Goal: Task Accomplishment & Management: Use online tool/utility

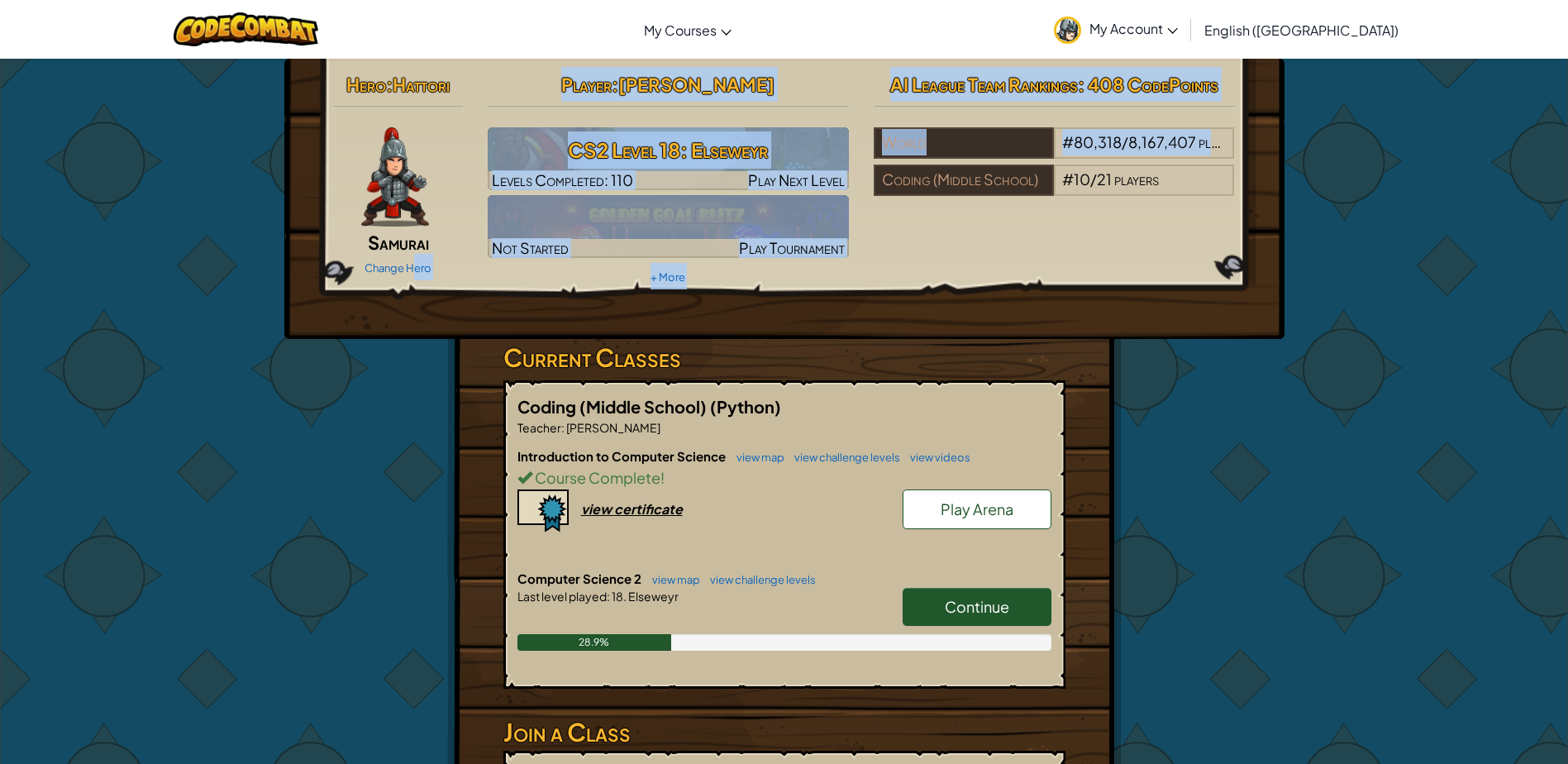
drag, startPoint x: 1418, startPoint y: 156, endPoint x: 1427, endPoint y: 156, distance: 9.0
click at [1427, 156] on div "Hero : Hattori Samurai Change Hero Player : [PERSON_NAME] P CS2 Level 18: Elsew…" at bounding box center [784, 494] width 1568 height 872
click at [914, 285] on div "Hero : Hattori Samurai Change Hero Player : [PERSON_NAME] P CS2 Level 18: [PERS…" at bounding box center [784, 178] width 926 height 223
click at [909, 273] on div "Hero : Hattori Samurai Change Hero Player : [PERSON_NAME] P CS2 Level 18: [PERS…" at bounding box center [784, 178] width 926 height 223
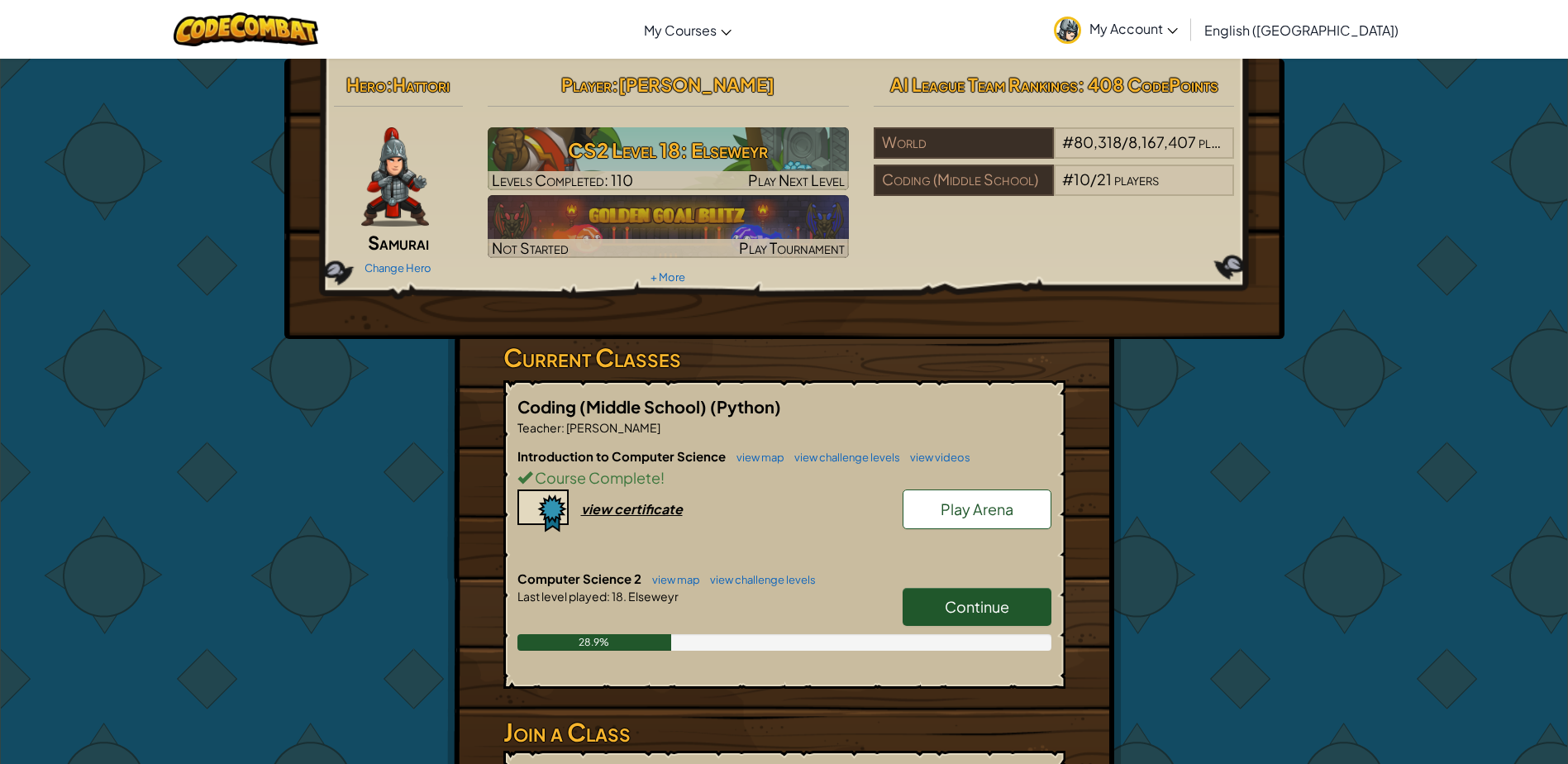
click at [1178, 33] on span "My Account" at bounding box center [1134, 29] width 89 height 18
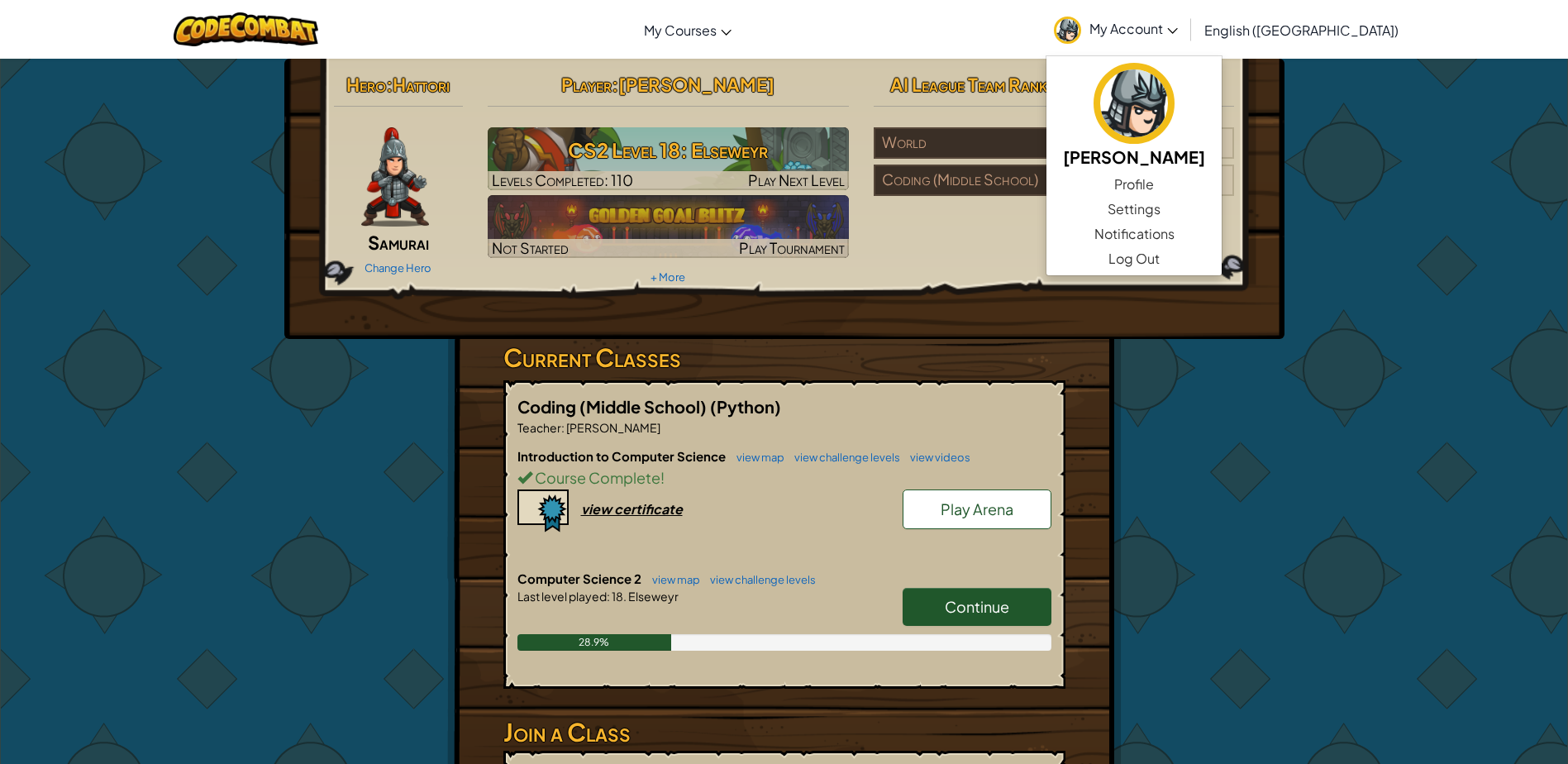
click at [952, 324] on div "Hero : Hattori Samurai Change Hero Player : [PERSON_NAME] P CS2 Level 18: [PERS…" at bounding box center [784, 199] width 1000 height 281
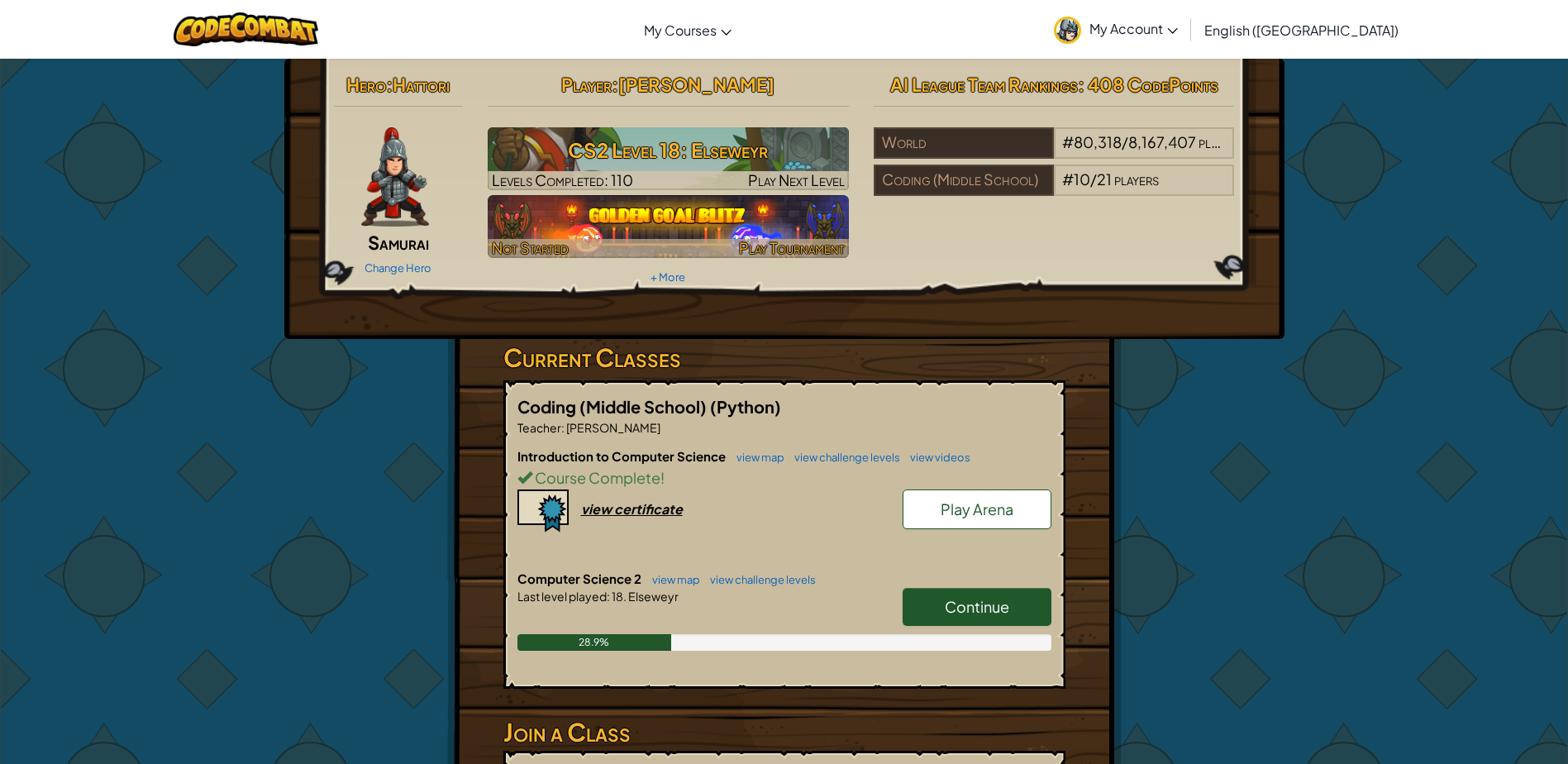
drag, startPoint x: 817, startPoint y: 212, endPoint x: 827, endPoint y: 200, distance: 15.6
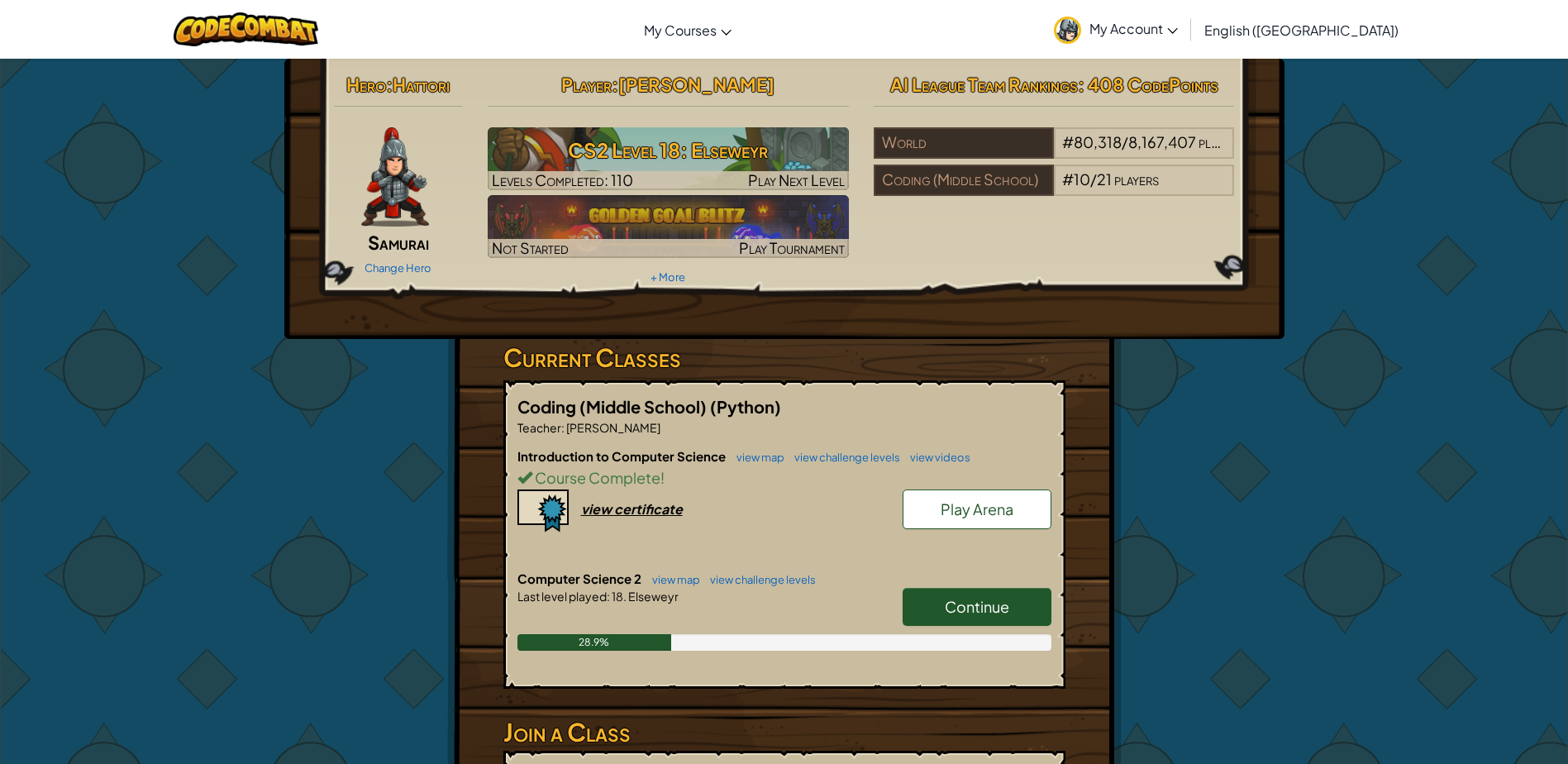
drag, startPoint x: 827, startPoint y: 200, endPoint x: 732, endPoint y: 308, distance: 143.8
click at [732, 308] on div "Hero : Hattori Samurai Change Hero Player : [PERSON_NAME] P CS2 Level 18: [PERS…" at bounding box center [784, 199] width 1000 height 281
click at [976, 610] on span "Continue" at bounding box center [977, 605] width 65 height 19
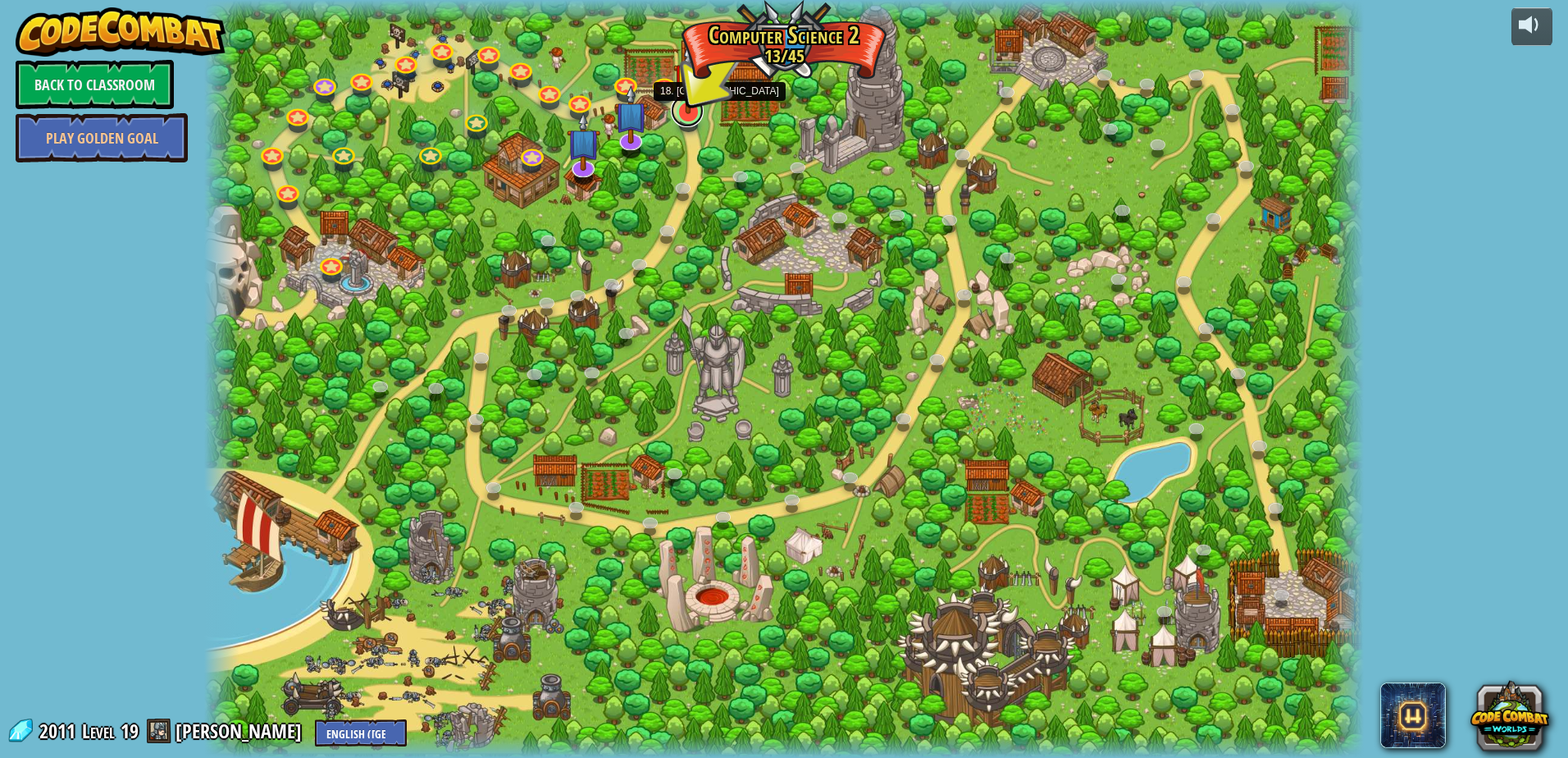
click at [683, 117] on link at bounding box center [687, 111] width 33 height 33
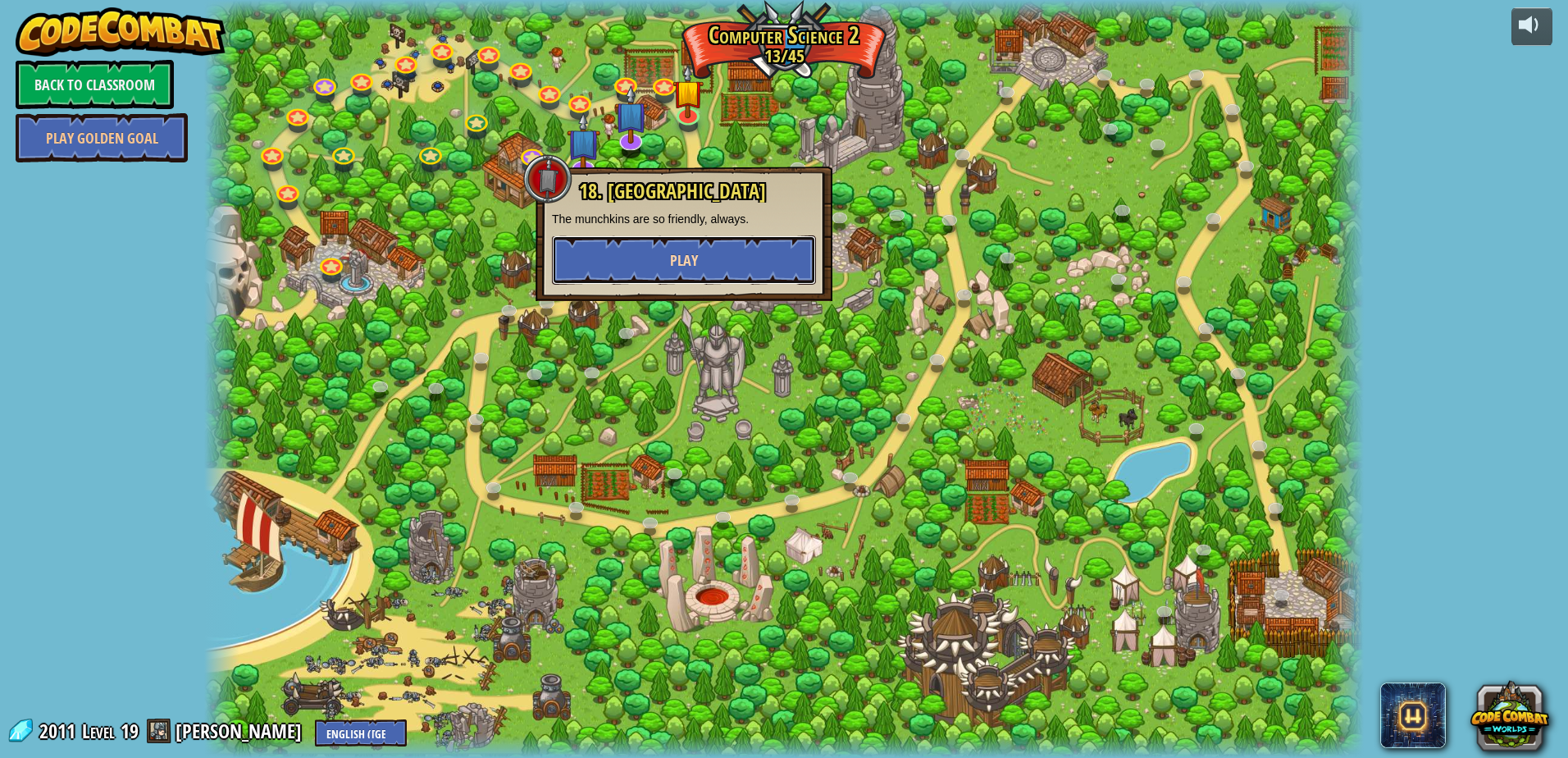
click at [636, 245] on button "Play" at bounding box center [683, 260] width 264 height 49
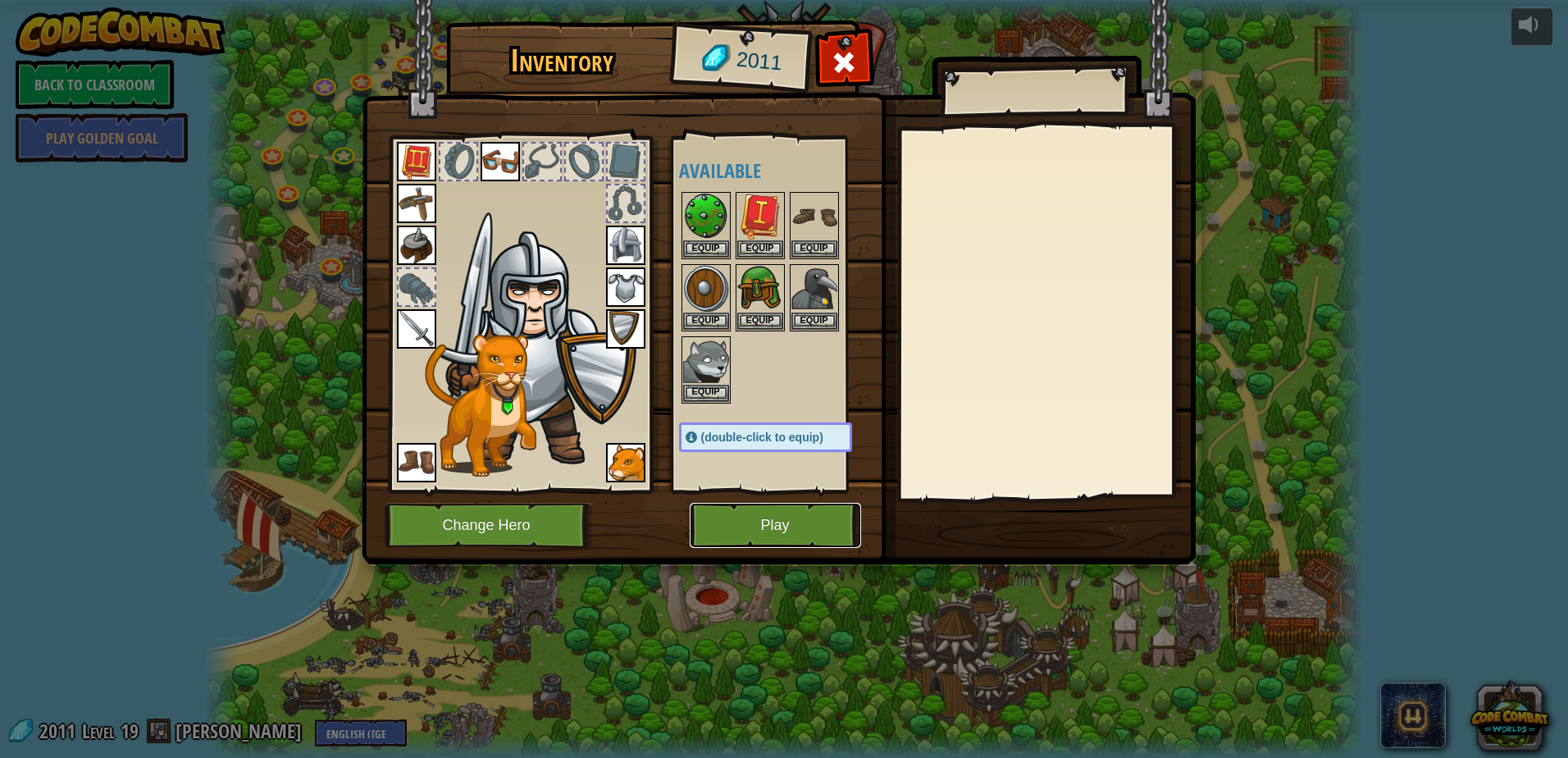
click at [766, 518] on button "Play" at bounding box center [775, 526] width 172 height 45
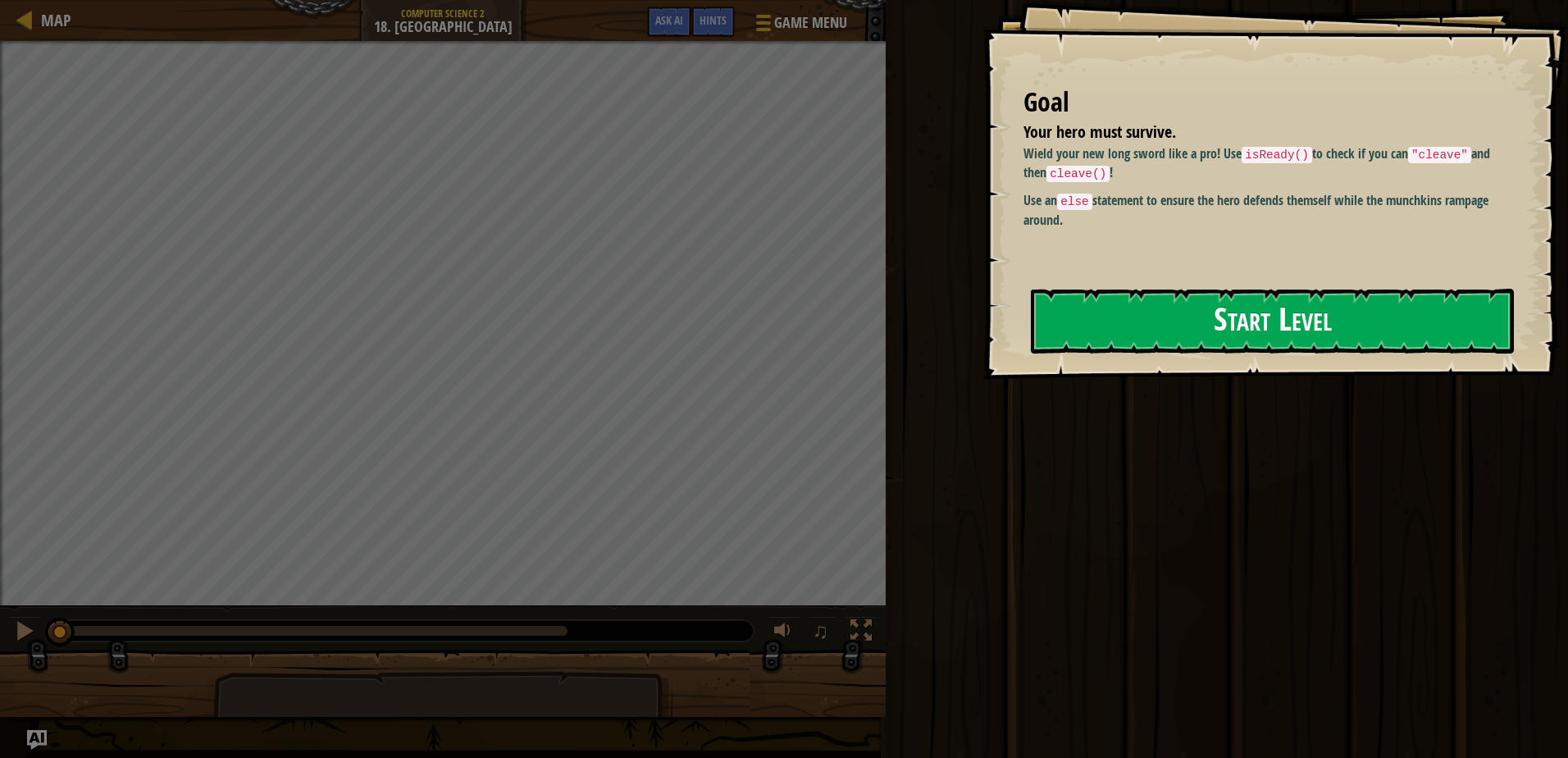
click at [1209, 324] on button "Start Level" at bounding box center [1272, 321] width 483 height 64
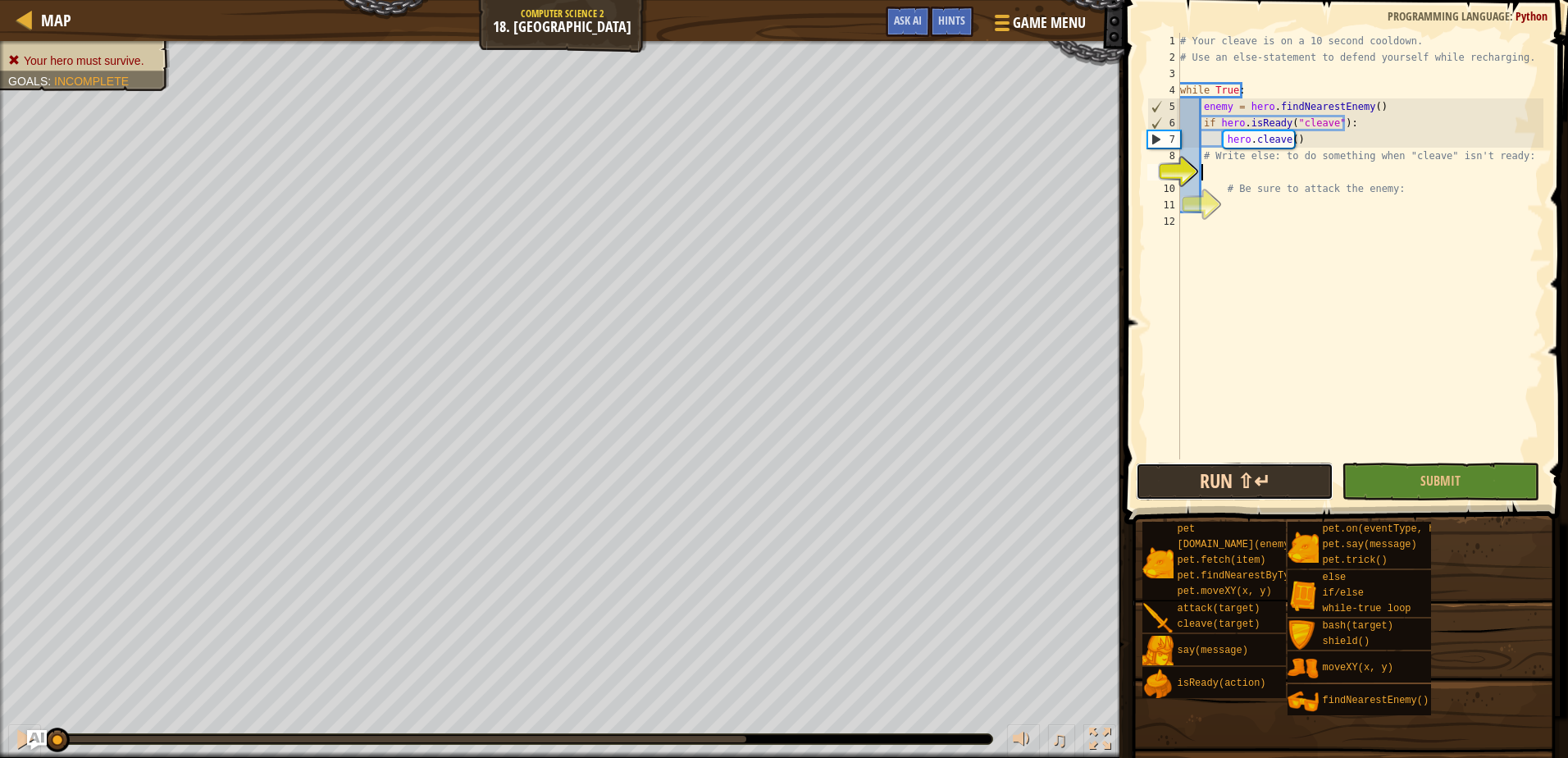
click at [1214, 479] on button "Run ⇧↵" at bounding box center [1234, 482] width 197 height 38
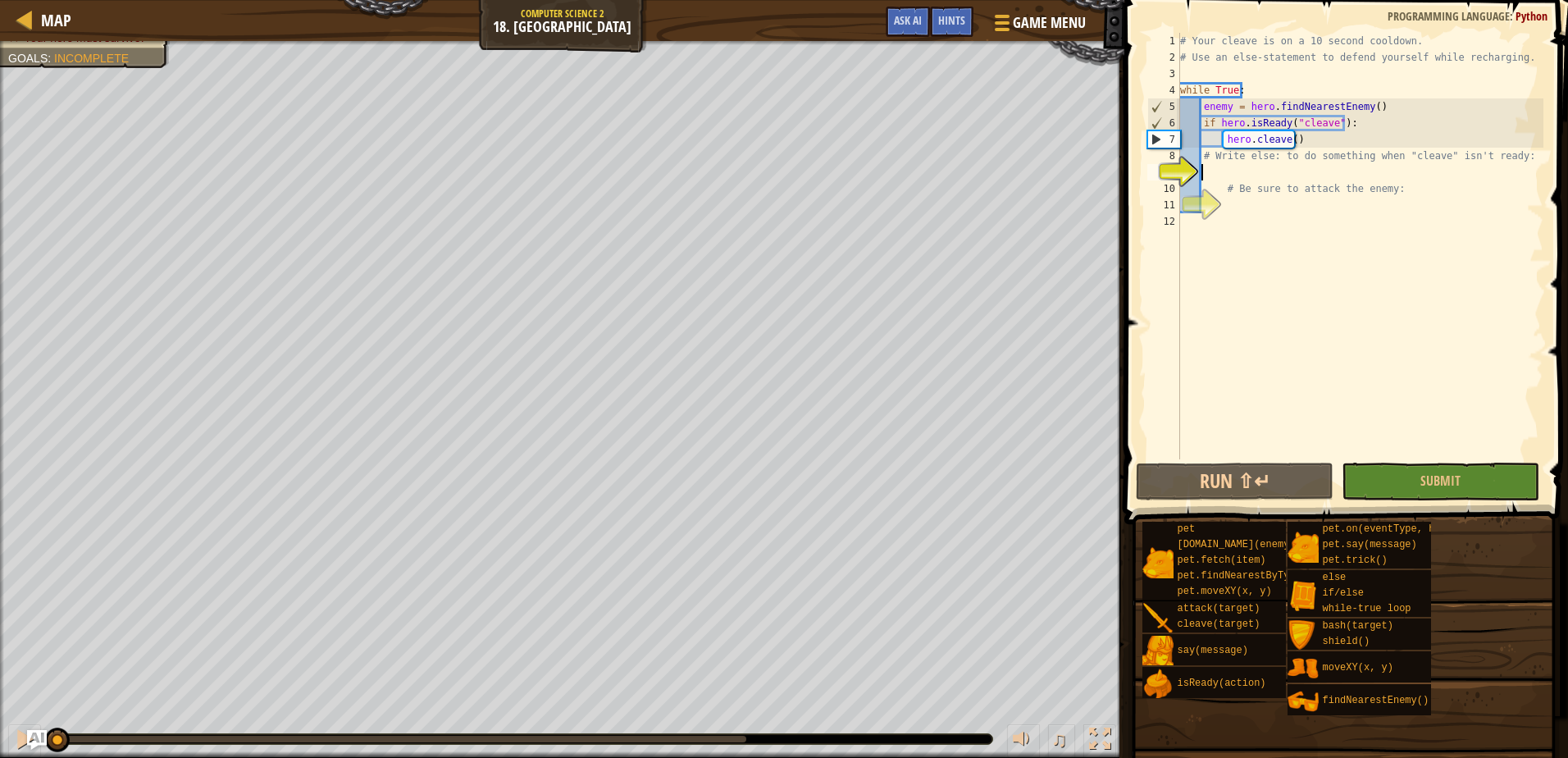
drag, startPoint x: 230, startPoint y: 730, endPoint x: 0, endPoint y: 716, distance: 230.4
click at [0, 0] on html "Map Computer Science 2 18. Elseweyr Game Menu Done Hints Ask AI 1 ההההההההההההה…" at bounding box center [784, 0] width 1568 height 0
click at [1258, 486] on button "Run ⇧↵" at bounding box center [1234, 482] width 197 height 38
drag, startPoint x: 160, startPoint y: 732, endPoint x: -3, endPoint y: 728, distance: 163.0
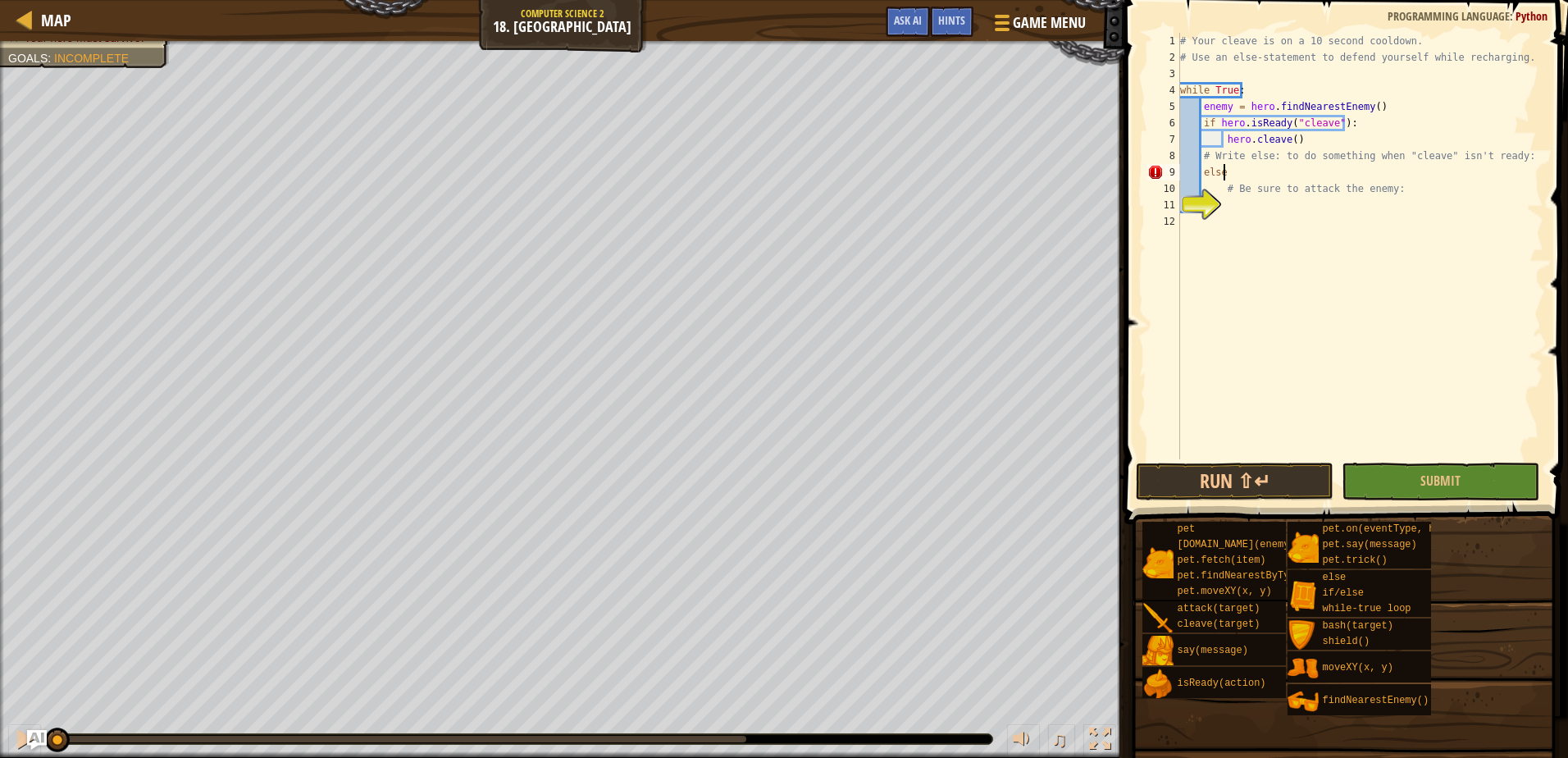
type textarea "else:"
click at [1270, 204] on div "# Your cleave is on a 10 second cooldown. # Use an else-statement to defend you…" at bounding box center [1359, 263] width 366 height 459
type textarea "hero.attack(enemy)"
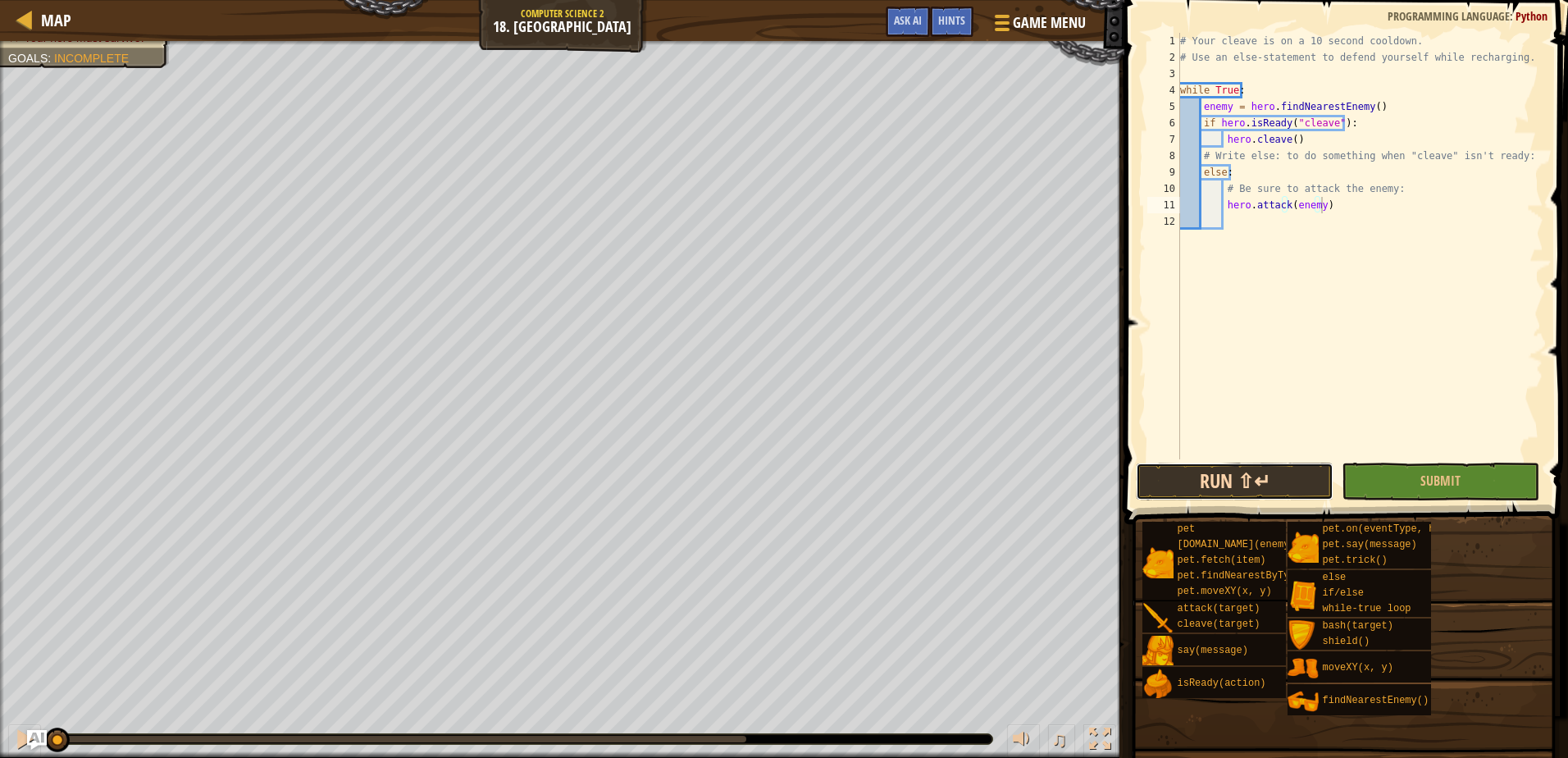
click at [1270, 475] on button "Run ⇧↵" at bounding box center [1234, 482] width 197 height 38
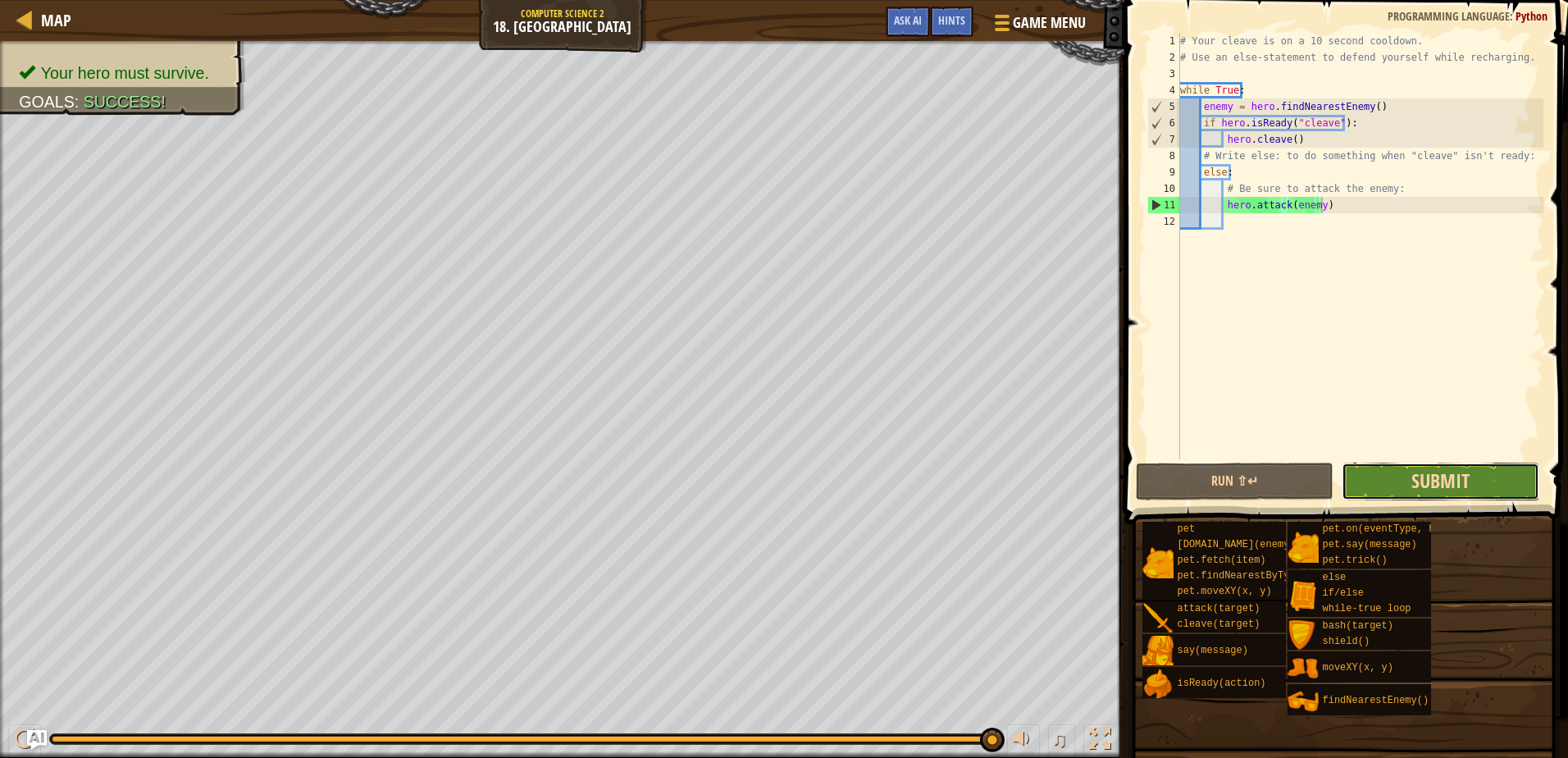
click at [1437, 477] on span "Submit" at bounding box center [1440, 481] width 59 height 26
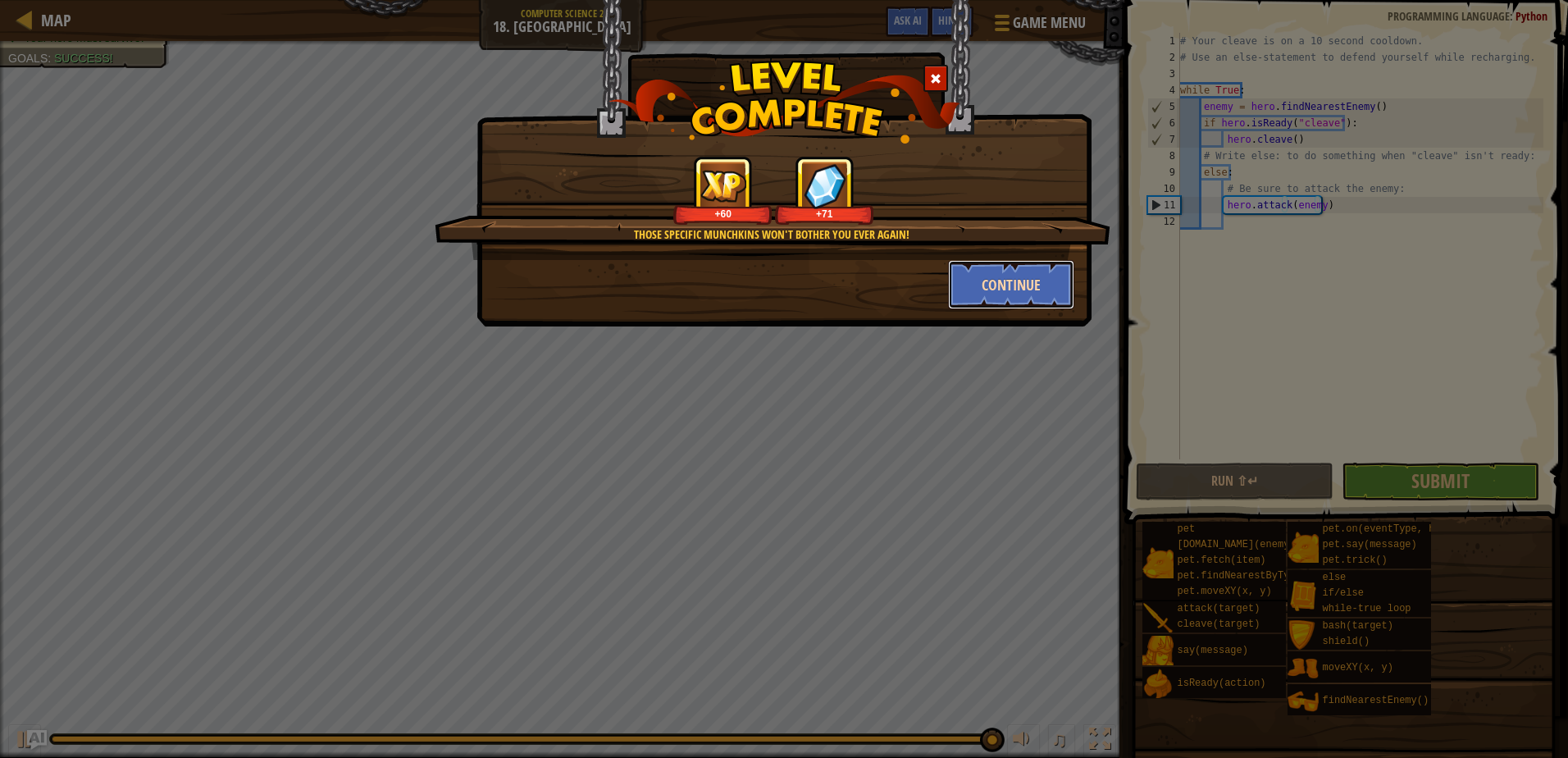
click at [997, 283] on button "Continue" at bounding box center [1011, 284] width 127 height 49
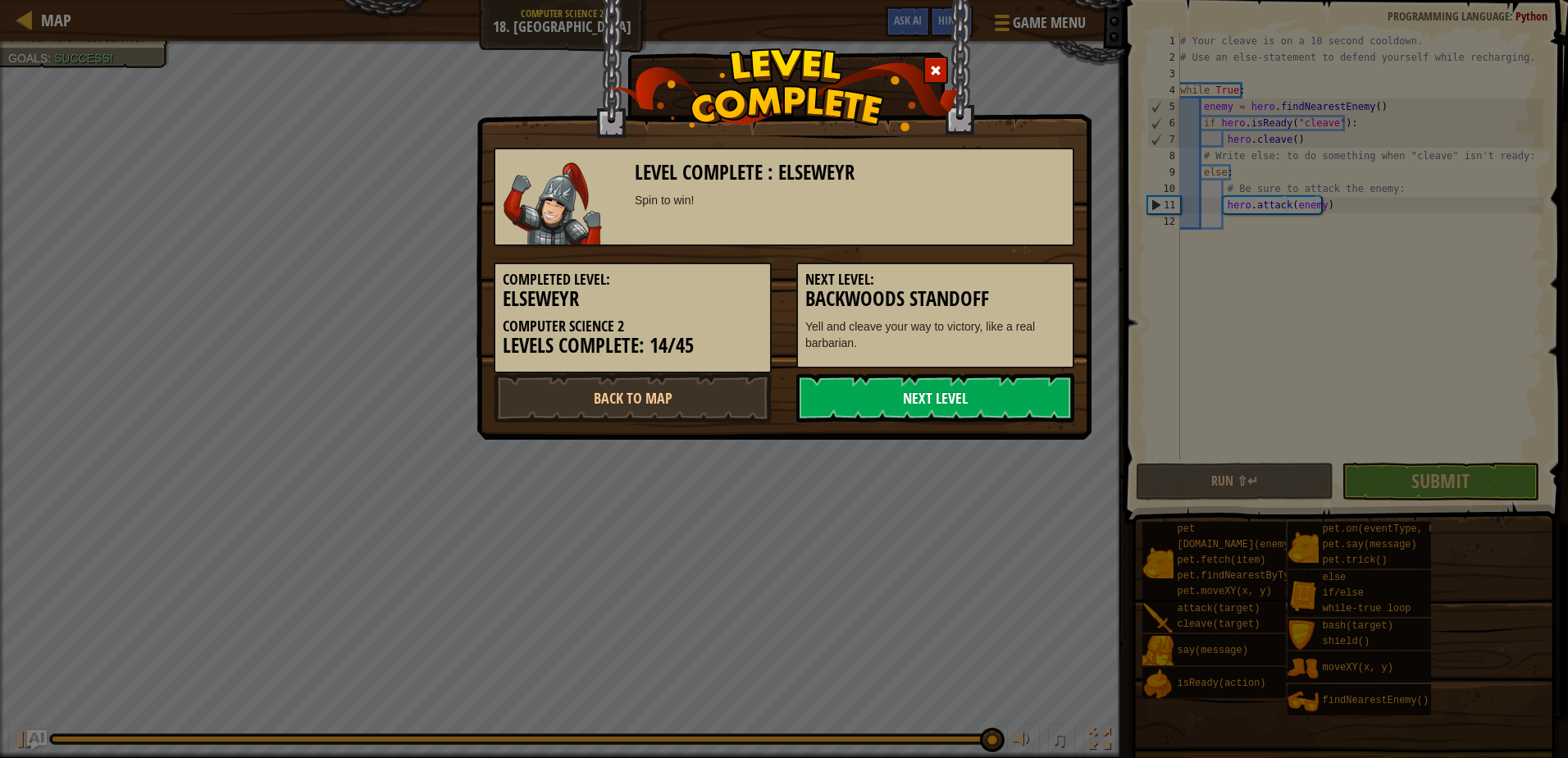
click at [941, 389] on link "Next Level" at bounding box center [934, 398] width 278 height 49
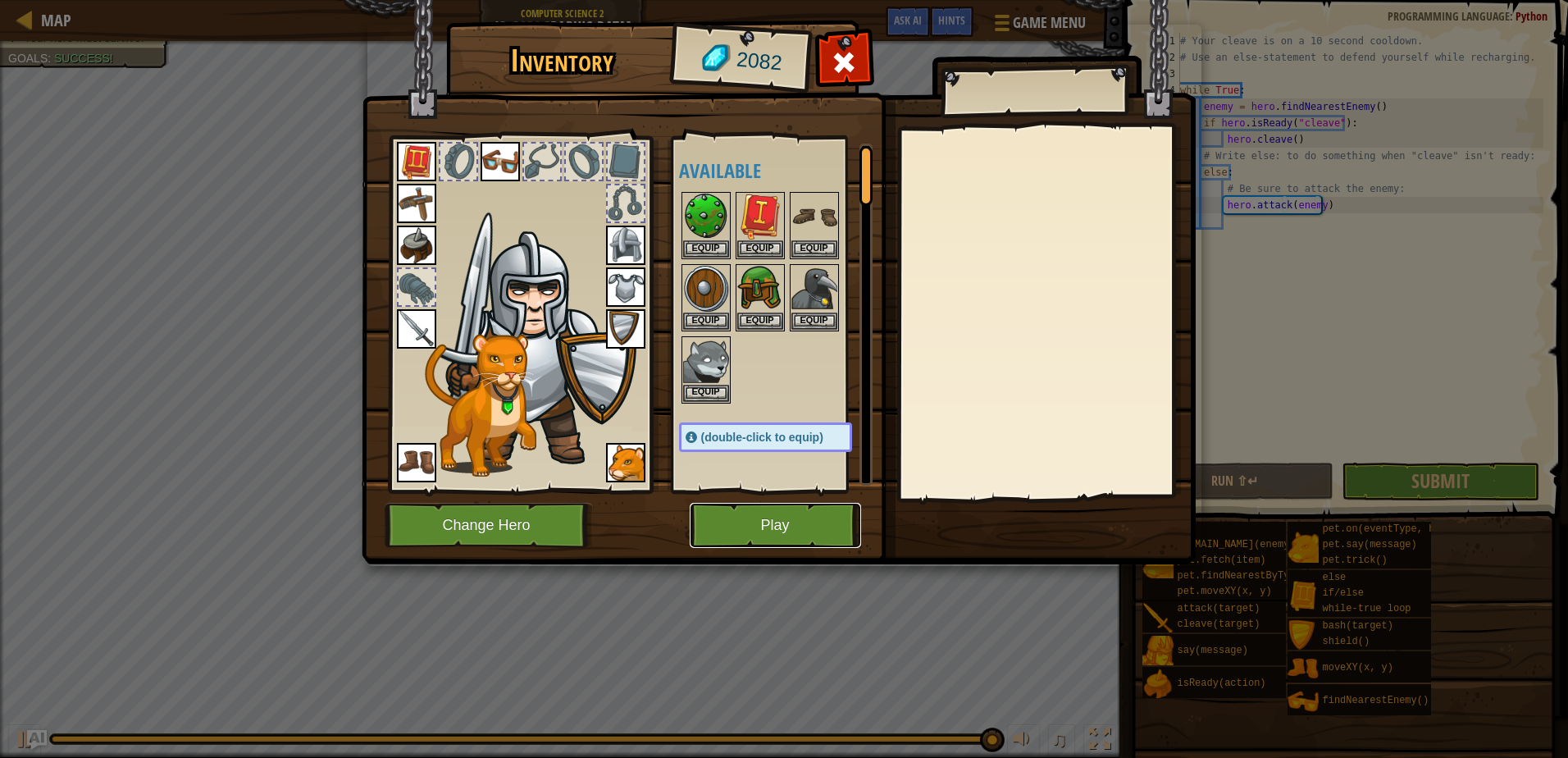
click at [770, 527] on button "Play" at bounding box center [775, 526] width 172 height 45
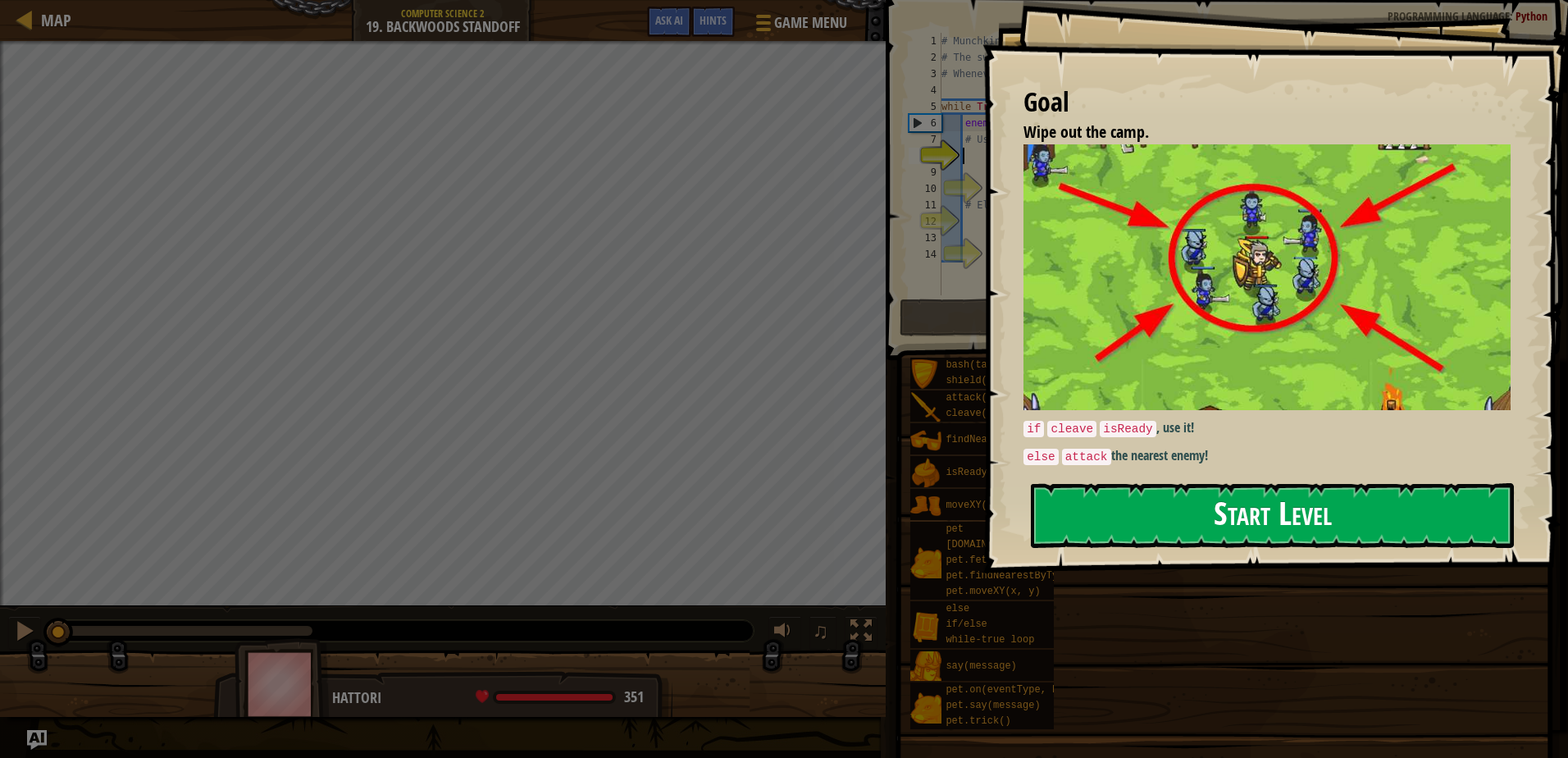
click at [1144, 509] on button "Start Level" at bounding box center [1272, 516] width 483 height 64
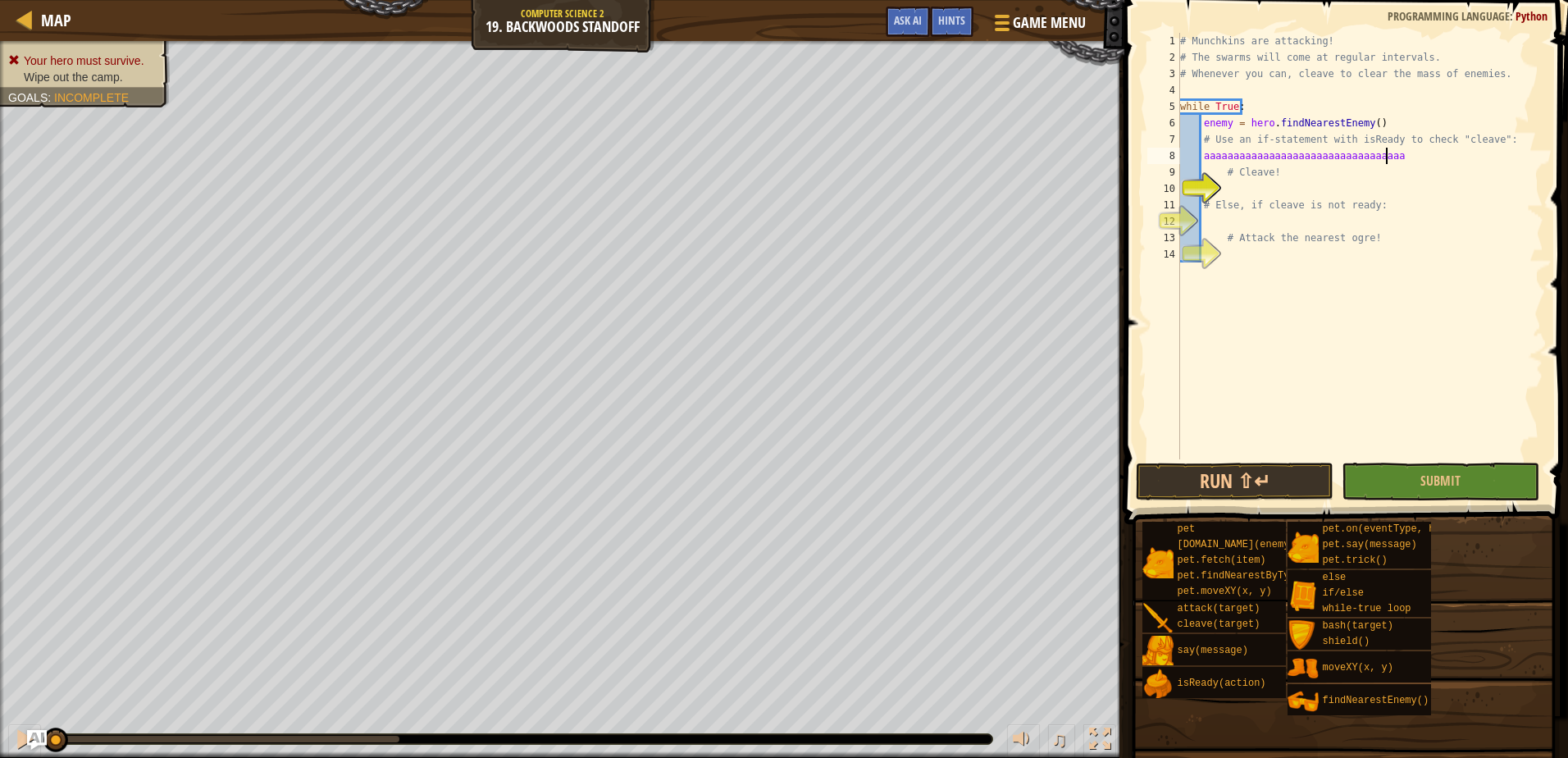
scroll to position [8, 17]
type textarea "a"
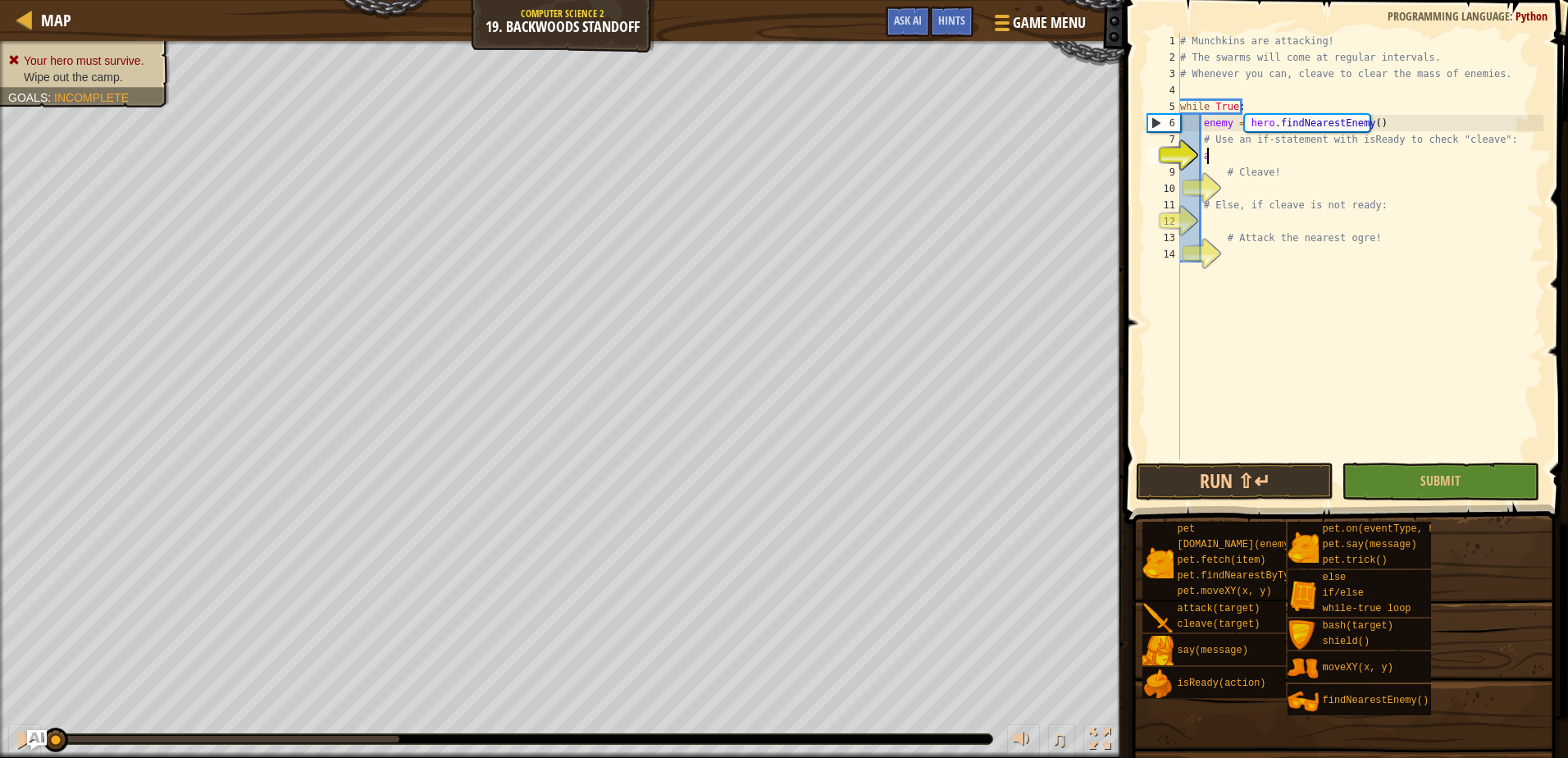
scroll to position [8, 5]
click at [1305, 166] on div "# Munchkins are attacking! # The swarms will come at regular intervals. # Whene…" at bounding box center [1359, 263] width 366 height 459
click at [1264, 153] on div "# Munchkins are attacking! # The swarms will come at regular intervals. # Whene…" at bounding box center [1359, 263] width 366 height 459
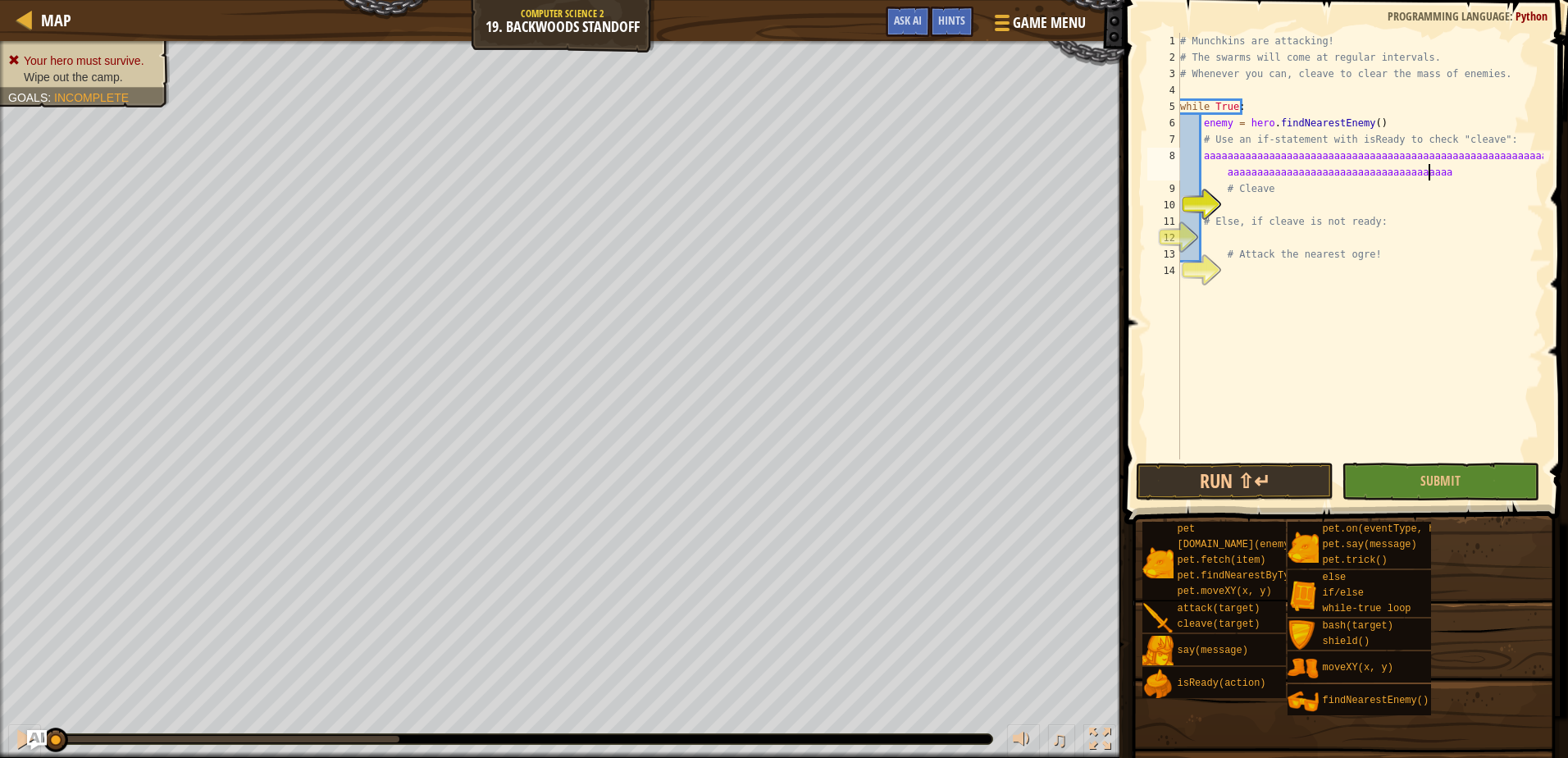
scroll to position [8, 49]
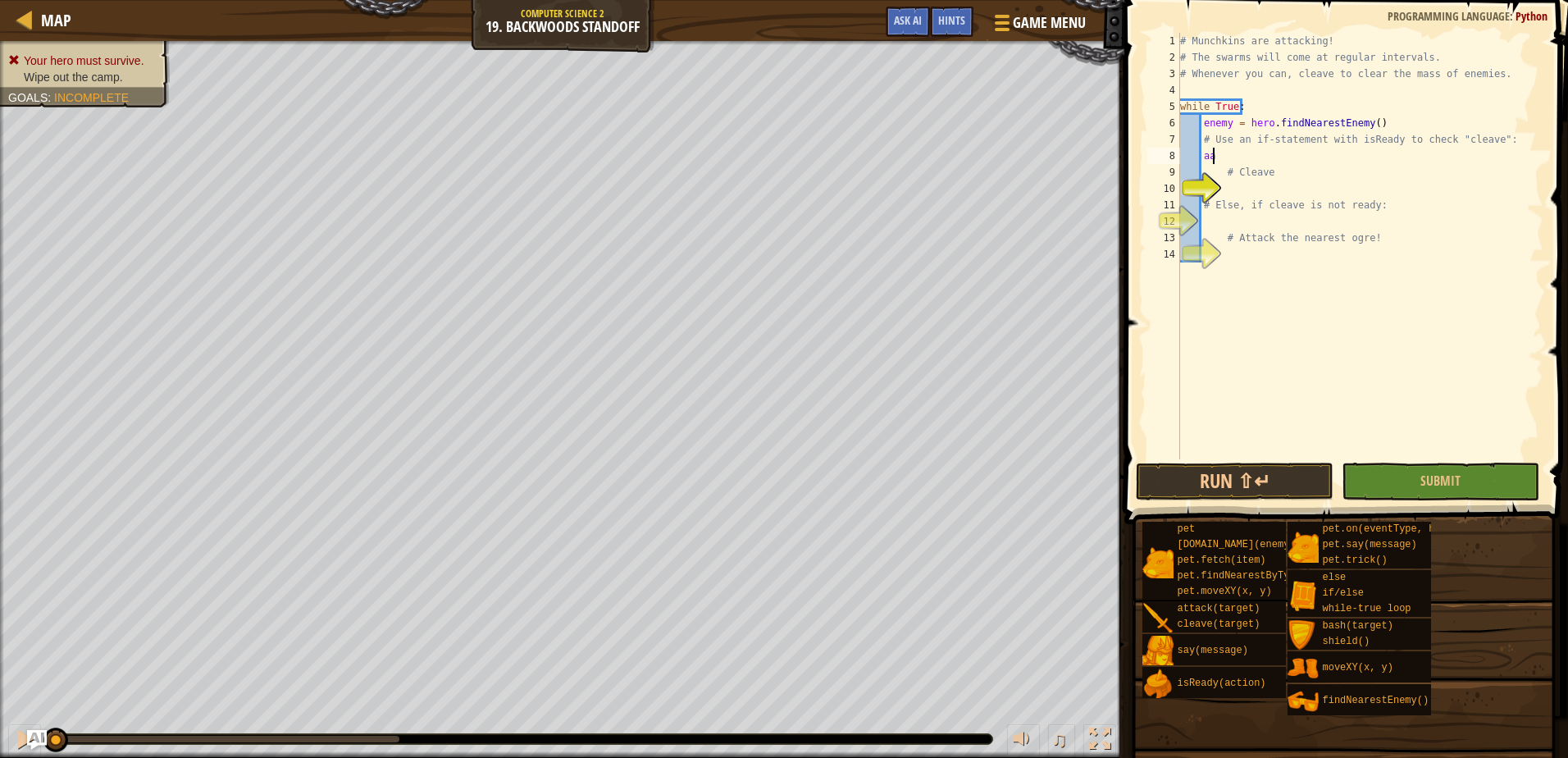
type textarea "a"
click at [965, 13] on div "Hints" at bounding box center [951, 21] width 44 height 30
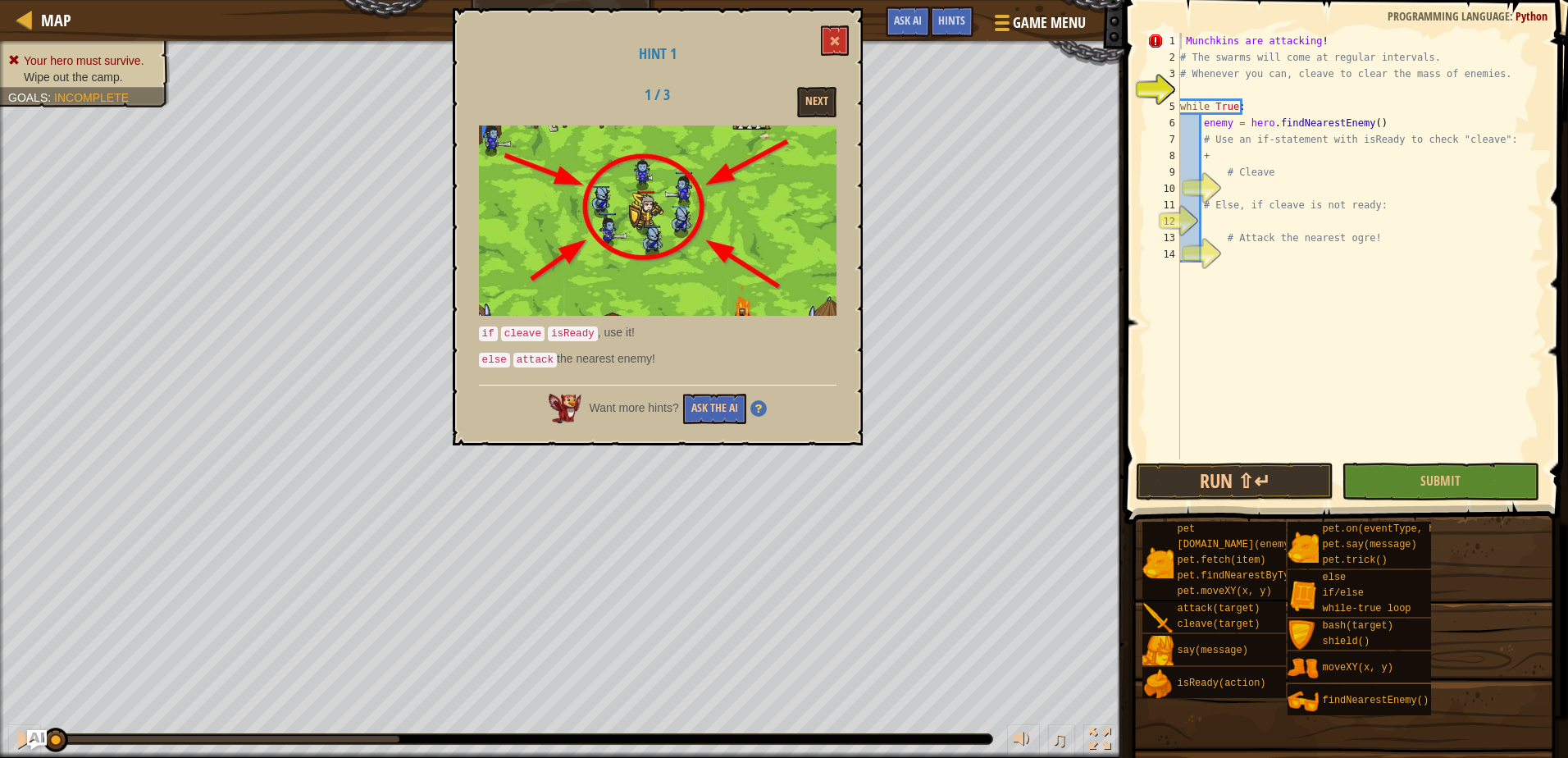
click at [814, 39] on div "Hint 1 1 / 3 Next if cleave isReady , use it! else attack the nearest enemy! Wa…" at bounding box center [658, 227] width 410 height 438
drag, startPoint x: 834, startPoint y: 33, endPoint x: 825, endPoint y: 33, distance: 9.0
click at [826, 33] on button at bounding box center [835, 40] width 28 height 30
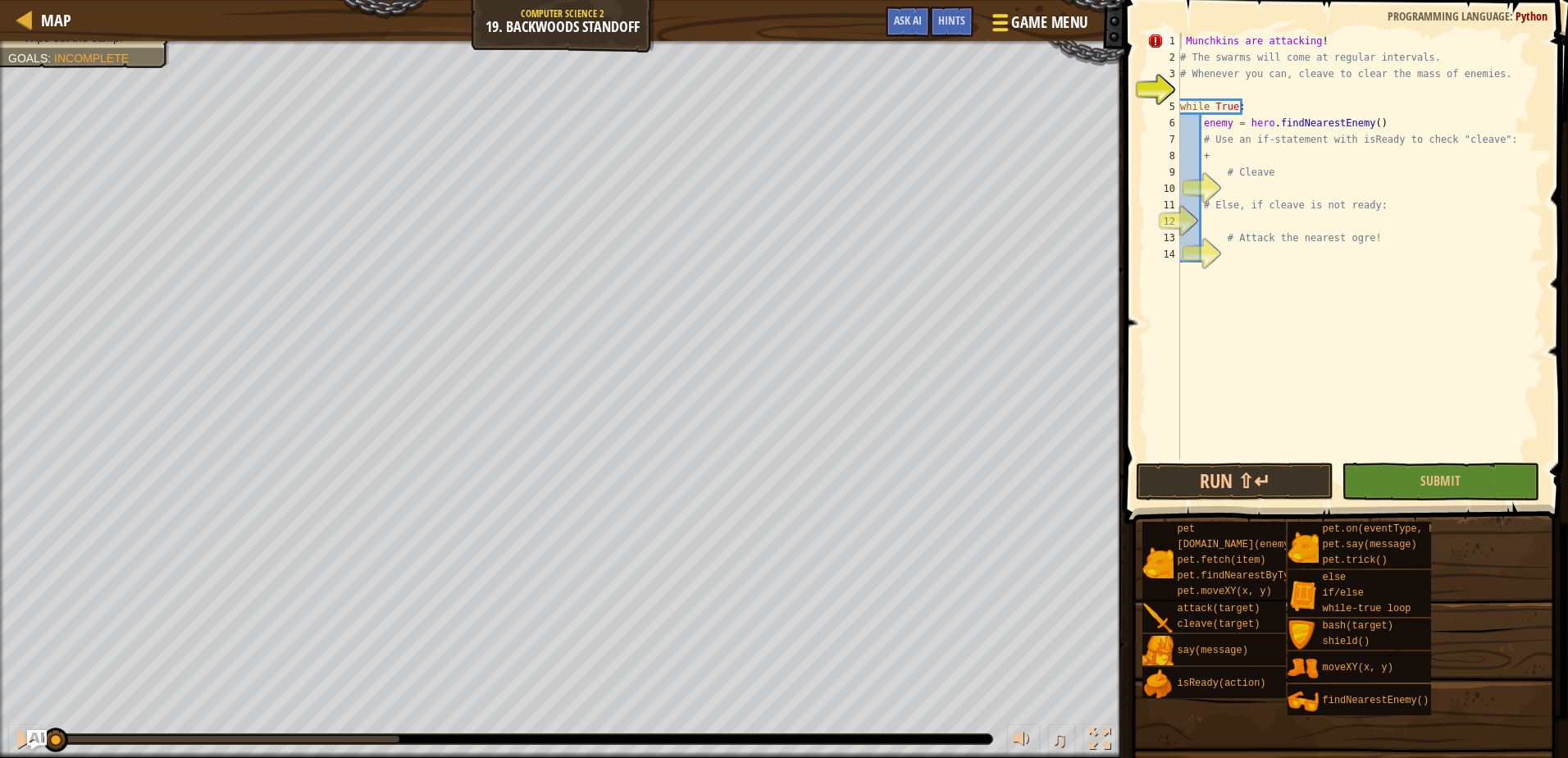
click at [1059, 24] on span "Game Menu" at bounding box center [1050, 22] width 76 height 22
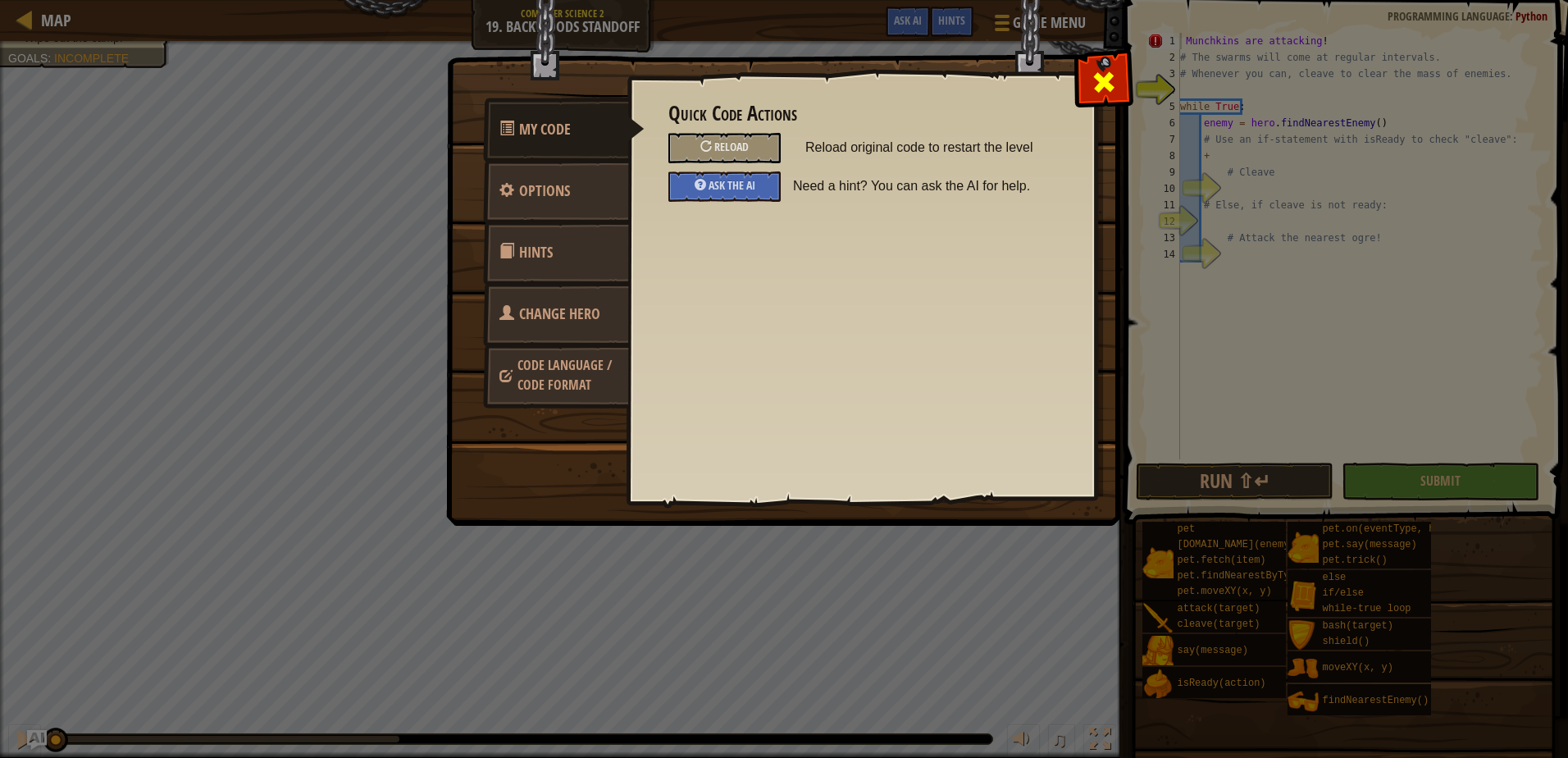
click at [1102, 98] on div at bounding box center [1102, 78] width 52 height 52
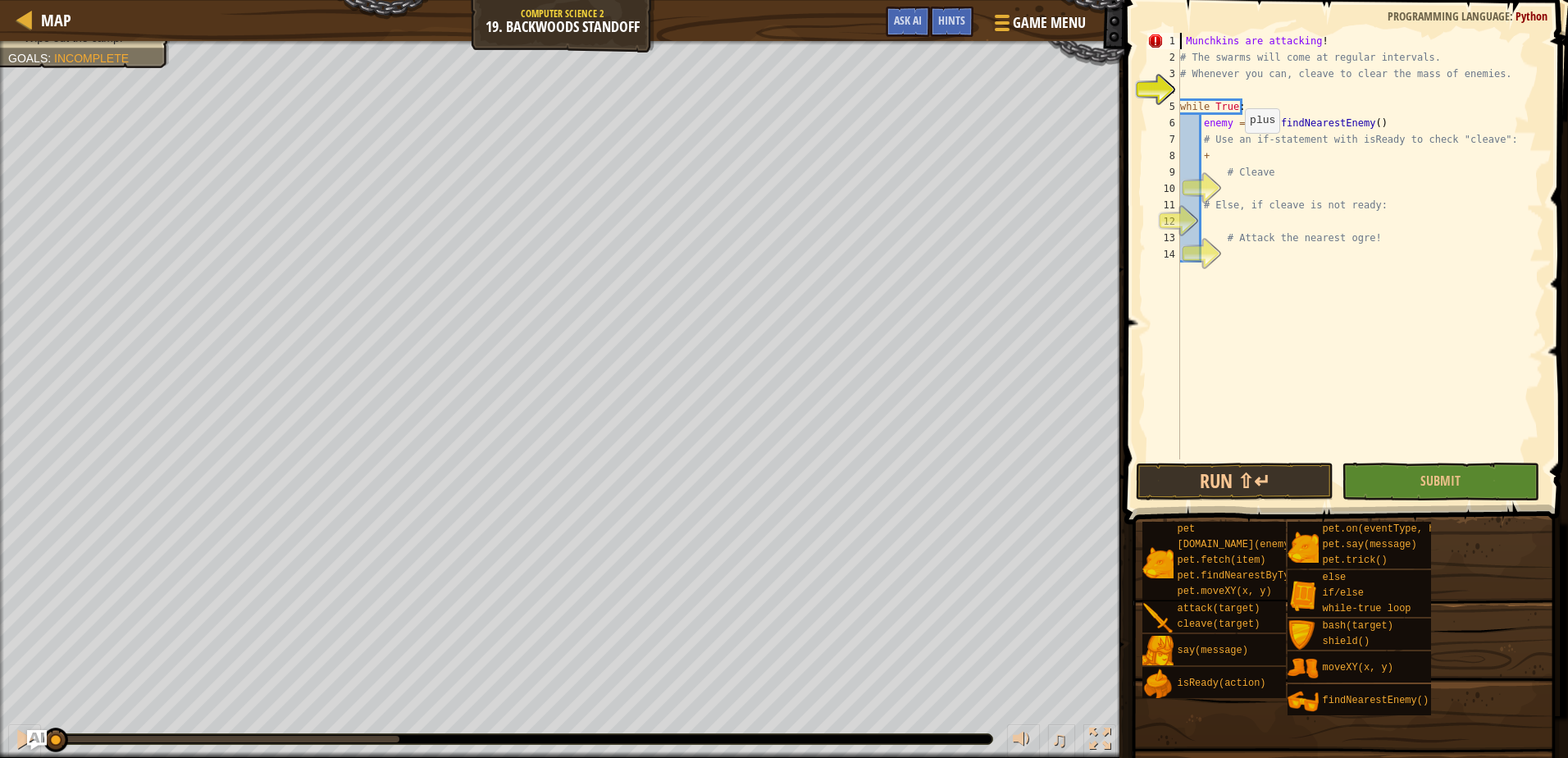
click at [1236, 149] on div "Munchkins are attacking ! # The swarms will come at regular intervals. # Whenev…" at bounding box center [1359, 263] width 366 height 459
type textarea "+"
click at [1232, 139] on div "Munchkins are attacking ! # The swarms will come at regular intervals. # Whenev…" at bounding box center [1359, 263] width 366 height 459
click at [1265, 139] on div "Munchkins are attacking ! # The swarms will come at regular intervals. # Whenev…" at bounding box center [1359, 263] width 366 height 459
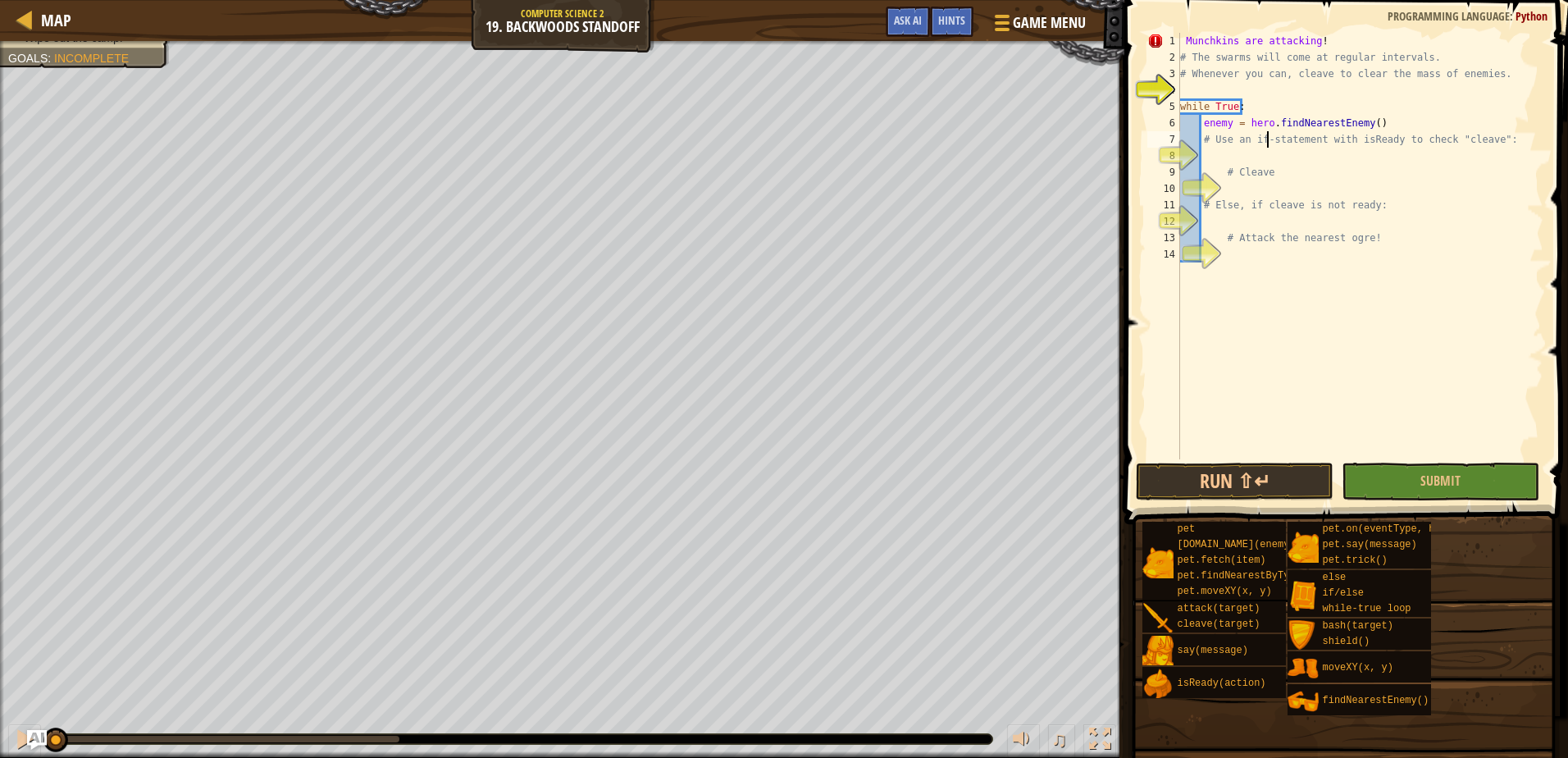
drag, startPoint x: 1254, startPoint y: 117, endPoint x: 1268, endPoint y: 117, distance: 14.0
click at [1261, 117] on div "Munchkins are attacking ! # The swarms will come at regular intervals. # Whenev…" at bounding box center [1359, 263] width 366 height 459
type textarea "enemy = hero.findNearestEnemy()"
click at [1365, 120] on div "Munchkins are attacking ! # The swarms will come at regular intervals. # Whenev…" at bounding box center [1359, 263] width 366 height 459
click at [1346, 216] on div "Munchkins are attacking ! # The swarms will come at regular intervals. # Whenev…" at bounding box center [1359, 263] width 366 height 459
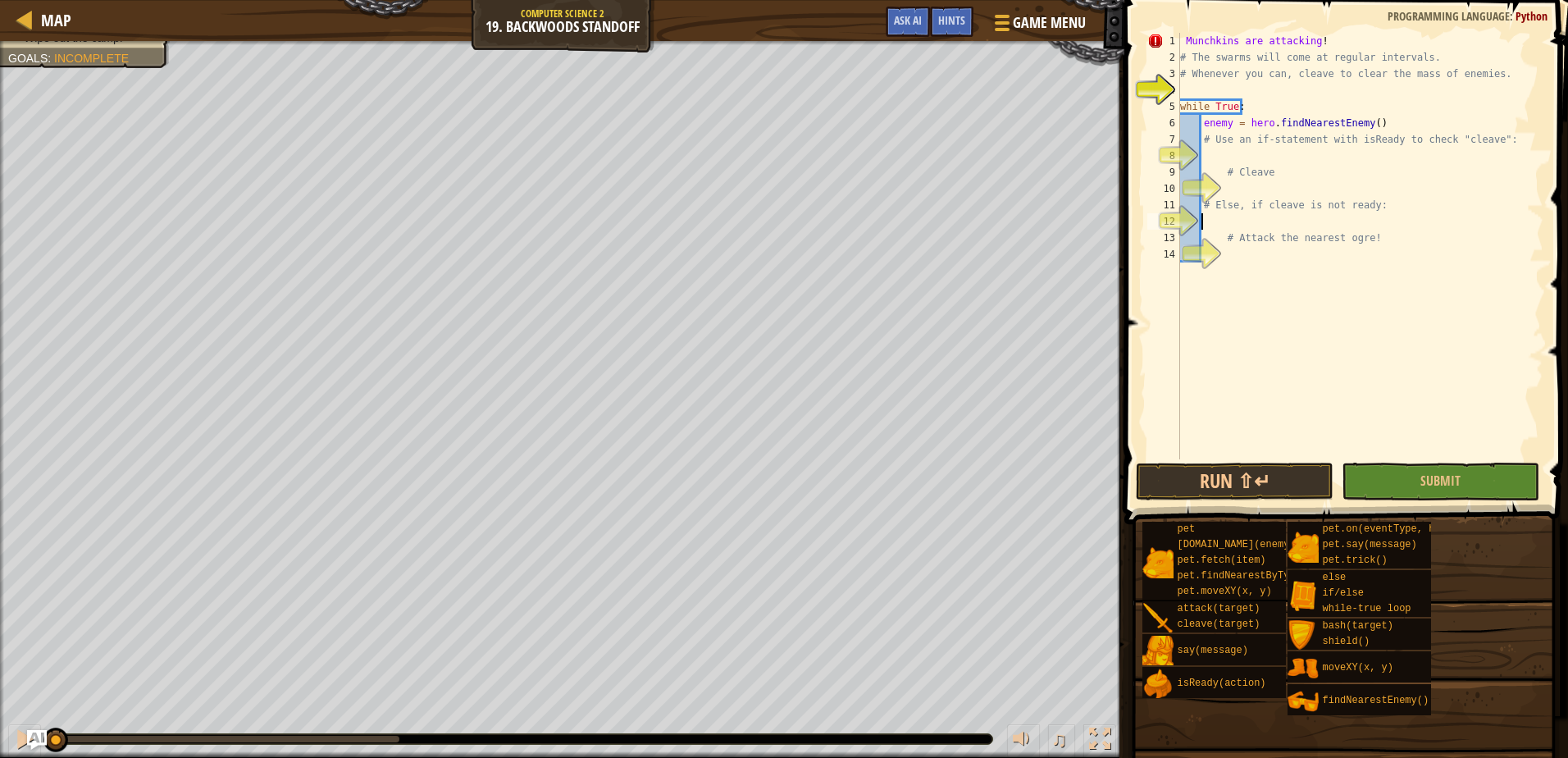
click at [1271, 164] on div "Munchkins are attacking ! # The swarms will come at regular intervals. # Whenev…" at bounding box center [1359, 263] width 366 height 459
type textarea "# Cleave"
click at [1271, 157] on div "Munchkins are attacking ! # The swarms will come at regular intervals. # Whenev…" at bounding box center [1359, 263] width 366 height 459
drag, startPoint x: 1458, startPoint y: 97, endPoint x: 1434, endPoint y: 86, distance: 26.4
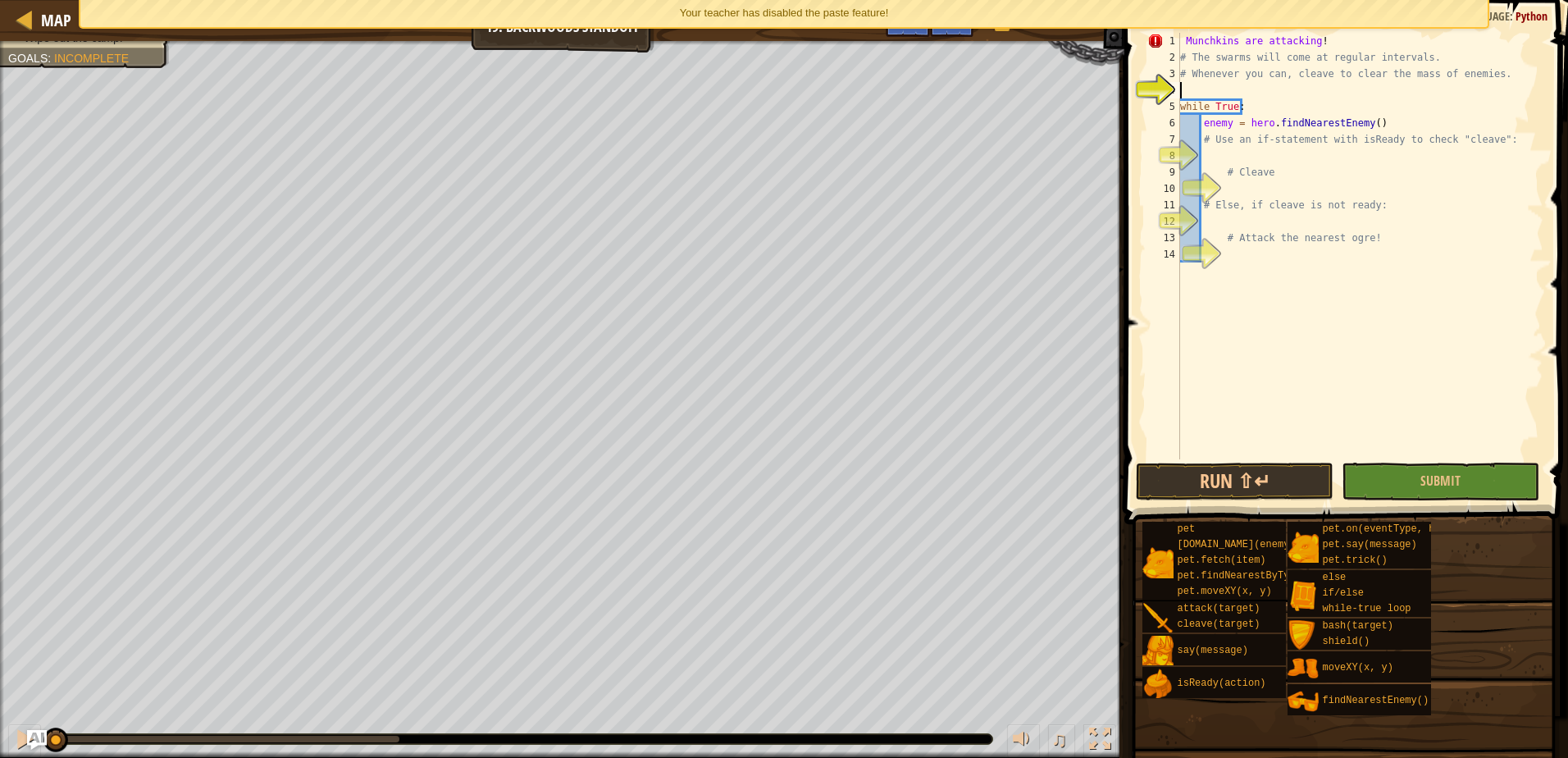
click at [1228, 13] on div "Your teacher has disabled the paste feature!" at bounding box center [784, 14] width 1408 height 27
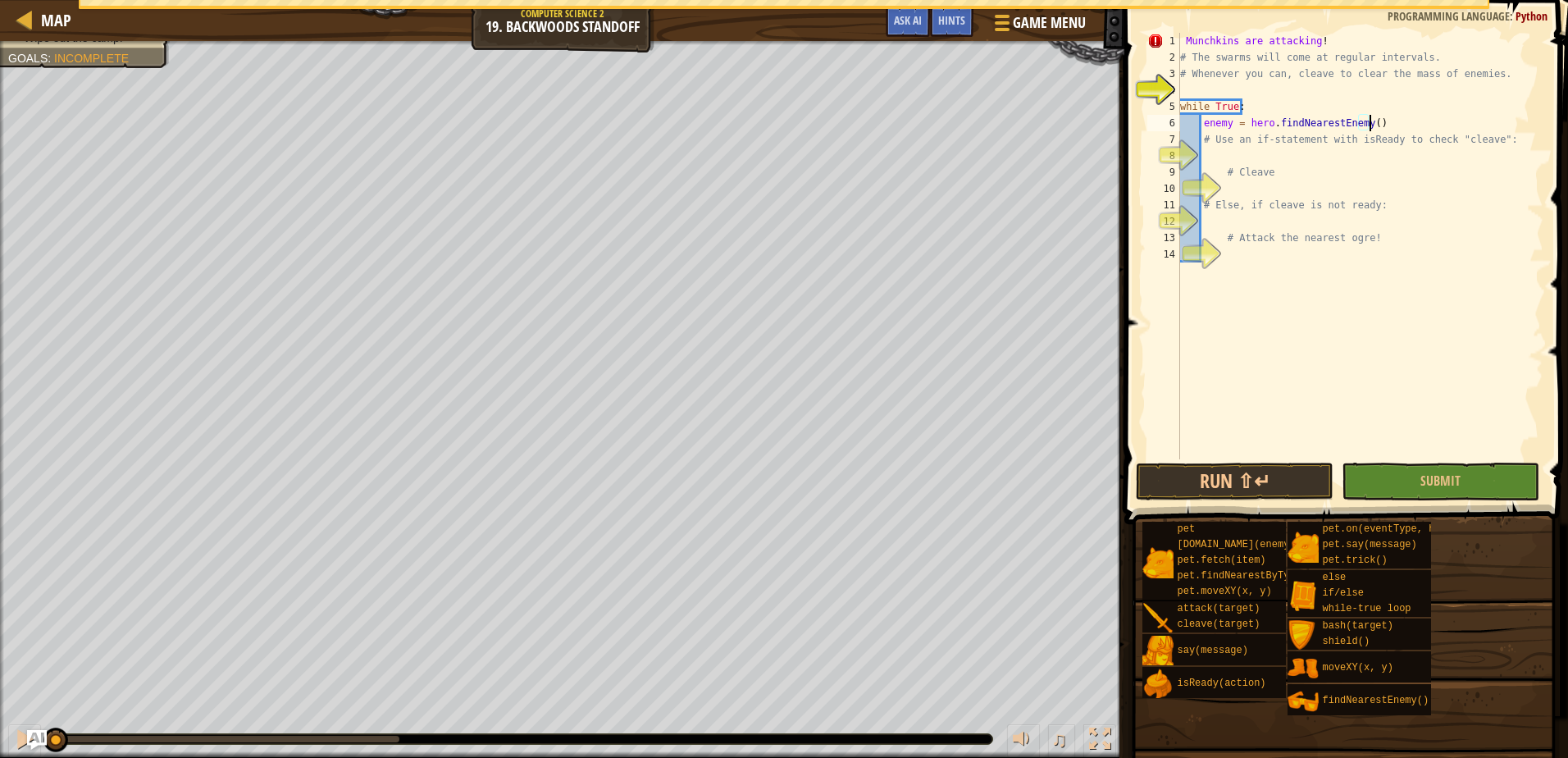
drag, startPoint x: 1426, startPoint y: 124, endPoint x: 1391, endPoint y: 133, distance: 36.1
type textarea "# Use an if-statement with isReady to check "cleave":"
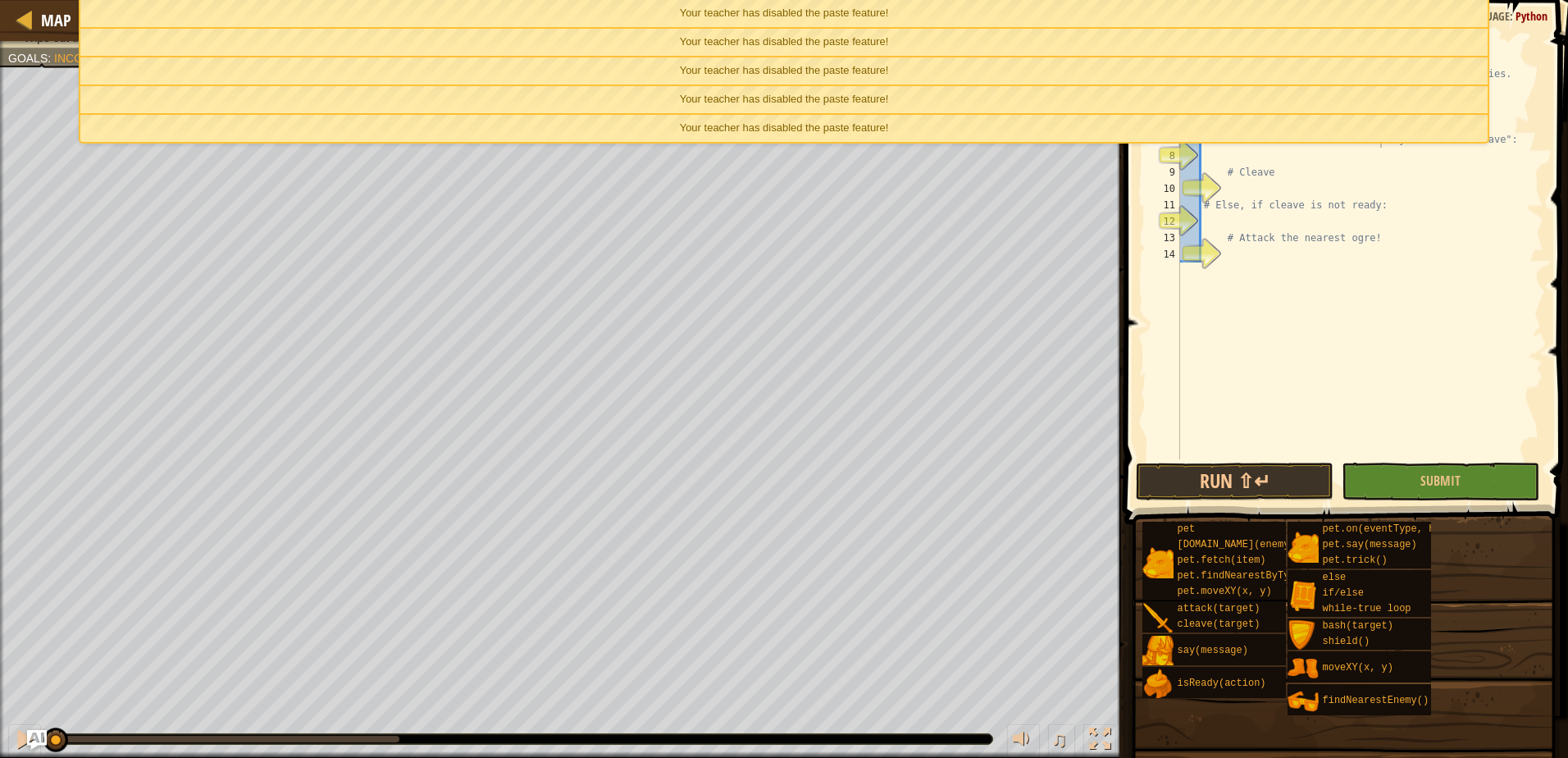
drag, startPoint x: 1369, startPoint y: 137, endPoint x: 1154, endPoint y: 111, distance: 216.6
drag, startPoint x: 1154, startPoint y: 111, endPoint x: 1130, endPoint y: 102, distance: 25.6
drag, startPoint x: 1130, startPoint y: 102, endPoint x: 1155, endPoint y: 99, distance: 25.2
drag, startPoint x: 1155, startPoint y: 99, endPoint x: 1190, endPoint y: 127, distance: 44.8
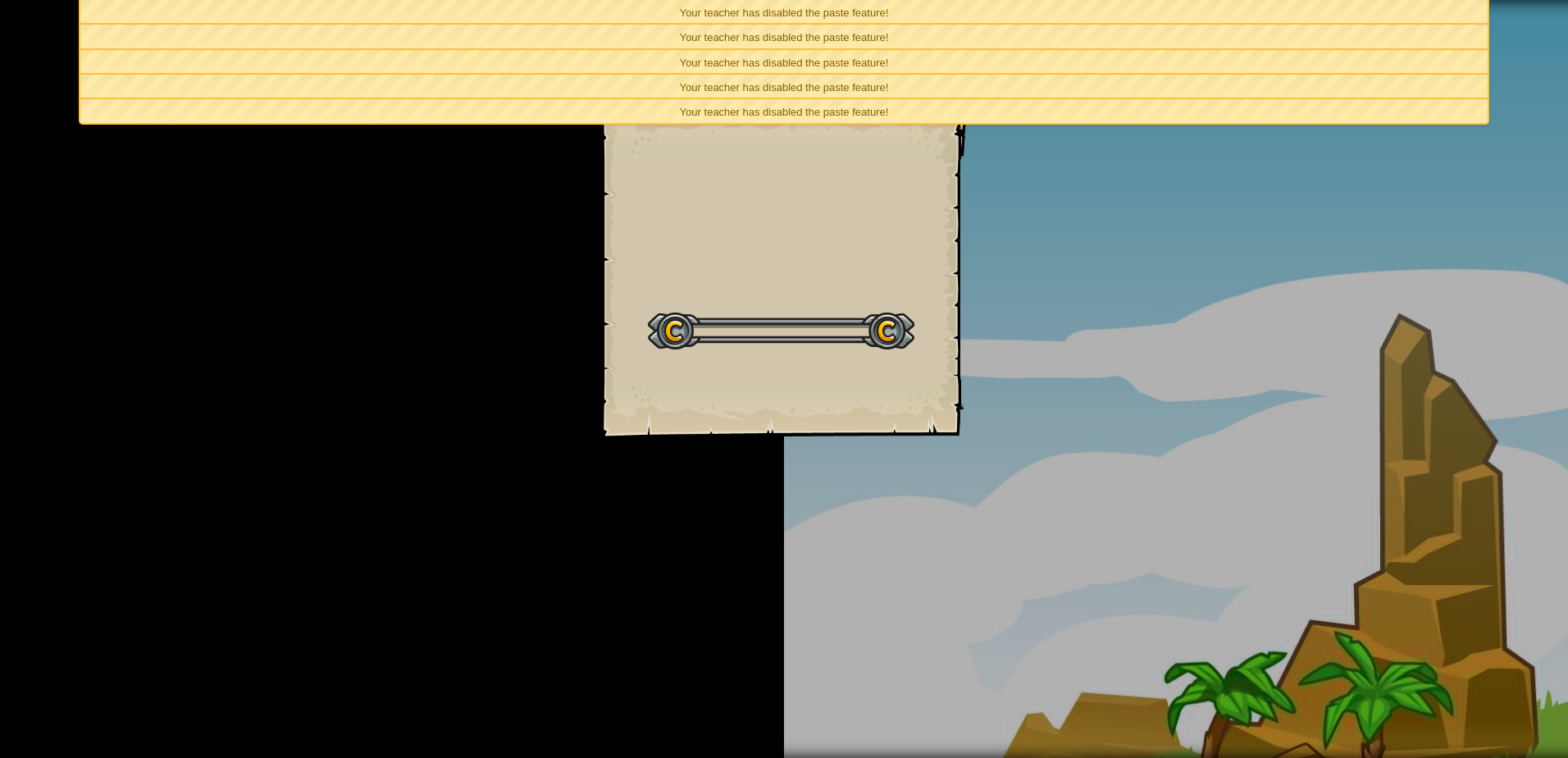
drag, startPoint x: 1267, startPoint y: 143, endPoint x: 1277, endPoint y: 158, distance: 18.0
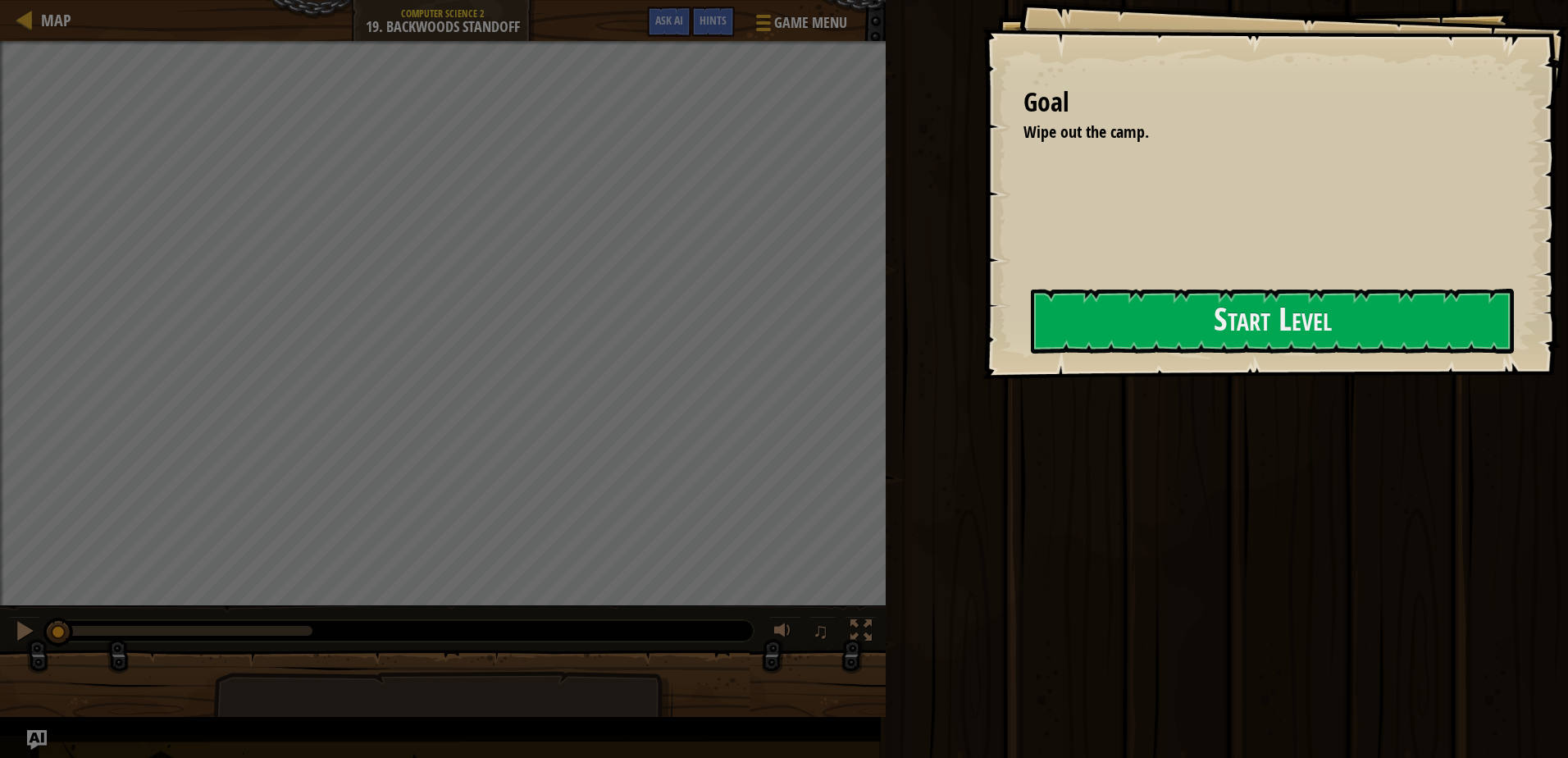
drag, startPoint x: 1235, startPoint y: 215, endPoint x: 1042, endPoint y: 228, distance: 193.4
click at [1042, 228] on div "Goal Wipe out the camp. Start Level Error loading from server. Try refreshing t…" at bounding box center [784, 379] width 1568 height 758
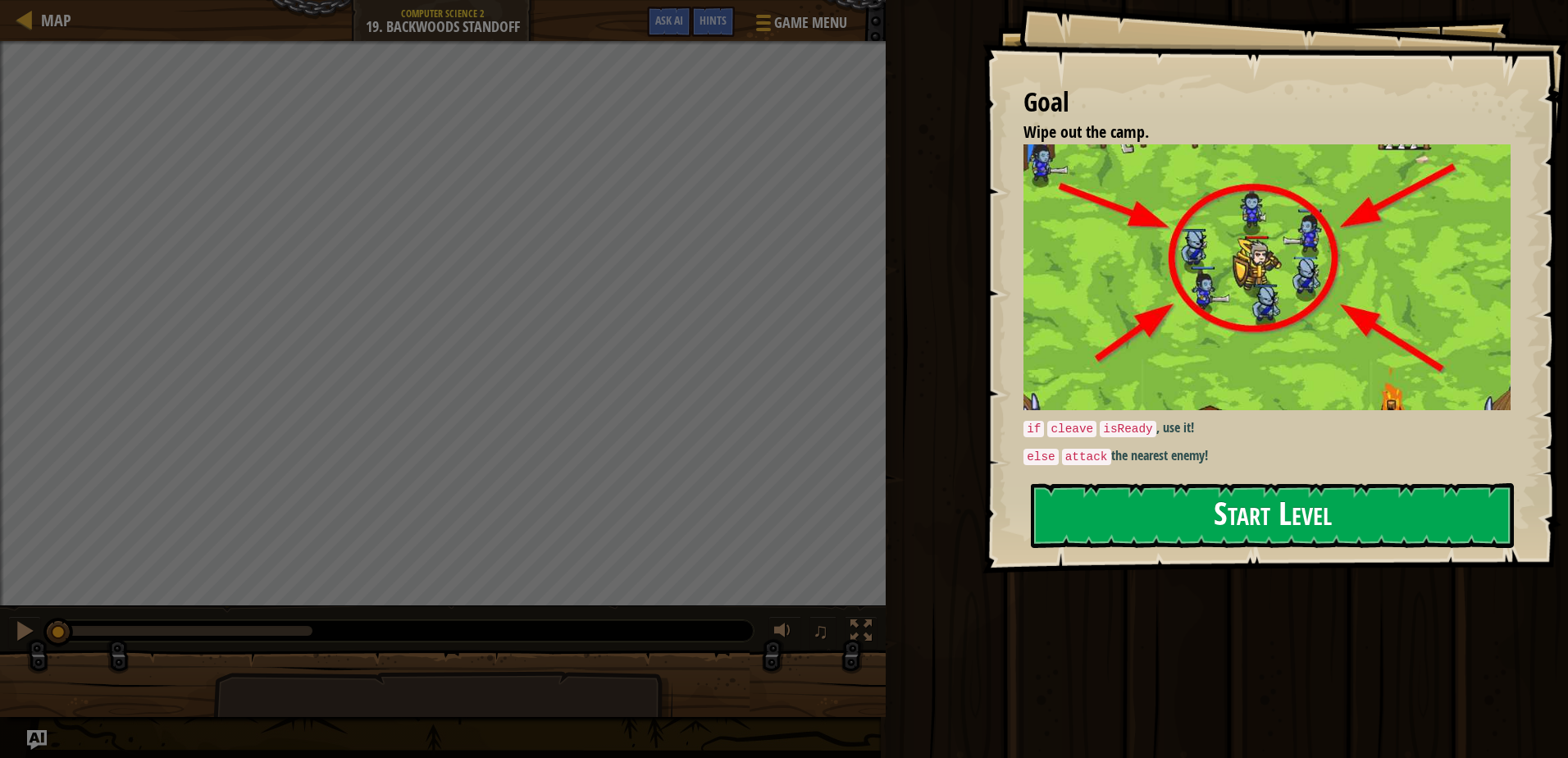
click at [1171, 505] on button "Start Level" at bounding box center [1272, 516] width 483 height 64
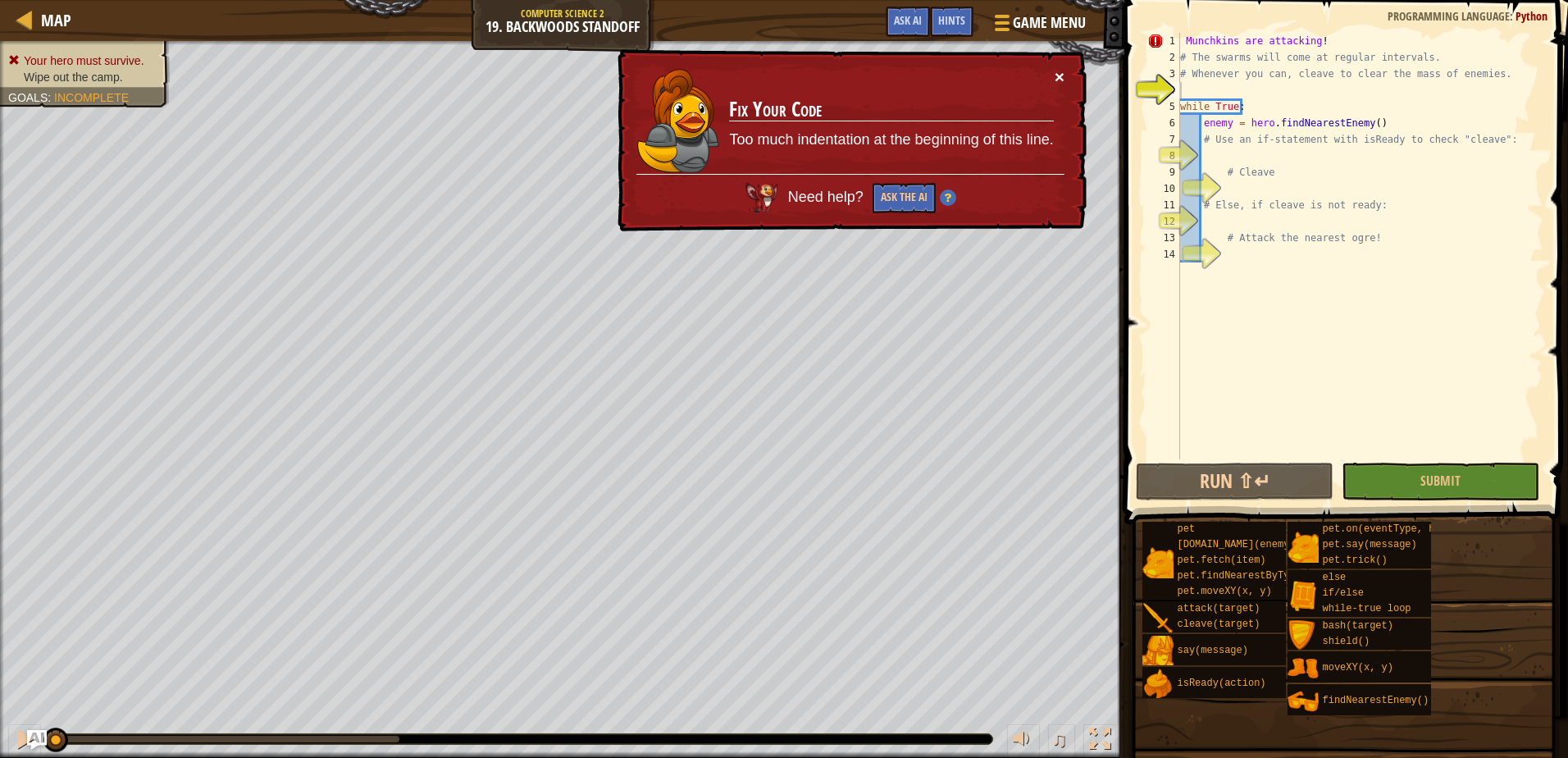
click at [1061, 71] on button "×" at bounding box center [1059, 77] width 10 height 18
click at [1061, 77] on button "×" at bounding box center [1059, 77] width 10 height 18
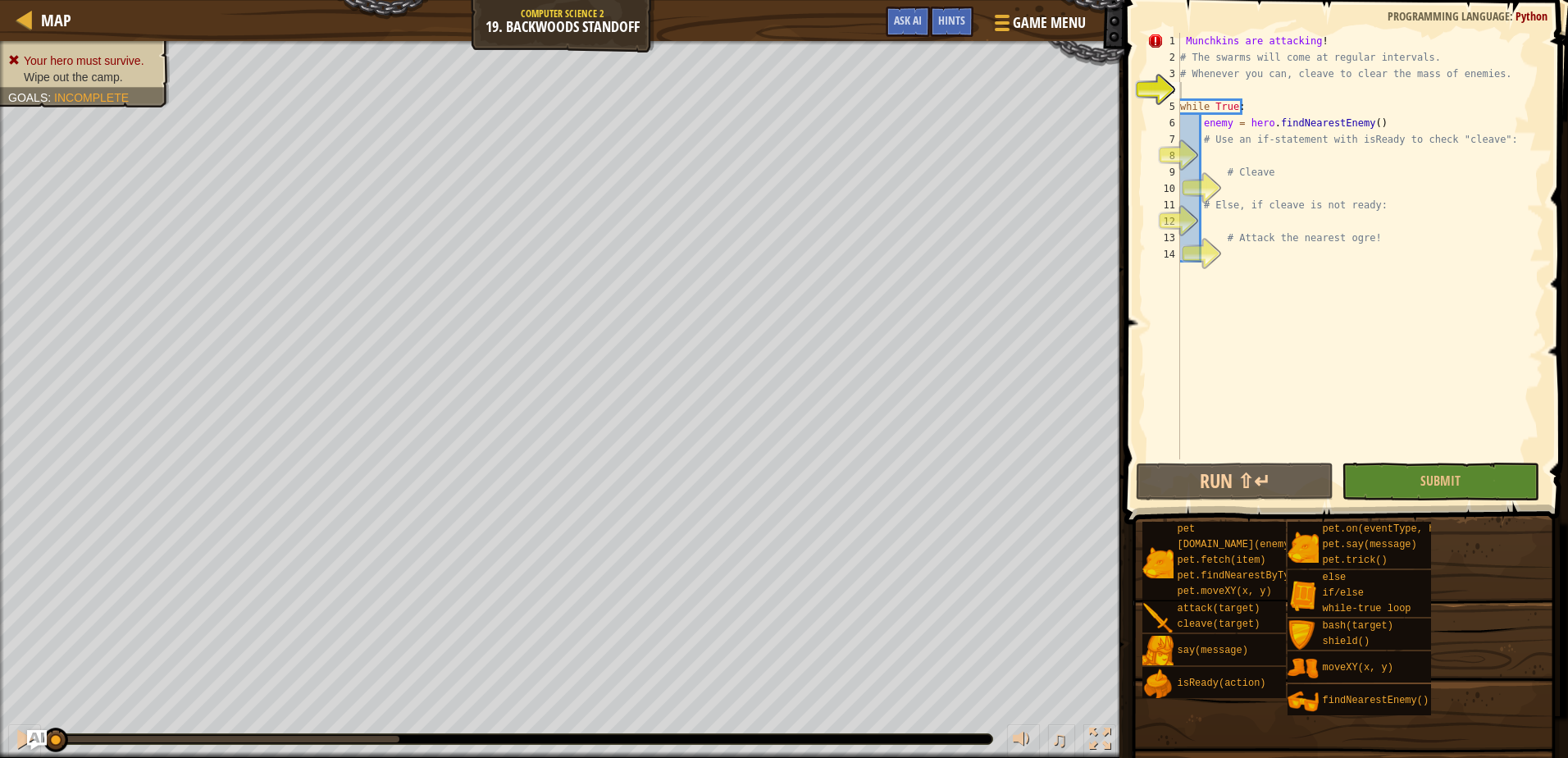
click at [1323, 32] on span at bounding box center [1347, 238] width 457 height 572
click at [1274, 44] on div "Munchkins are attacking ! # The swarms will come at regular intervals. # Whenev…" at bounding box center [1359, 263] width 366 height 459
type textarea "Munchkins are attacking!"
click at [49, 18] on span "Map" at bounding box center [56, 20] width 30 height 22
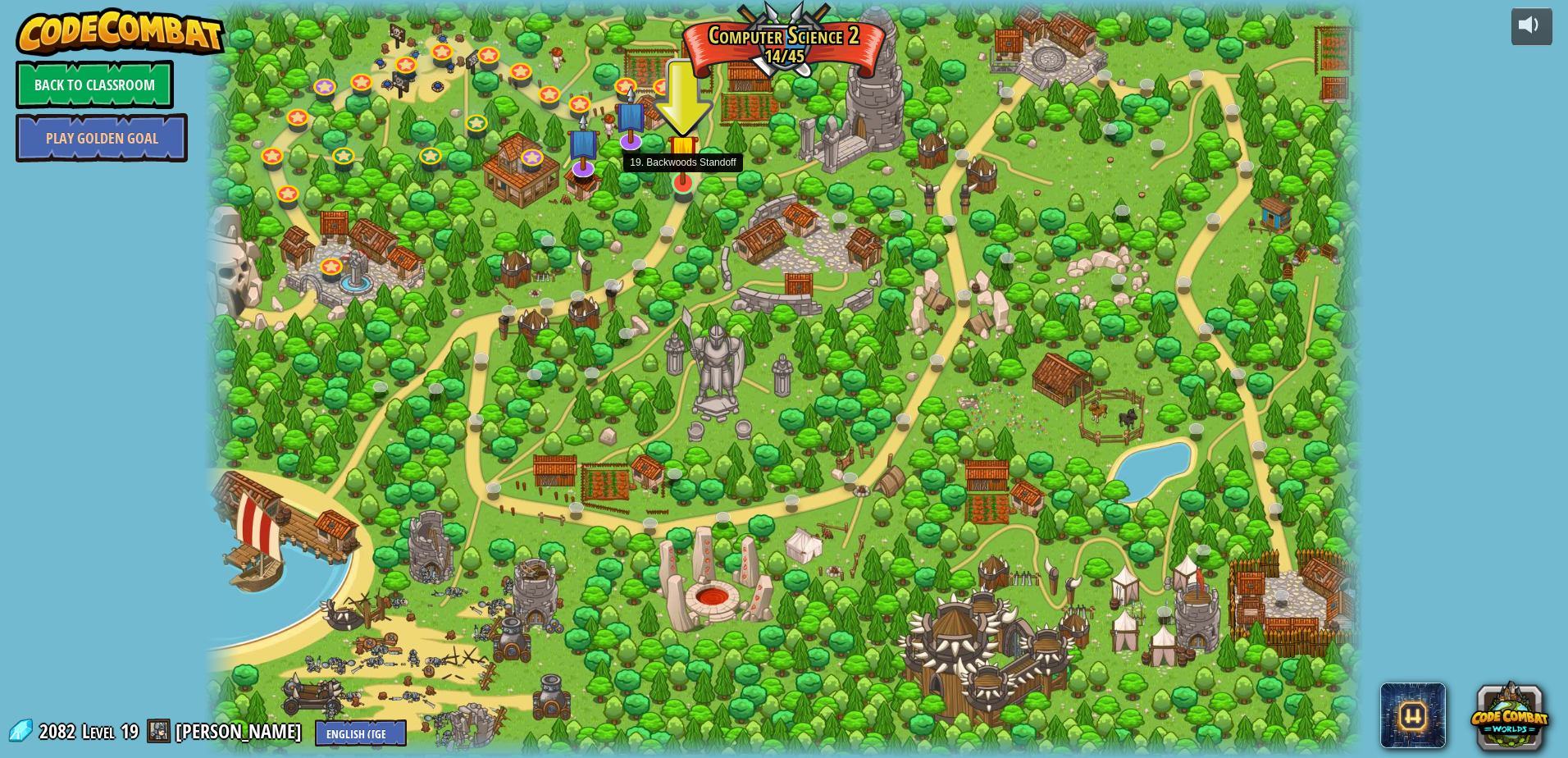
click at [683, 165] on img at bounding box center [683, 149] width 31 height 71
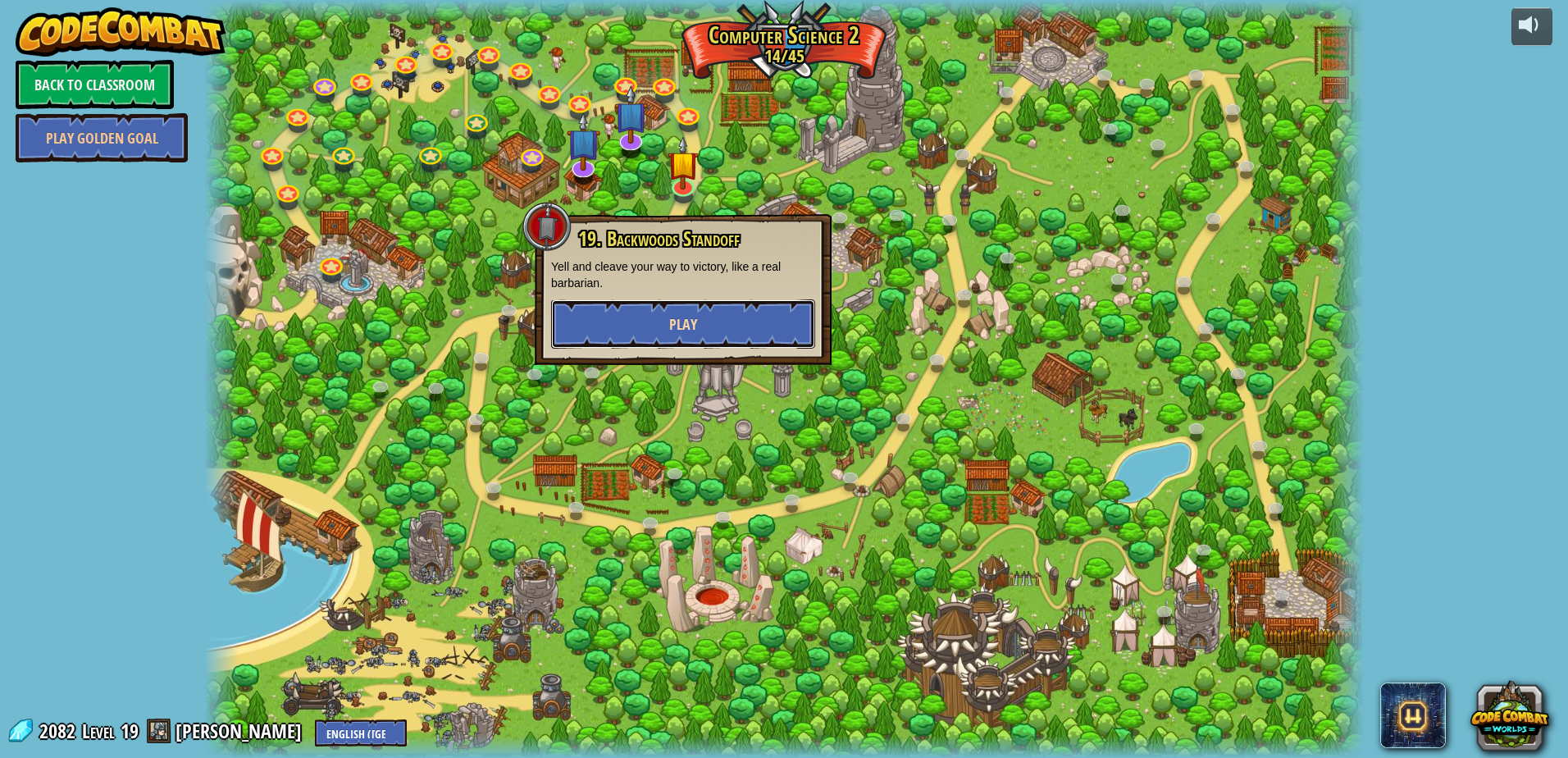
click at [660, 325] on button "Play" at bounding box center [682, 324] width 264 height 49
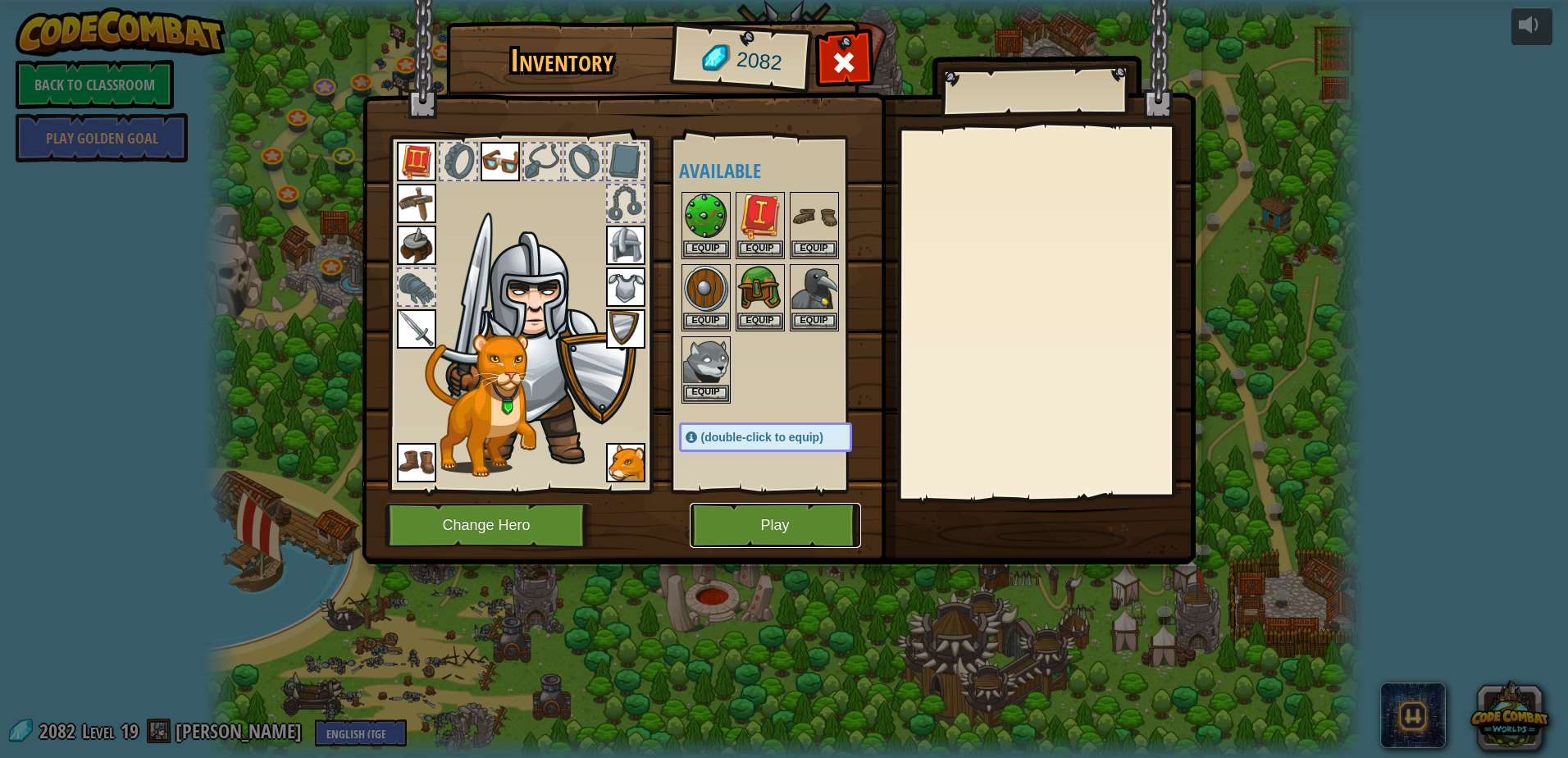
click at [766, 519] on button "Play" at bounding box center [775, 526] width 172 height 45
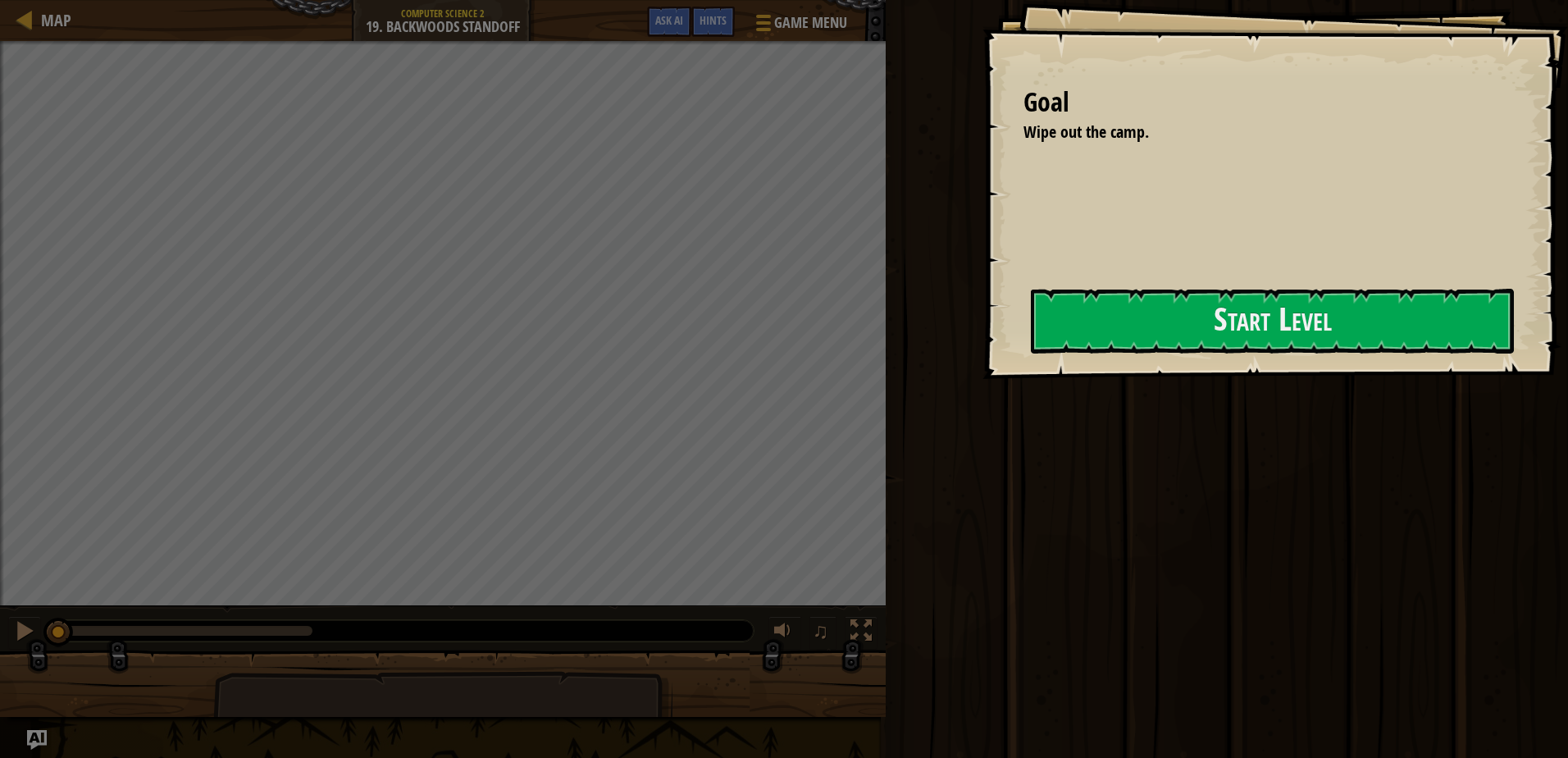
drag, startPoint x: 734, startPoint y: 650, endPoint x: 727, endPoint y: 632, distance: 19.3
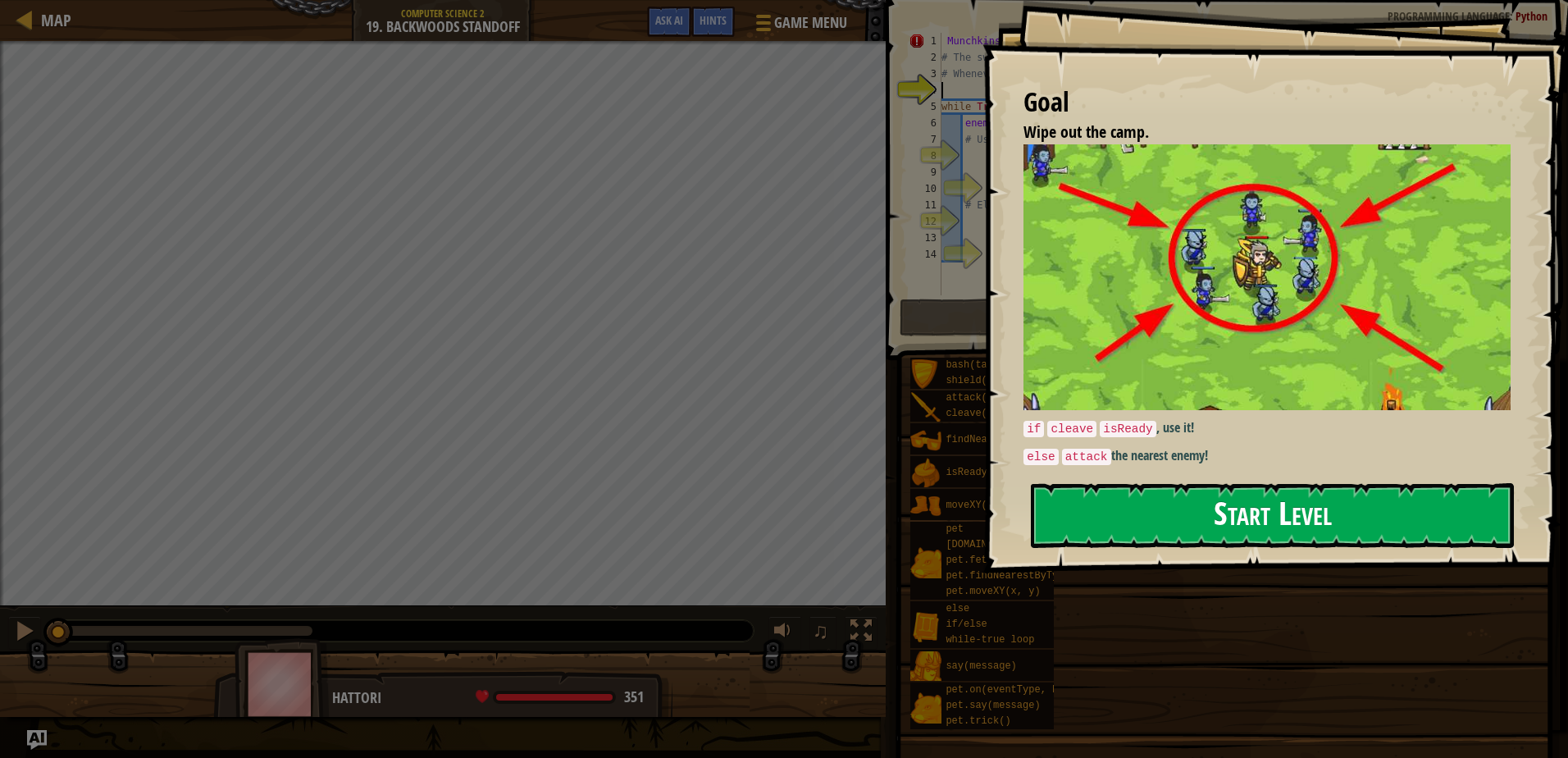
click at [1233, 506] on button "Start Level" at bounding box center [1272, 516] width 483 height 64
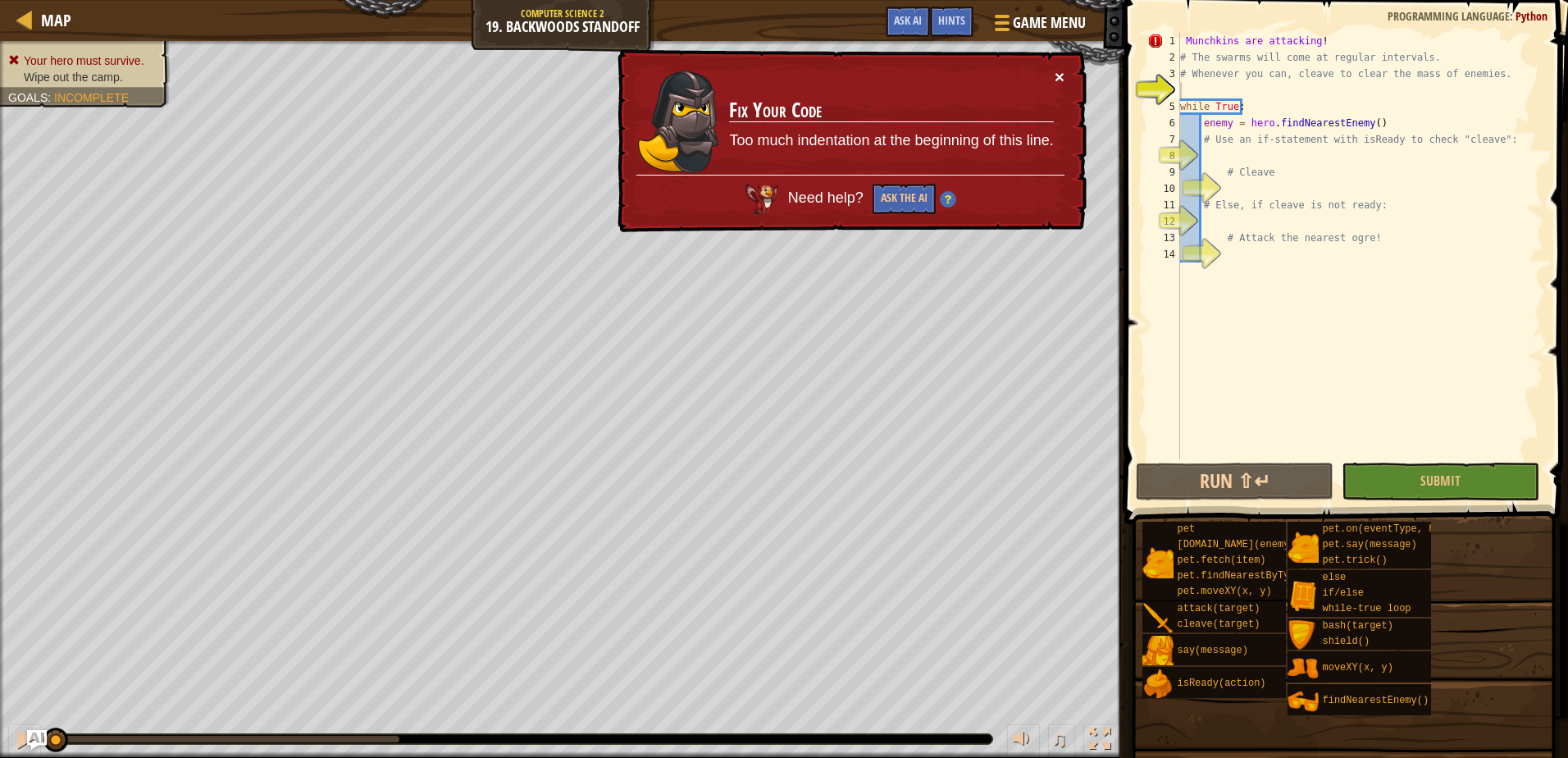
click at [1054, 81] on button "×" at bounding box center [1059, 77] width 10 height 18
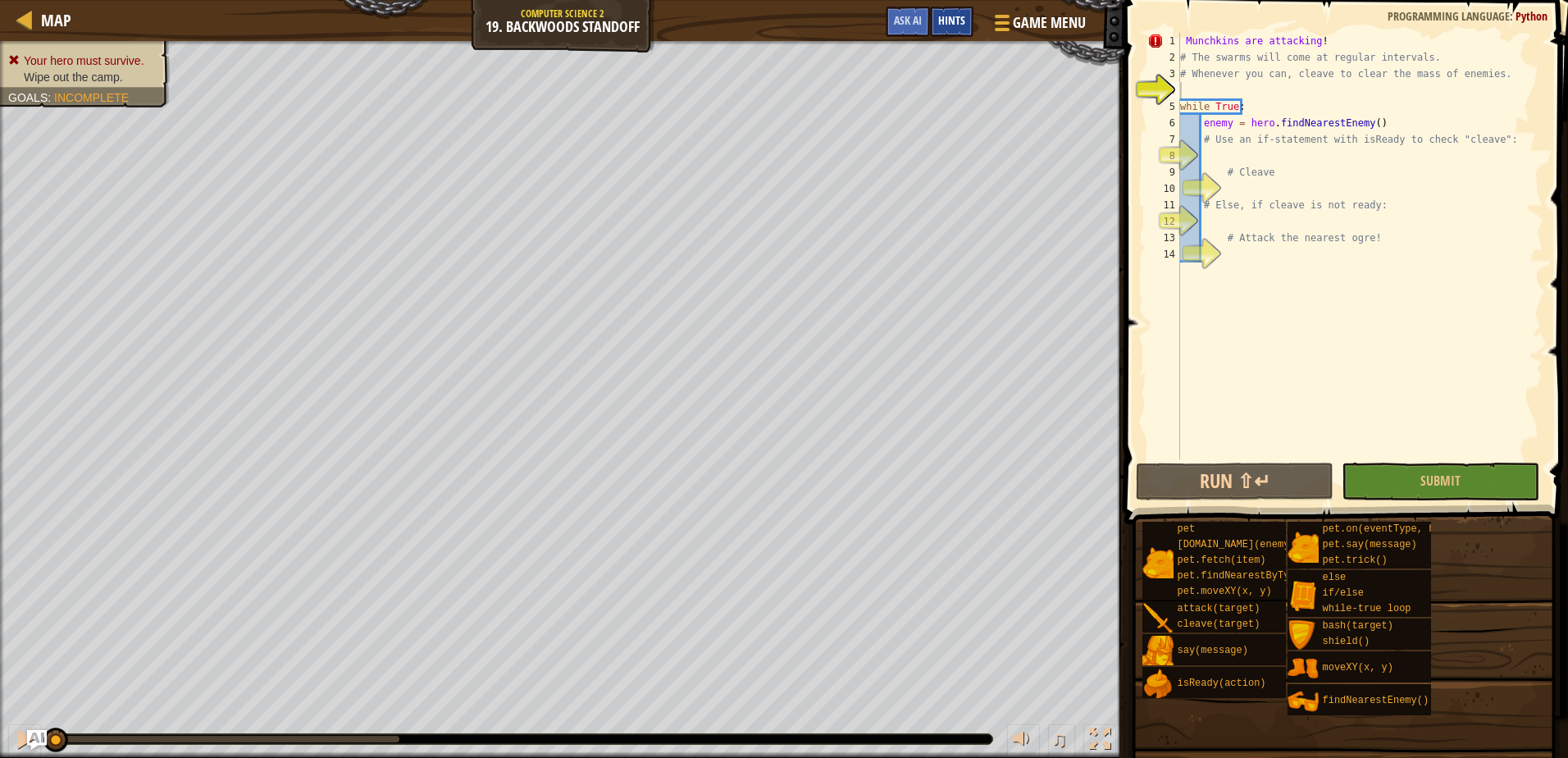
click at [944, 15] on span "Hints" at bounding box center [952, 21] width 27 height 16
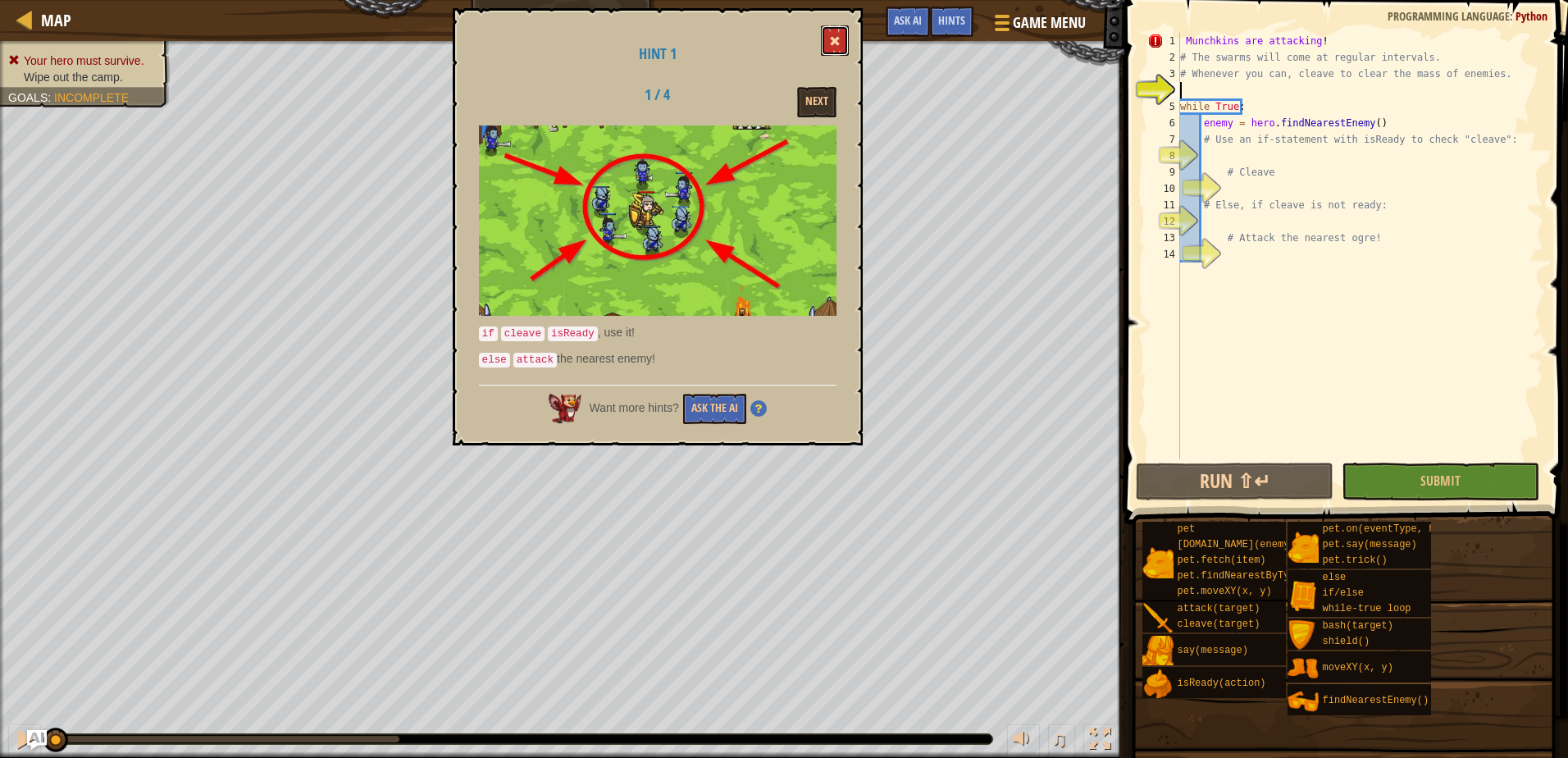
click at [828, 43] on button at bounding box center [835, 40] width 28 height 30
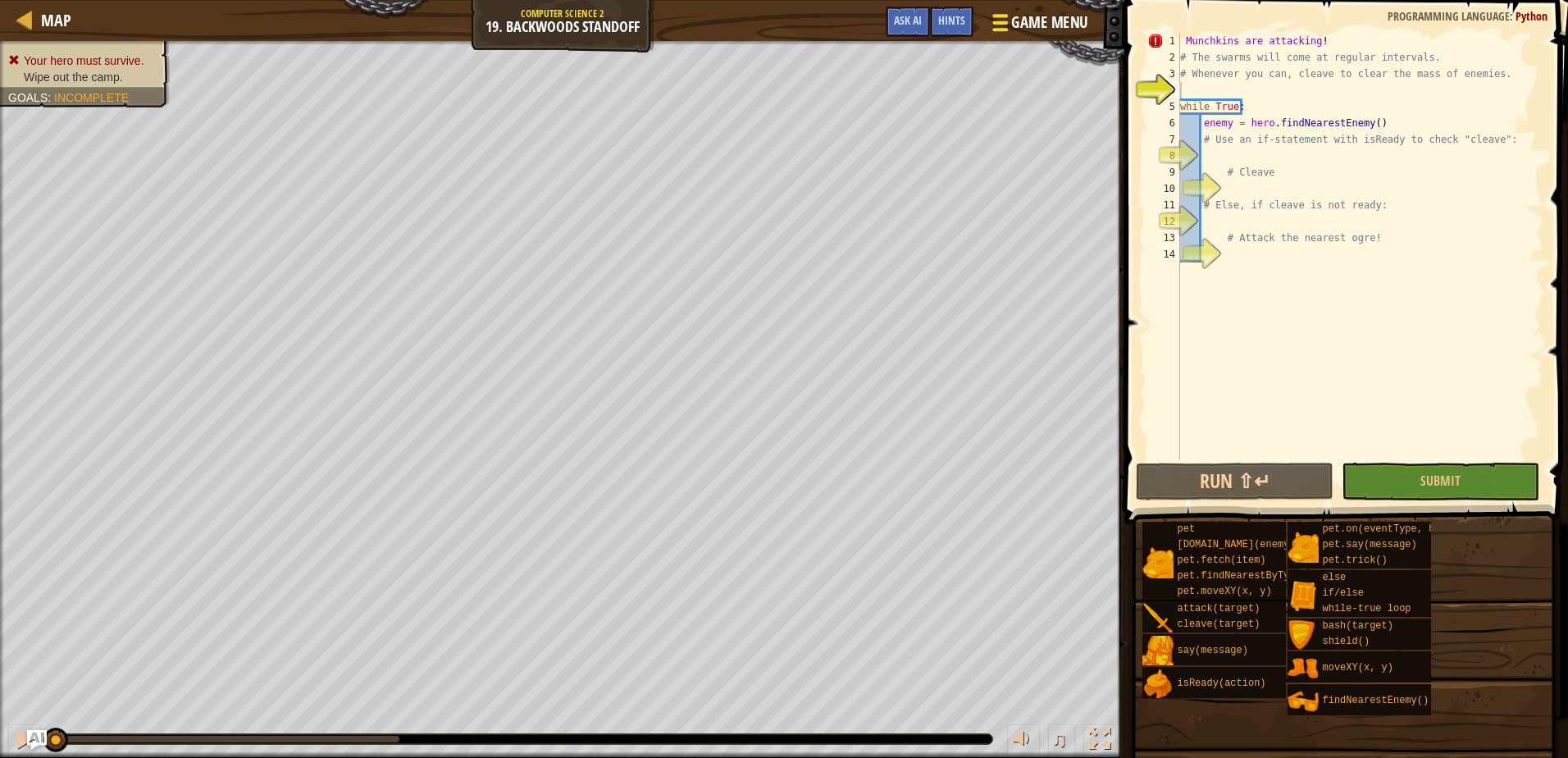
click at [1026, 17] on span "Game Menu" at bounding box center [1050, 22] width 76 height 22
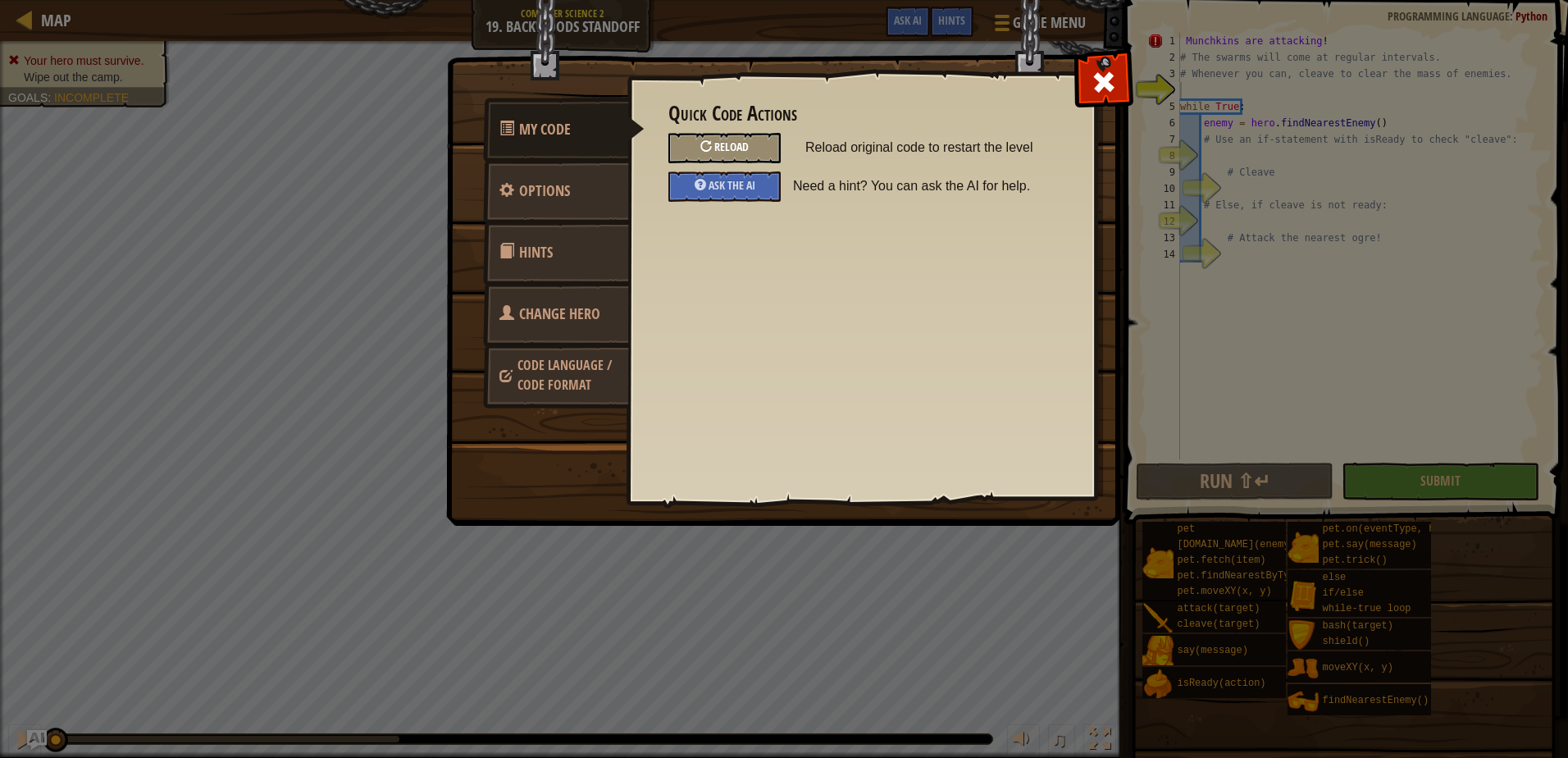
click at [722, 146] on span "Reload" at bounding box center [730, 147] width 34 height 16
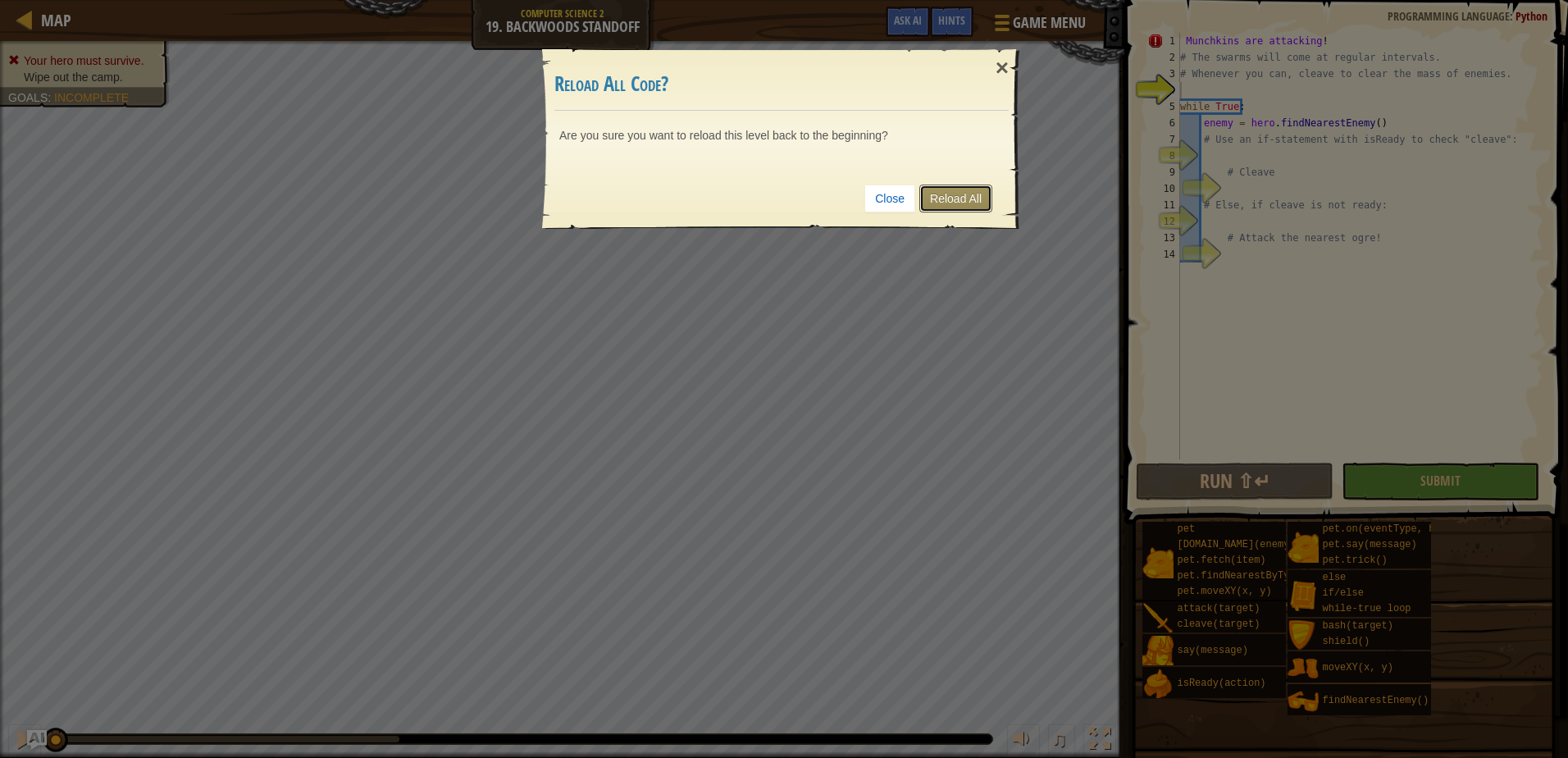
click at [948, 195] on link "Reload All" at bounding box center [955, 198] width 73 height 28
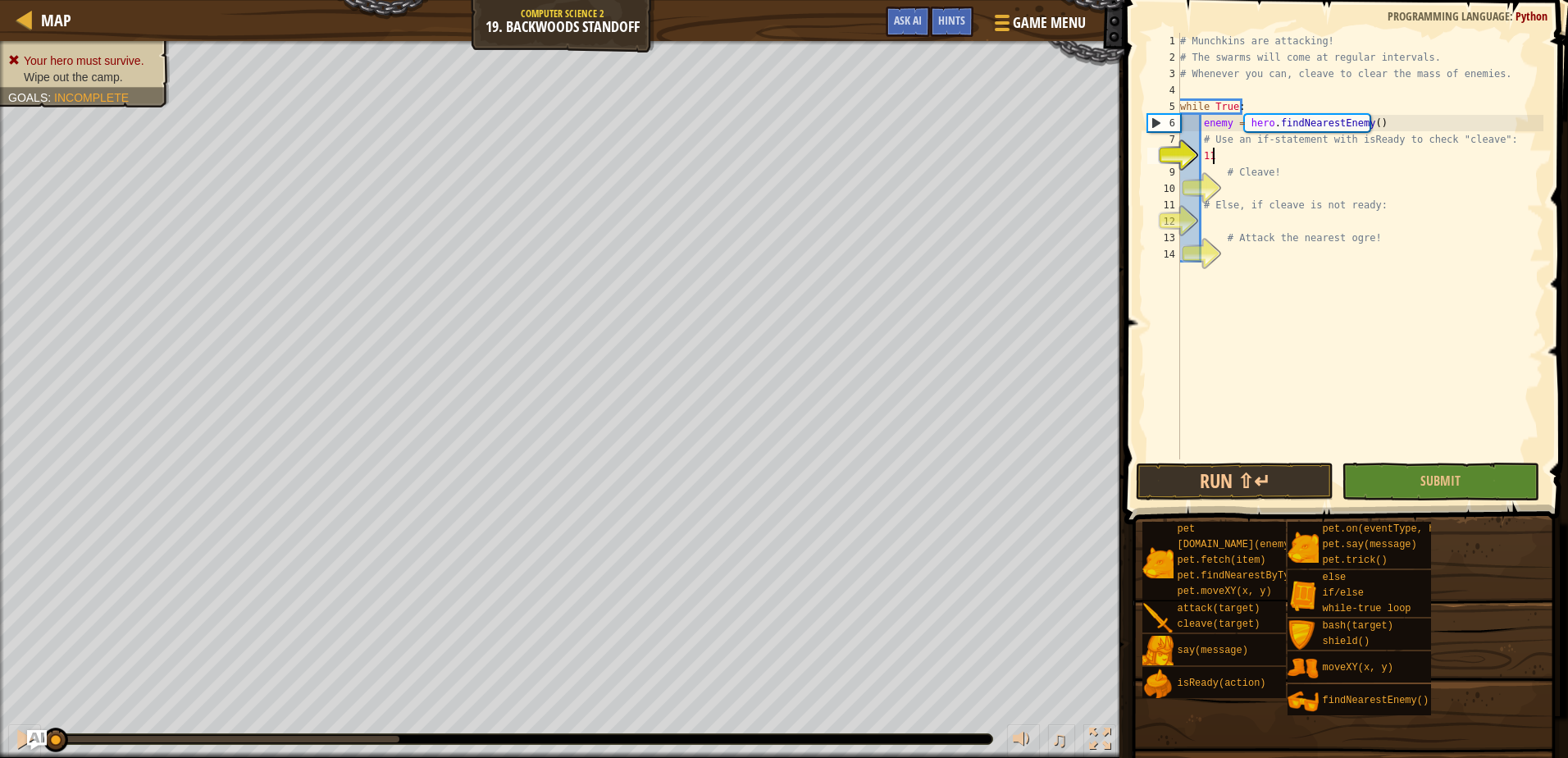
type textarea "1"
click at [1223, 173] on div "# Munchkins are attacking! # The swarms will come at regular intervals. # Whene…" at bounding box center [1359, 263] width 366 height 459
type textarea "# Cleave!"
click at [1043, 10] on button "Game Menu" at bounding box center [1039, 25] width 120 height 40
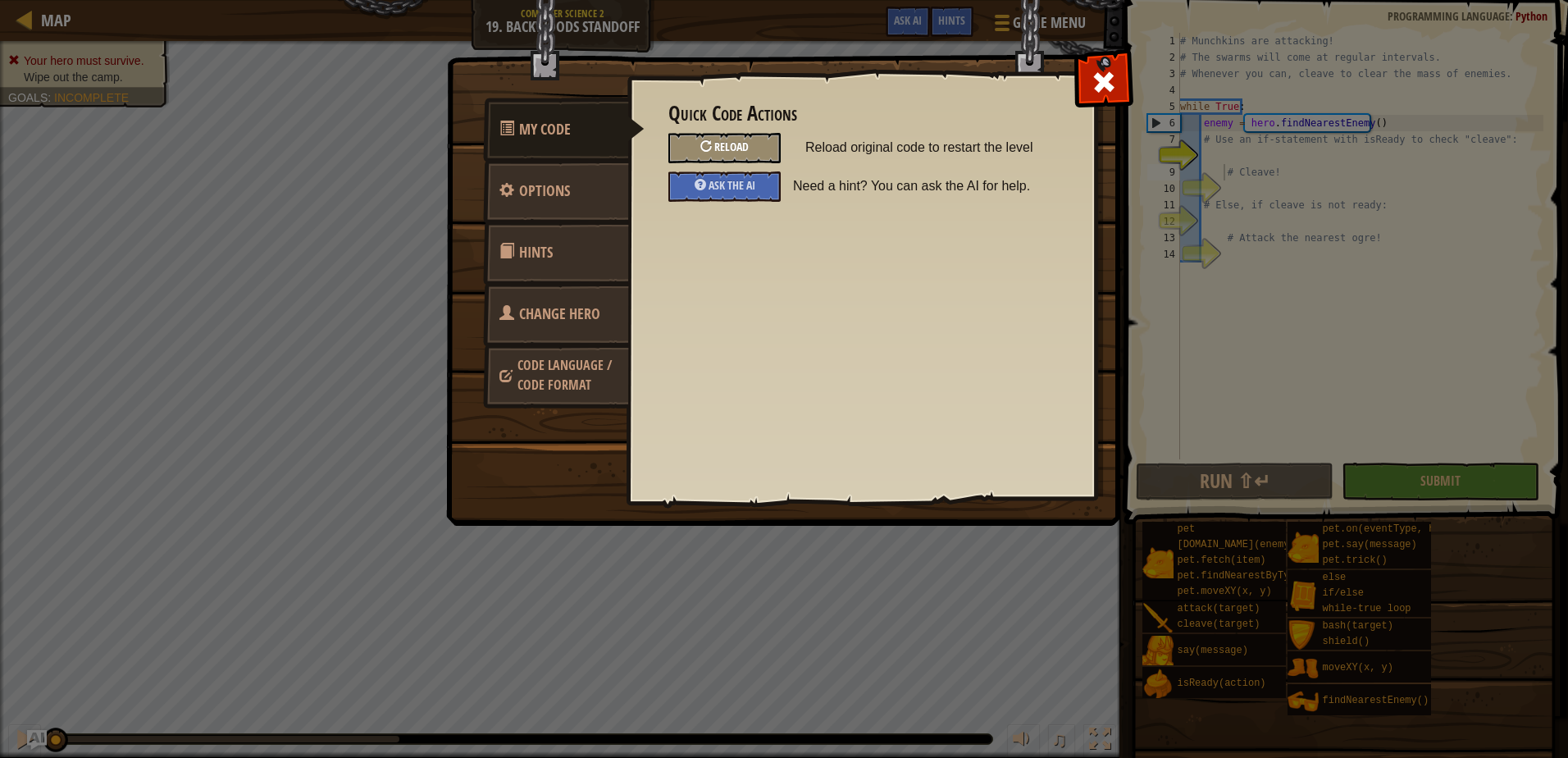
click at [747, 151] on span "Reload" at bounding box center [730, 147] width 34 height 16
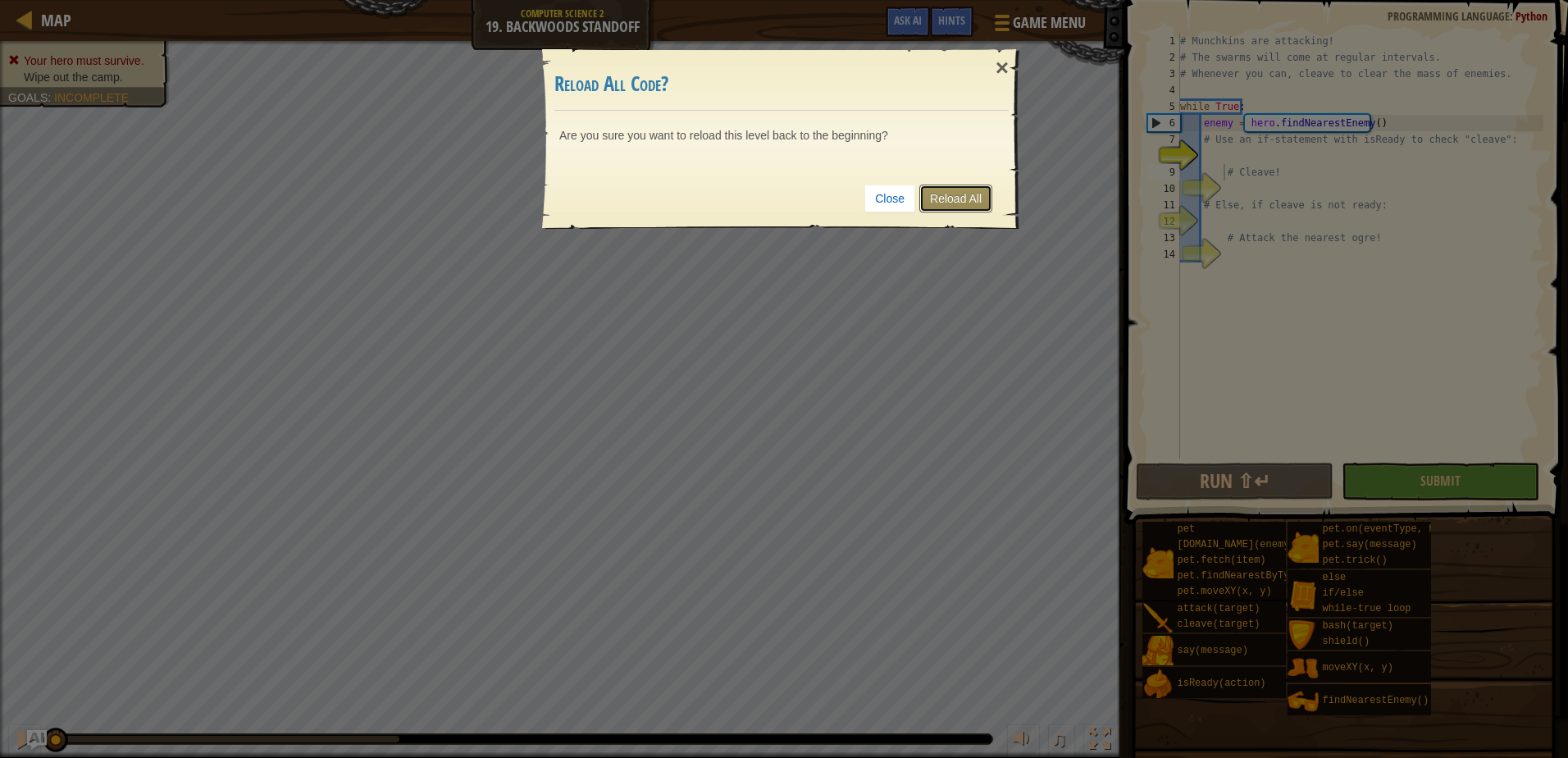
click at [953, 187] on link "Reload All" at bounding box center [955, 198] width 73 height 28
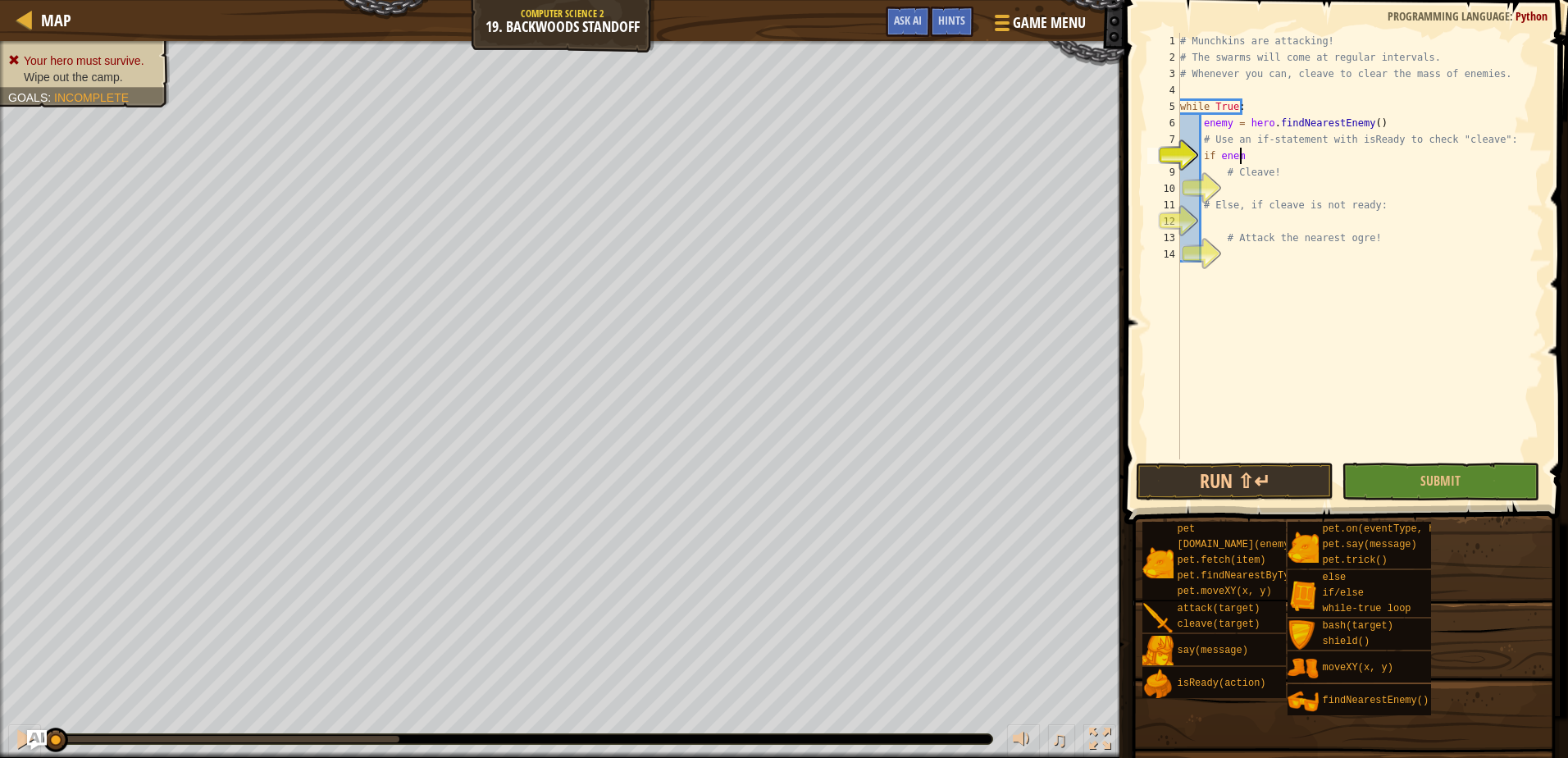
scroll to position [8, 5]
type textarea "if enemy:"
click at [1272, 192] on div "# Munchkins are attacking! # The swarms will come at regular intervals. # Whene…" at bounding box center [1359, 263] width 366 height 459
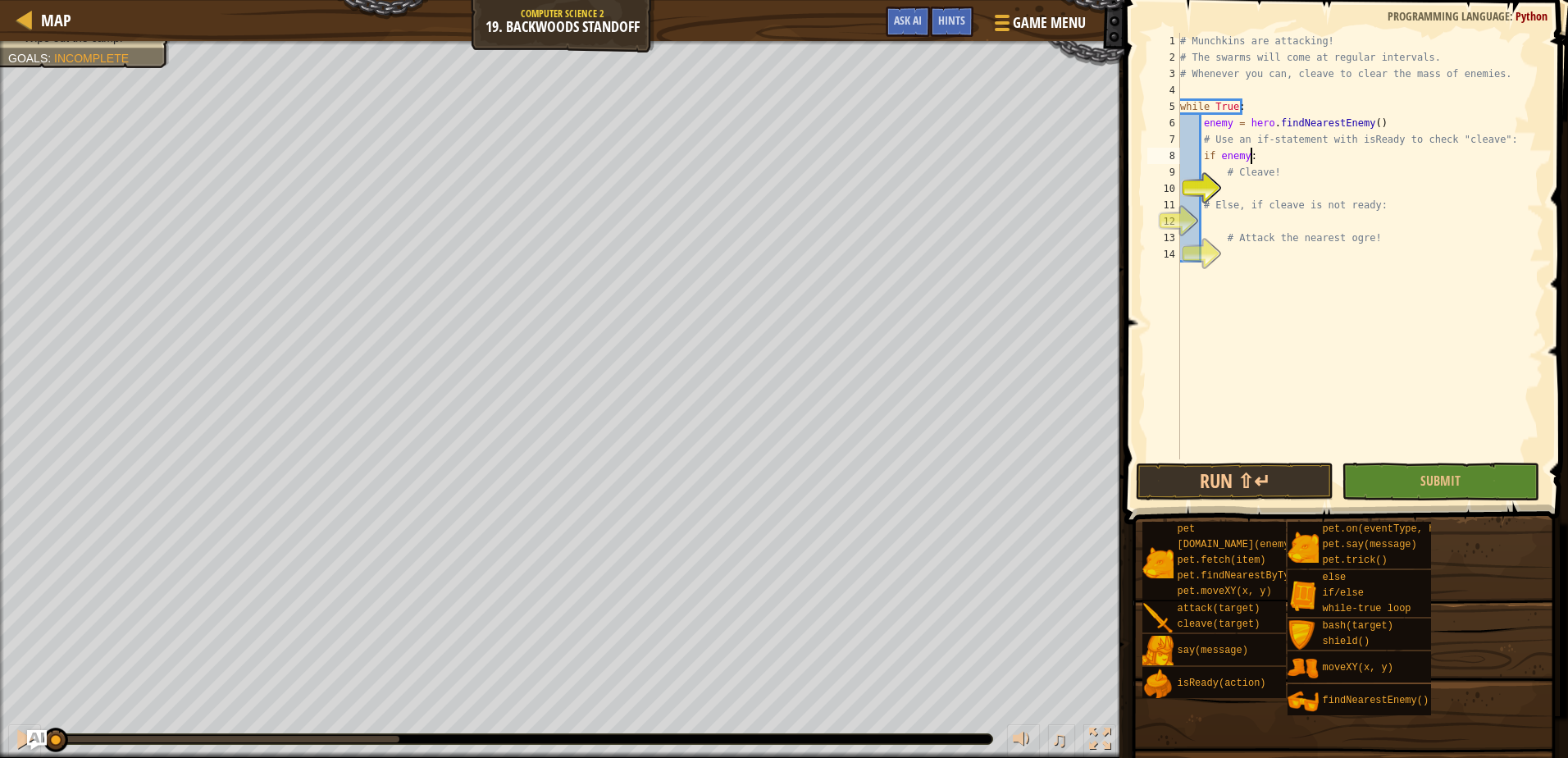
click at [1257, 151] on div "# Munchkins are attacking! # The swarms will come at regular intervals. # Whene…" at bounding box center [1359, 263] width 366 height 459
type textarea "if enemy:"
click at [1240, 189] on div "# Munchkins are attacking! # The swarms will come at regular intervals. # Whene…" at bounding box center [1359, 263] width 366 height 459
type textarea "hero.isReady(cleave)"
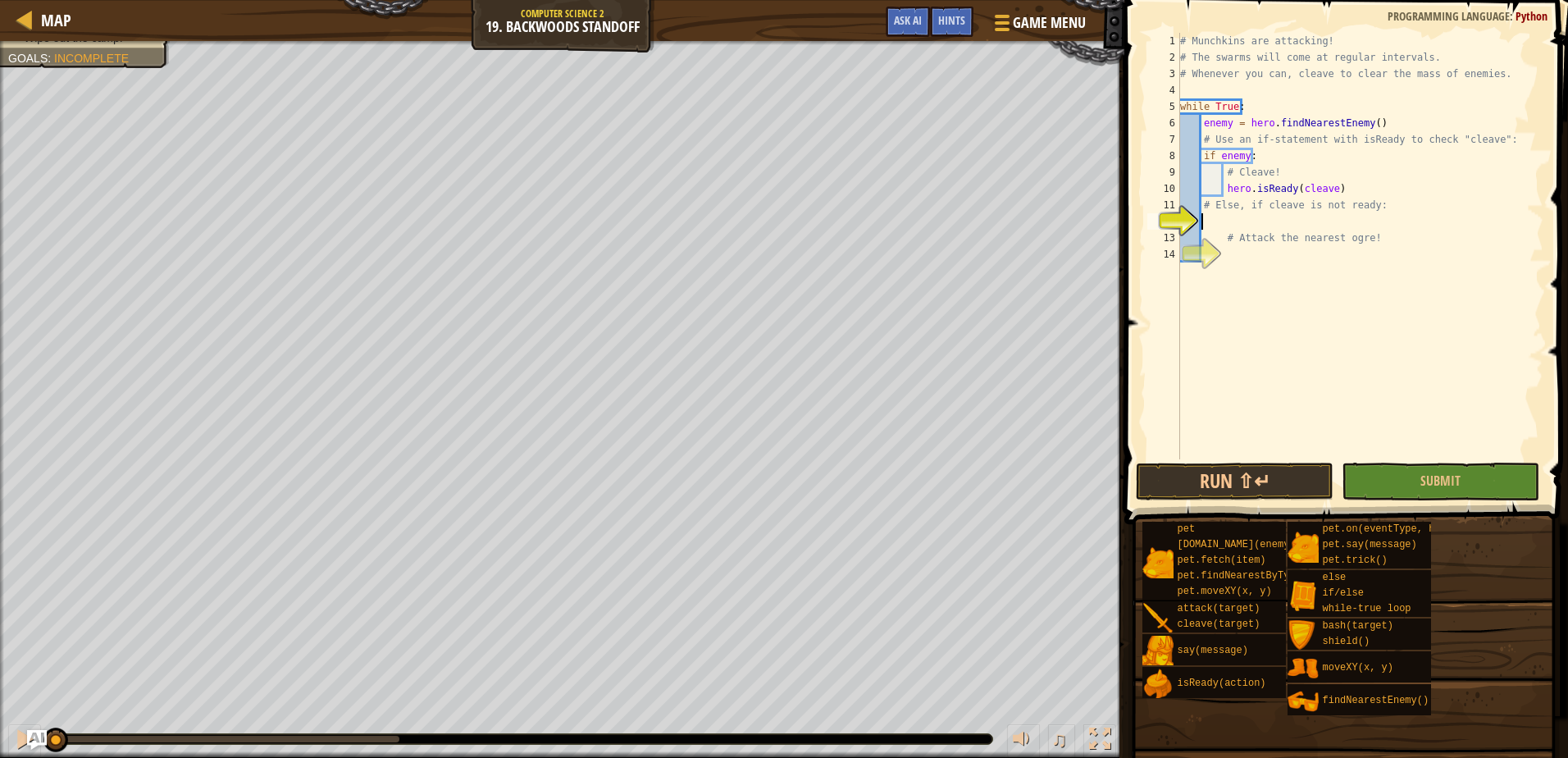
click at [1282, 220] on div "# Munchkins are attacking! # The swarms will come at regular intervals. # Whene…" at bounding box center [1359, 263] width 366 height 459
type textarea "else:"
click at [1237, 258] on div "# Munchkins are attacking! # The swarms will come at regular intervals. # Whene…" at bounding box center [1359, 263] width 366 height 459
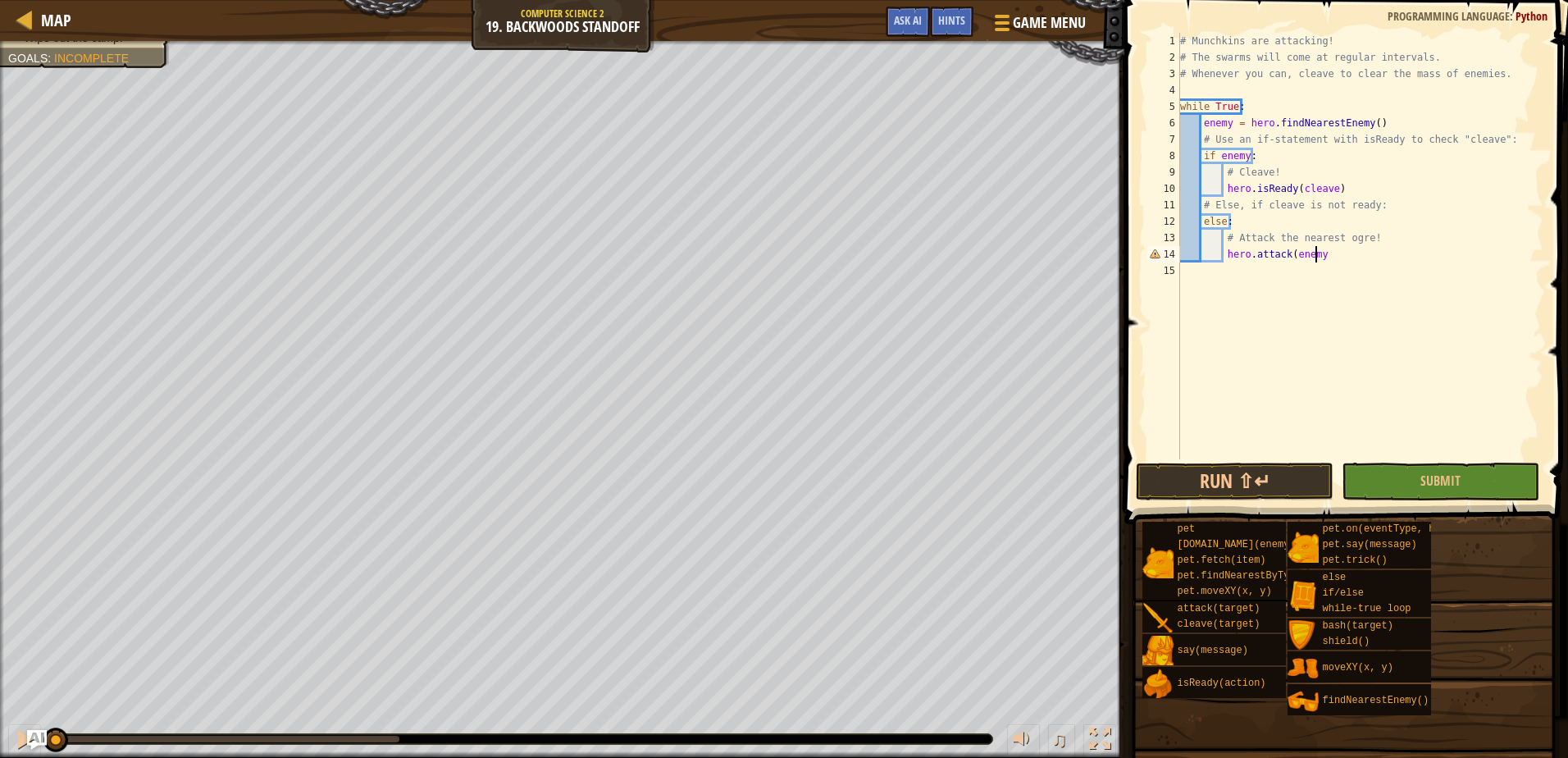
scroll to position [8, 11]
click at [1228, 482] on button "Run ⇧↵" at bounding box center [1234, 482] width 197 height 38
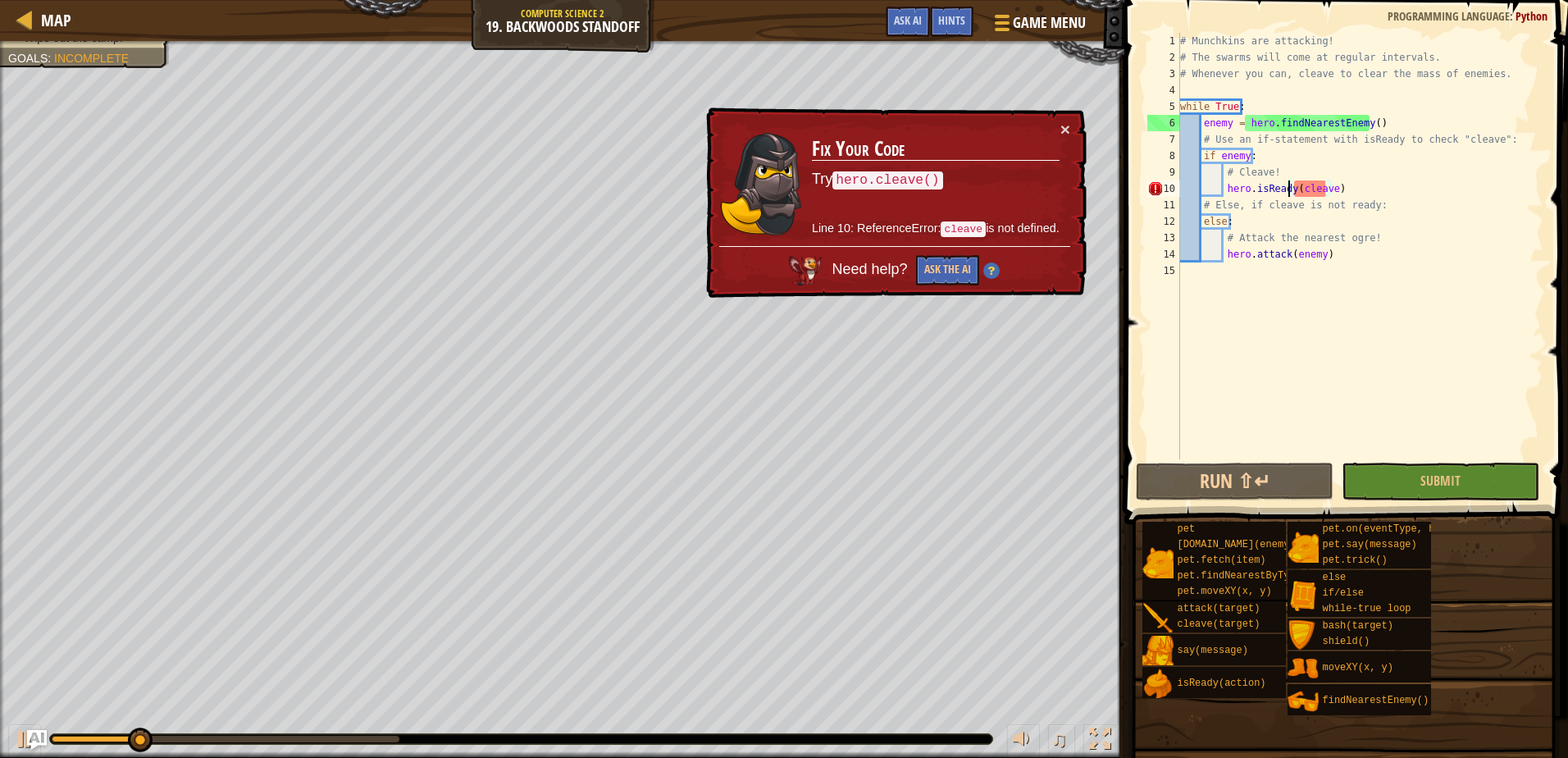
click at [1288, 189] on div "# Munchkins are attacking! # The swarms will come at regular intervals. # Whene…" at bounding box center [1359, 263] width 366 height 459
click at [1351, 183] on div "# Munchkins are attacking! # The swarms will come at regular intervals. # Whene…" at bounding box center [1359, 263] width 366 height 459
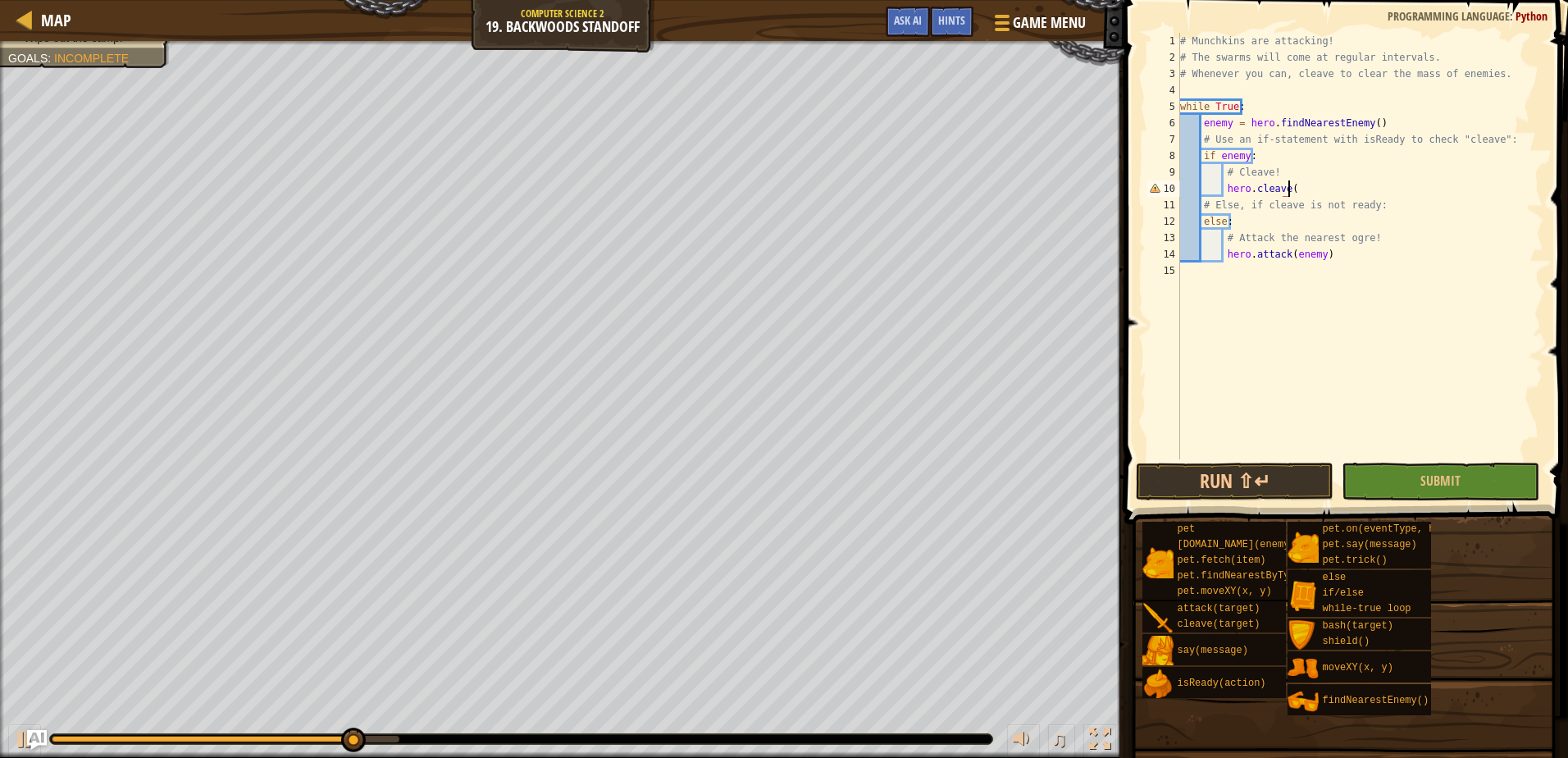
scroll to position [8, 9]
type textarea "hero.cleave()"
click at [1229, 480] on button "Run ⇧↵" at bounding box center [1234, 482] width 197 height 38
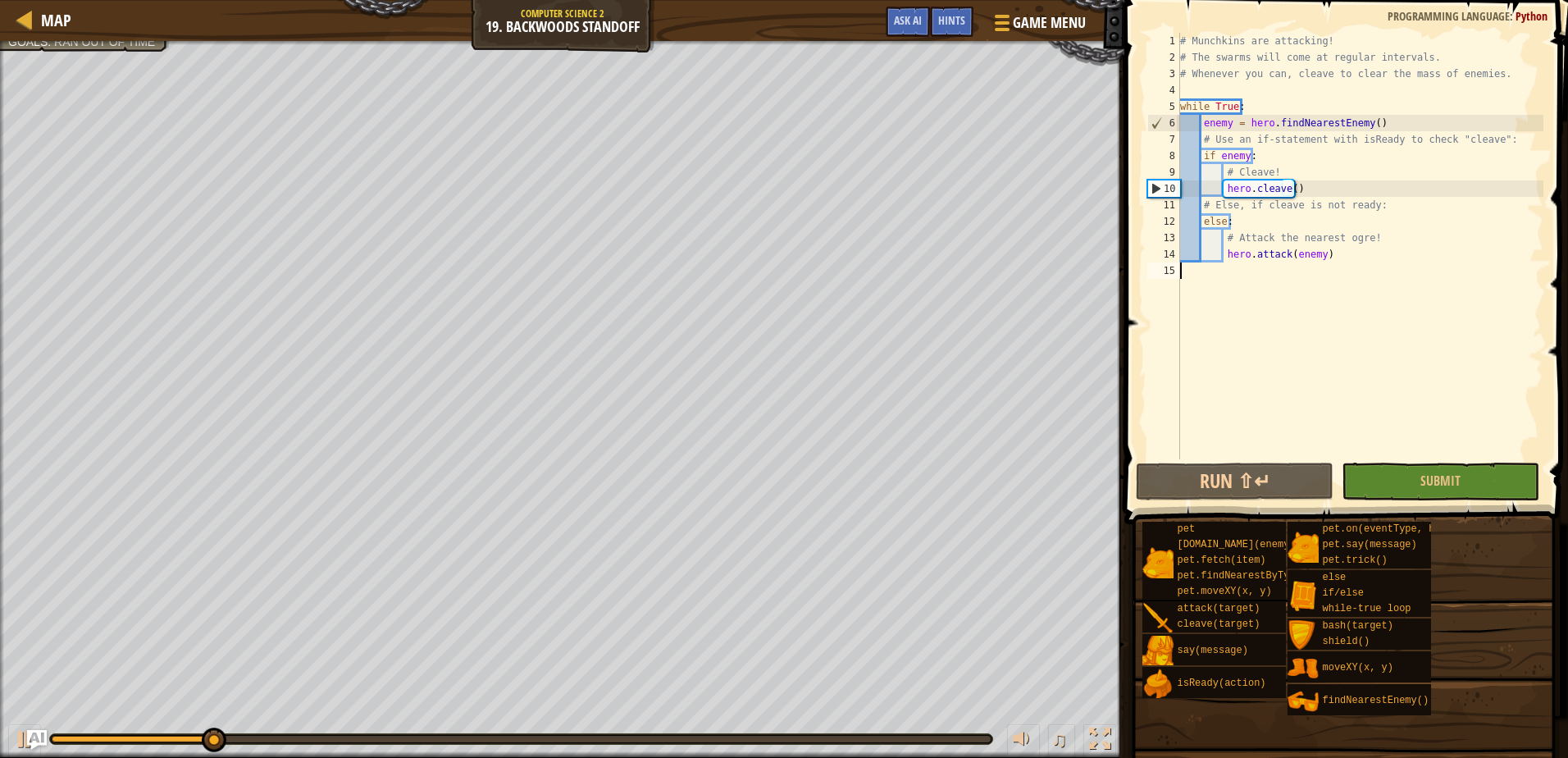
click at [1266, 457] on div "# Munchkins are attacking! # The swarms will come at regular intervals. # Whene…" at bounding box center [1359, 263] width 366 height 459
click at [1257, 472] on button "Run ⇧↵" at bounding box center [1234, 482] width 197 height 38
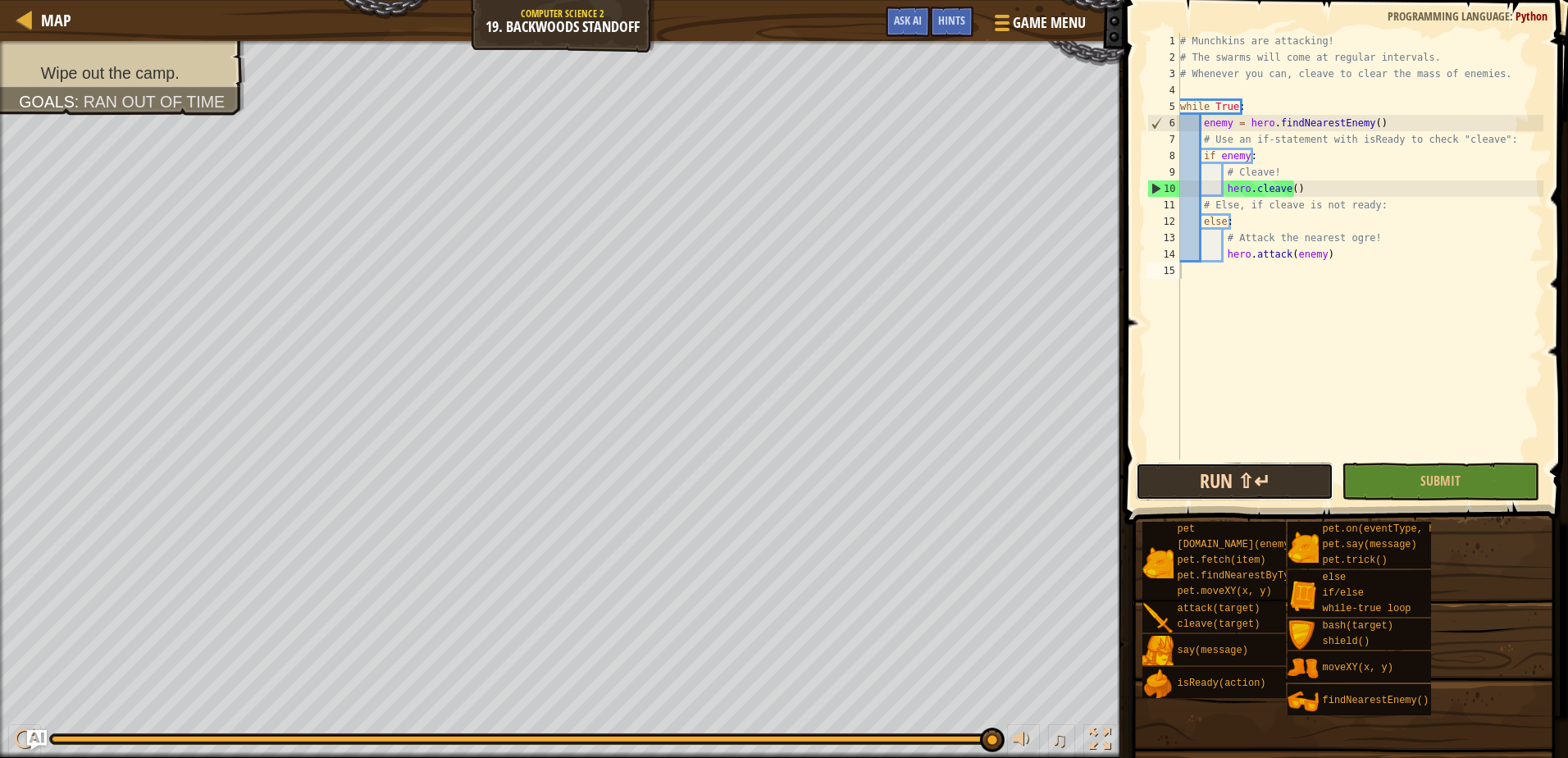
click at [1205, 484] on button "Run ⇧↵" at bounding box center [1234, 482] width 197 height 38
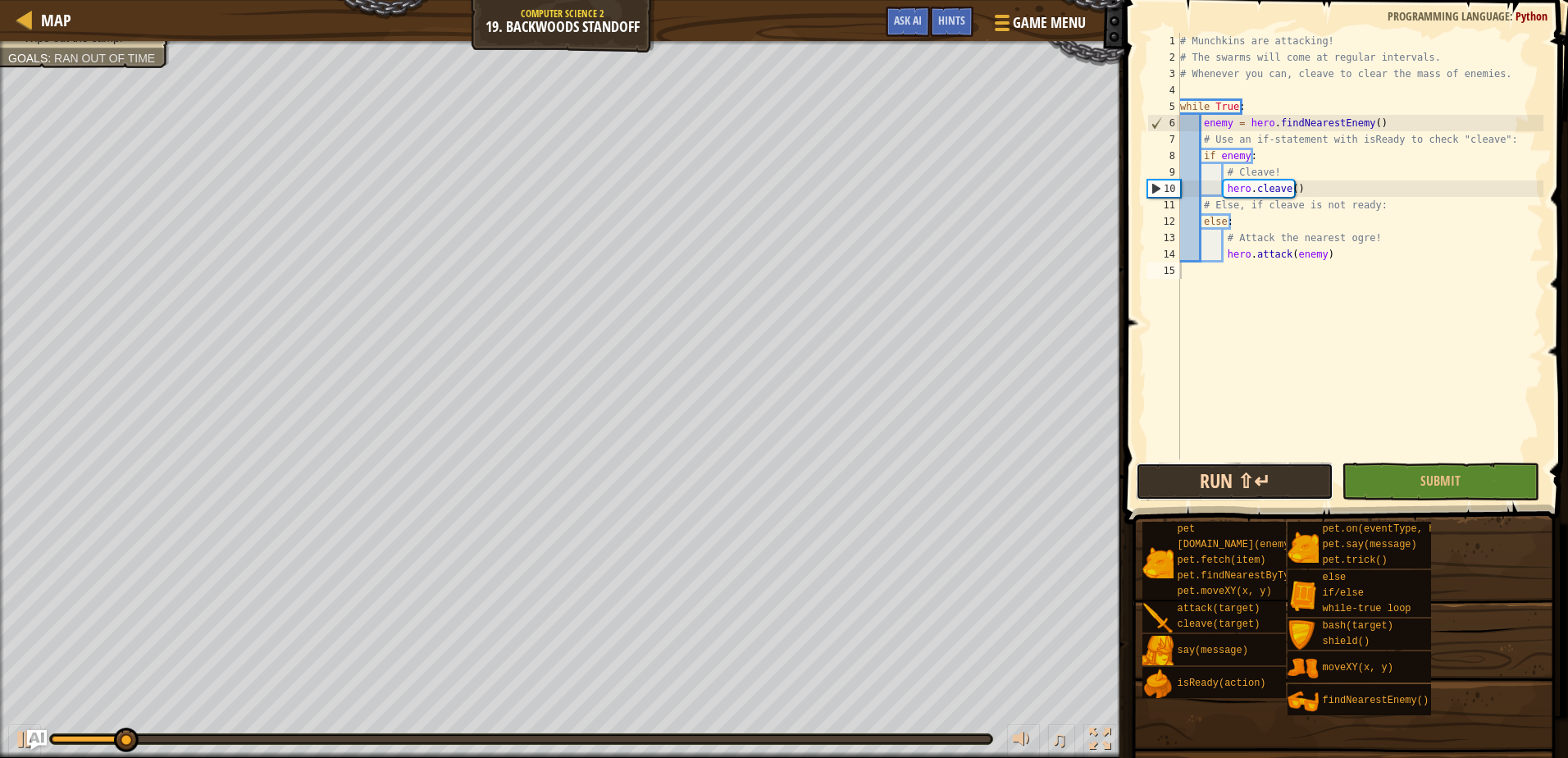
click at [1205, 486] on button "Run ⇧↵" at bounding box center [1234, 482] width 197 height 38
click at [1205, 486] on button "Running" at bounding box center [1234, 482] width 197 height 38
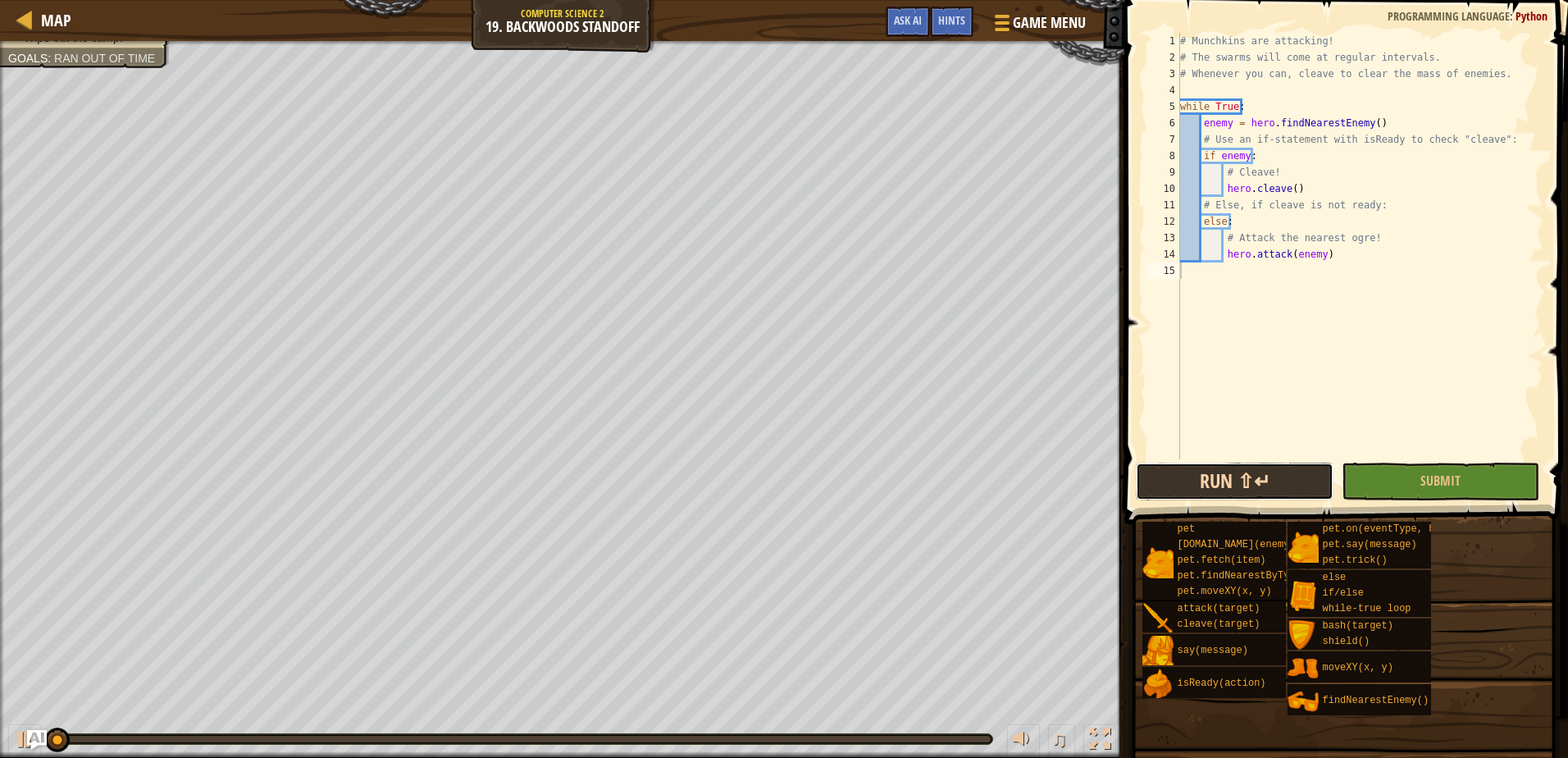
click at [1203, 486] on button "Run ⇧↵" at bounding box center [1234, 482] width 197 height 38
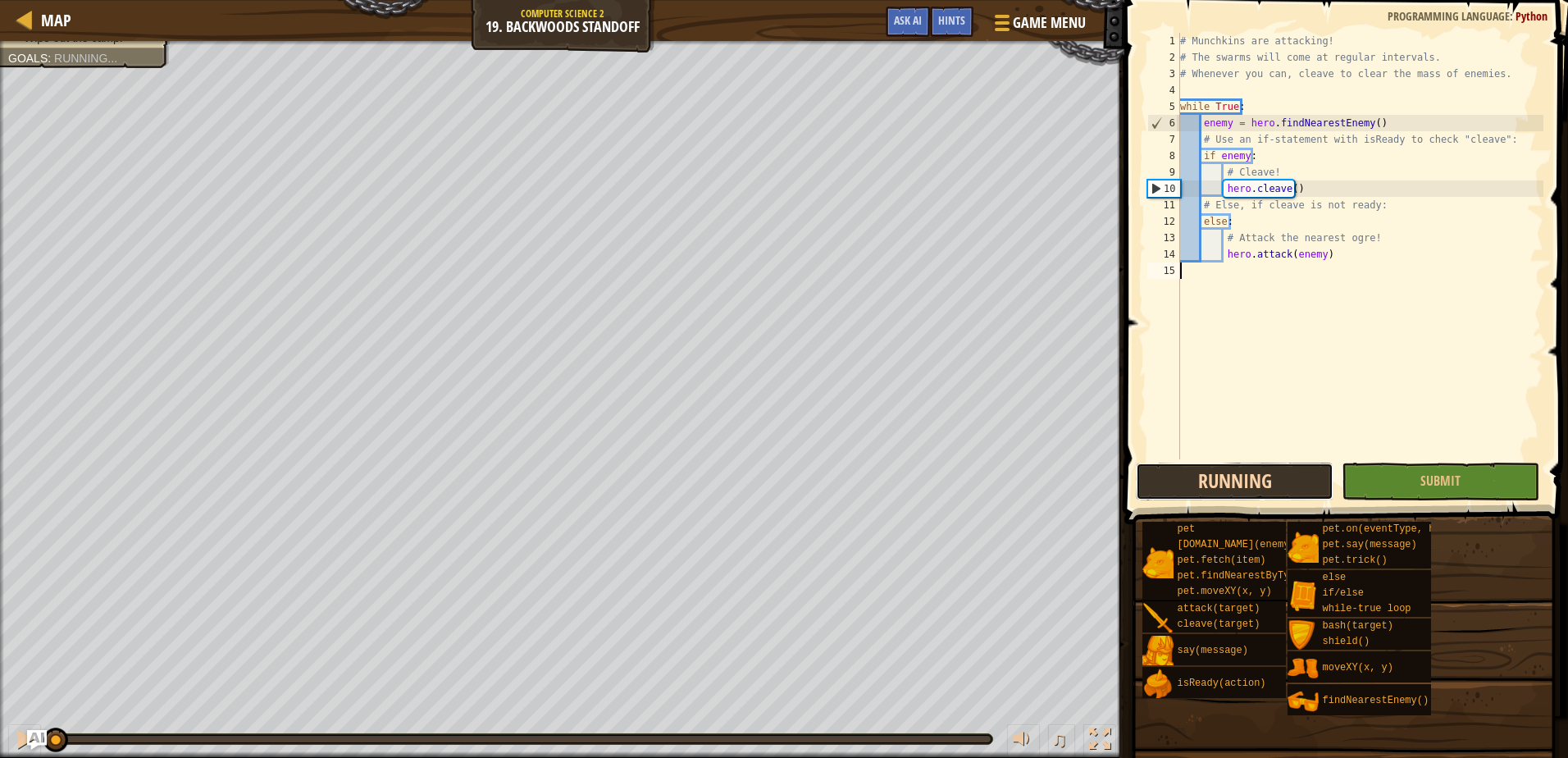
click at [1204, 486] on button "Running" at bounding box center [1234, 482] width 197 height 38
click at [1207, 484] on button "Running" at bounding box center [1234, 482] width 197 height 38
click at [1210, 484] on button "Running" at bounding box center [1234, 482] width 197 height 38
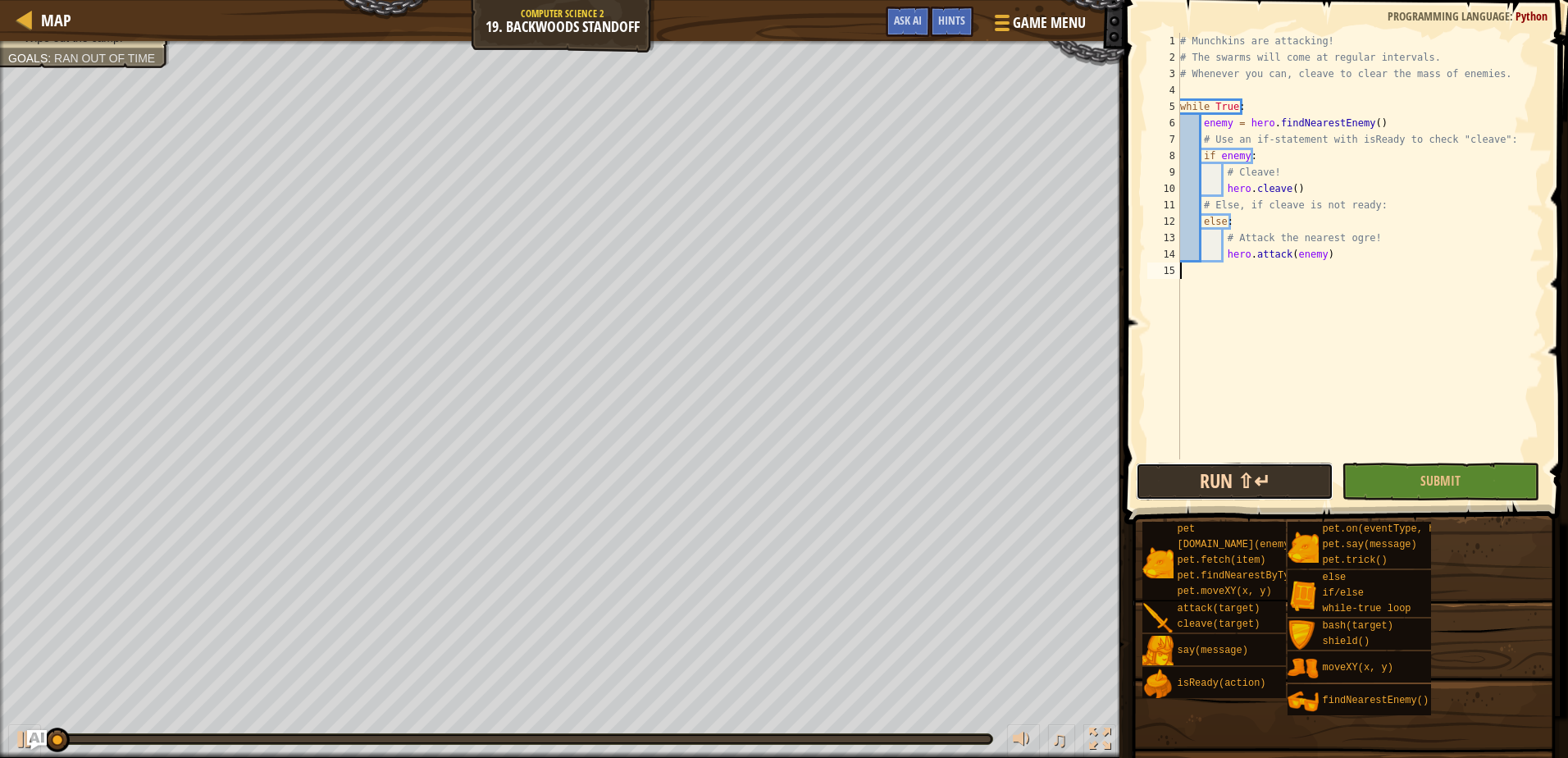
click at [1210, 484] on button "Run ⇧↵" at bounding box center [1234, 482] width 197 height 38
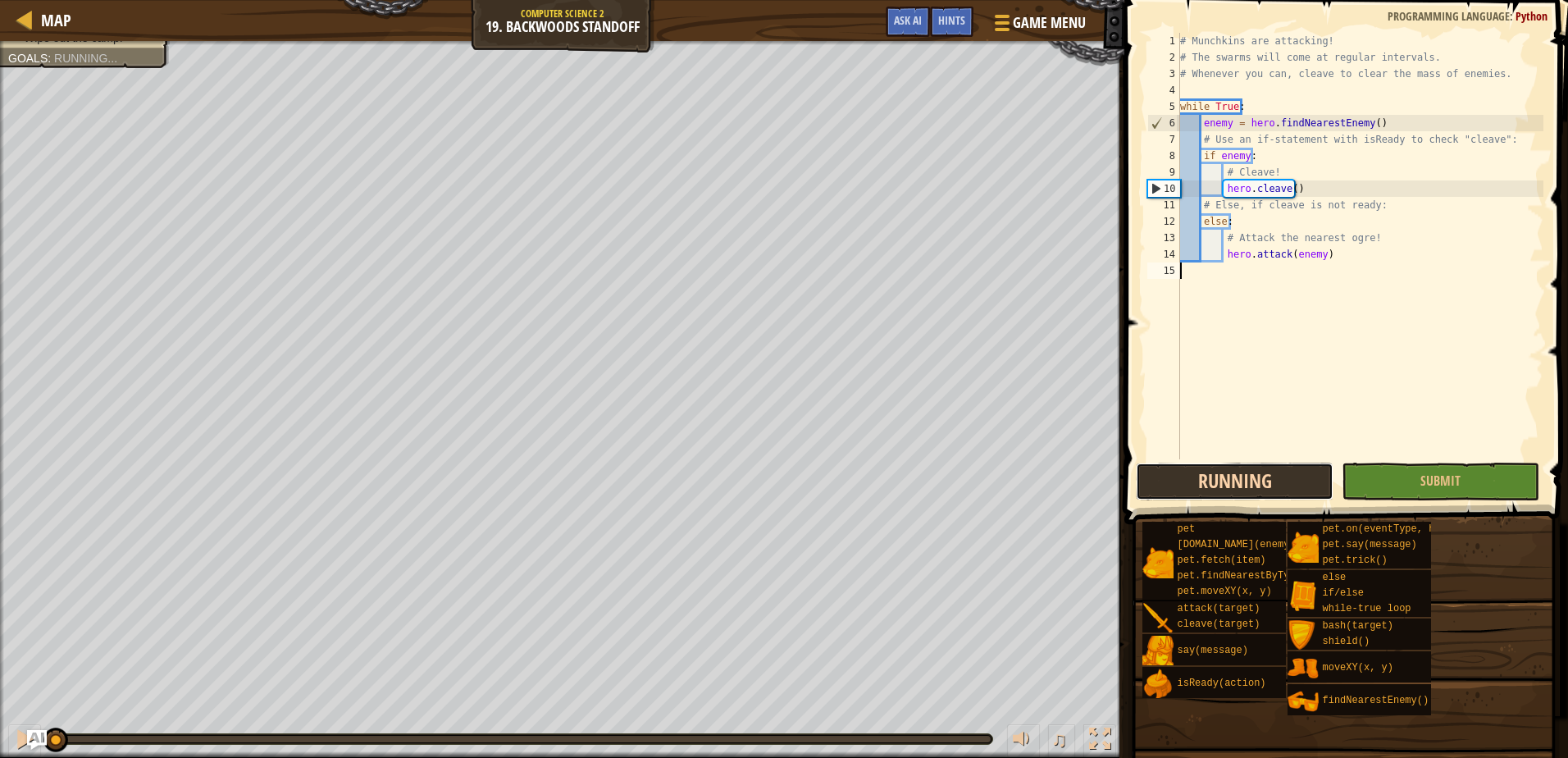
click at [1210, 484] on button "Running" at bounding box center [1234, 482] width 197 height 38
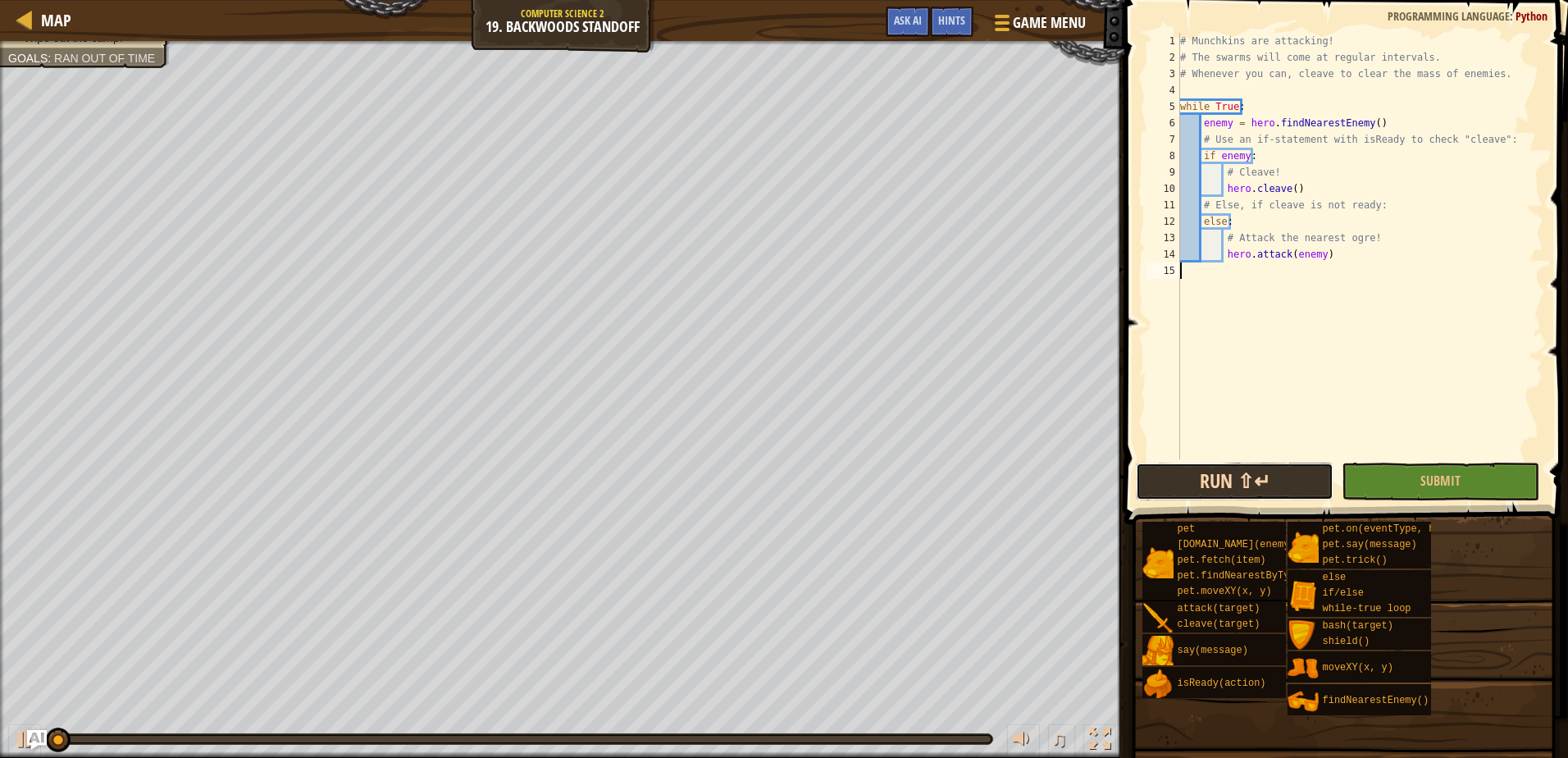
click at [1210, 484] on button "Run ⇧↵" at bounding box center [1234, 482] width 197 height 38
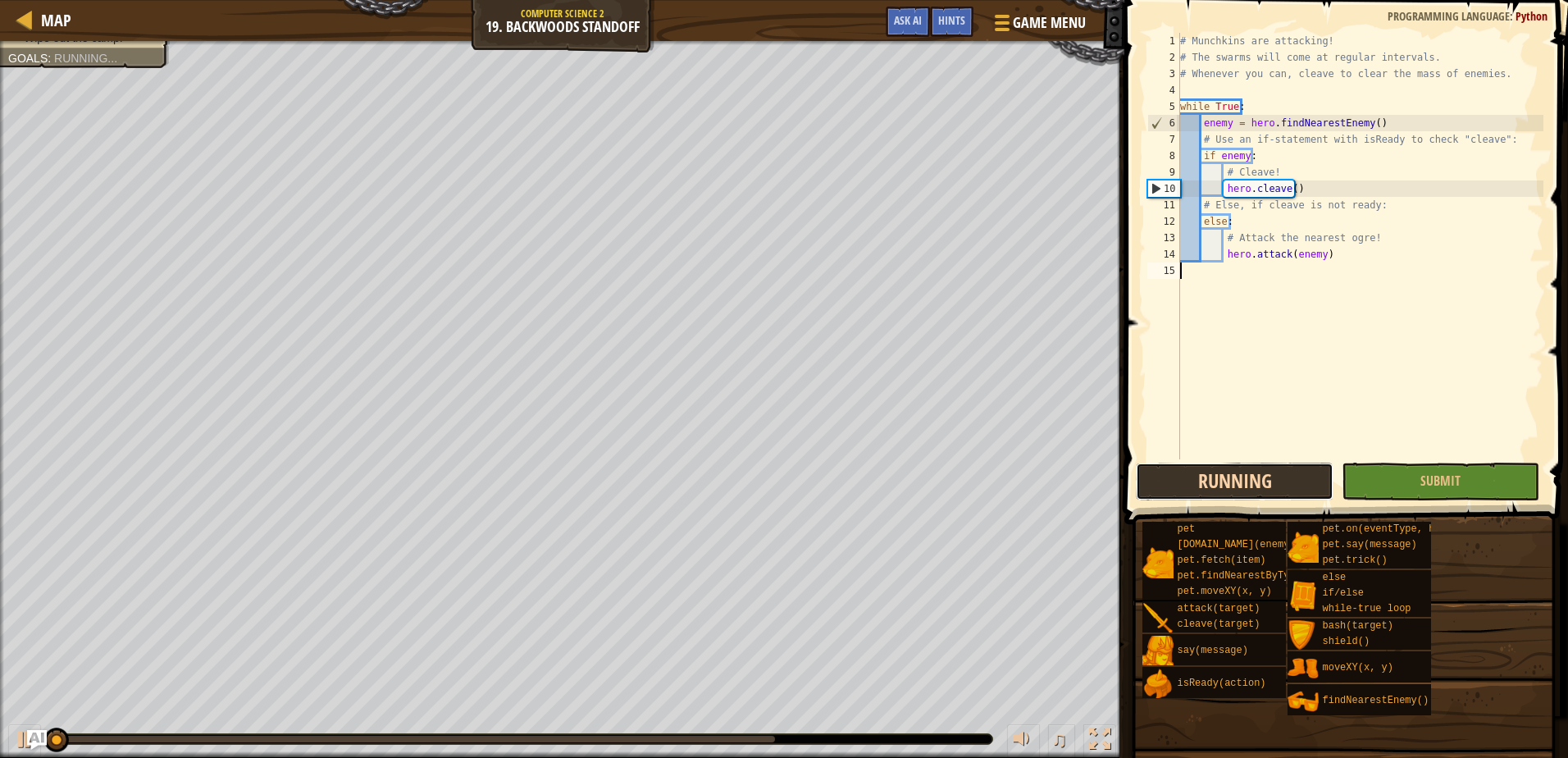
click at [1207, 484] on button "Running" at bounding box center [1234, 482] width 197 height 38
click at [1199, 483] on button "Run ⇧↵" at bounding box center [1234, 482] width 197 height 38
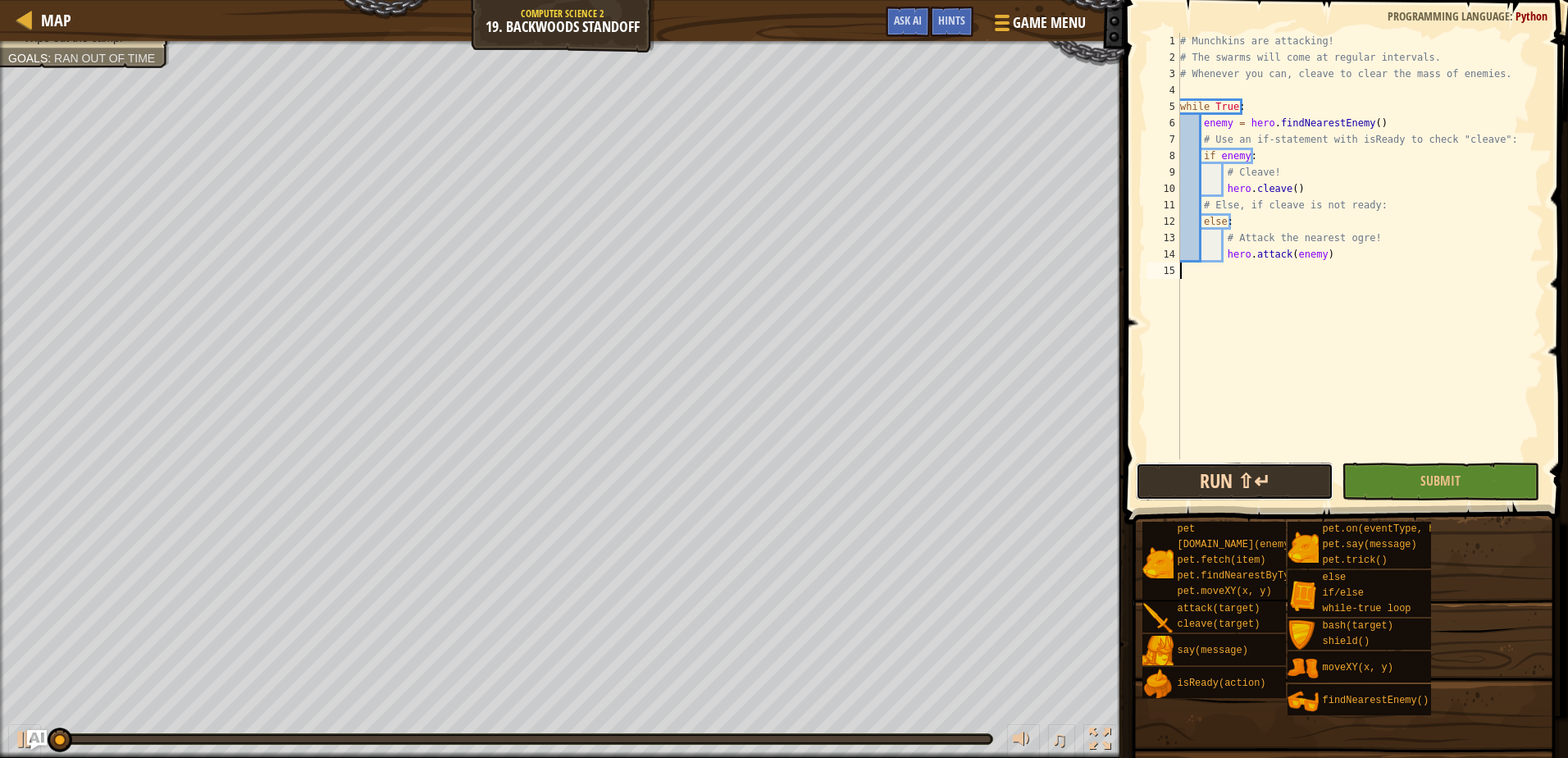
click at [1190, 479] on button "Run ⇧↵" at bounding box center [1234, 482] width 197 height 38
click at [1184, 478] on button "Run ⇧↵" at bounding box center [1234, 482] width 197 height 38
click at [1175, 479] on button "Run ⇧↵" at bounding box center [1234, 482] width 197 height 38
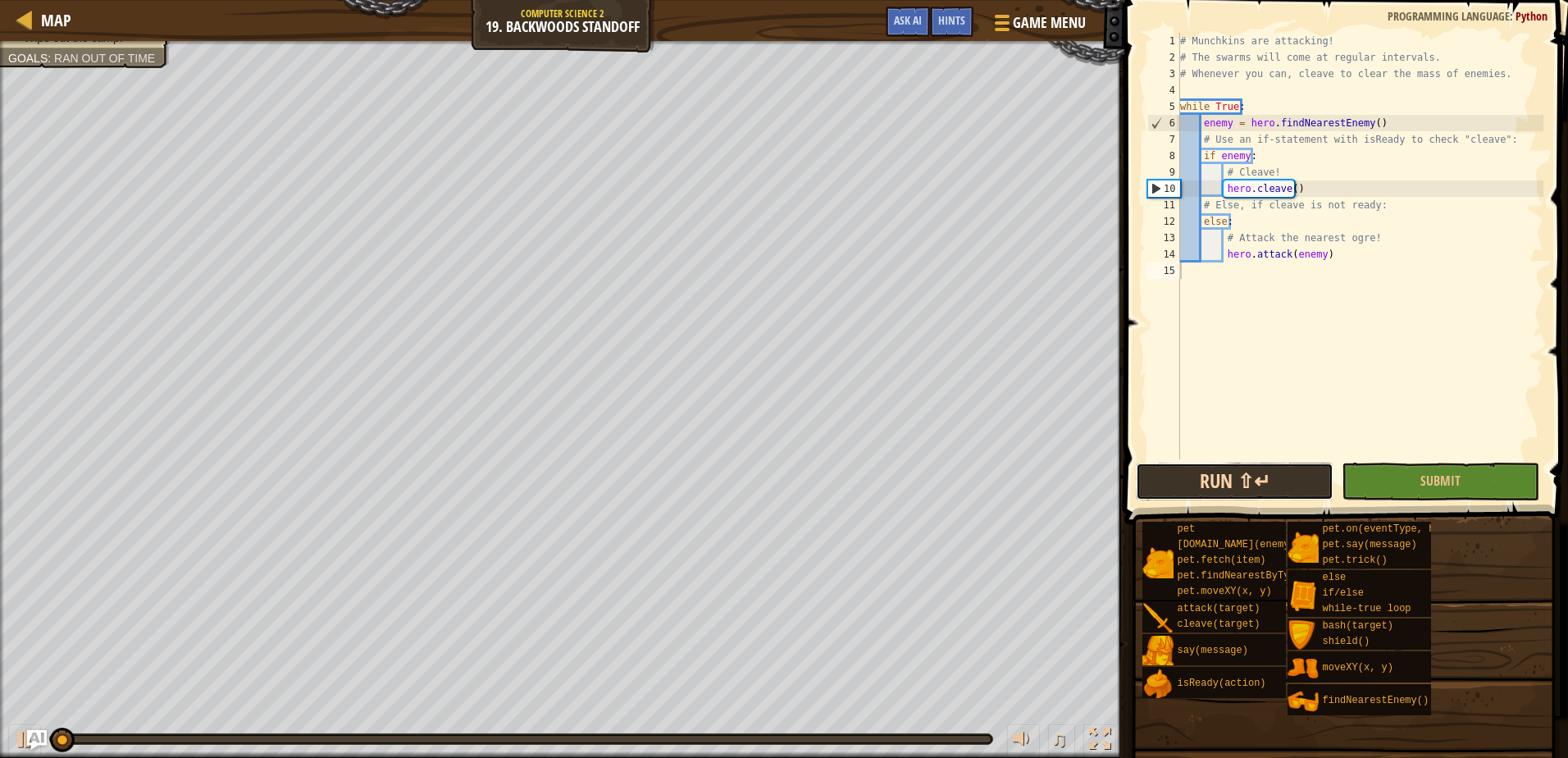
click at [1174, 479] on button "Run ⇧↵" at bounding box center [1234, 482] width 197 height 38
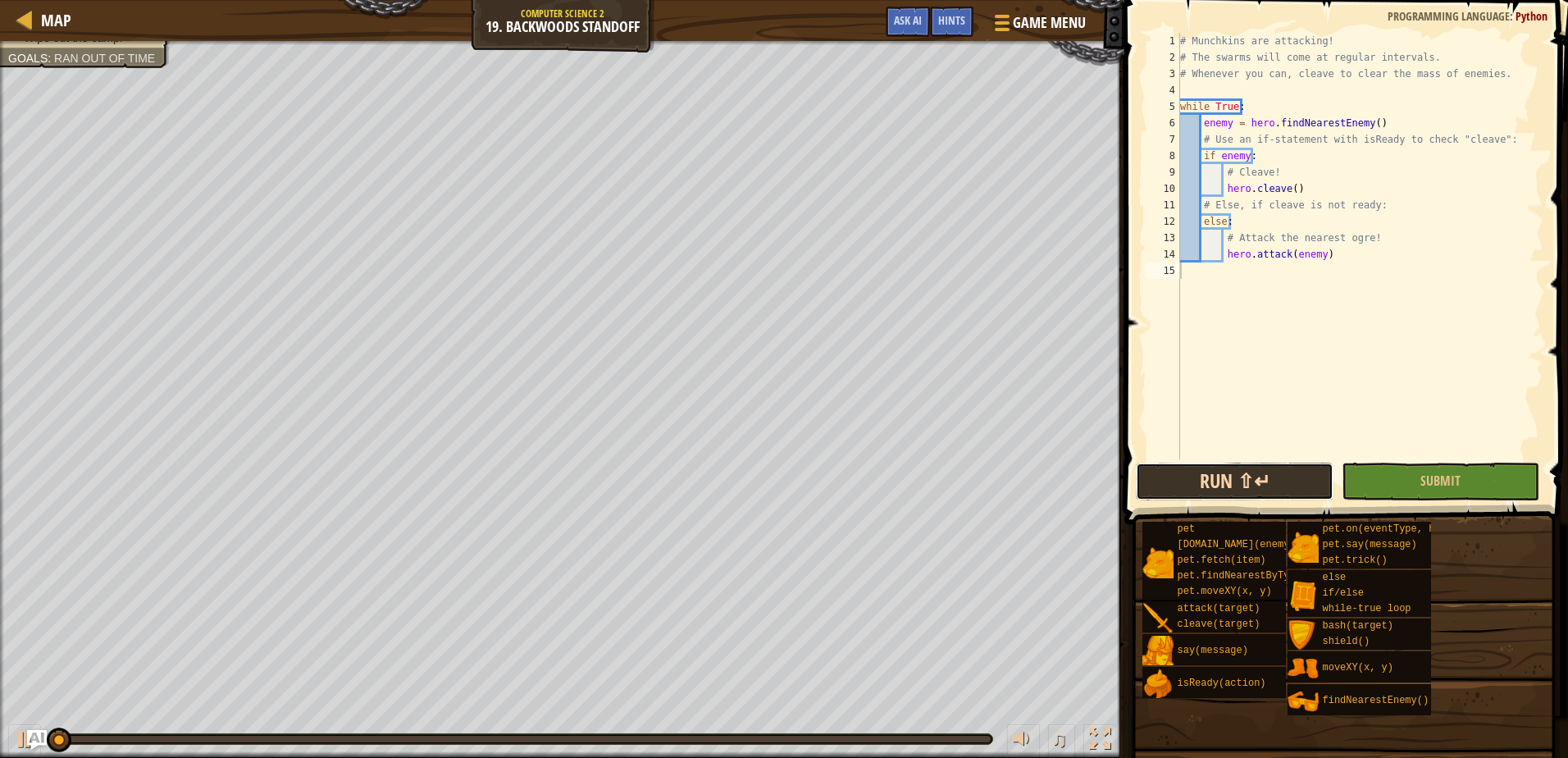
drag, startPoint x: 1174, startPoint y: 479, endPoint x: 1170, endPoint y: 494, distance: 15.5
click at [1171, 478] on button "Run ⇧↵" at bounding box center [1234, 482] width 197 height 38
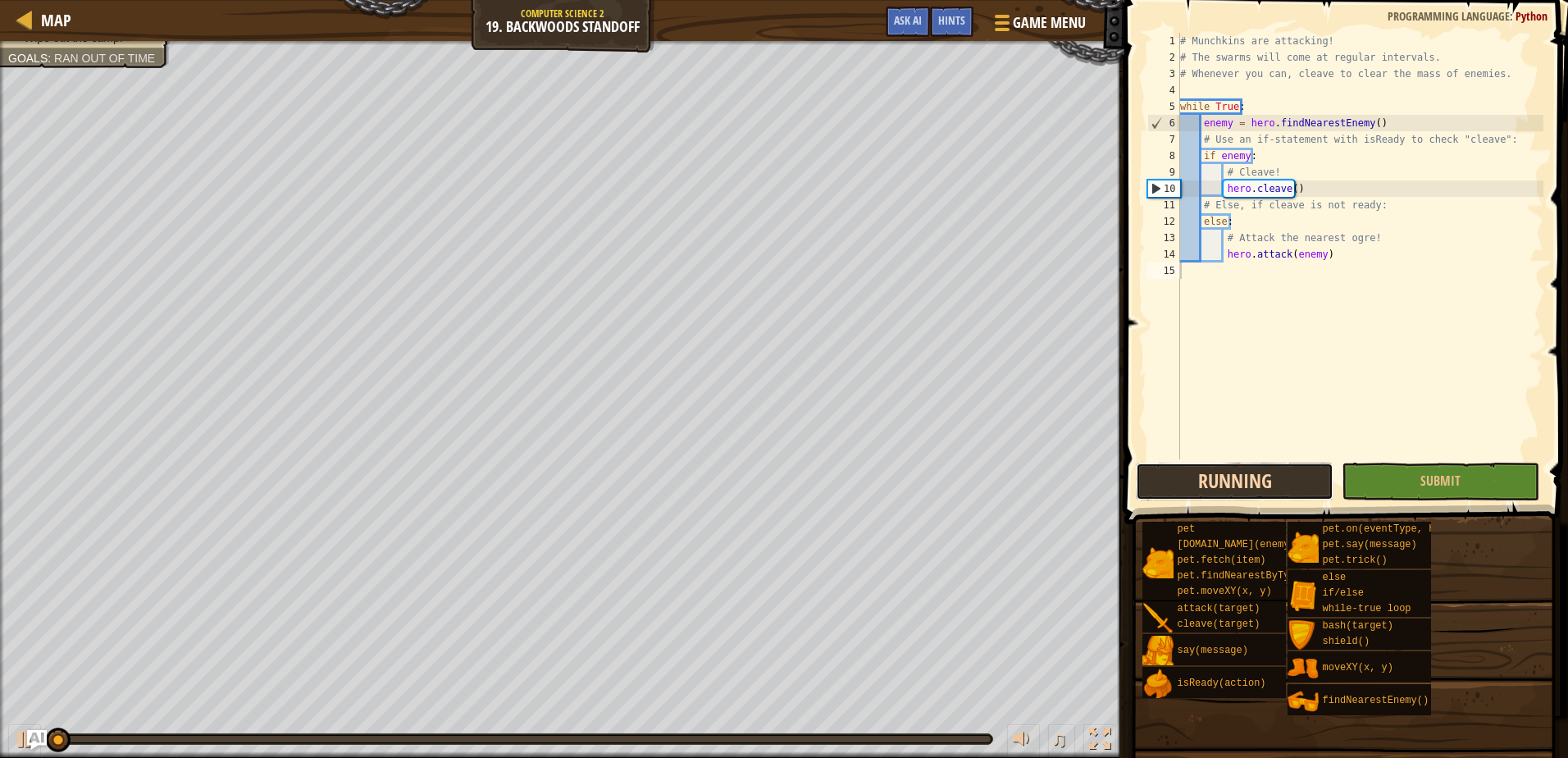
click at [1170, 494] on button "Running" at bounding box center [1234, 482] width 197 height 38
click at [1170, 494] on button "Run ⇧↵" at bounding box center [1234, 482] width 197 height 38
click at [1170, 494] on button "Running" at bounding box center [1234, 482] width 197 height 38
click at [1169, 493] on button "Run ⇧↵" at bounding box center [1234, 482] width 197 height 38
drag, startPoint x: 92, startPoint y: 730, endPoint x: 1, endPoint y: 724, distance: 91.2
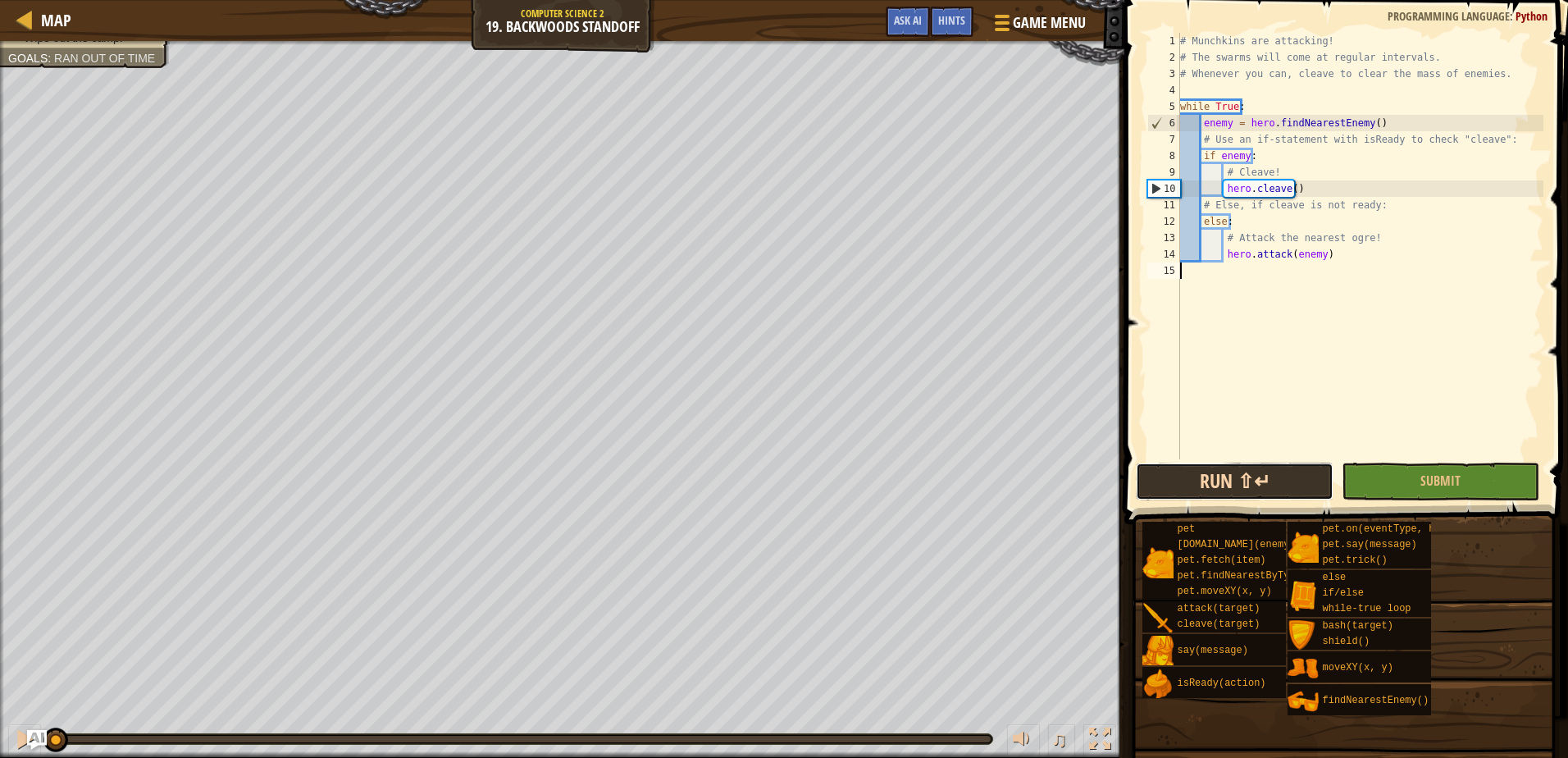
click at [1200, 469] on button "Run ⇧↵" at bounding box center [1234, 482] width 197 height 38
click at [1216, 484] on button "Run ⇧↵" at bounding box center [1234, 482] width 197 height 38
drag, startPoint x: 152, startPoint y: 735, endPoint x: 120, endPoint y: 739, distance: 32.2
click at [120, 739] on div "♫" at bounding box center [561, 735] width 1124 height 49
drag, startPoint x: 22, startPoint y: 748, endPoint x: 14, endPoint y: 747, distance: 8.1
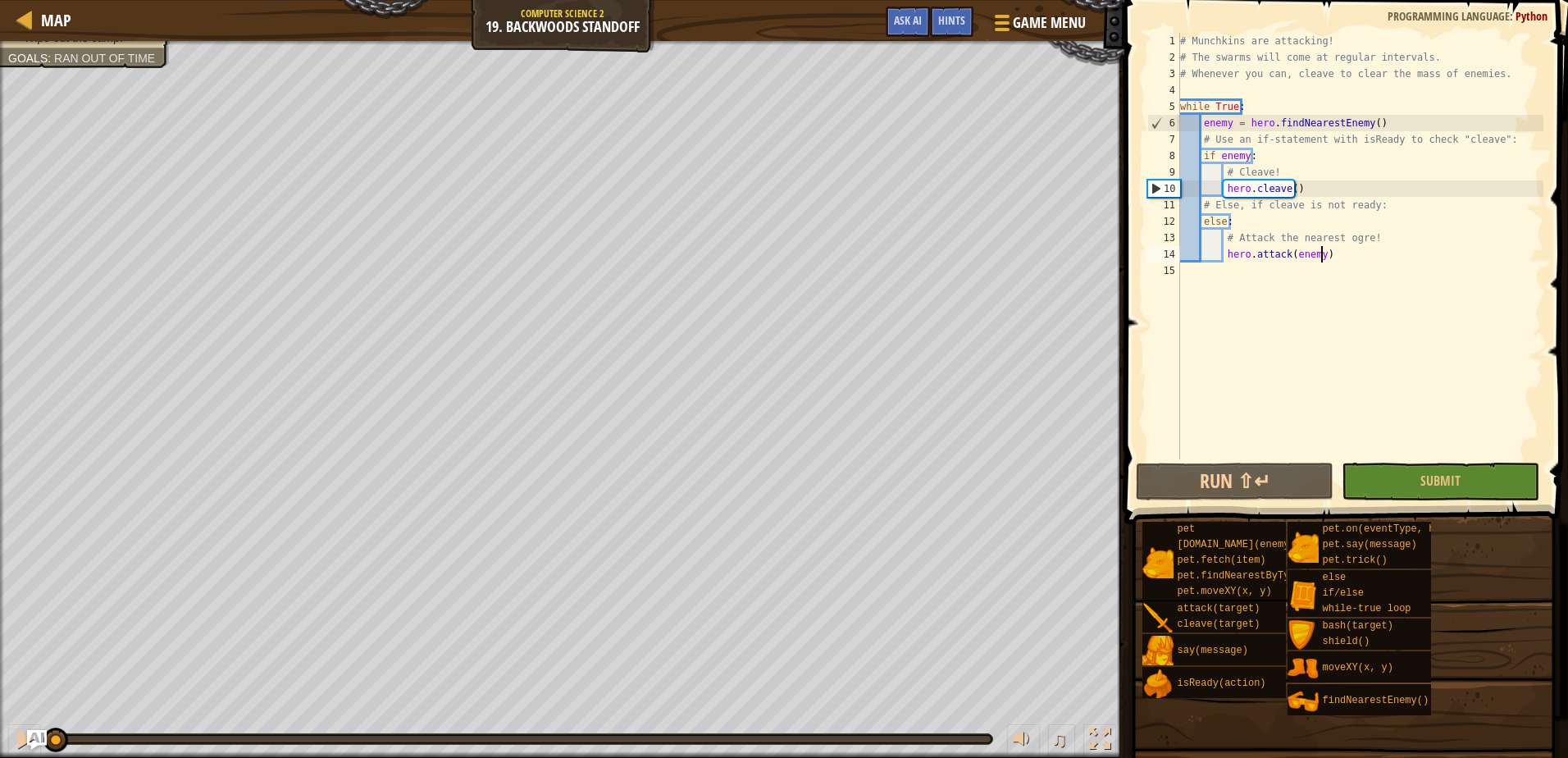
click at [1333, 256] on div "# Munchkins are attacking! # The swarms will come at regular intervals. # Whene…" at bounding box center [1359, 263] width 366 height 459
type textarea "hero.attack(enemy)"
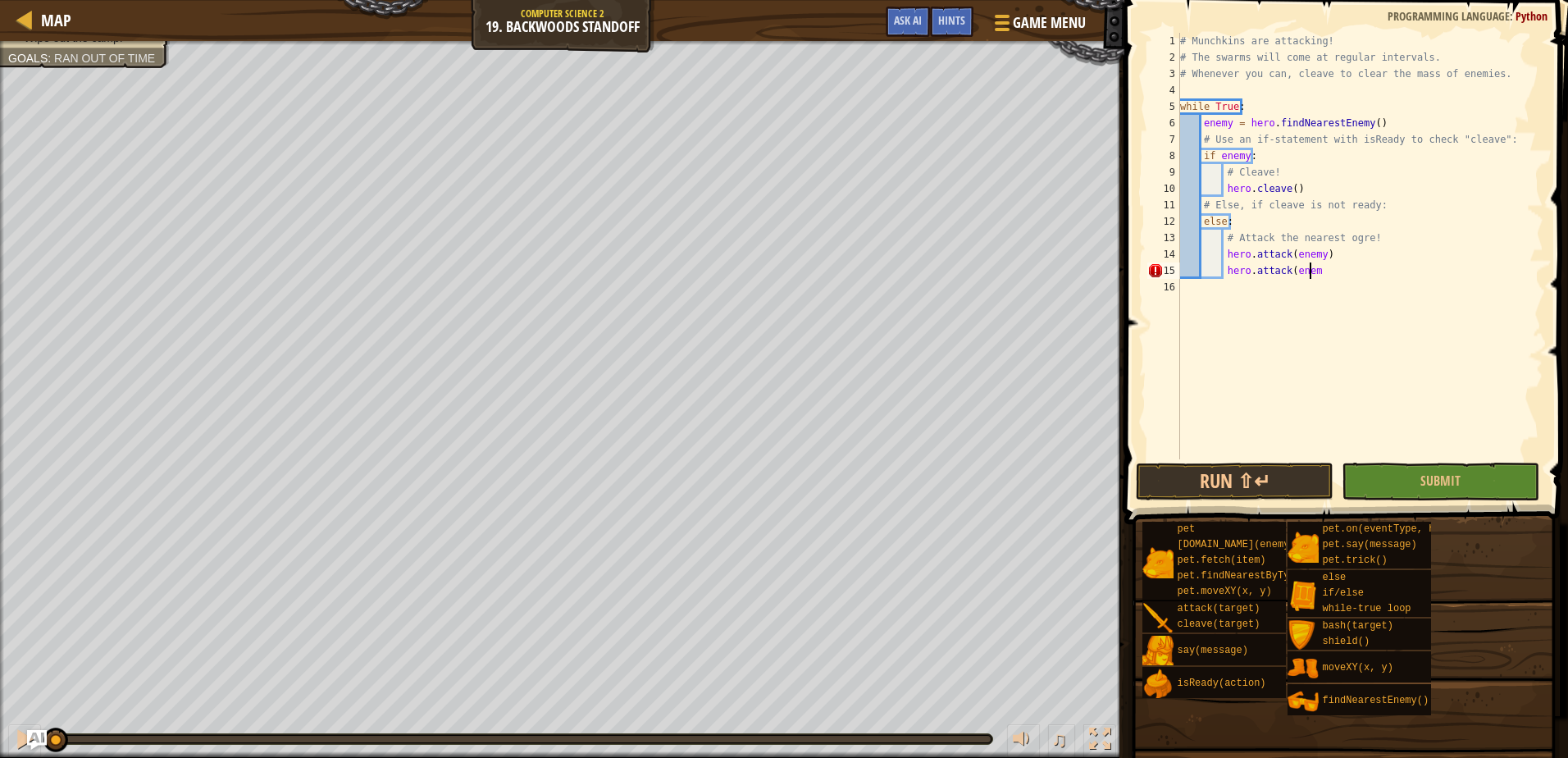
scroll to position [8, 11]
click at [1263, 477] on button "Run ⇧↵" at bounding box center [1234, 482] width 197 height 38
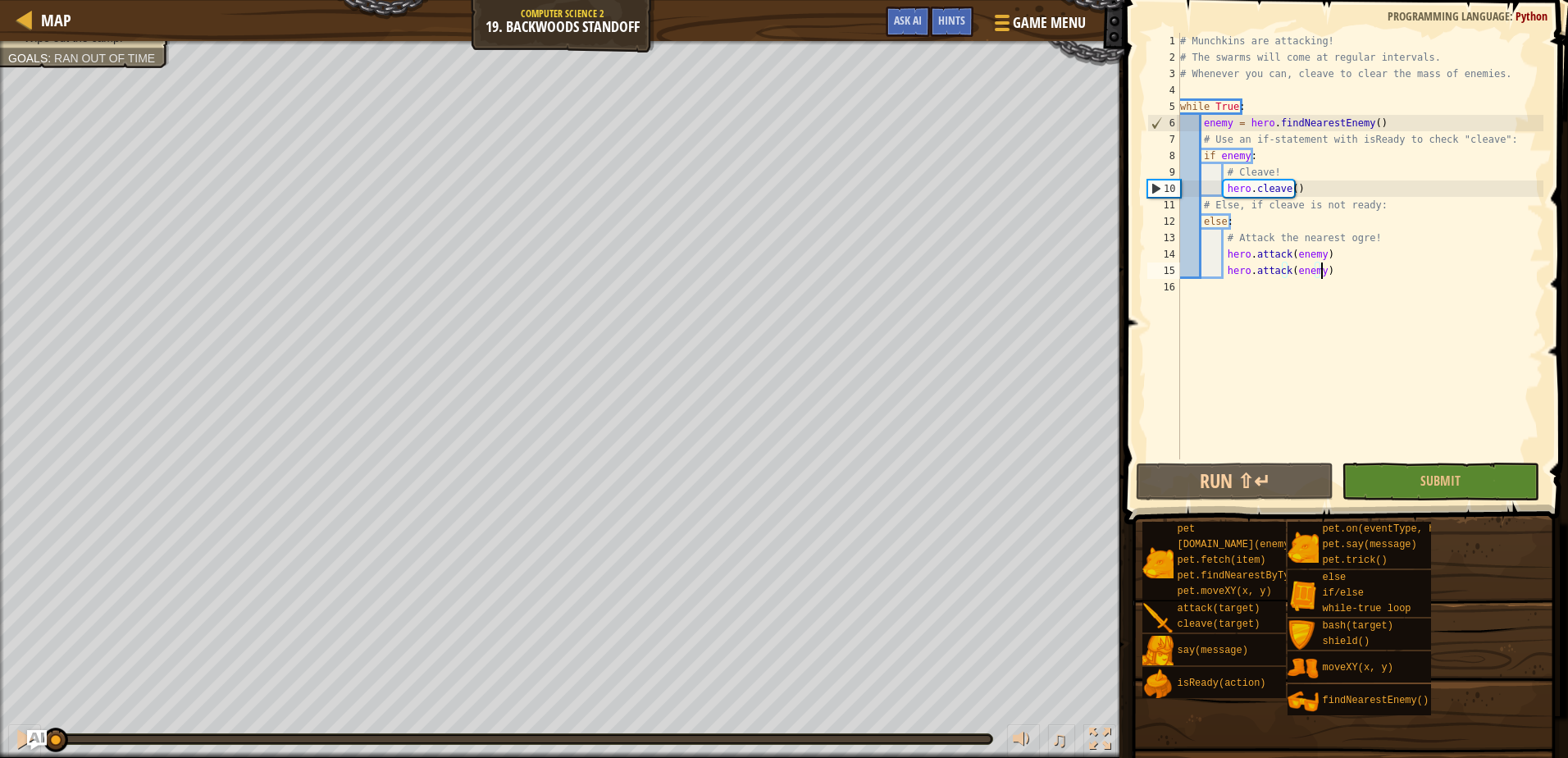
drag, startPoint x: 146, startPoint y: 730, endPoint x: -3, endPoint y: 758, distance: 151.6
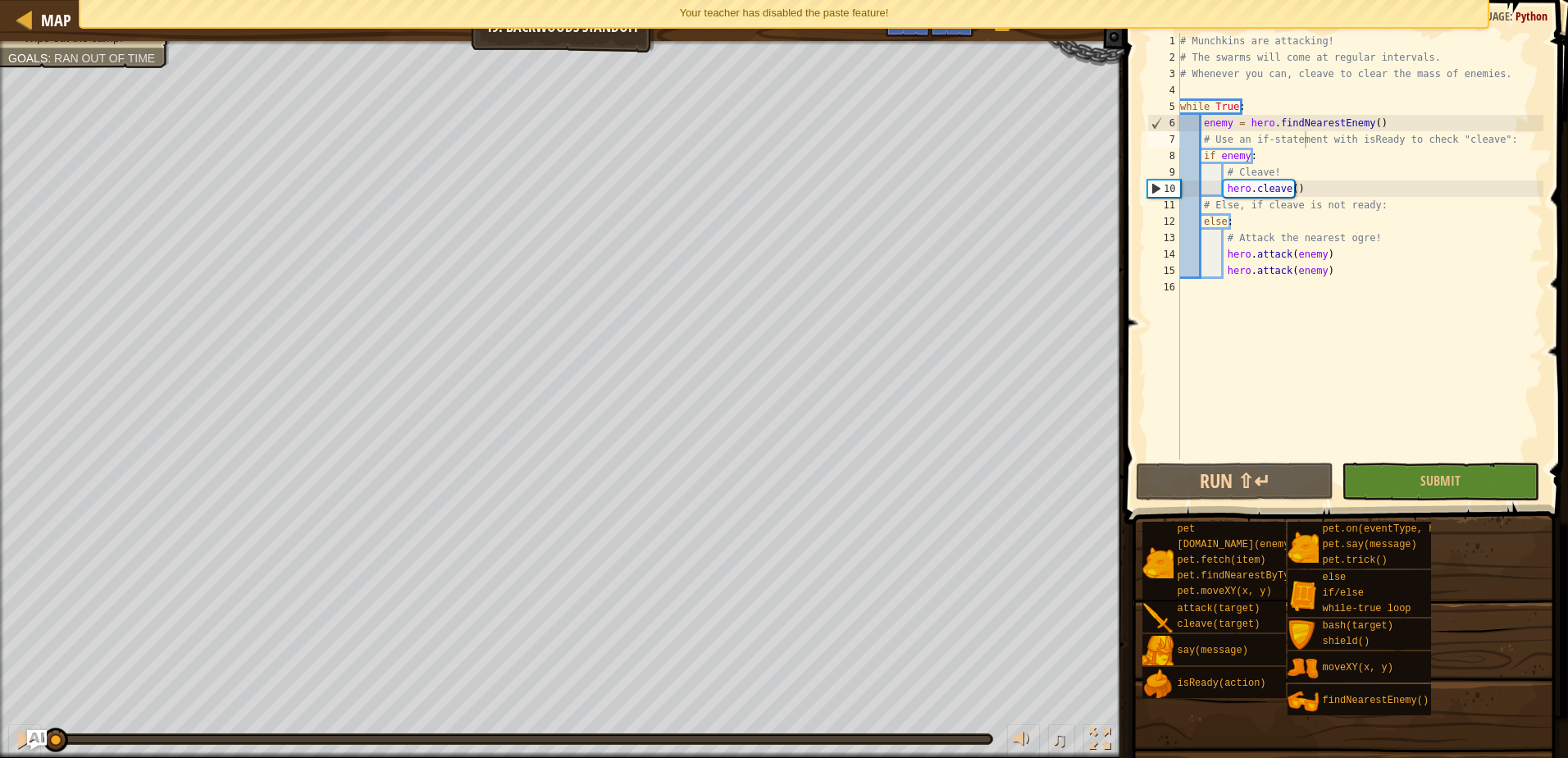
click at [1036, 19] on div "Your teacher has disabled the paste feature!" at bounding box center [784, 14] width 1408 height 27
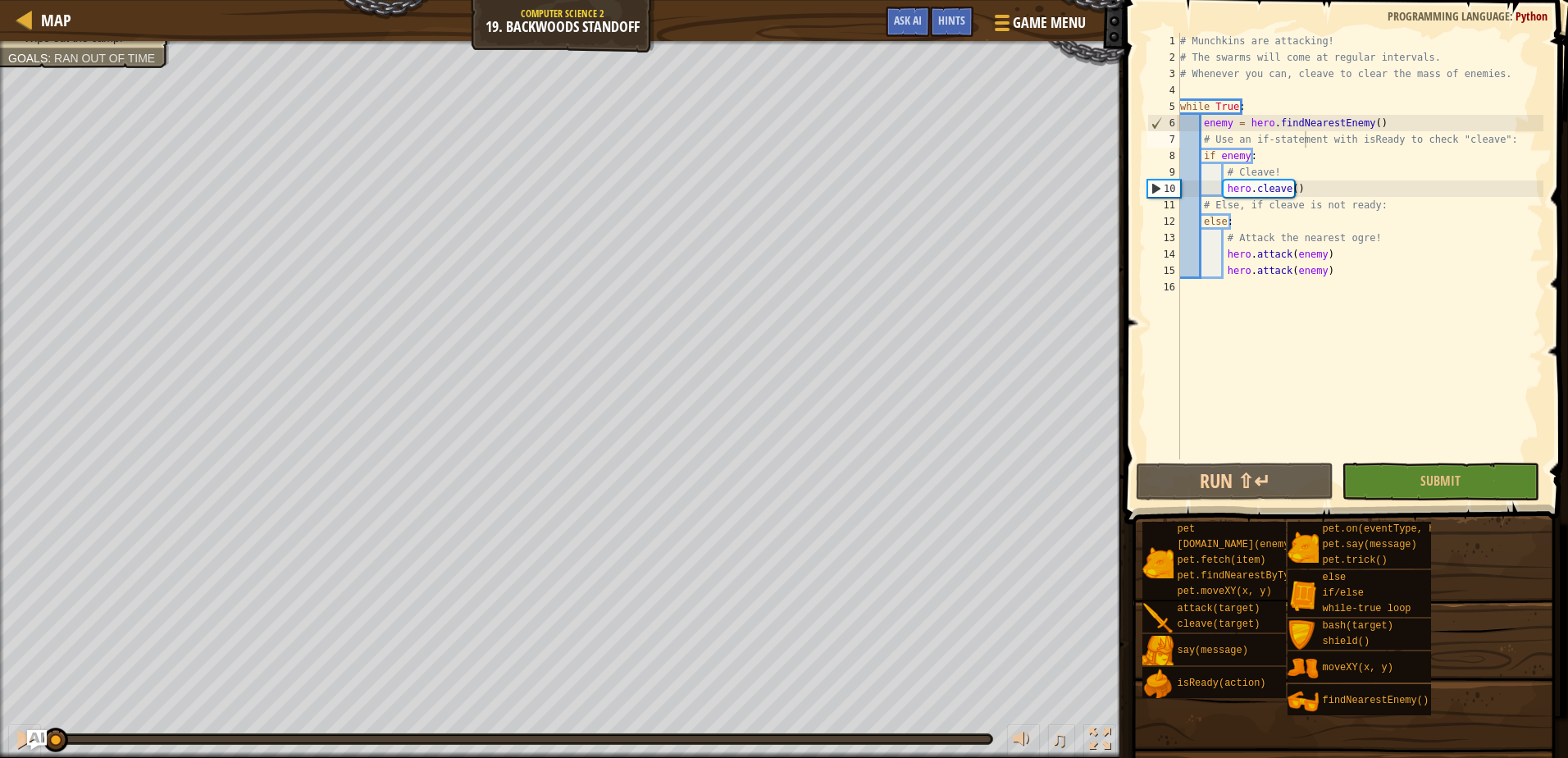
scroll to position [8, 7]
click at [1318, 172] on div "# Munchkins are attacking! # The swarms will come at regular intervals. # Whene…" at bounding box center [1359, 263] width 366 height 459
click at [1315, 119] on div "# Munchkins are attacking! # The swarms will come at regular intervals. # Whene…" at bounding box center [1359, 263] width 366 height 459
click at [1324, 136] on div "# Munchkins are attacking! # The swarms will come at regular intervals. # Whene…" at bounding box center [1359, 263] width 366 height 459
type textarea "# Use an if-statement with isReady to check "cleave":"
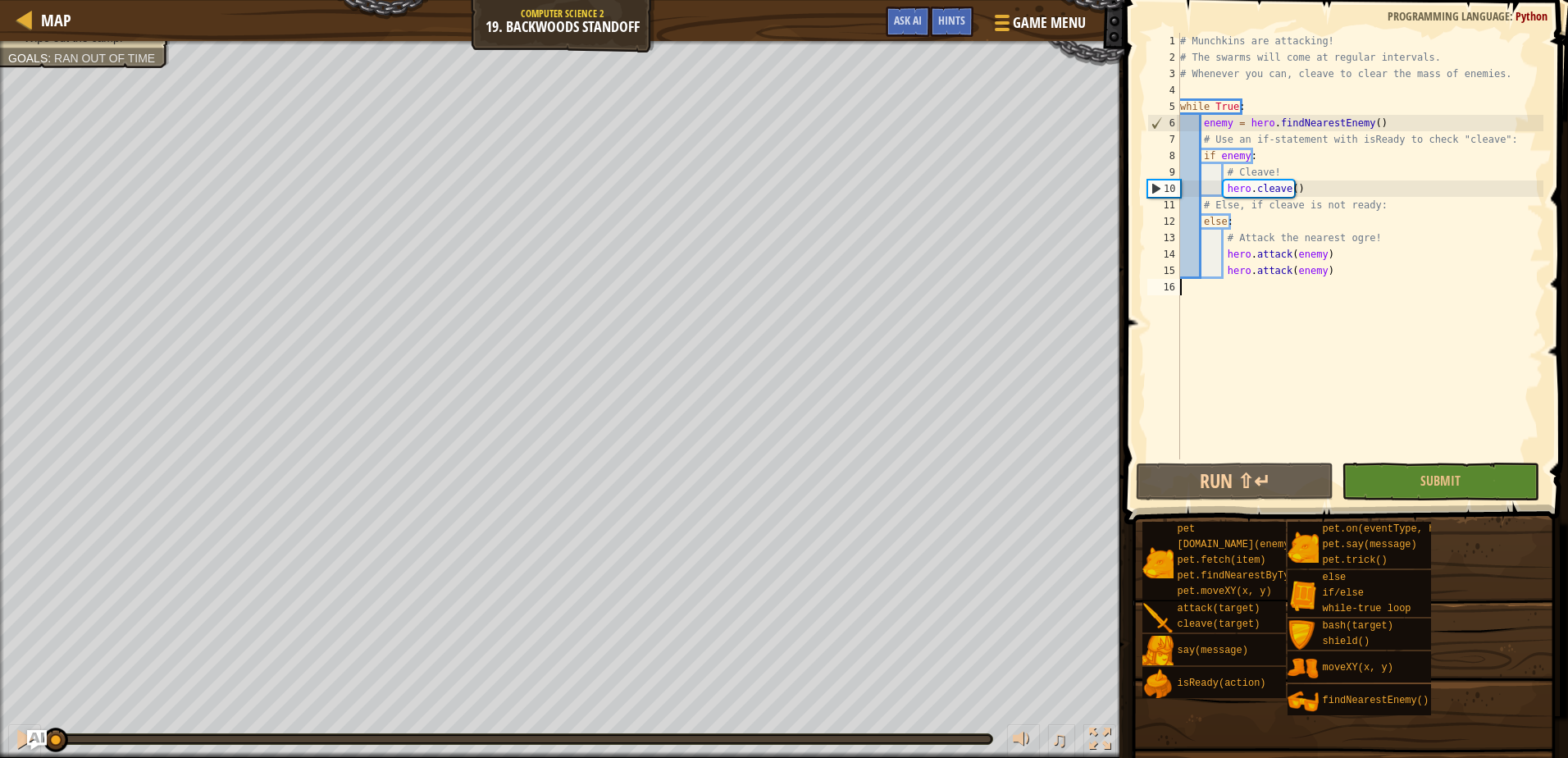
click at [1357, 280] on div "# Munchkins are attacking! # The swarms will come at regular intervals. # Whene…" at bounding box center [1359, 263] width 366 height 459
click at [963, 26] on span "Hints" at bounding box center [952, 21] width 27 height 16
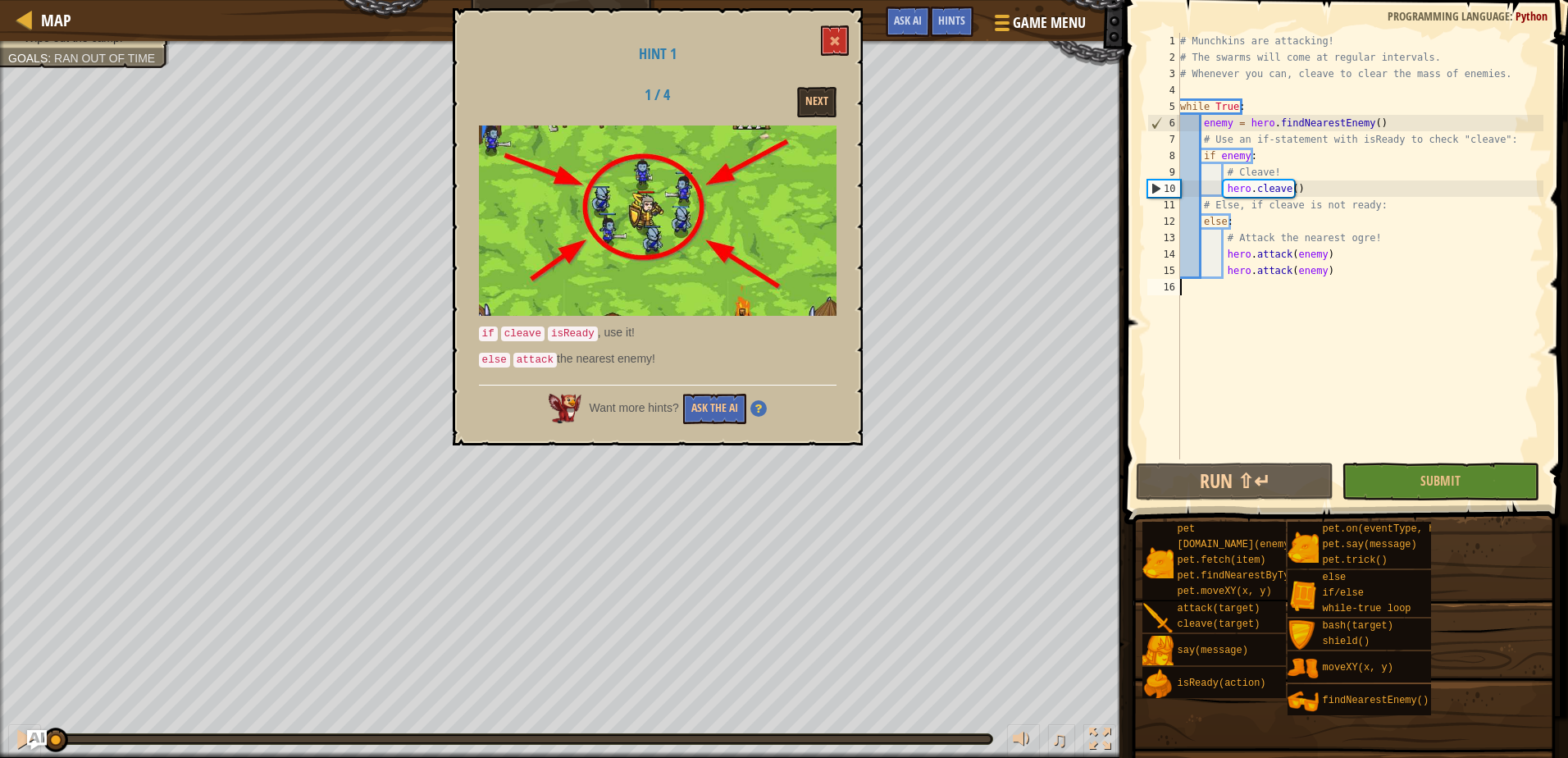
click at [761, 403] on img at bounding box center [758, 408] width 17 height 17
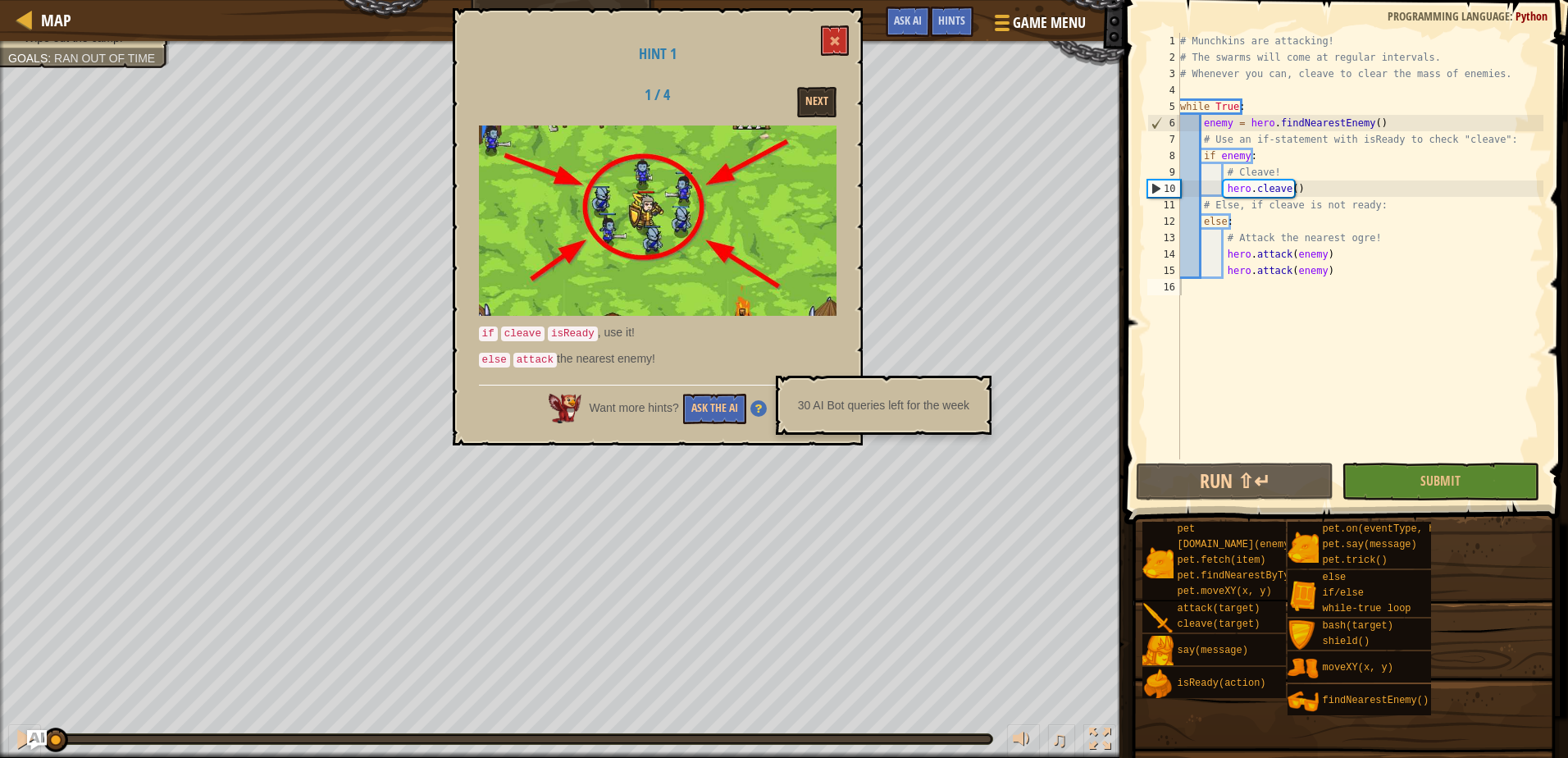
click at [758, 403] on img at bounding box center [758, 408] width 17 height 17
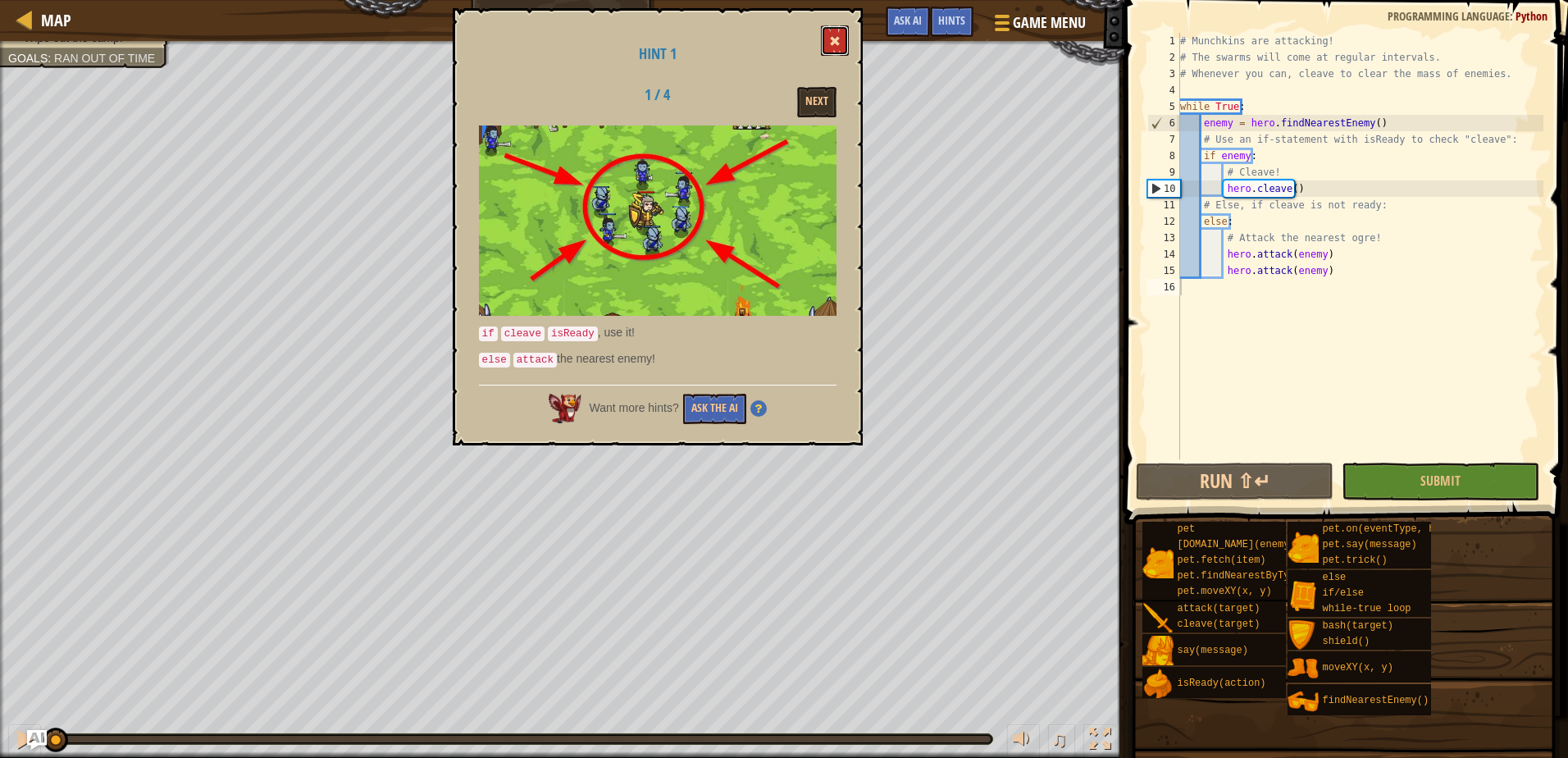
click at [833, 35] on button at bounding box center [835, 40] width 28 height 30
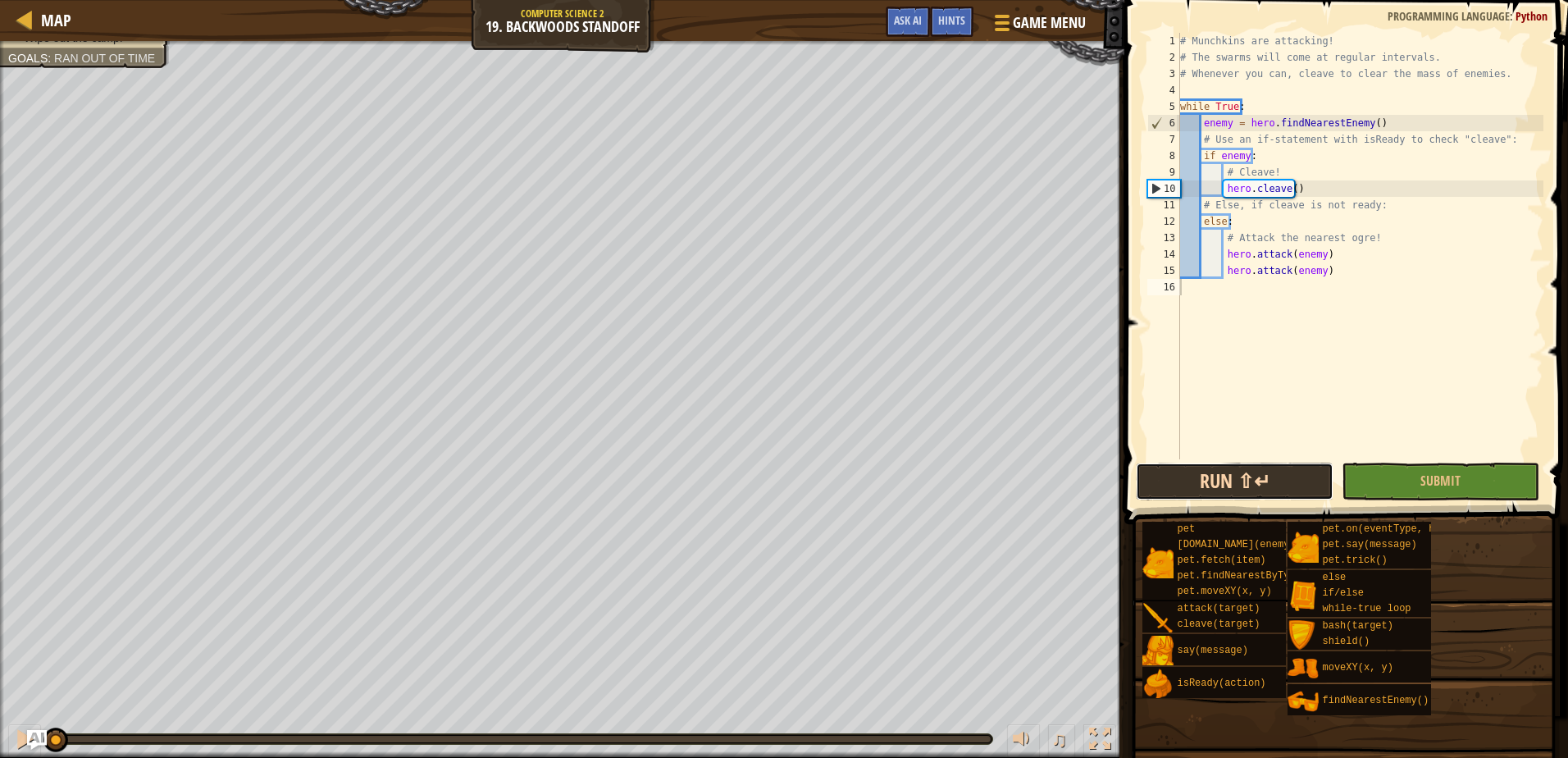
click at [1243, 489] on button "Run ⇧↵" at bounding box center [1234, 482] width 197 height 38
drag, startPoint x: 106, startPoint y: 738, endPoint x: -3, endPoint y: 740, distance: 109.0
drag, startPoint x: 30, startPoint y: 723, endPoint x: 0, endPoint y: 737, distance: 33.1
click at [0, 0] on html "Map Computer Science 2 19. Backwoods Standoff Game Menu Done Hints Ask AI 1 ההה…" at bounding box center [784, 0] width 1568 height 0
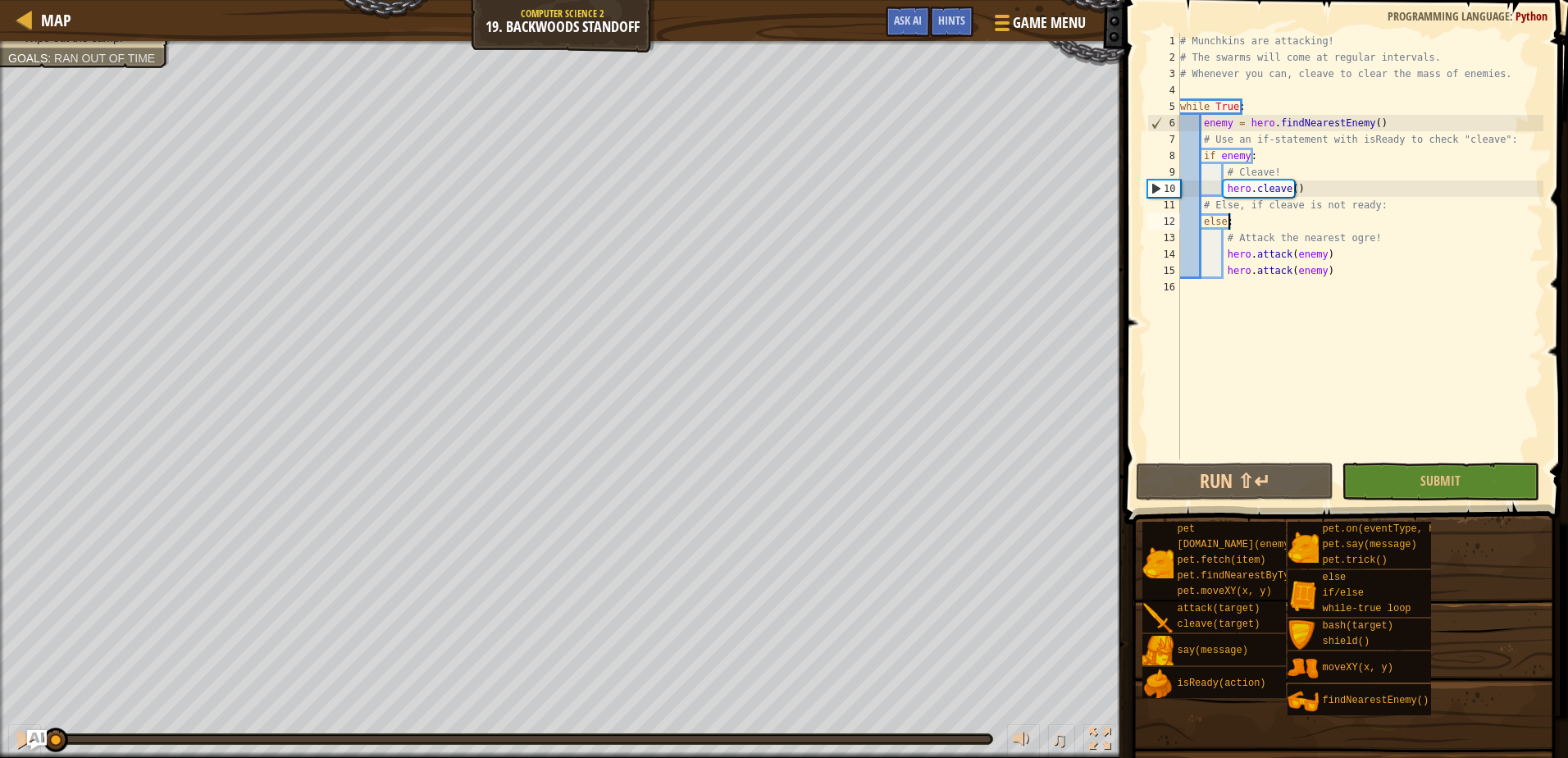
click at [1241, 220] on div "# Munchkins are attacking! # The swarms will come at regular intervals. # Whene…" at bounding box center [1359, 263] width 366 height 459
type textarea "e"
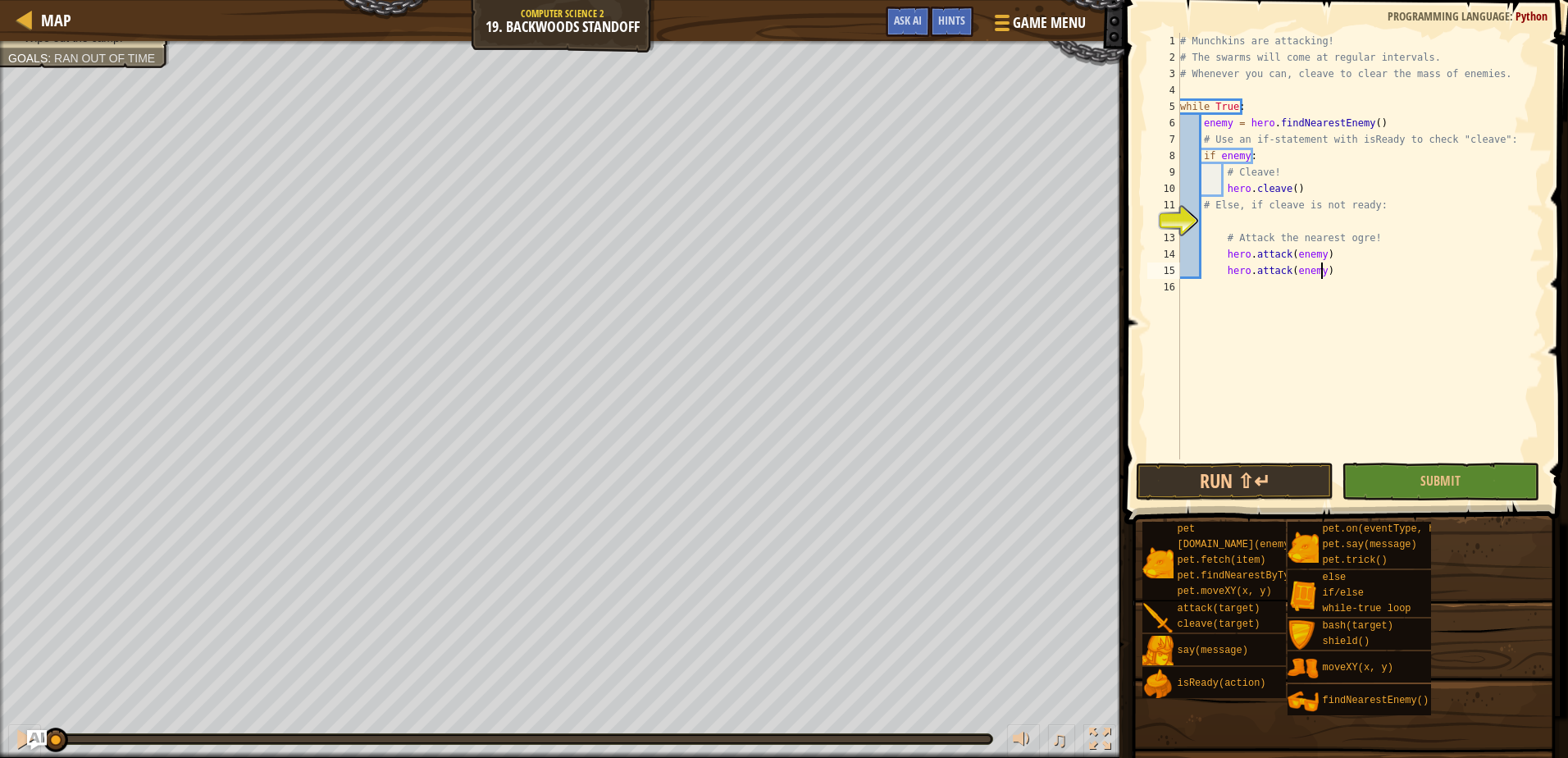
click at [1339, 274] on div "# Munchkins are attacking! # The swarms will come at regular intervals. # Whene…" at bounding box center [1359, 263] width 366 height 459
type textarea "h"
type textarea "# Attack the nearest ogre!"
click at [1227, 218] on div "# Munchkins are attacking! # The swarms will come at regular intervals. # Whene…" at bounding box center [1359, 263] width 366 height 459
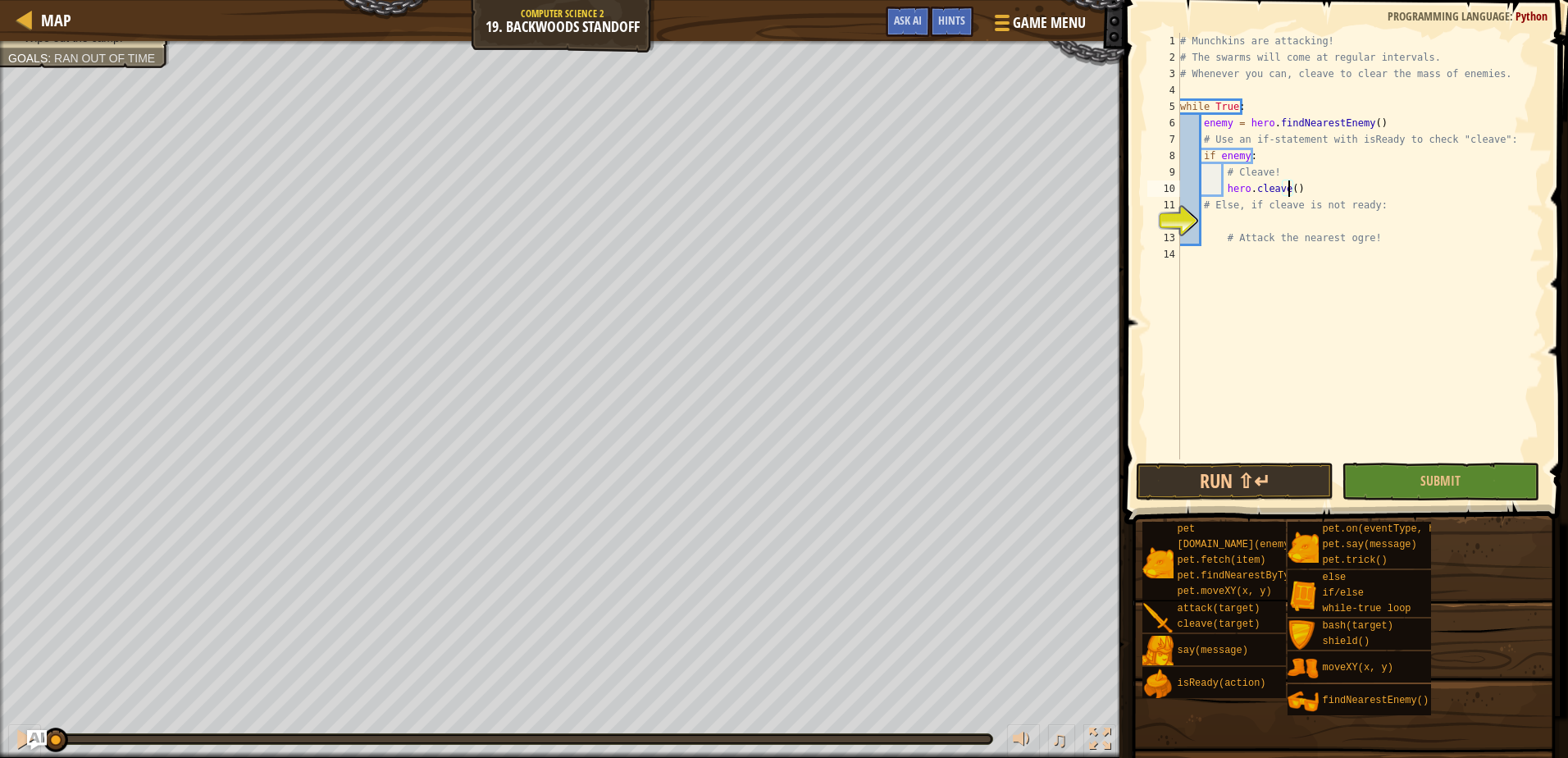
click at [1287, 191] on div "# Munchkins are attacking! # The swarms will come at regular intervals. # Whene…" at bounding box center [1359, 263] width 366 height 459
type textarea "hero.cleave(enemy)"
click at [1252, 492] on button "Run ⇧↵" at bounding box center [1234, 482] width 197 height 38
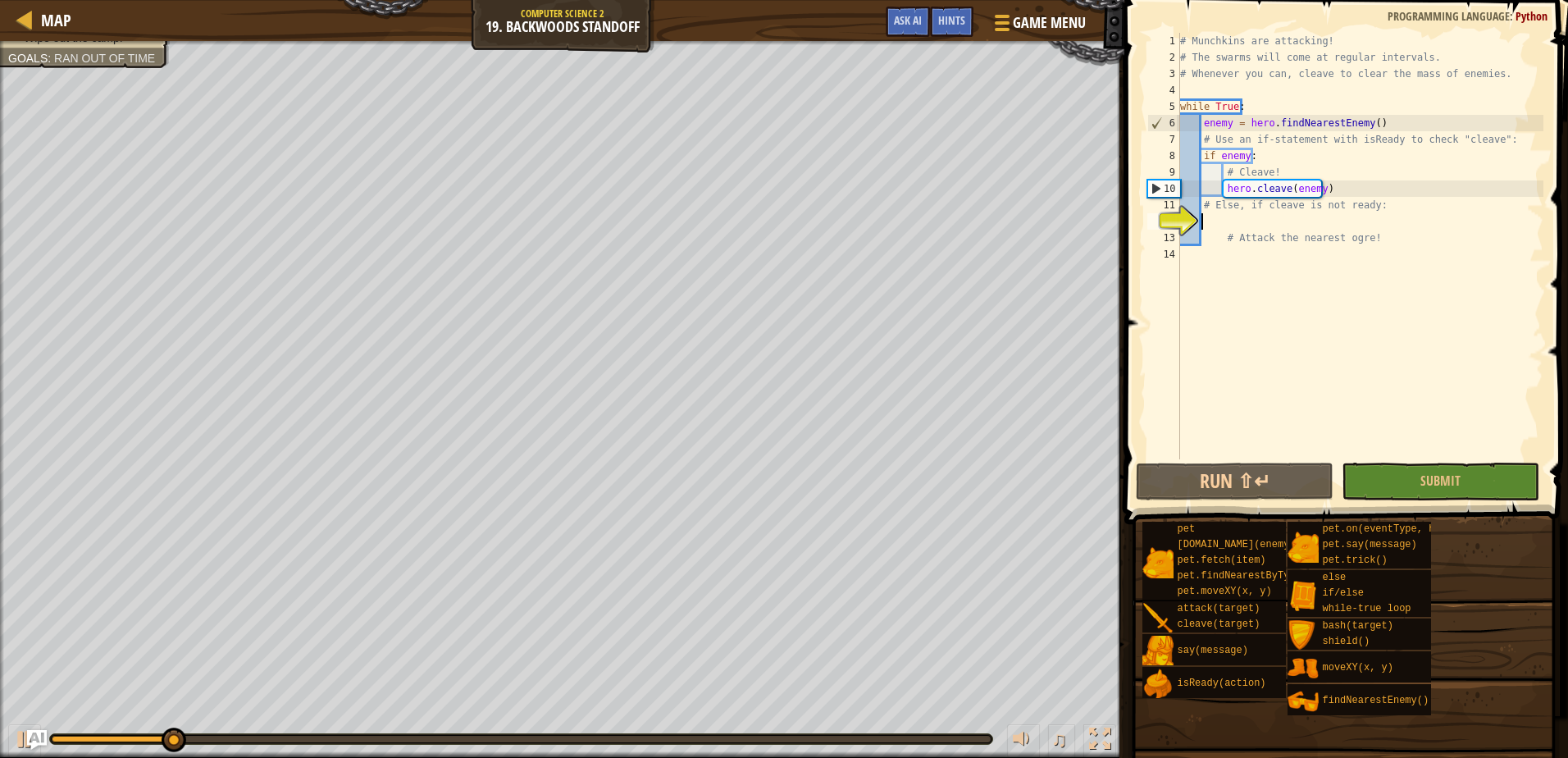
click at [1212, 223] on div "# Munchkins are attacking! # The swarms will come at regular intervals. # Whene…" at bounding box center [1359, 263] width 366 height 459
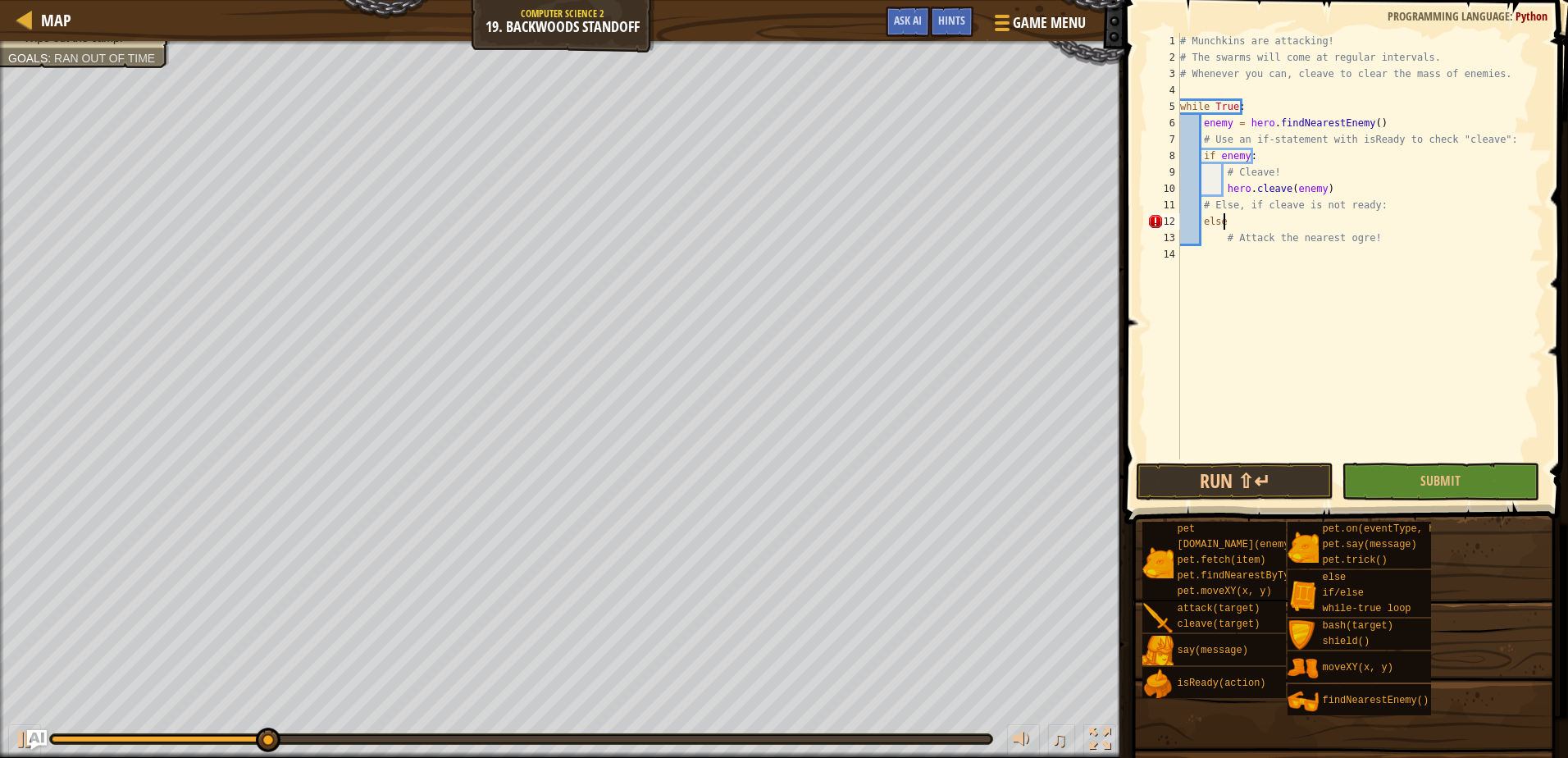
type textarea "else:"
click at [1222, 264] on div "# Munchkins are attacking! # The swarms will come at regular intervals. # Whene…" at bounding box center [1359, 263] width 366 height 459
click at [1253, 226] on div "# Munchkins are attacking! # The swarms will come at regular intervals. # Whene…" at bounding box center [1359, 263] width 366 height 459
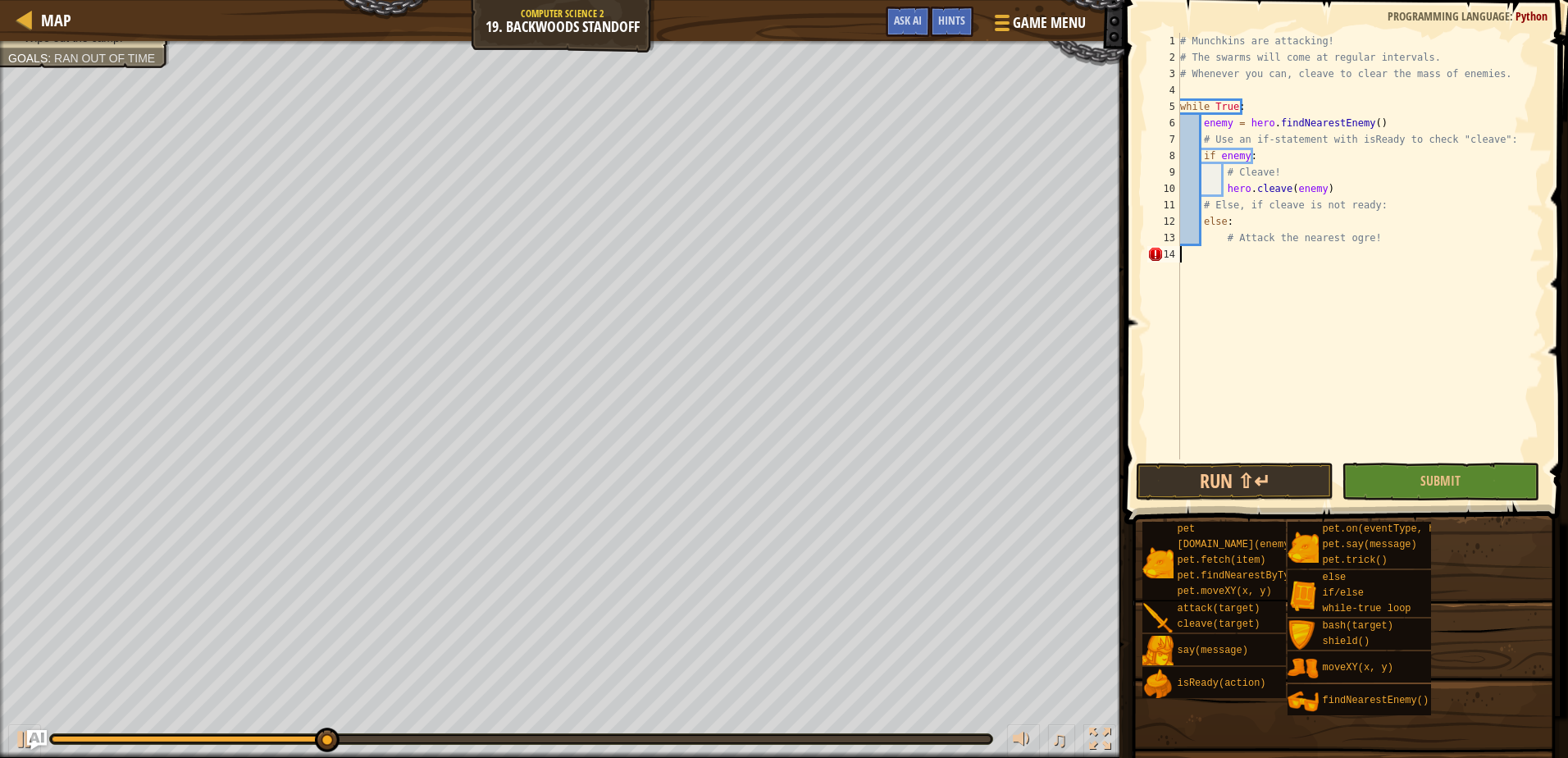
type textarea "else:"
click at [1286, 254] on div "# Munchkins are attacking! # The swarms will come at regular intervals. # Whene…" at bounding box center [1359, 263] width 366 height 459
type textarea "n"
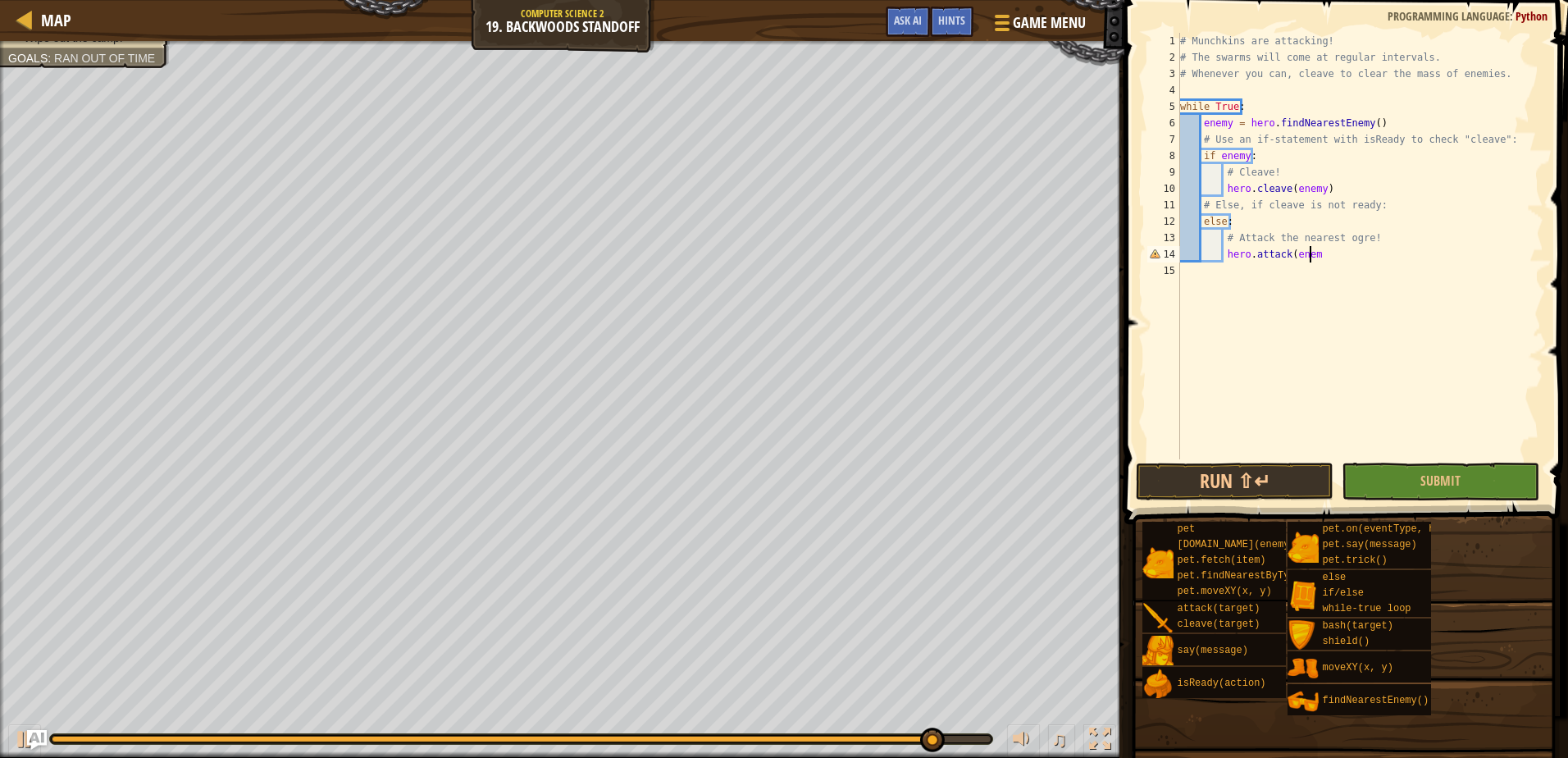
scroll to position [8, 11]
type textarea "hero.attack(enemy)"
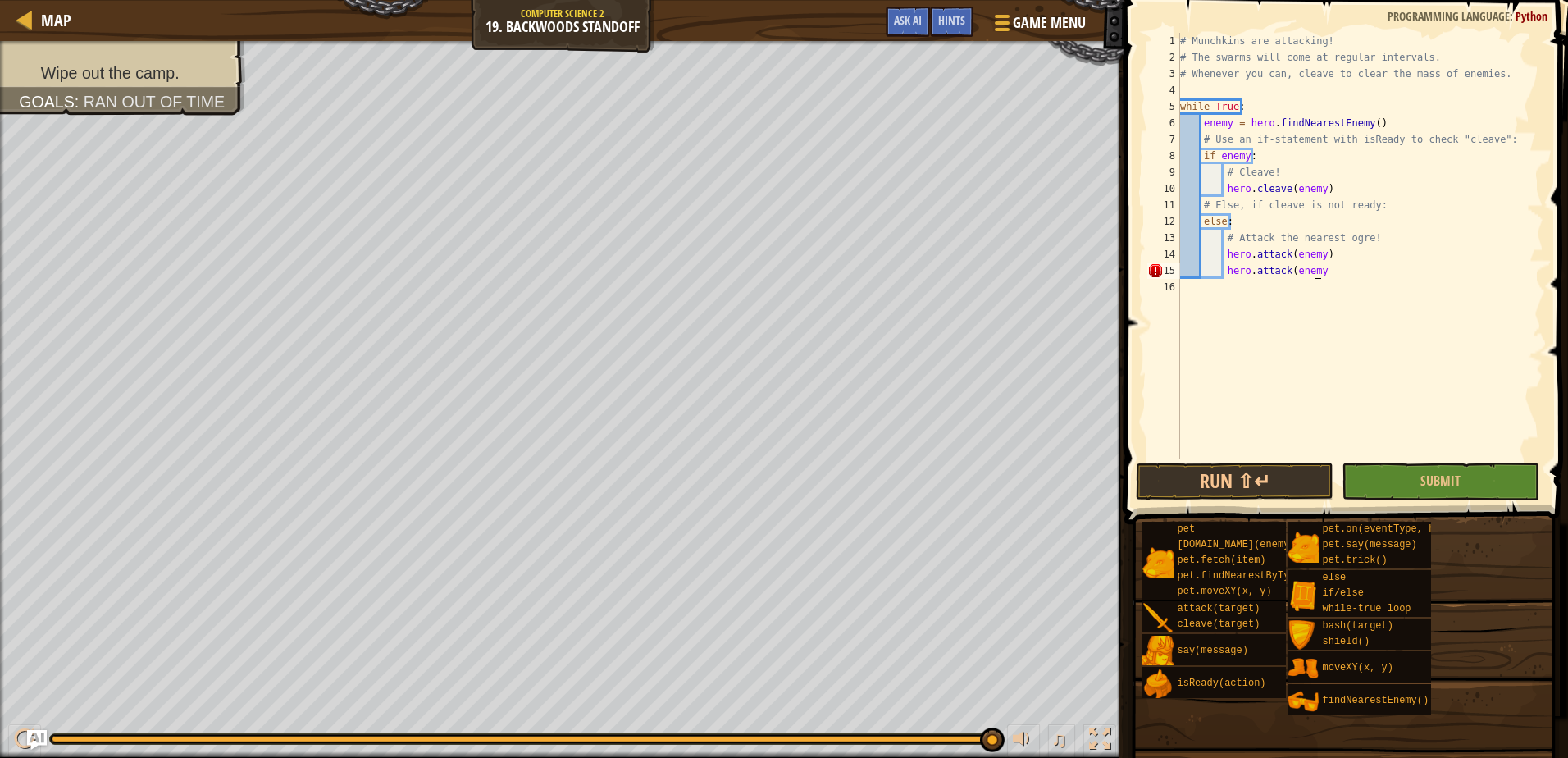
type textarea "hero.attack(enemy)"
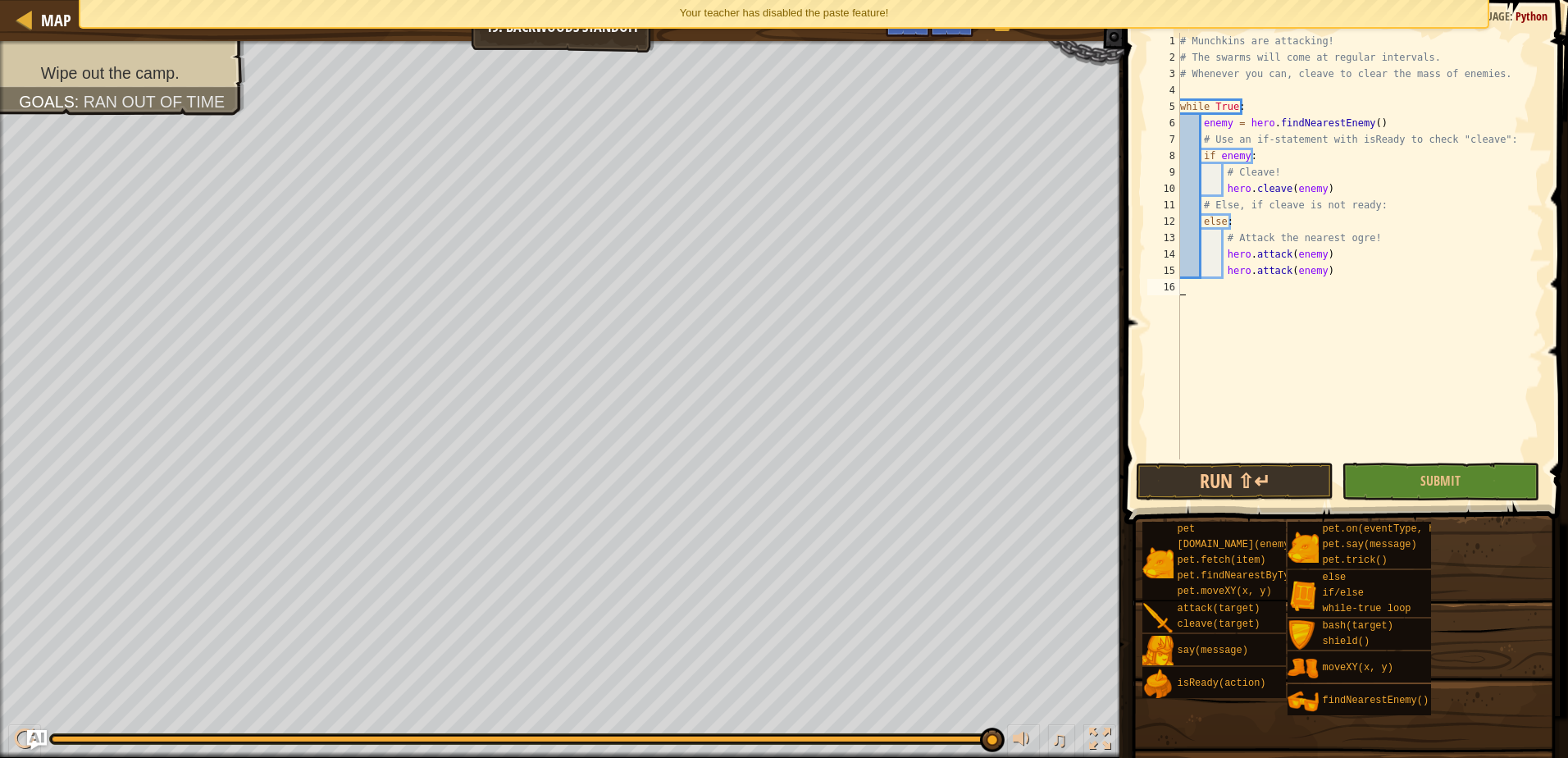
click at [1343, 261] on div "# Munchkins are attacking! # The swarms will come at regular intervals. # Whene…" at bounding box center [1359, 263] width 366 height 459
click at [1334, 274] on div "# Munchkins are attacking! # The swarms will come at regular intervals. # Whene…" at bounding box center [1359, 263] width 366 height 459
type textarea "hero.attack(enemy)"
click at [1249, 474] on button "Run ⇧↵" at bounding box center [1234, 482] width 197 height 38
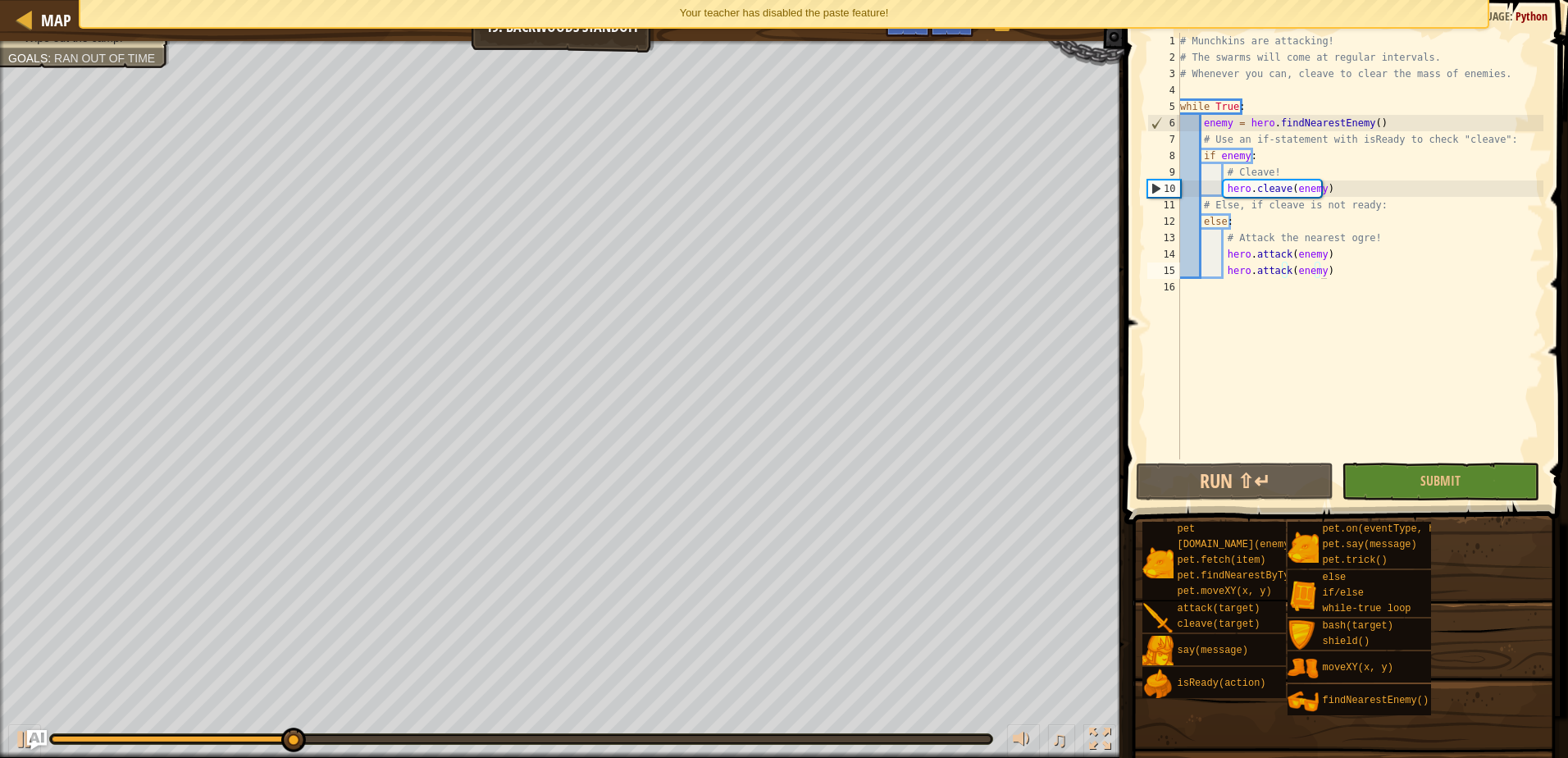
click at [1113, 2] on div "Your teacher has disabled the paste feature!" at bounding box center [784, 14] width 1408 height 27
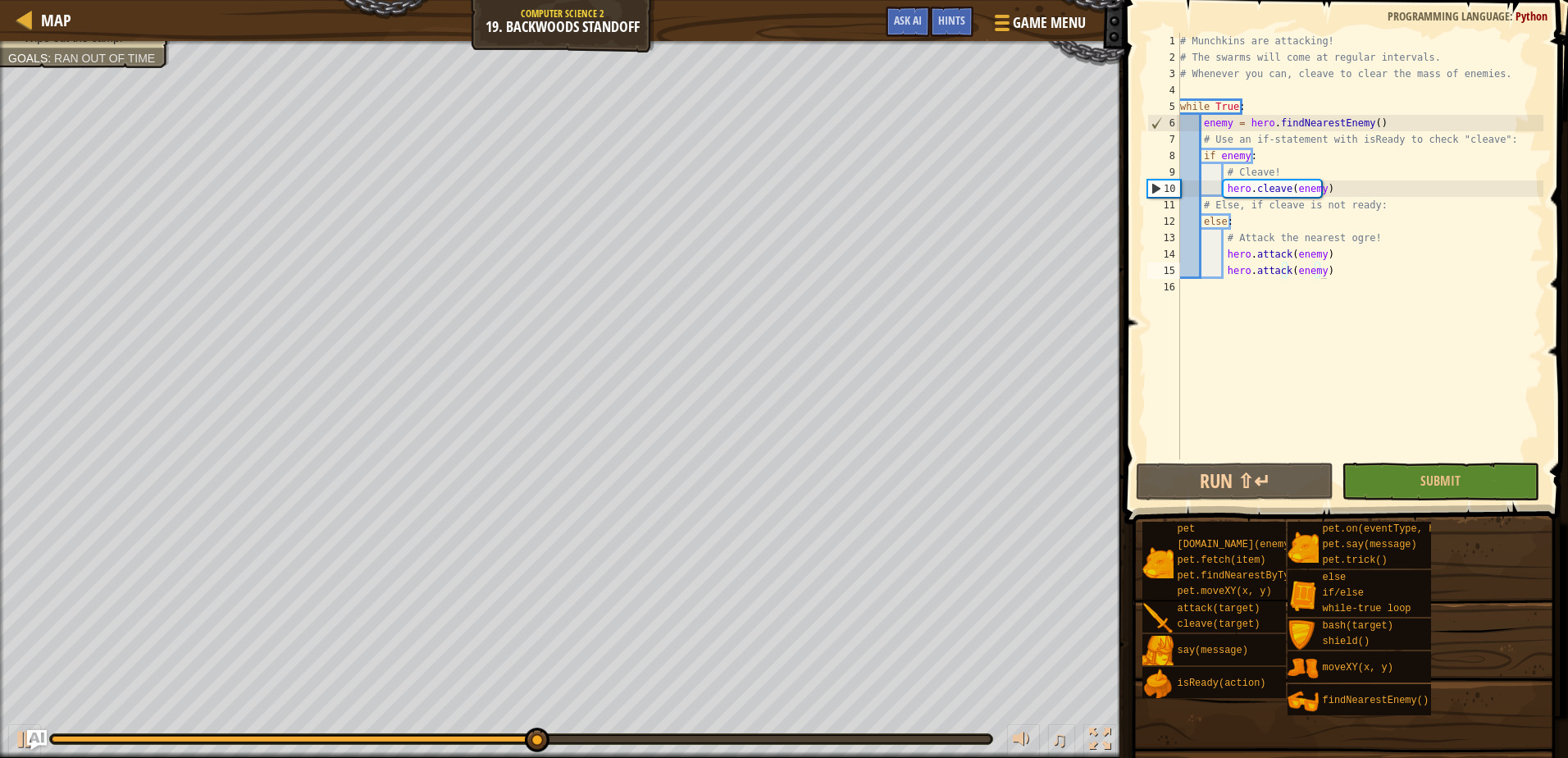
click at [1554, 0] on html "Map Computer Science 2 19. Backwoods Standoff Game Menu Done Hints Ask AI 1 ההה…" at bounding box center [784, 0] width 1568 height 0
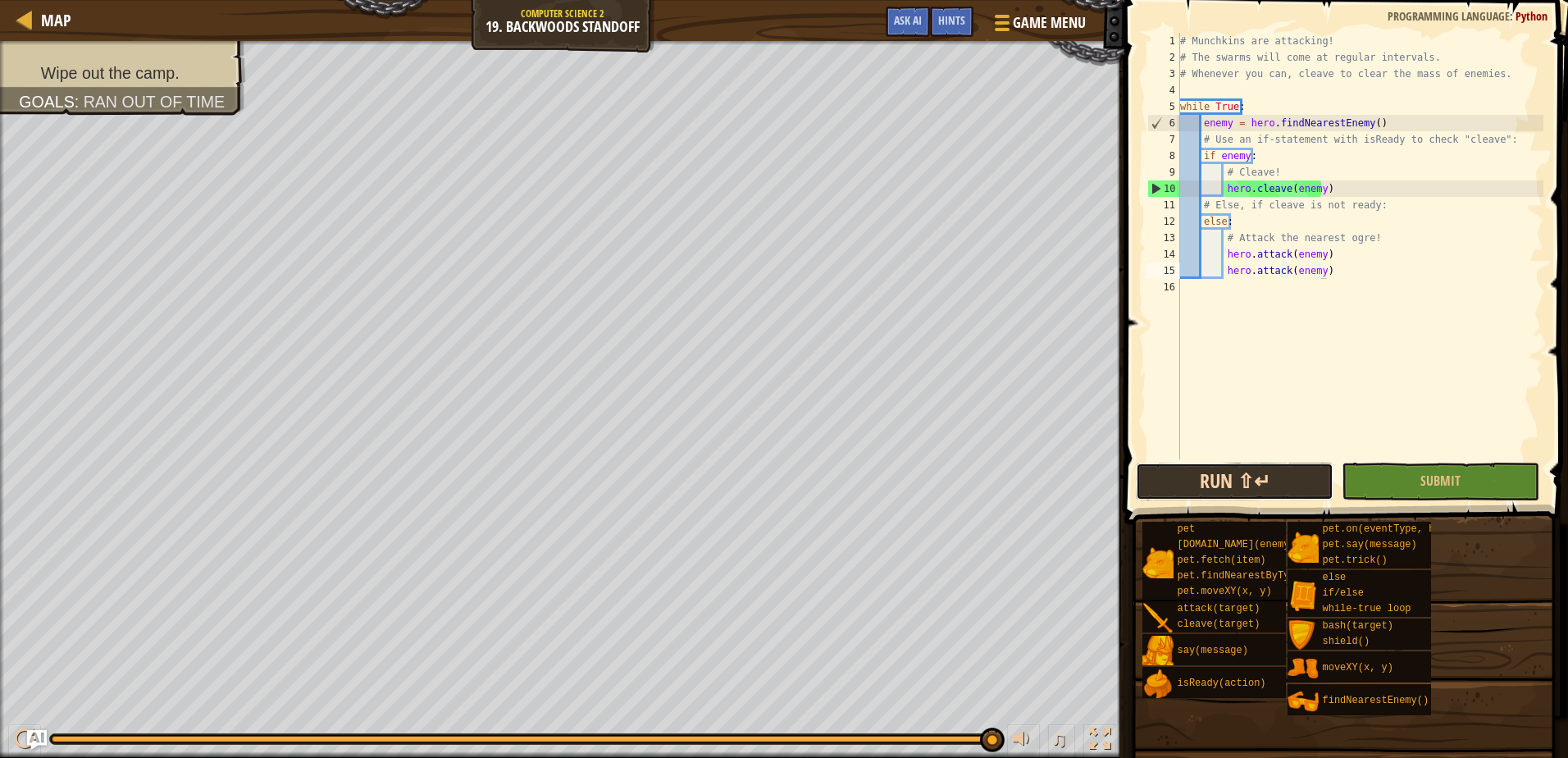
click at [1179, 470] on button "Run ⇧↵" at bounding box center [1234, 482] width 197 height 38
click at [1324, 274] on div "# Munchkins are attacking! # The swarms will come at regular intervals. # Whene…" at bounding box center [1359, 263] width 366 height 459
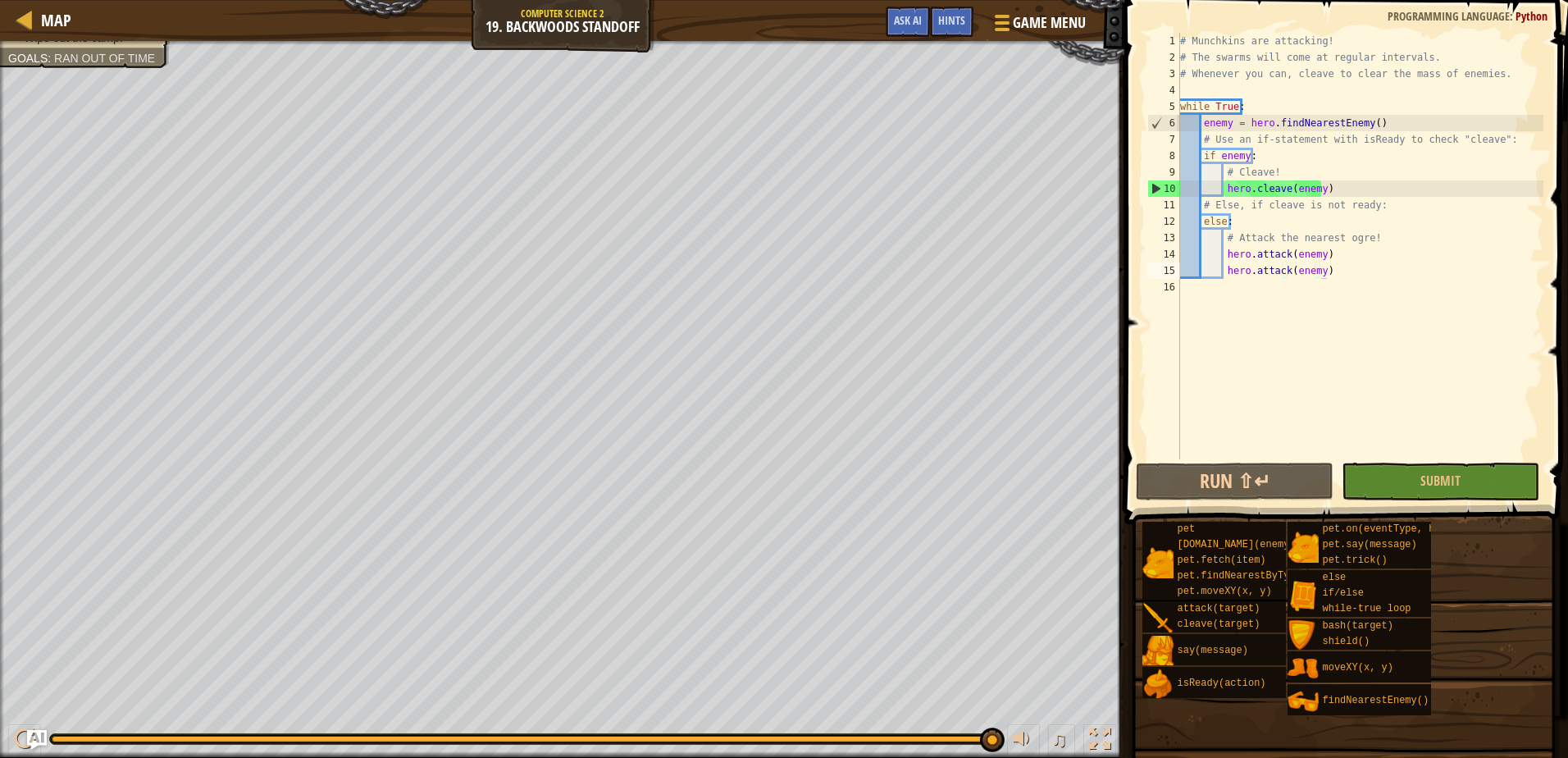
drag, startPoint x: 816, startPoint y: 42, endPoint x: 868, endPoint y: 26, distance: 54.4
click at [850, 29] on div "Map Computer Science 2 19. Backwoods Standoff Game Menu Done Hints Ask AI 1 ההה…" at bounding box center [784, 379] width 1568 height 758
click at [45, 19] on span "Map" at bounding box center [56, 20] width 30 height 22
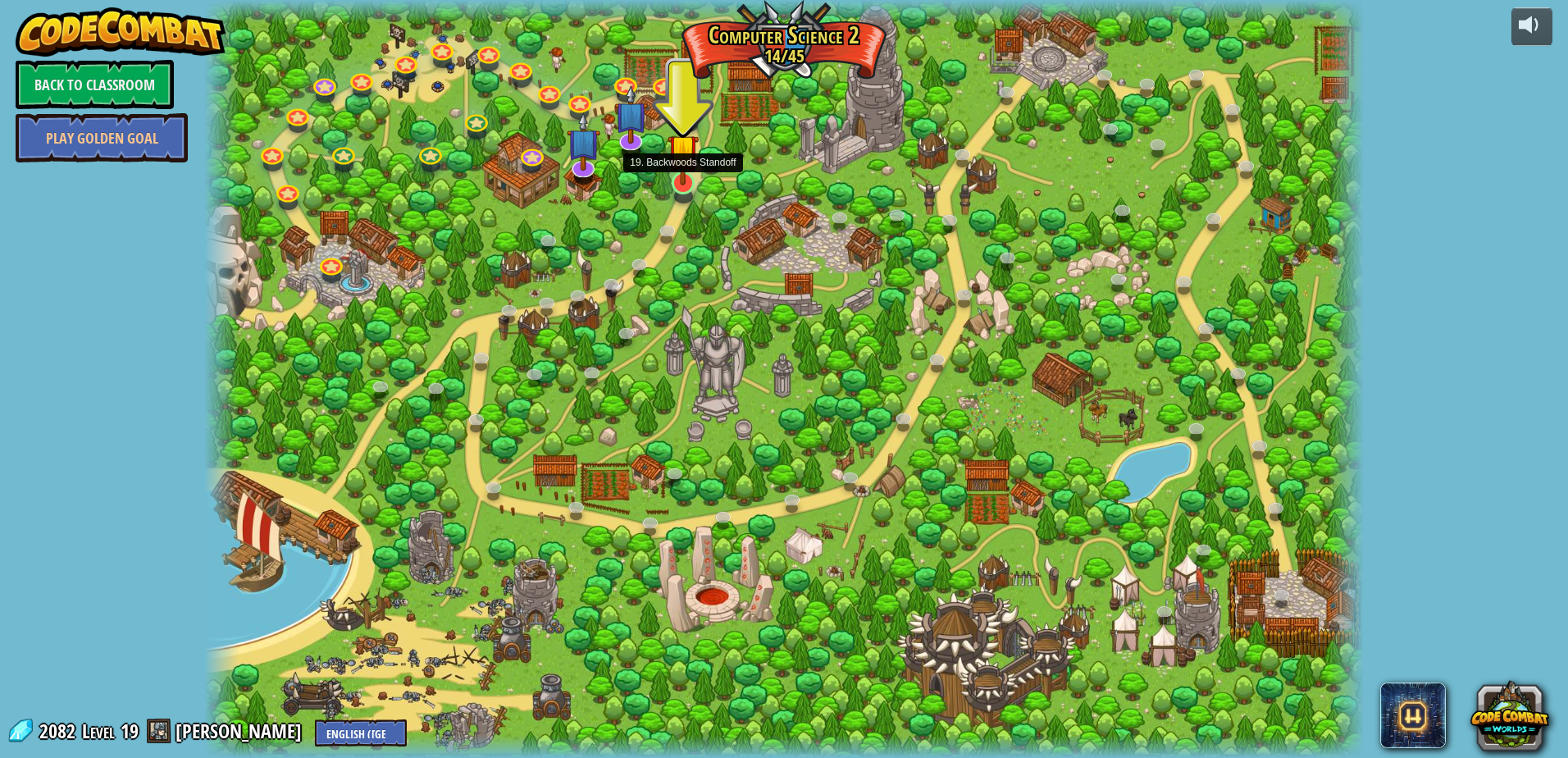
click at [678, 179] on img at bounding box center [683, 149] width 31 height 71
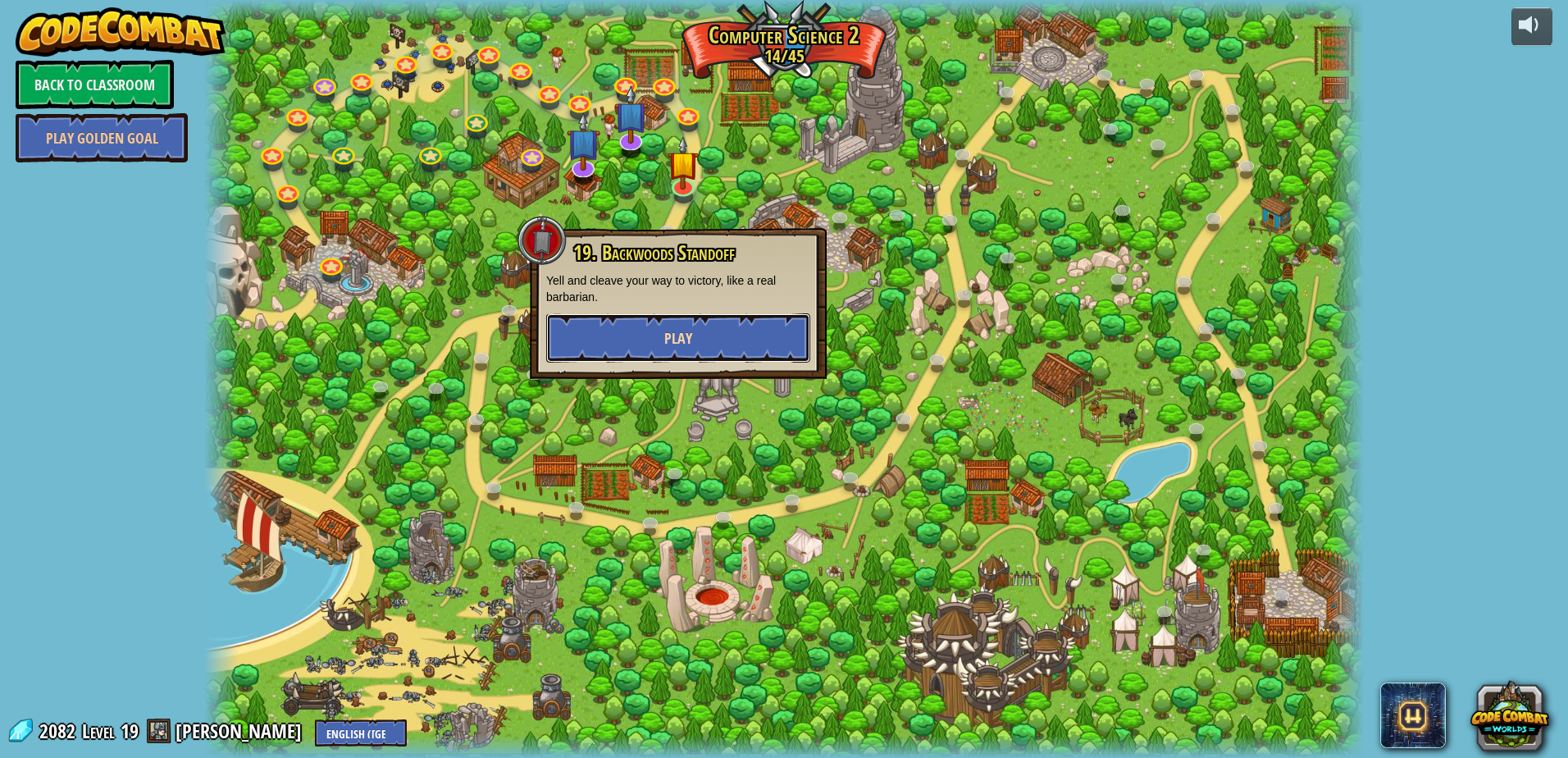
click at [647, 320] on button "Play" at bounding box center [678, 338] width 264 height 49
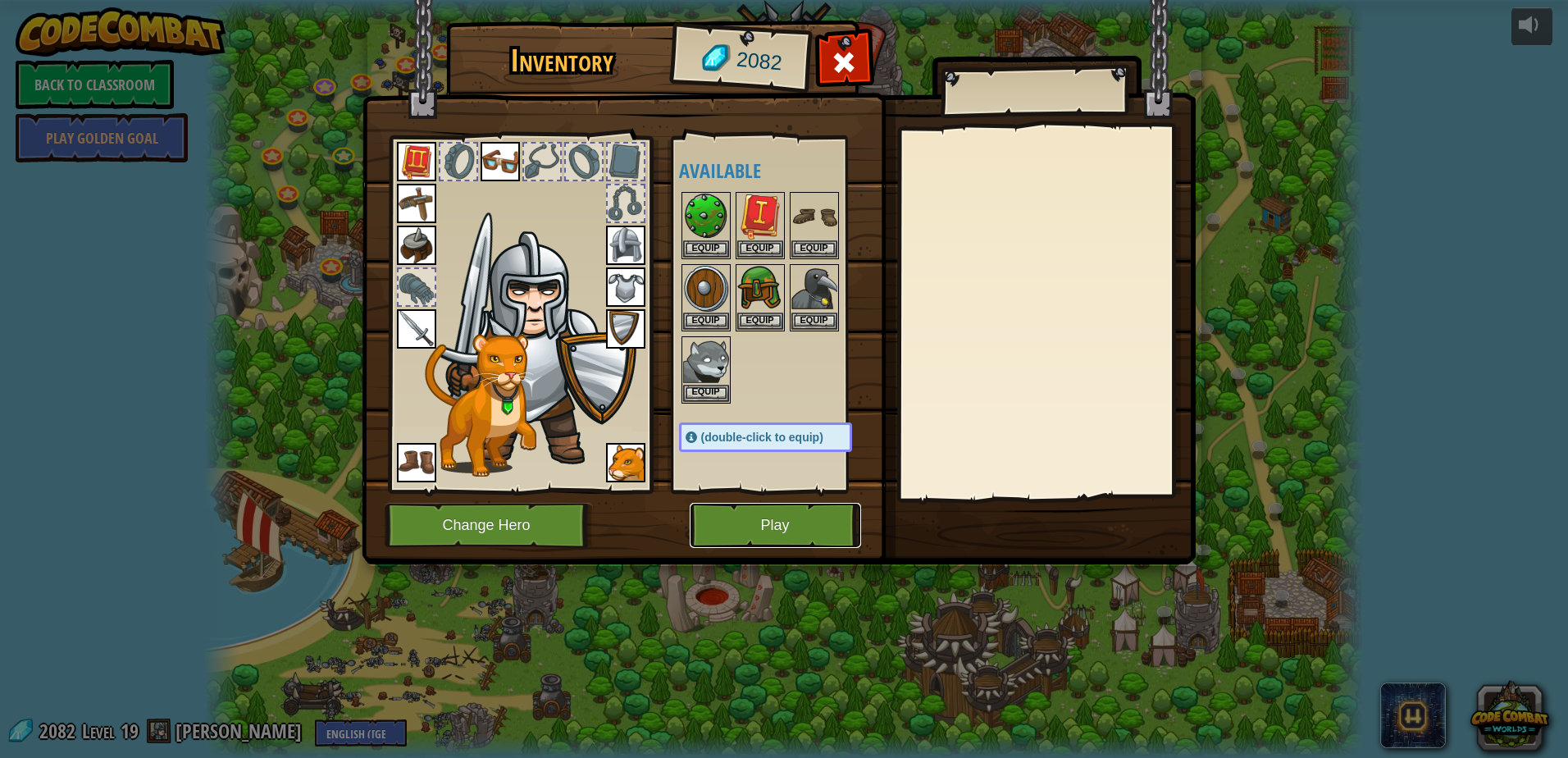
click at [727, 510] on button "Play" at bounding box center [775, 526] width 172 height 45
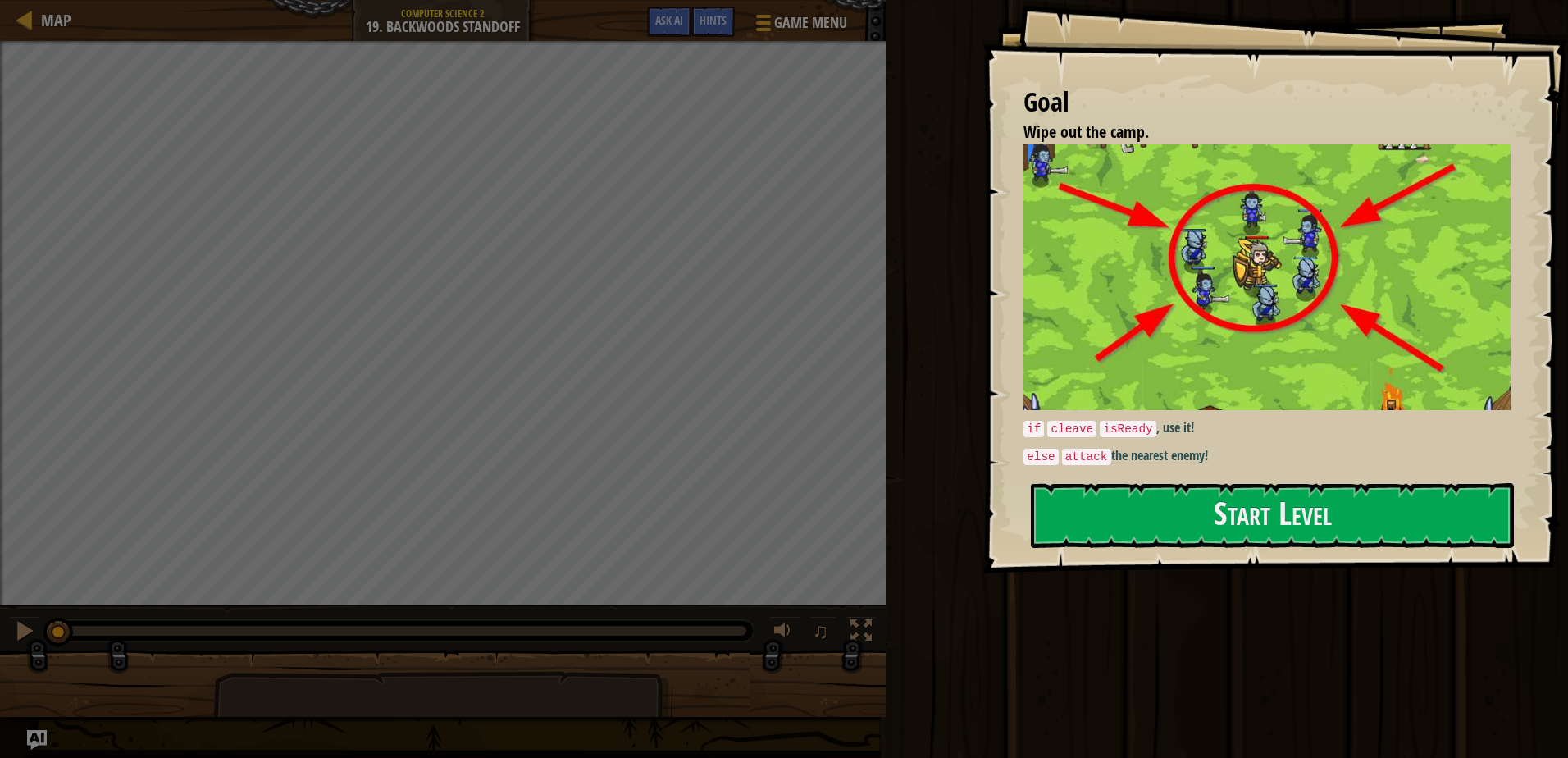
drag, startPoint x: 1224, startPoint y: 343, endPoint x: 1220, endPoint y: 360, distance: 17.5
click at [1223, 343] on div "Goal Wipe out the camp. if cleave isReady , use it! else attack the nearest ene…" at bounding box center [1275, 286] width 586 height 573
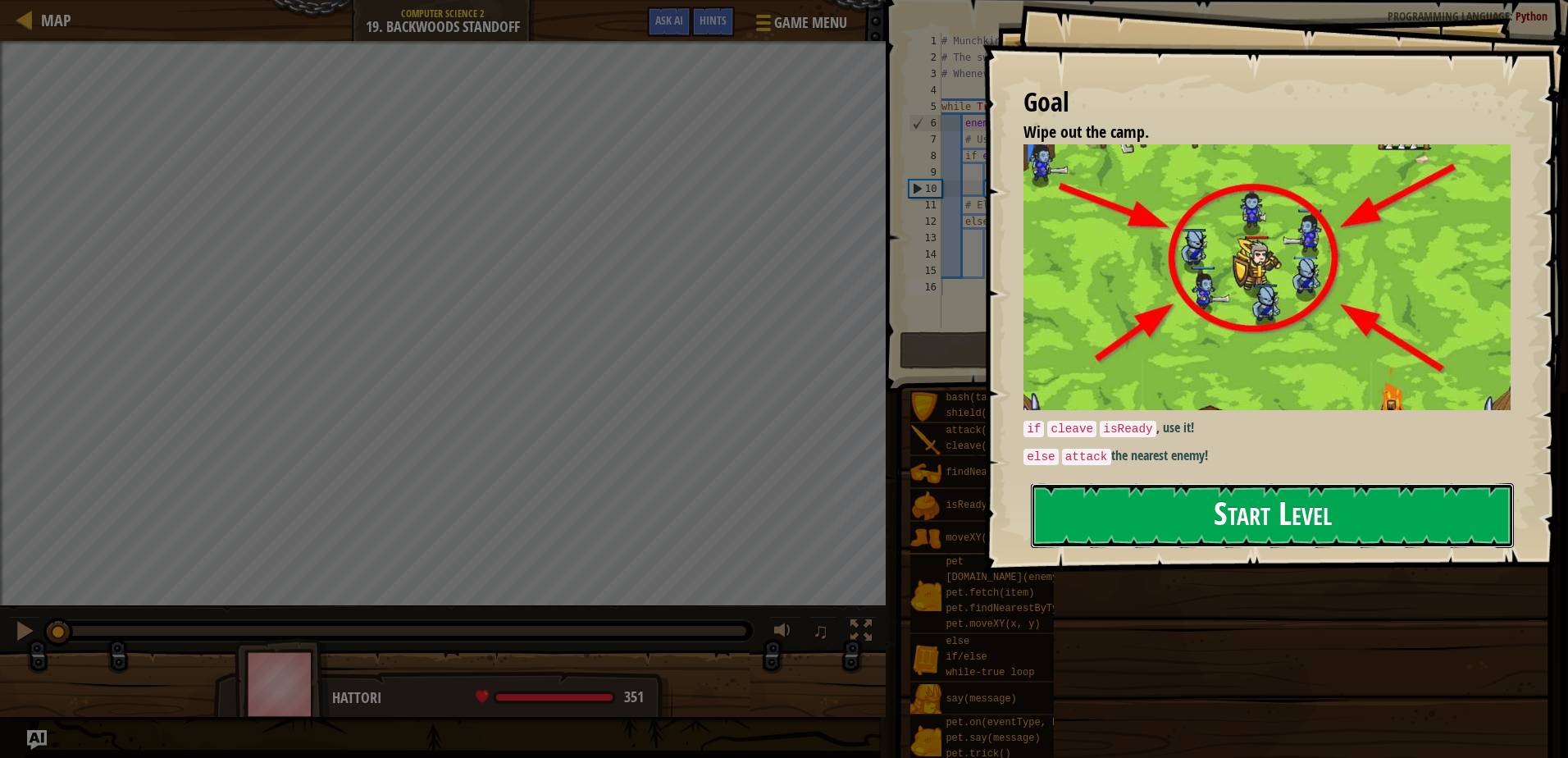
click at [1183, 490] on button "Start Level" at bounding box center [1272, 516] width 483 height 64
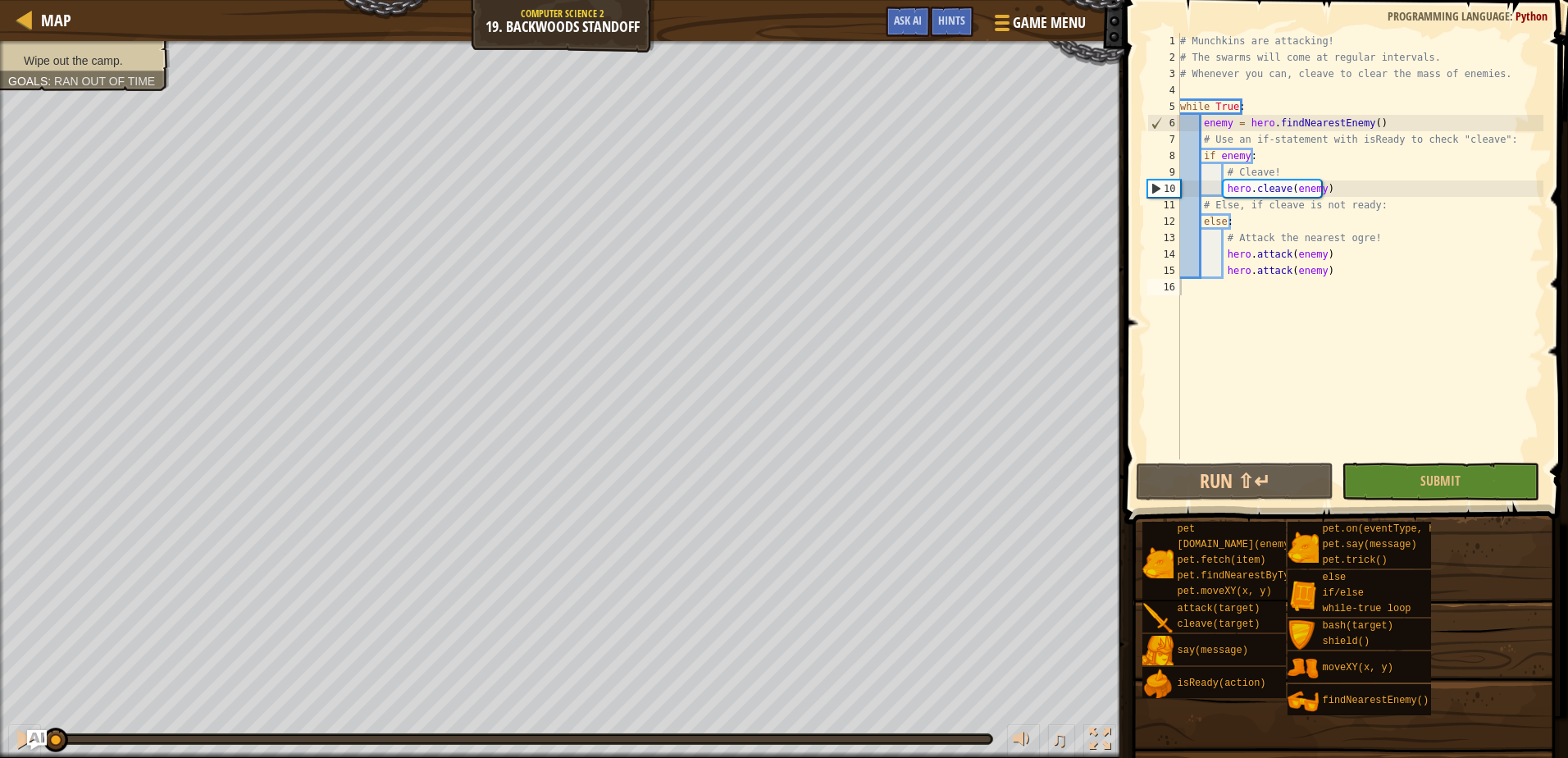
drag, startPoint x: 1381, startPoint y: 255, endPoint x: 1371, endPoint y: 264, distance: 13.5
click at [1371, 264] on div "# Munchkins are attacking! # The swarms will come at regular intervals. # Whene…" at bounding box center [1359, 263] width 366 height 459
click at [1341, 274] on div "# Munchkins are attacking! # The swarms will come at regular intervals. # Whene…" at bounding box center [1359, 263] width 366 height 459
type textarea "hero.attack(enemy)"
drag, startPoint x: 0, startPoint y: 515, endPoint x: 320, endPoint y: 725, distance: 382.8
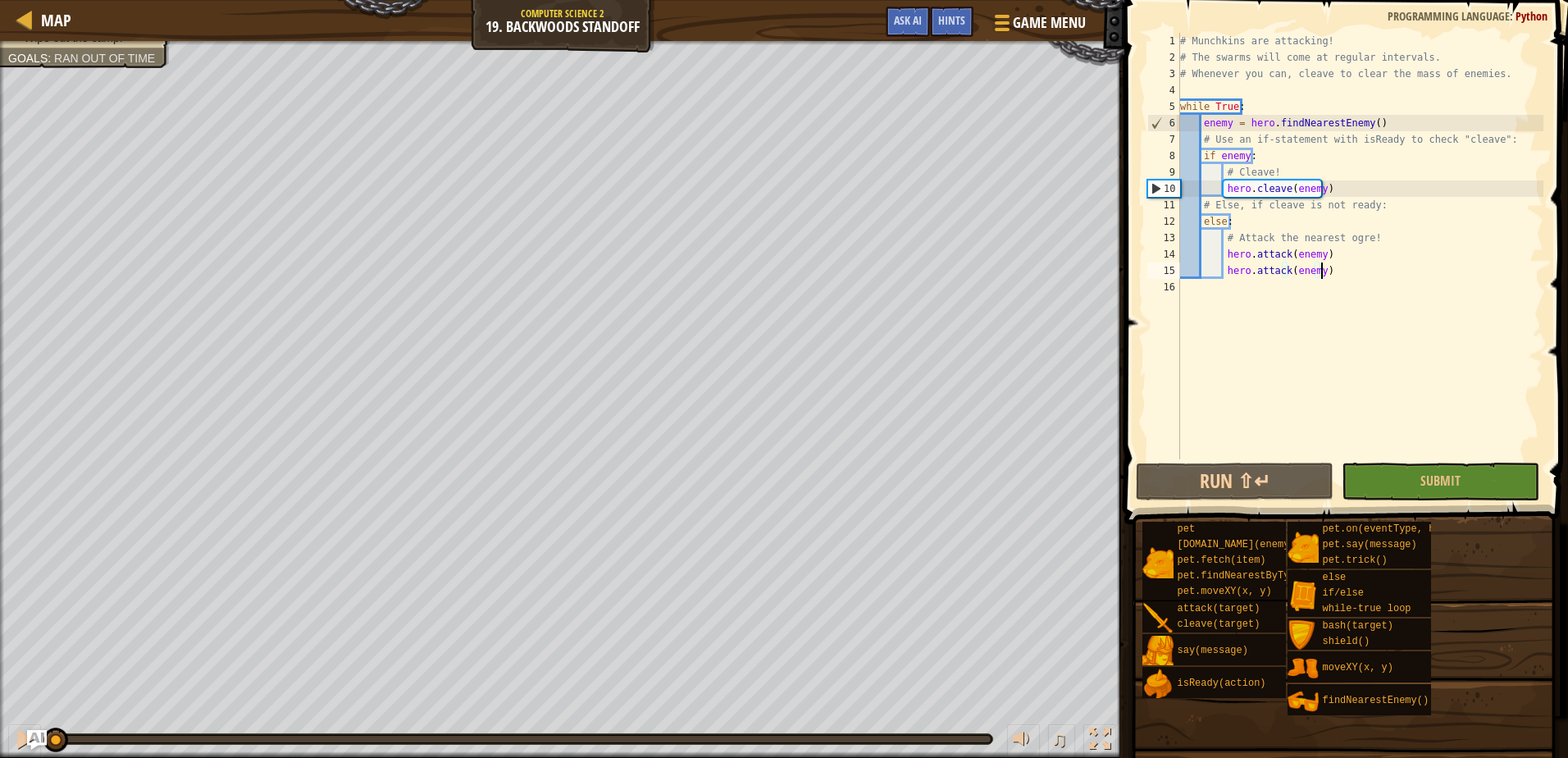
click at [1554, 0] on html "Map Computer Science 2 19. Backwoods Standoff Game Menu Done Hints Ask AI 1 ההה…" at bounding box center [784, 0] width 1568 height 0
drag, startPoint x: 1570, startPoint y: 289, endPoint x: 1211, endPoint y: 296, distance: 359.1
click at [1202, 300] on div "hero.attack(enemy) 1 2 3 4 5 6 7 8 9 10 11 12 13 14 15 16 # Munchkins are attac…" at bounding box center [1342, 246] width 399 height 427
click at [1361, 275] on div "# Munchkins are attacking! # The swarms will come at regular intervals. # Whene…" at bounding box center [1359, 263] width 366 height 459
type textarea "hero.attack(enemy)"
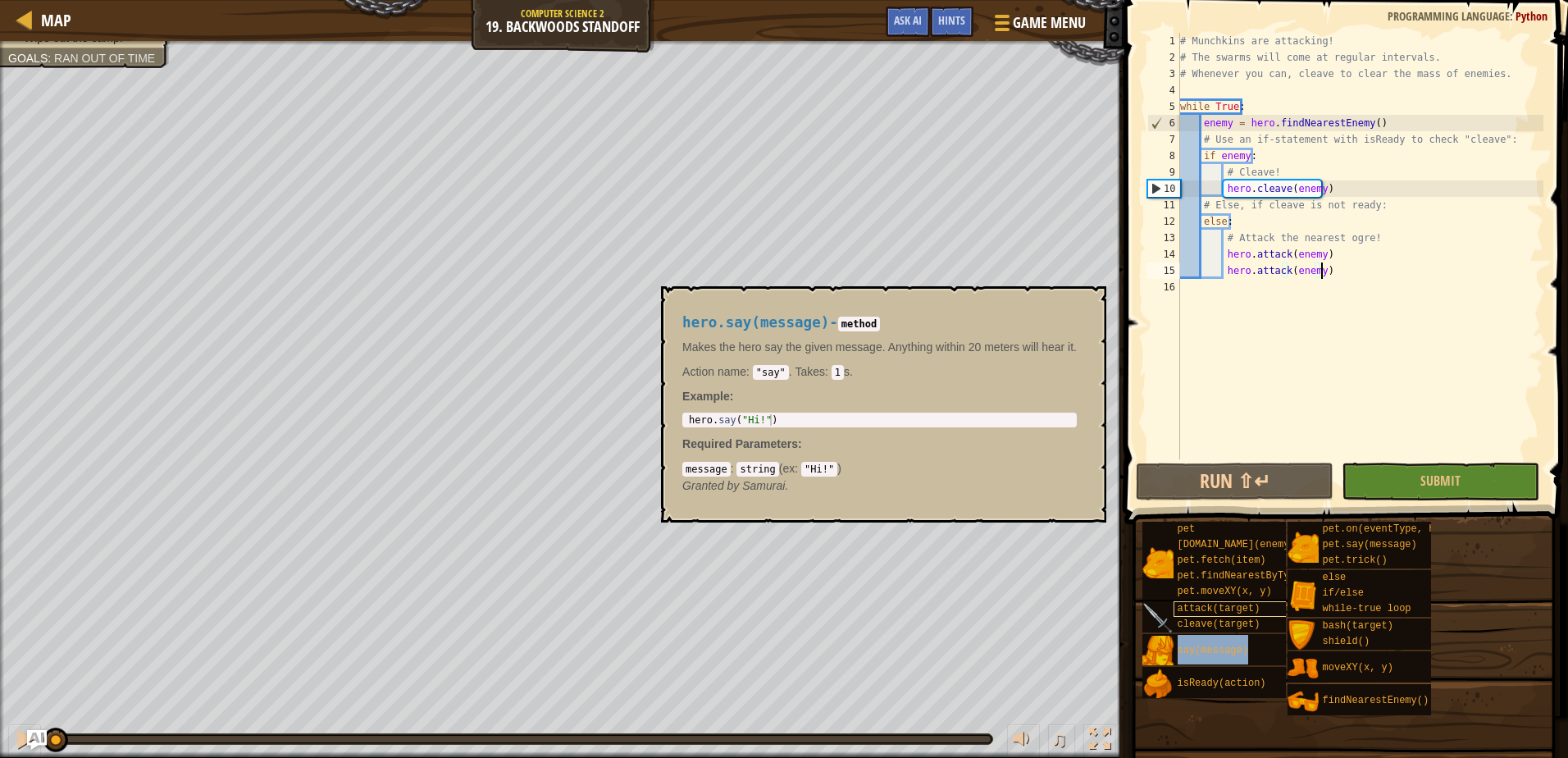
drag, startPoint x: 1230, startPoint y: 638, endPoint x: 1219, endPoint y: 609, distance: 31.0
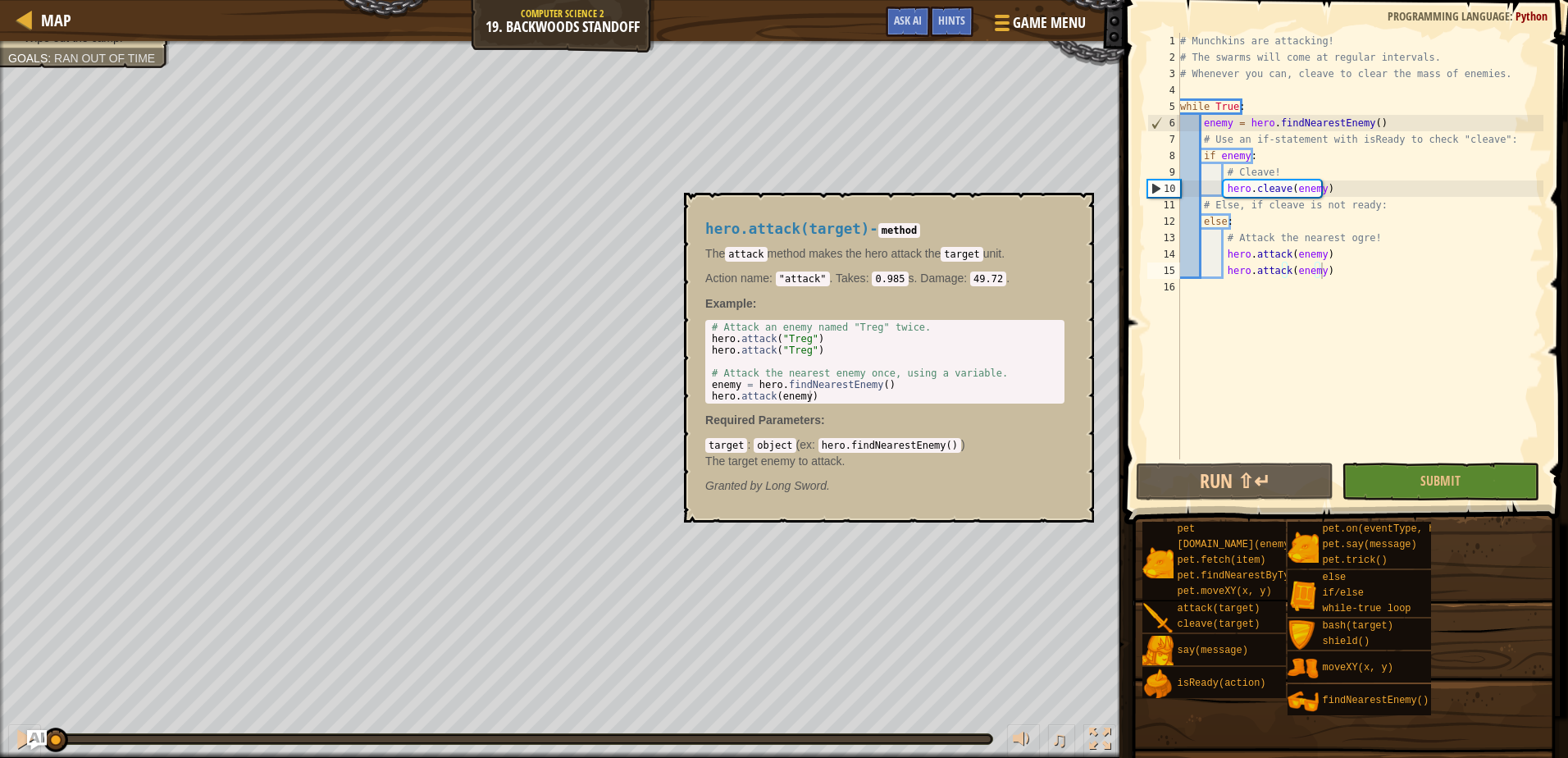
drag, startPoint x: 1219, startPoint y: 609, endPoint x: 1184, endPoint y: 351, distance: 260.4
click at [1184, 351] on div "# Munchkins are attacking! # The swarms will come at regular intervals. # Whene…" at bounding box center [1359, 263] width 366 height 459
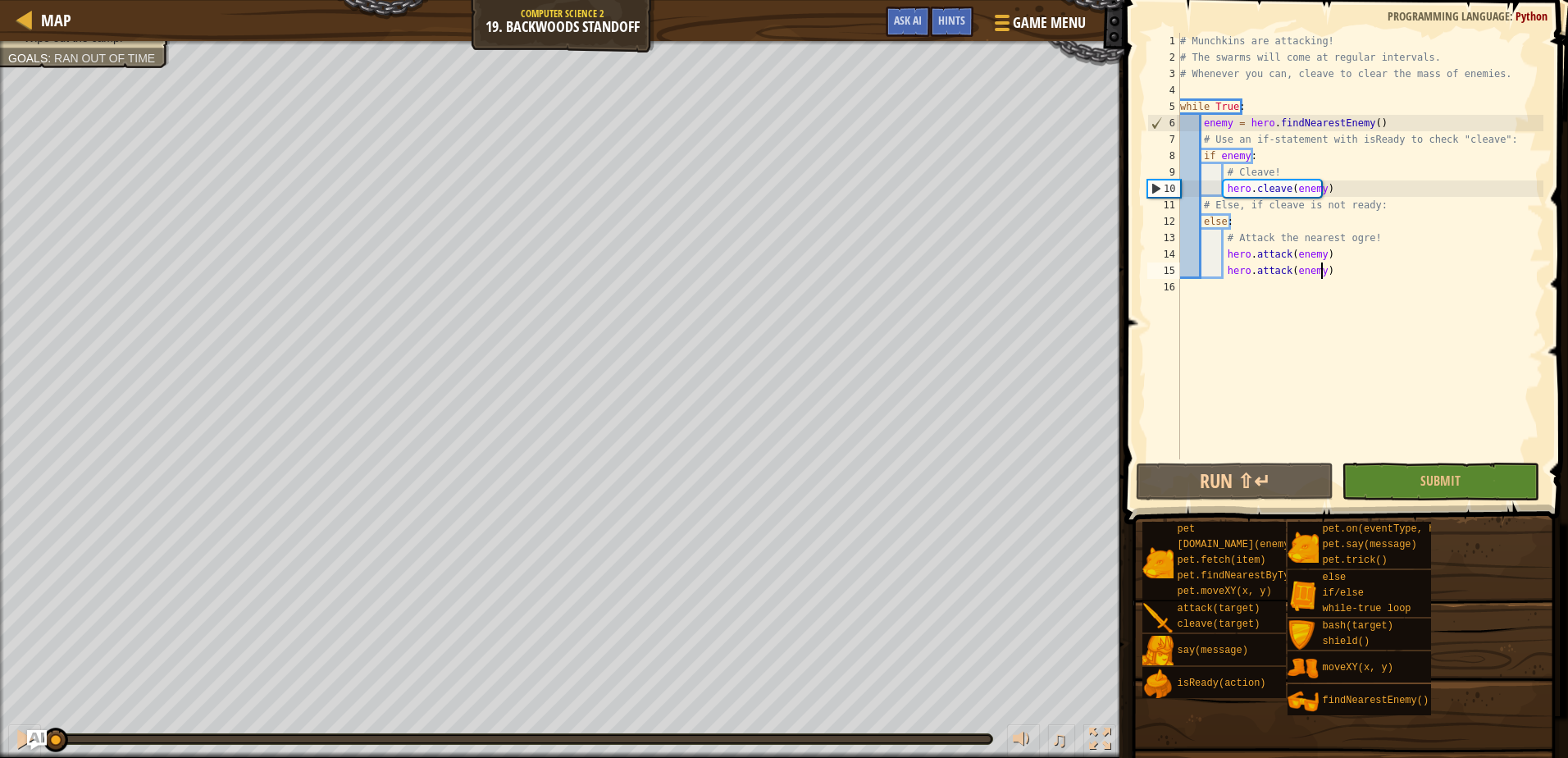
click at [1361, 271] on div "# Munchkins are attacking! # The swarms will come at regular intervals. # Whene…" at bounding box center [1359, 263] width 366 height 459
click at [999, 401] on div "Map Computer Science 2 19. Backwoods Standoff Game Menu Done Hints Ask AI 1 ההה…" at bounding box center [784, 379] width 1568 height 758
type textarea "hero.attack(enemy)"
drag, startPoint x: 1211, startPoint y: 260, endPoint x: 570, endPoint y: -13, distance: 696.7
click at [570, 0] on html "Map Computer Science 2 19. Backwoods Standoff Game Menu Done Hints Ask AI 1 ההה…" at bounding box center [784, 0] width 1568 height 0
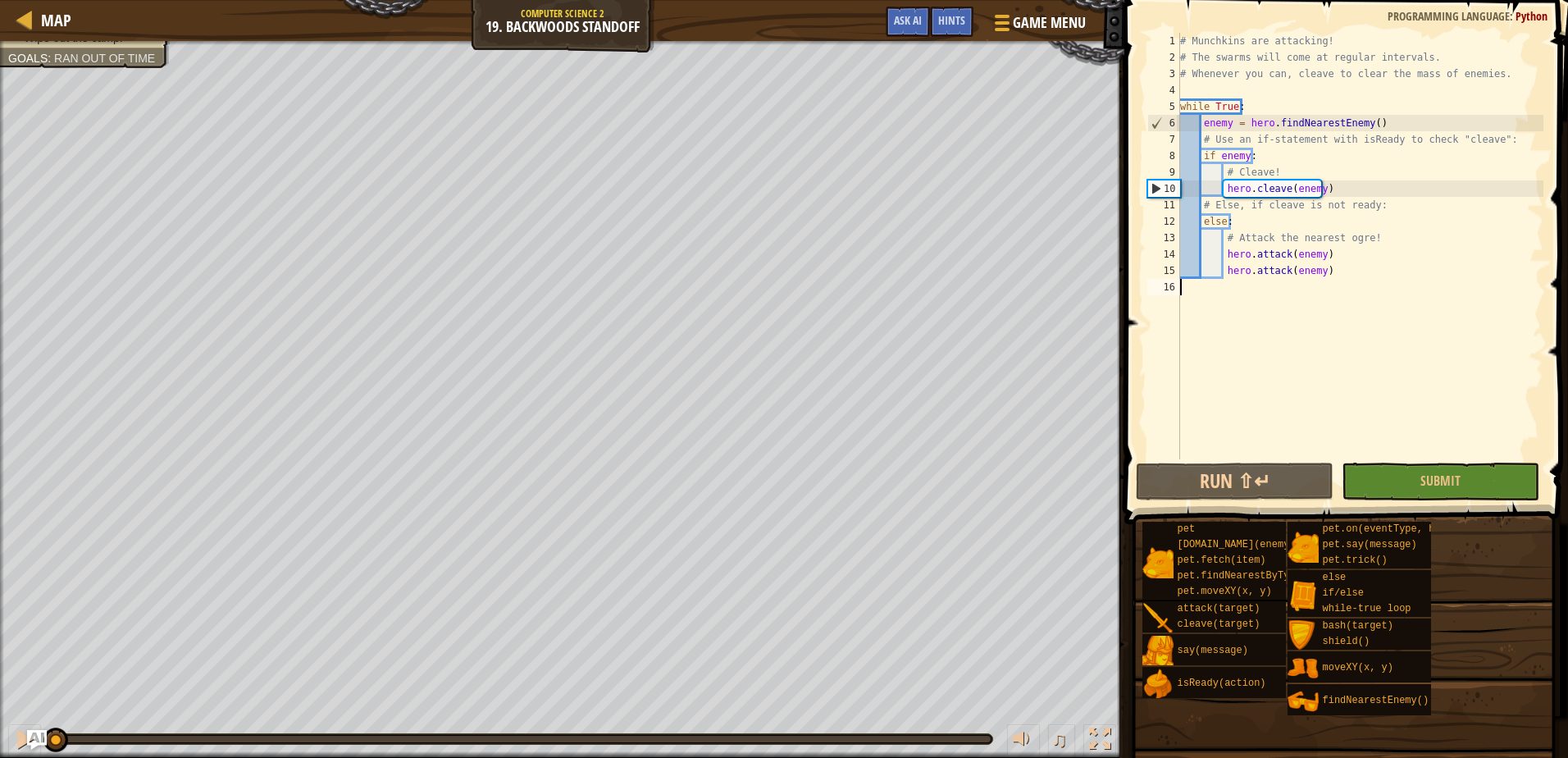
click at [1374, 360] on div "# Munchkins are attacking! # The swarms will come at regular intervals. # Whene…" at bounding box center [1359, 263] width 366 height 459
click at [1385, 274] on div "# Munchkins are attacking! # The swarms will come at regular intervals. # Whene…" at bounding box center [1359, 263] width 366 height 459
click at [1237, 484] on button "Run ⇧↵" at bounding box center [1234, 482] width 197 height 38
drag, startPoint x: 908, startPoint y: 741, endPoint x: 21, endPoint y: 757, distance: 887.1
click at [21, 0] on html "Map Computer Science 2 19. Backwoods Standoff Game Menu Done Hints Ask AI 1 ההה…" at bounding box center [784, 0] width 1568 height 0
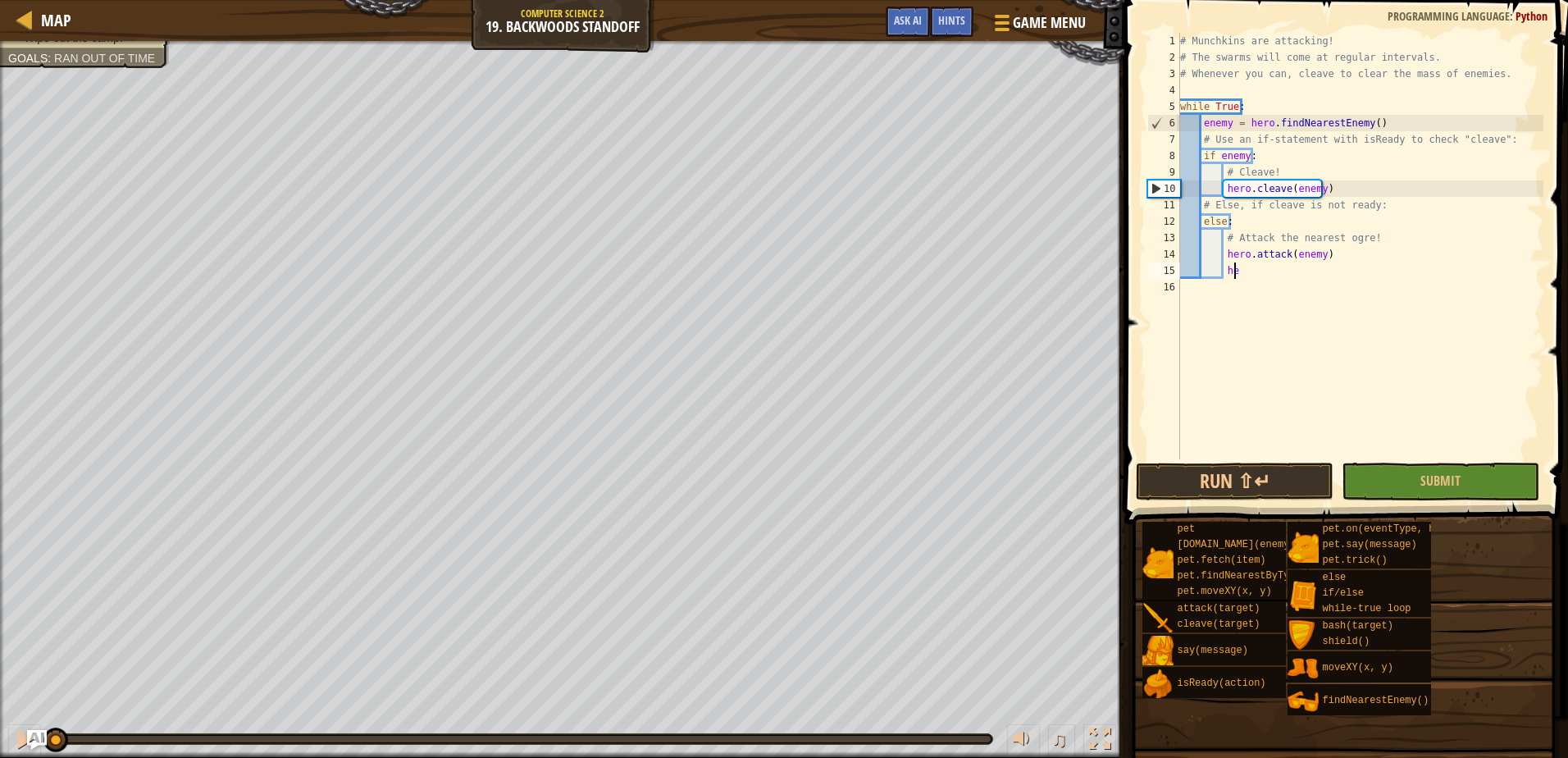
type textarea "h"
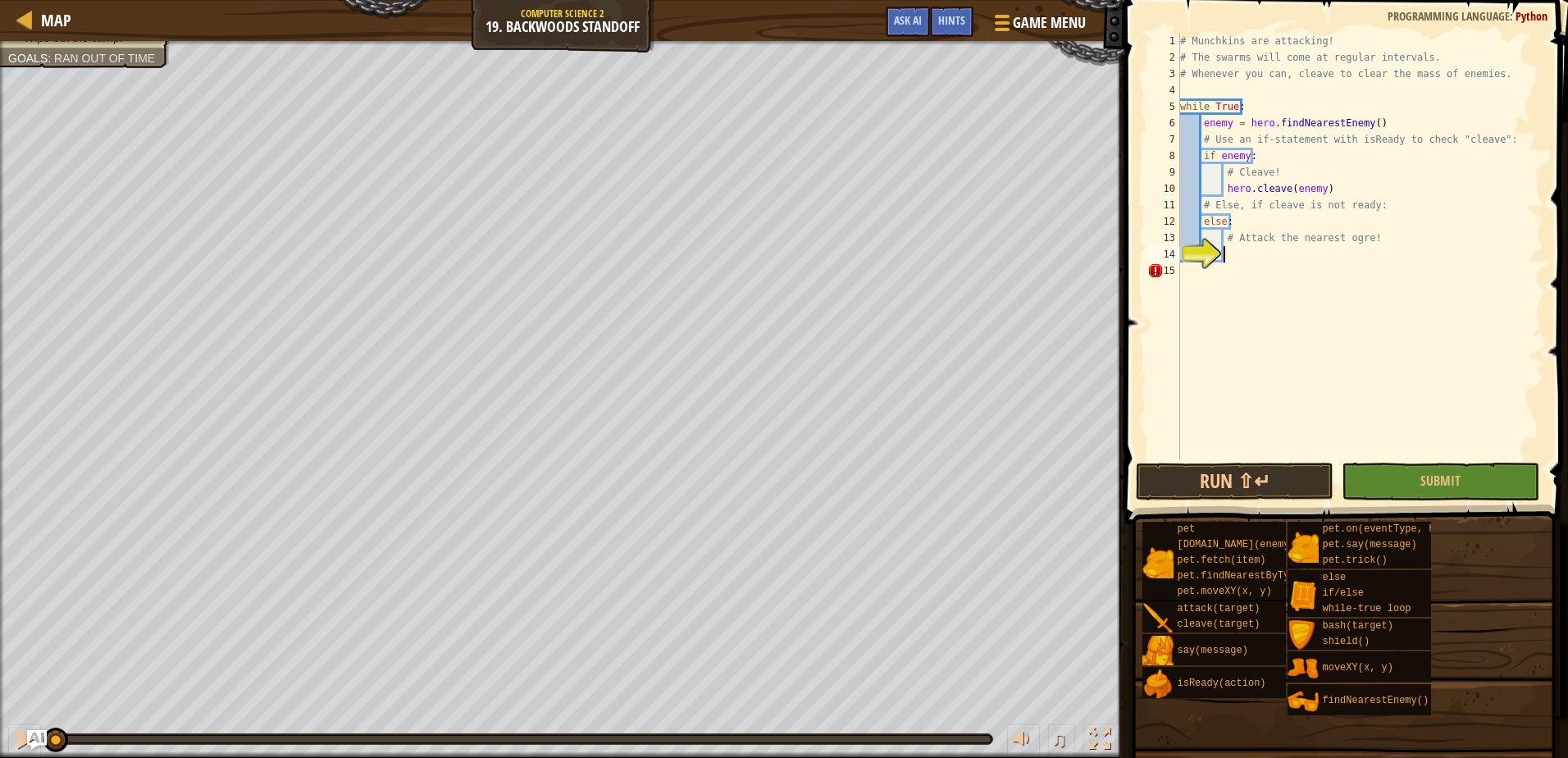
click at [1257, 218] on div "# Munchkins are attacking! # The swarms will come at regular intervals. # Whene…" at bounding box center [1359, 263] width 366 height 459
type textarea "else:"
click at [1152, 269] on div "15" at bounding box center [1164, 271] width 33 height 17
click at [1286, 228] on div "# Munchkins are attacking! # The swarms will come at regular intervals. # Whene…" at bounding box center [1359, 263] width 366 height 459
click at [1376, 235] on div "# Munchkins are attacking! # The swarms will come at regular intervals. # Whene…" at bounding box center [1359, 263] width 366 height 459
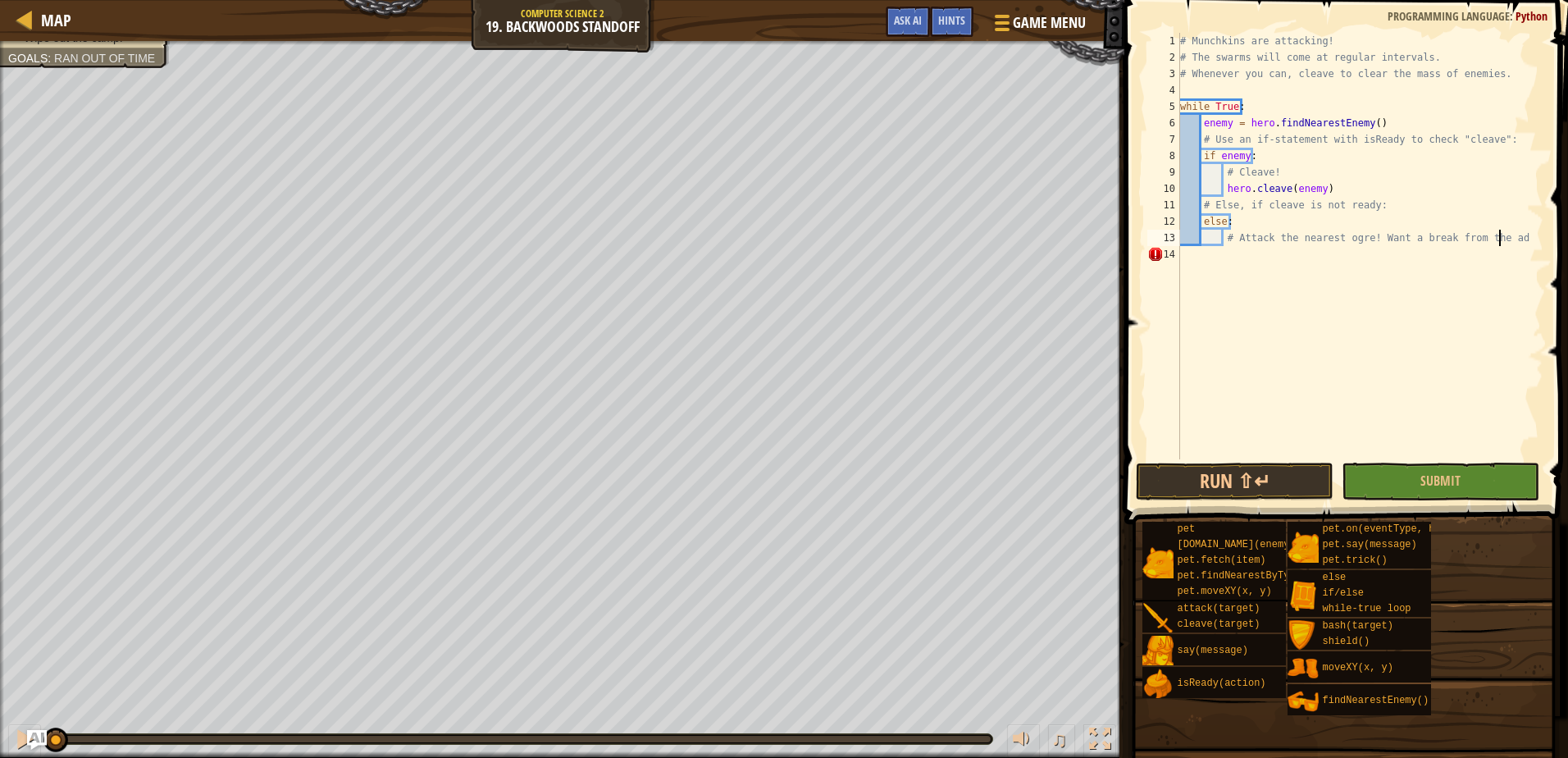
scroll to position [8, 26]
type textarea "# Attack the nearest ogre! Want a break from the ads?"
click at [1246, 263] on div "# Munchkins are attacking! # The swarms will come at regular intervals. # Whene…" at bounding box center [1359, 263] width 366 height 459
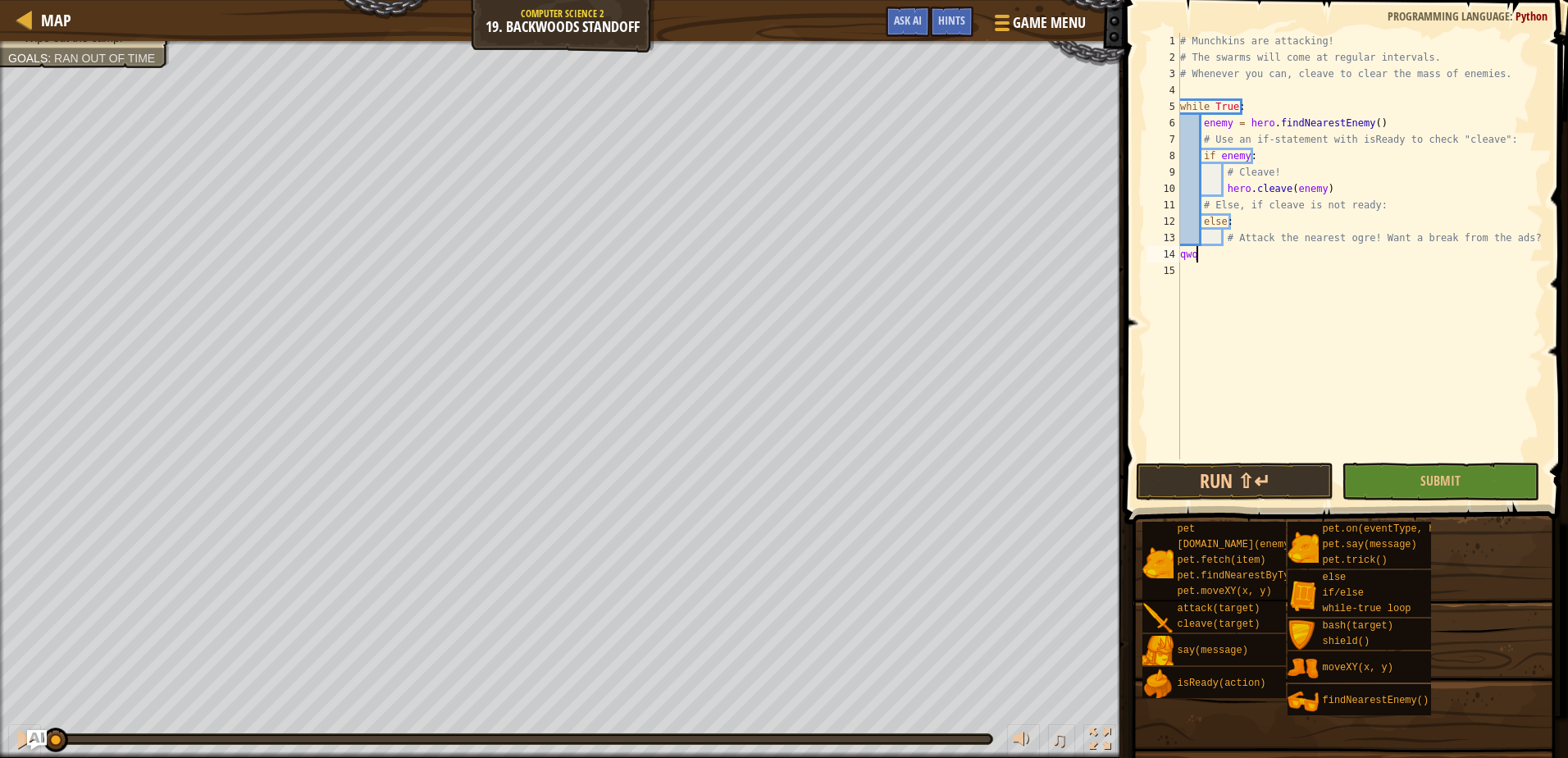
click at [1277, 184] on div "# Munchkins are attacking! # The swarms will come at regular intervals. # Whene…" at bounding box center [1359, 263] width 366 height 459
click at [1214, 259] on div "# Munchkins are attacking! # The swarms will come at regular intervals. # Whene…" at bounding box center [1359, 263] width 366 height 459
type textarea "q"
click at [1315, 148] on div "# Munchkins are attacking! # The swarms will come at regular intervals. # Whene…" at bounding box center [1359, 263] width 366 height 459
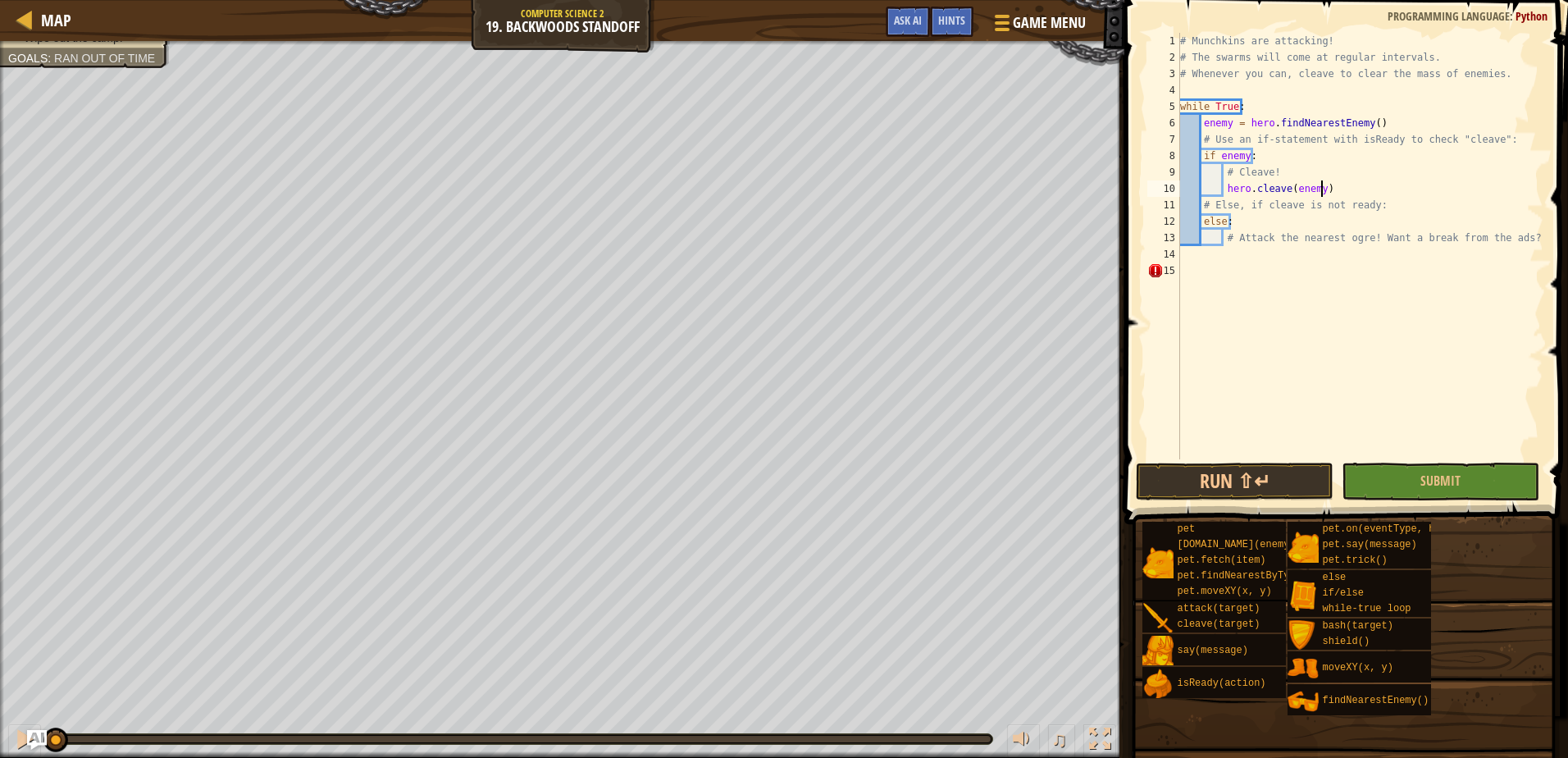
click at [1324, 187] on div "# Munchkins are attacking! # The swarms will come at regular intervals. # Whene…" at bounding box center [1359, 263] width 366 height 459
type textarea "hero.cleave(enemy)"
click at [1205, 258] on div "# Munchkins are attacking! # The swarms will come at regular intervals. # Whene…" at bounding box center [1359, 263] width 366 height 459
click at [1517, 241] on div "# Munchkins are attacking! # The swarms will come at regular intervals. # Whene…" at bounding box center [1359, 263] width 366 height 459
type textarea "# Attack the nearest ogre!"
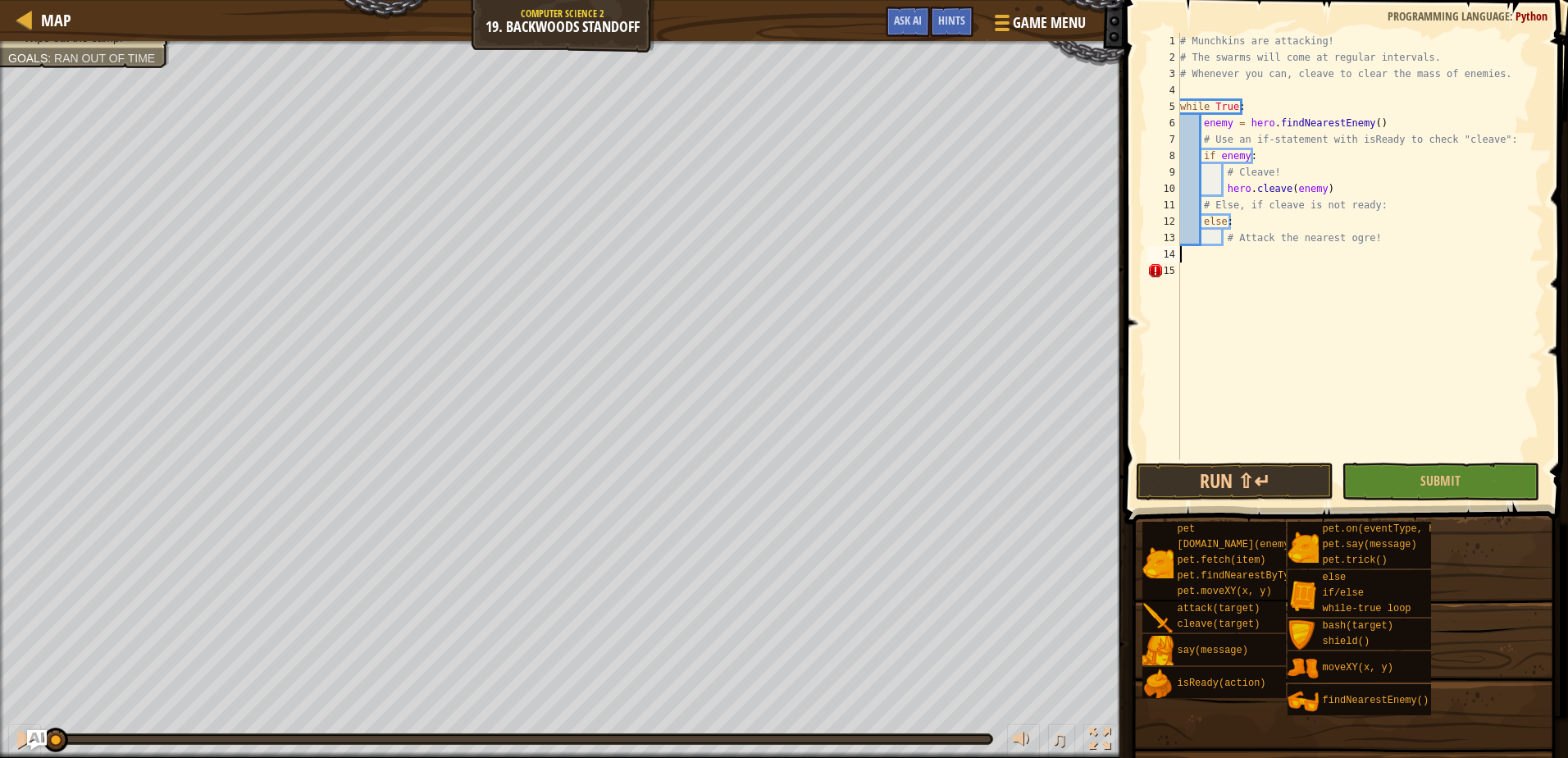
click at [1219, 255] on div "# Munchkins are attacking! # The swarms will come at regular intervals. # Whene…" at bounding box center [1359, 263] width 366 height 459
click at [1304, 211] on div "# Munchkins are attacking! # The swarms will come at regular intervals. # Whene…" at bounding box center [1359, 263] width 366 height 459
drag, startPoint x: 1294, startPoint y: 228, endPoint x: 1295, endPoint y: 238, distance: 10.0
click at [1294, 228] on div "# Munchkins are attacking! # The swarms will come at regular intervals. # Whene…" at bounding box center [1359, 263] width 366 height 459
type textarea "else:"
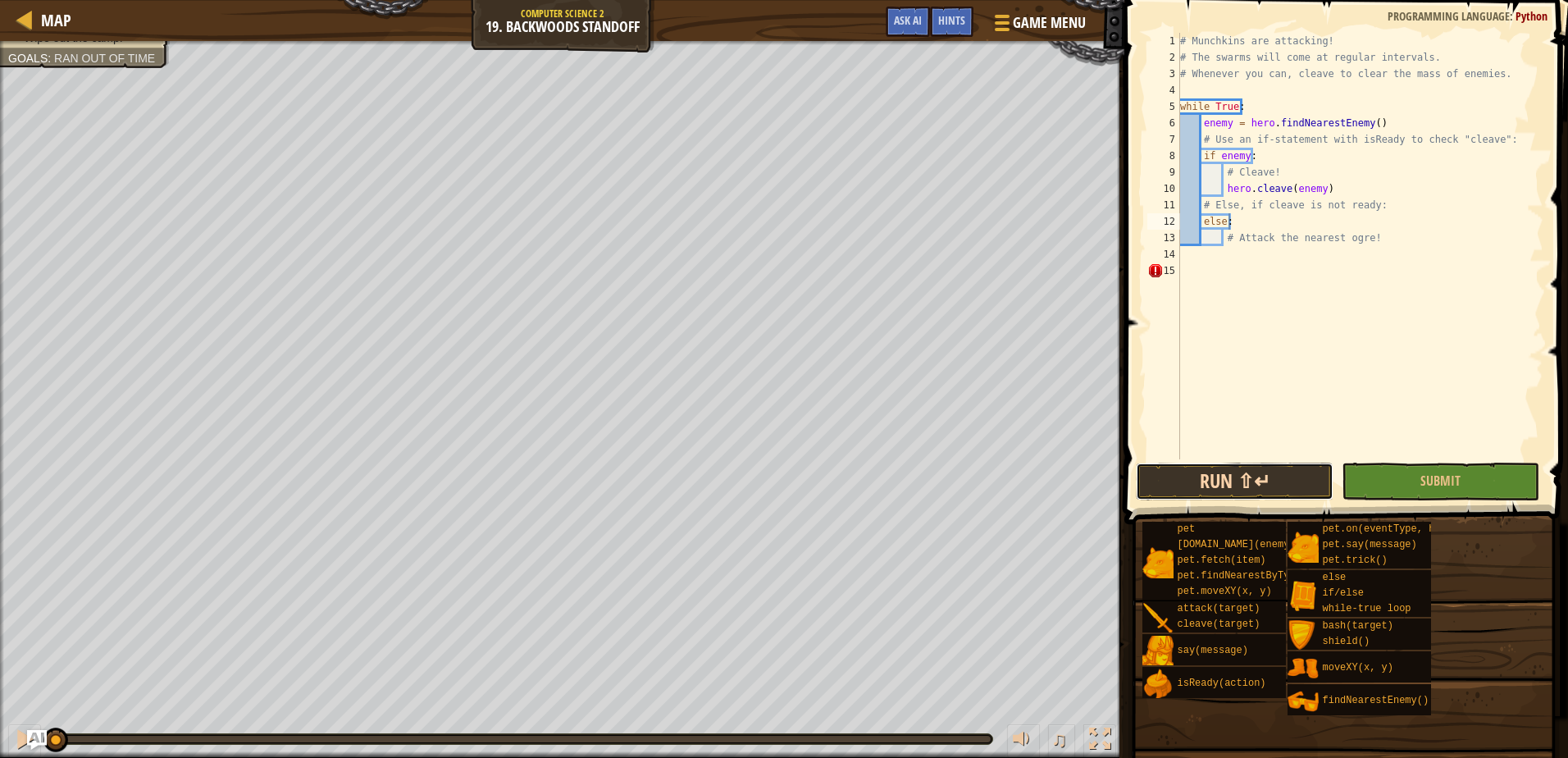
click at [1226, 475] on button "Run ⇧↵" at bounding box center [1234, 482] width 197 height 38
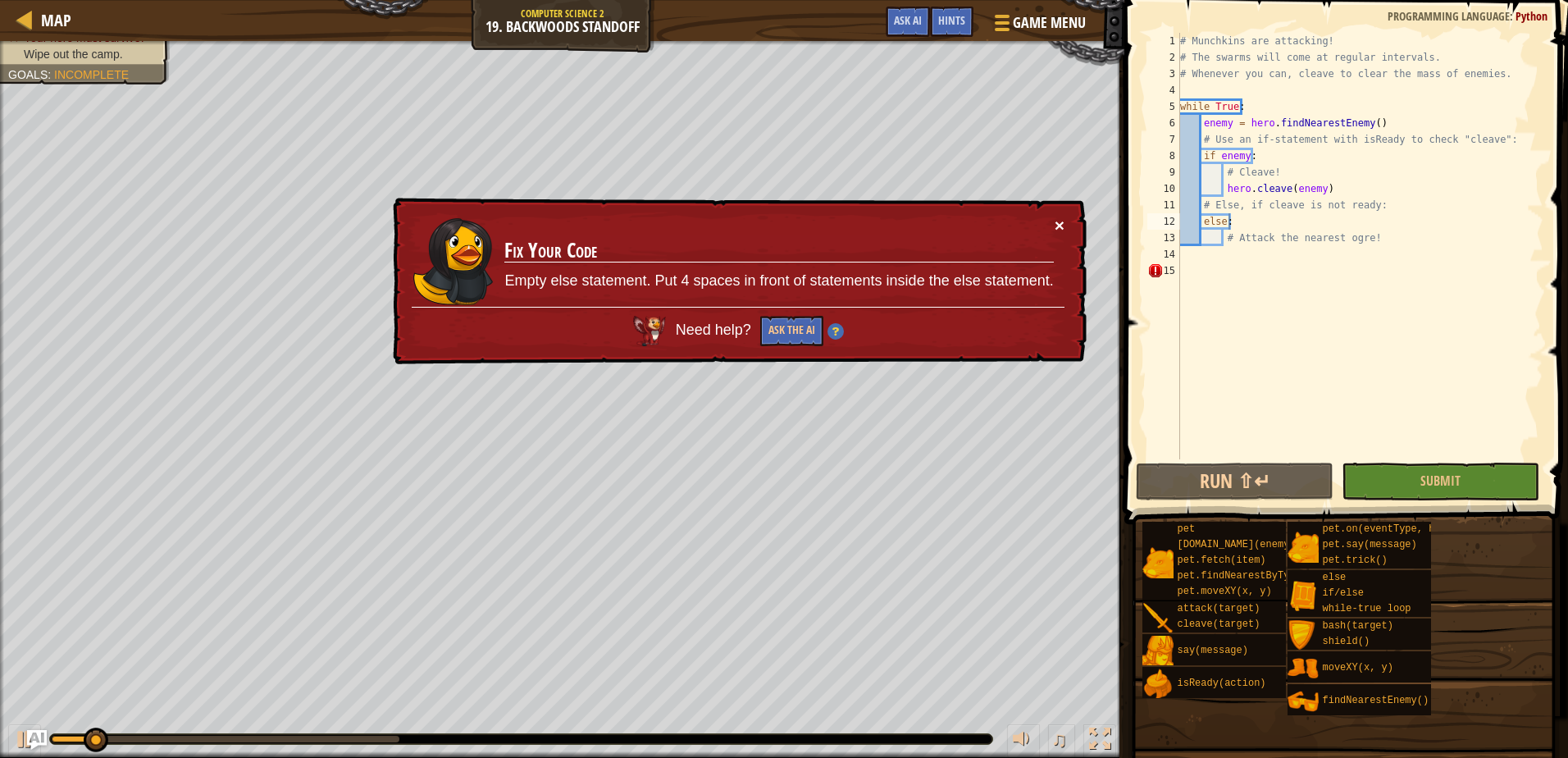
click at [1059, 232] on button "×" at bounding box center [1059, 226] width 10 height 18
click at [1207, 267] on div "# Munchkins are attacking! # The swarms will come at regular intervals. # Whene…" at bounding box center [1359, 263] width 366 height 459
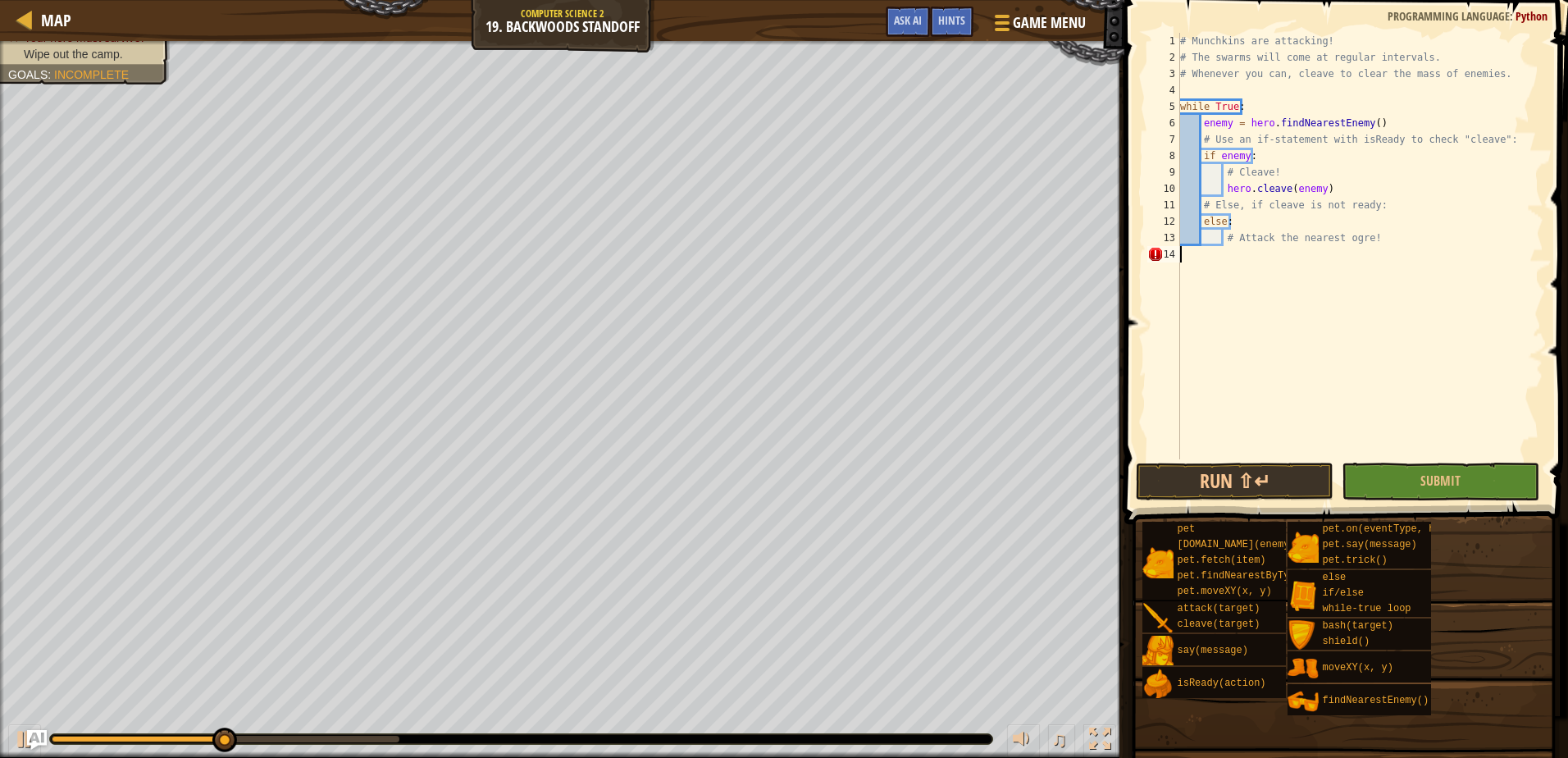
click at [1240, 221] on div "# Munchkins are attacking! # The swarms will come at regular intervals. # Whene…" at bounding box center [1359, 263] width 366 height 459
type textarea "else:"
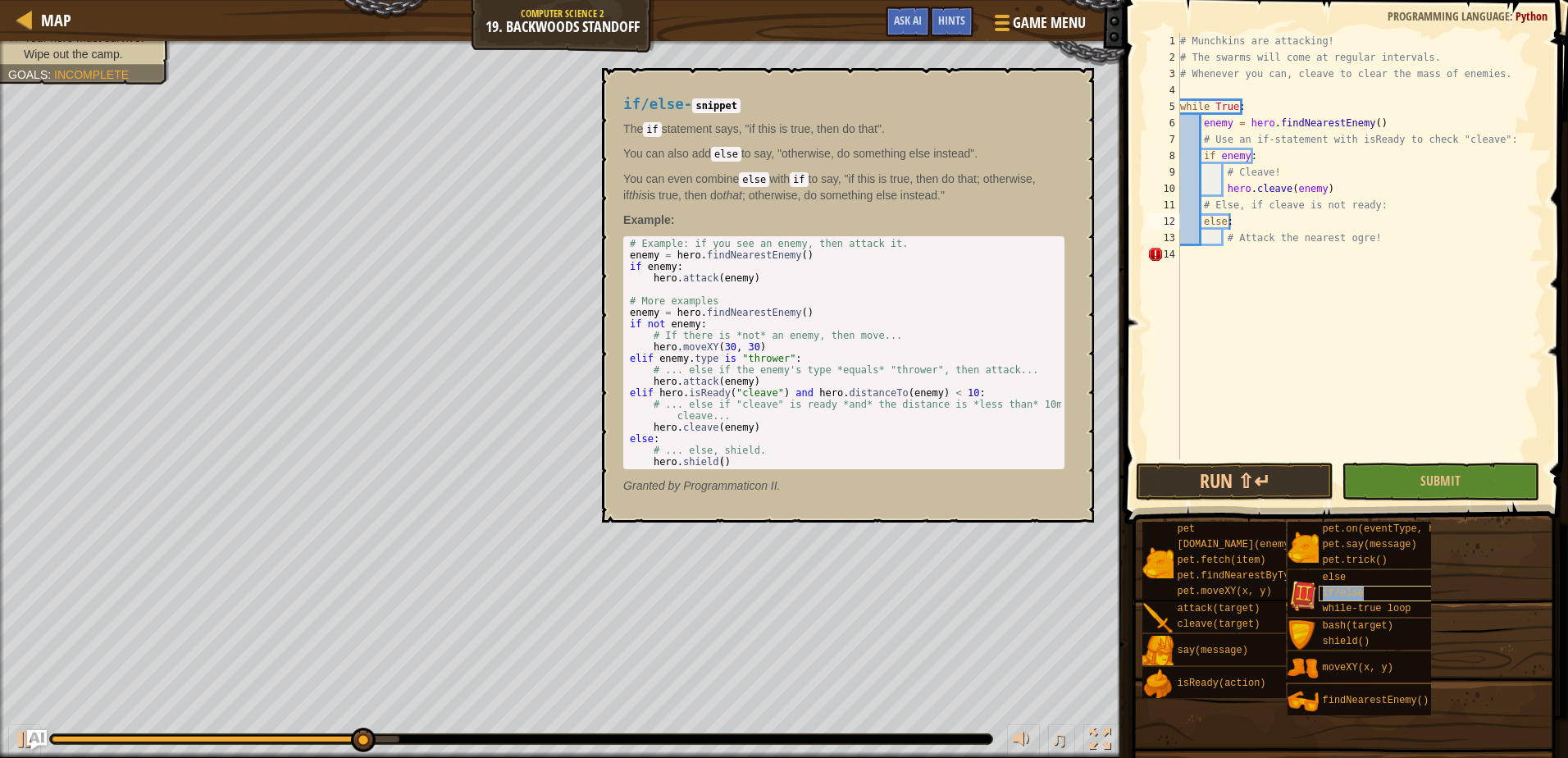
click at [1342, 598] on span "if/else" at bounding box center [1343, 593] width 41 height 12
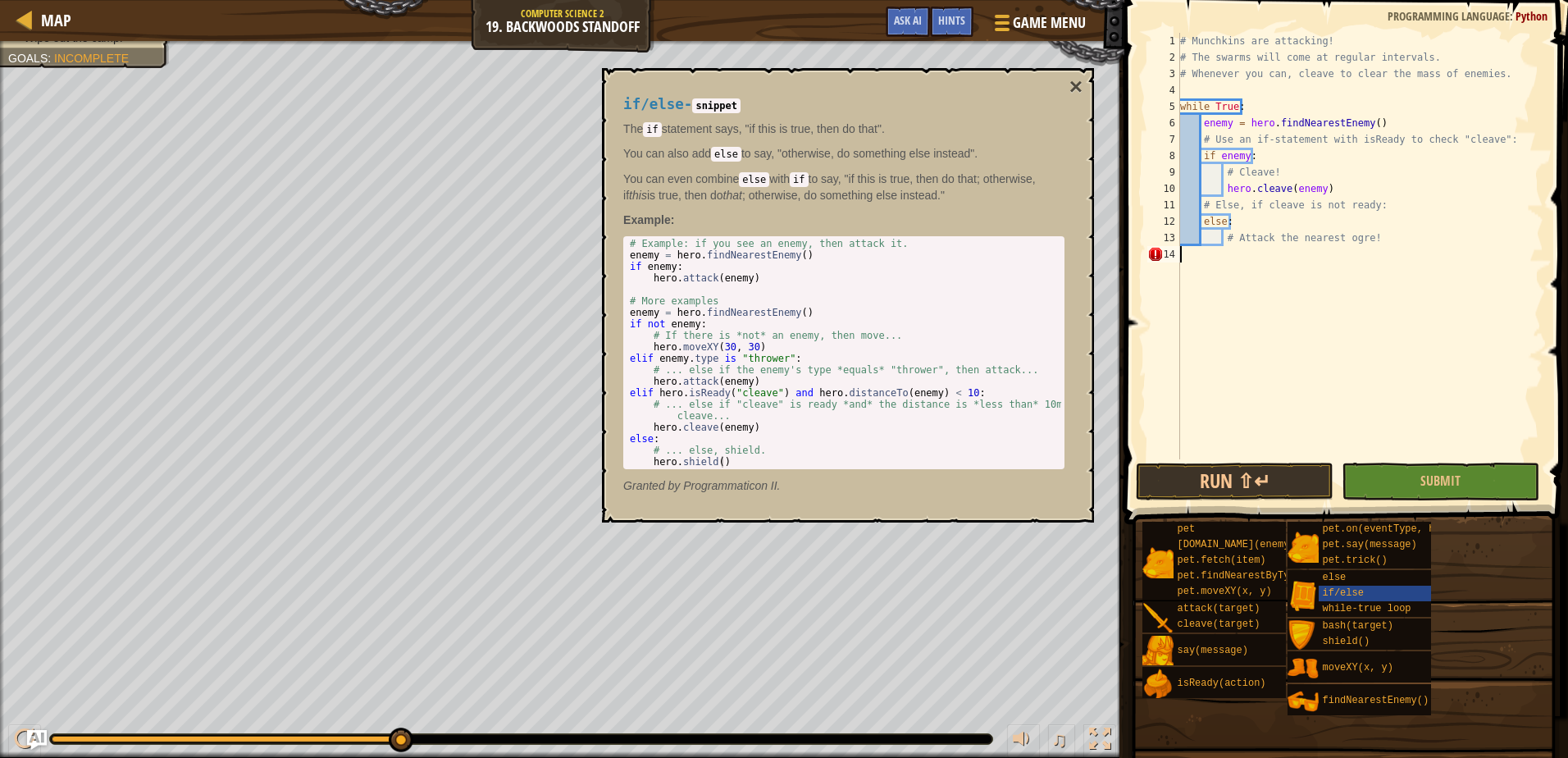
click at [1337, 313] on div "# Munchkins are attacking! # The swarms will come at regular intervals. # Whene…" at bounding box center [1359, 263] width 366 height 459
drag, startPoint x: 640, startPoint y: 136, endPoint x: -3, endPoint y: -85, distance: 679.9
type textarea "if enemy:"
drag, startPoint x: -3, startPoint y: -85, endPoint x: 960, endPoint y: 265, distance: 1024.6
click at [960, 265] on div "# Example: if you see an enemy, then attack it. enemy = hero . findNearestEnemy…" at bounding box center [844, 364] width 434 height 253
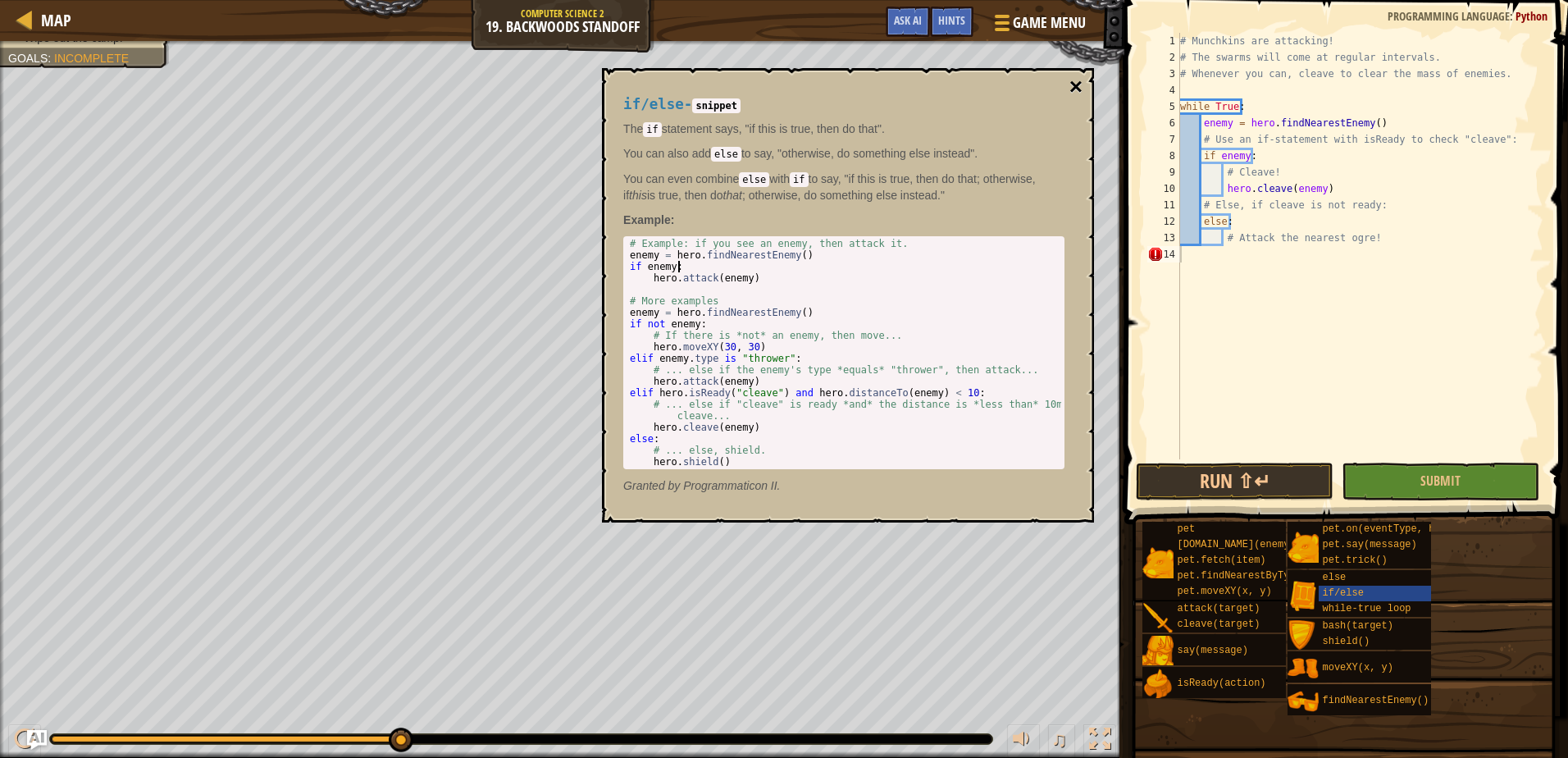
click at [1080, 83] on button "×" at bounding box center [1075, 87] width 13 height 23
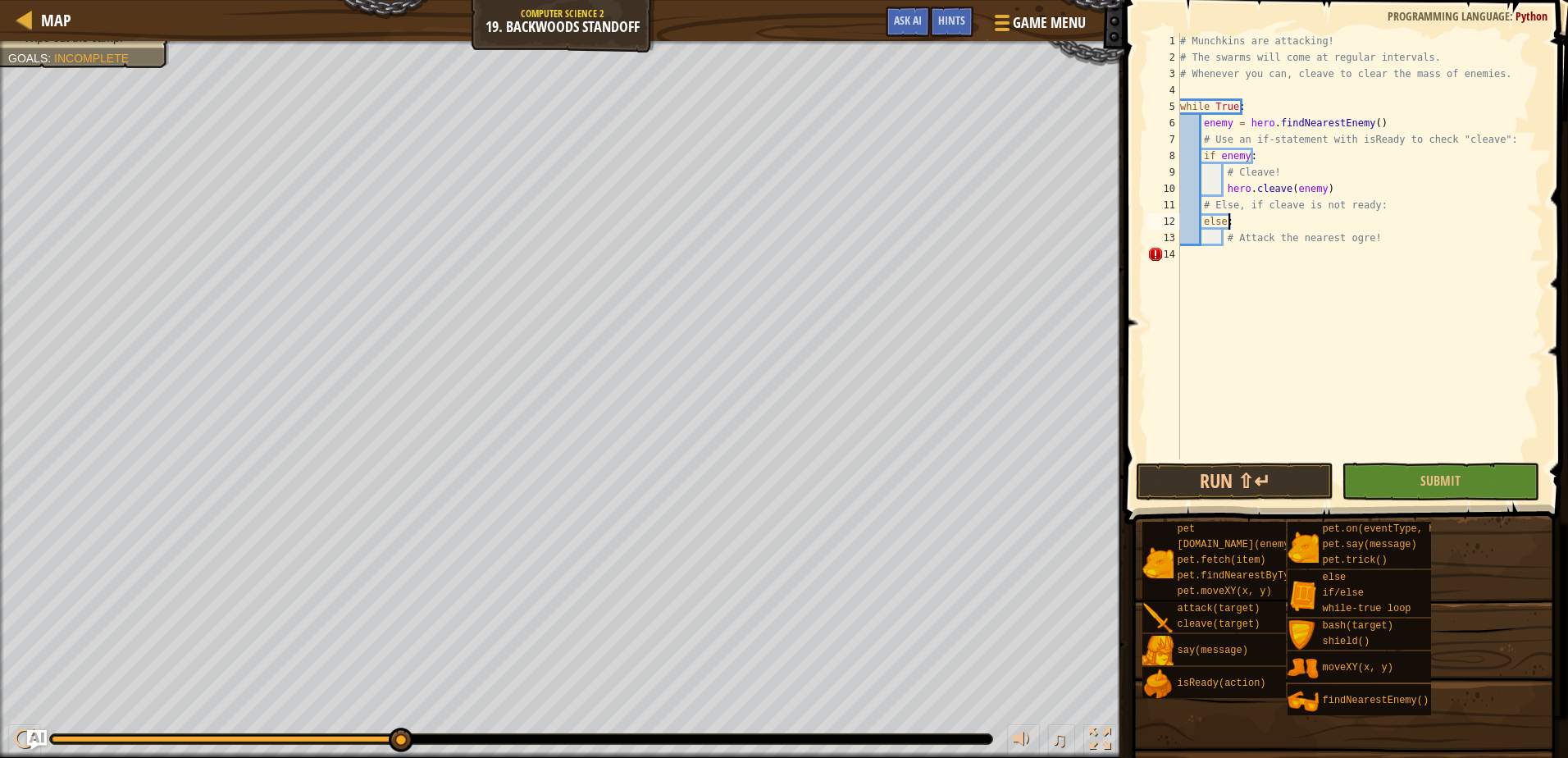
click at [1245, 216] on div "# Munchkins are attacking! # The swarms will come at regular intervals. # Whene…" at bounding box center [1359, 263] width 366 height 459
click at [1323, 201] on div "# Munchkins are attacking! # The swarms will come at regular intervals. # Whene…" at bounding box center [1359, 263] width 366 height 459
click at [1323, 186] on div "# Munchkins are attacking! # The swarms will come at regular intervals. # Whene…" at bounding box center [1359, 263] width 366 height 459
type textarea "hero.cleave(enemy)"
click at [1467, 443] on div "1 2 3 4 5 6 7 8 9 10 11 12 13 14 # Munchkins are attacking! # The swarms will c…" at bounding box center [1342, 246] width 399 height 427
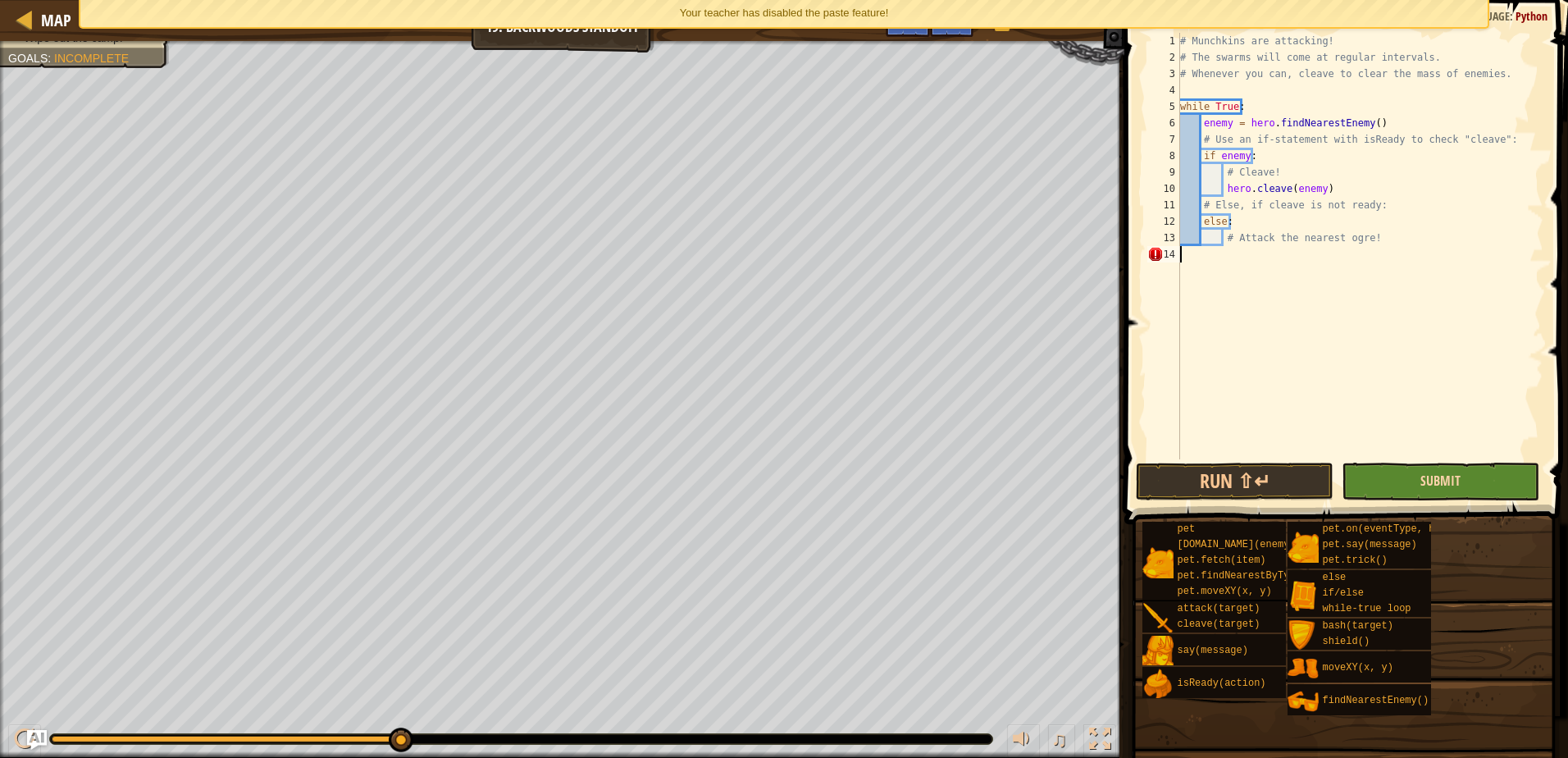
drag, startPoint x: 1456, startPoint y: 474, endPoint x: 1451, endPoint y: 487, distance: 13.9
click at [912, 18] on div "Your teacher has disabled the paste feature!" at bounding box center [784, 14] width 1408 height 27
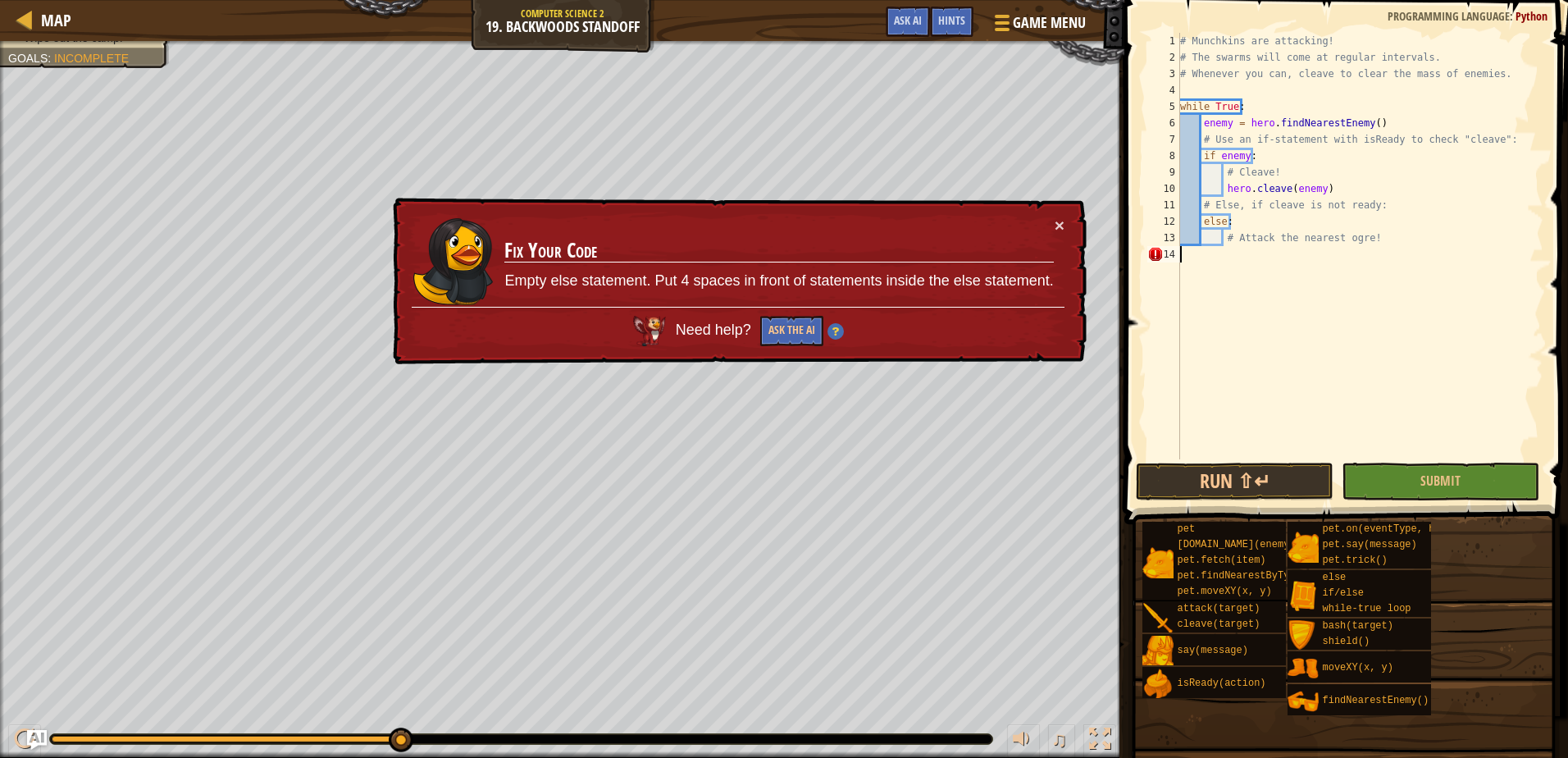
click at [1228, 253] on div "# Munchkins are attacking! # The swarms will come at regular intervals. # Whene…" at bounding box center [1359, 263] width 366 height 459
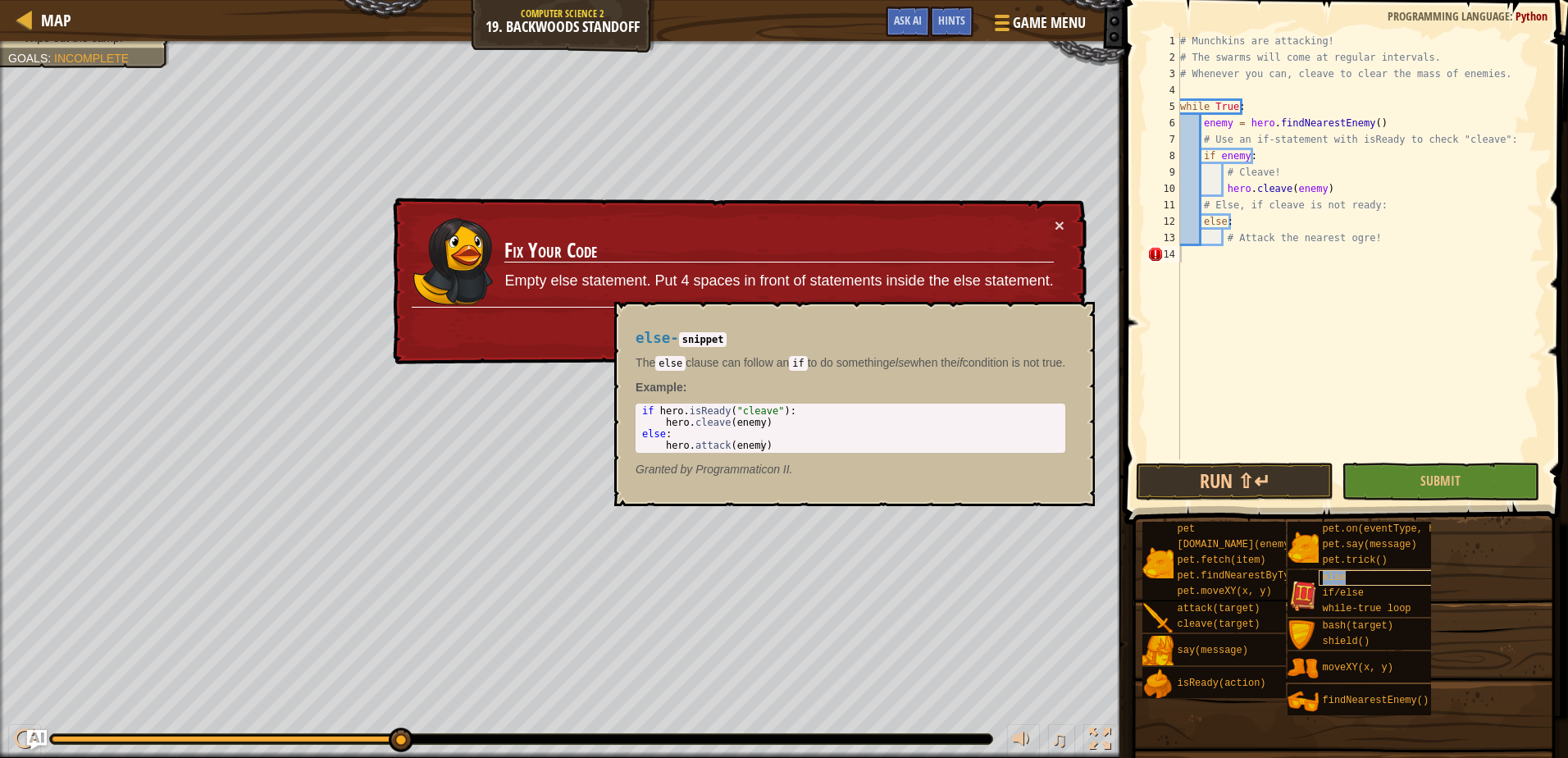
click at [1343, 575] on div "else" at bounding box center [1396, 578] width 156 height 16
click at [1058, 217] on button "×" at bounding box center [1059, 226] width 10 height 18
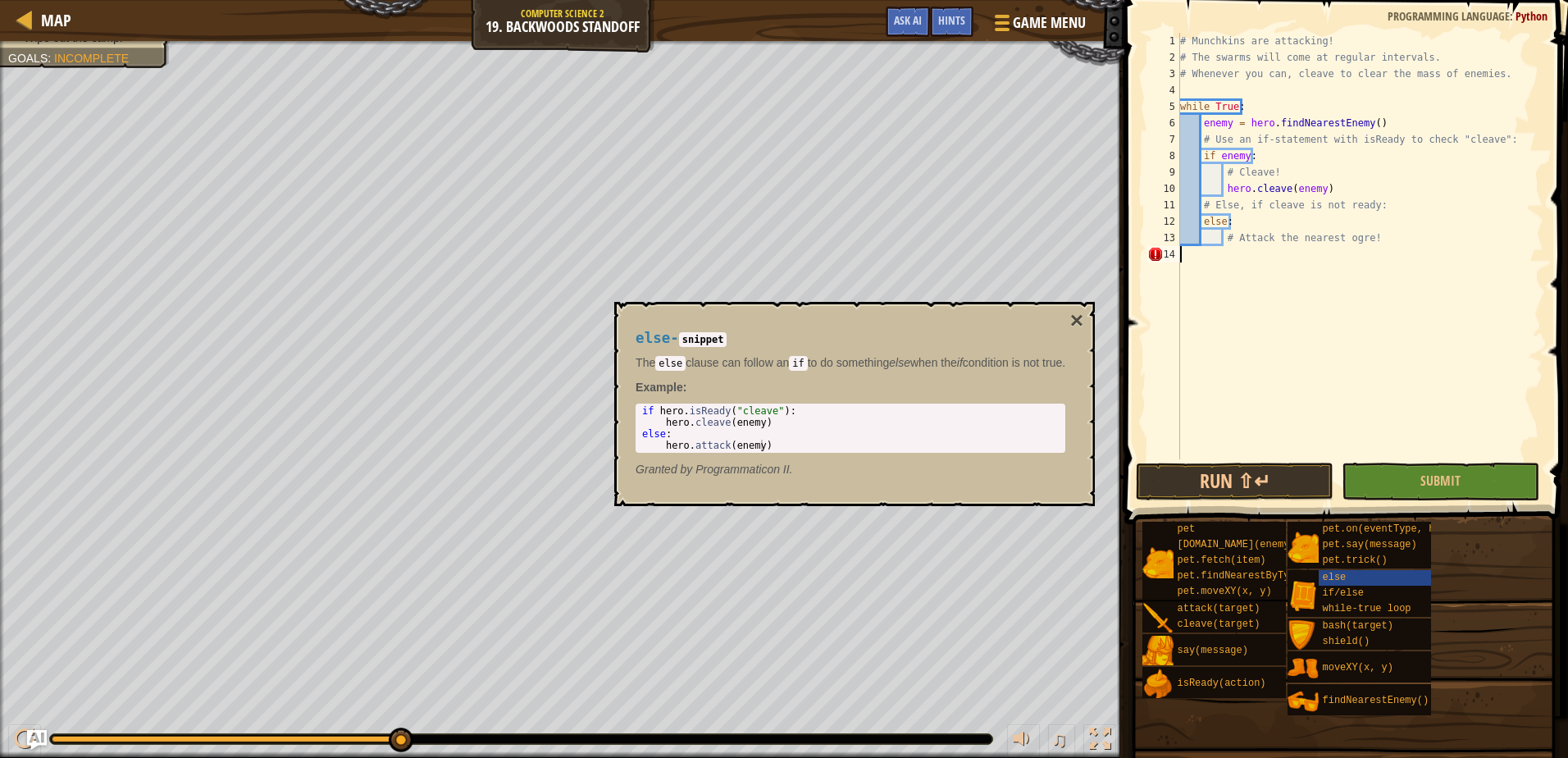
click at [1251, 329] on div "# Munchkins are attacking! # The swarms will come at regular intervals. # Whene…" at bounding box center [1359, 263] width 366 height 459
click at [1341, 576] on span "else" at bounding box center [1335, 577] width 23 height 12
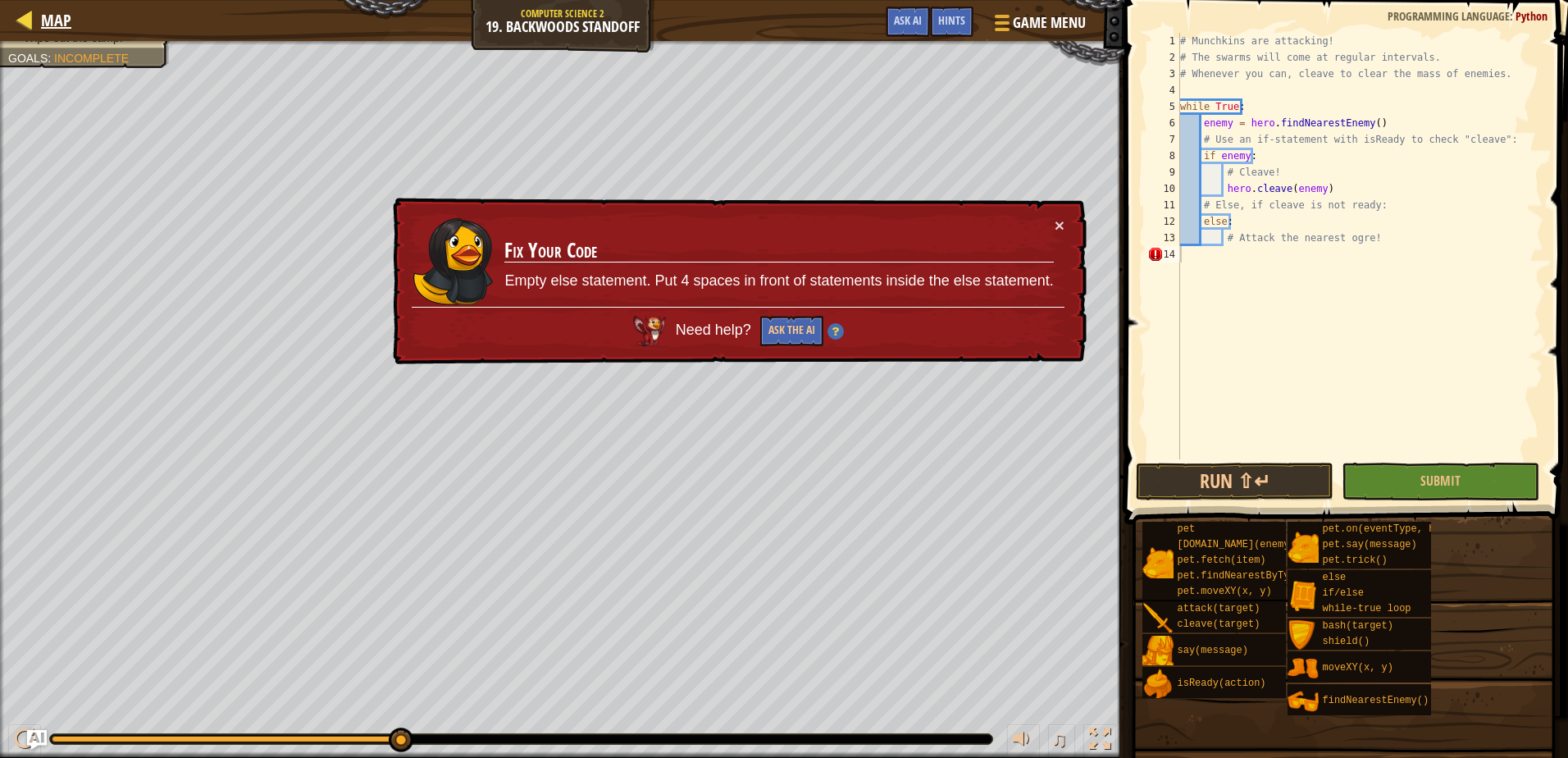
click at [49, 8] on div "Map" at bounding box center [52, 21] width 38 height 41
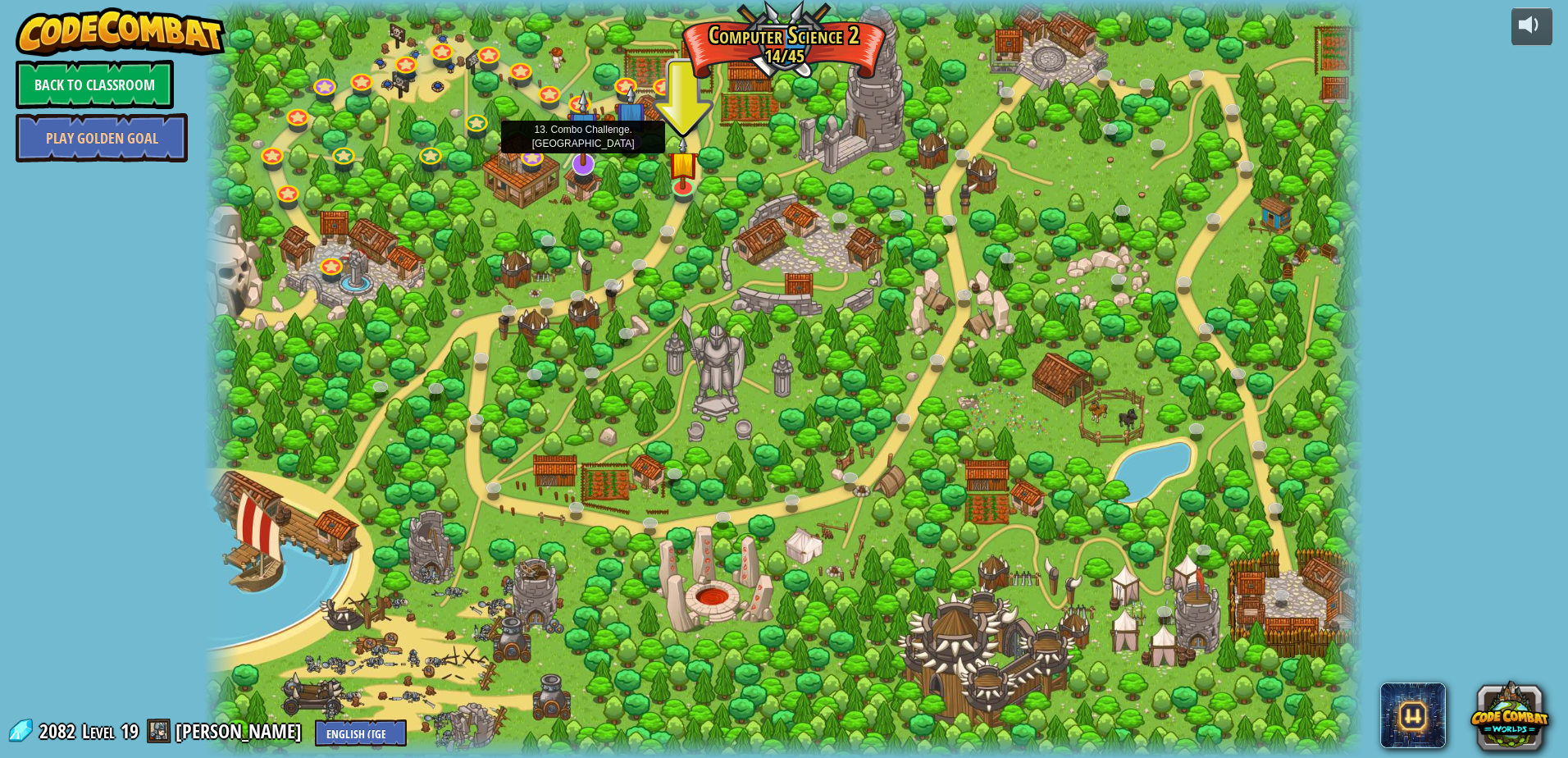
click at [594, 159] on img at bounding box center [583, 129] width 33 height 78
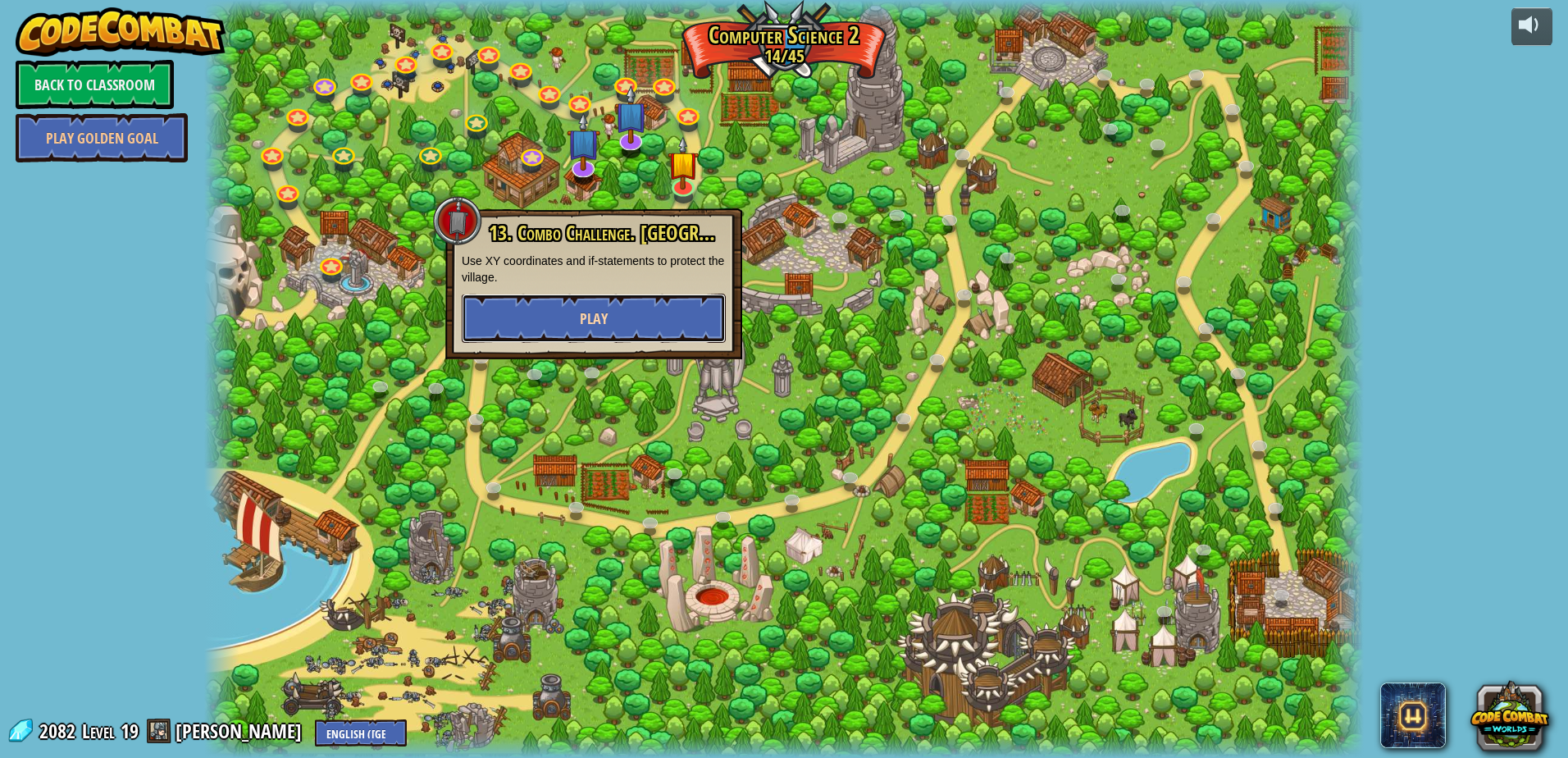
click at [567, 315] on button "Play" at bounding box center [594, 318] width 264 height 49
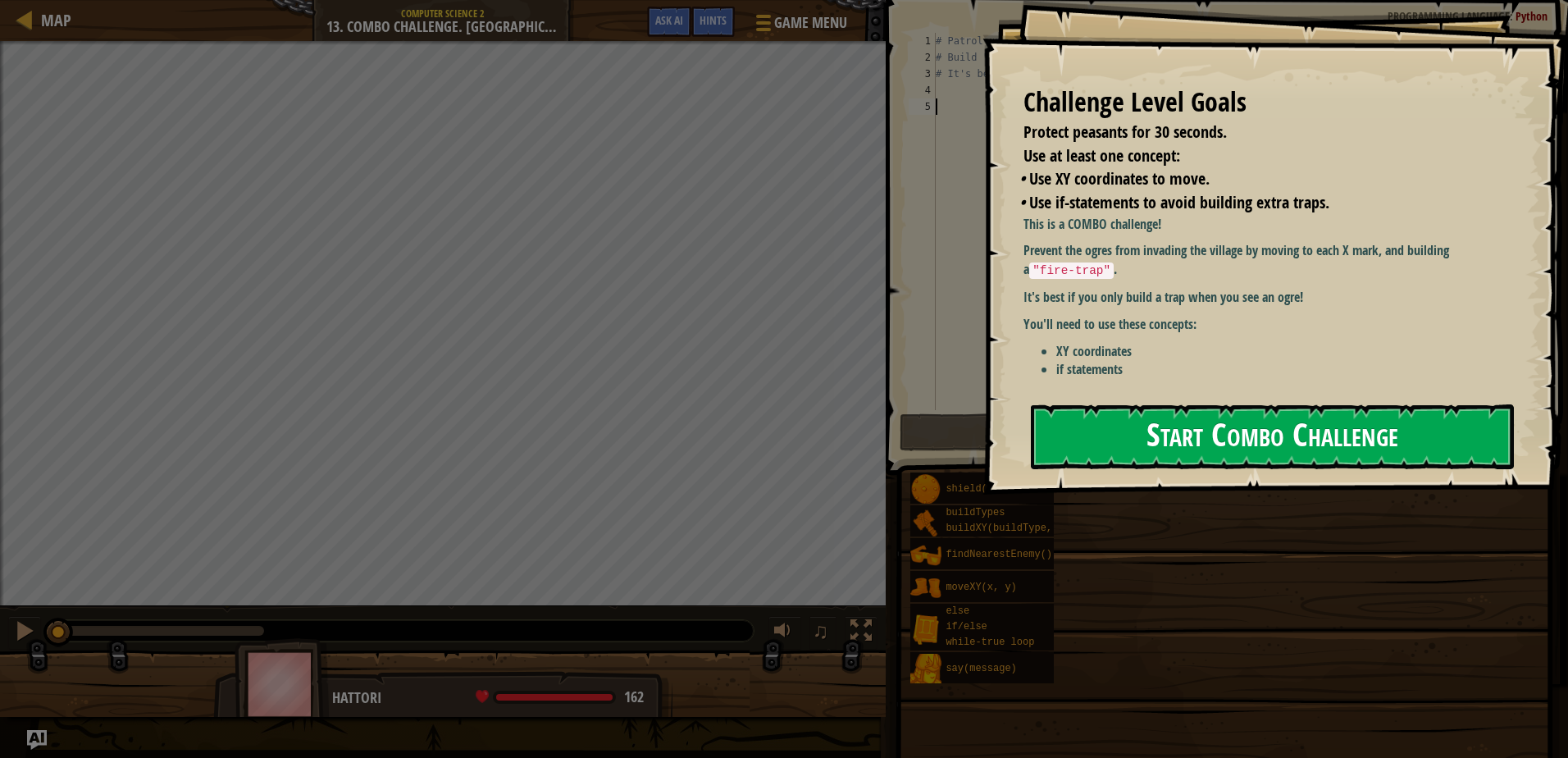
click at [1153, 447] on button "Start Combo Challenge" at bounding box center [1272, 437] width 483 height 64
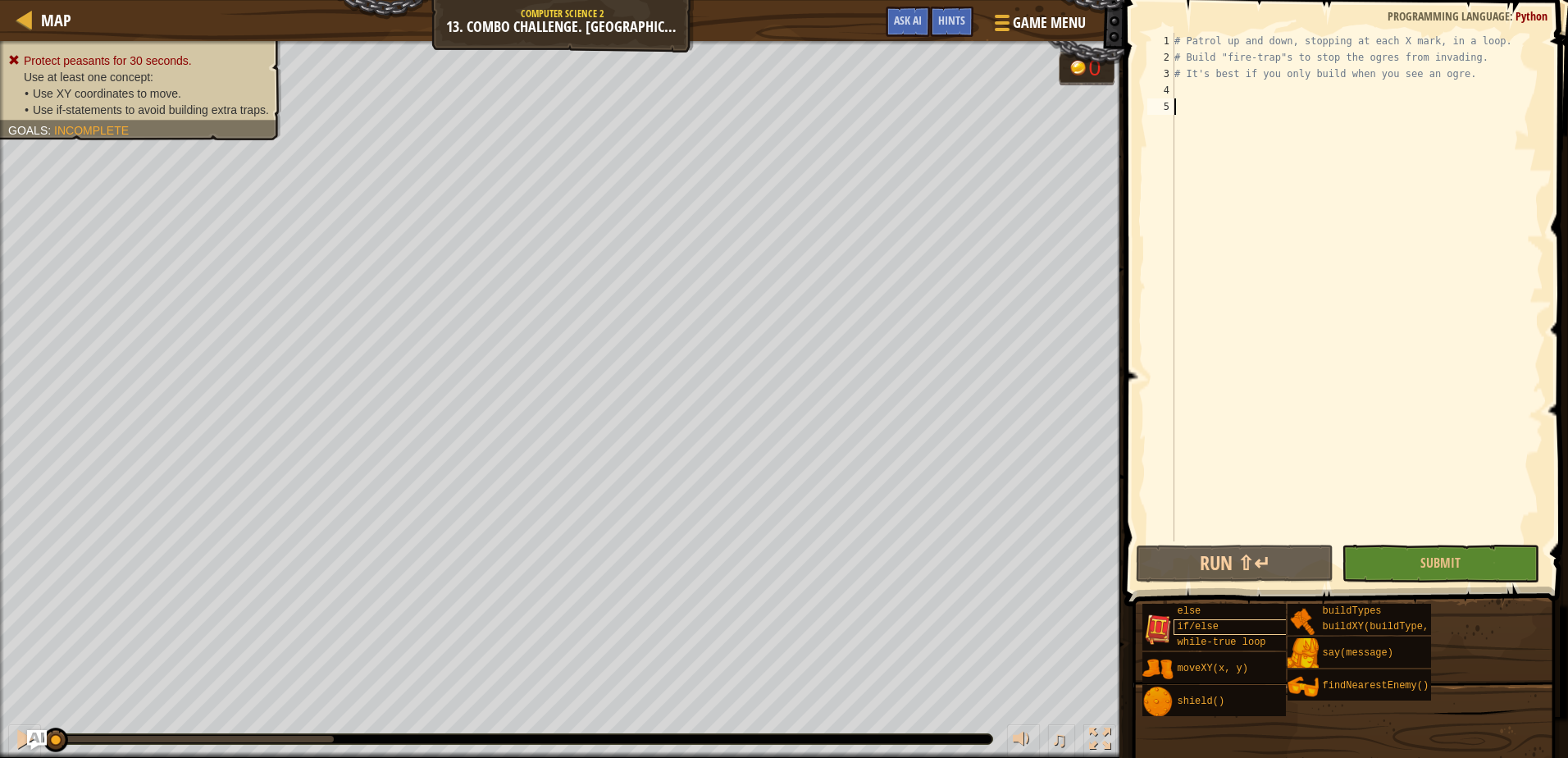
click at [1197, 620] on div "Map Computer Science 2 13. Combo Challenge. Middle Point Game Menu Done Hints A…" at bounding box center [784, 379] width 1568 height 758
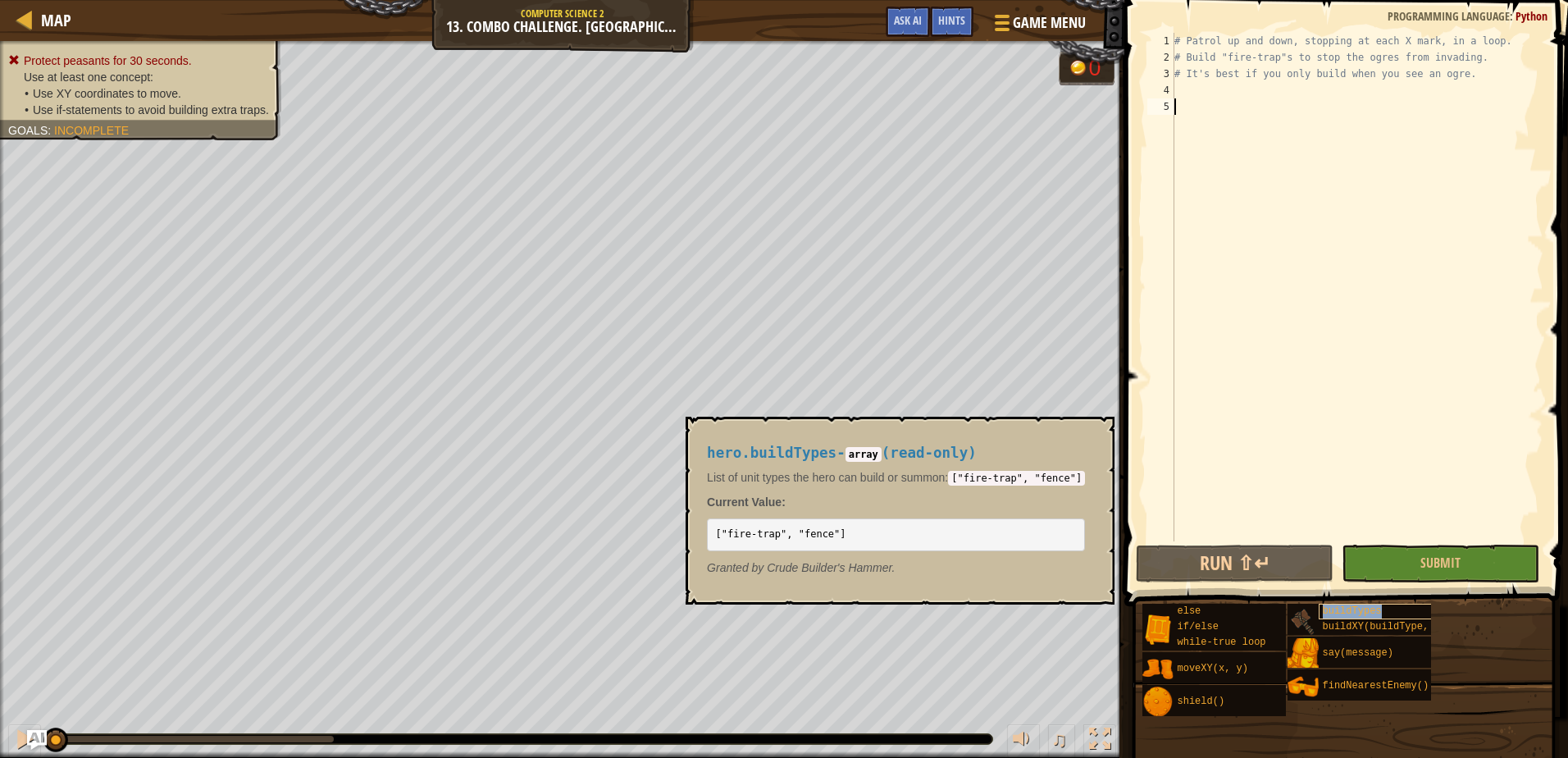
click at [1353, 611] on span "buildTypes" at bounding box center [1352, 611] width 59 height 12
click at [1353, 620] on div "buildXY(buildType, x, y)" at bounding box center [1396, 627] width 156 height 16
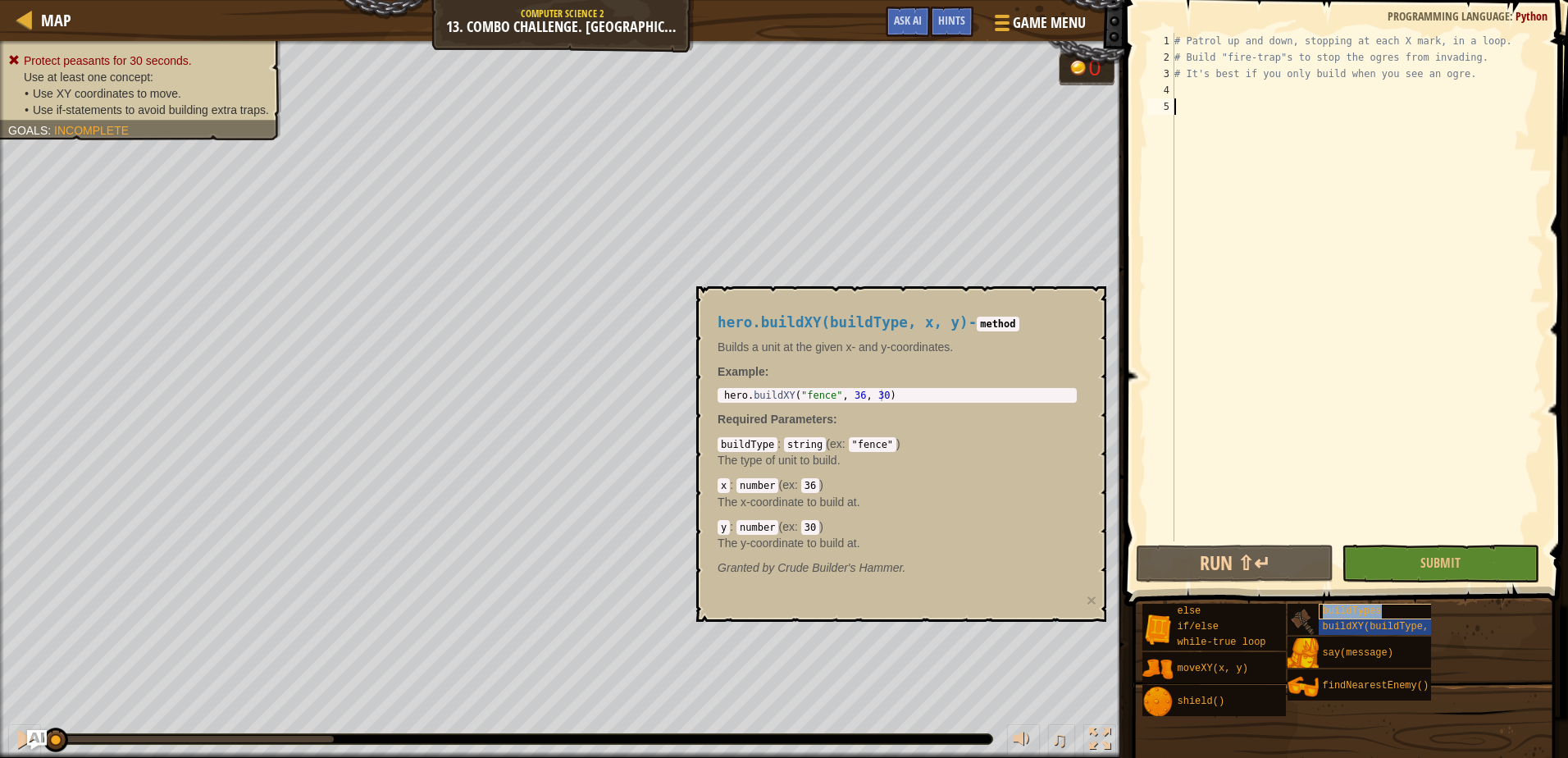
click at [1348, 613] on span "buildTypes" at bounding box center [1352, 611] width 59 height 12
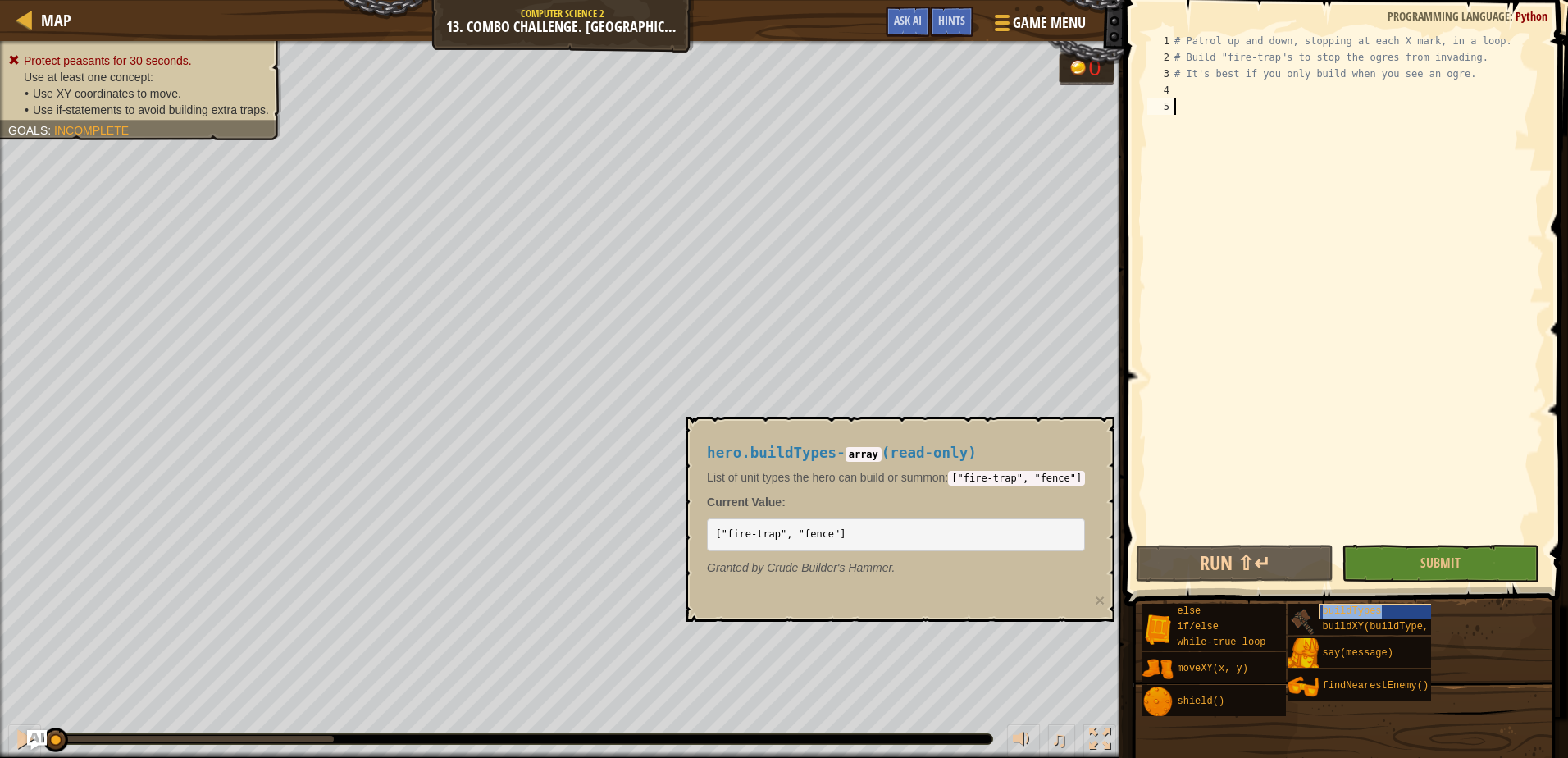
click at [1341, 610] on span "buildTypes" at bounding box center [1352, 611] width 59 height 12
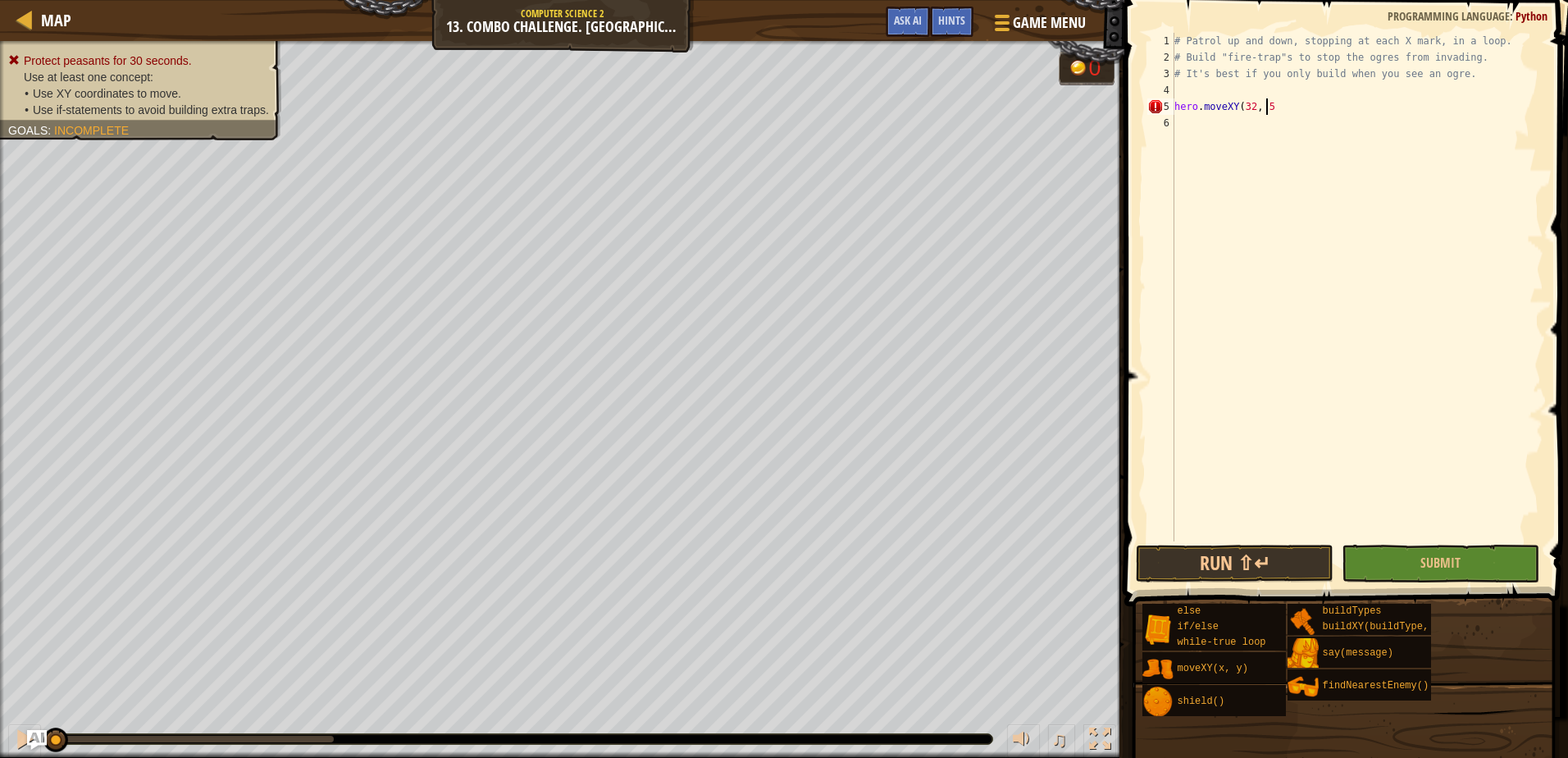
scroll to position [8, 8]
type textarea "hero.moveXY(32, 52)"
click at [1204, 115] on div "# Patrol up and down, stopping at each X mark, in a loop. # Build "fire-trap"s …" at bounding box center [1356, 304] width 372 height 541
type textarea "hero.buildXY("fire-trap",32, 52)"
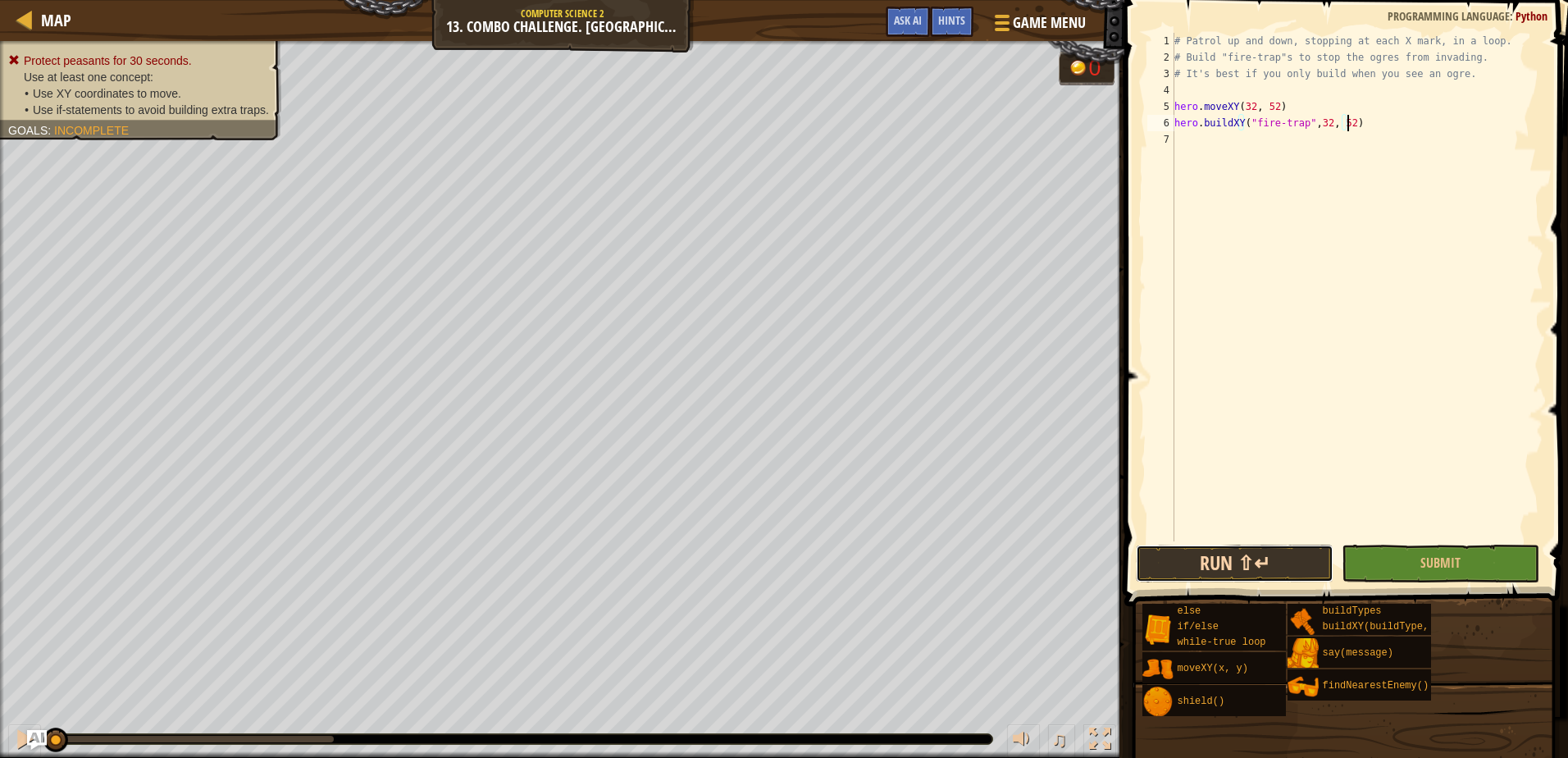
click at [1245, 575] on button "Run ⇧↵" at bounding box center [1234, 564] width 197 height 38
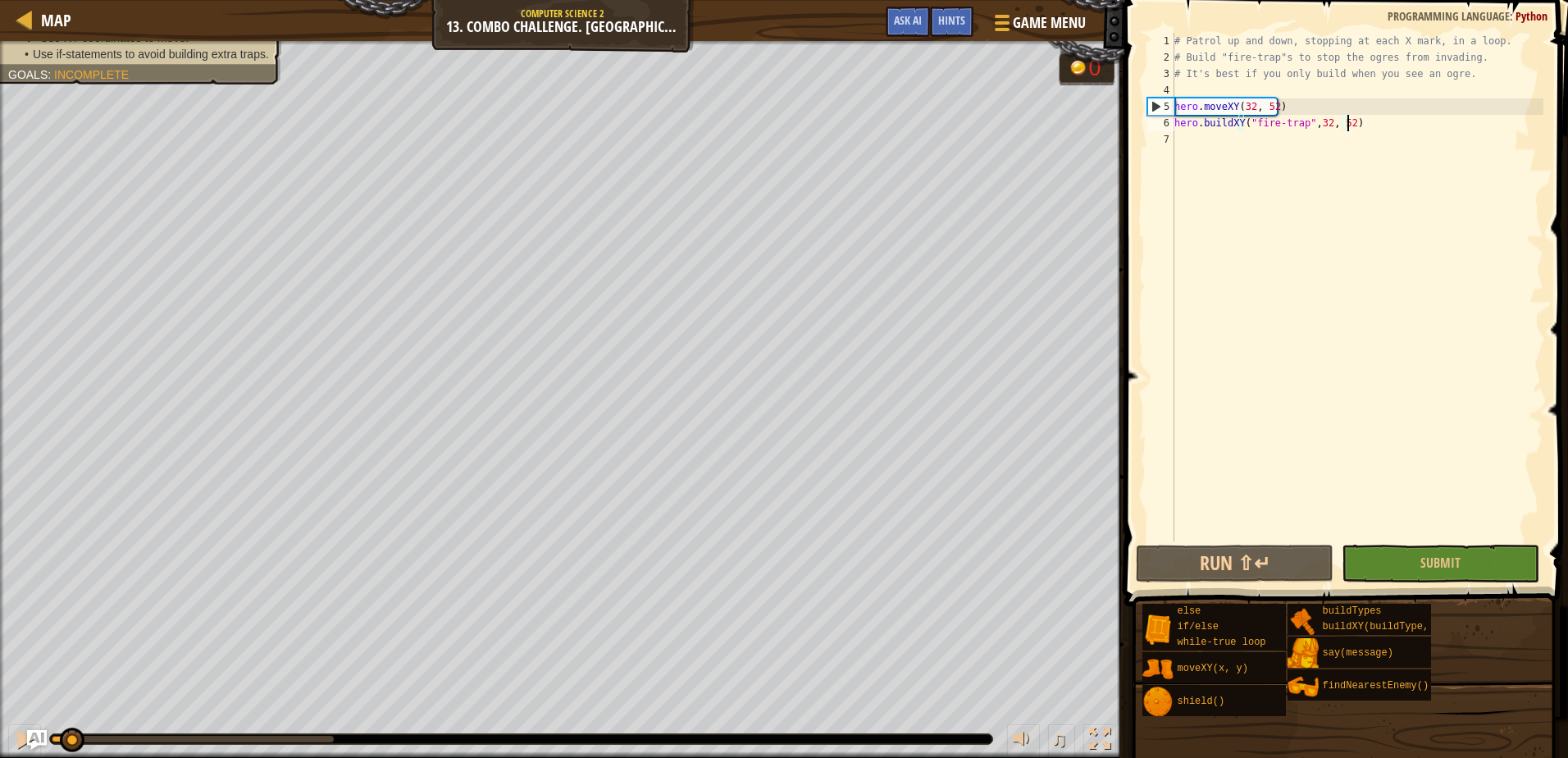
drag, startPoint x: 197, startPoint y: 740, endPoint x: -3, endPoint y: 800, distance: 208.8
click at [0, 0] on html "Map Computer Science 2 13. Combo Challenge. Middle Point Game Menu Done Hints A…" at bounding box center [784, 0] width 1568 height 0
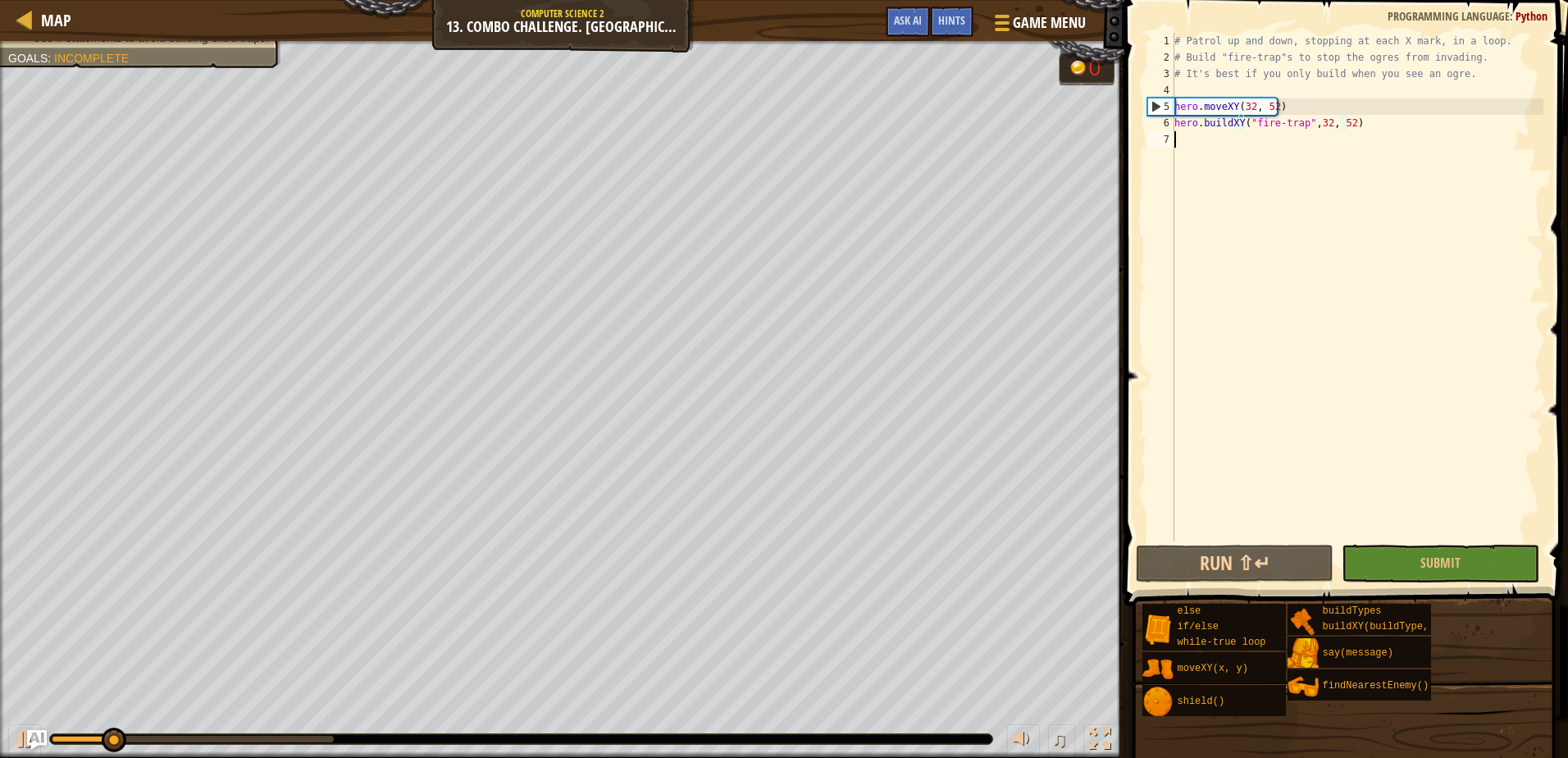
click at [1195, 144] on div "# Patrol up and down, stopping at each X mark, in a loop. # Build "fire-trap"s …" at bounding box center [1356, 304] width 372 height 541
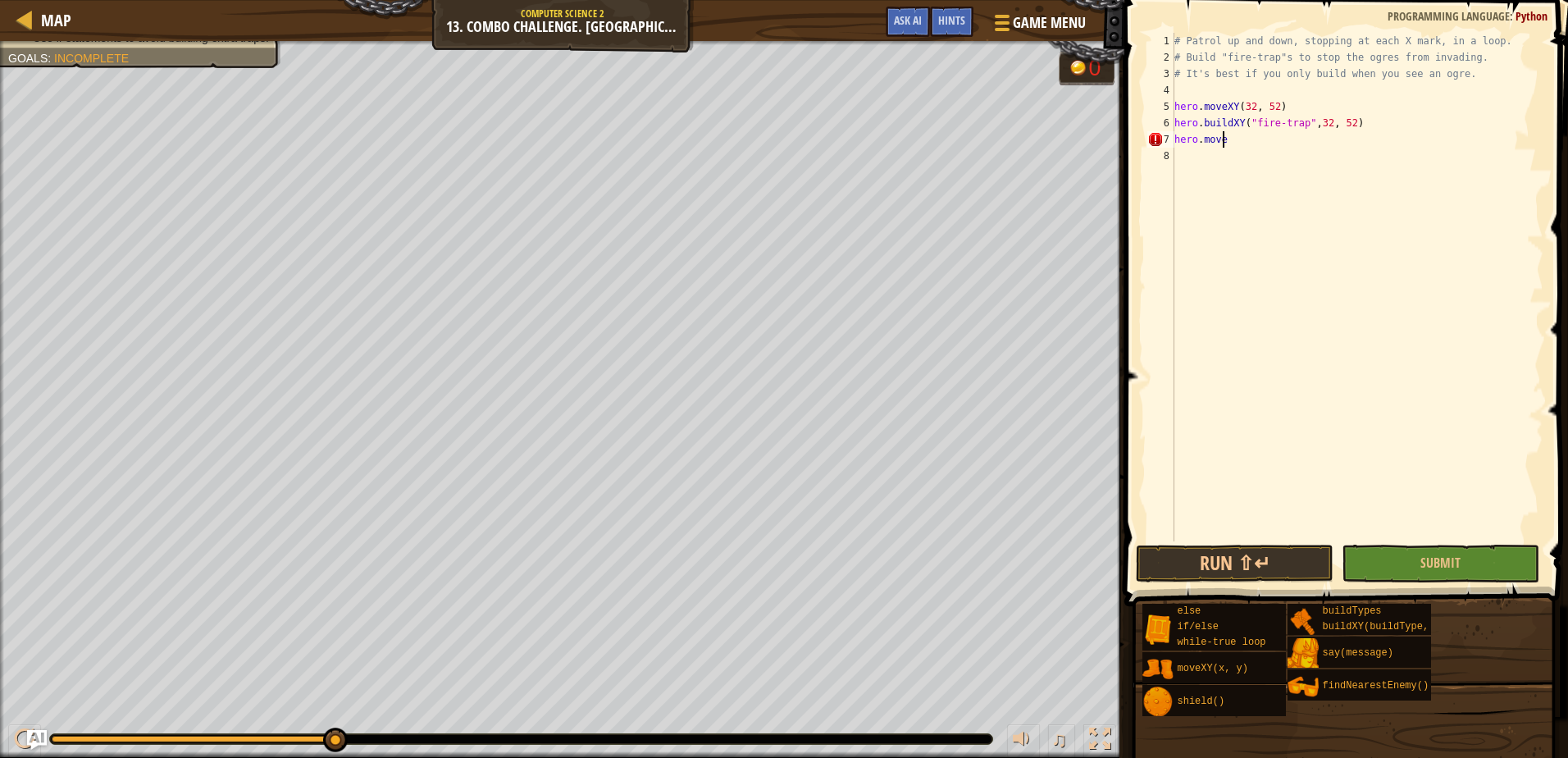
scroll to position [8, 3]
type textarea "hero.move"
click at [45, 11] on span "Map" at bounding box center [56, 20] width 30 height 22
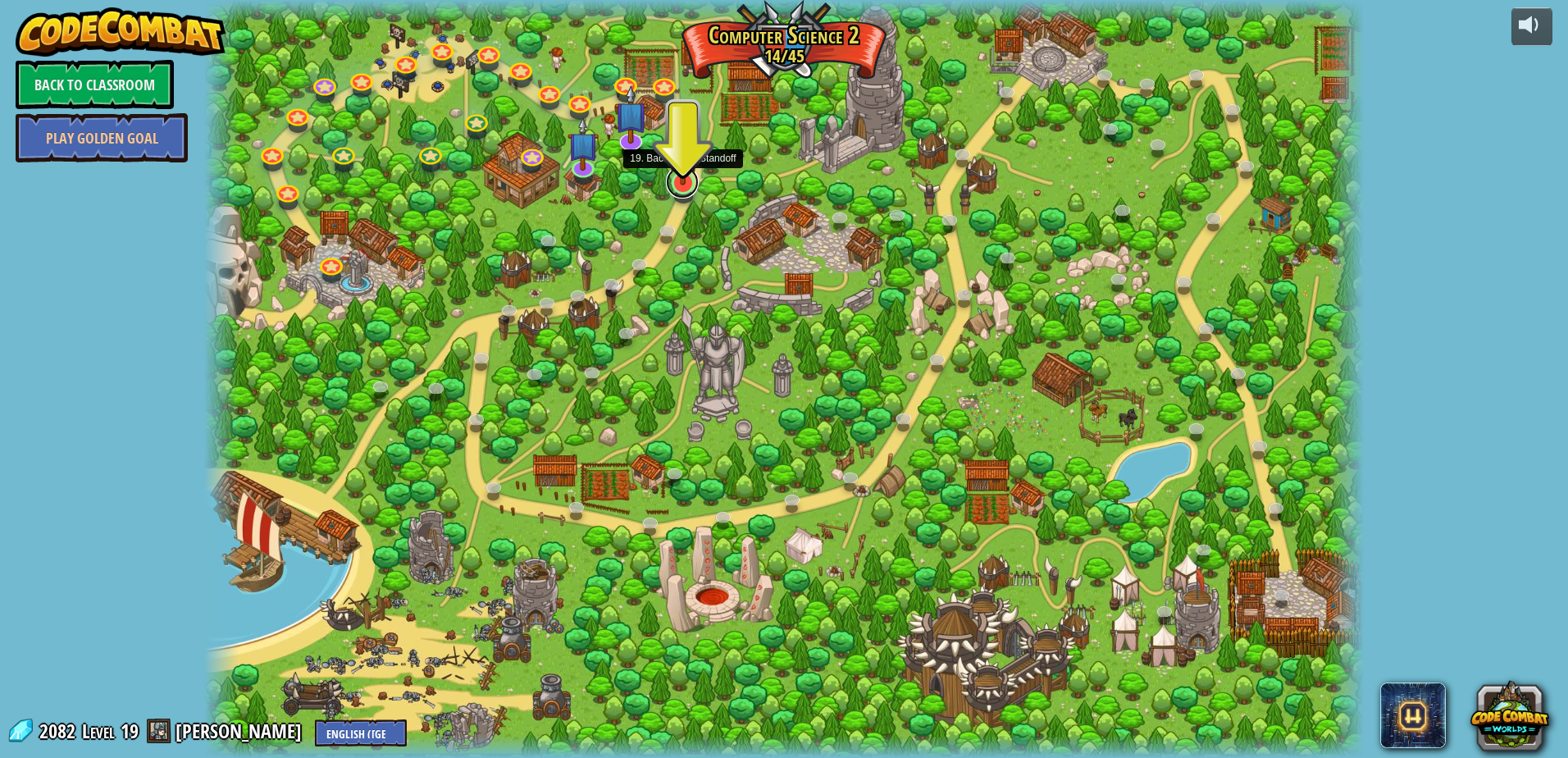
click at [675, 188] on link at bounding box center [682, 183] width 33 height 33
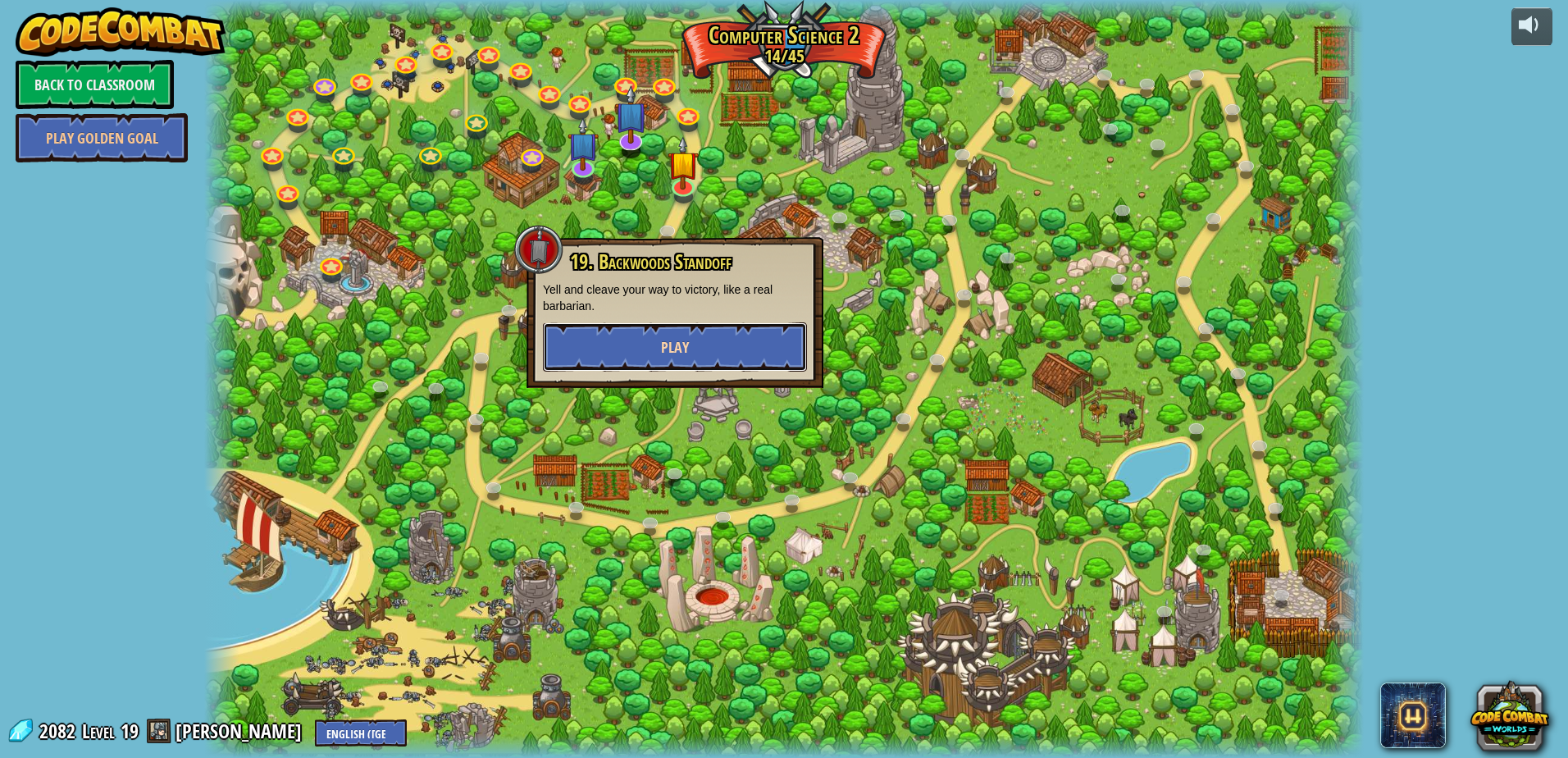
click at [652, 330] on button "Play" at bounding box center [675, 347] width 264 height 49
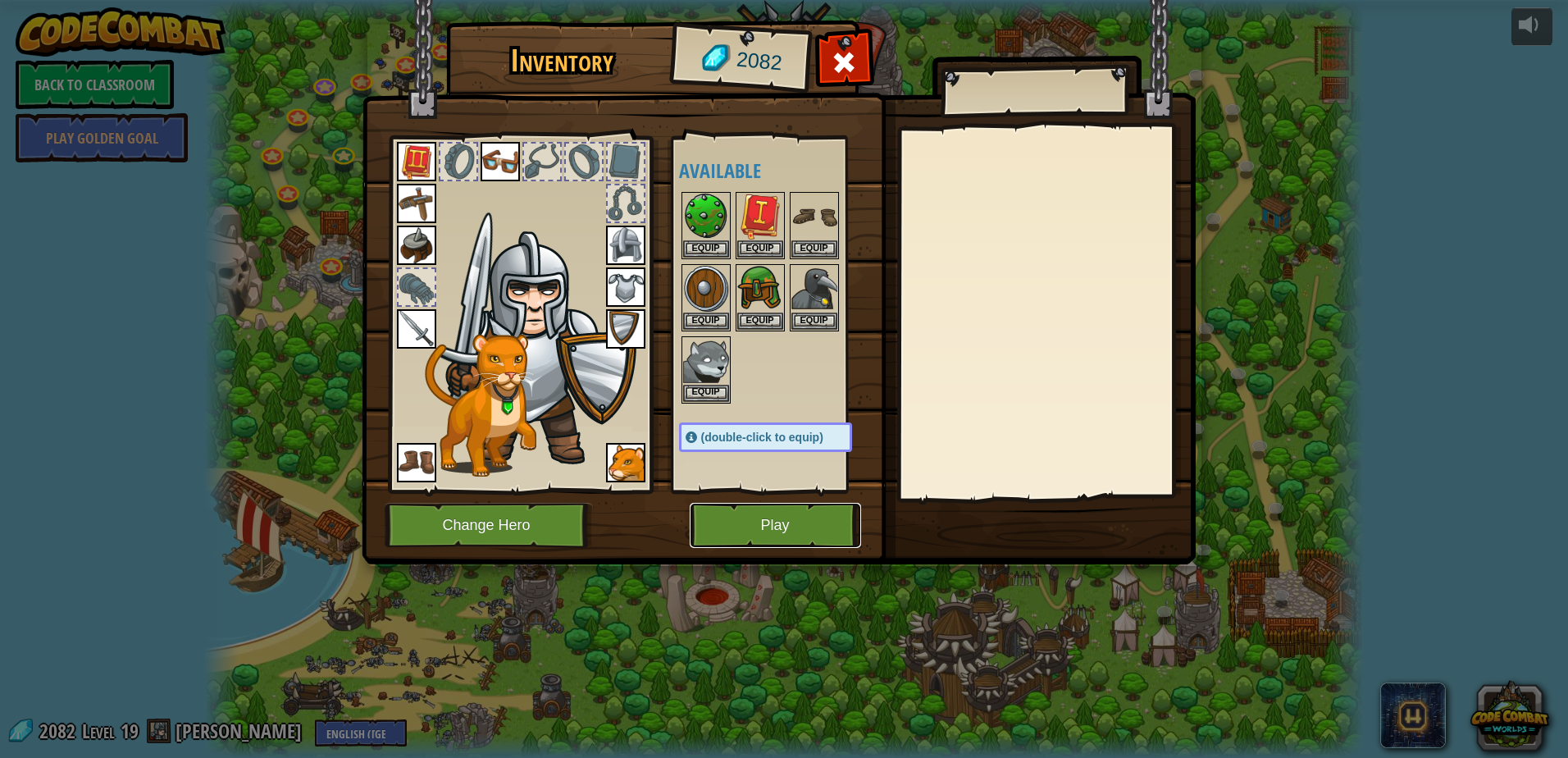
click at [784, 529] on button "Play" at bounding box center [775, 526] width 172 height 45
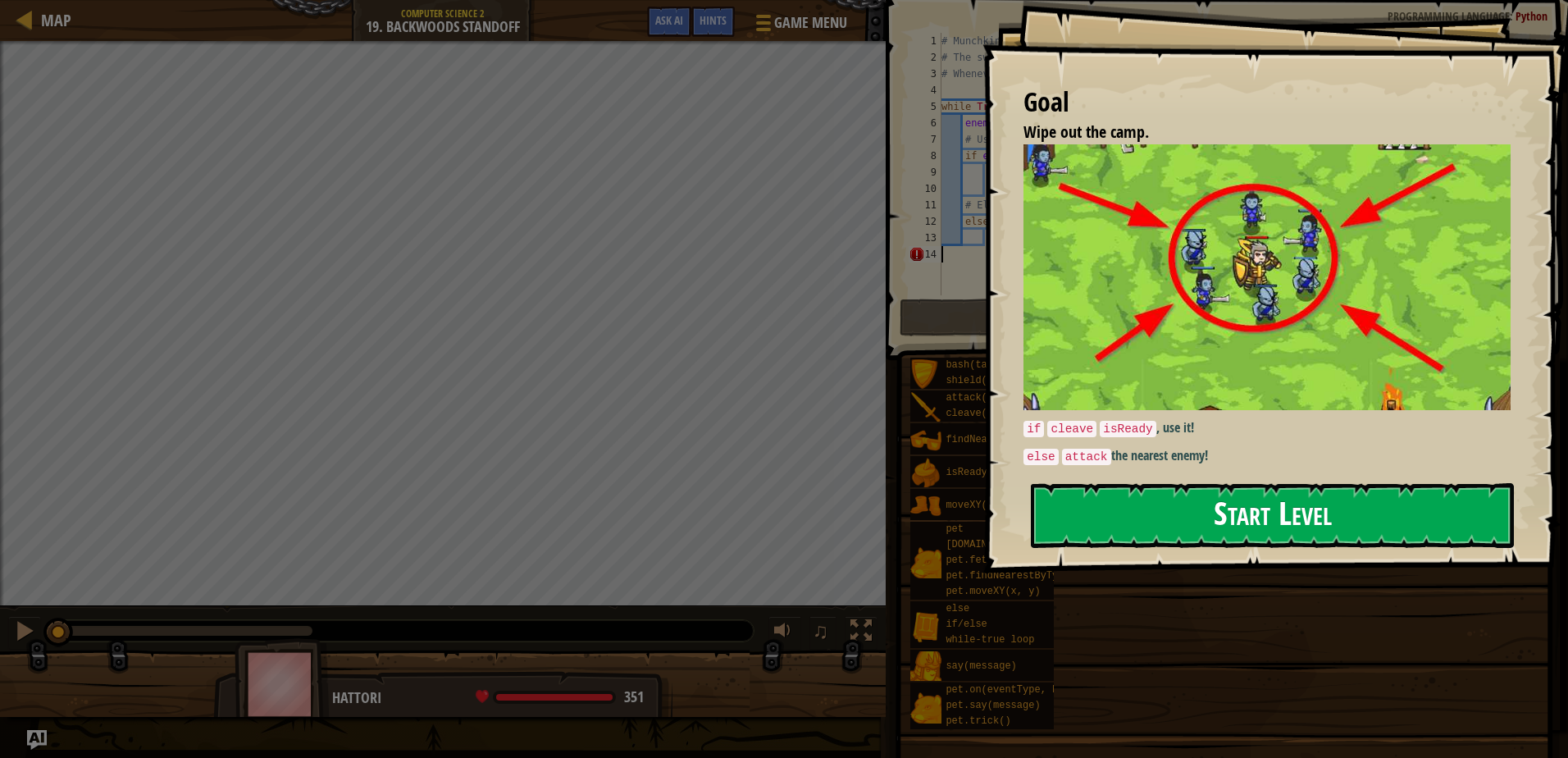
click at [1241, 494] on button "Start Level" at bounding box center [1272, 516] width 483 height 64
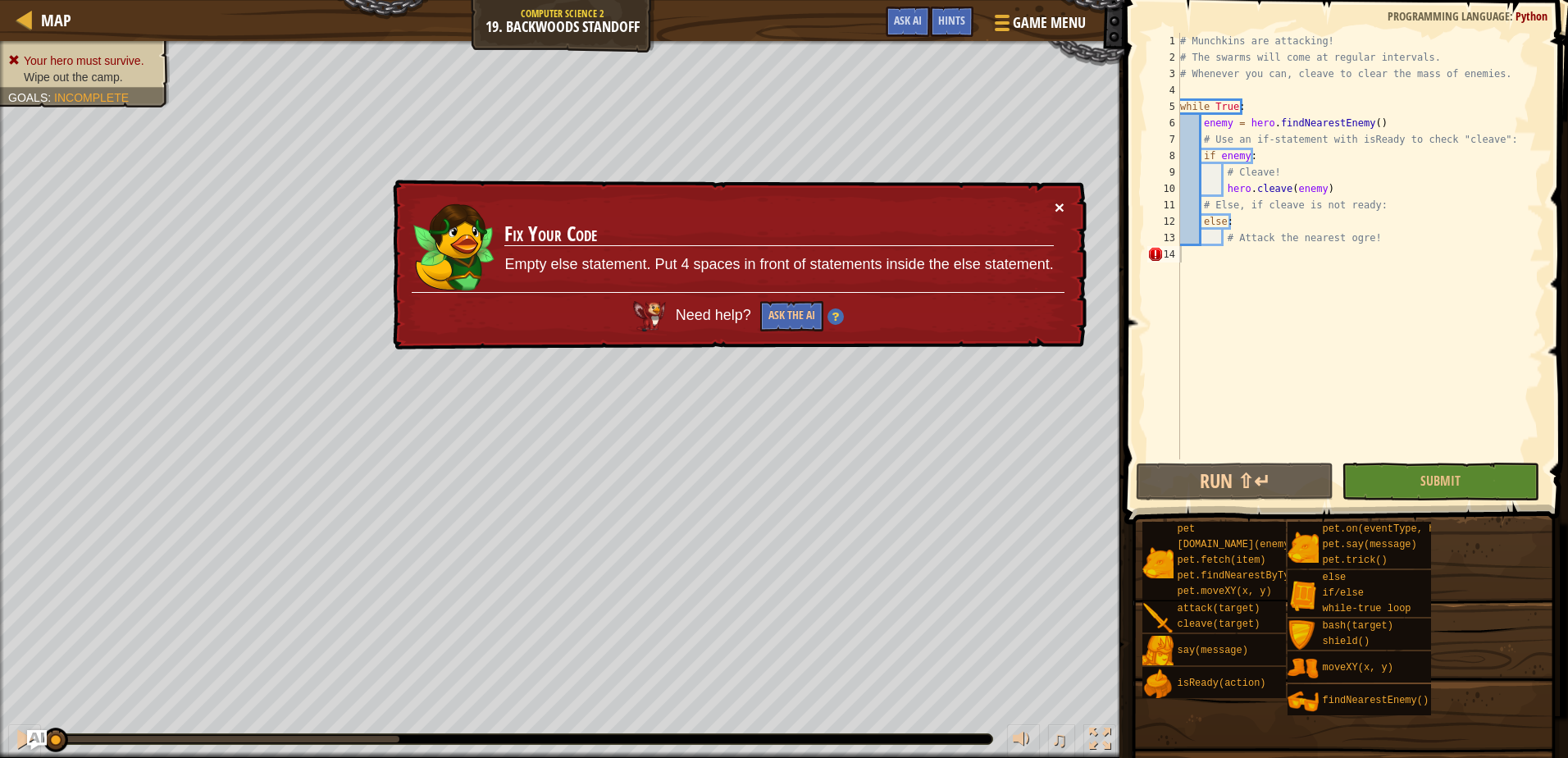
click at [1055, 207] on button "×" at bounding box center [1057, 201] width 11 height 18
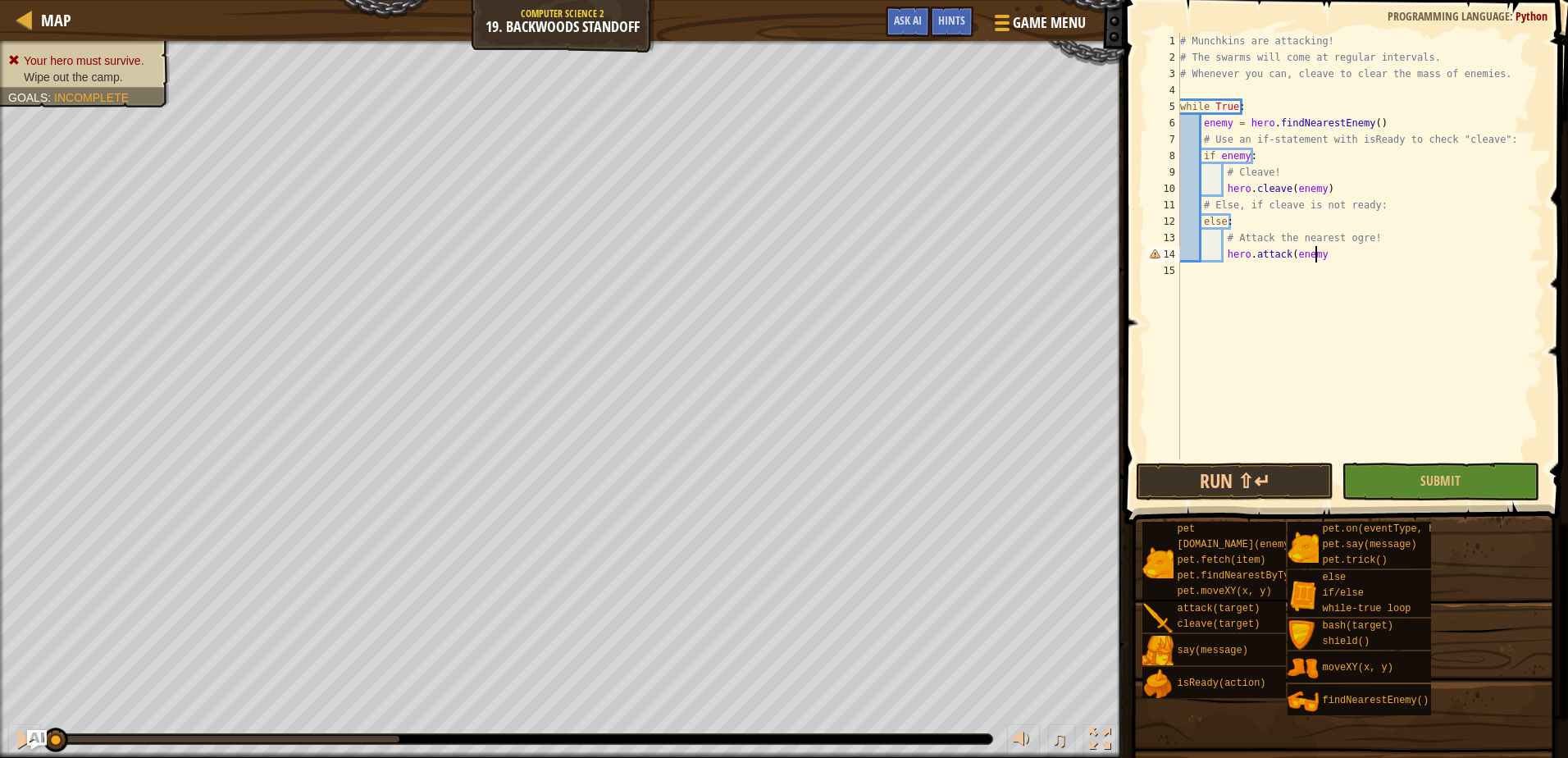
scroll to position [8, 11]
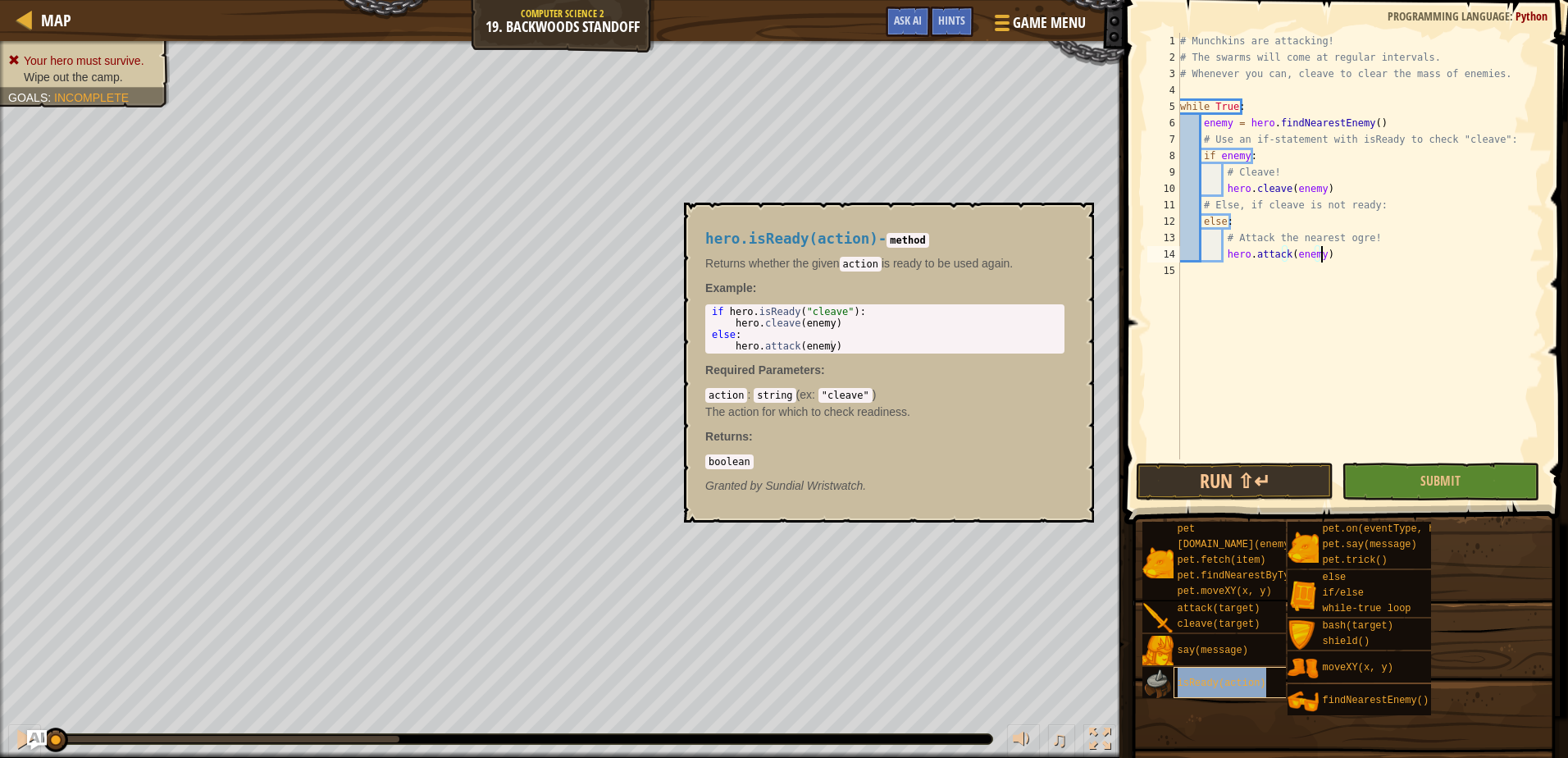
click at [1210, 675] on div "isReady(action)" at bounding box center [1252, 683] width 156 height 31
click at [1244, 156] on div "# Munchkins are attacking! # The swarms will come at regular intervals. # Whene…" at bounding box center [1359, 263] width 366 height 459
type textarea "if hero.isReady("cleave"):"
click at [1234, 474] on button "Run ⇧↵" at bounding box center [1234, 482] width 197 height 38
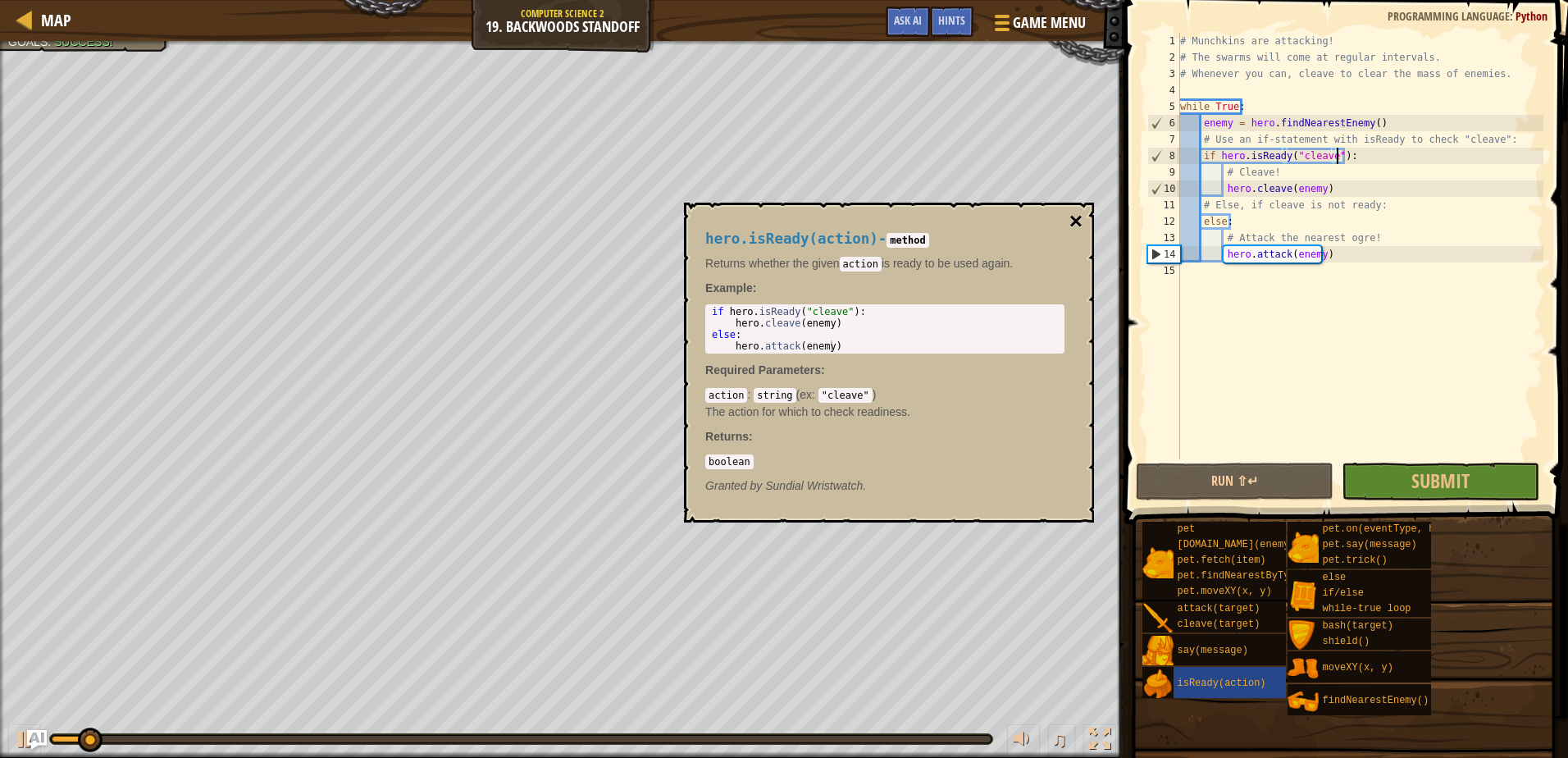
click at [1076, 222] on button "×" at bounding box center [1075, 222] width 13 height 23
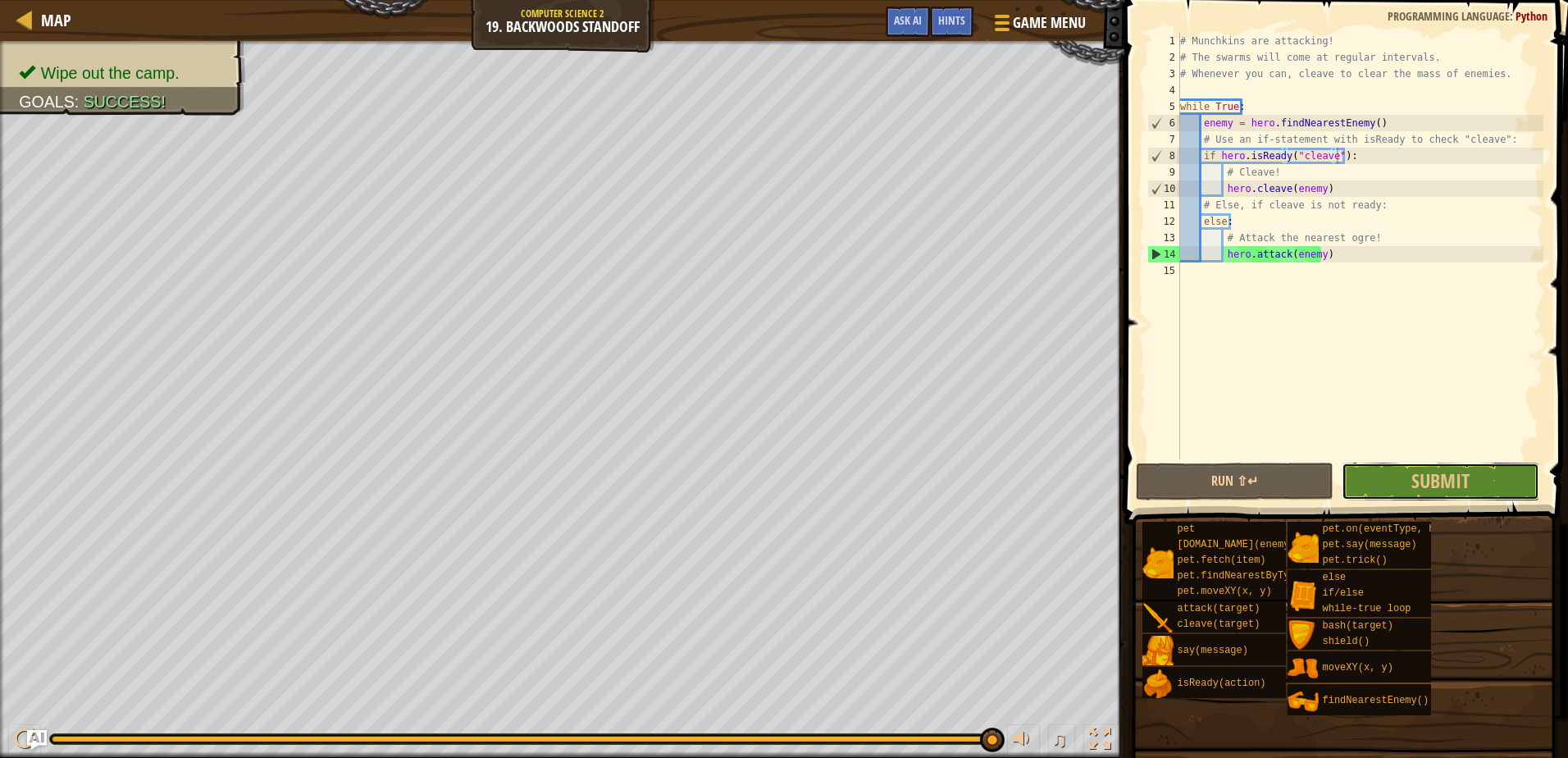
click at [1415, 479] on span "Submit" at bounding box center [1440, 481] width 59 height 26
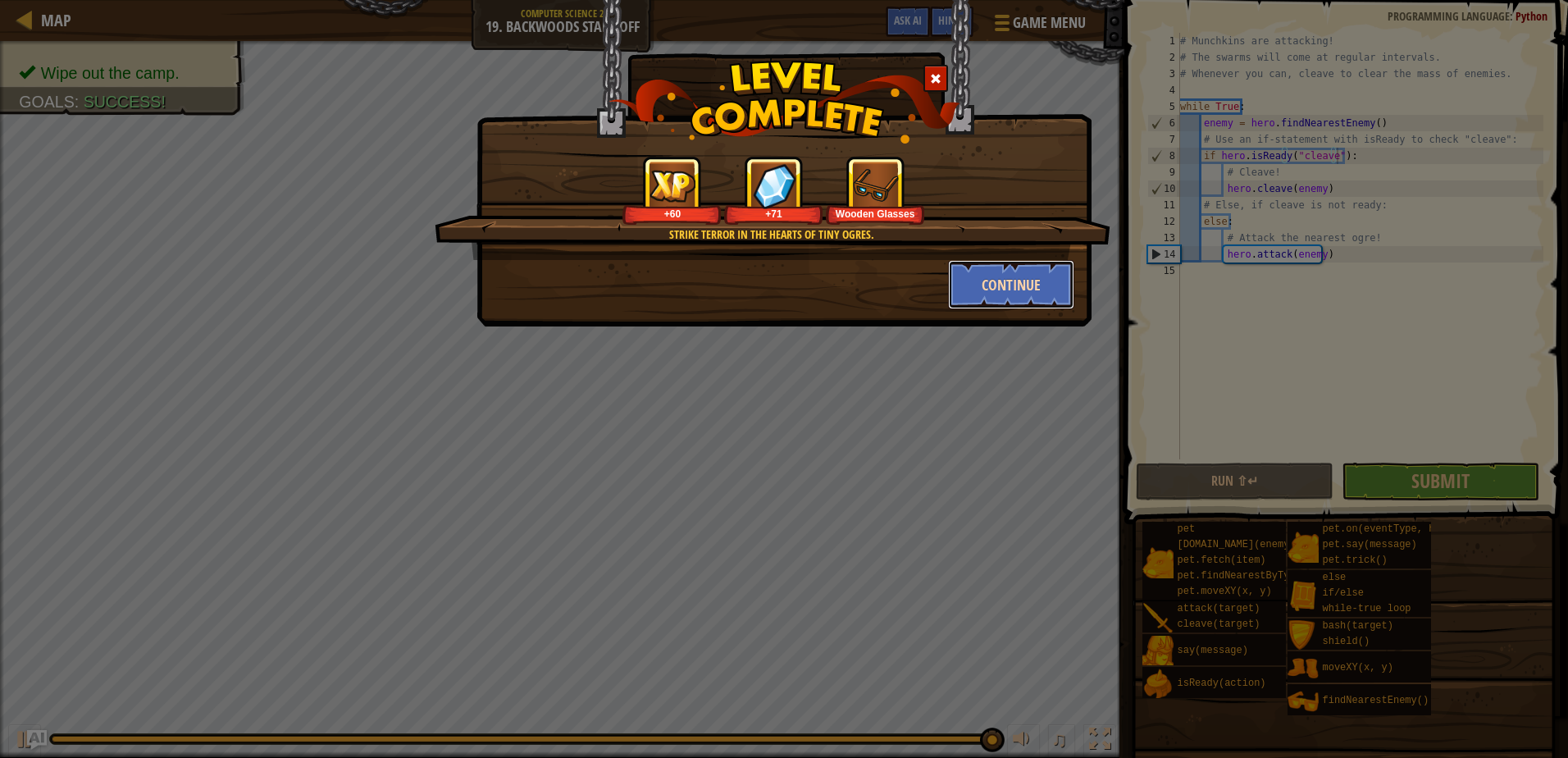
click at [984, 281] on button "Continue" at bounding box center [1011, 284] width 127 height 49
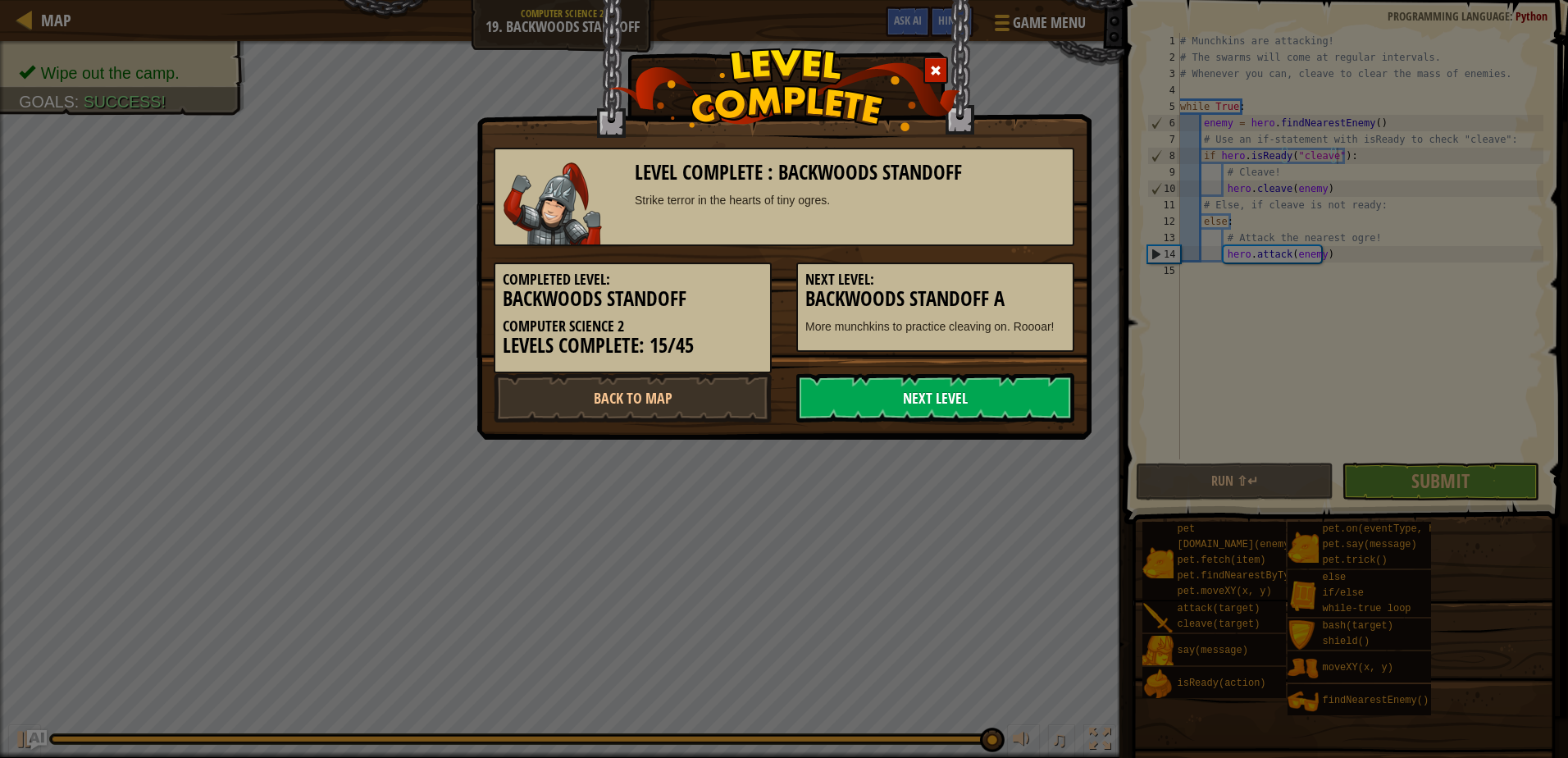
click at [849, 385] on link "Next Level" at bounding box center [934, 398] width 278 height 49
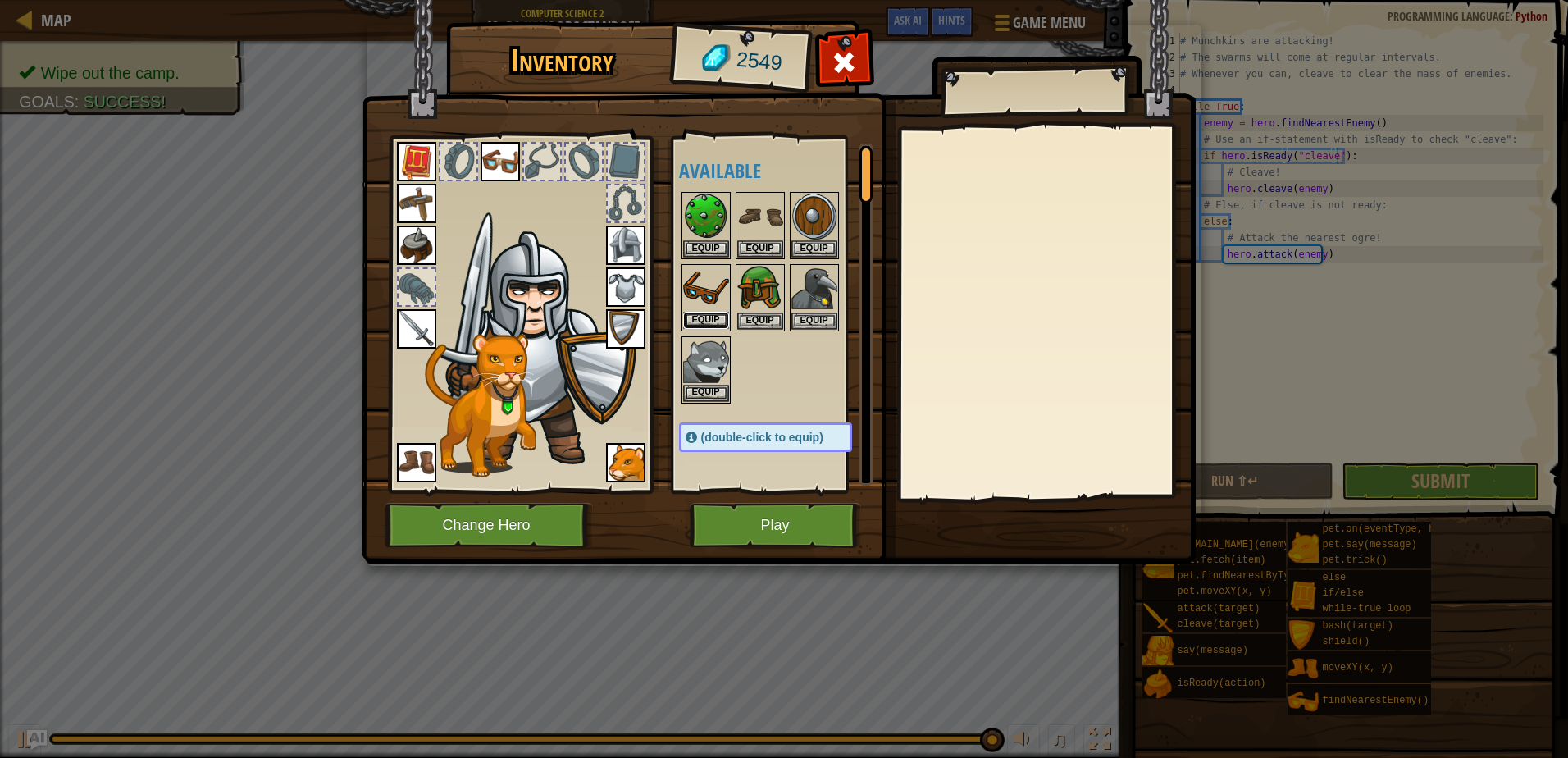
click at [704, 321] on button "Equip" at bounding box center [706, 320] width 46 height 18
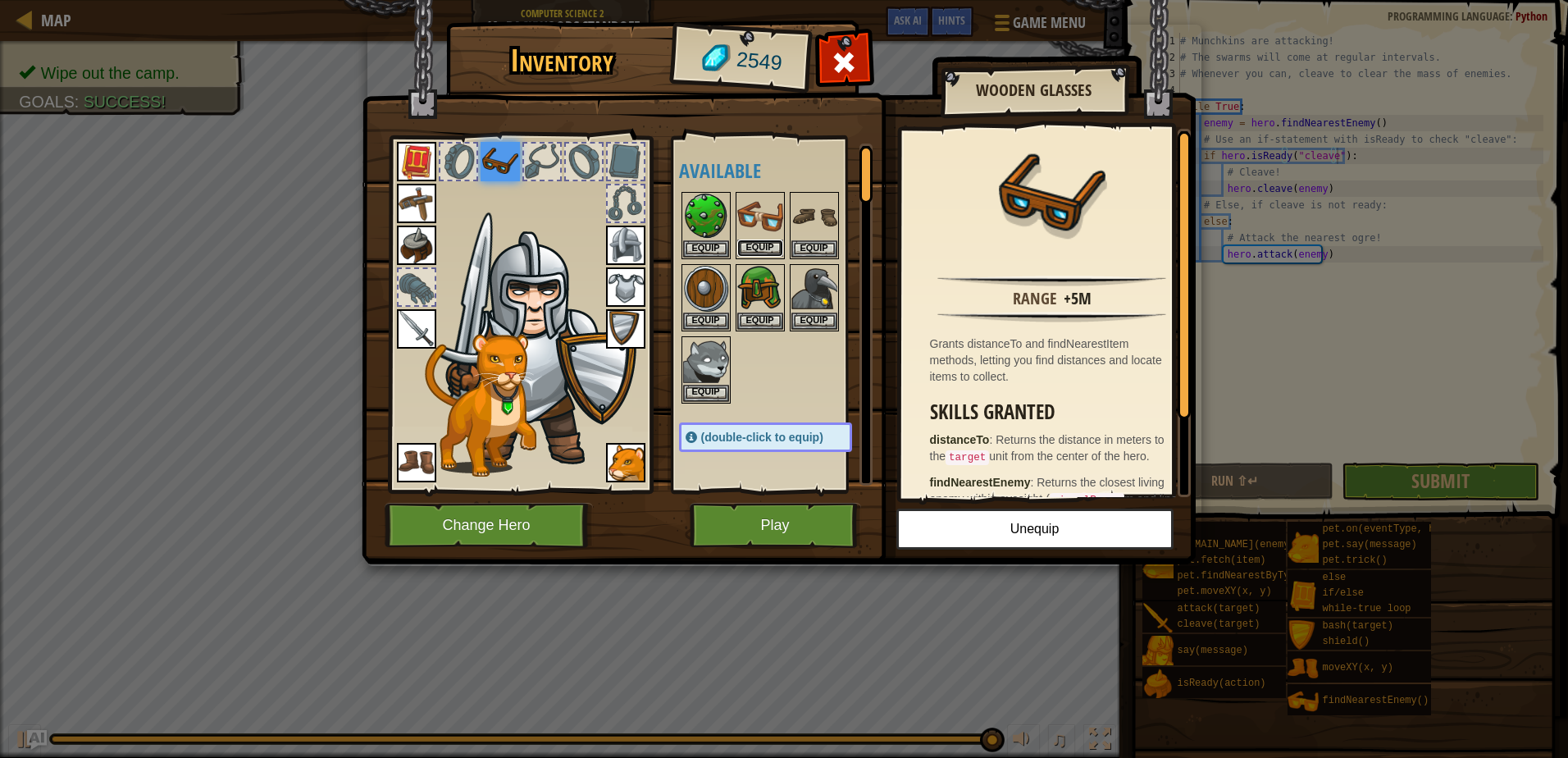
click at [764, 255] on button "Equip" at bounding box center [760, 248] width 46 height 18
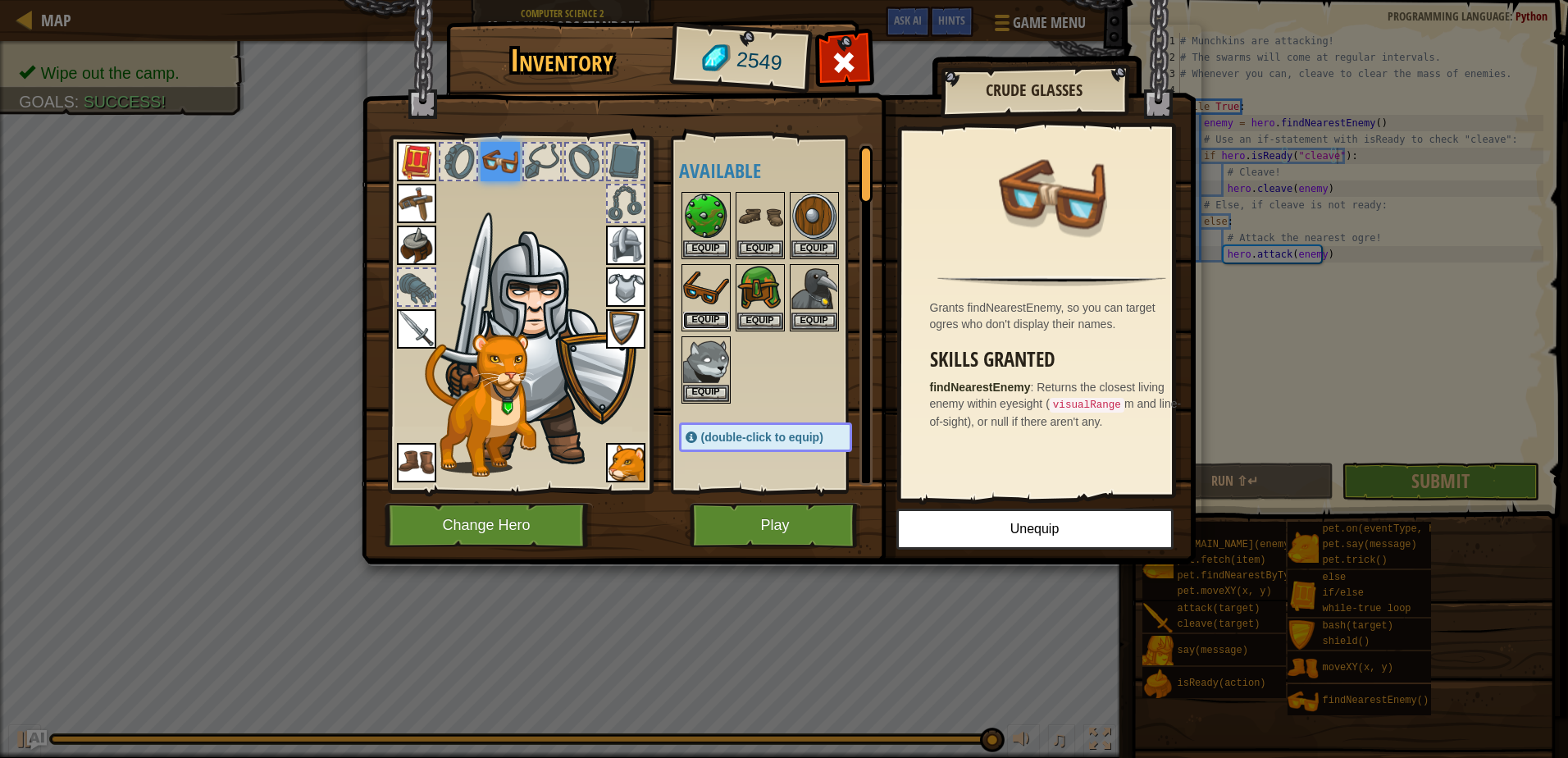
click at [697, 312] on button "Equip" at bounding box center [706, 320] width 46 height 18
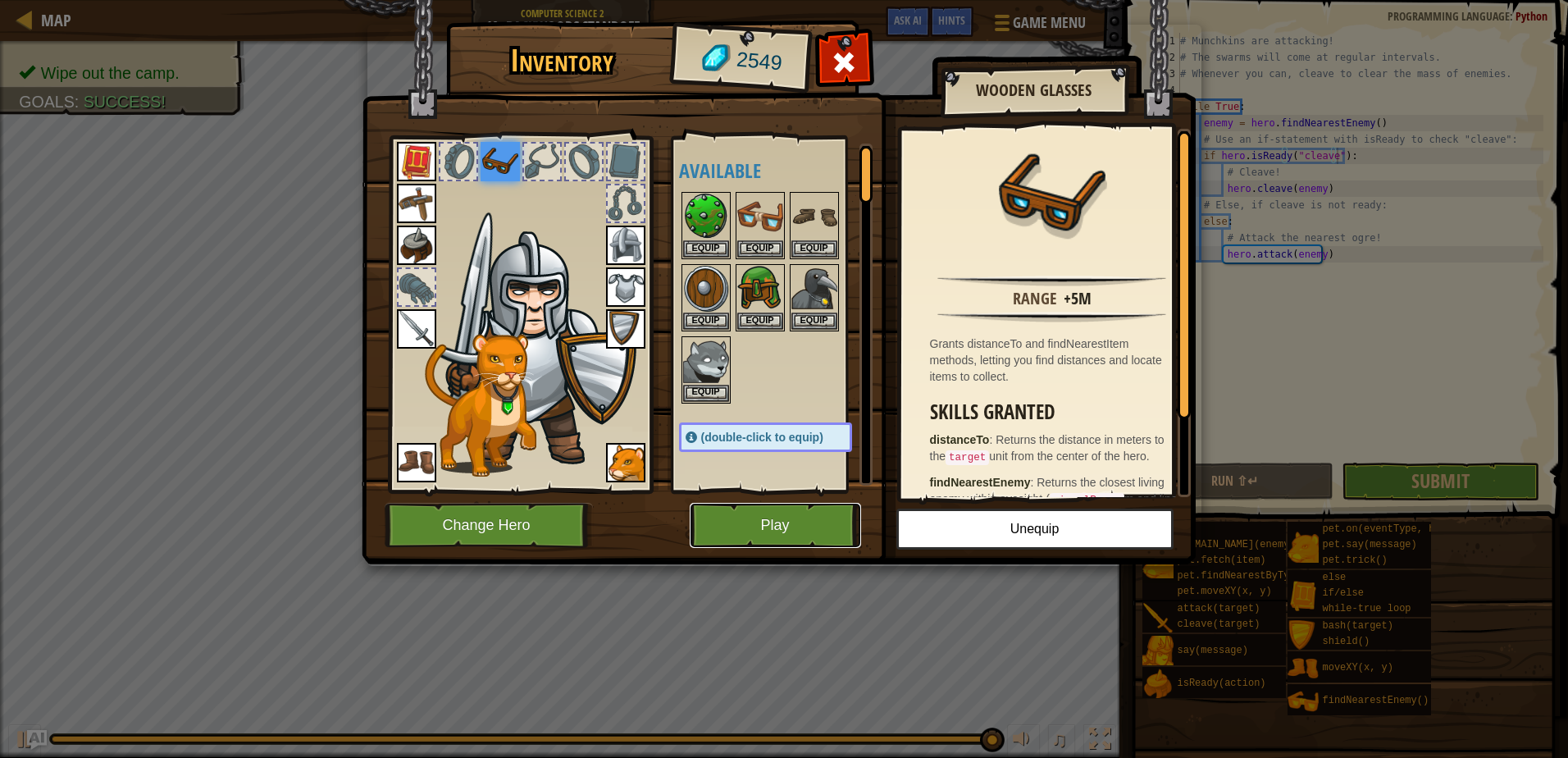
click at [753, 528] on button "Play" at bounding box center [775, 526] width 172 height 45
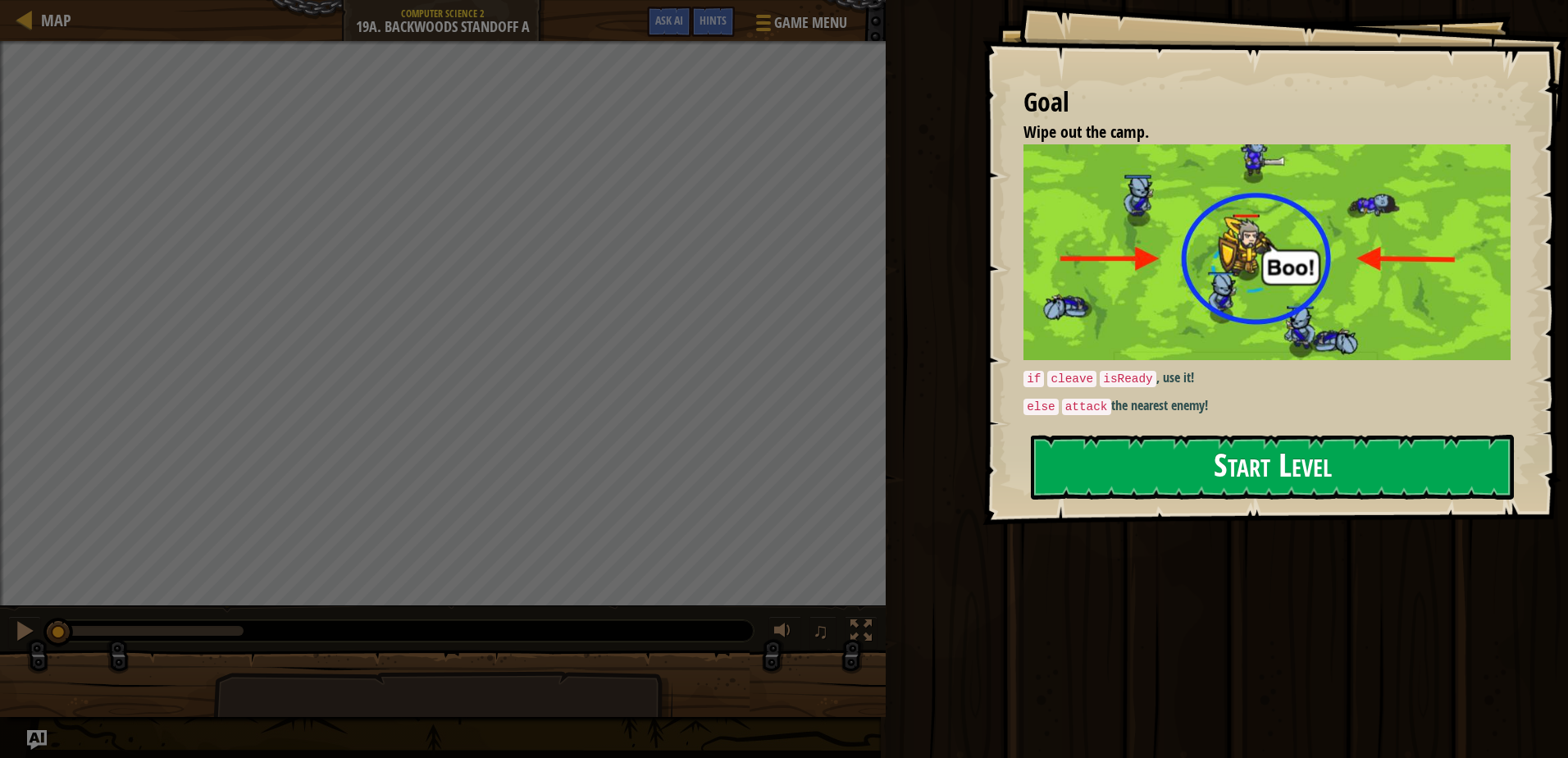
click at [1149, 470] on button "Start Level" at bounding box center [1272, 467] width 483 height 64
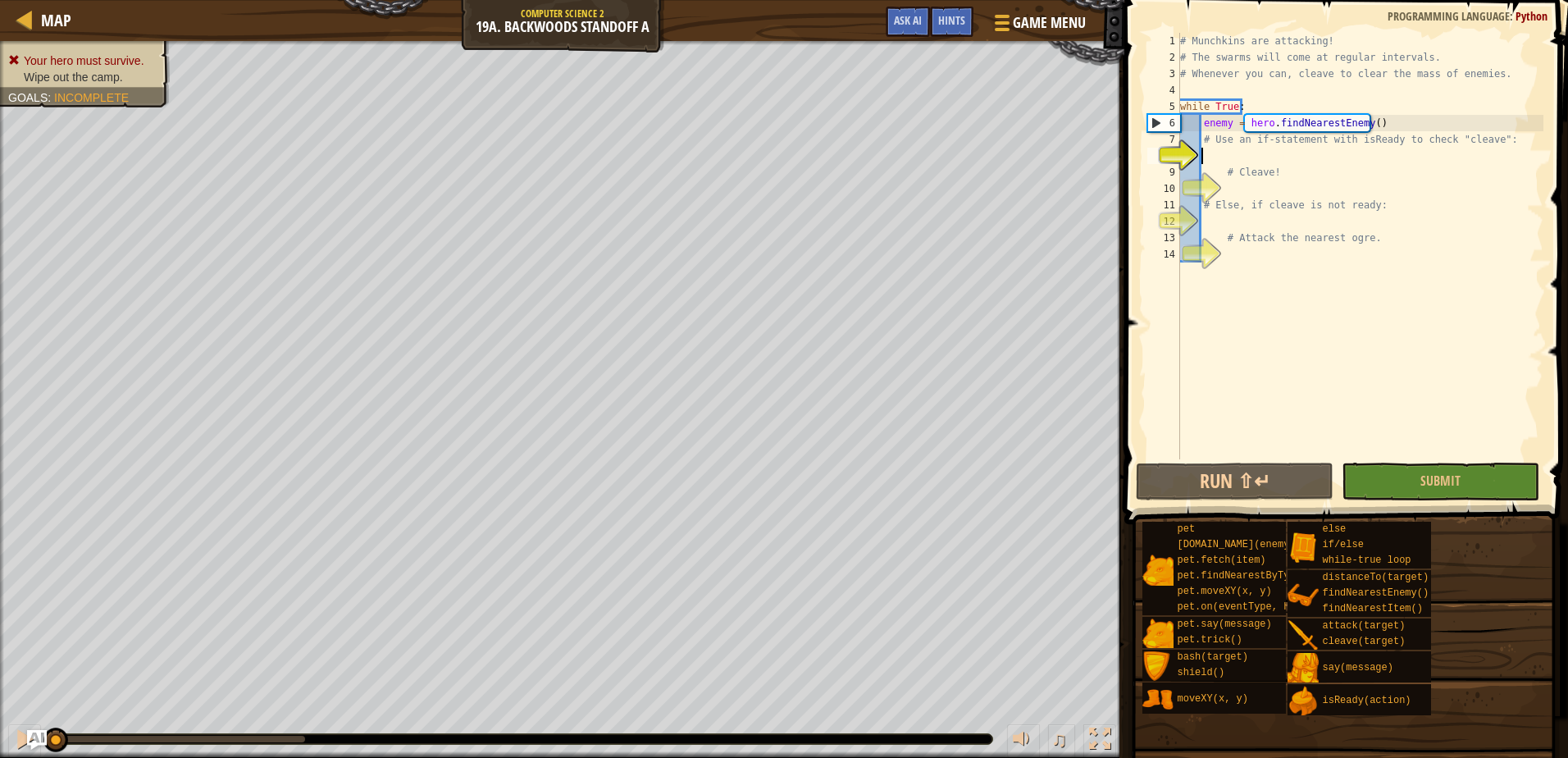
click at [1242, 151] on div "# Munchkins are attacking! # The swarms will come at regular intervals. # Whene…" at bounding box center [1359, 263] width 366 height 459
type textarea "i"
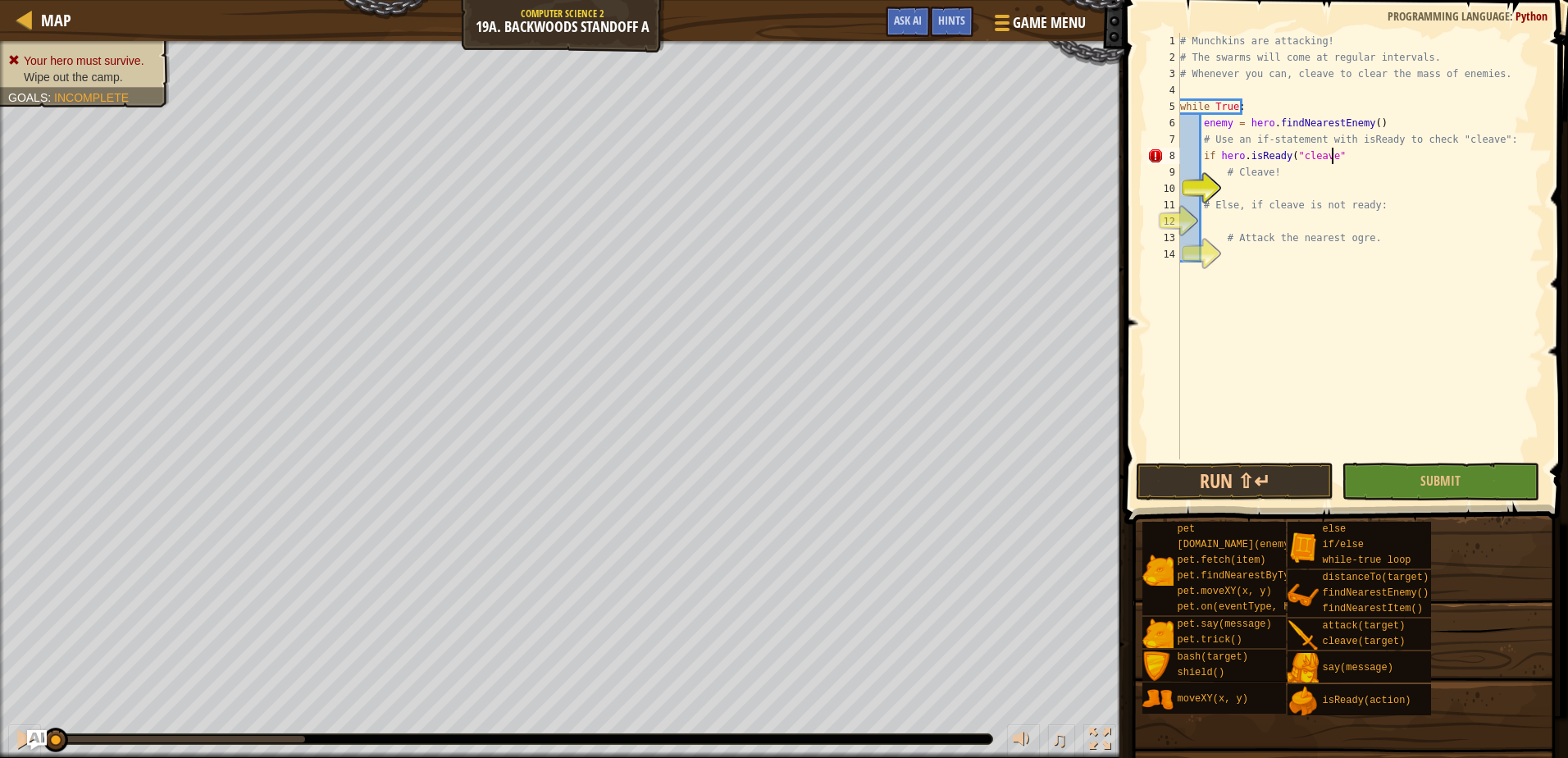
scroll to position [8, 13]
type textarea "if hero.isReady("cleave"):"
click at [1250, 191] on div "# Munchkins are attacking! # The swarms will come at regular intervals. # Whene…" at bounding box center [1359, 263] width 366 height 459
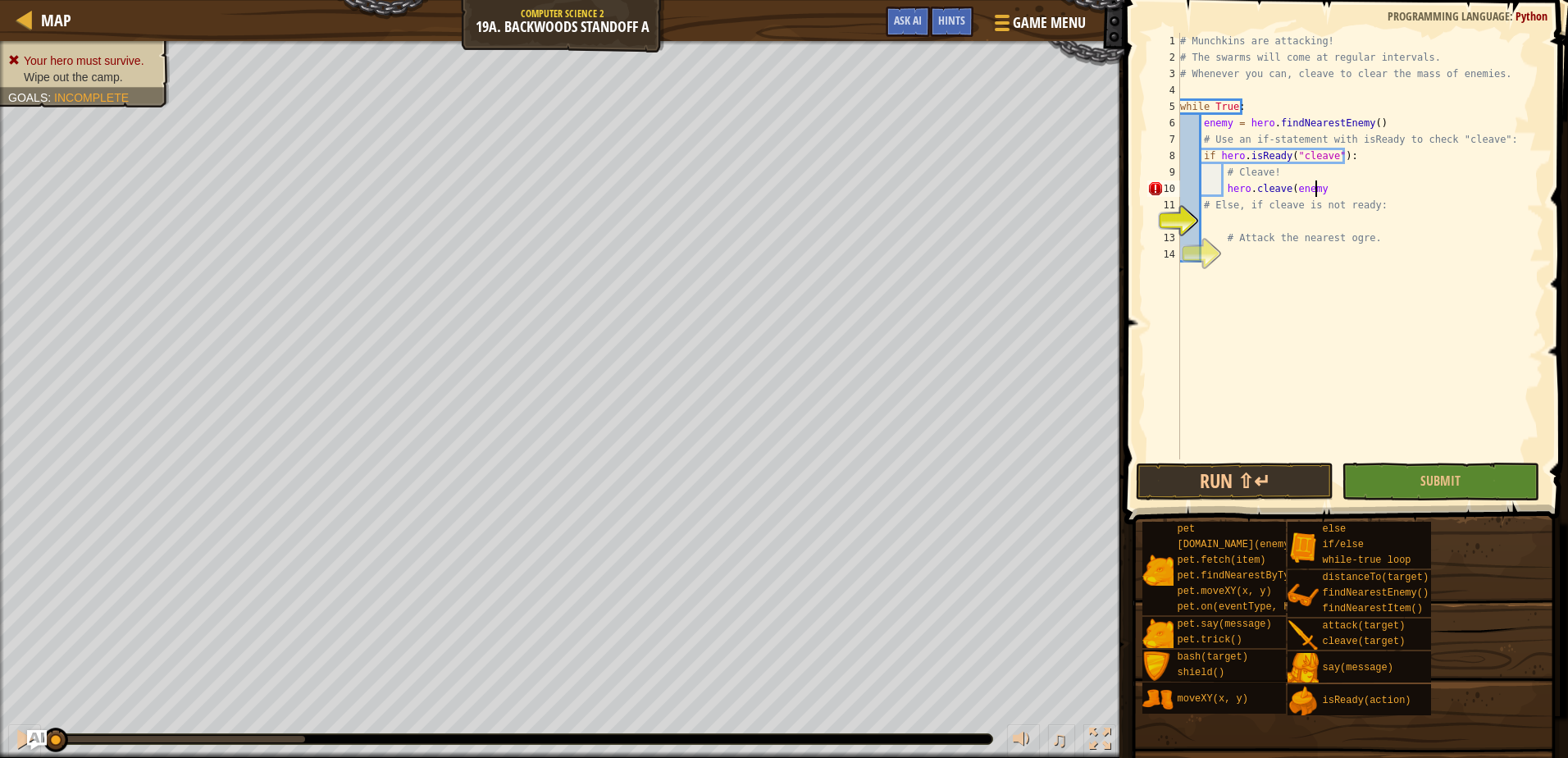
type textarea "hero.cleave(enemy)"
click at [1236, 227] on div "# Munchkins are attacking! # The swarms will come at regular intervals. # Whene…" at bounding box center [1359, 263] width 366 height 459
type textarea "else:"
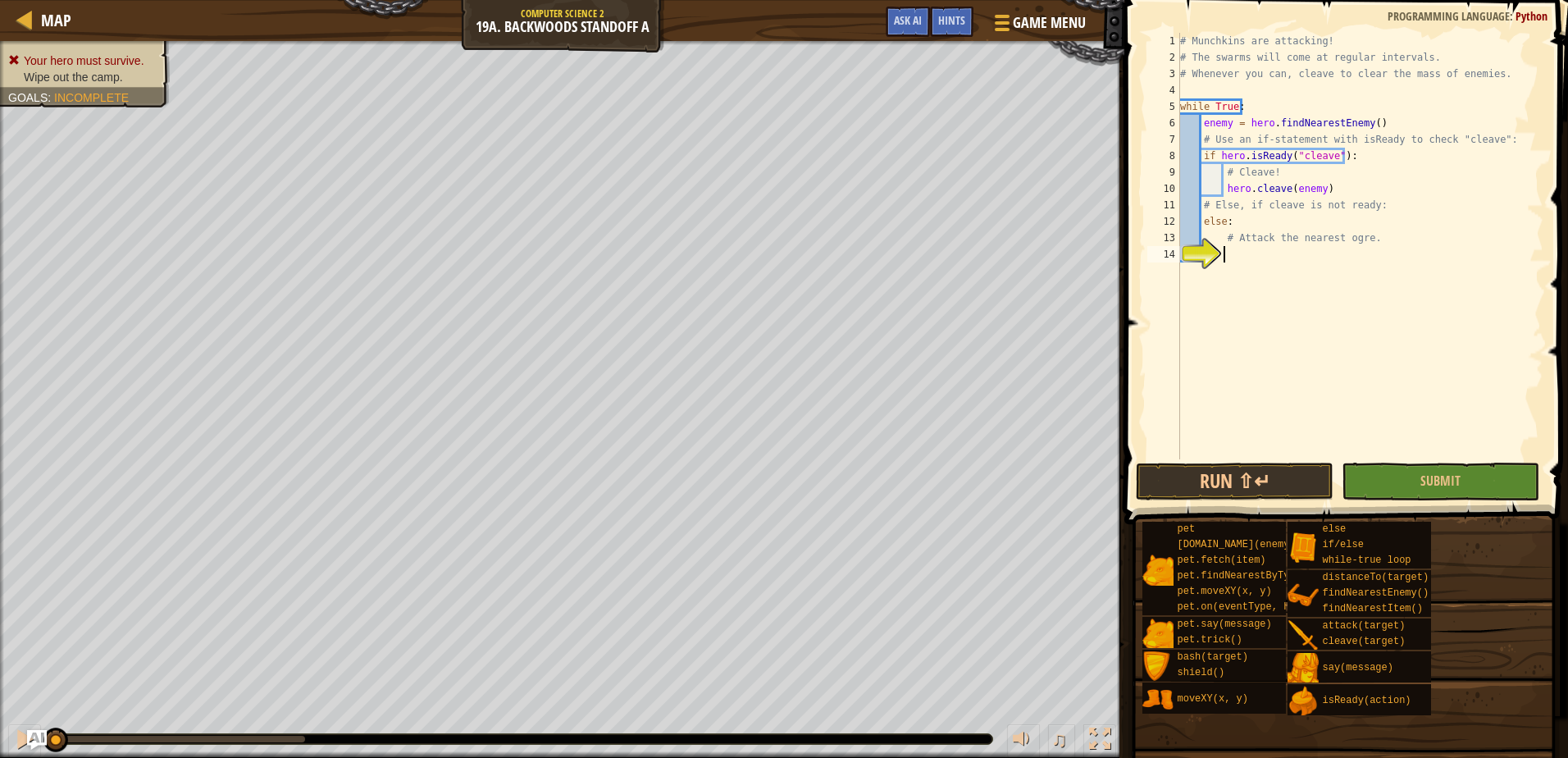
click at [1236, 264] on div "# Munchkins are attacking! # The swarms will come at regular intervals. # Whene…" at bounding box center [1359, 263] width 366 height 459
type textarea "hero.attack(enemy)"
click at [1251, 488] on button "Run ⇧↵" at bounding box center [1234, 482] width 197 height 38
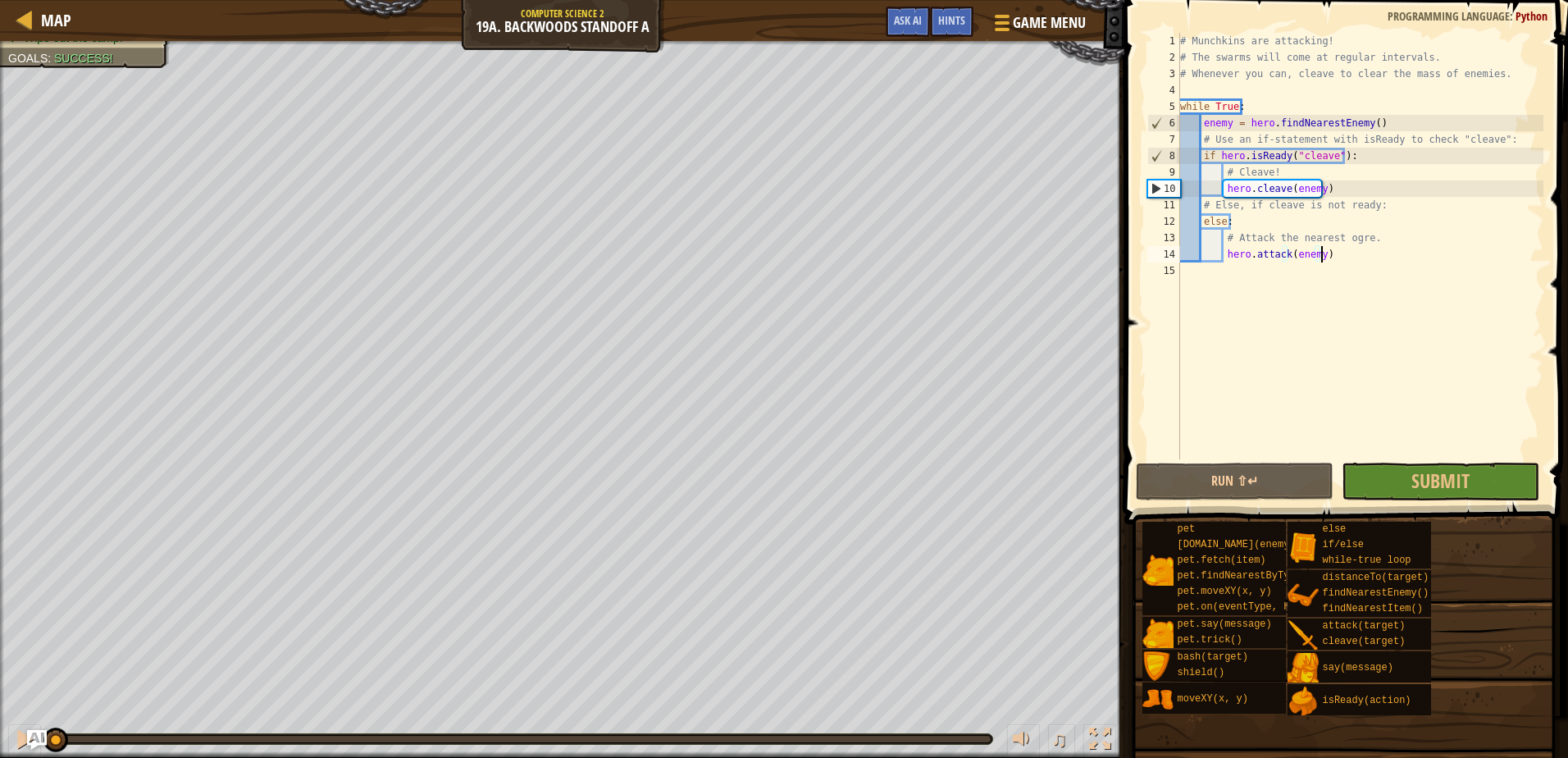
drag, startPoint x: 516, startPoint y: 740, endPoint x: -3, endPoint y: 732, distance: 519.1
click at [0, 0] on html "Map Computer Science 2 19a. Backwoods Standoff A Game Menu Done Hints Ask AI 1 …" at bounding box center [784, 0] width 1568 height 0
click at [1432, 483] on span "Submit" at bounding box center [1440, 481] width 59 height 26
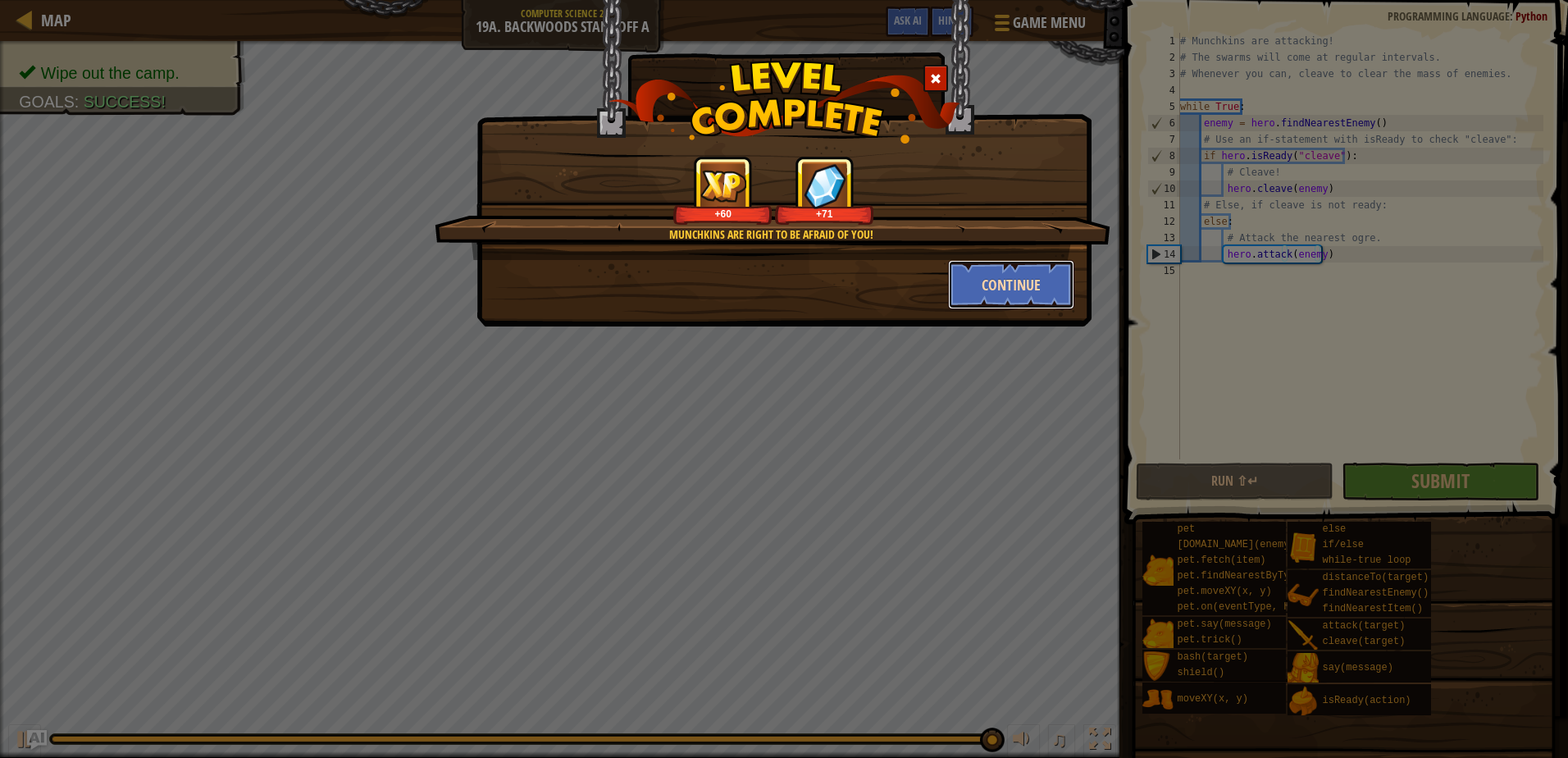
click at [1020, 296] on button "Continue" at bounding box center [1011, 284] width 127 height 49
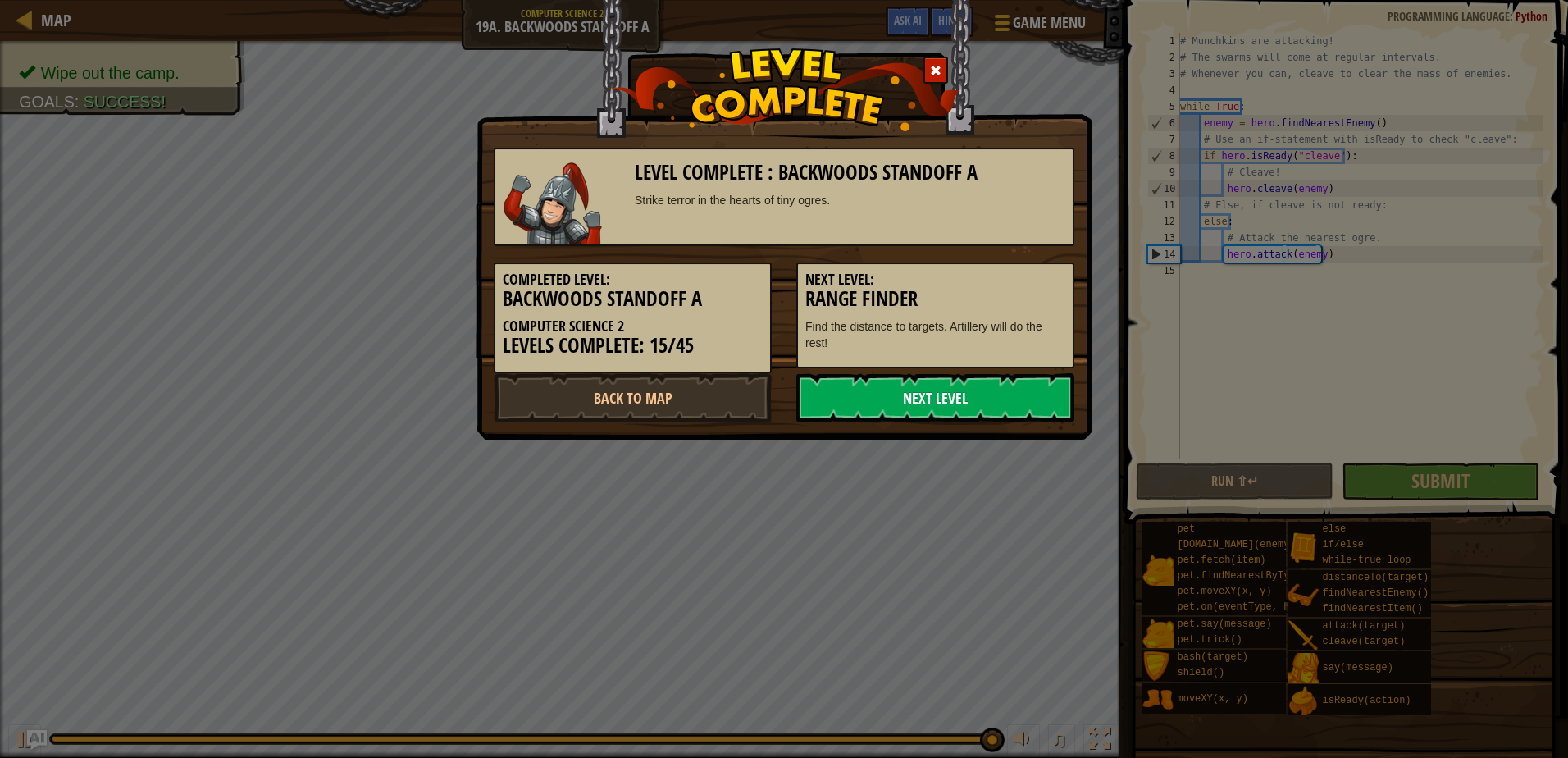
click at [912, 392] on link "Next Level" at bounding box center [934, 398] width 278 height 49
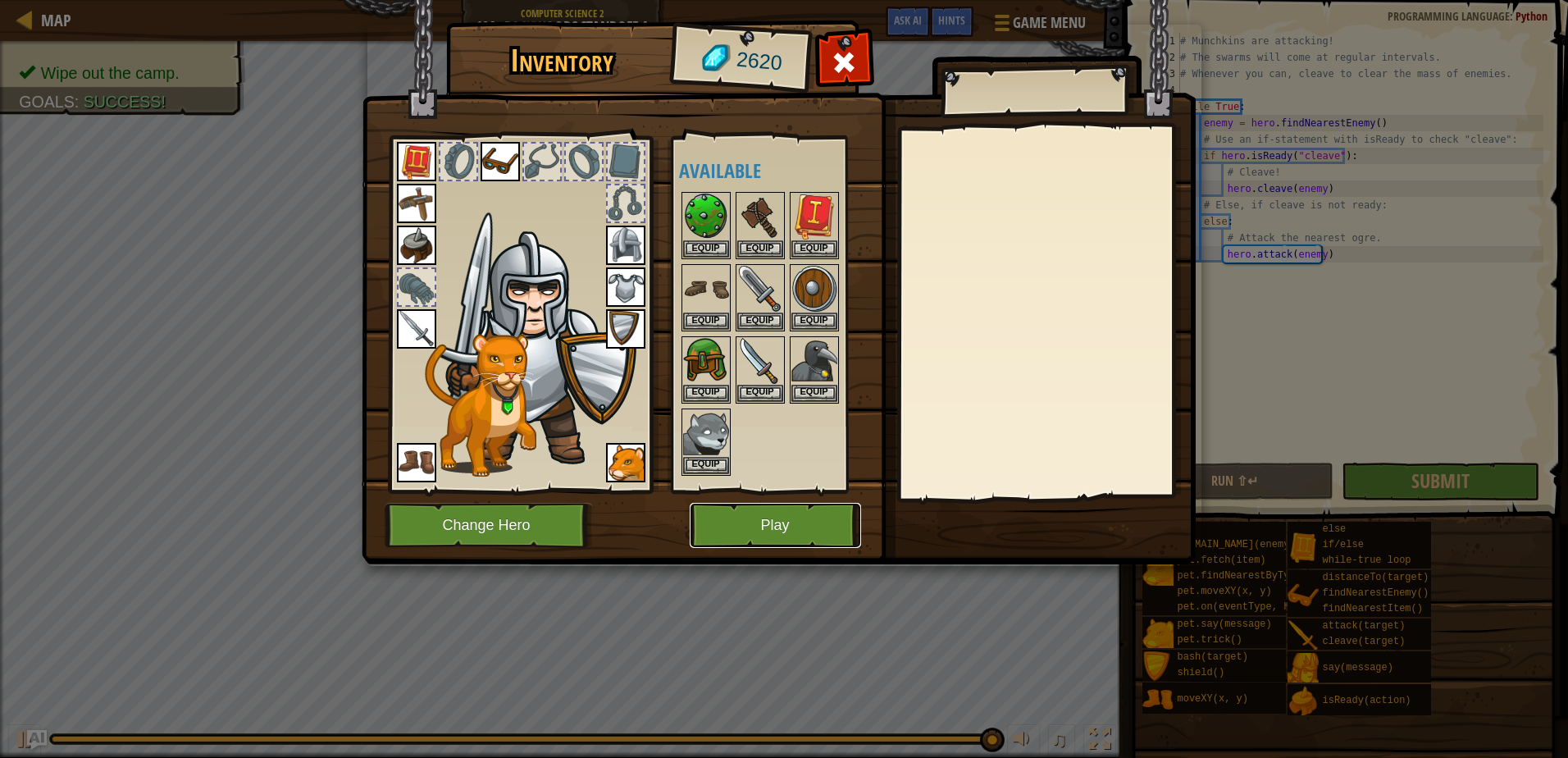
click at [742, 531] on button "Play" at bounding box center [775, 526] width 172 height 45
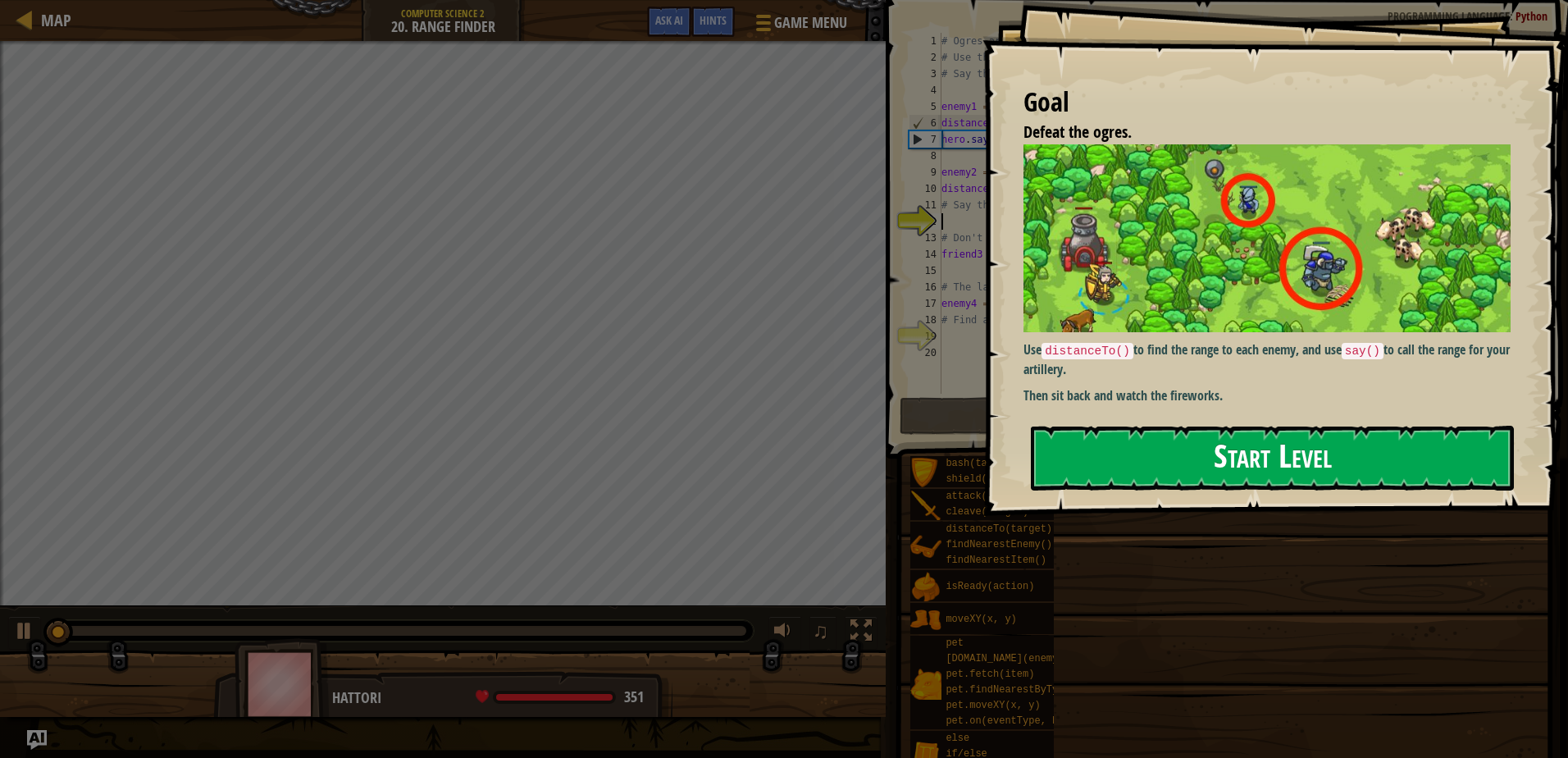
click at [1187, 470] on button "Start Level" at bounding box center [1272, 458] width 483 height 64
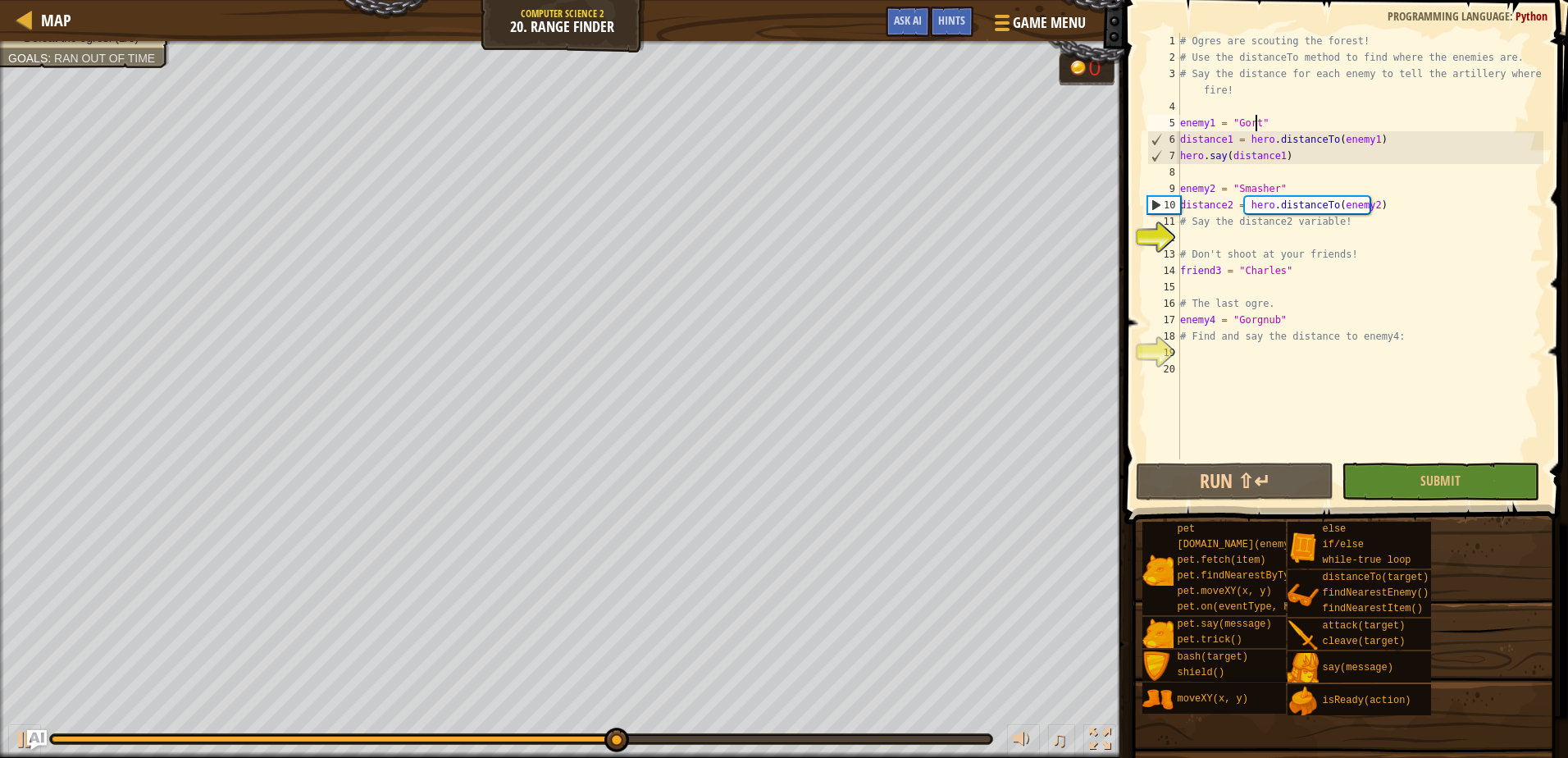
click at [1256, 125] on div "# Ogres are scouting the forest! # Use the distanceTo method to find where the …" at bounding box center [1359, 263] width 366 height 459
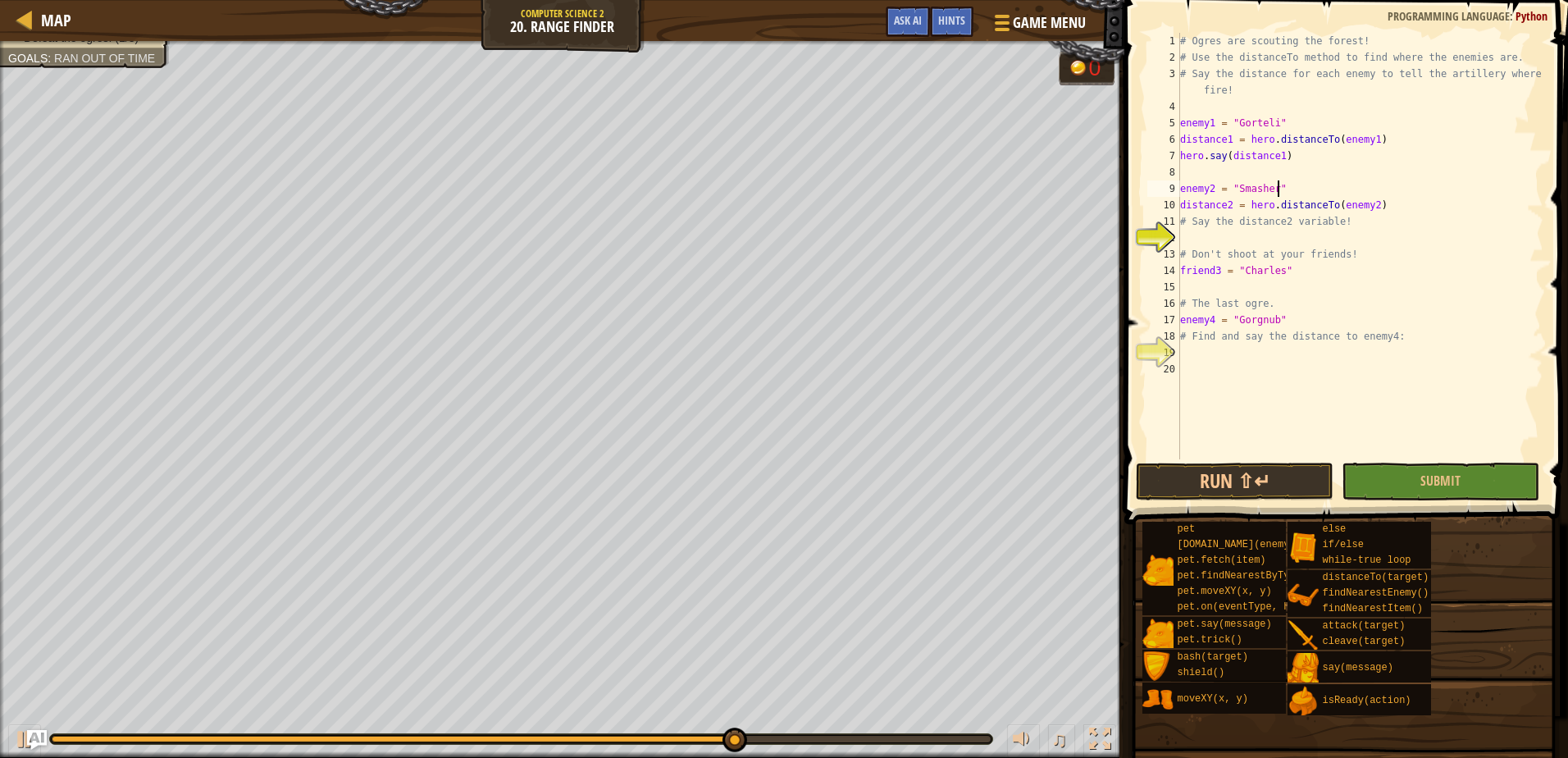
click at [1288, 189] on div "# Ogres are scouting the forest! # Use the distanceTo method to find where the …" at bounding box center [1359, 263] width 366 height 459
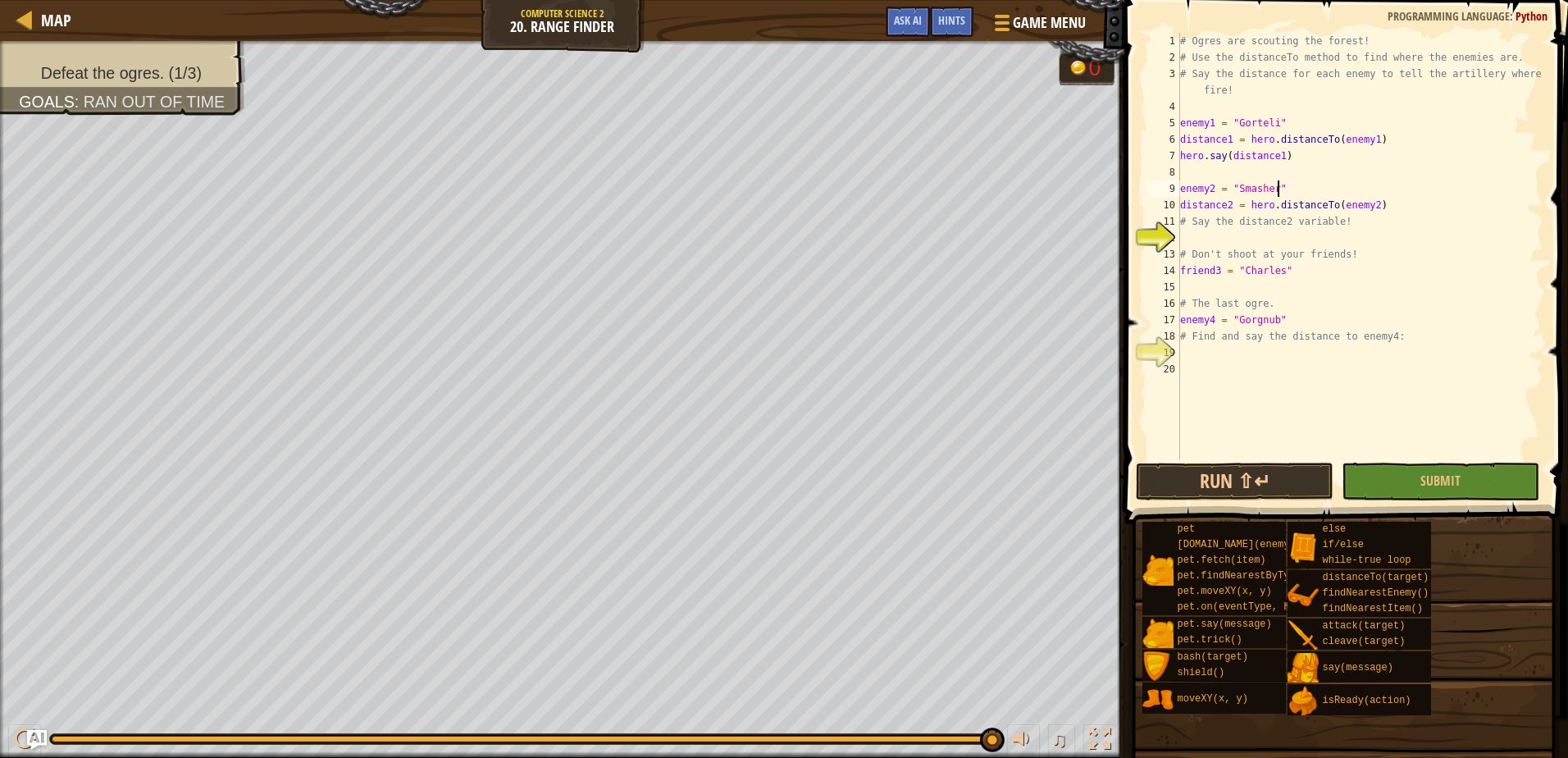
click at [1271, 123] on div "# Ogres are scouting the forest! # Use the distanceTo method to find where the …" at bounding box center [1359, 263] width 366 height 459
type textarea "enemy1 = "Gort""
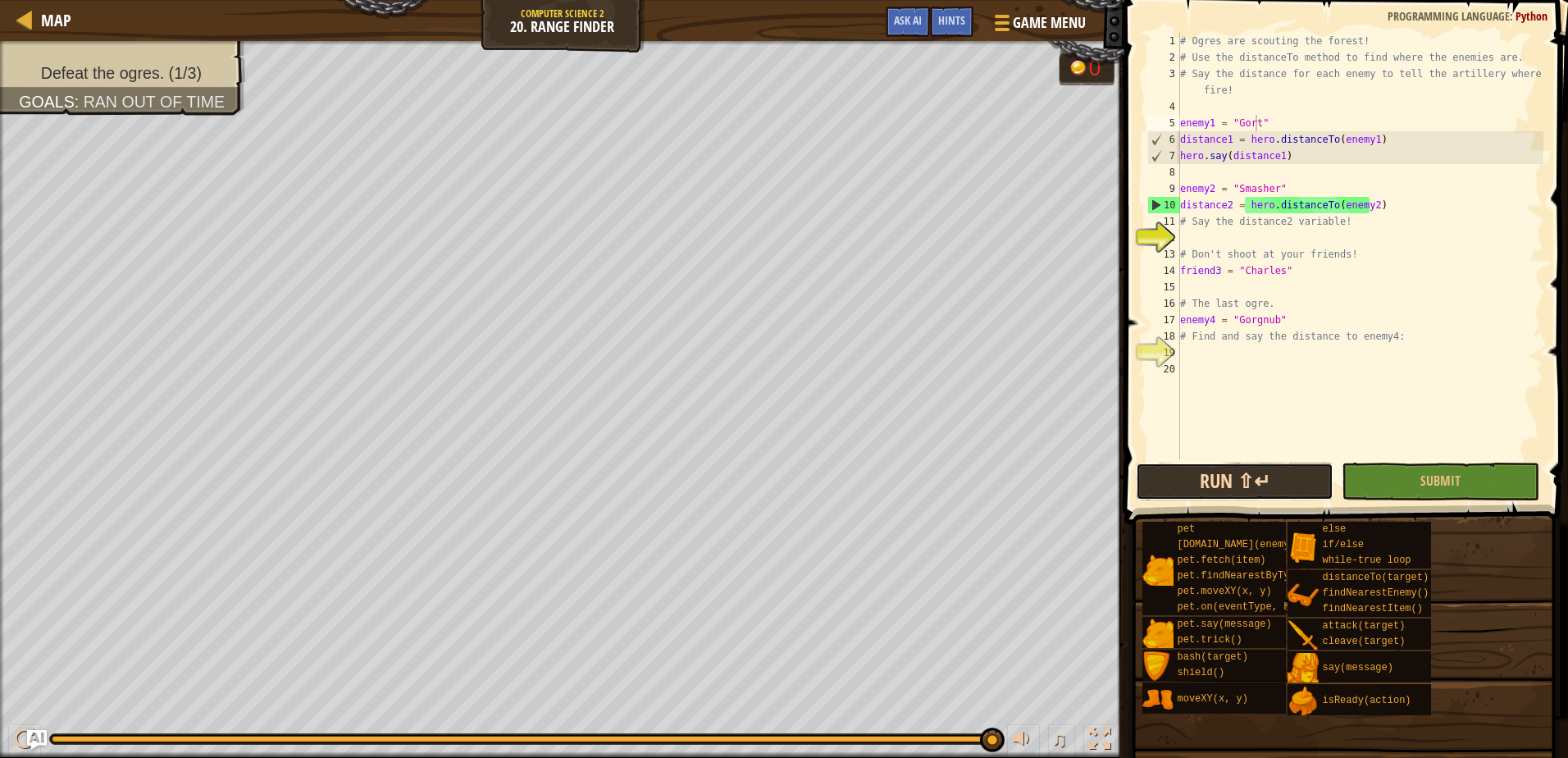
click at [1225, 472] on button "Run ⇧↵" at bounding box center [1234, 482] width 197 height 38
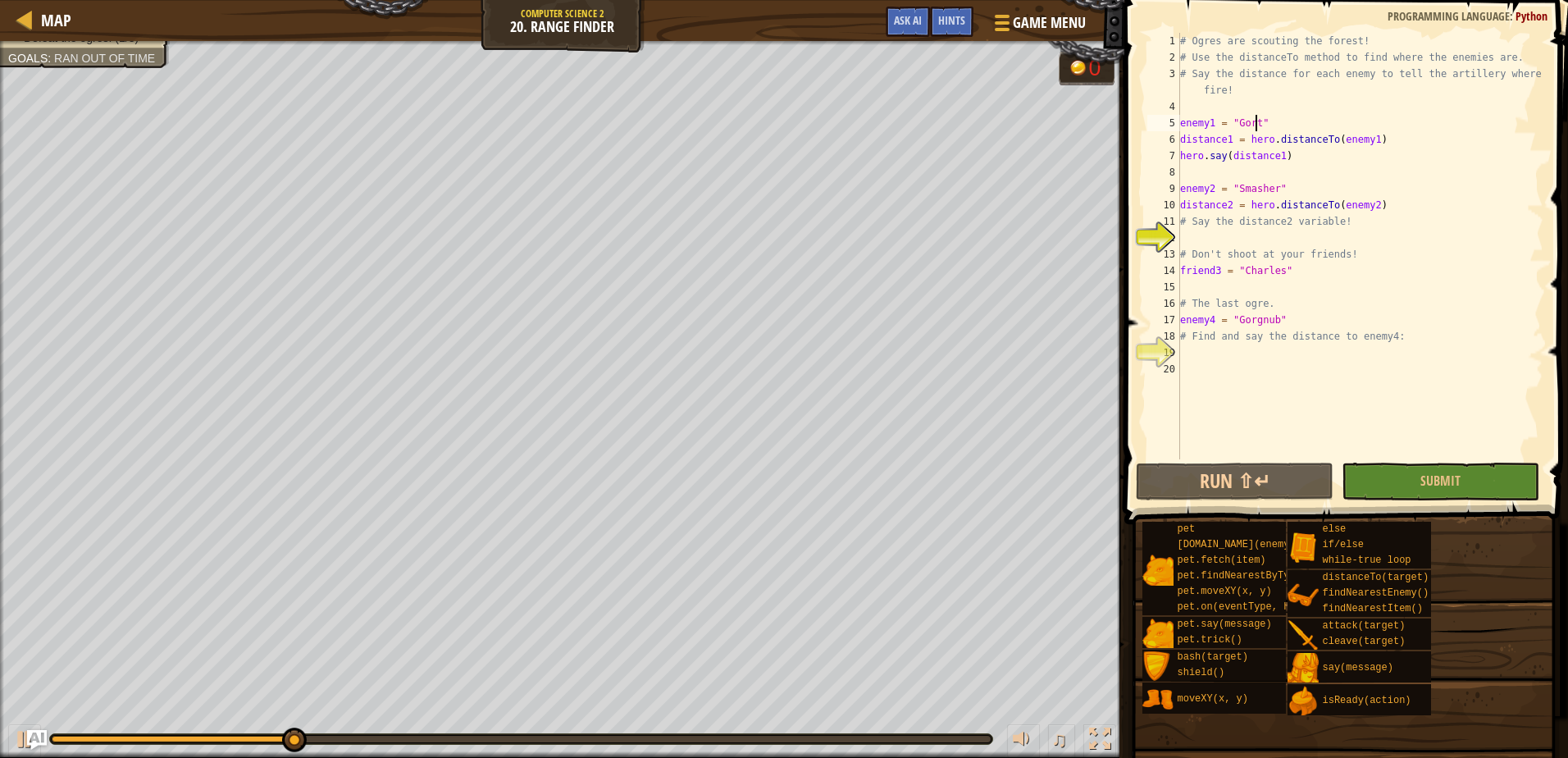
scroll to position [8, 6]
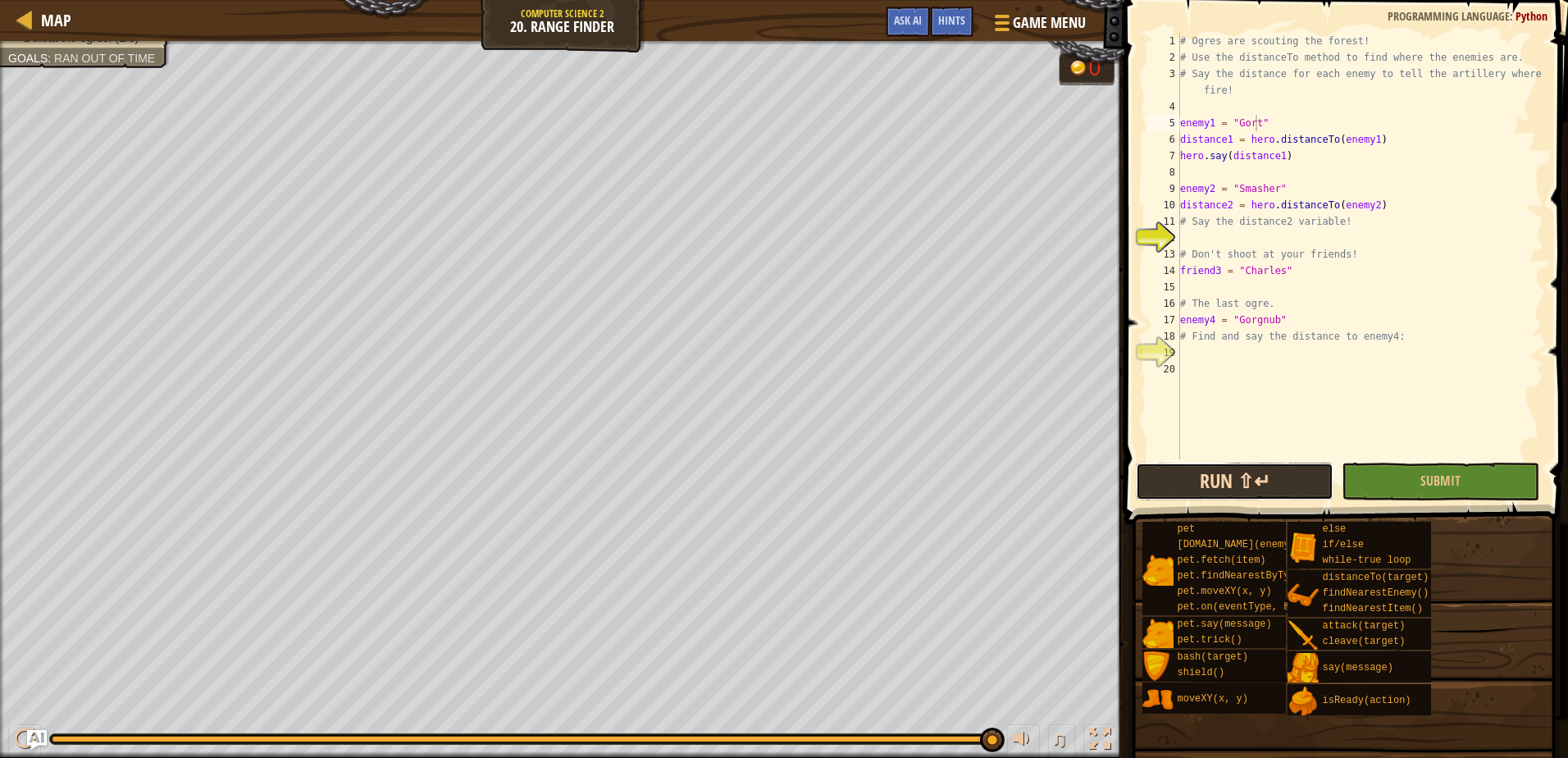
click at [1189, 484] on button "Run ⇧↵" at bounding box center [1234, 482] width 197 height 38
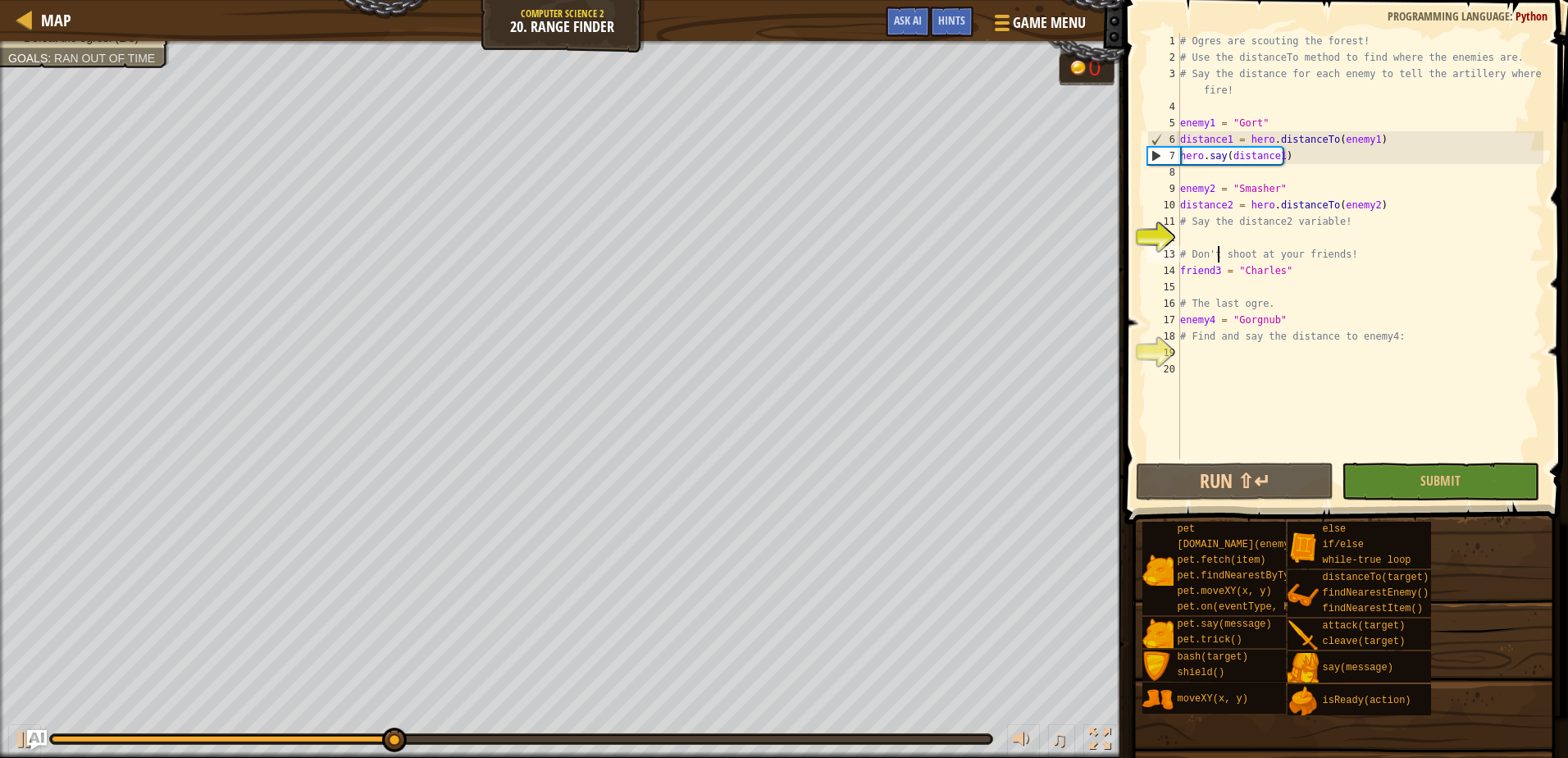
click at [1219, 254] on div "# Ogres are scouting the forest! # Use the distanceTo method to find where the …" at bounding box center [1359, 263] width 366 height 459
click at [1220, 228] on div "# Ogres are scouting the forest! # Use the distanceTo method to find where the …" at bounding box center [1359, 263] width 366 height 459
type textarea "# Say the distance2 variable!"
click at [1225, 239] on div "# Ogres are scouting the forest! # Use the distanceTo method to find where the …" at bounding box center [1359, 263] width 366 height 459
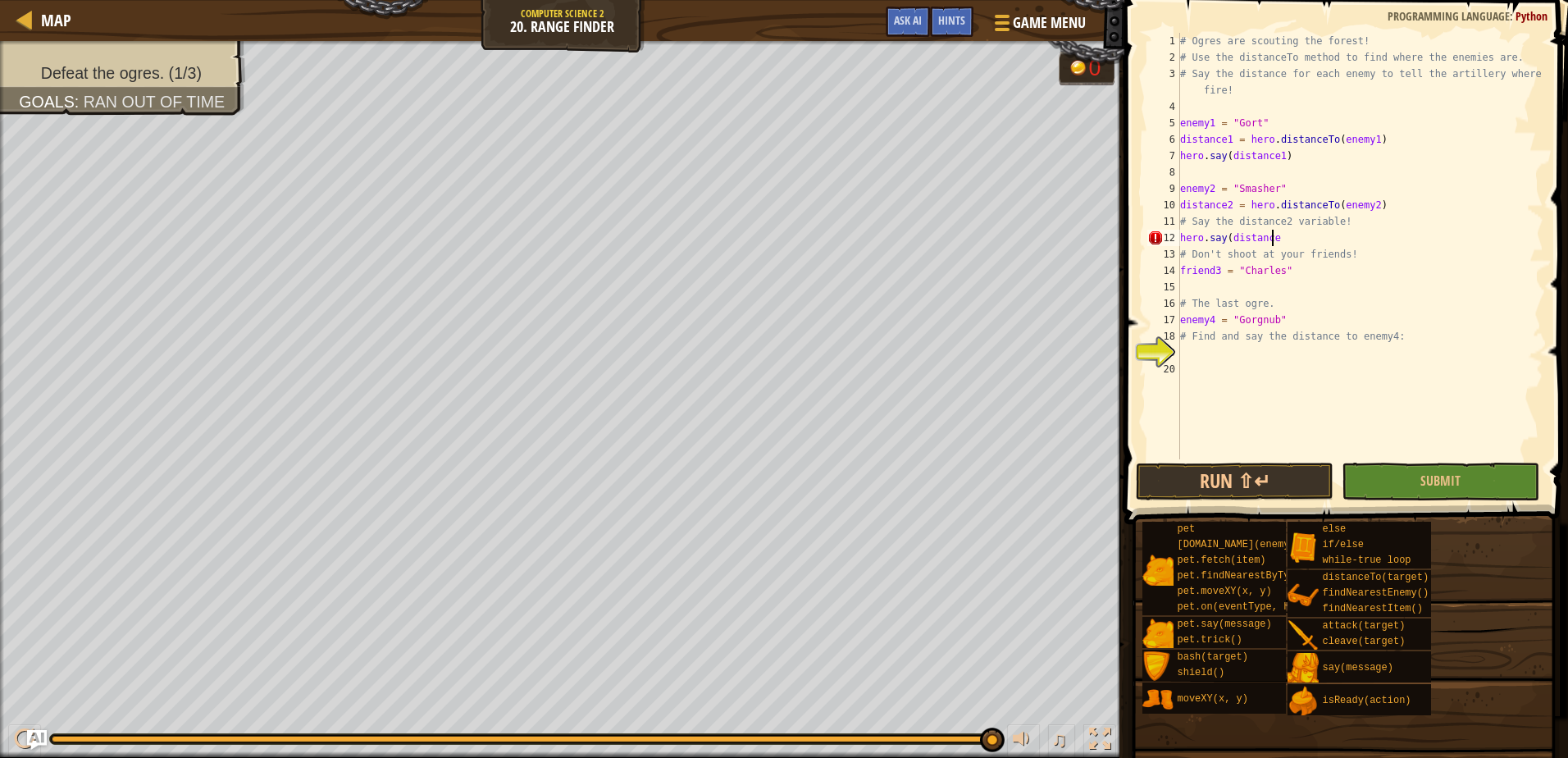
scroll to position [8, 8]
click at [1213, 487] on button "Run ⇧↵" at bounding box center [1234, 482] width 197 height 38
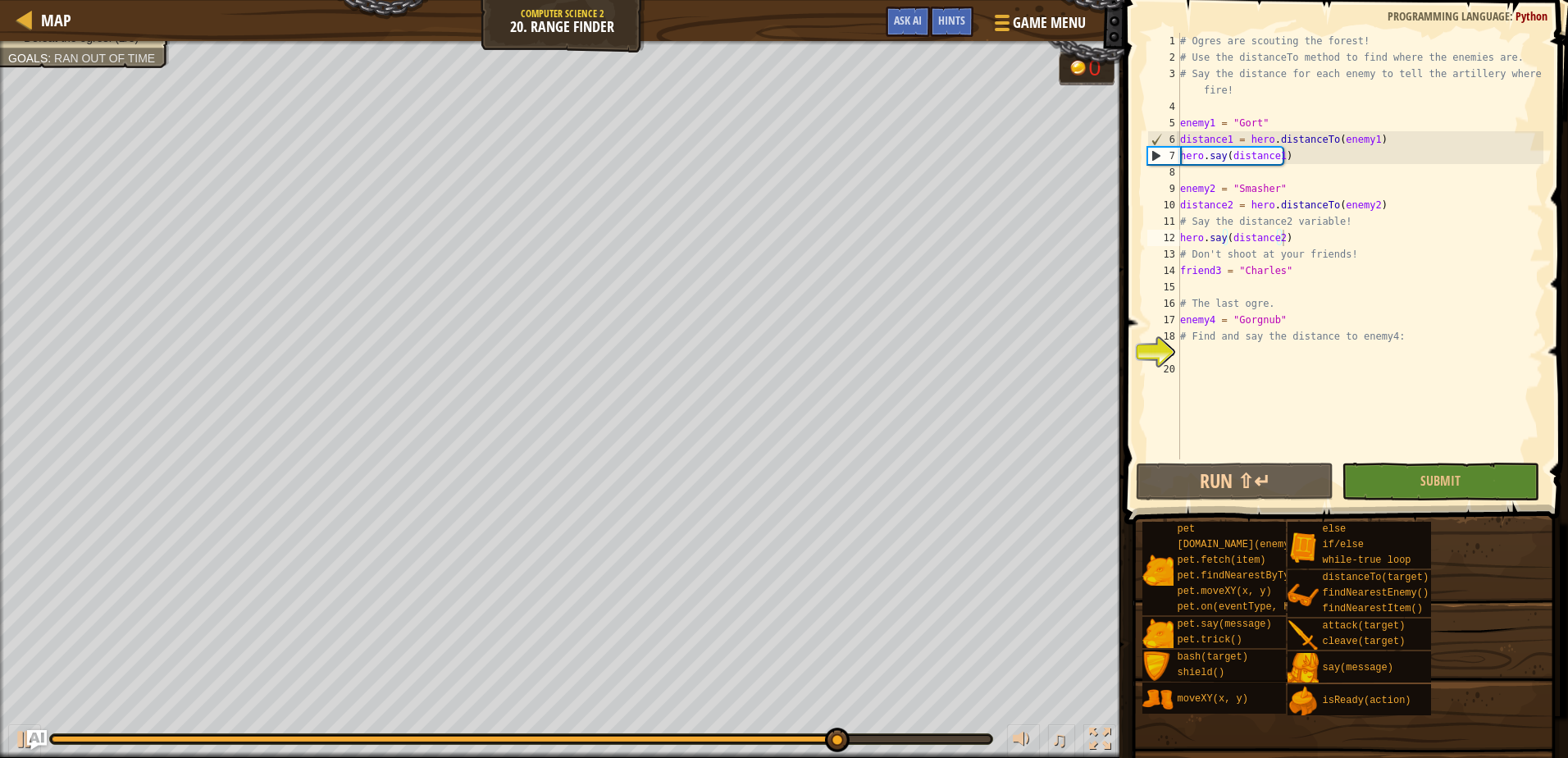
click at [134, 751] on div "♫" at bounding box center [561, 735] width 1124 height 49
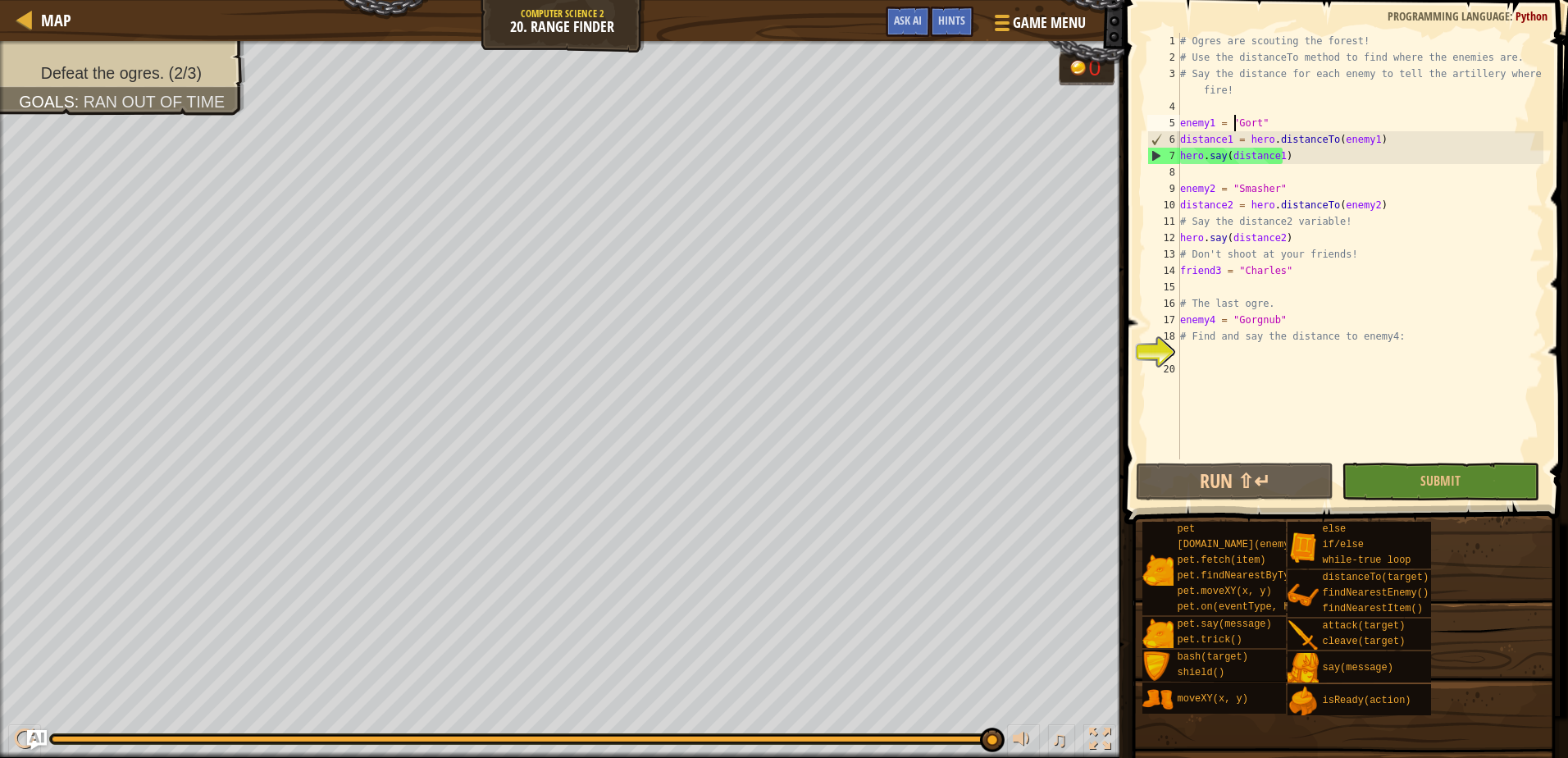
click at [1235, 120] on div "# Ogres are scouting the forest! # Use the distanceTo method to find where the …" at bounding box center [1359, 263] width 366 height 459
click at [1246, 272] on div "# Ogres are scouting the forest! # Use the distanceTo method to find where the …" at bounding box center [1359, 263] width 366 height 459
type textarea "friend3 = "Charles""
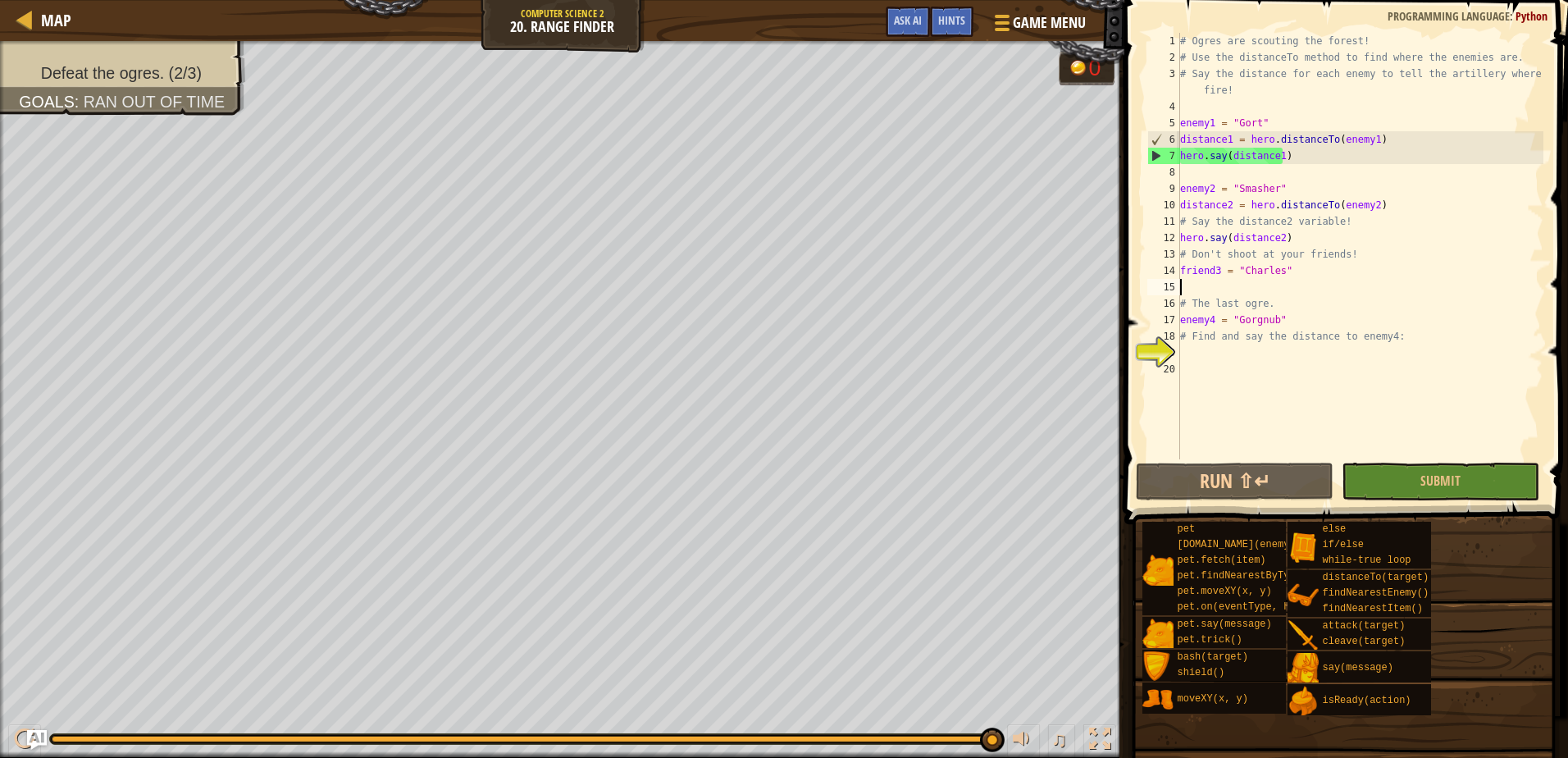
click at [1229, 281] on div "1 2 3 4 5 6 7 8 9 10 11 12 13 14 15 16 17 18 19 20 # Ogres are scouting the for…" at bounding box center [1342, 246] width 399 height 427
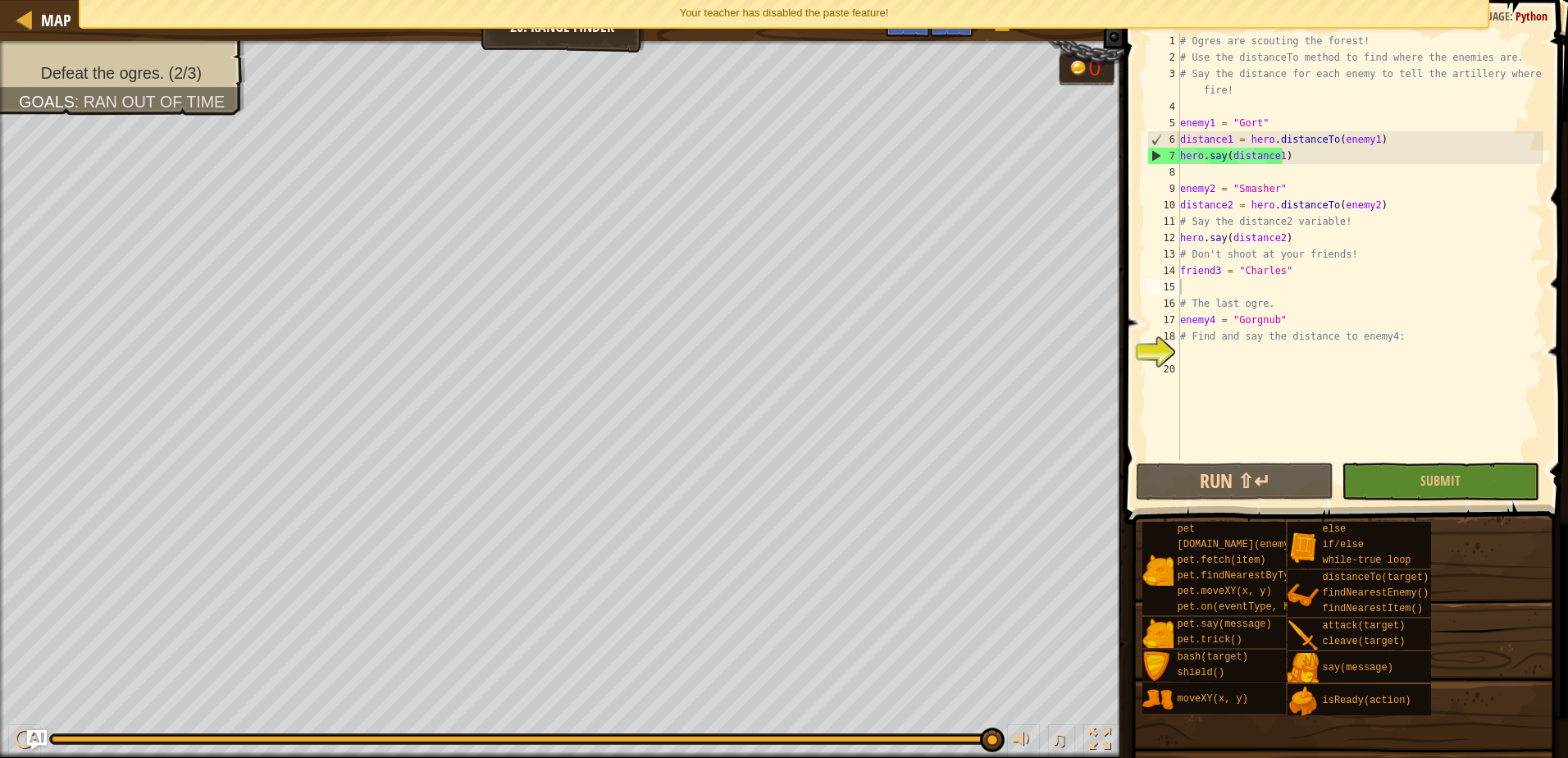
click at [1099, 3] on div "Your teacher has disabled the paste feature!" at bounding box center [784, 14] width 1408 height 27
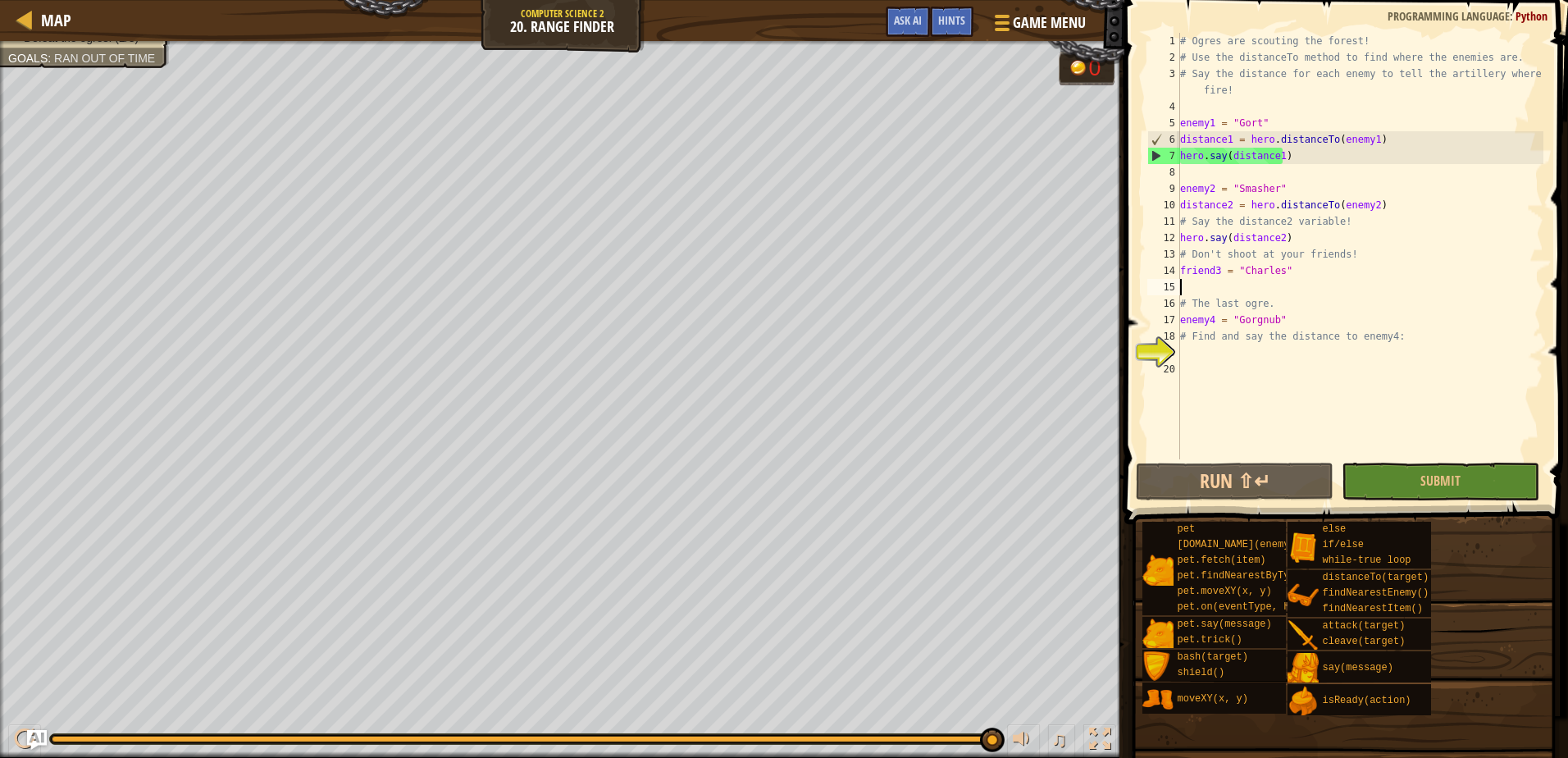
click at [1196, 286] on div "# Ogres are scouting the forest! # Use the distanceTo method to find where the …" at bounding box center [1359, 263] width 366 height 459
click at [1204, 178] on div "# Ogres are scouting the forest! # Use the distanceTo method to find where the …" at bounding box center [1359, 263] width 366 height 459
click at [1203, 299] on div "# Ogres are scouting the forest! # Use the distanceTo method to find where the …" at bounding box center [1359, 263] width 366 height 459
type textarea "# The last ogre."
click at [1195, 289] on div "# Ogres are scouting the forest! # Use the distanceTo method to find where the …" at bounding box center [1359, 263] width 366 height 459
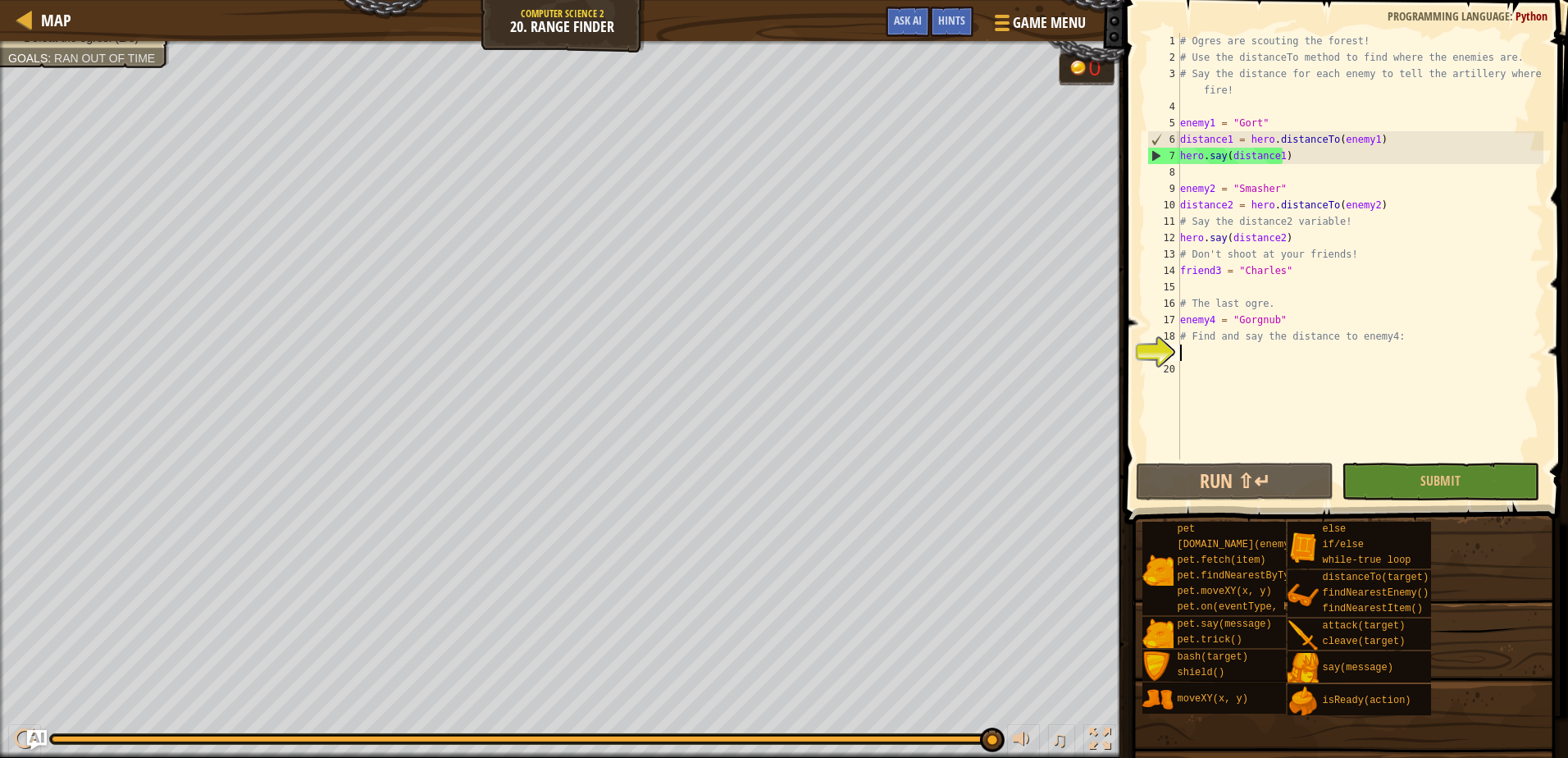
click at [1195, 356] on div "# Ogres are scouting the forest! # Use the distanceTo method to find where the …" at bounding box center [1359, 263] width 366 height 459
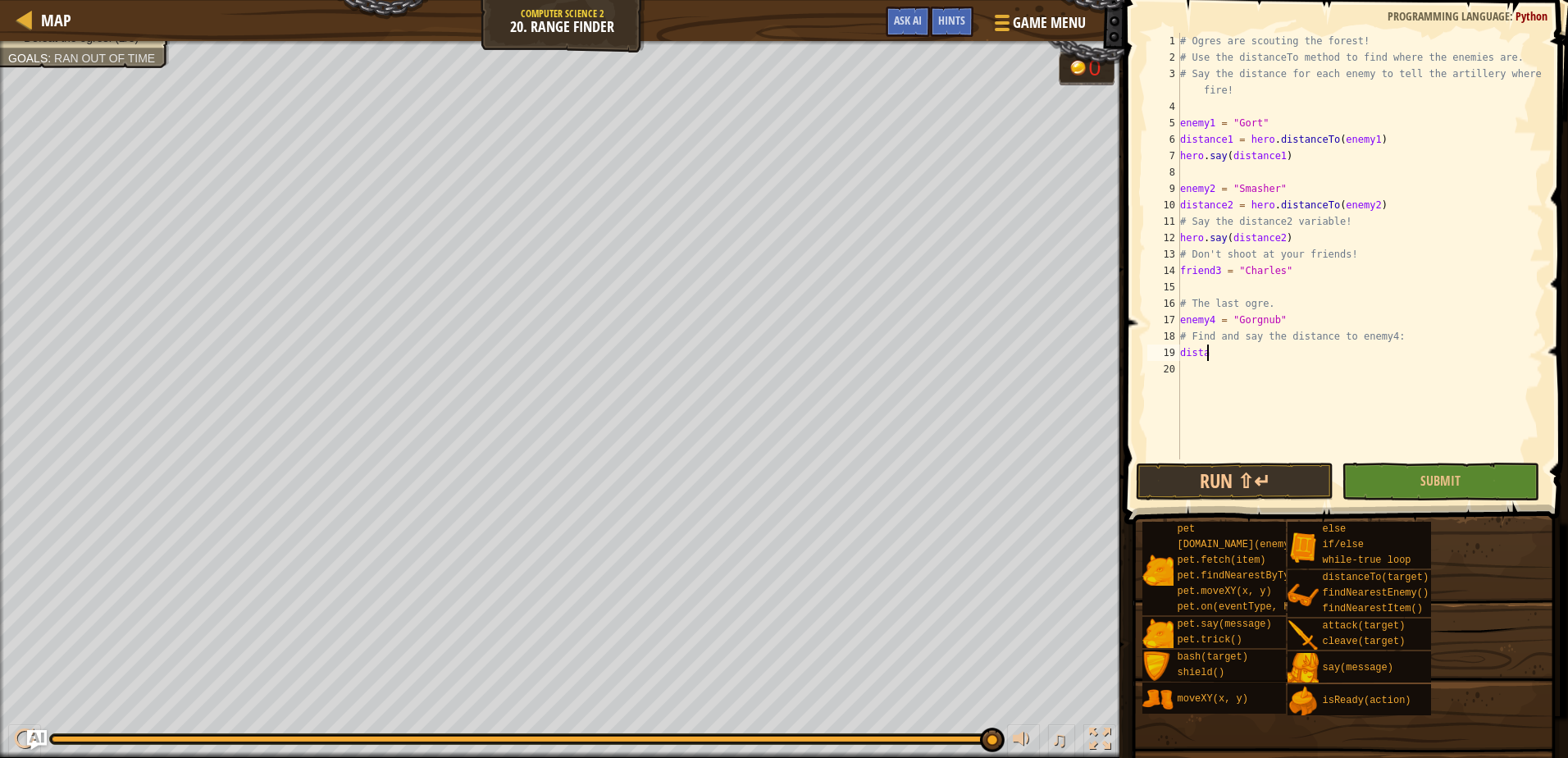
scroll to position [8, 2]
type textarea "distan"
drag, startPoint x: 1205, startPoint y: 430, endPoint x: 1202, endPoint y: 438, distance: 8.5
click at [1202, 437] on div "# Ogres are scouting the forest! # Use the distanceTo method to find where the …" at bounding box center [1359, 263] width 366 height 459
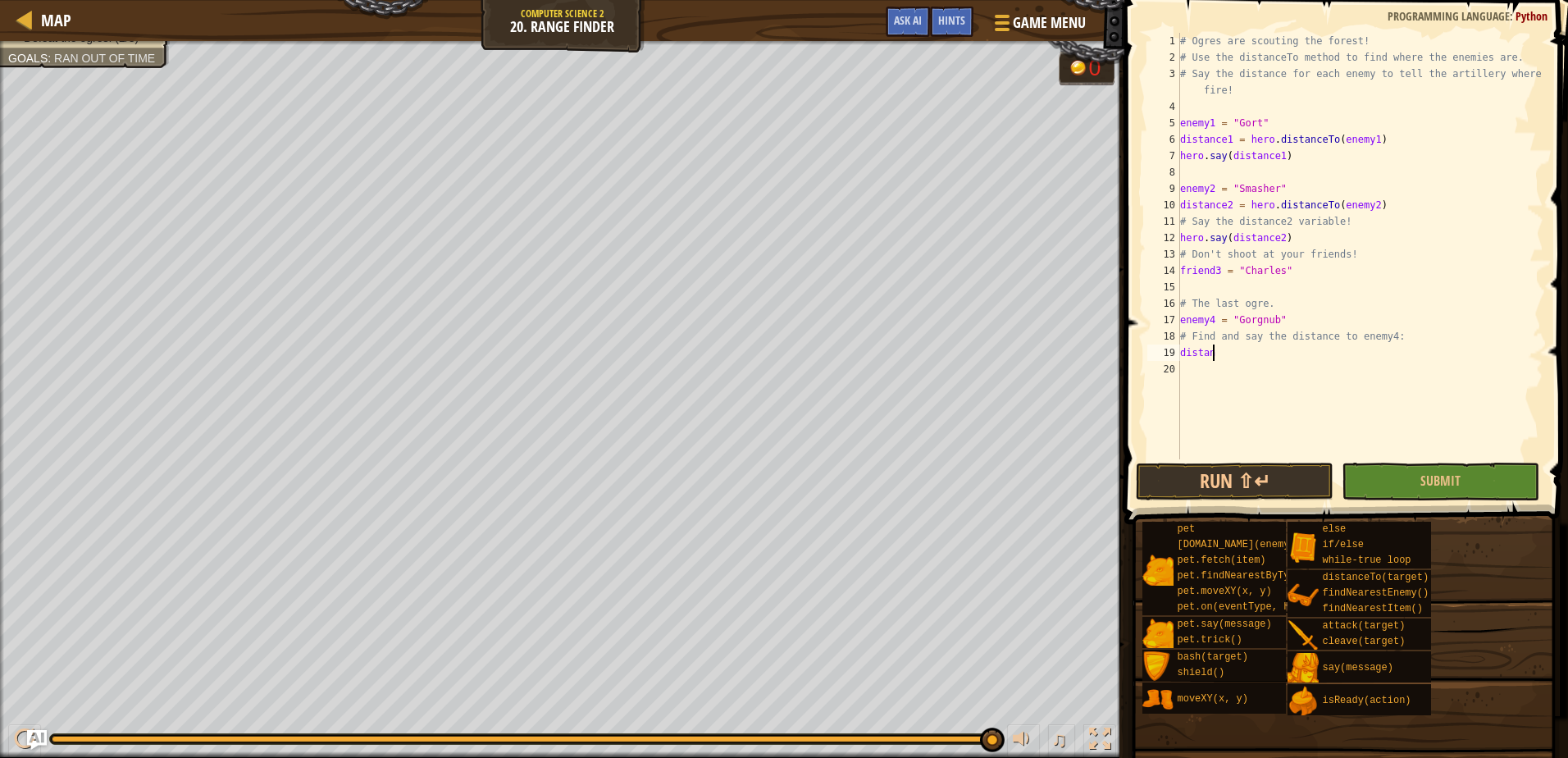
click at [1225, 358] on div "# Ogres are scouting the forest! # Use the distanceTo method to find where the …" at bounding box center [1359, 263] width 366 height 459
type textarea "distance"
click at [1203, 279] on div "# Ogres are scouting the forest! # Use the distanceTo method to find where the …" at bounding box center [1359, 263] width 366 height 459
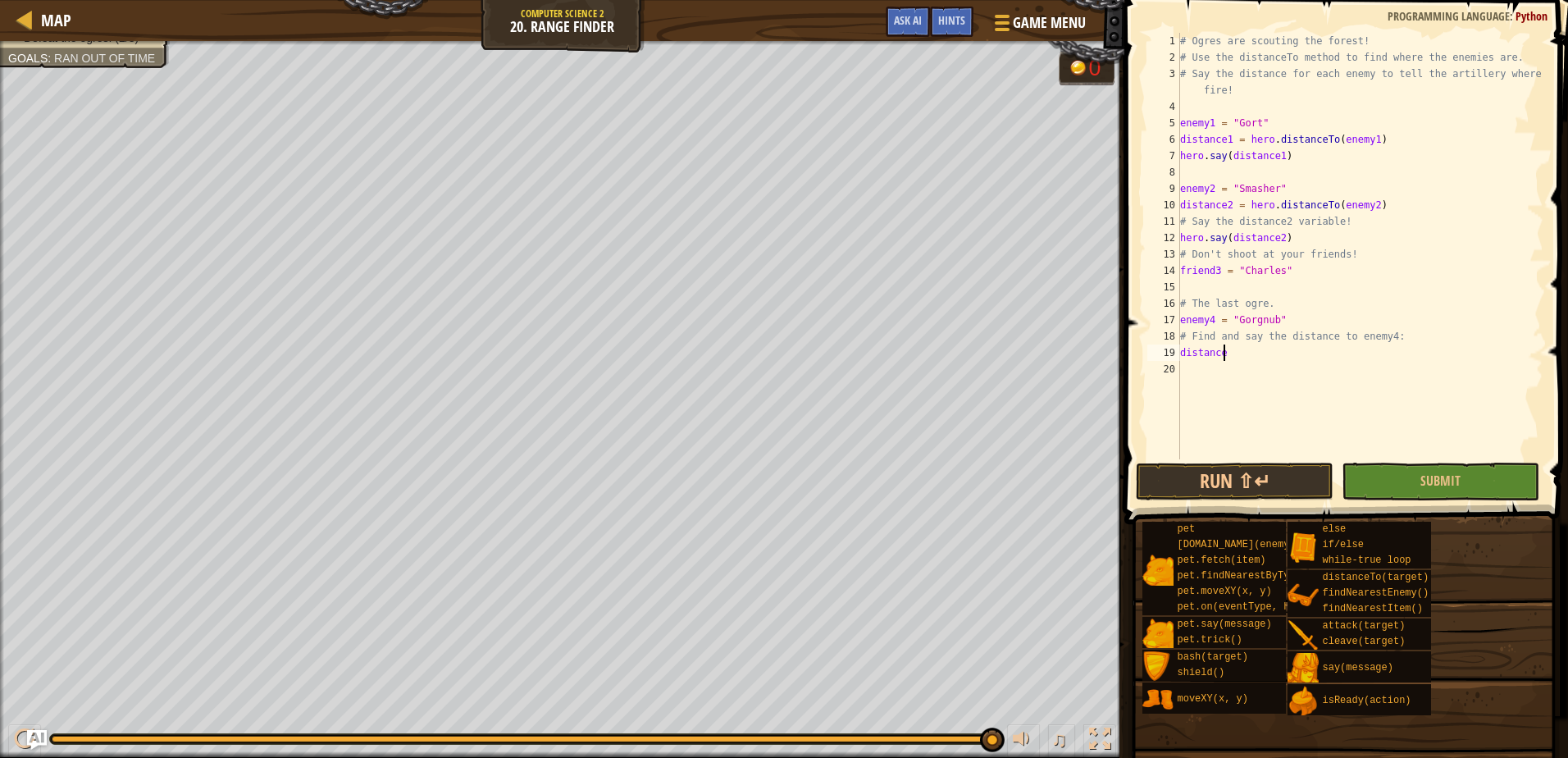
click at [1241, 355] on div "# Ogres are scouting the forest! # Use the distanceTo method to find where the …" at bounding box center [1359, 263] width 366 height 459
type textarea "distance4 = hero.distanceTo(enemy4)"
click at [1183, 368] on div "# Ogres are scouting the forest! # Use the distanceTo method to find where the …" at bounding box center [1359, 263] width 366 height 459
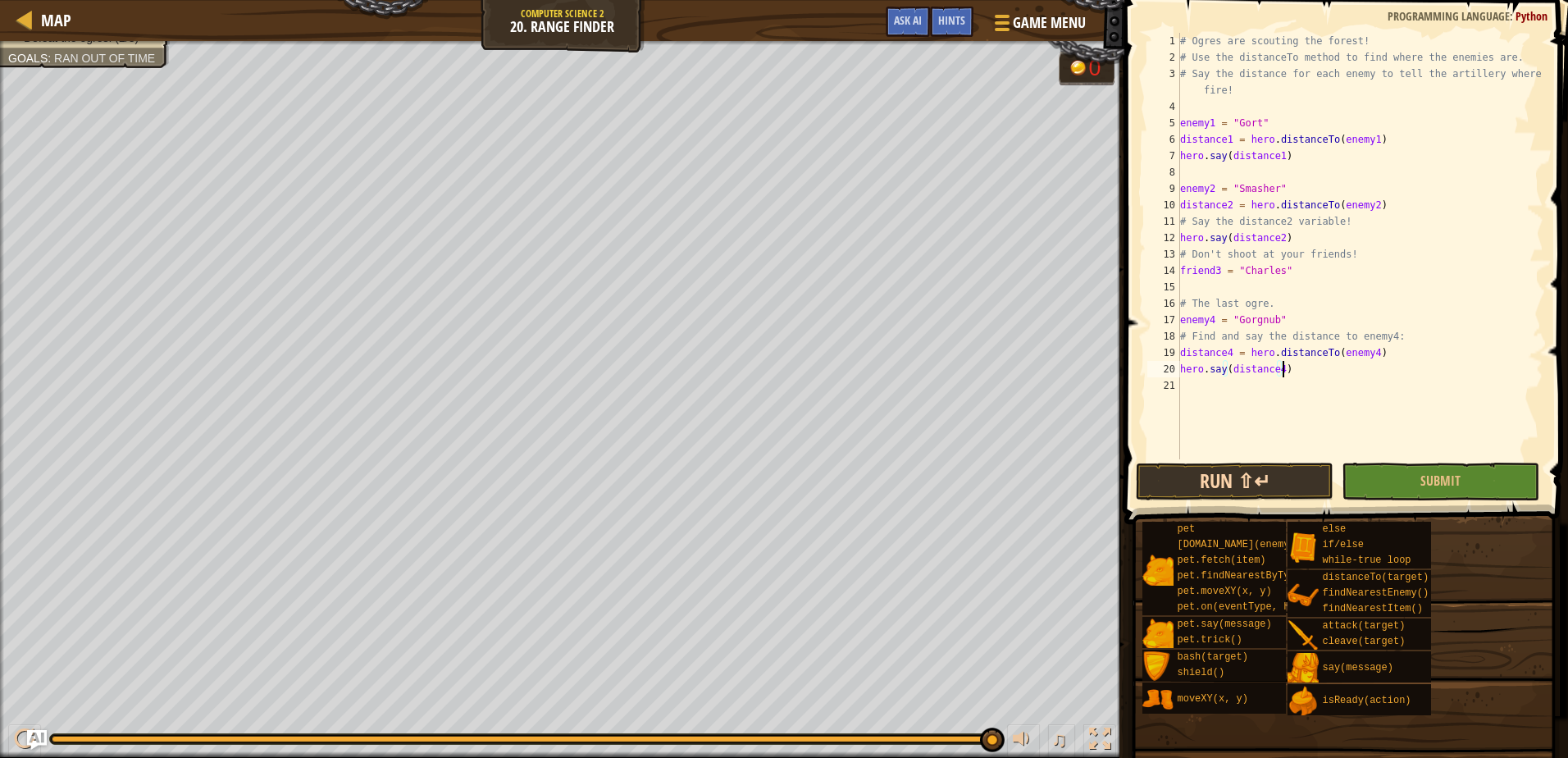
type textarea "hero.say(distance4)"
click at [1236, 488] on button "Run ⇧↵" at bounding box center [1234, 482] width 197 height 38
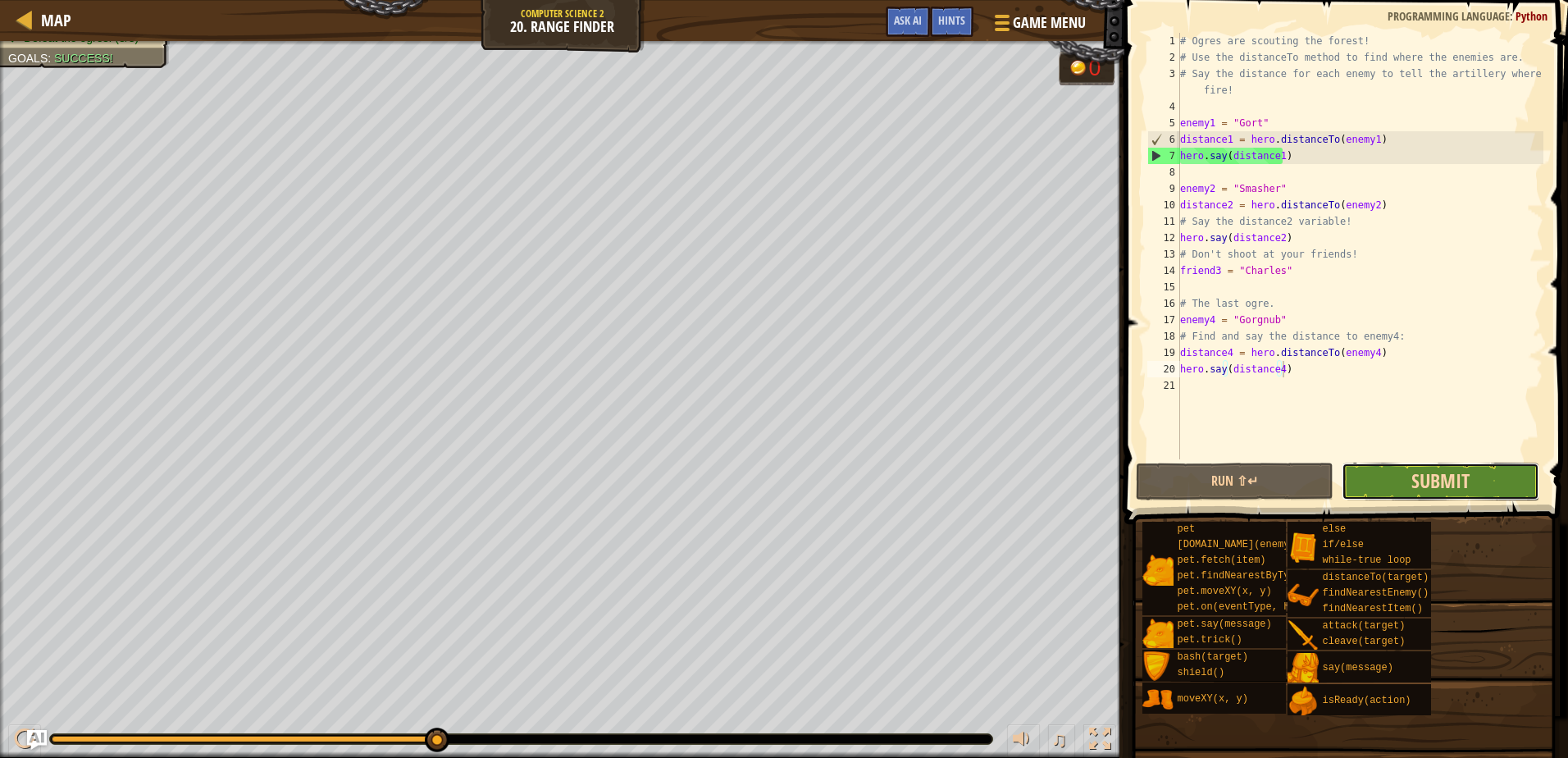
click at [1424, 480] on span "Submit" at bounding box center [1440, 481] width 59 height 26
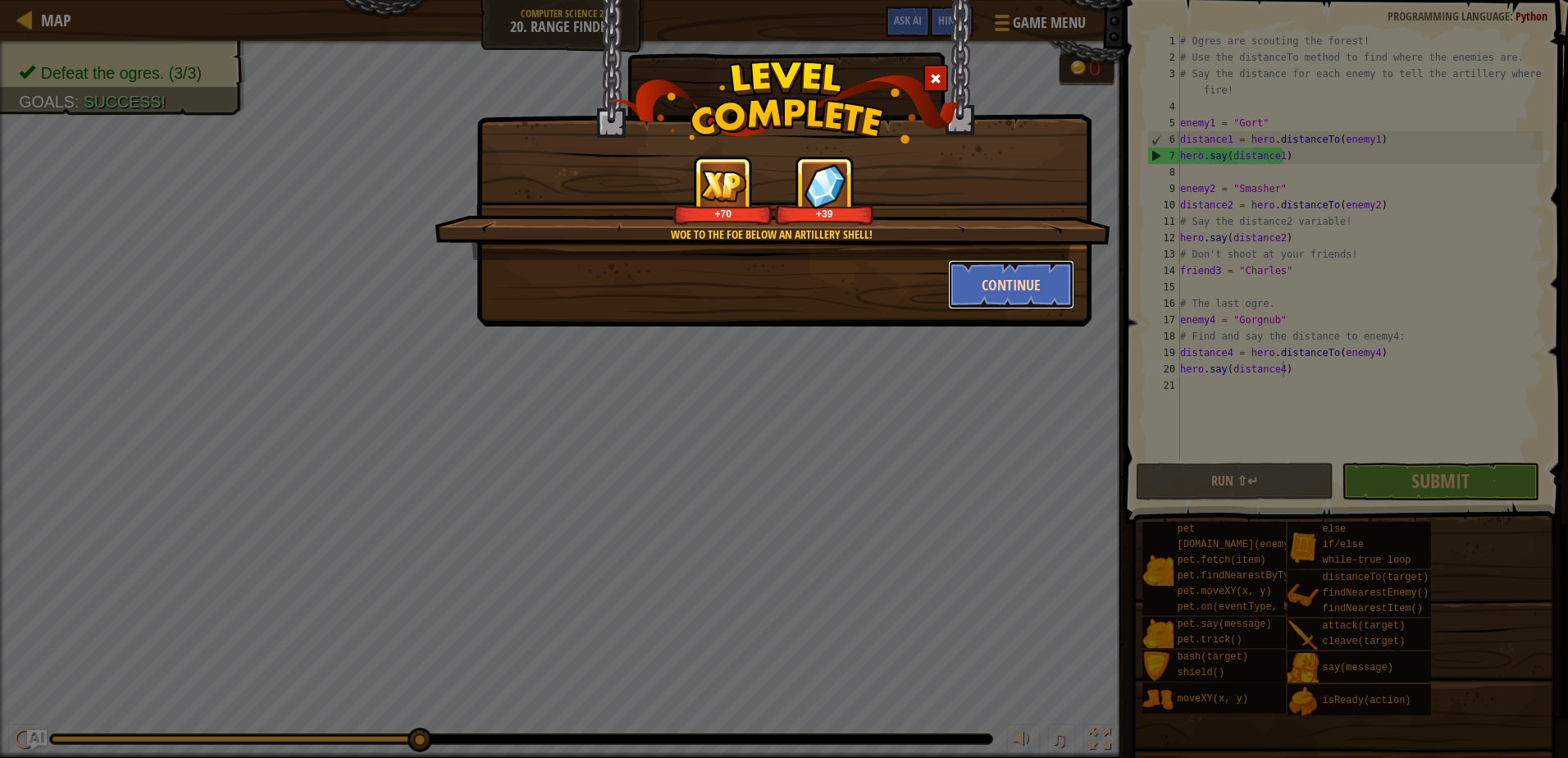
click at [990, 290] on button "Continue" at bounding box center [1011, 284] width 127 height 49
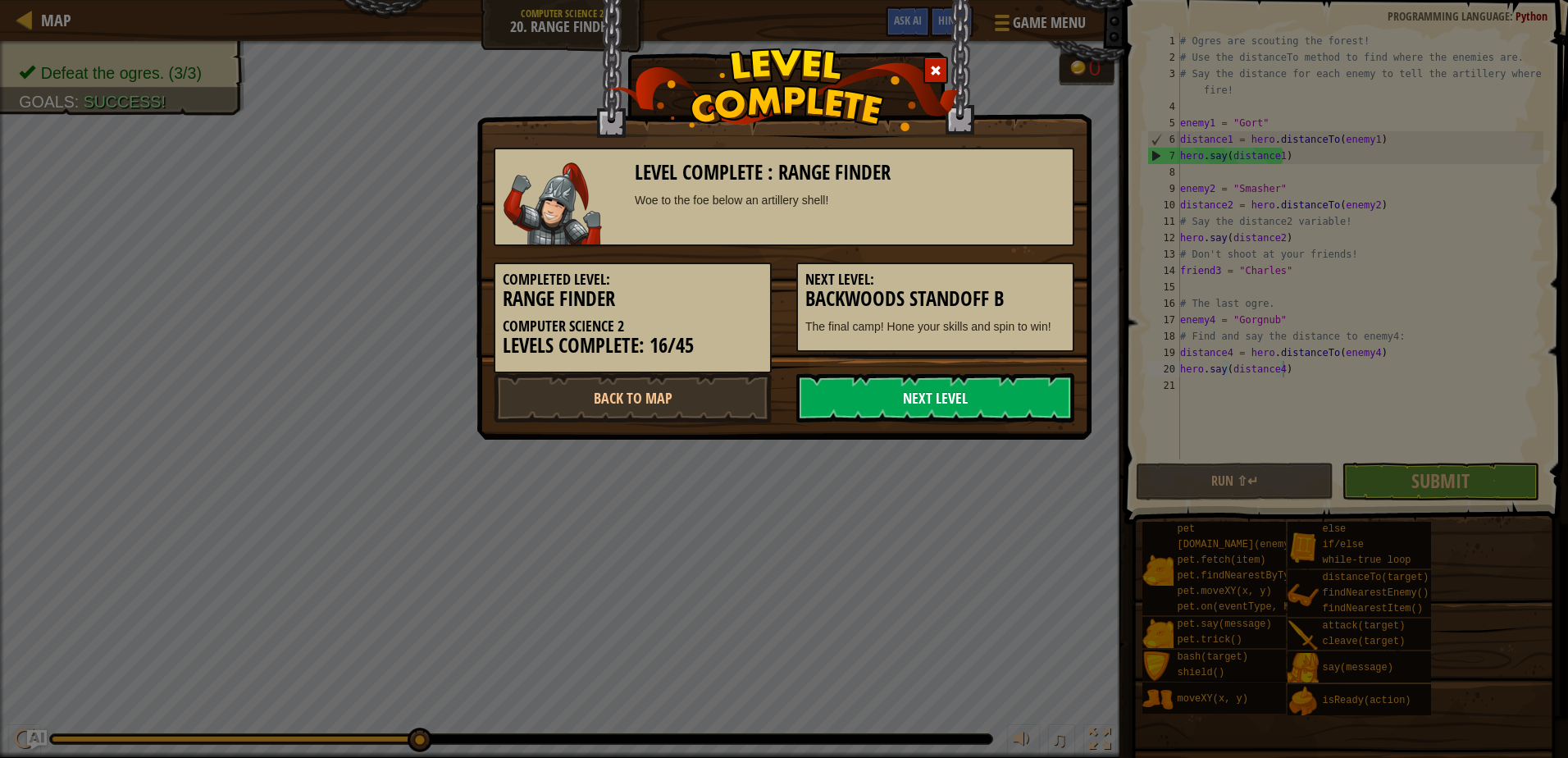
click at [901, 400] on link "Next Level" at bounding box center [934, 398] width 278 height 49
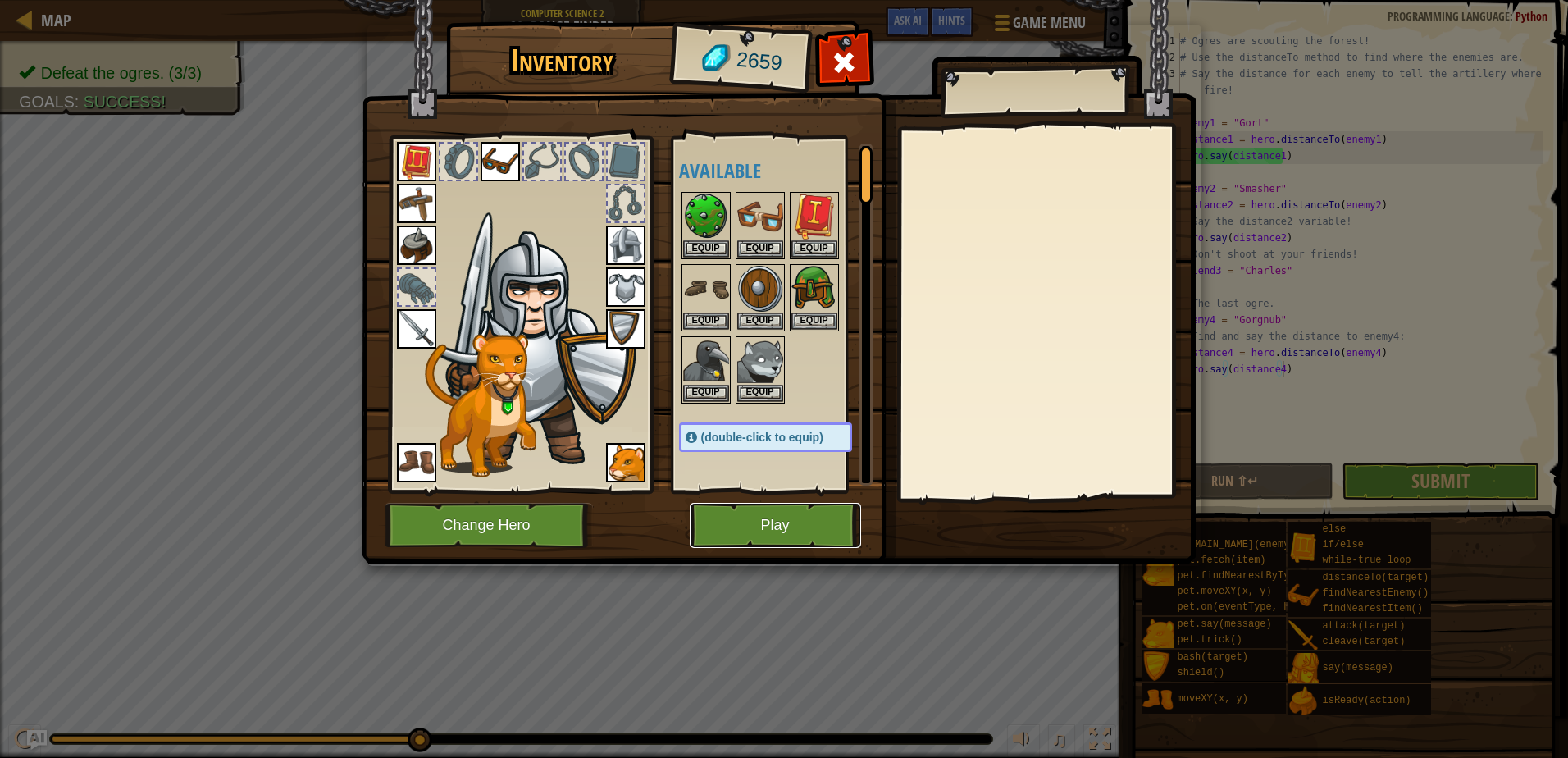
click at [750, 526] on button "Play" at bounding box center [775, 526] width 172 height 45
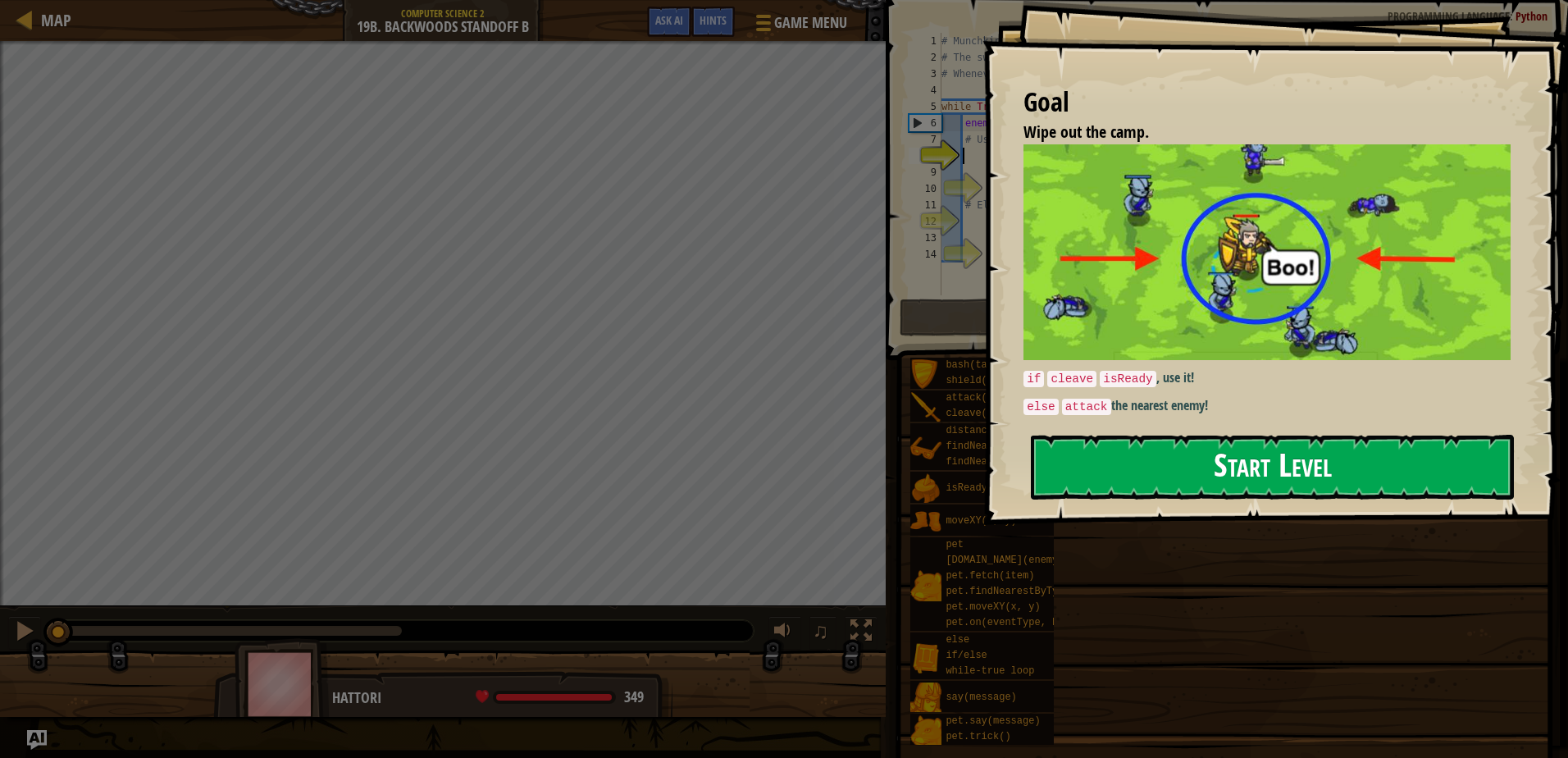
click at [1133, 475] on button "Start Level" at bounding box center [1272, 467] width 483 height 64
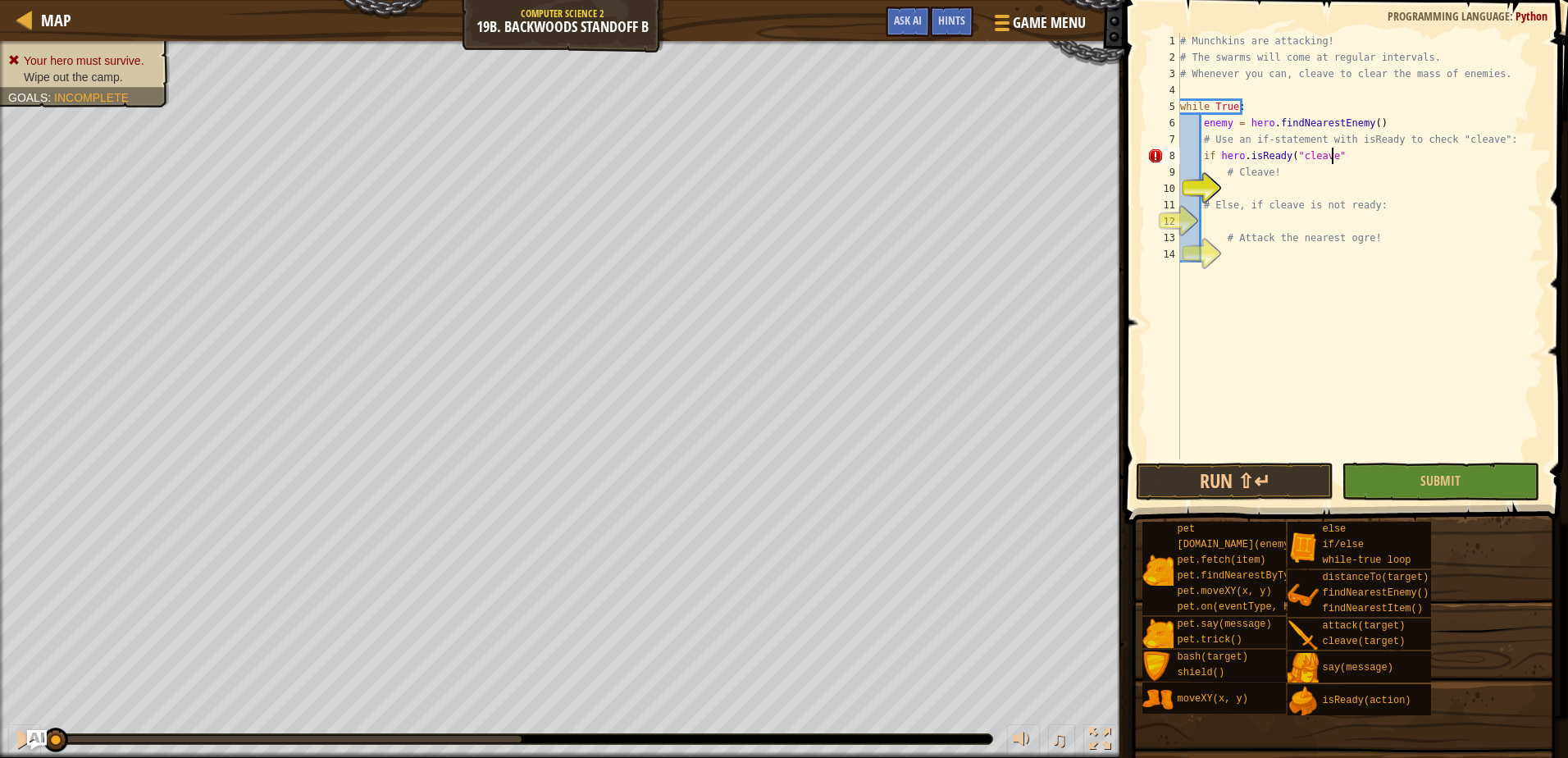
scroll to position [8, 13]
type textarea "if hero.isReady("cleave")"
click at [1229, 188] on div "# Munchkins are attacking! # The swarms will come at regular intervals. # Whene…" at bounding box center [1359, 263] width 366 height 459
type textarea "hero.cleave(enemy)"
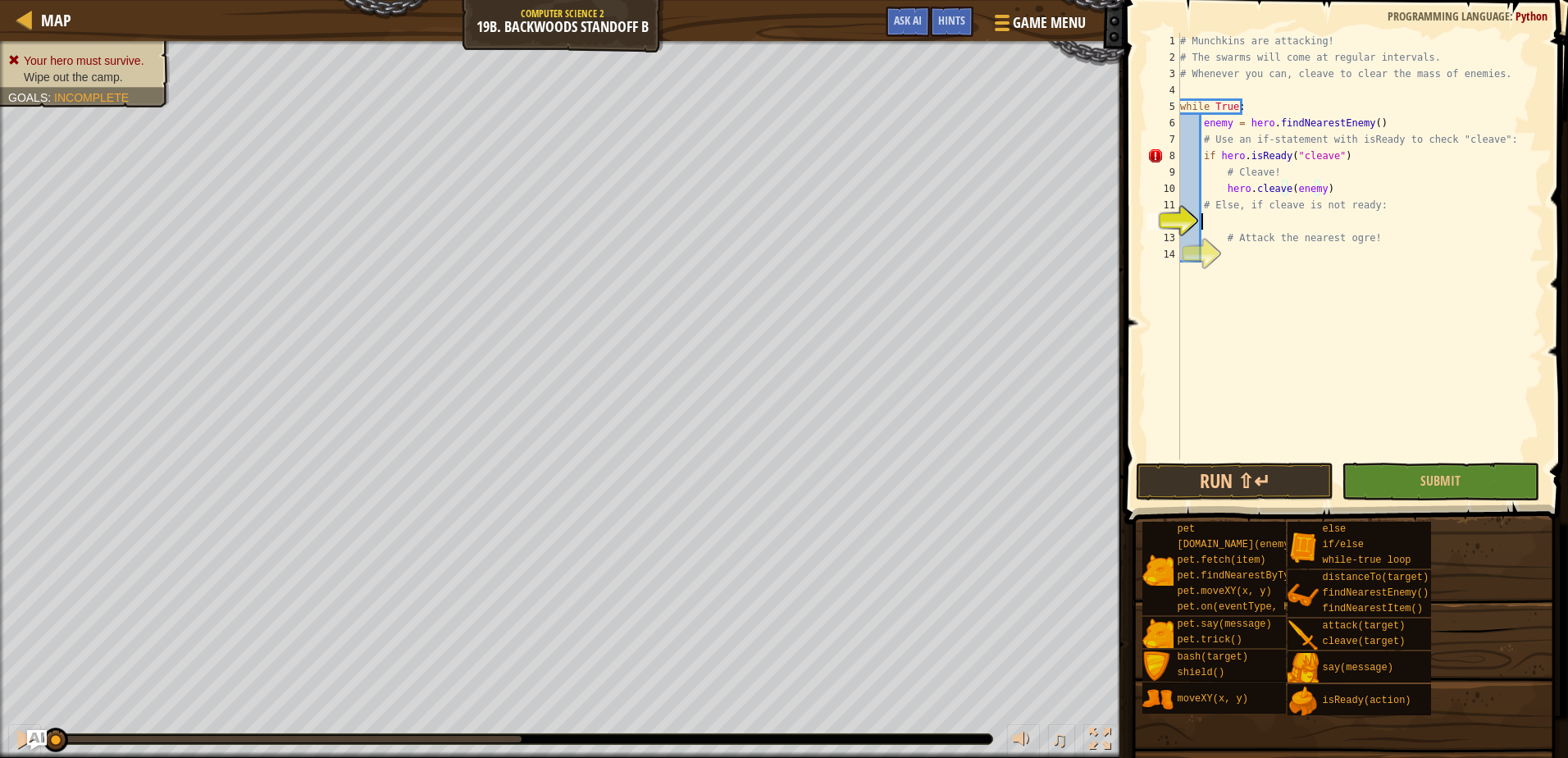
click at [1246, 221] on div "# Munchkins are attacking! # The swarms will come at regular intervals. # Whene…" at bounding box center [1359, 263] width 366 height 459
type textarea "else:"
click at [1252, 248] on div "# Munchkins are attacking! # The swarms will come at regular intervals. # Whene…" at bounding box center [1359, 263] width 366 height 459
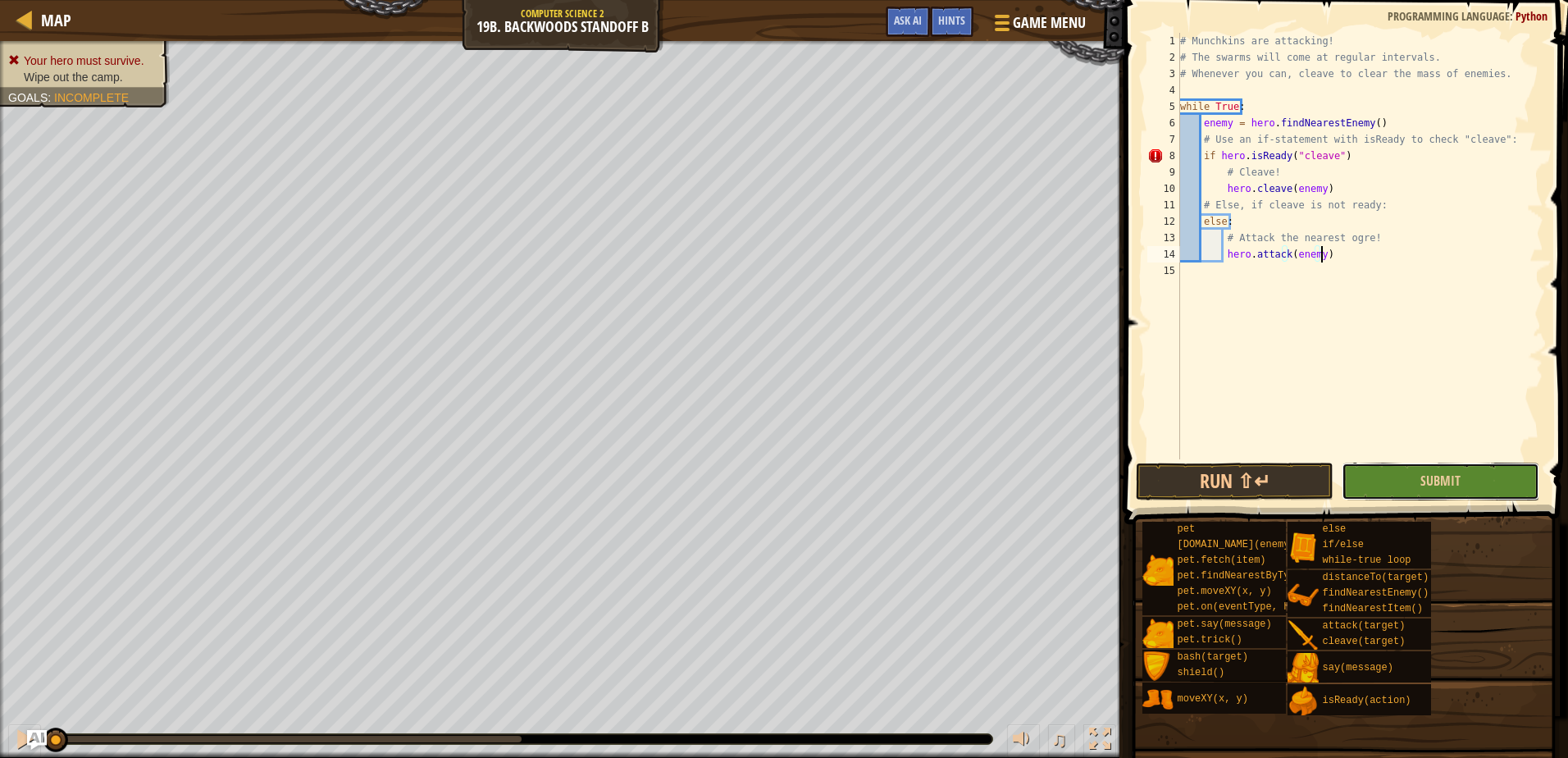
click at [1410, 467] on button "Submit" at bounding box center [1440, 482] width 197 height 38
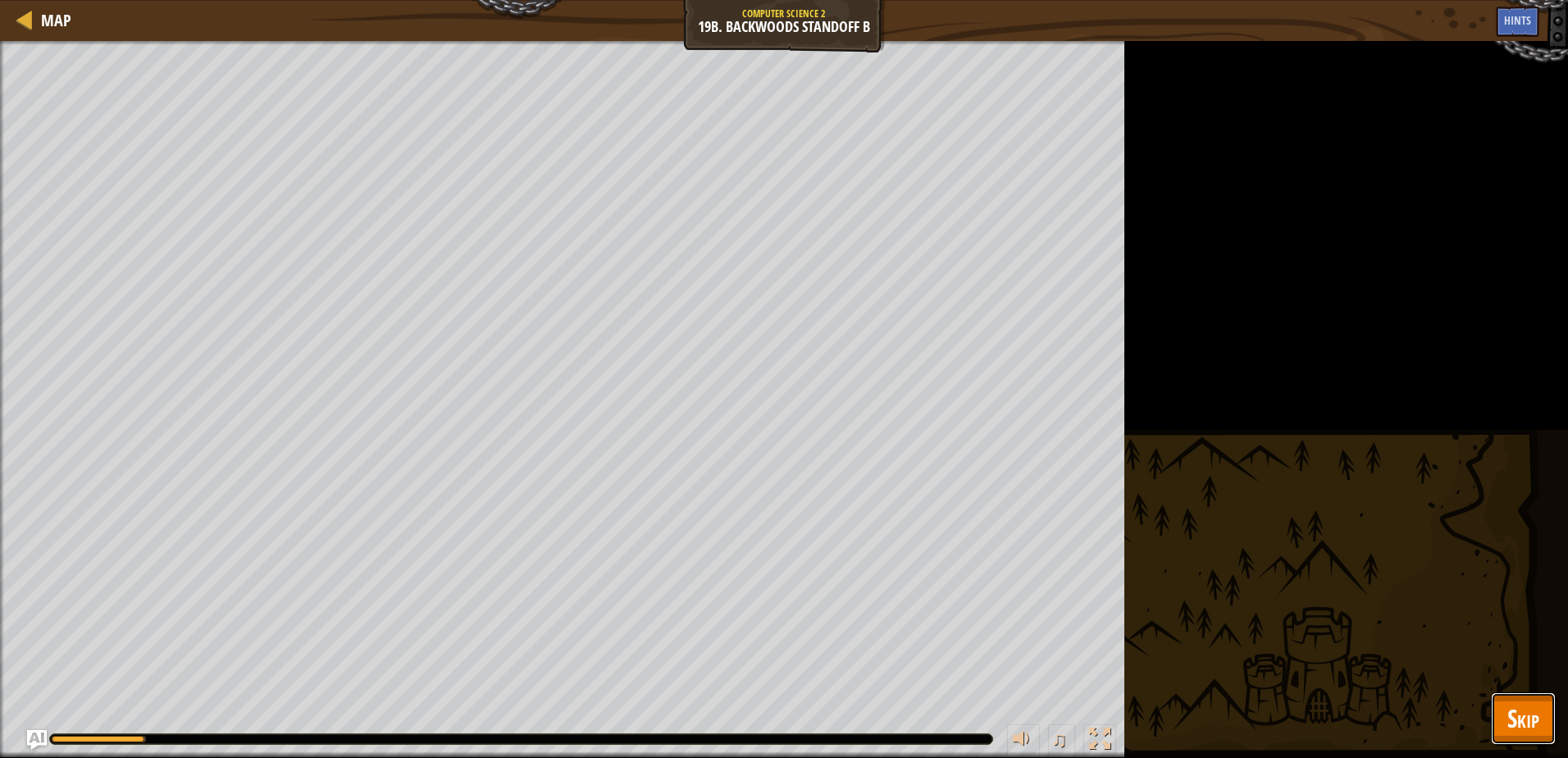
click at [1520, 715] on span "Skip" at bounding box center [1522, 718] width 32 height 33
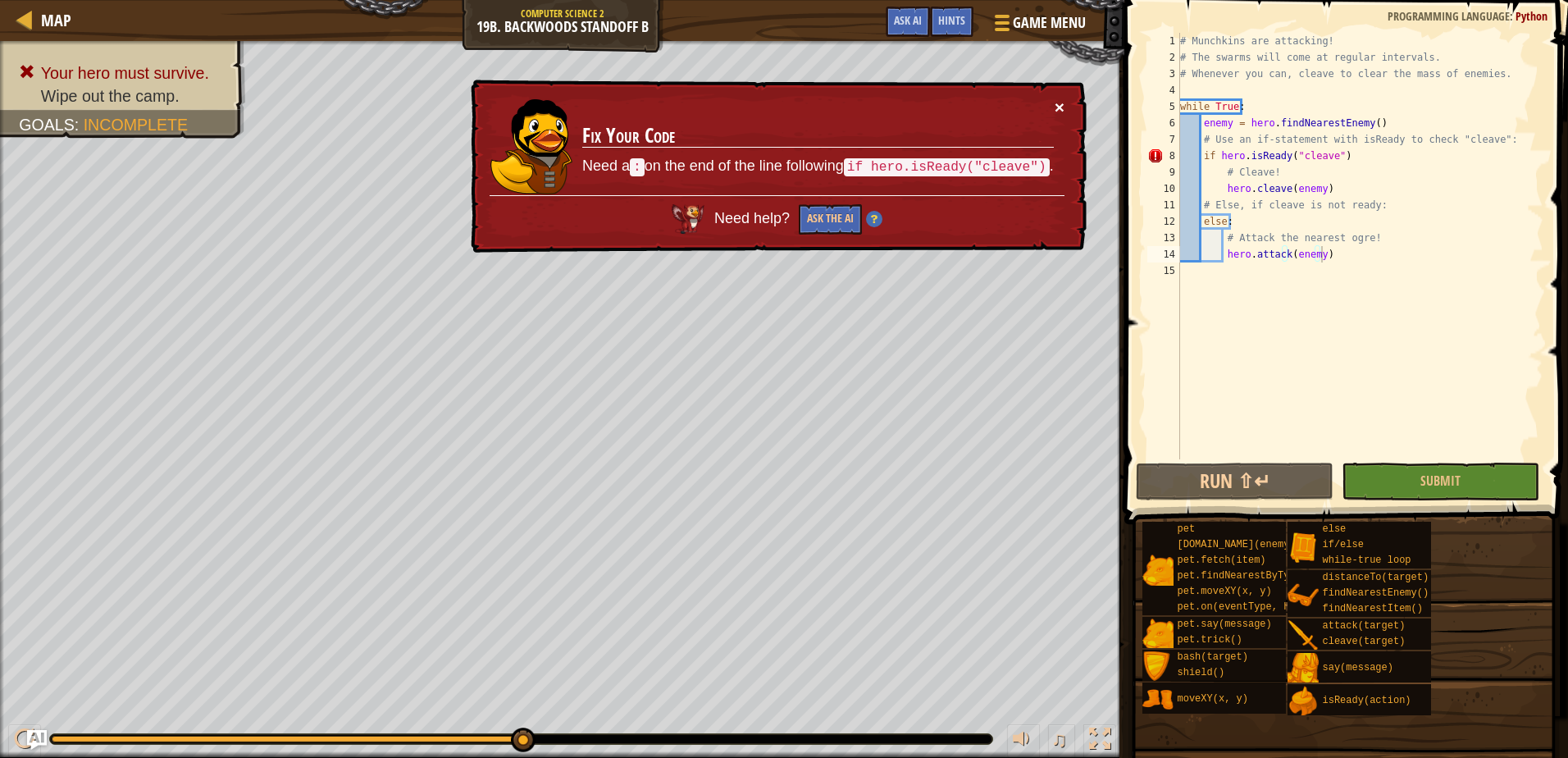
click at [1061, 105] on button "×" at bounding box center [1059, 107] width 10 height 18
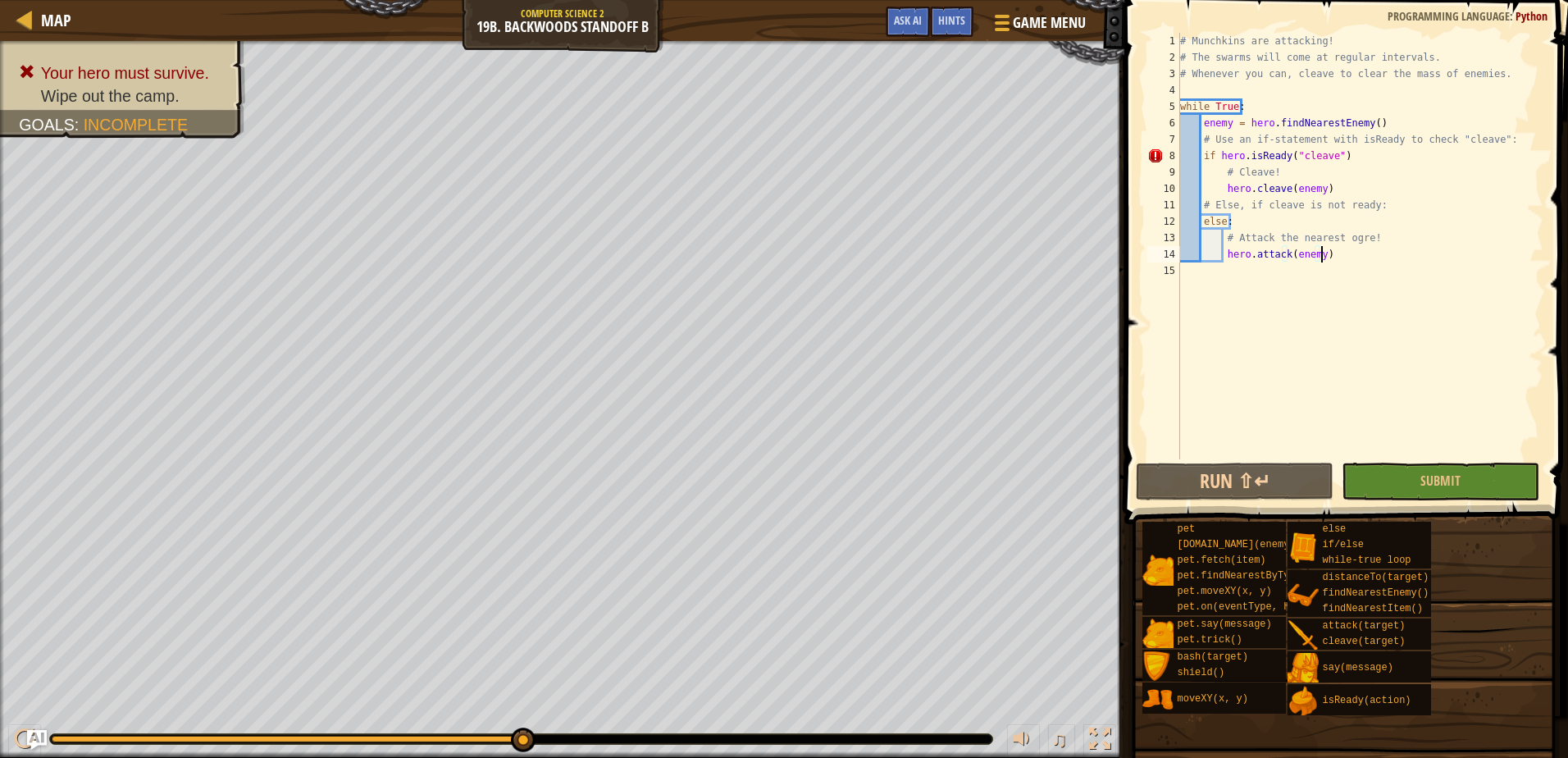
click at [1369, 150] on div "# Munchkins are attacking! # The swarms will come at regular intervals. # Whene…" at bounding box center [1359, 263] width 366 height 459
type textarea "if hero.isReady("cleave"):"
click at [1195, 492] on button "Run ⇧↵" at bounding box center [1234, 482] width 197 height 38
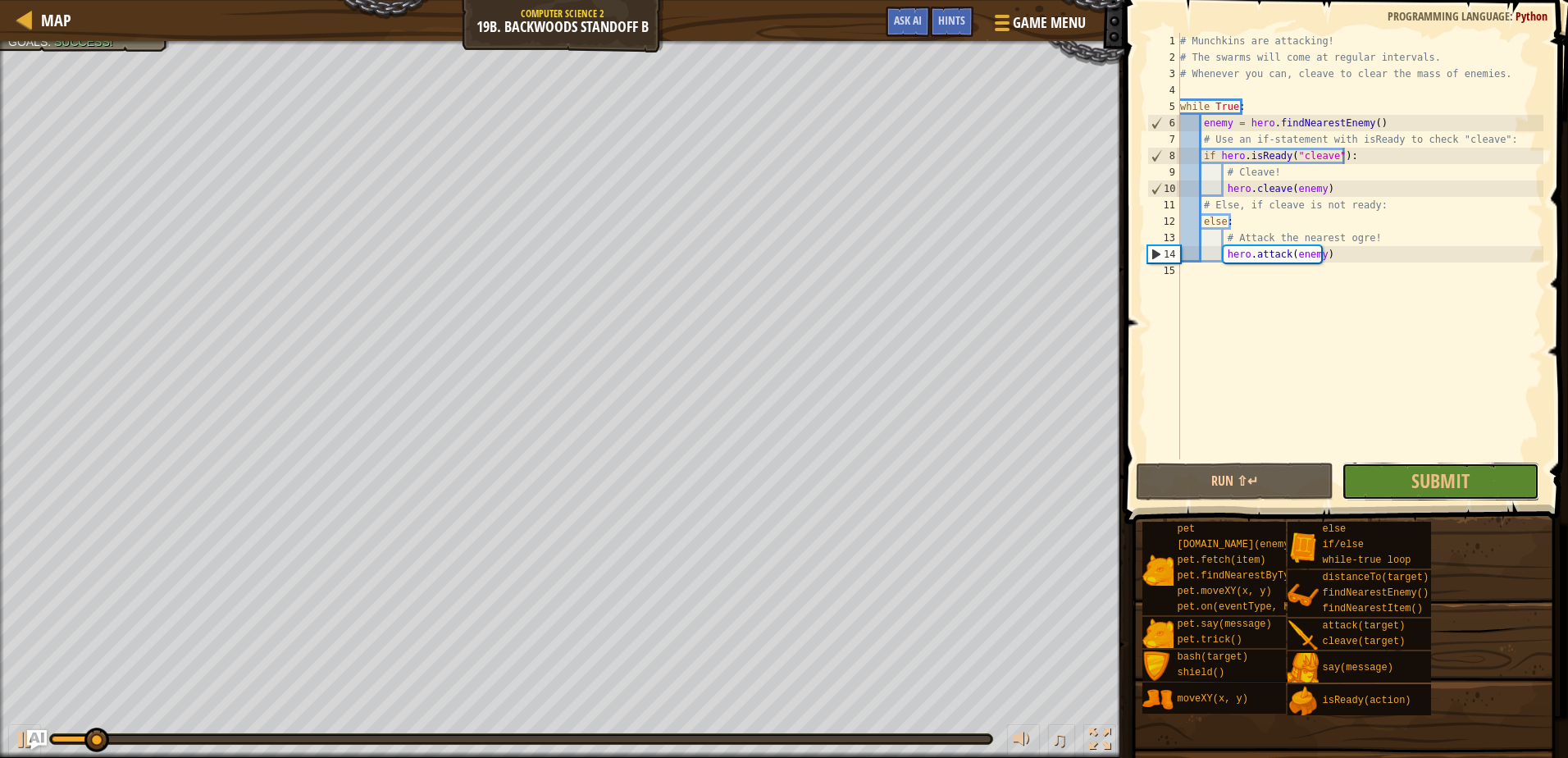
click at [1427, 465] on button "Submit" at bounding box center [1440, 482] width 197 height 38
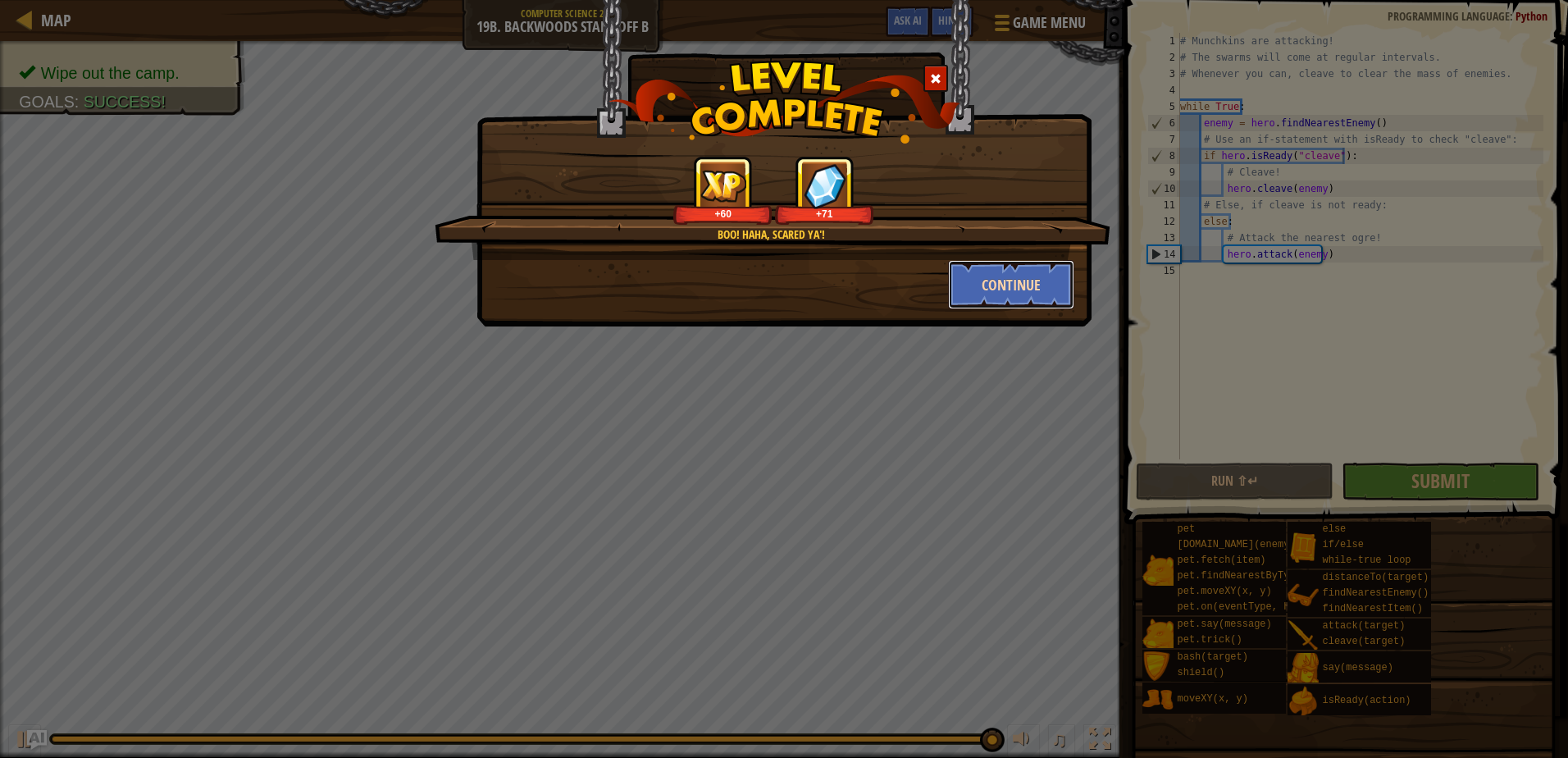
click at [1006, 277] on button "Continue" at bounding box center [1011, 284] width 127 height 49
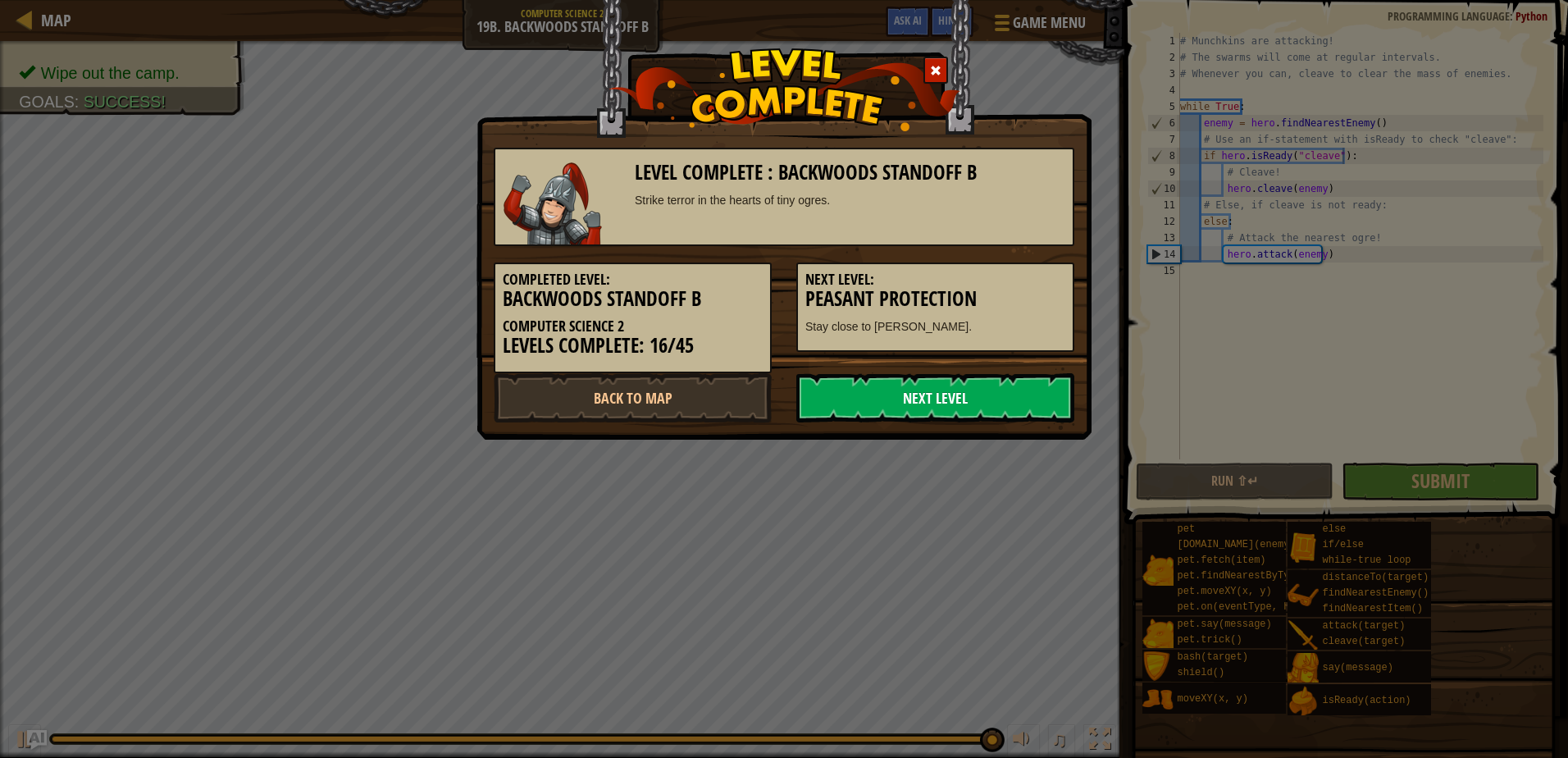
click at [906, 394] on link "Next Level" at bounding box center [934, 398] width 278 height 49
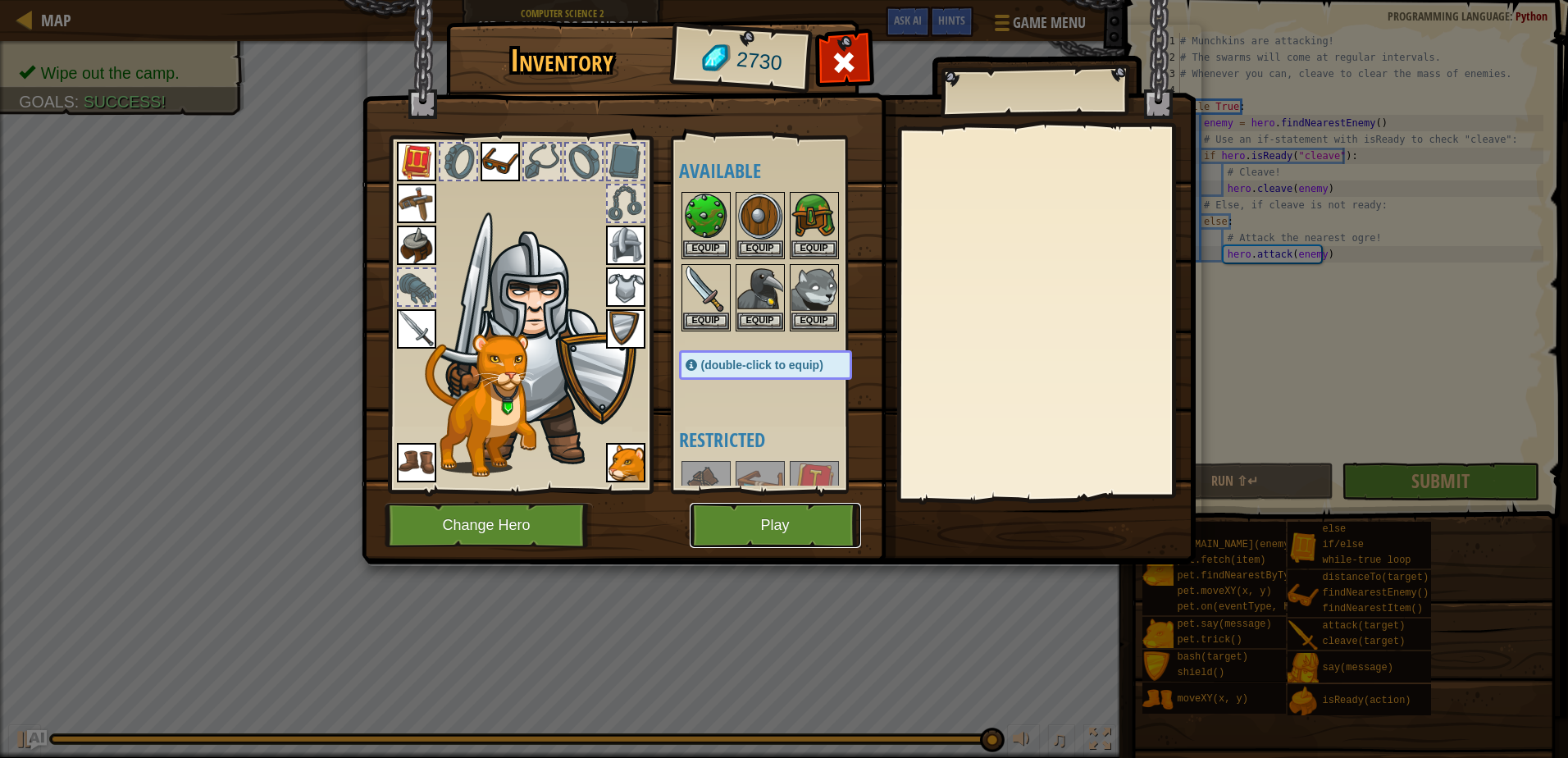
click at [741, 532] on button "Play" at bounding box center [775, 526] width 172 height 45
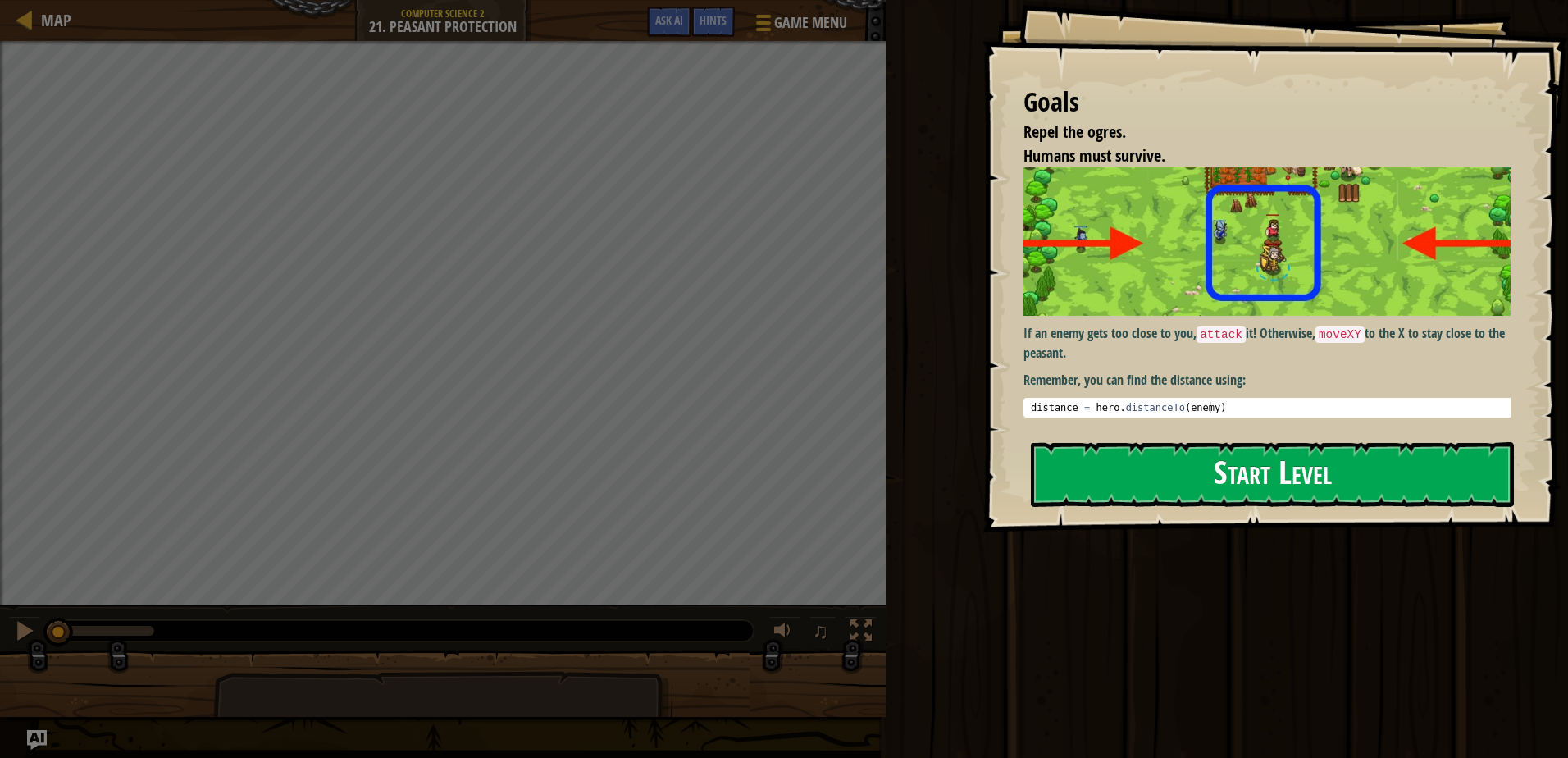
click at [1178, 476] on button "Start Level" at bounding box center [1272, 475] width 483 height 64
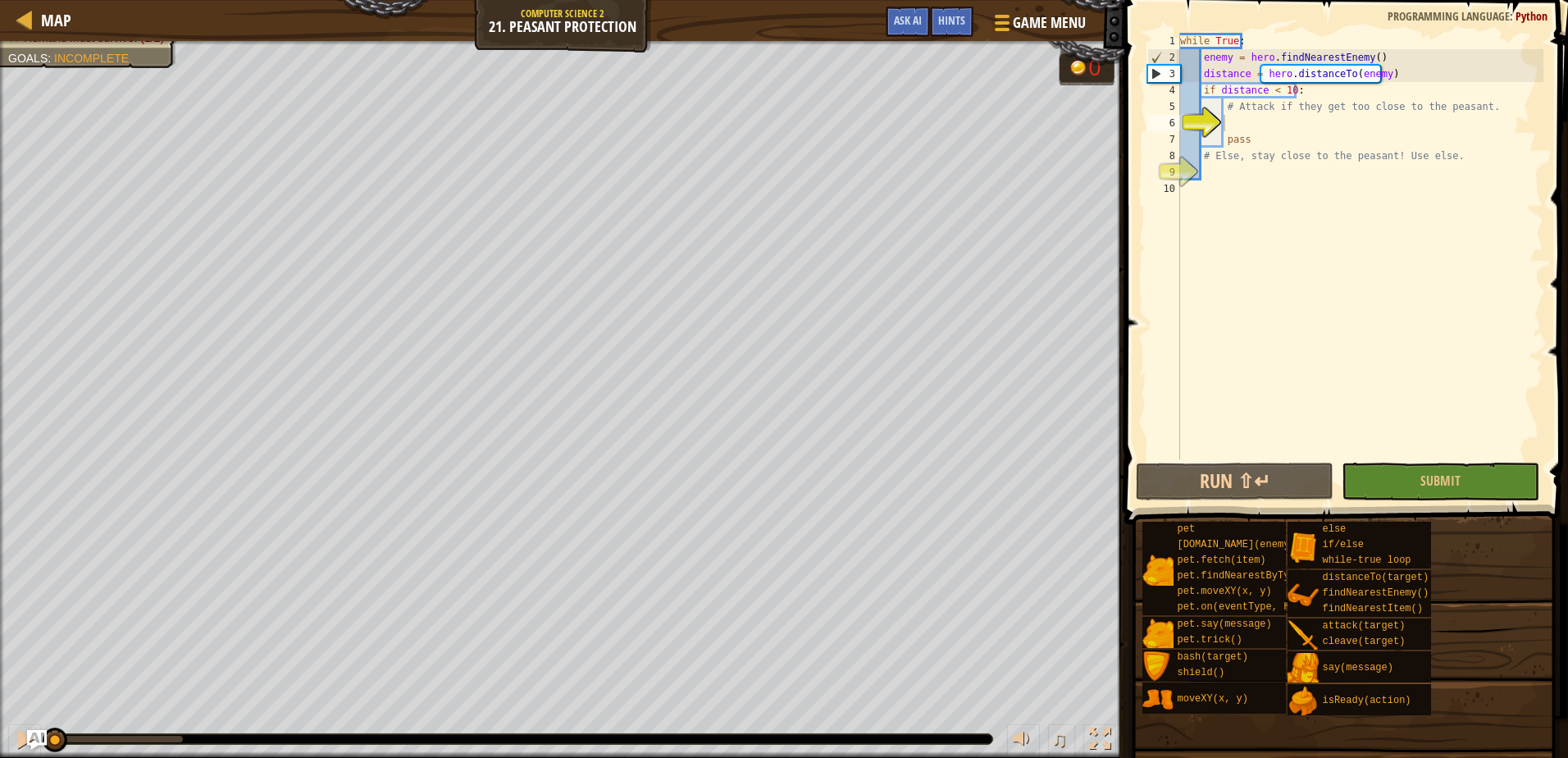
drag, startPoint x: 1345, startPoint y: 90, endPoint x: 1334, endPoint y: 64, distance: 28.2
click at [1341, 74] on div "while True : enemy = hero . findNearestEnemy ( ) distance = hero . distanceTo (…" at bounding box center [1359, 263] width 366 height 459
type textarea "distance = hero.distanceTo(enemy) if distance < 10:"
drag, startPoint x: 1314, startPoint y: 253, endPoint x: 1291, endPoint y: 208, distance: 50.5
click at [1314, 250] on div "while True : enemy = hero . findNearestEnemy ( ) distance = hero . distanceTo (…" at bounding box center [1359, 263] width 366 height 459
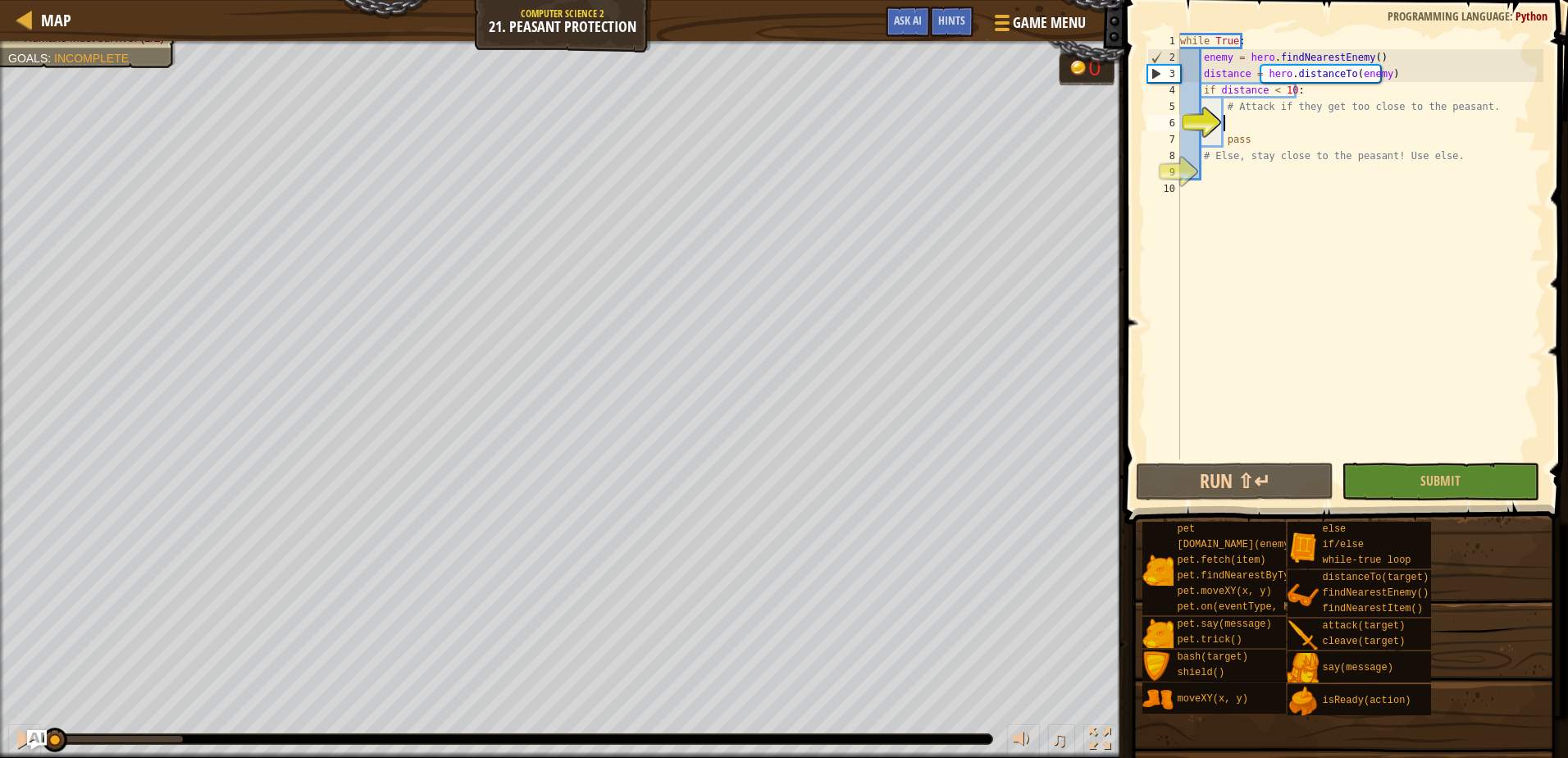
click at [1245, 122] on div "while True : enemy = hero . findNearestEnemy ( ) distance = hero . distanceTo (…" at bounding box center [1359, 263] width 366 height 459
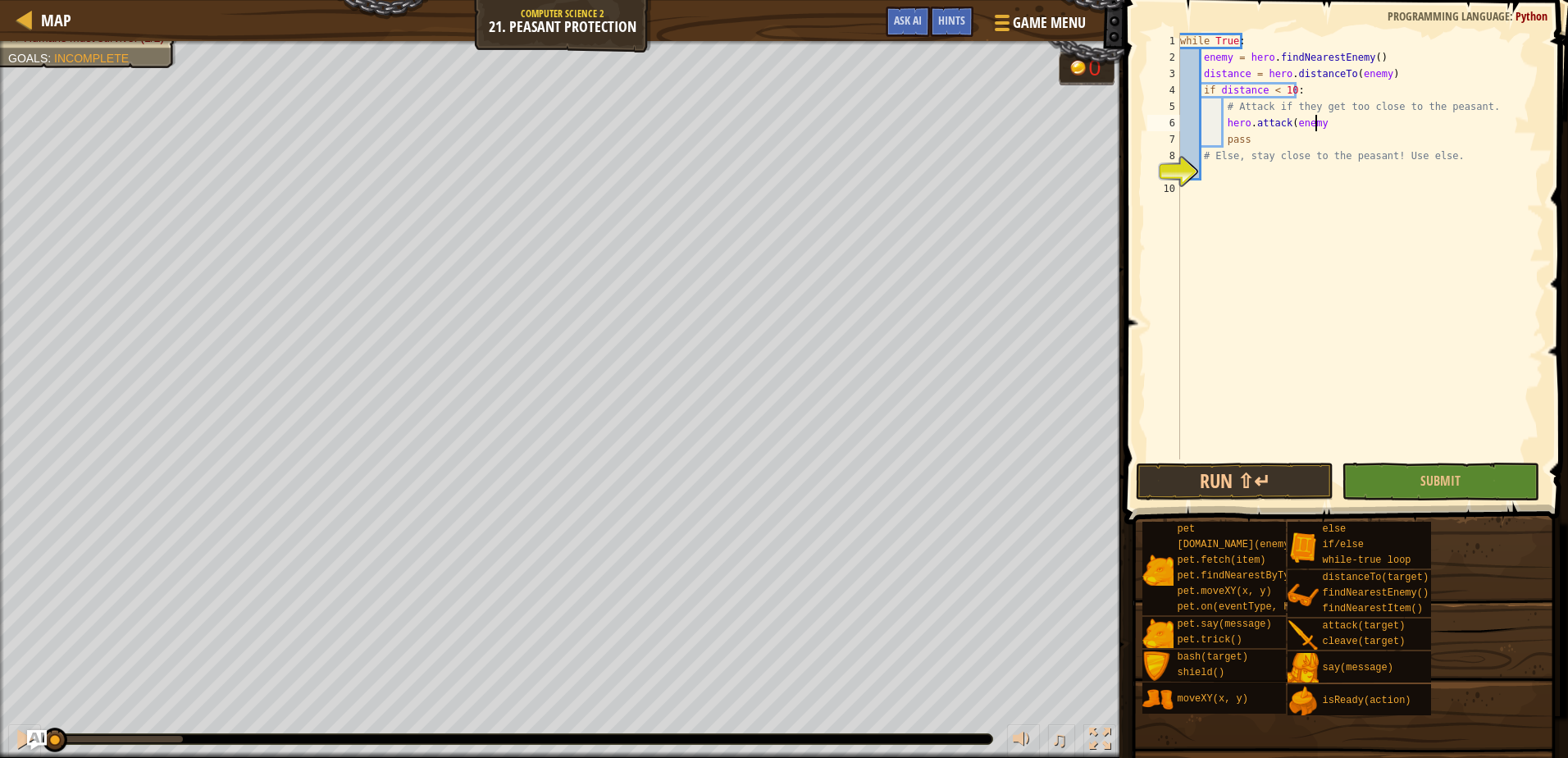
scroll to position [8, 11]
type textarea "hero.attack(enemy)"
click at [1231, 479] on button "Run ⇧↵" at bounding box center [1234, 482] width 197 height 38
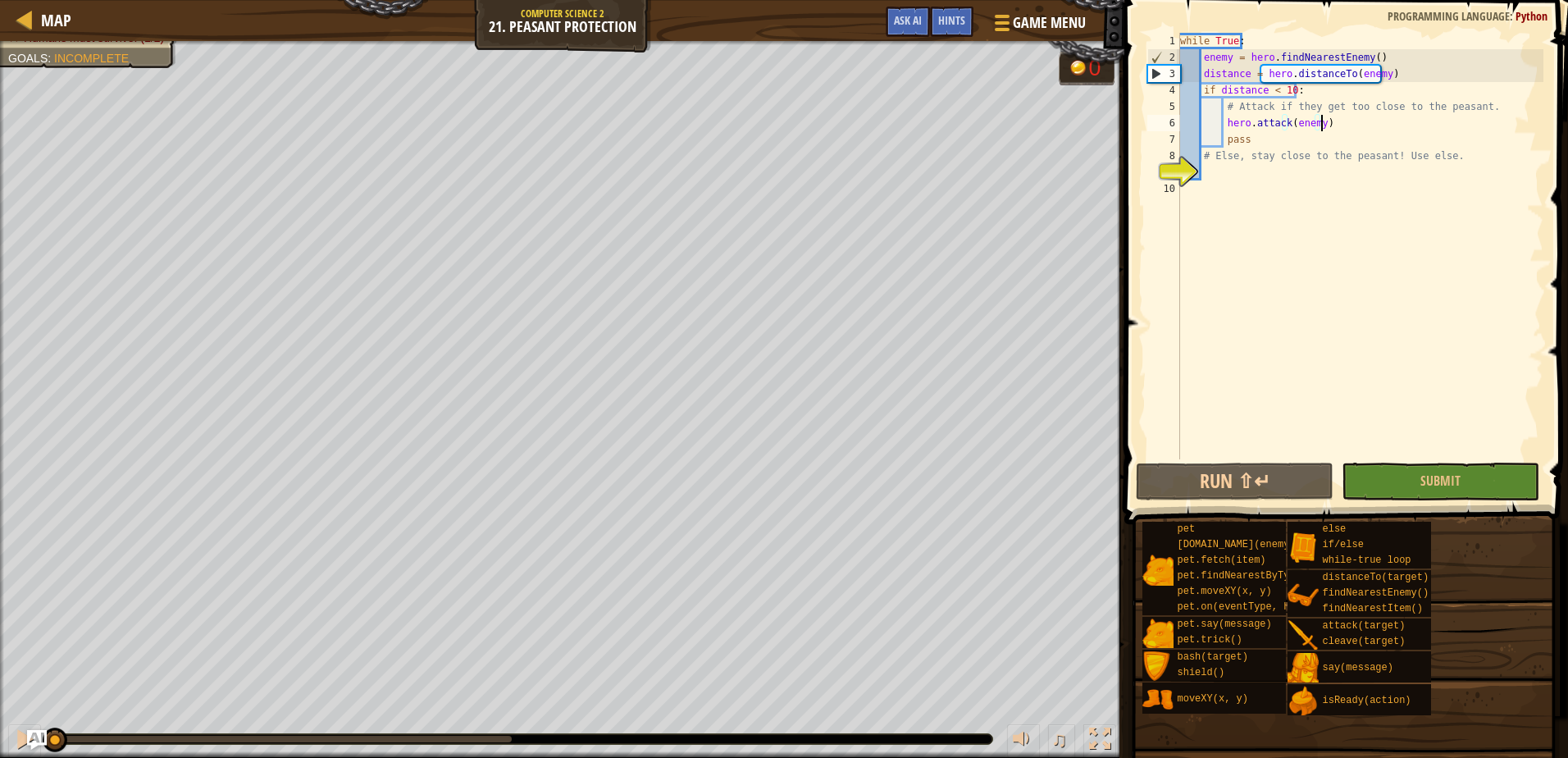
drag, startPoint x: 294, startPoint y: 737, endPoint x: -3, endPoint y: 737, distance: 297.0
click at [1242, 171] on div "while True : enemy = hero . findNearestEnemy ( ) distance = hero . distanceTo (…" at bounding box center [1359, 263] width 366 height 459
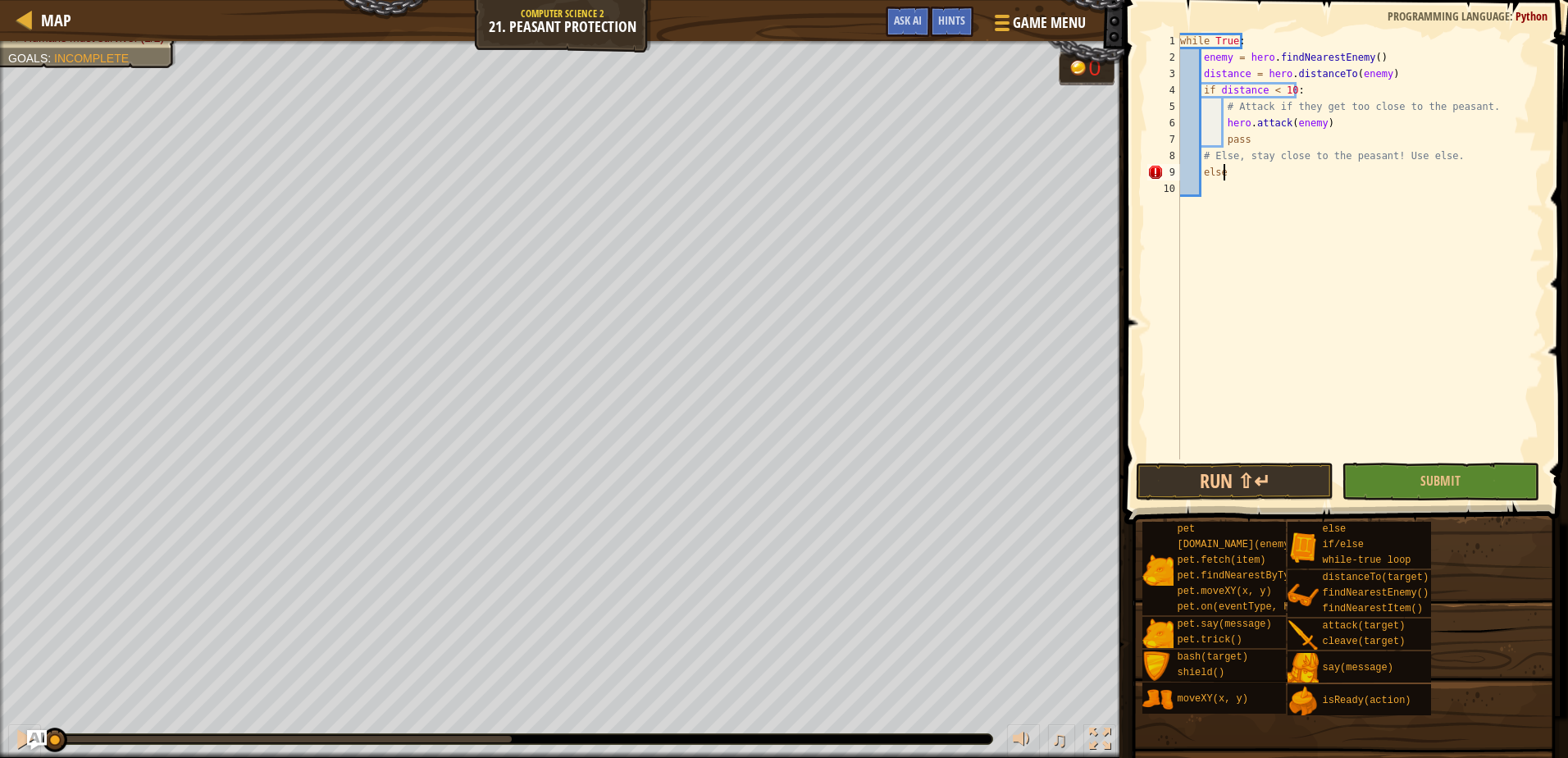
scroll to position [8, 3]
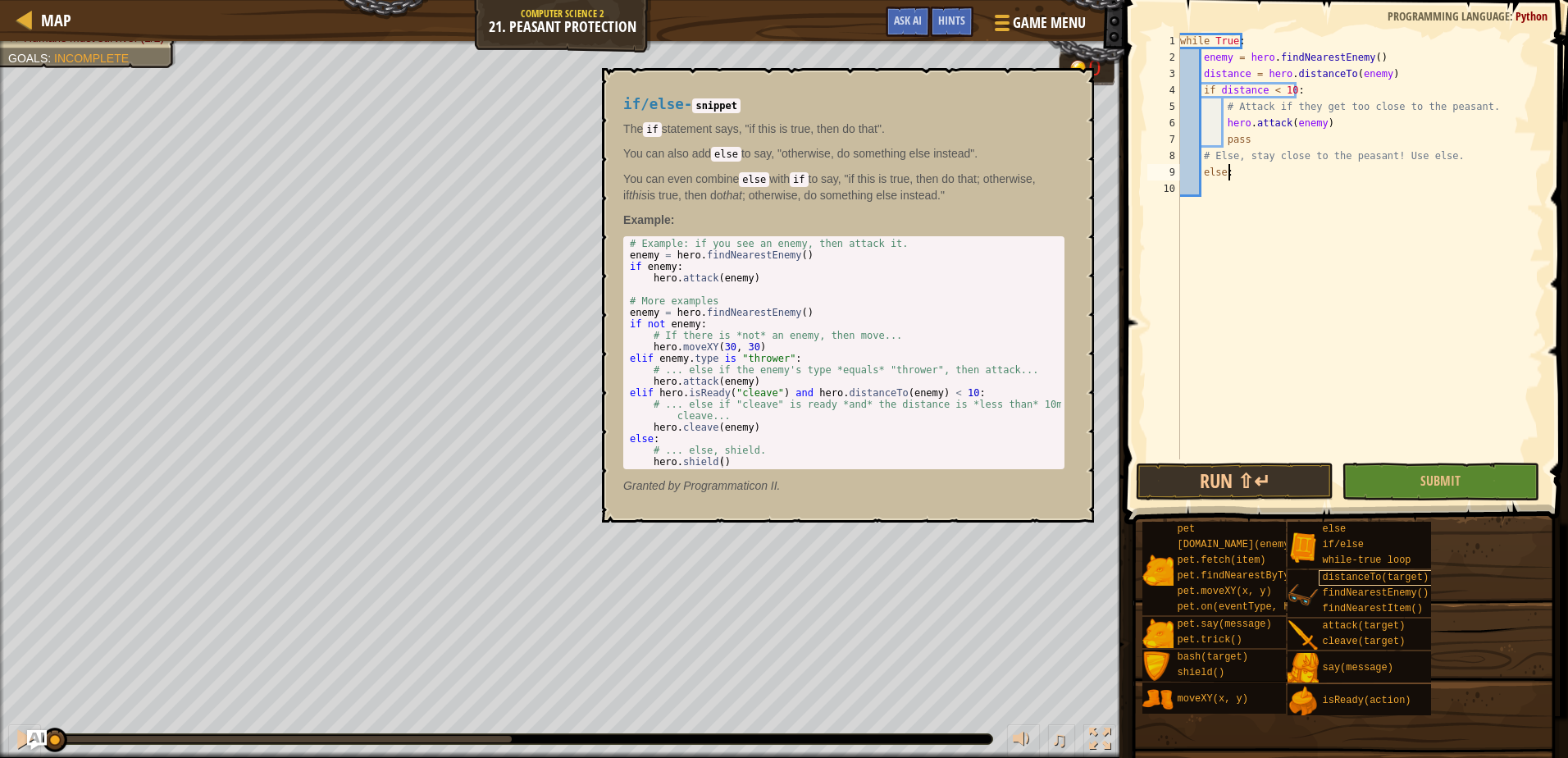
type textarea "else:"
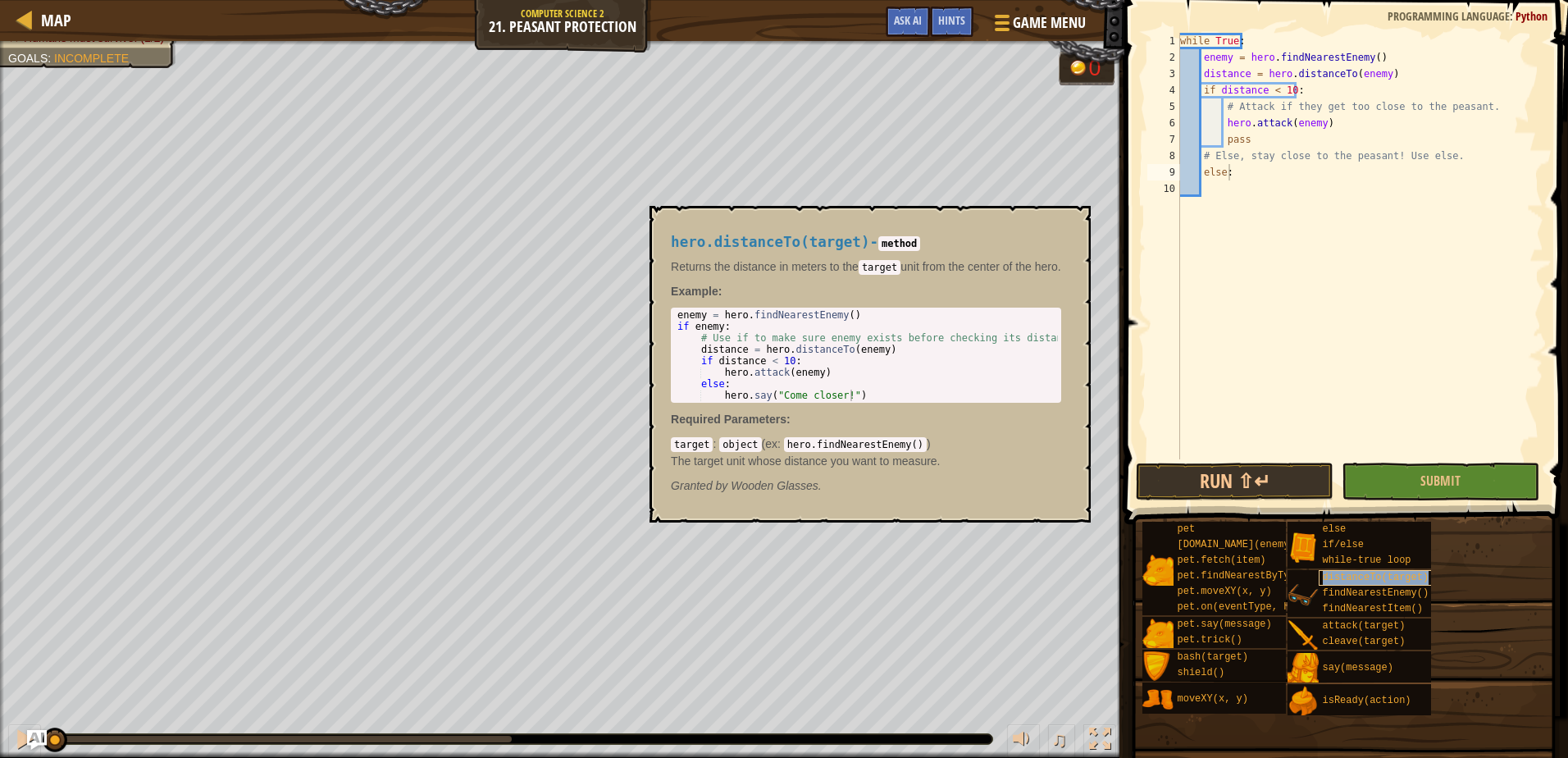
click at [1365, 574] on span "distanceTo(target)" at bounding box center [1376, 577] width 106 height 12
click at [1071, 222] on button "×" at bounding box center [1071, 225] width 13 height 23
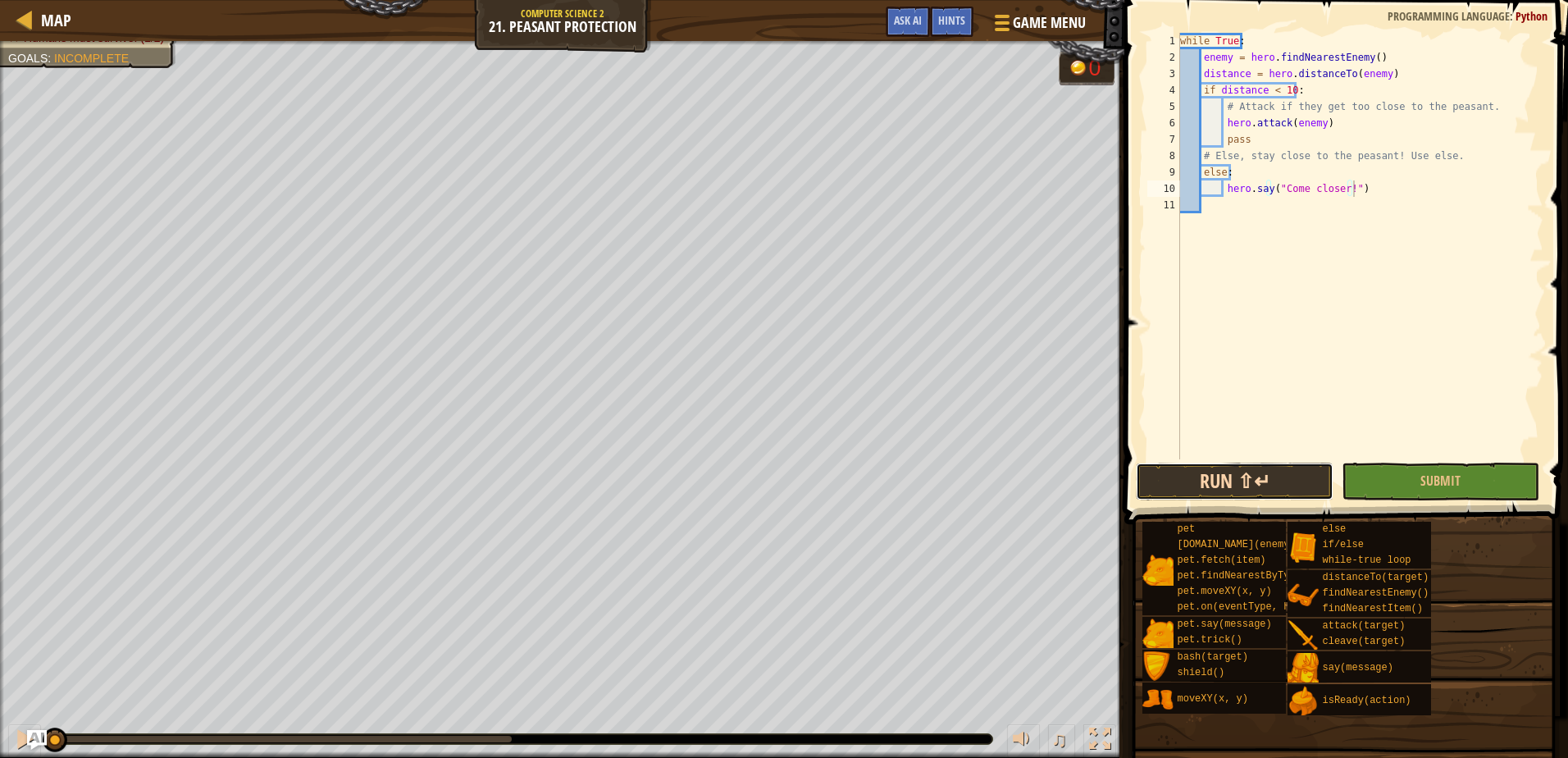
click at [1237, 473] on button "Run ⇧↵" at bounding box center [1234, 482] width 197 height 38
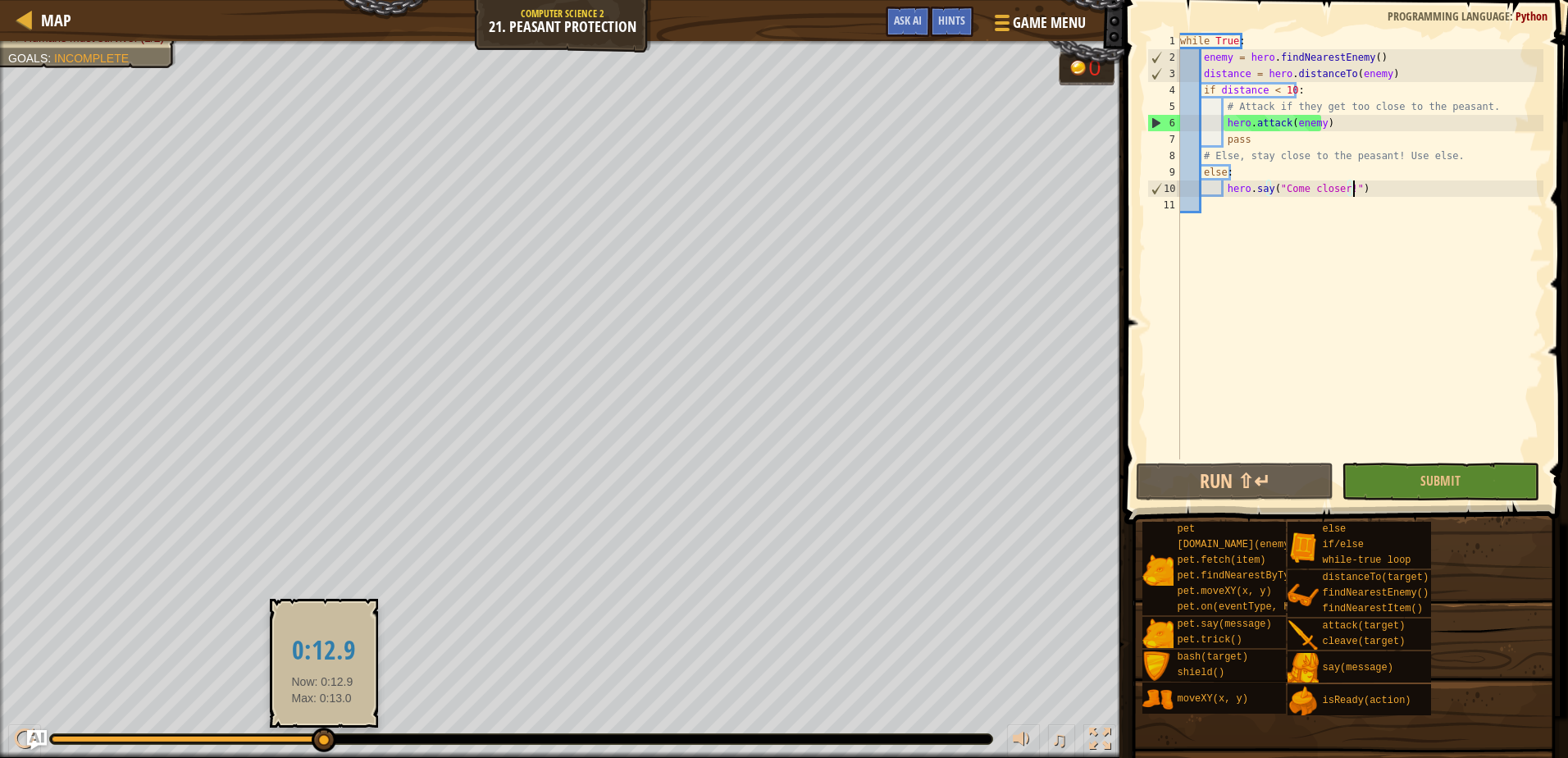
click at [320, 737] on div at bounding box center [323, 739] width 24 height 24
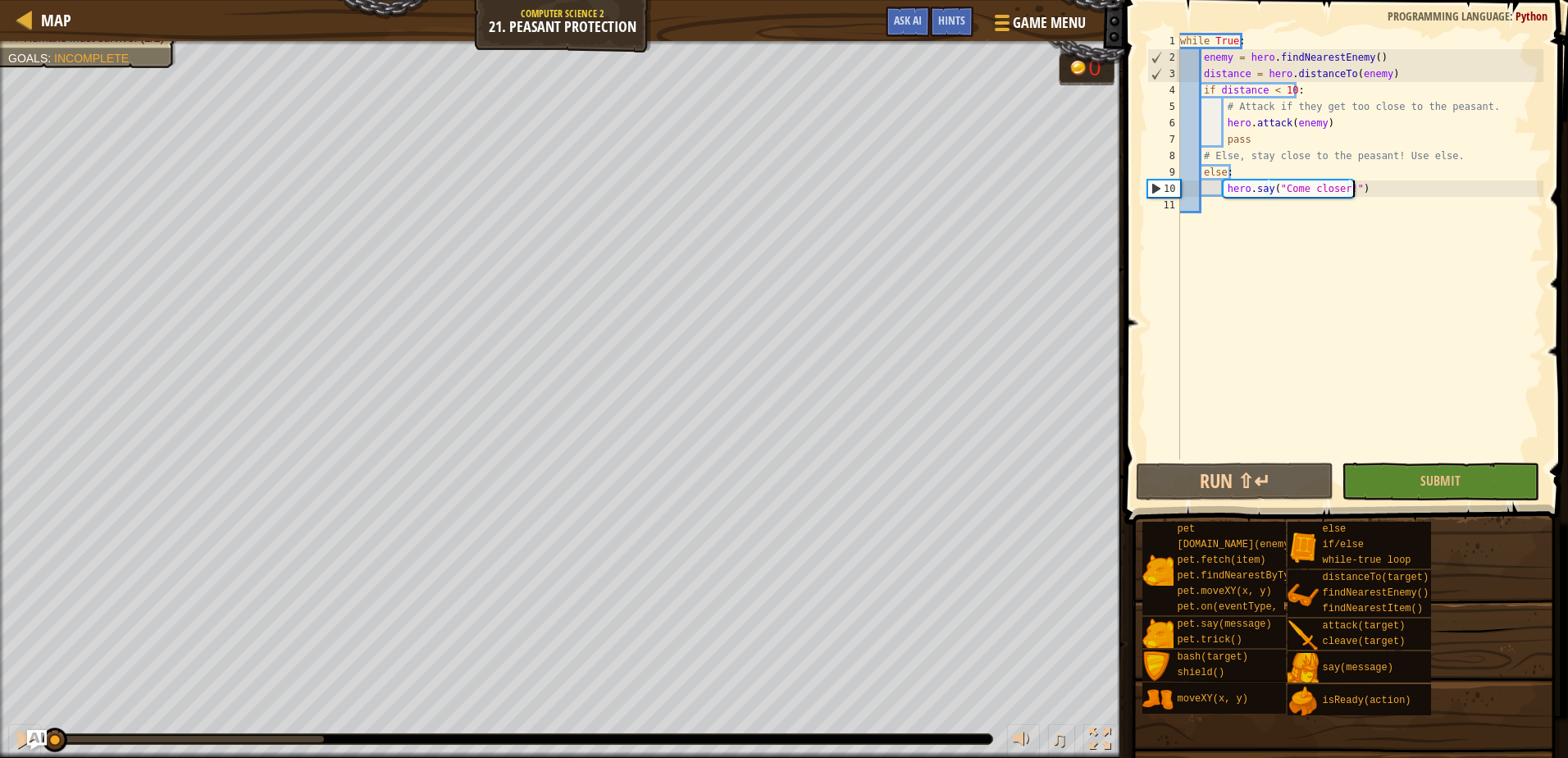
drag, startPoint x: 320, startPoint y: 737, endPoint x: -3, endPoint y: 736, distance: 323.0
click at [0, 0] on html "Map Computer Science 2 21. Peasant Protection Game Menu Done Hints Ask AI 1 ההה…" at bounding box center [784, 0] width 1568 height 0
click at [1361, 187] on div "while True : enemy = hero . findNearestEnemy ( ) distance = hero . distanceTo (…" at bounding box center [1359, 263] width 366 height 459
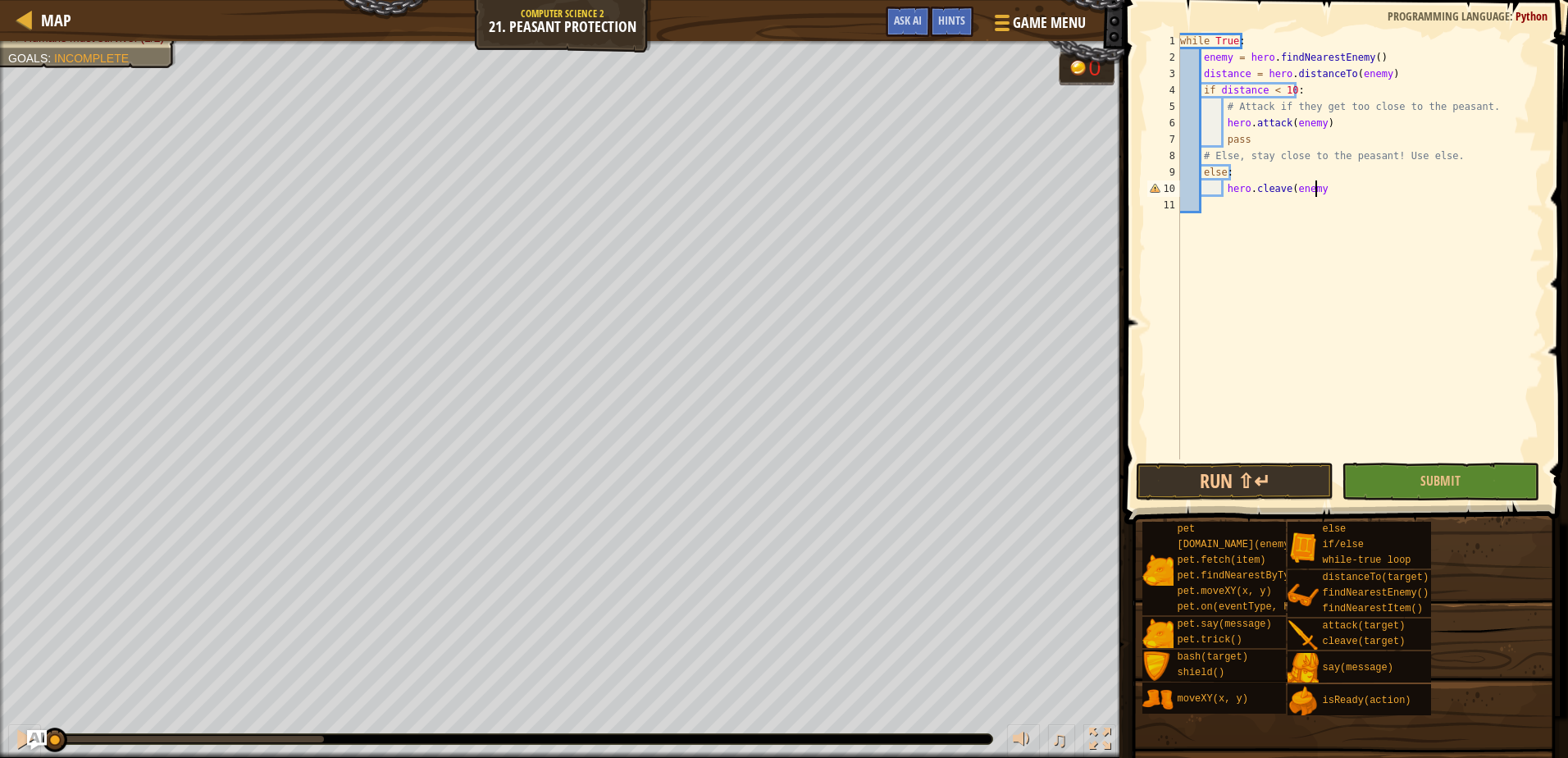
scroll to position [8, 11]
click at [1255, 465] on button "Run ⇧↵" at bounding box center [1234, 482] width 197 height 38
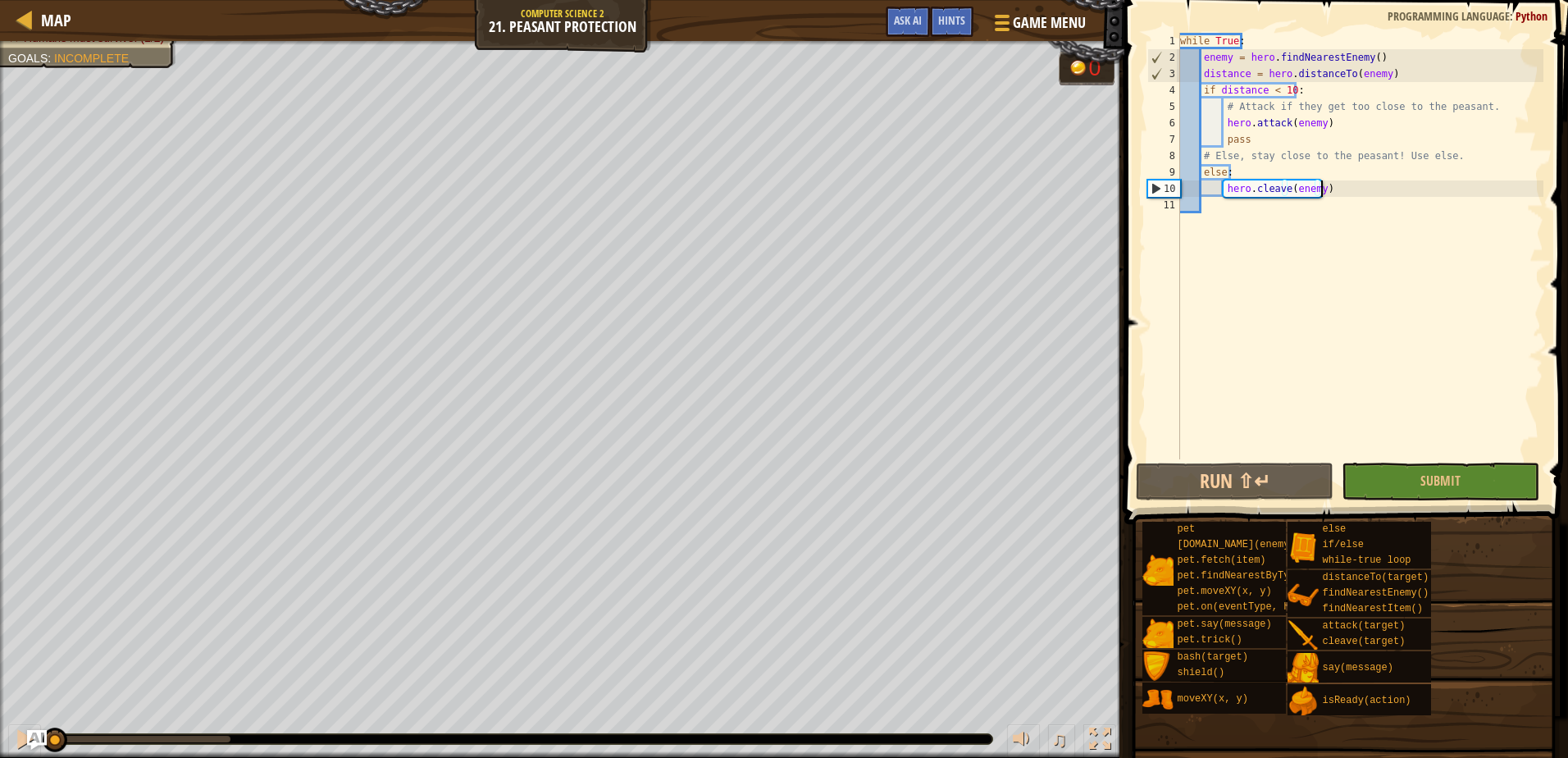
drag, startPoint x: 225, startPoint y: 737, endPoint x: 0, endPoint y: 755, distance: 225.7
click at [0, 0] on html "Map Computer Science 2 21. Peasant Protection Game Menu Done Hints Ask AI 1 ההה…" at bounding box center [784, 0] width 1568 height 0
click at [1246, 486] on button "Run ⇧↵" at bounding box center [1234, 482] width 197 height 38
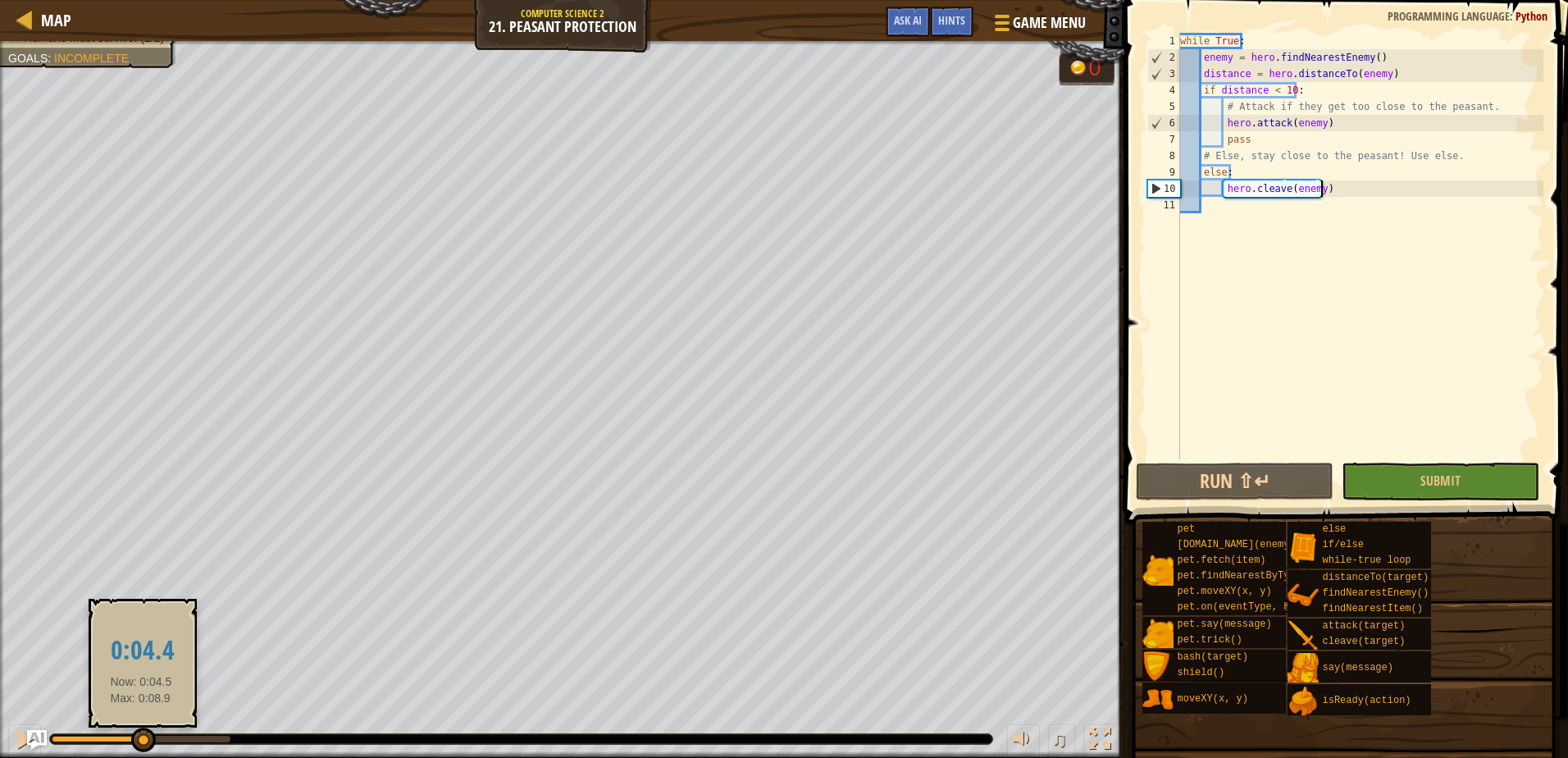
drag, startPoint x: 232, startPoint y: 746, endPoint x: 141, endPoint y: 748, distance: 91.0
click at [141, 748] on div at bounding box center [143, 739] width 24 height 24
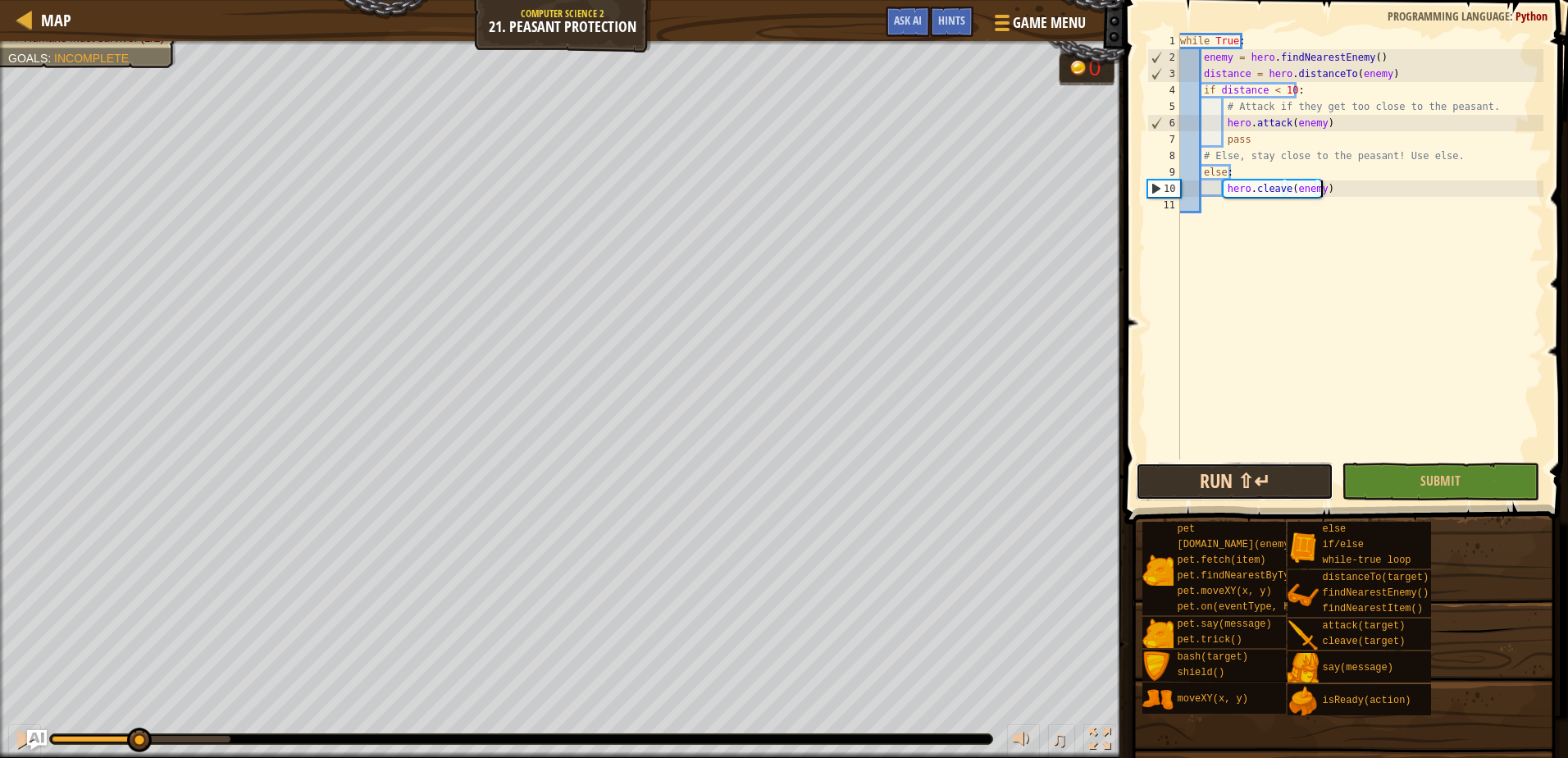
click at [1222, 492] on button "Run ⇧↵" at bounding box center [1234, 482] width 197 height 38
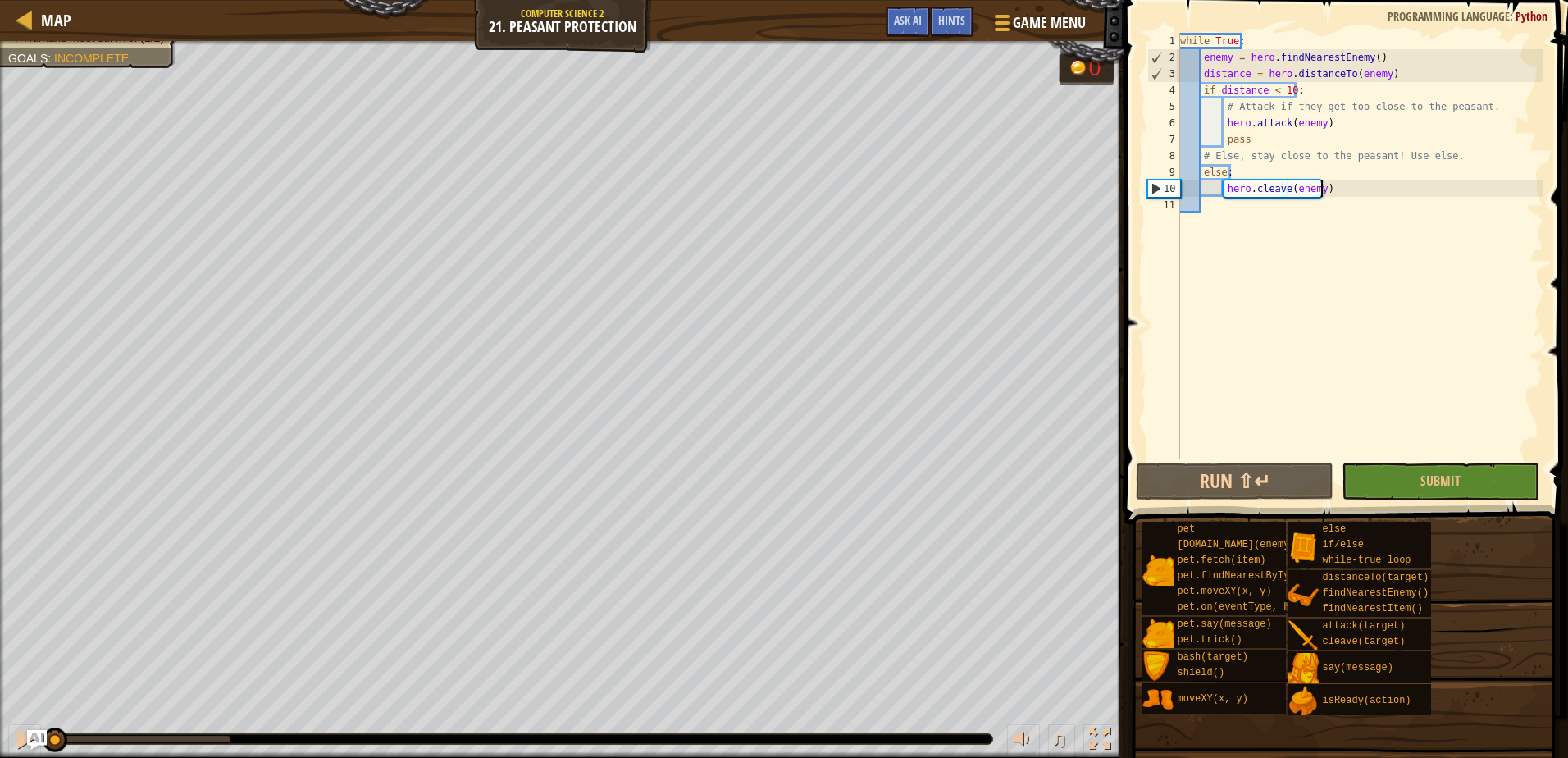
drag, startPoint x: 228, startPoint y: 728, endPoint x: -3, endPoint y: 750, distance: 232.0
click at [0, 0] on html "Map Computer Science 2 21. Peasant Protection Game Menu Done Hints Ask AI 1 ההה…" at bounding box center [784, 0] width 1568 height 0
click at [1347, 189] on div "while True : enemy = hero . findNearestEnemy ( ) distance = hero . distanceTo (…" at bounding box center [1359, 263] width 366 height 459
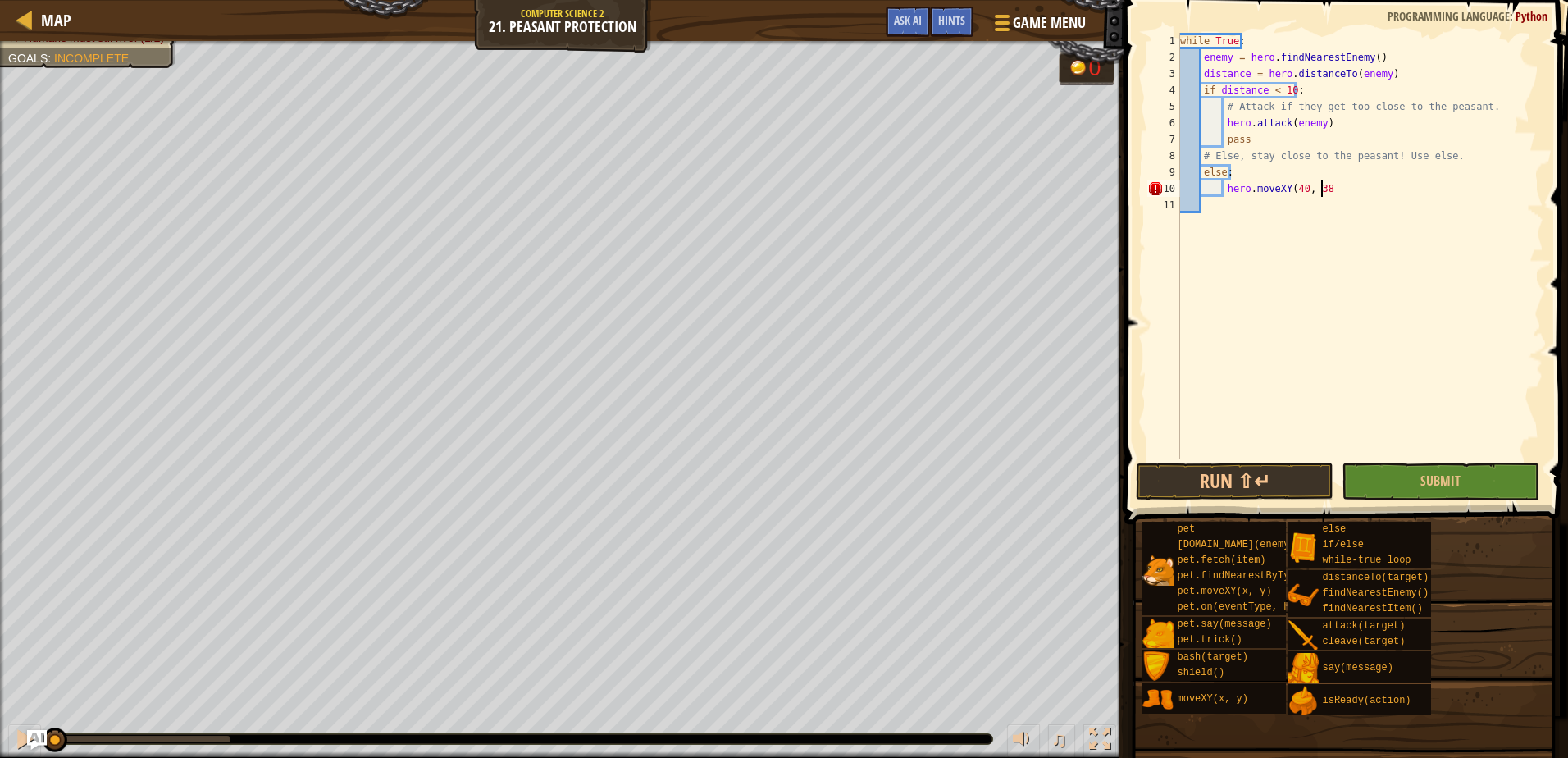
scroll to position [8, 12]
type textarea "hero.moveXY(40, 38)"
click at [1210, 472] on button "Run ⇧↵" at bounding box center [1234, 482] width 197 height 38
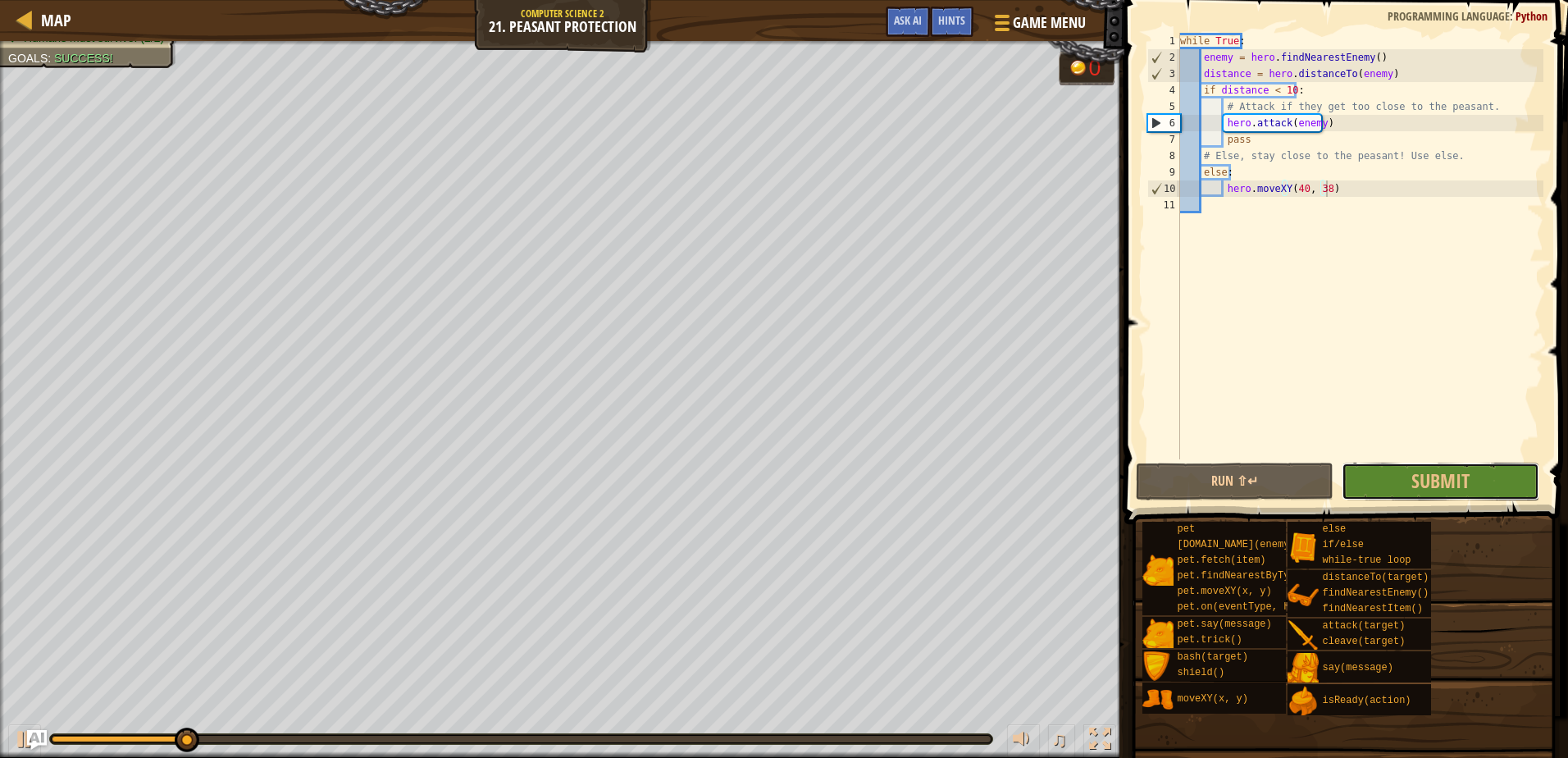
click at [1429, 474] on span "Submit" at bounding box center [1440, 481] width 59 height 26
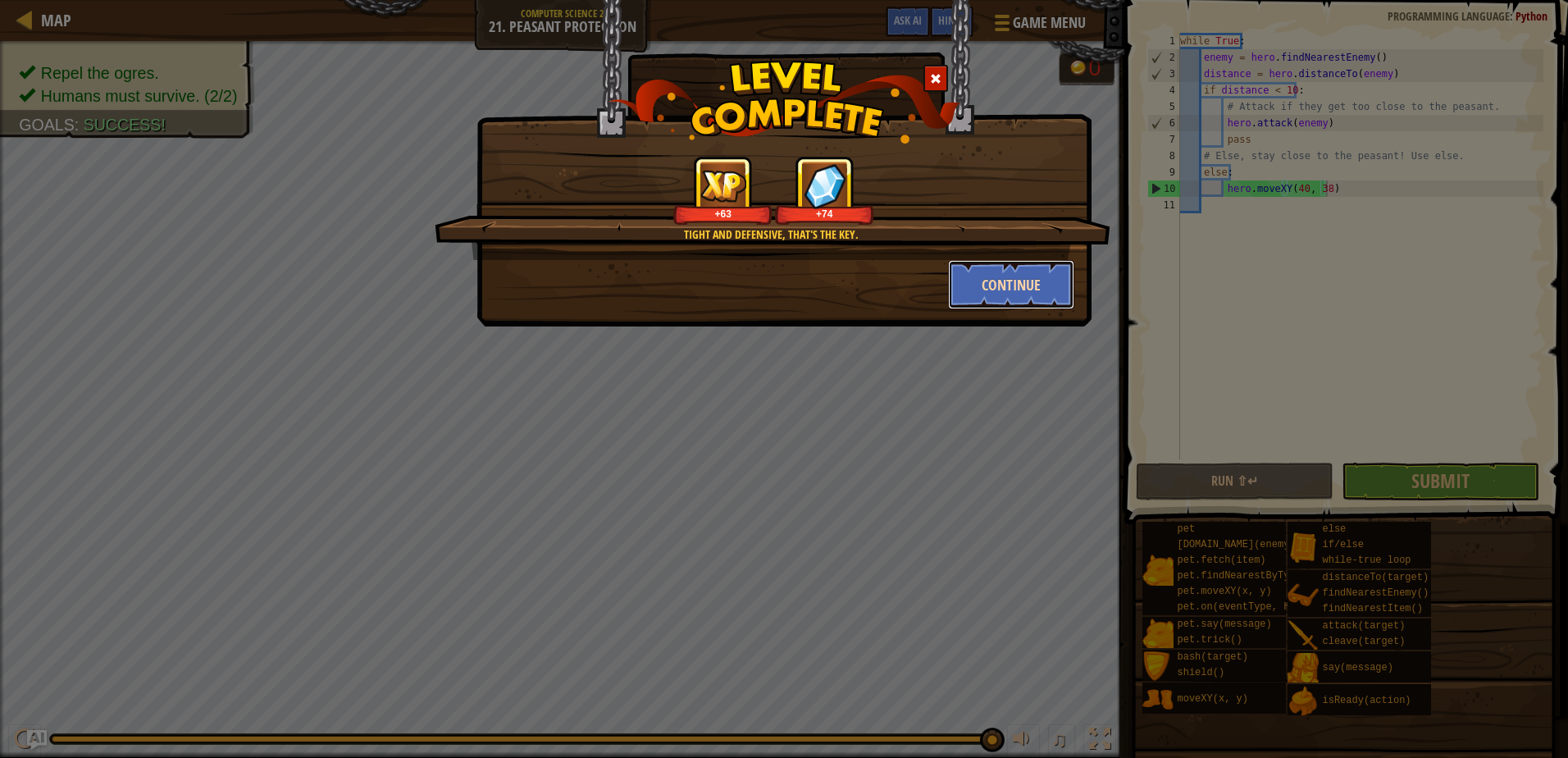
click at [980, 289] on button "Continue" at bounding box center [1011, 284] width 127 height 49
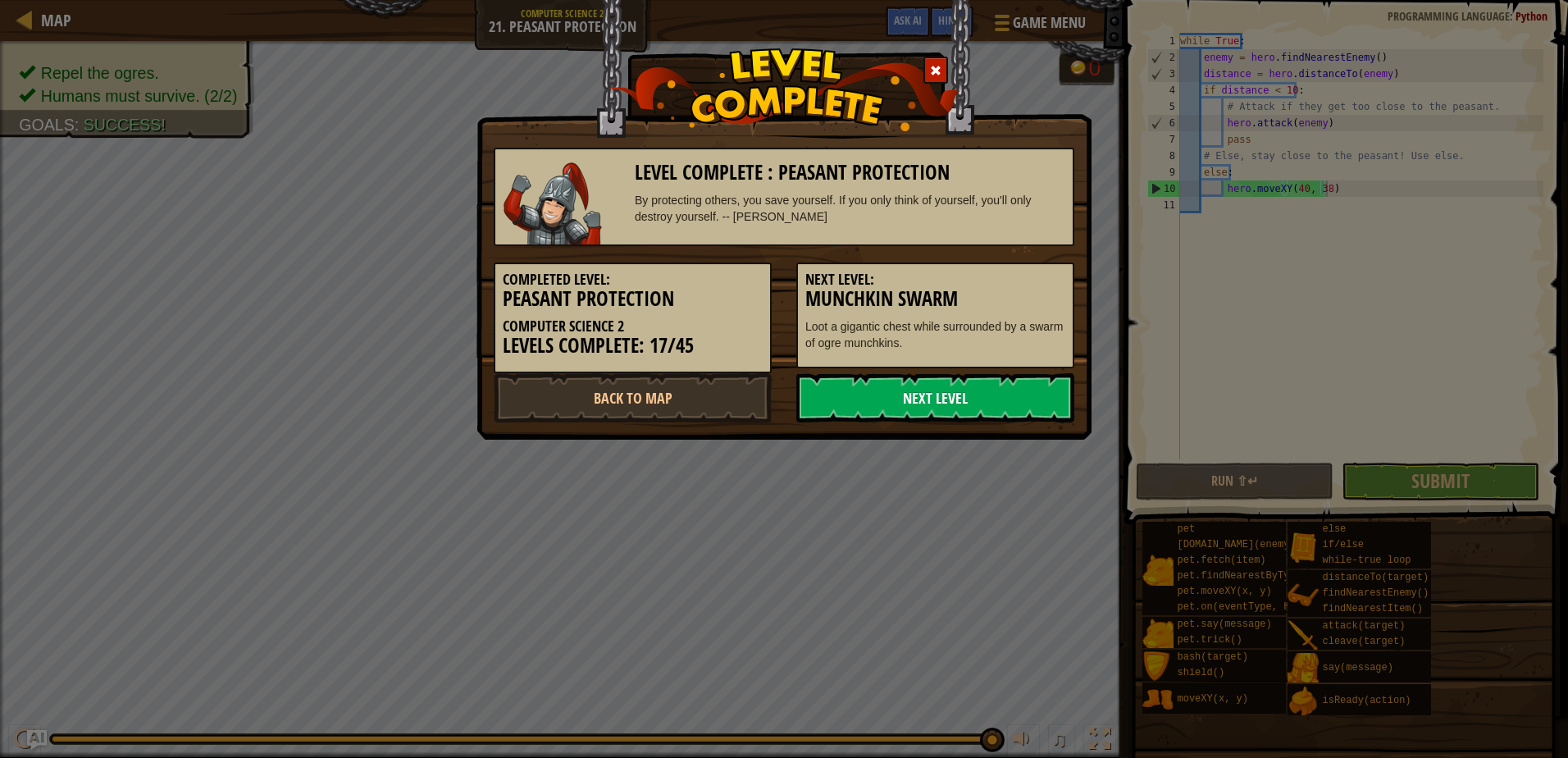
click at [926, 389] on link "Next Level" at bounding box center [934, 398] width 278 height 49
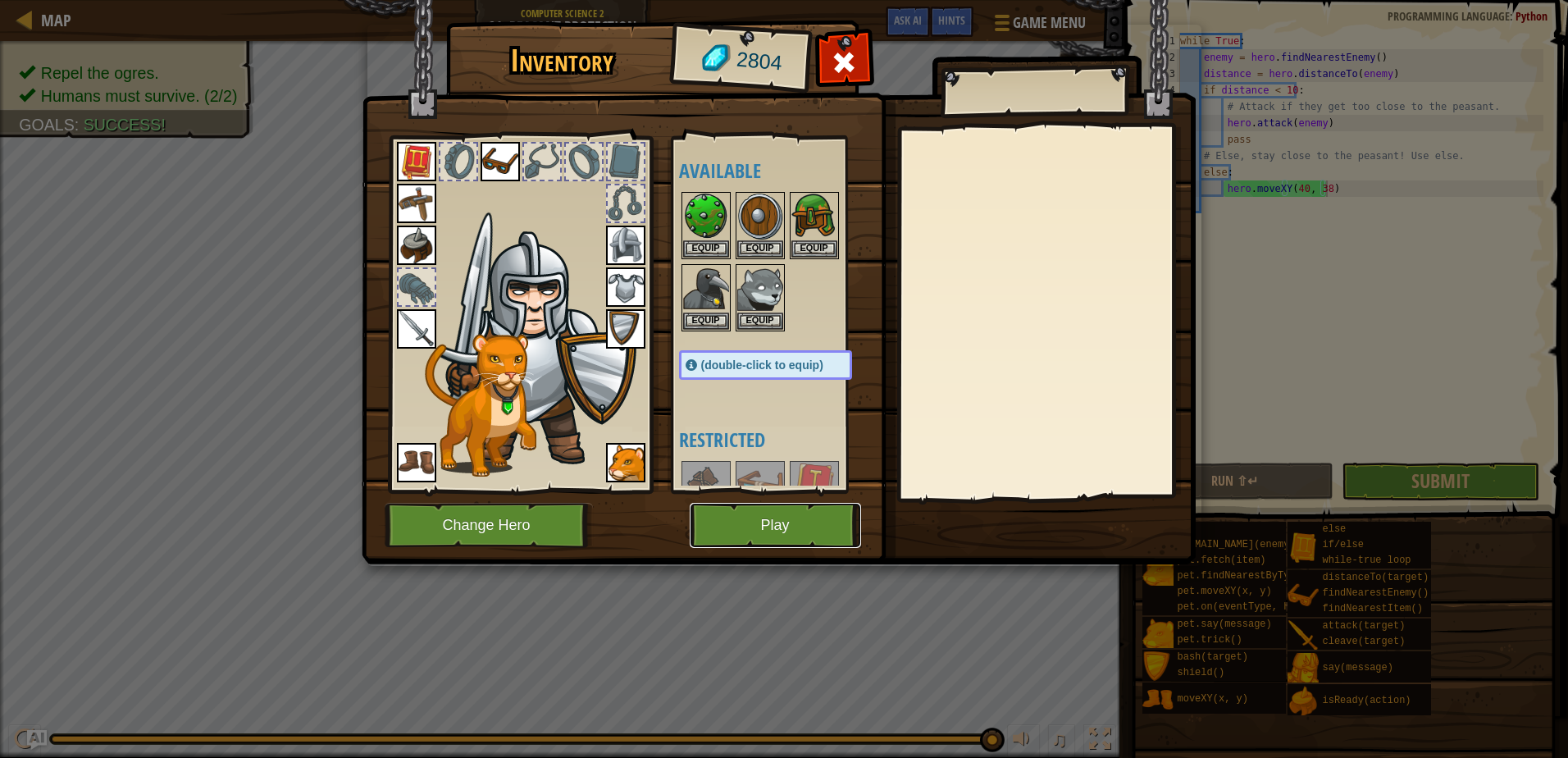
click at [753, 520] on button "Play" at bounding box center [775, 526] width 172 height 45
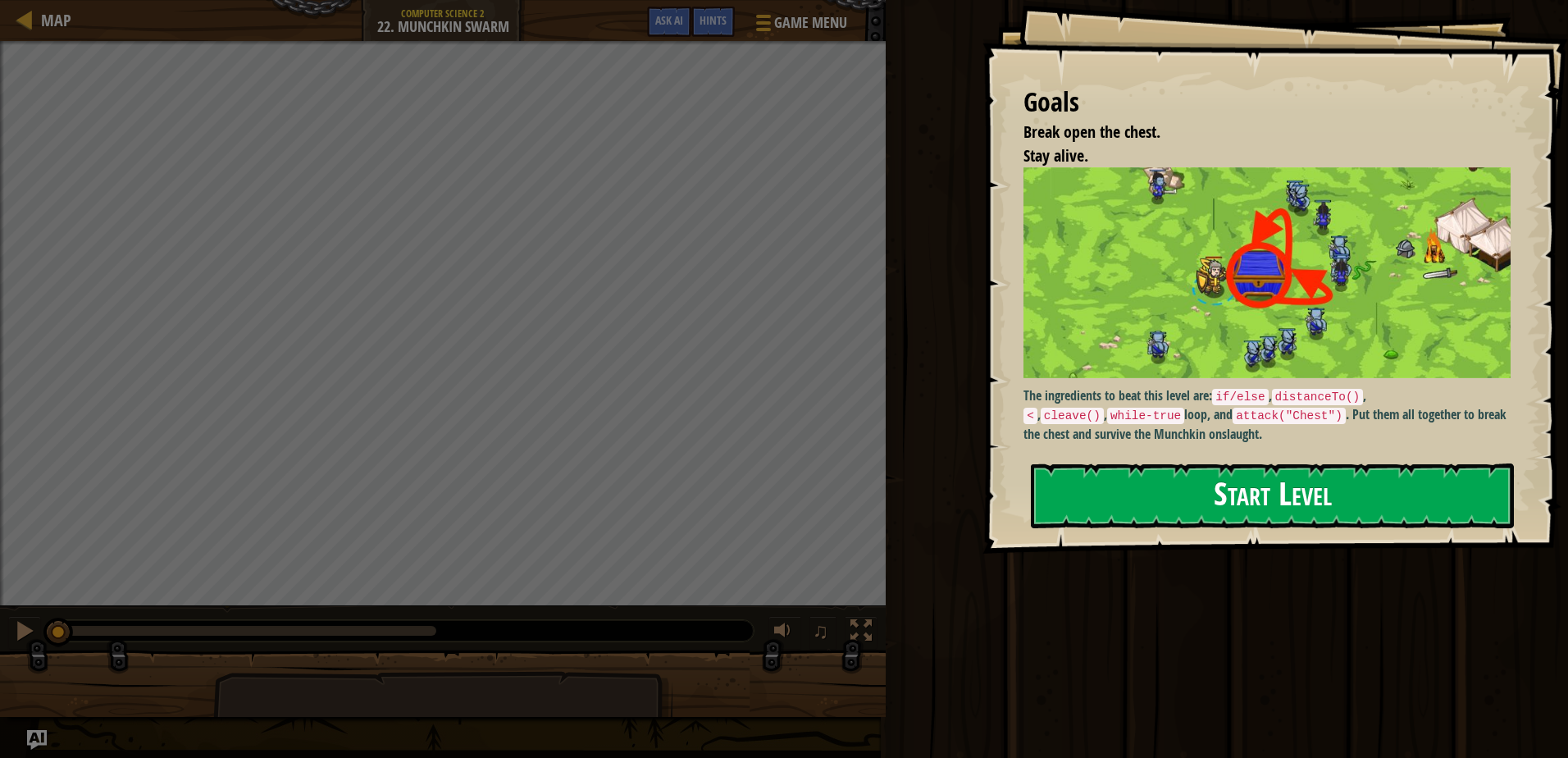
click at [1168, 494] on button "Start Level" at bounding box center [1272, 495] width 483 height 64
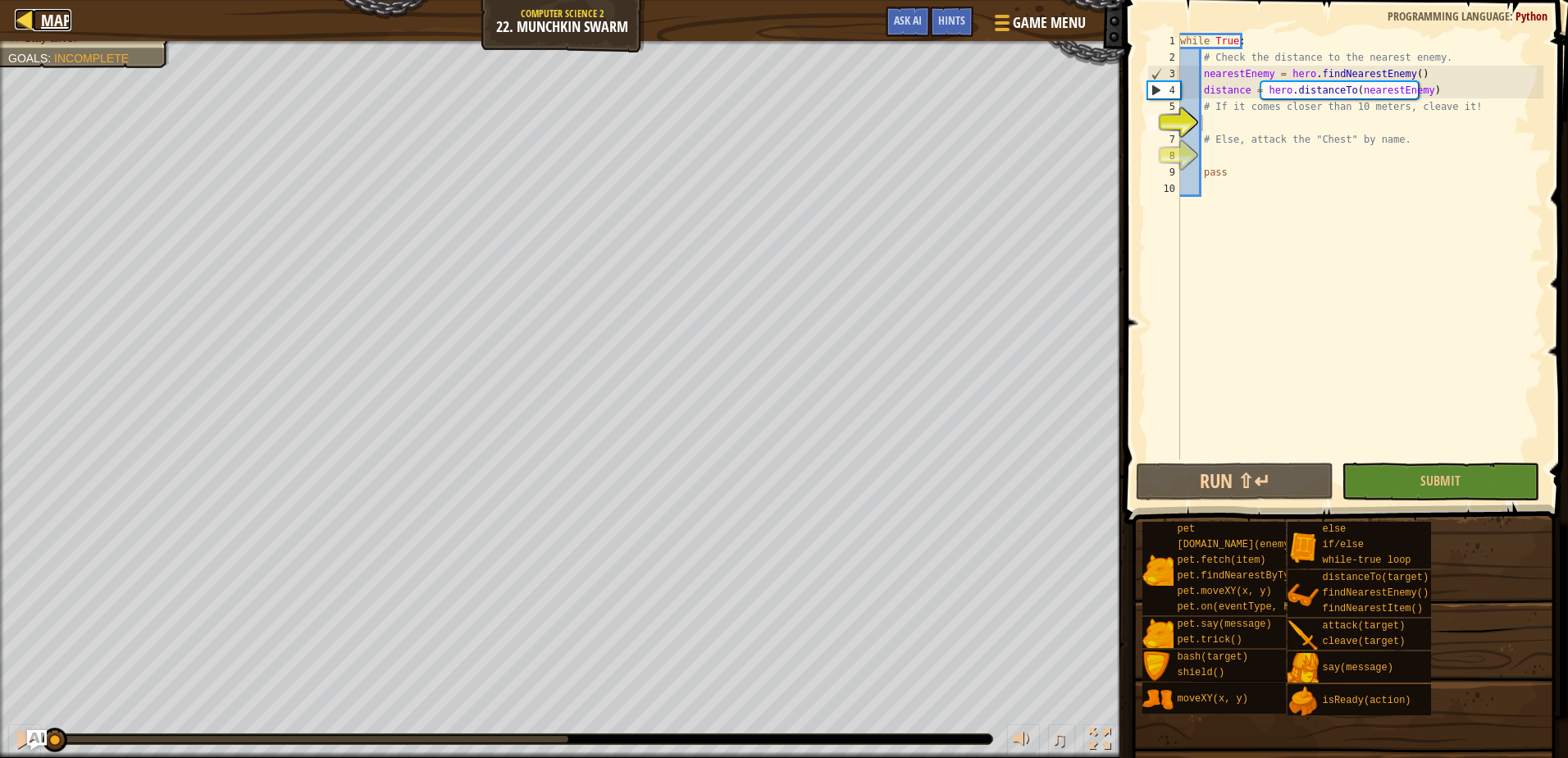
click at [44, 25] on span "Map" at bounding box center [56, 20] width 30 height 22
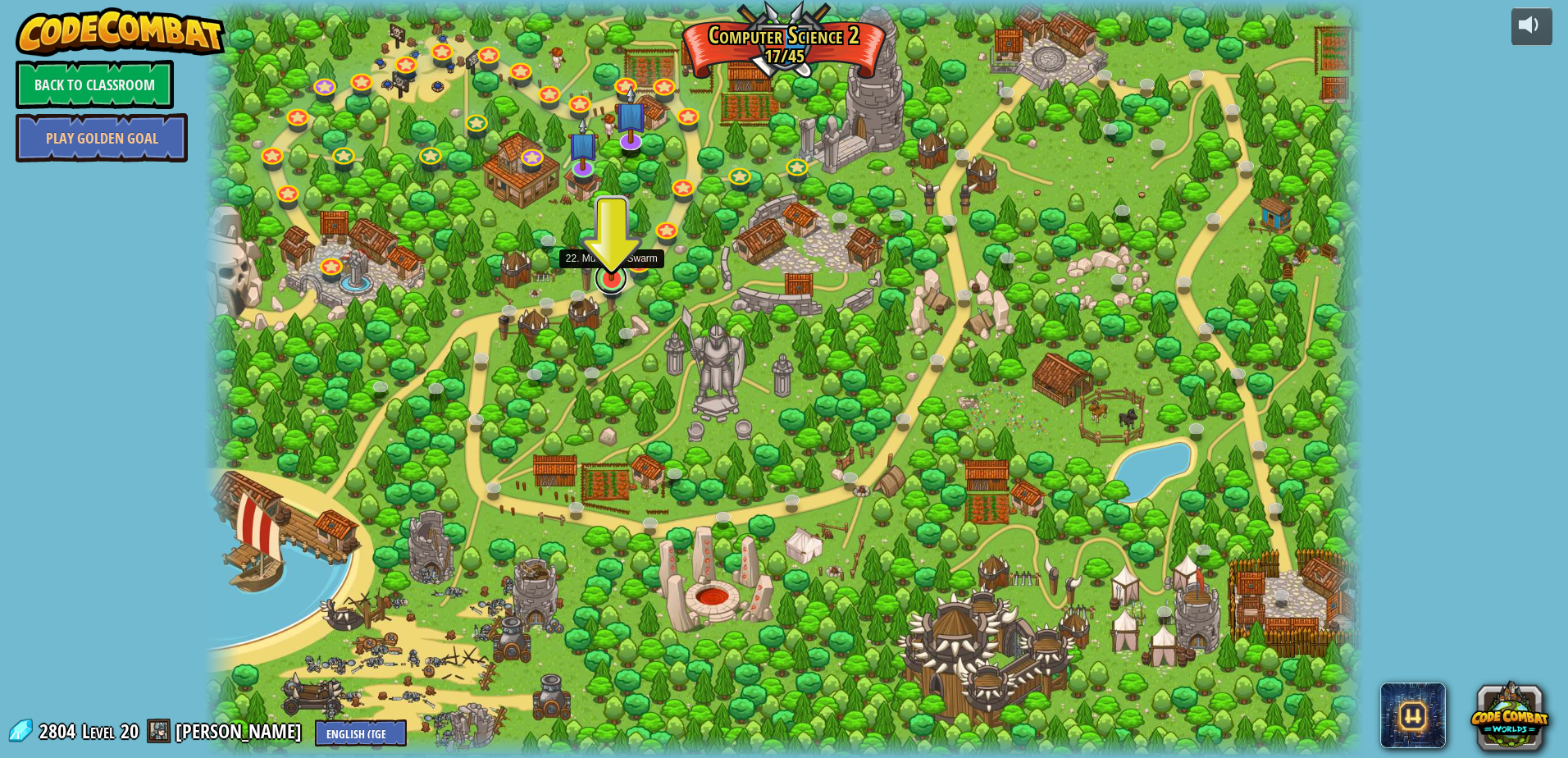
click at [607, 284] on link at bounding box center [611, 278] width 33 height 33
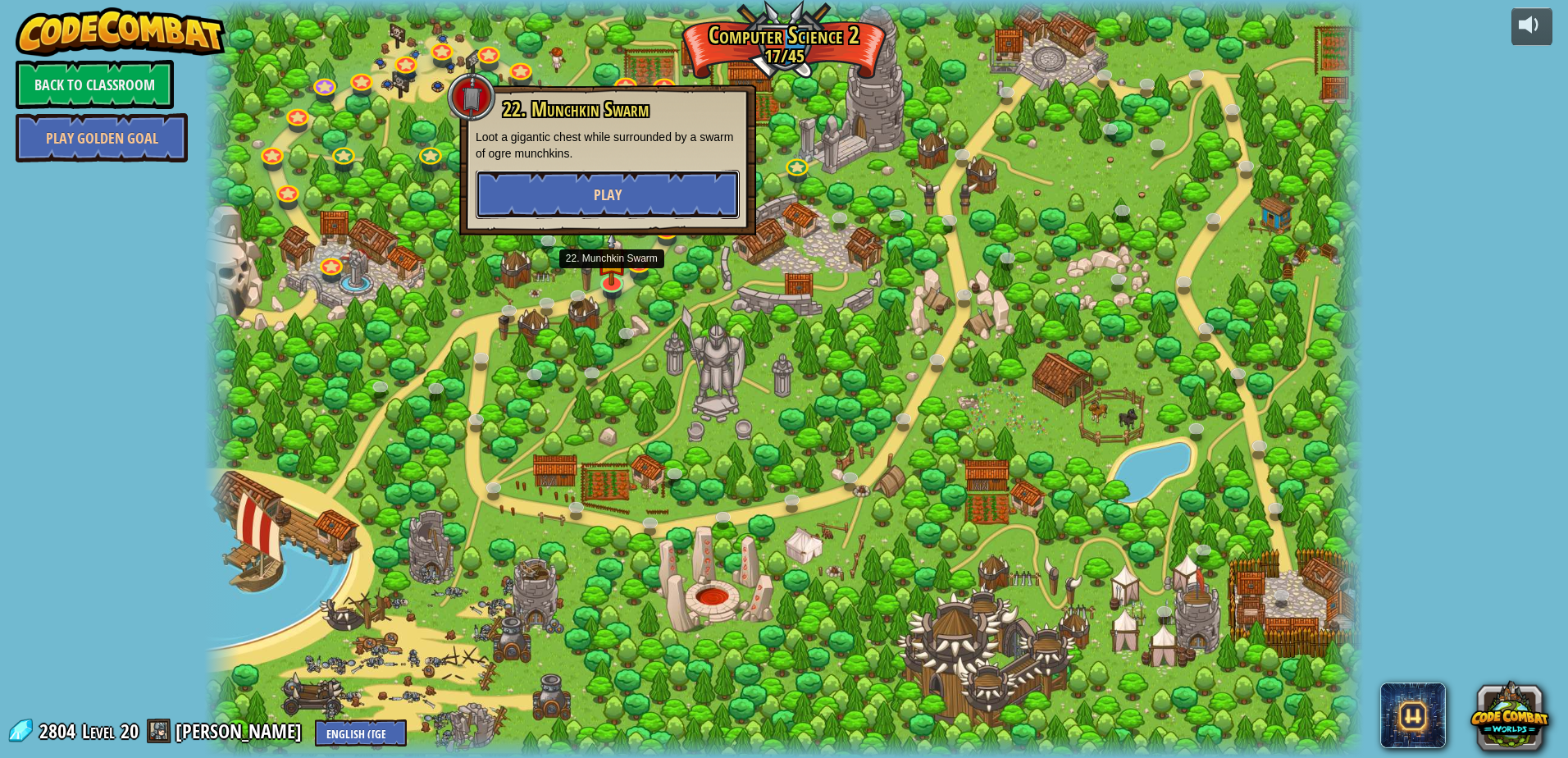
click at [606, 194] on span "Play" at bounding box center [607, 194] width 28 height 21
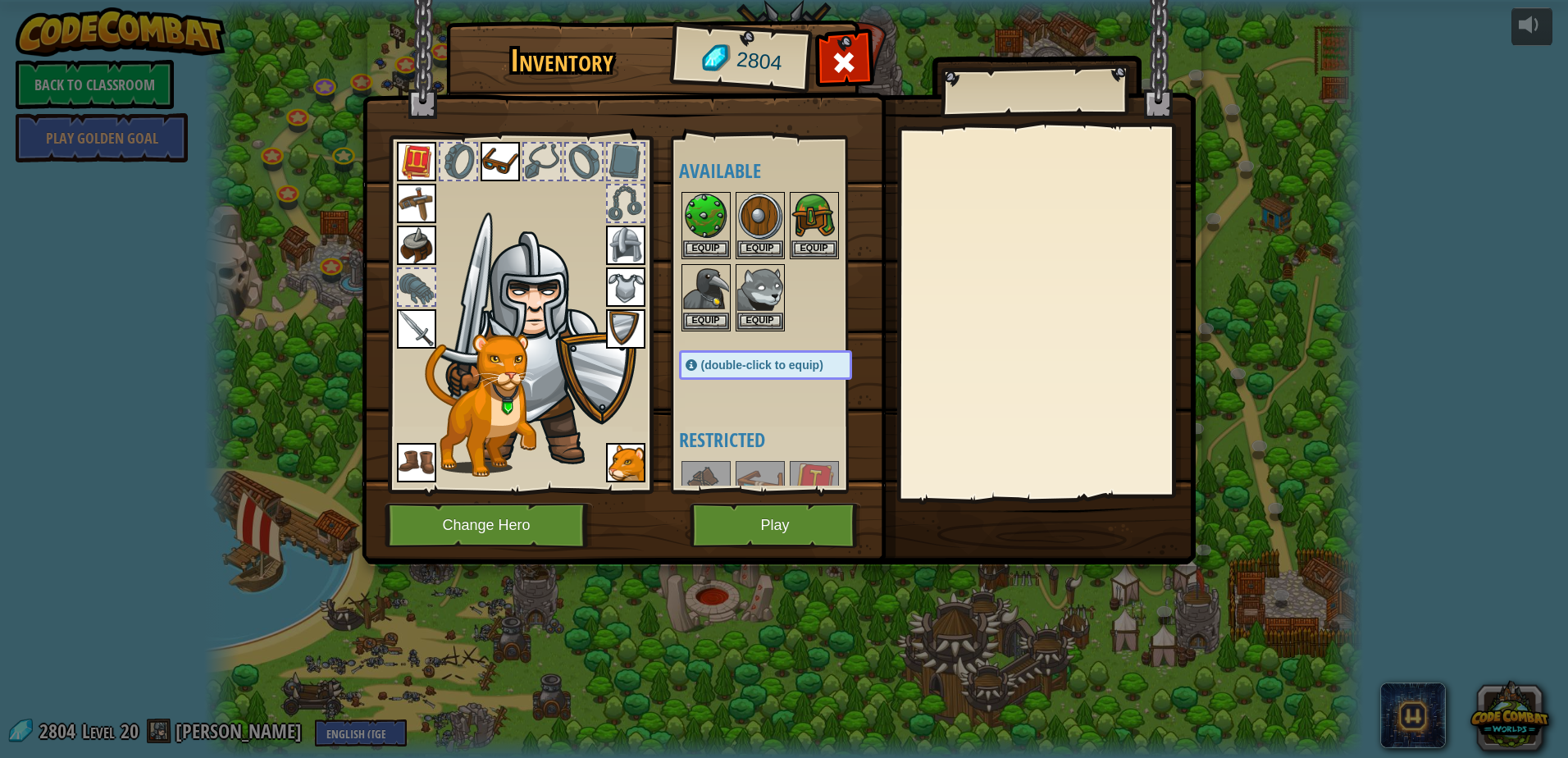
drag, startPoint x: 724, startPoint y: 351, endPoint x: 777, endPoint y: 102, distance: 254.6
click at [777, 102] on img at bounding box center [778, 267] width 834 height 596
click at [760, 528] on button "Play" at bounding box center [775, 526] width 172 height 45
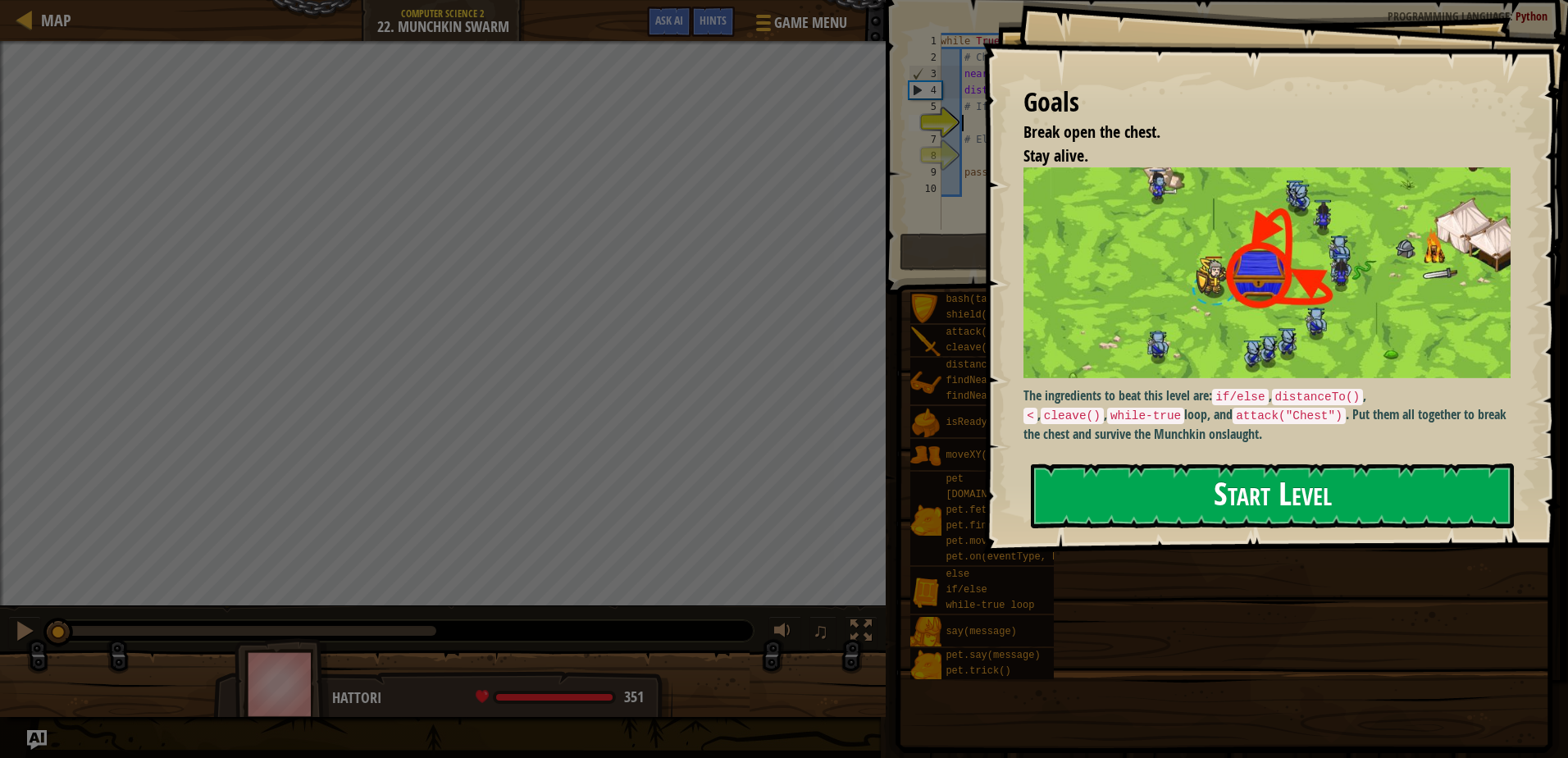
click at [1143, 502] on button "Start Level" at bounding box center [1272, 495] width 483 height 64
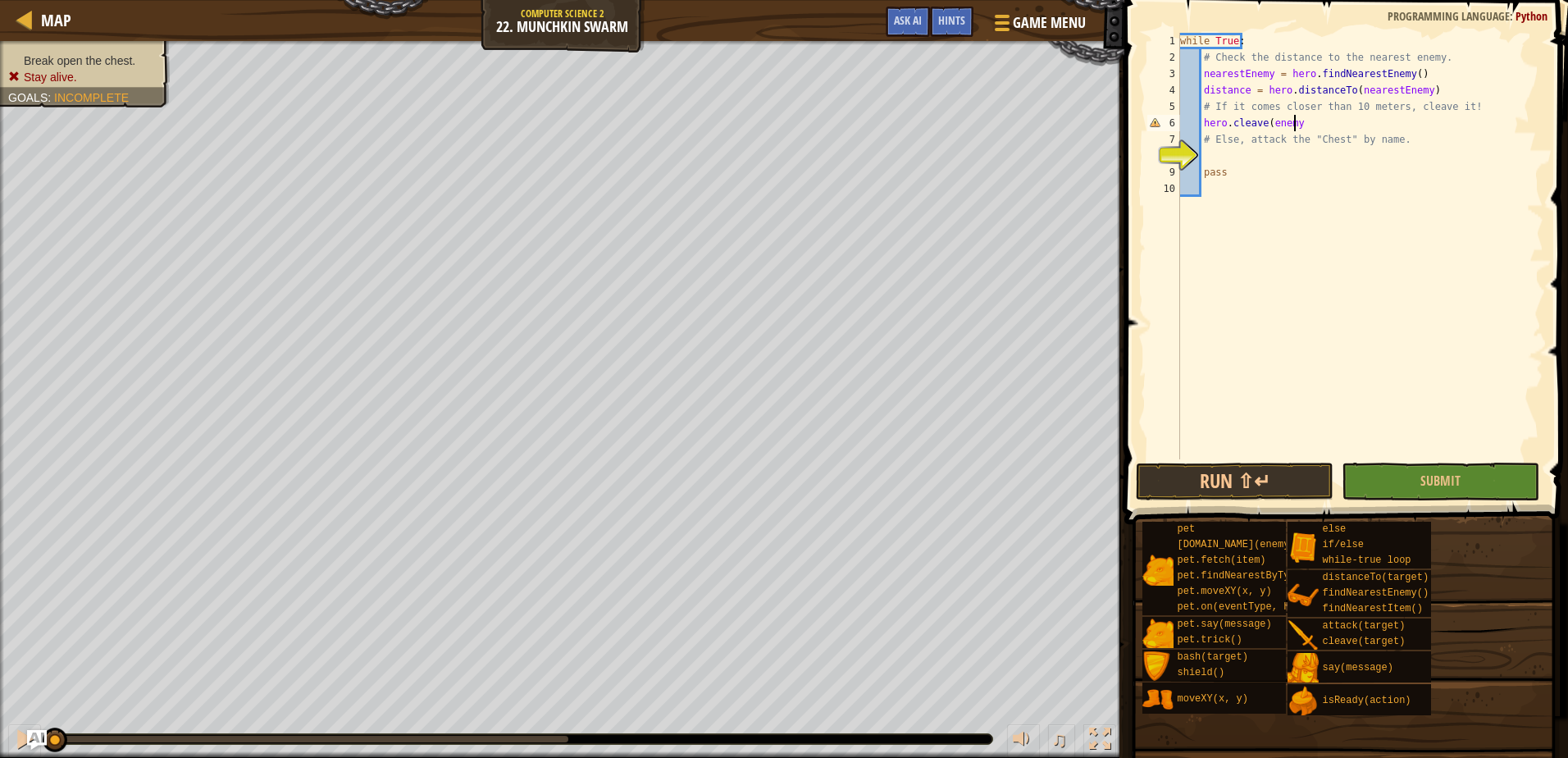
scroll to position [8, 9]
type textarea "hero.cleave(enemy)"
click at [1239, 158] on div "while True : # Check the distance to the nearest enemy. nearestEnemy = hero . f…" at bounding box center [1359, 263] width 366 height 459
type textarea "h"
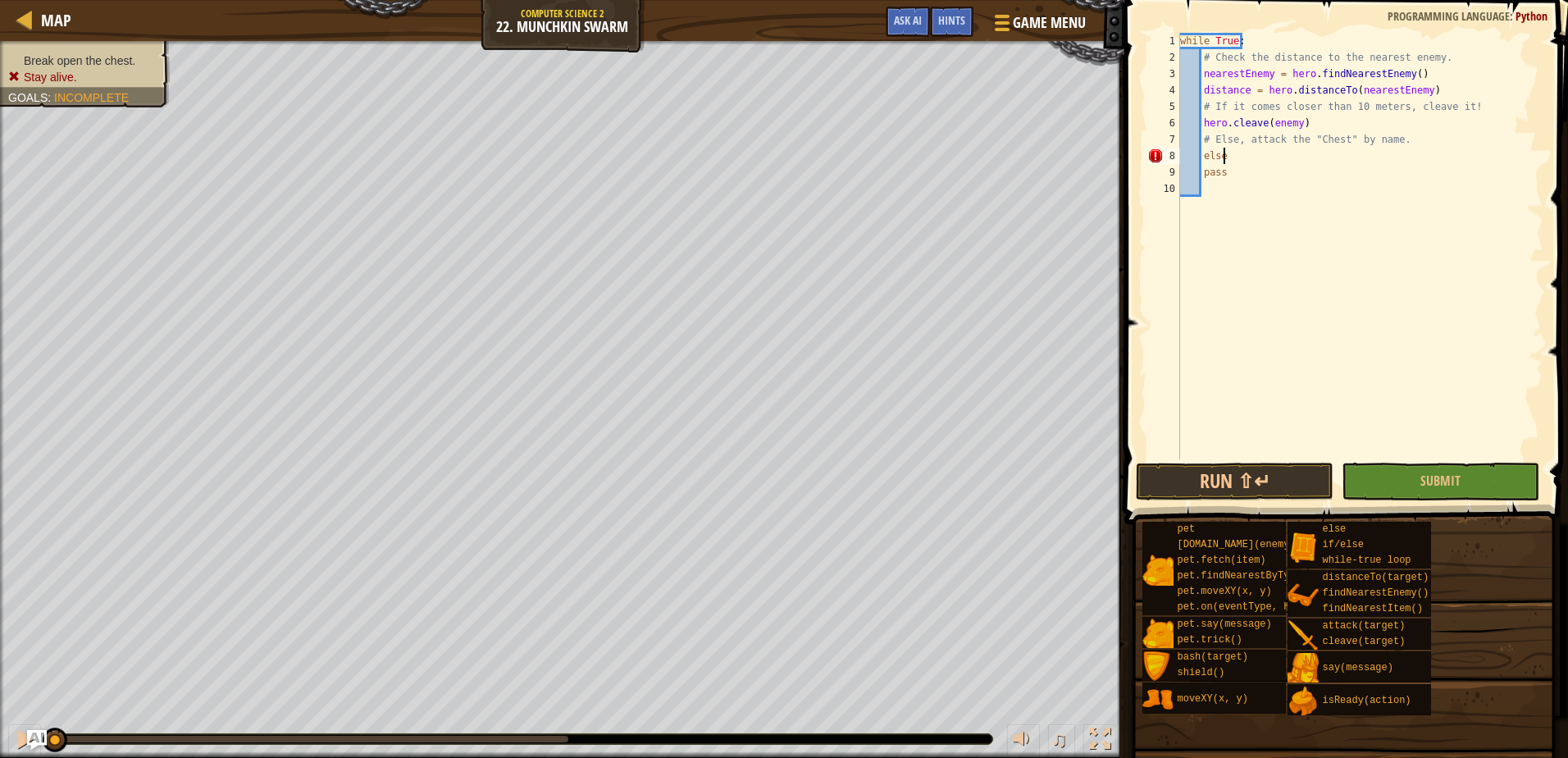
type textarea "else:"
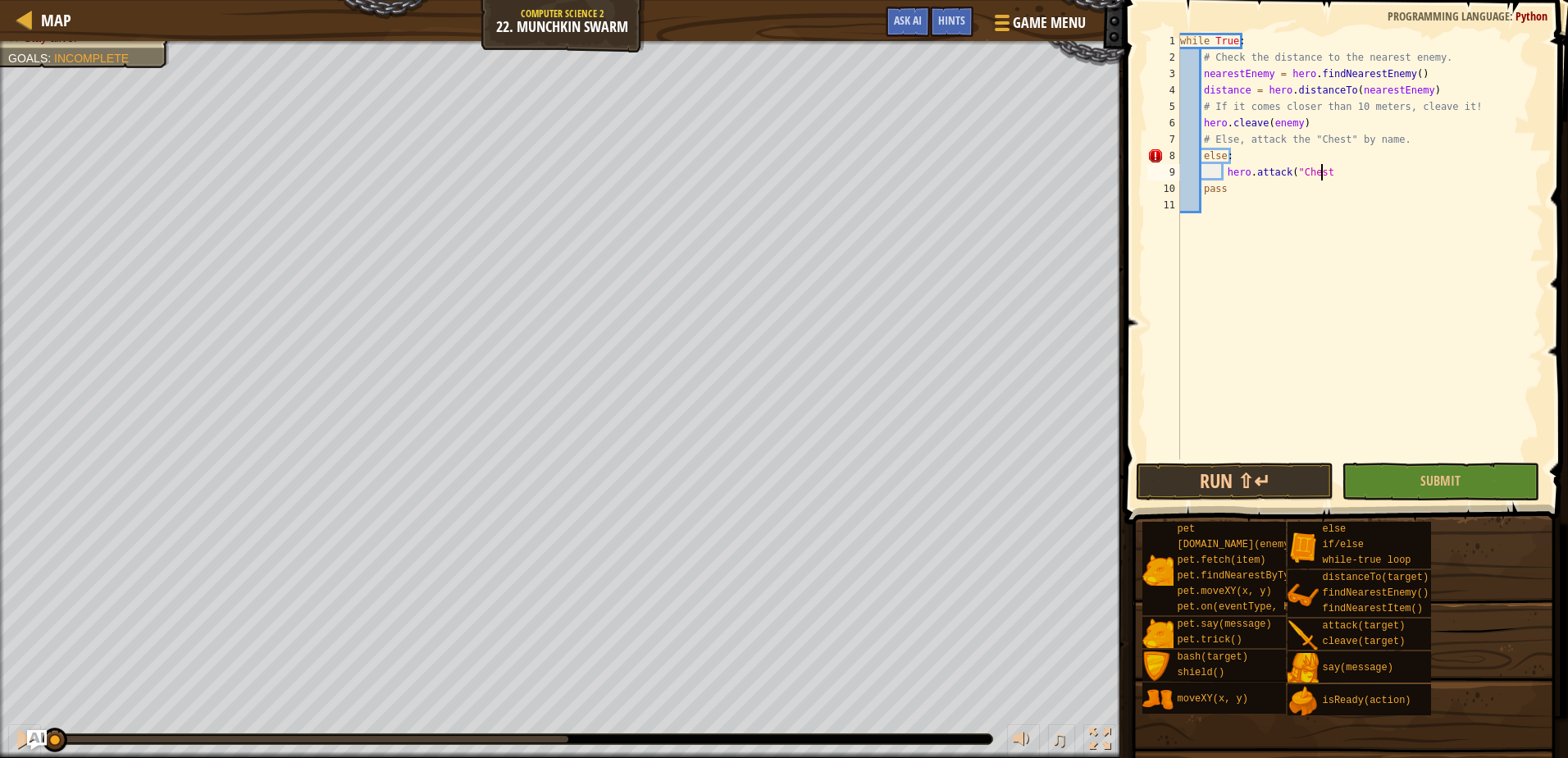
scroll to position [8, 12]
click at [1233, 495] on button "Run ⇧↵" at bounding box center [1234, 482] width 197 height 38
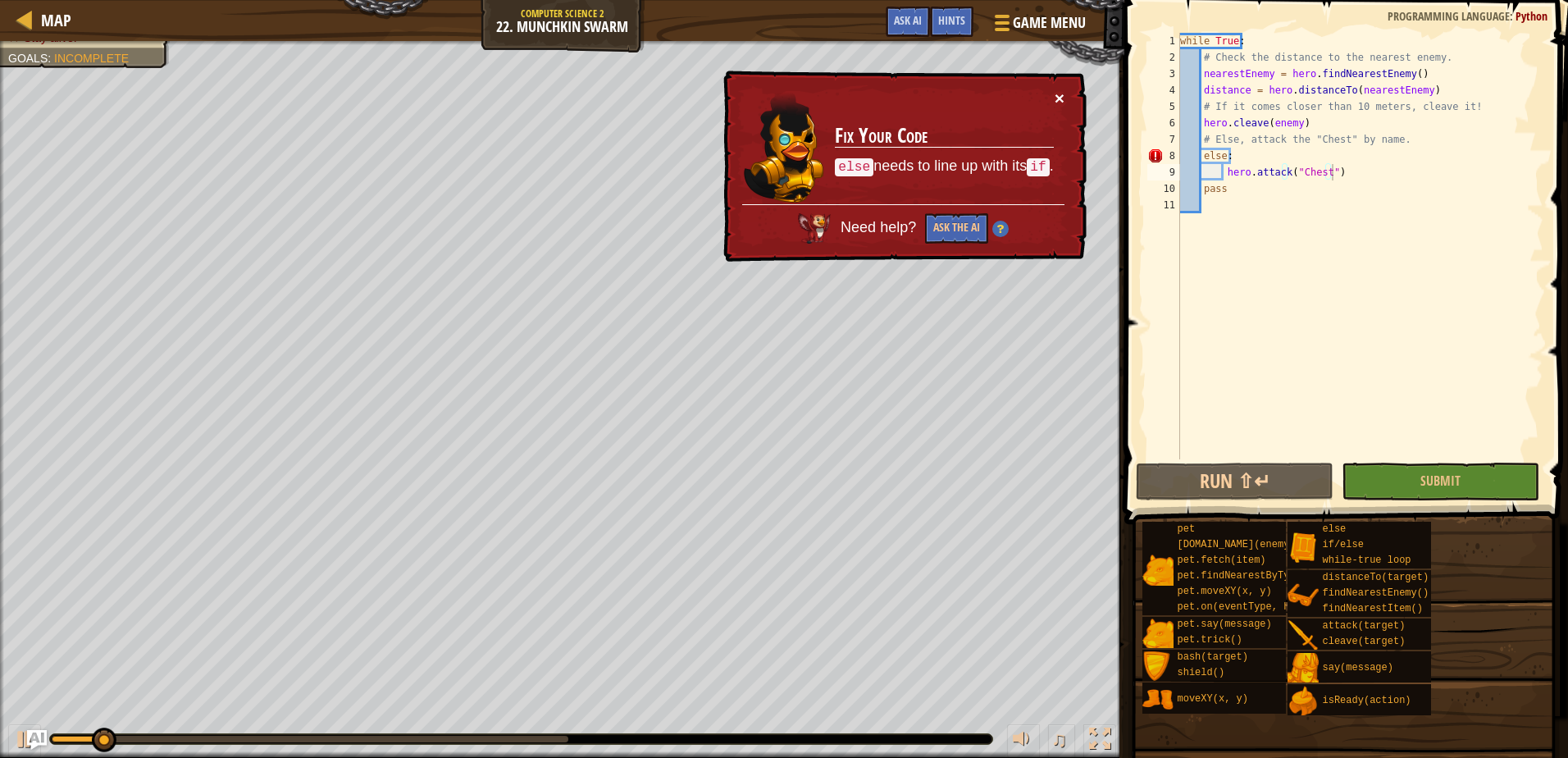
click at [1061, 92] on button "×" at bounding box center [1059, 99] width 10 height 18
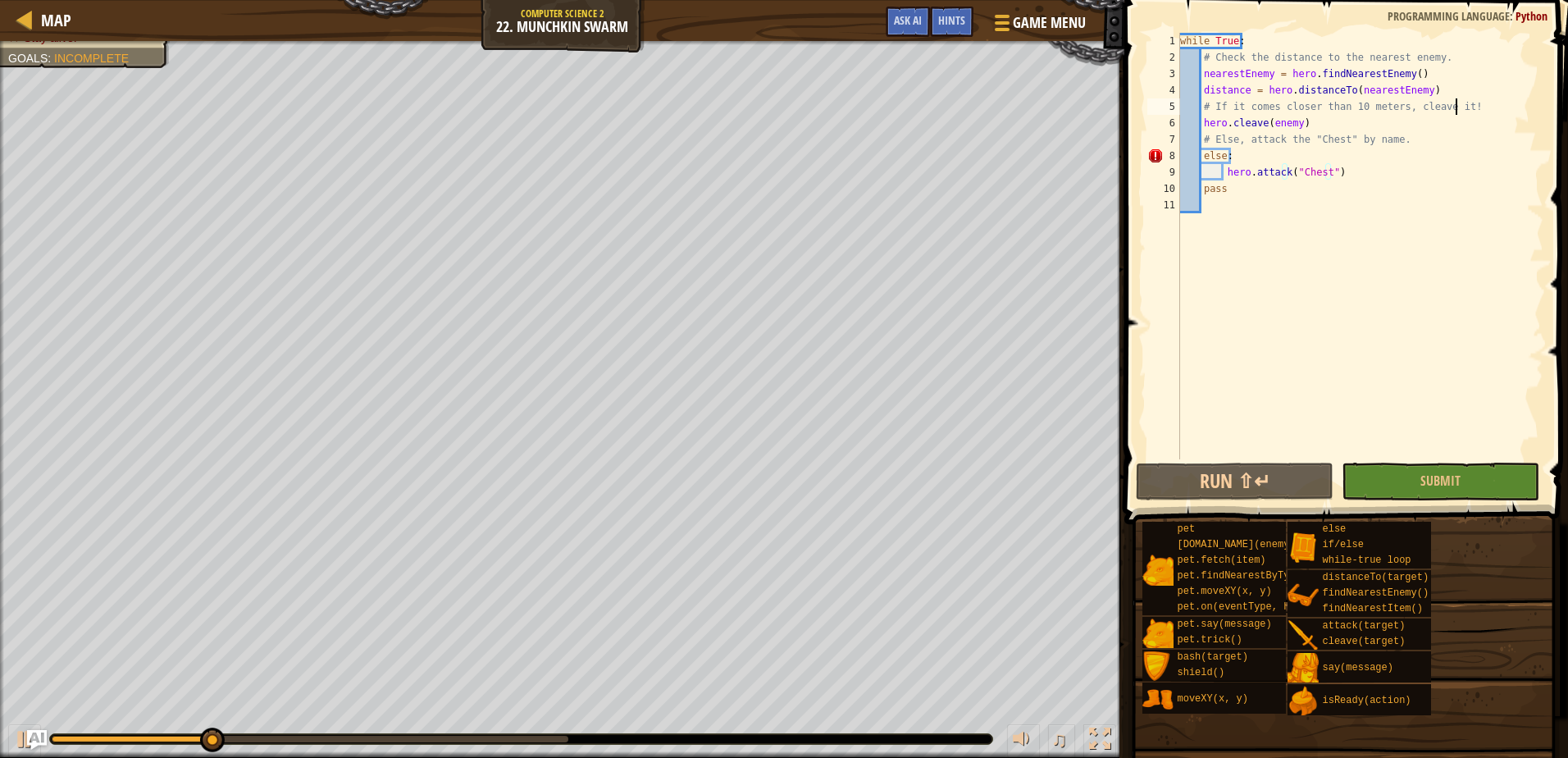
click at [1456, 110] on div "while True : # Check the distance to the nearest enemy. nearestEnemy = hero . f…" at bounding box center [1359, 263] width 366 height 459
type textarea "# If it comes closer than 10 meters, cleave it!"
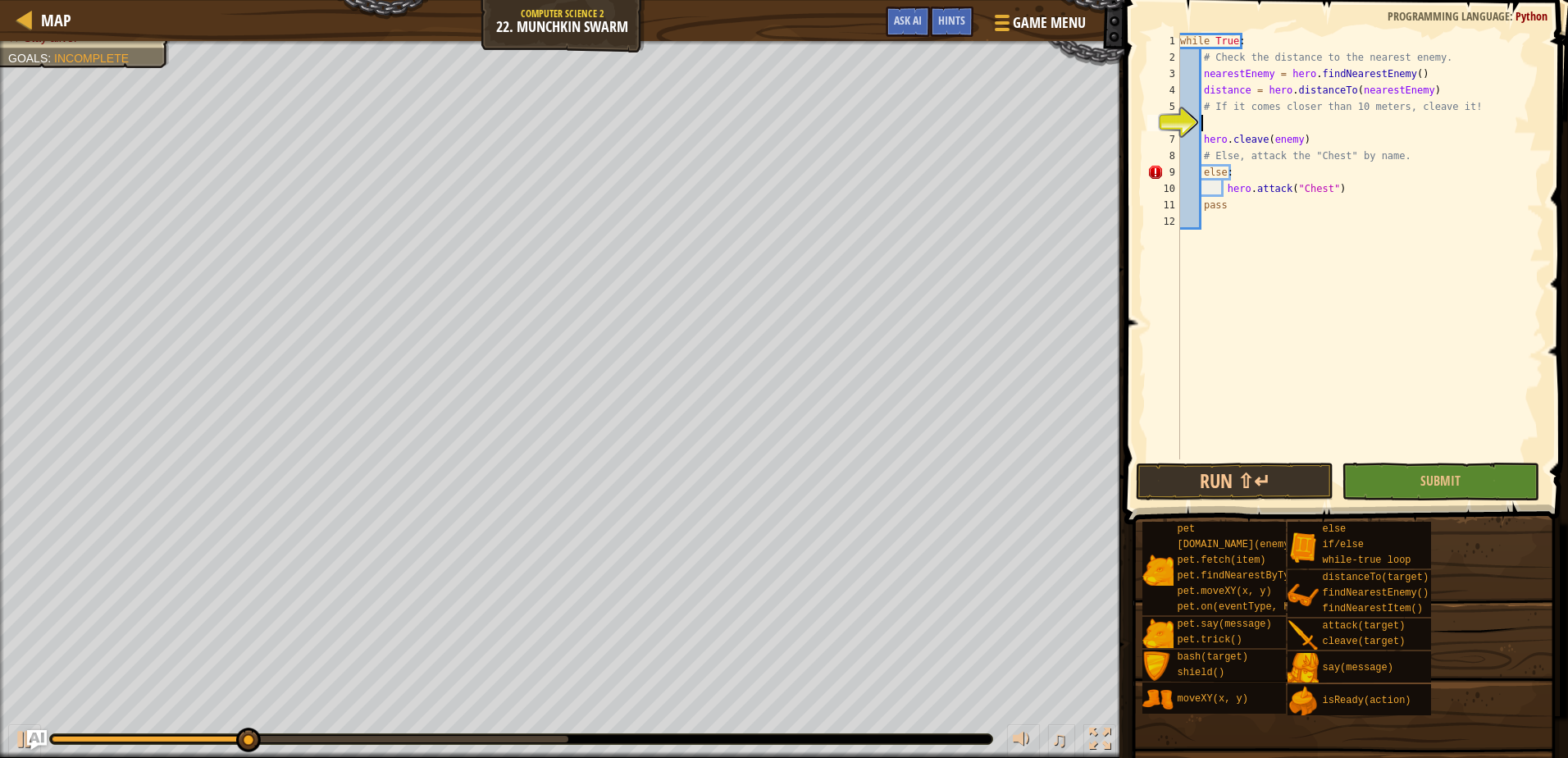
scroll to position [8, 2]
click at [268, 641] on div "Break open the chest. Stay alive. Goals : Incomplete ♫ Hattori 351 x: 40 y: 36 …" at bounding box center [784, 400] width 1568 height 717
type textarea "if"
click at [1224, 477] on button "Run ⇧↵" at bounding box center [1234, 482] width 197 height 38
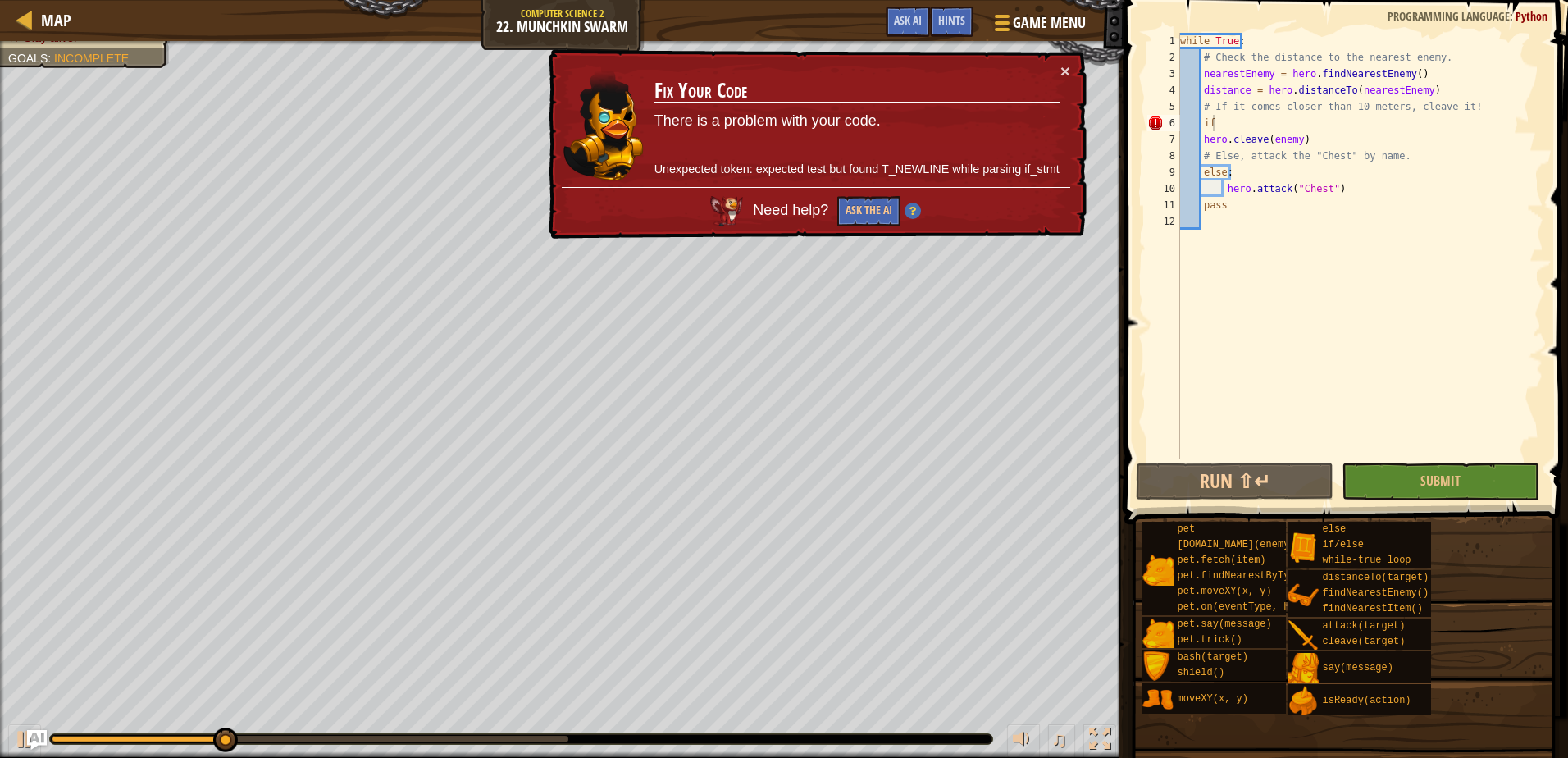
click at [1078, 73] on div "× Fix Your Code There is a problem with your code. Unexpected token: expected t…" at bounding box center [815, 144] width 541 height 190
click at [1065, 72] on button "×" at bounding box center [1065, 71] width 10 height 18
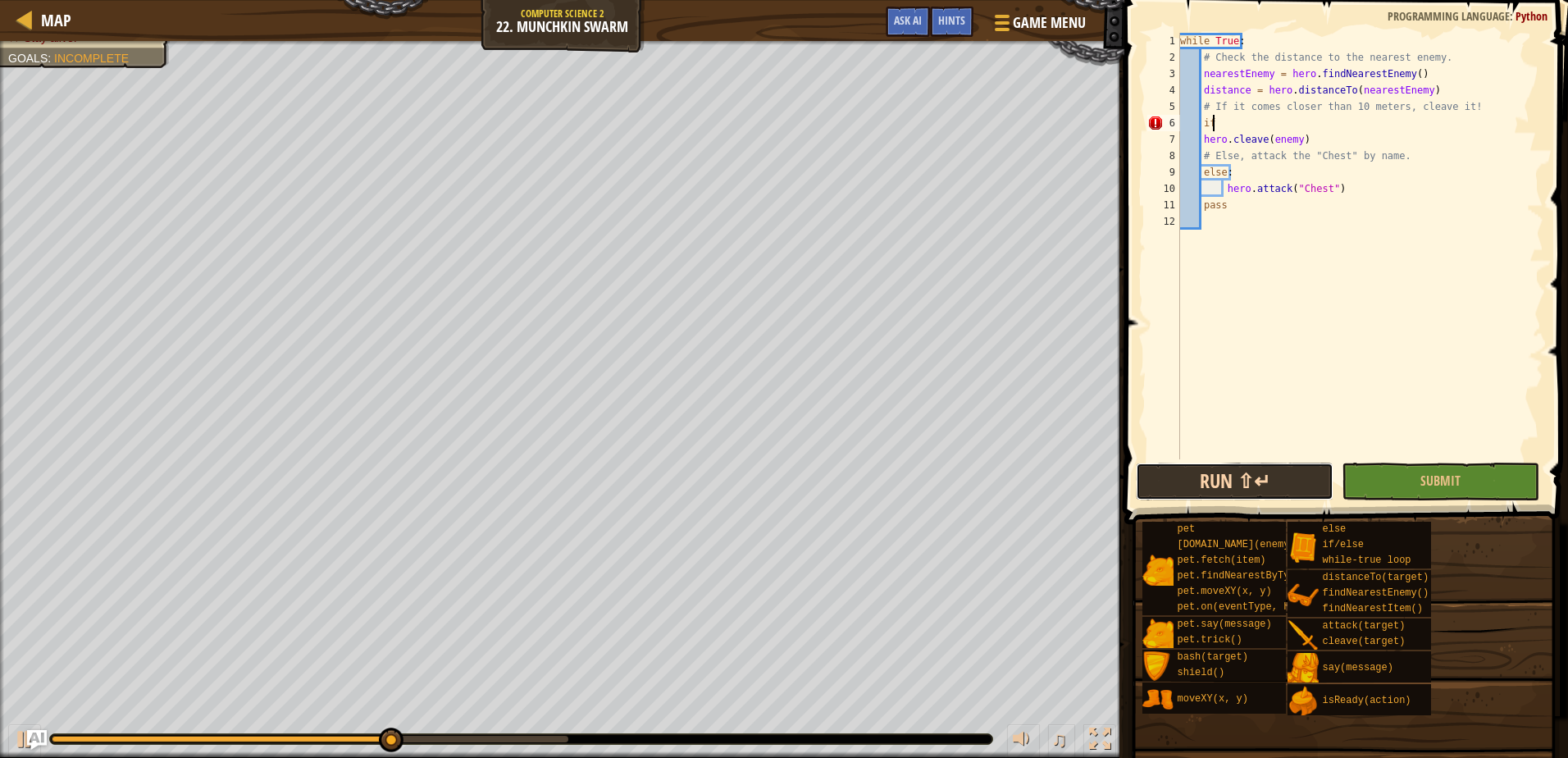
click at [1196, 480] on button "Run ⇧↵" at bounding box center [1234, 482] width 197 height 38
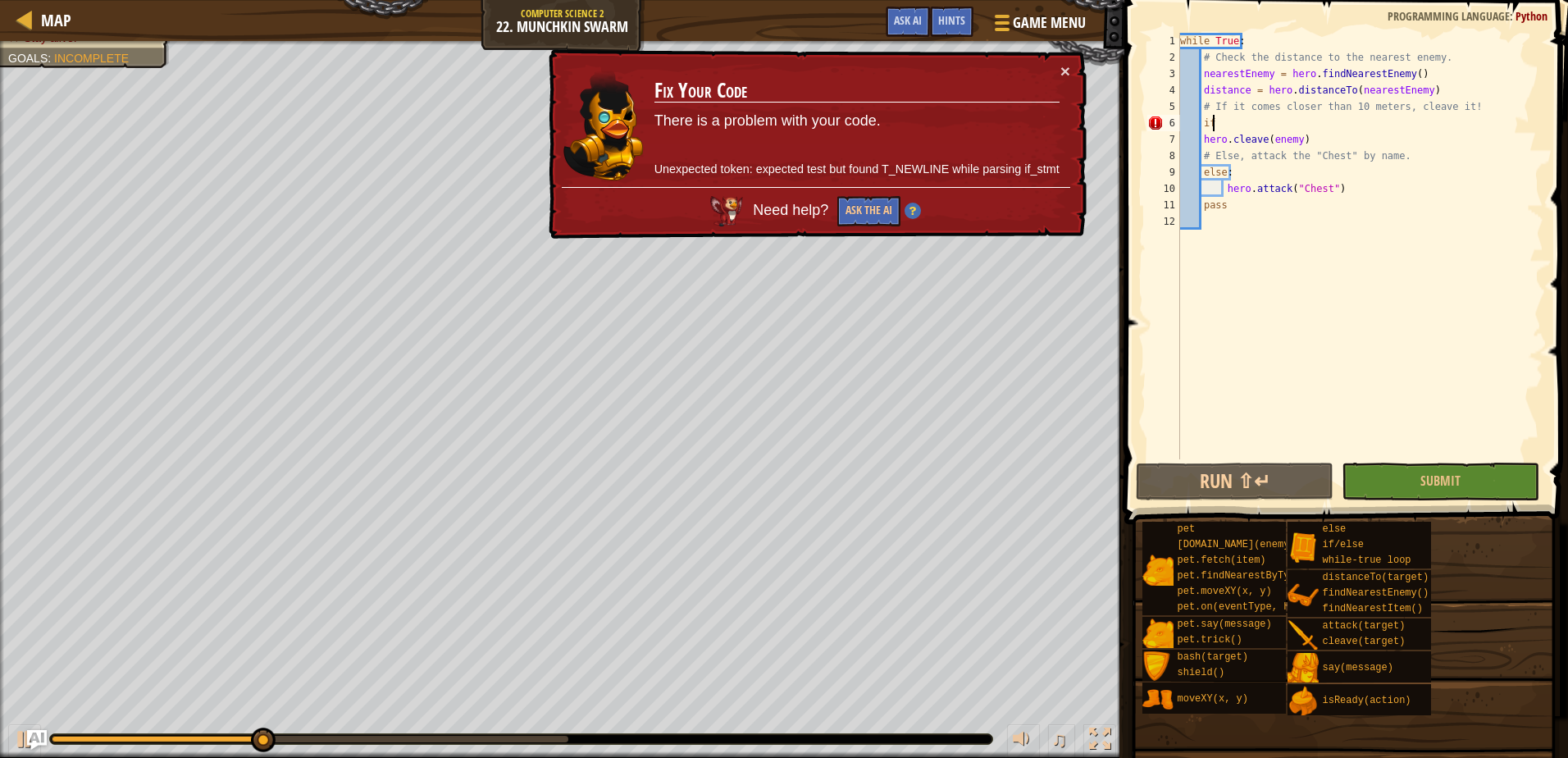
click at [1057, 69] on td "Fix Your Code There is a problem with your code. Unexpected token: expected tes…" at bounding box center [856, 125] width 407 height 125
click at [1059, 69] on div "× Fix Your Code There is a problem with your code. Unexpected token: expected t…" at bounding box center [815, 144] width 541 height 190
click at [1061, 70] on button "×" at bounding box center [1065, 71] width 10 height 18
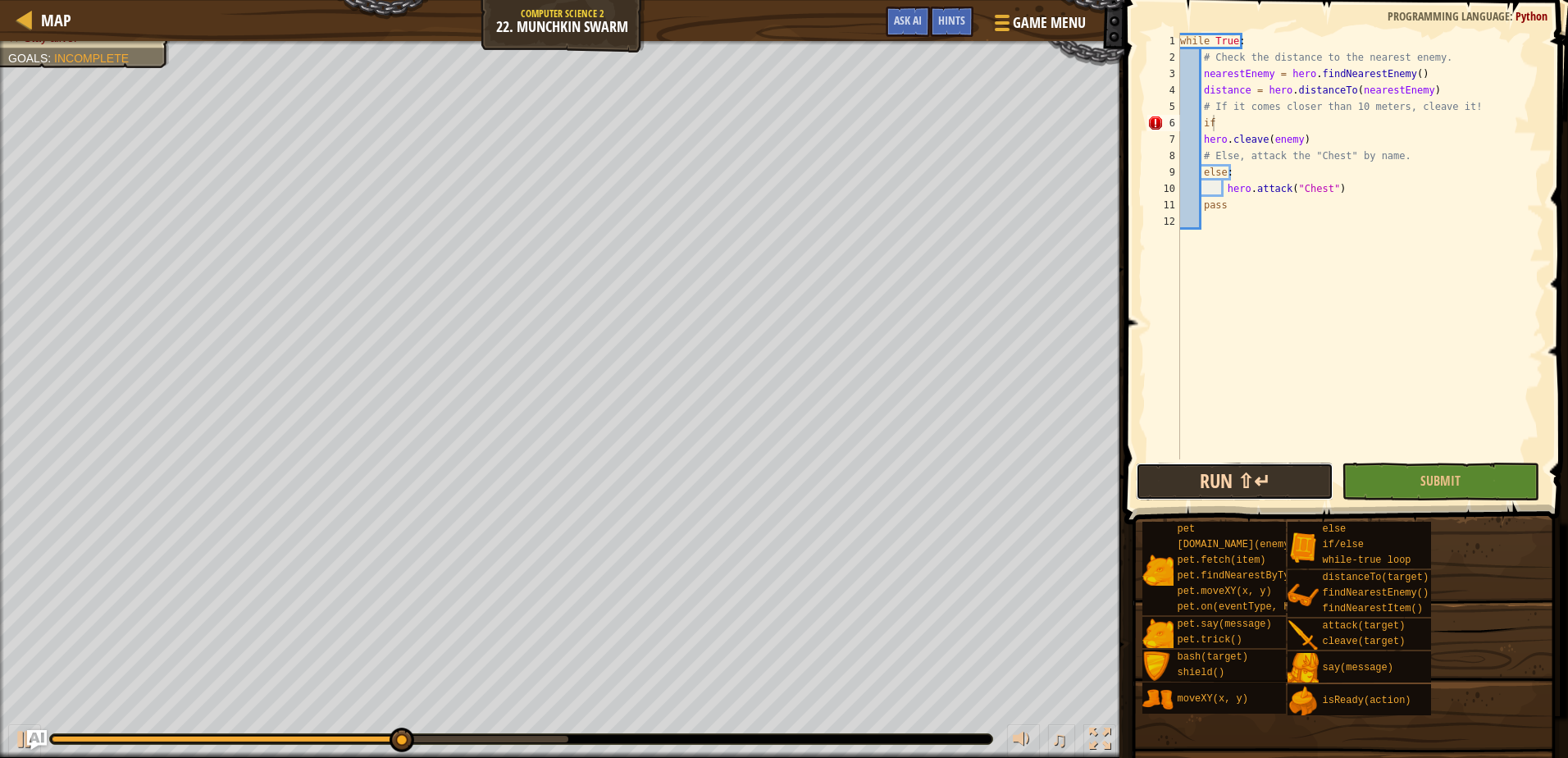
click at [1243, 484] on button "Run ⇧↵" at bounding box center [1234, 482] width 197 height 38
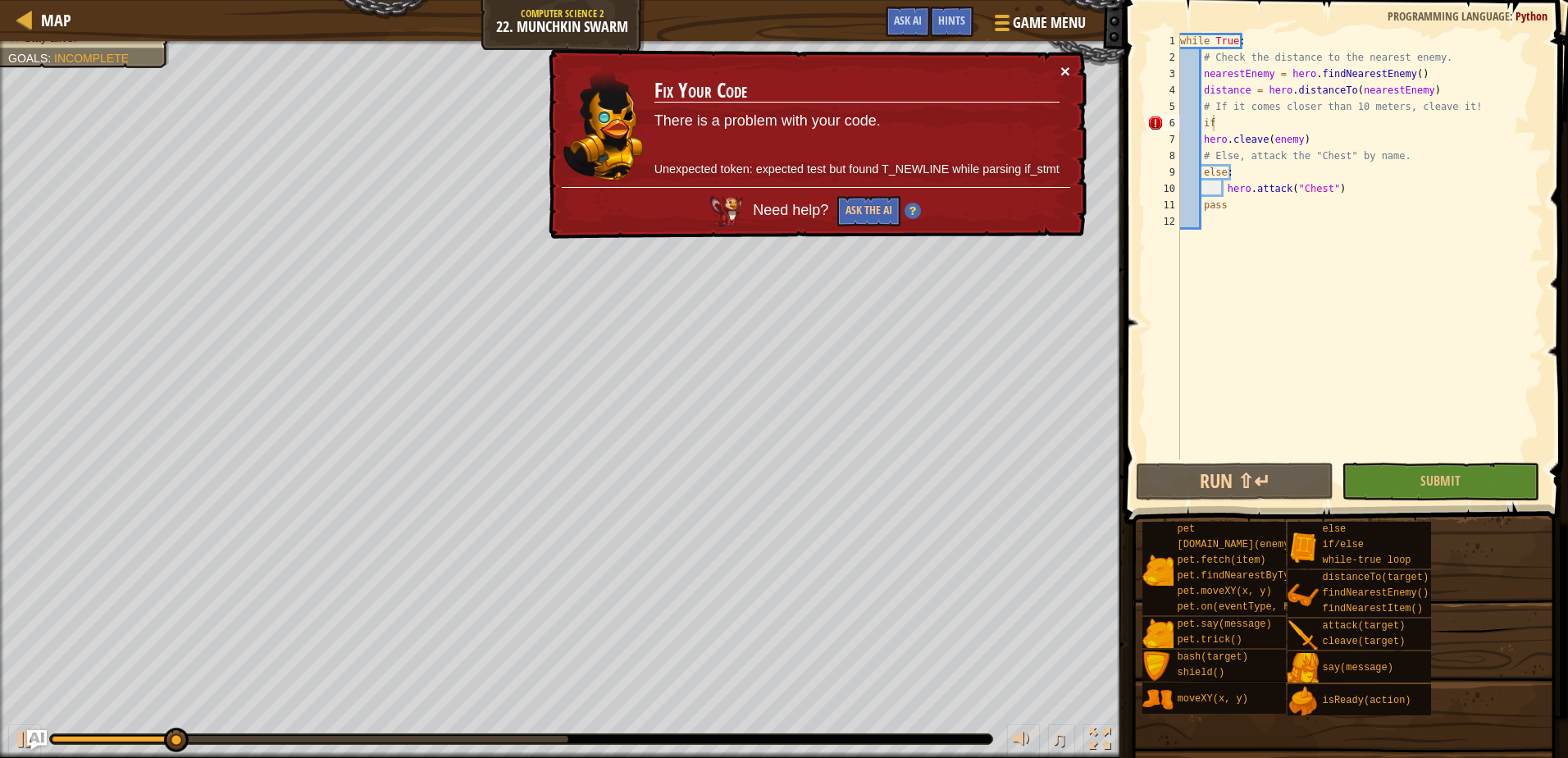
click at [1062, 69] on button "×" at bounding box center [1065, 71] width 10 height 18
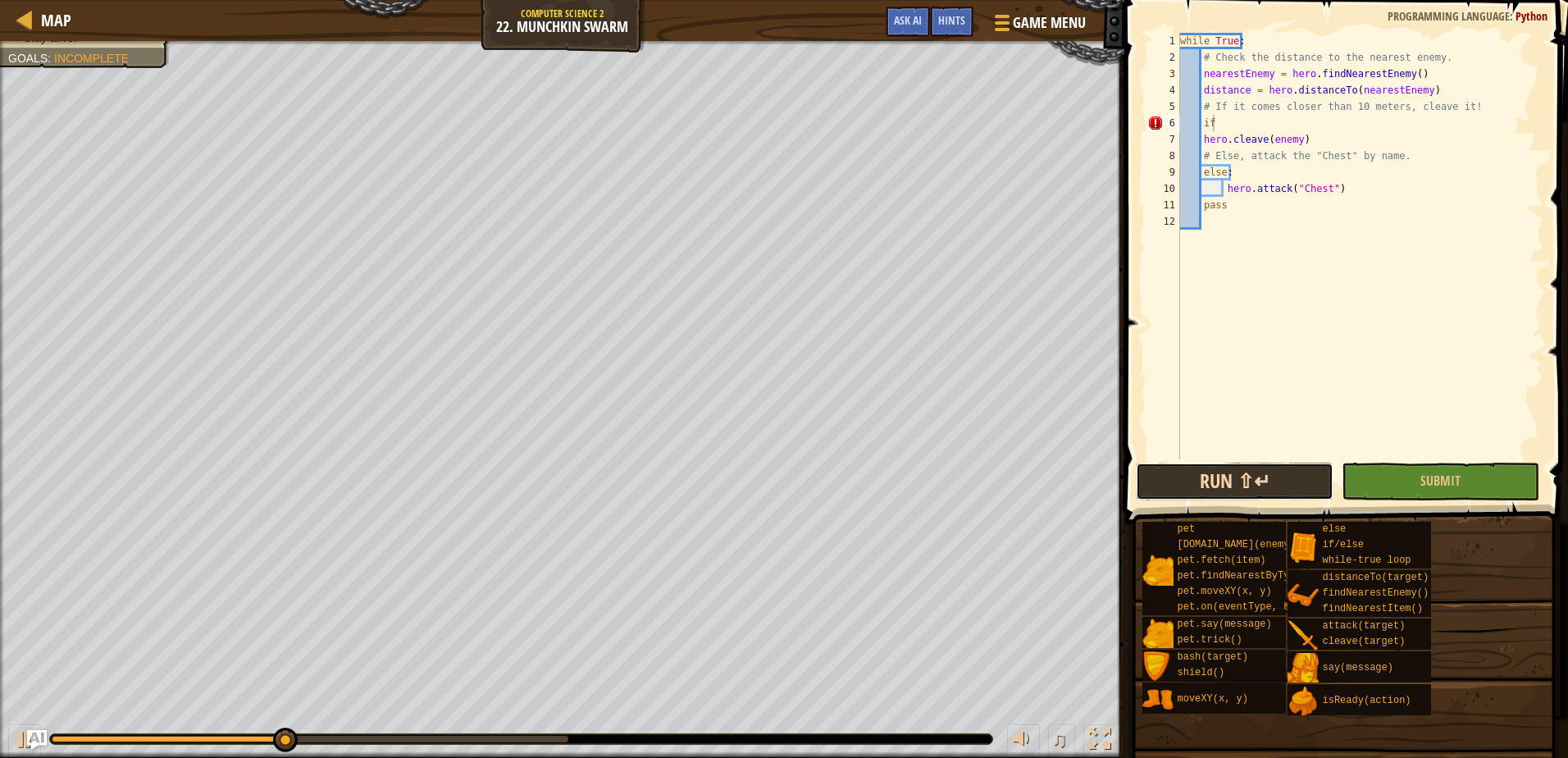
click at [1210, 477] on button "Run ⇧↵" at bounding box center [1234, 482] width 197 height 38
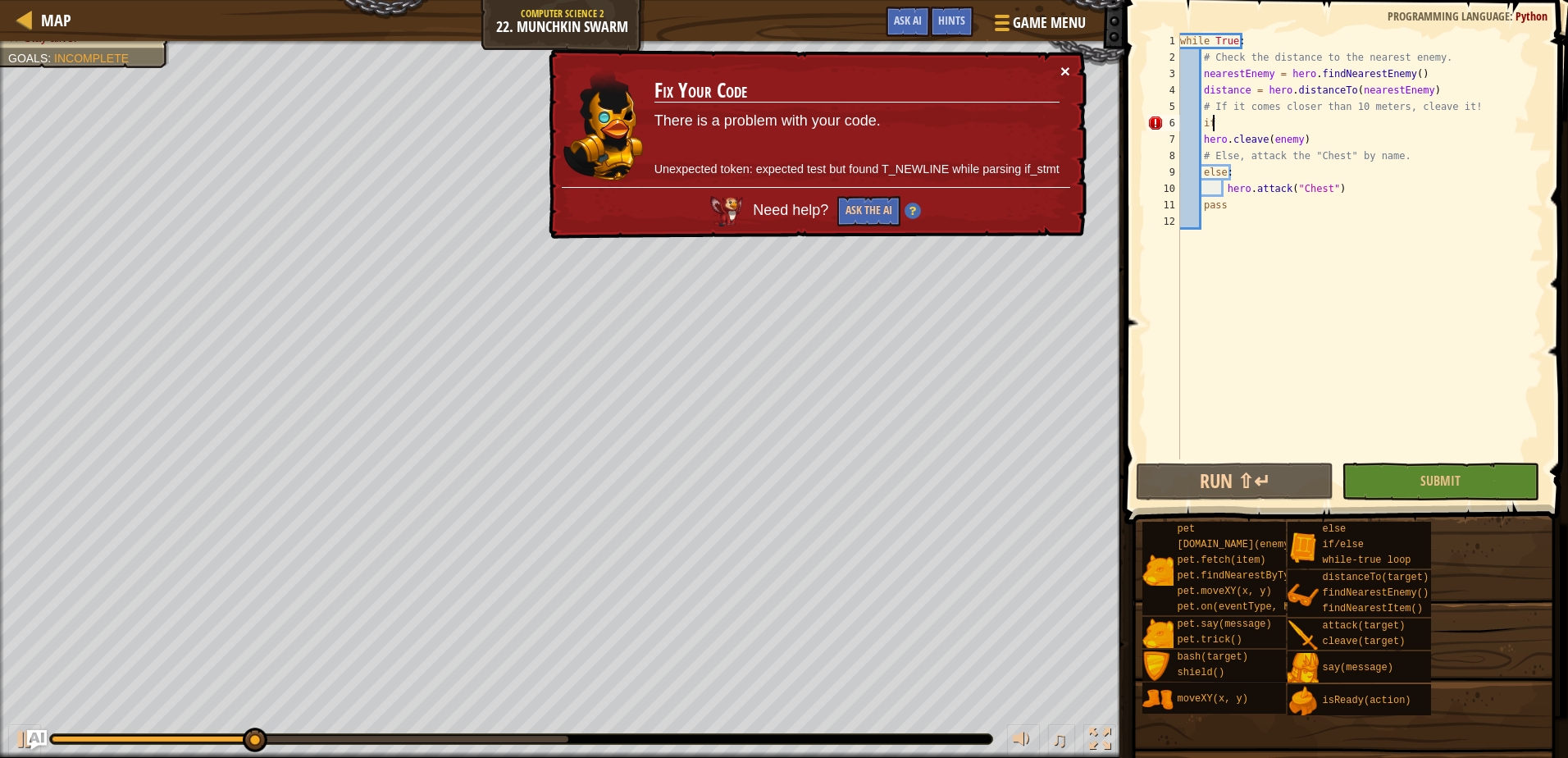
click at [1067, 67] on button "×" at bounding box center [1065, 71] width 10 height 18
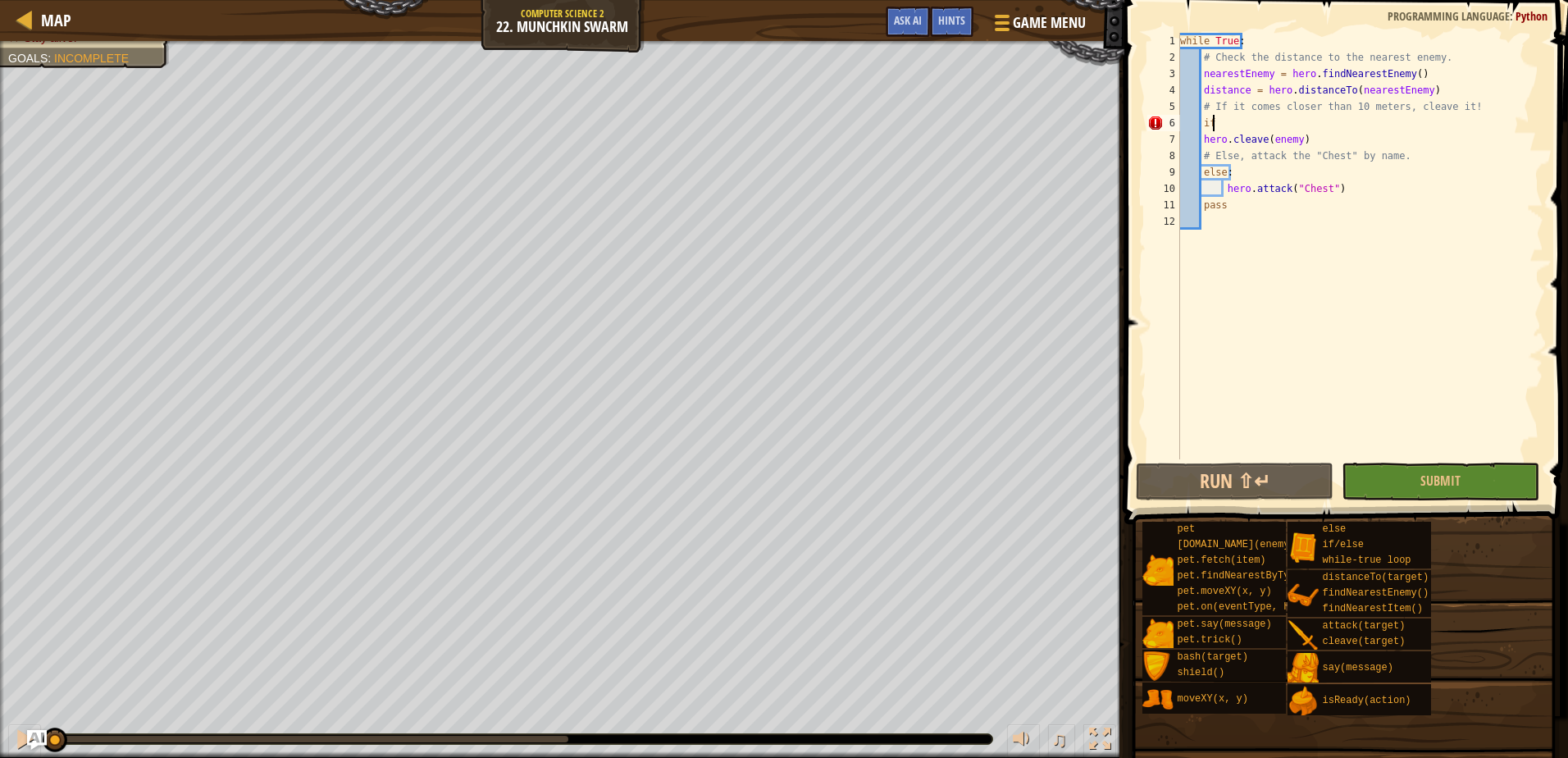
drag, startPoint x: 368, startPoint y: 747, endPoint x: -3, endPoint y: 785, distance: 372.9
click at [0, 0] on html "Map Computer Science 2 22. Munchkin Swarm Game Menu Done Hints Ask AI 1 ההההההה…" at bounding box center [784, 0] width 1568 height 0
click at [80, 731] on div "♫" at bounding box center [561, 735] width 1124 height 49
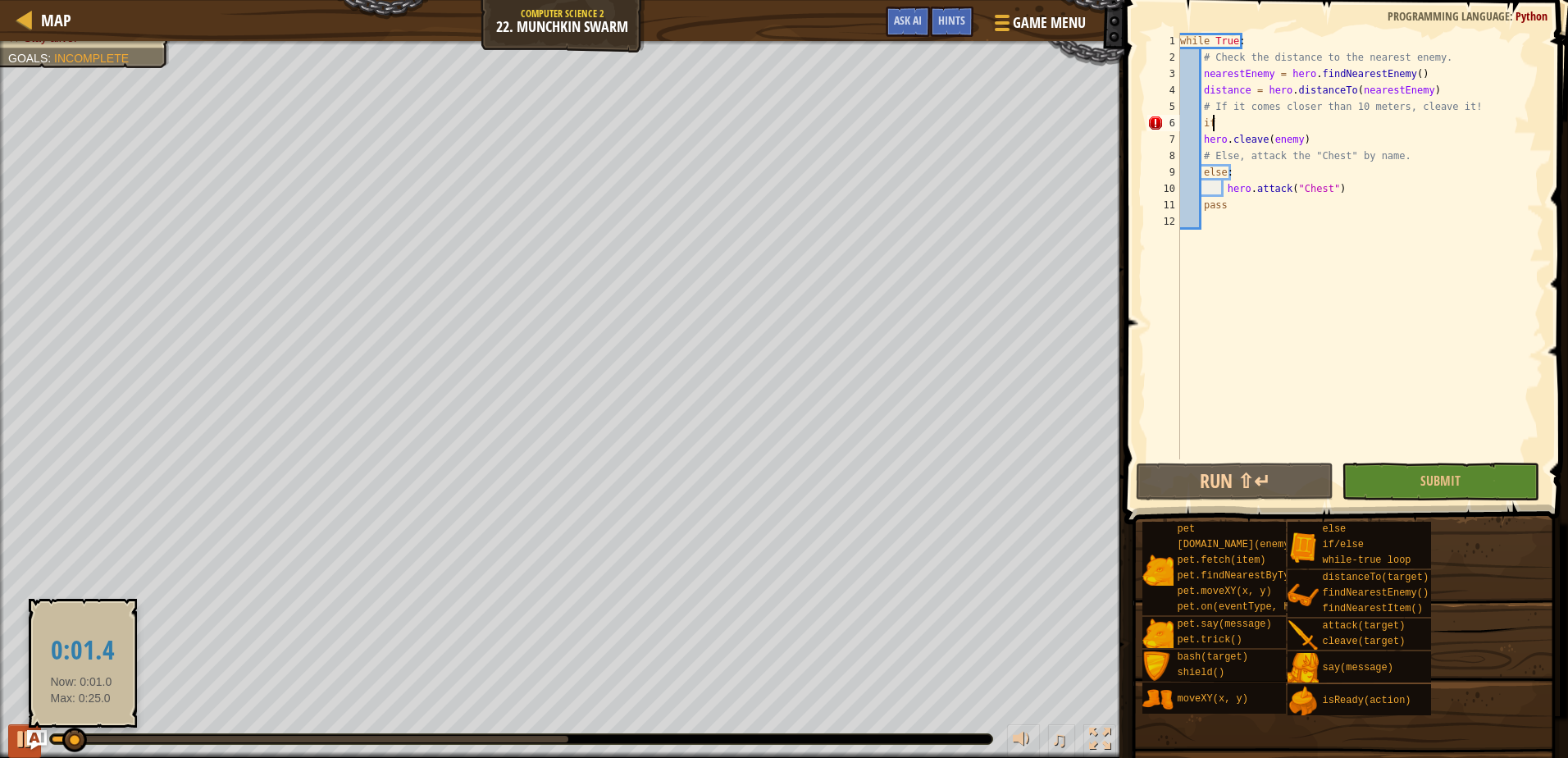
drag, startPoint x: 3, startPoint y: 732, endPoint x: 14, endPoint y: 732, distance: 11.0
click at [6, 732] on div "♫" at bounding box center [561, 735] width 1124 height 49
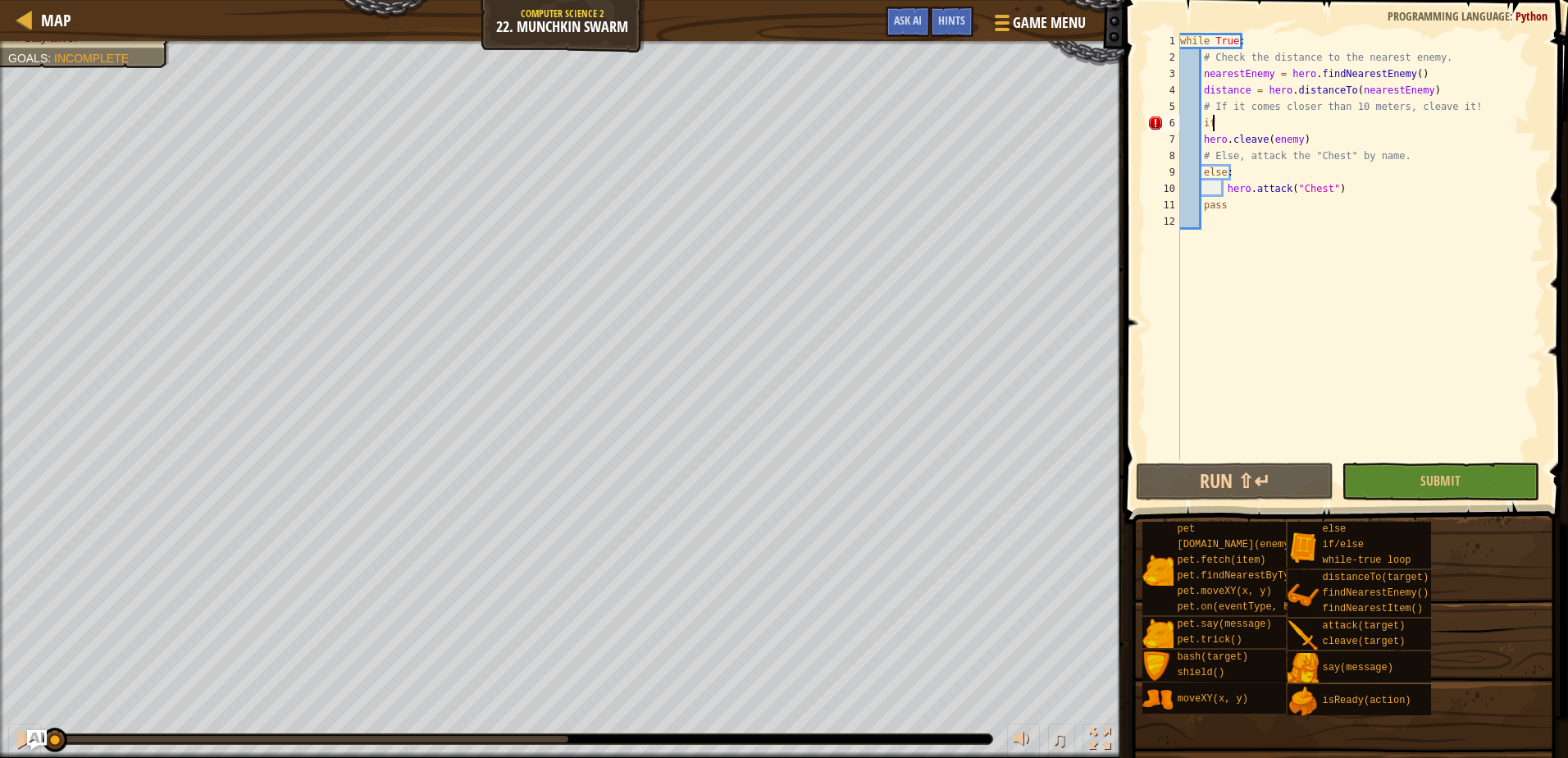
drag, startPoint x: 100, startPoint y: 735, endPoint x: 0, endPoint y: 745, distance: 100.5
